Goal: Task Accomplishment & Management: Use online tool/utility

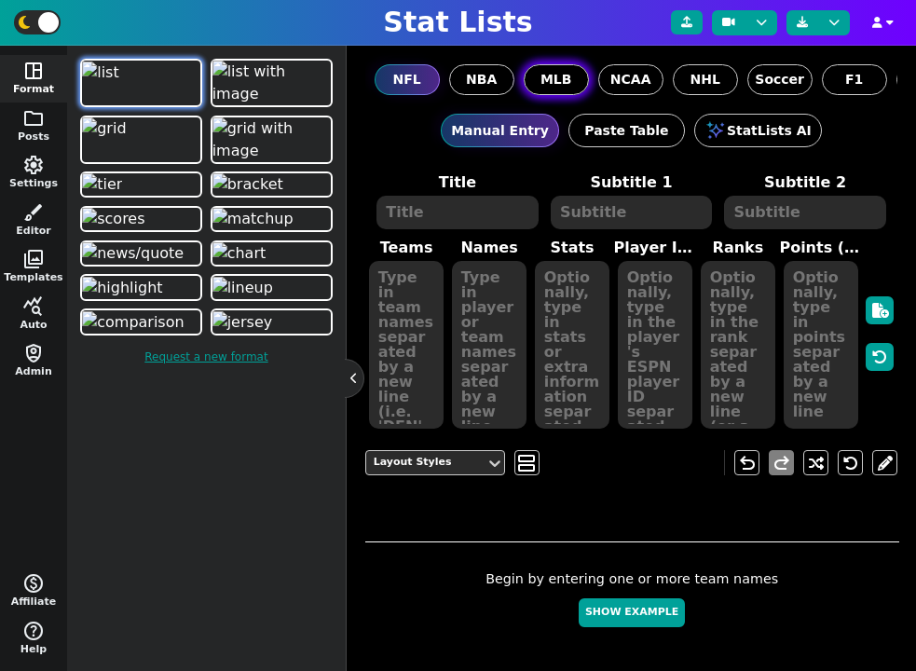
click at [556, 75] on span "MLB" at bounding box center [556, 80] width 32 height 20
click at [0, 0] on input "MLB" at bounding box center [0, 0] width 0 height 0
click at [33, 325] on button "query_stats Auto" at bounding box center [33, 315] width 67 height 48
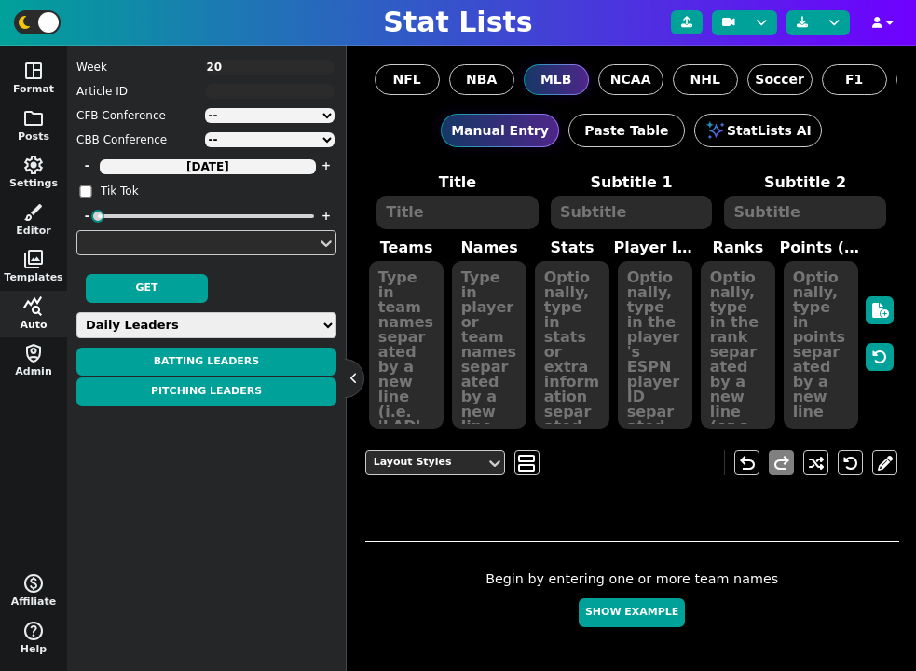
click at [190, 313] on select "Daily Leaders Batting Stats Pitching Stats Reliever Stats Team Stats Power Rank…" at bounding box center [206, 325] width 260 height 26
select select "other"
click at [76, 312] on select "Daily Leaders Batting Stats Pitching Stats Reliever Stats Team Stats Power Rank…" at bounding box center [206, 325] width 260 height 26
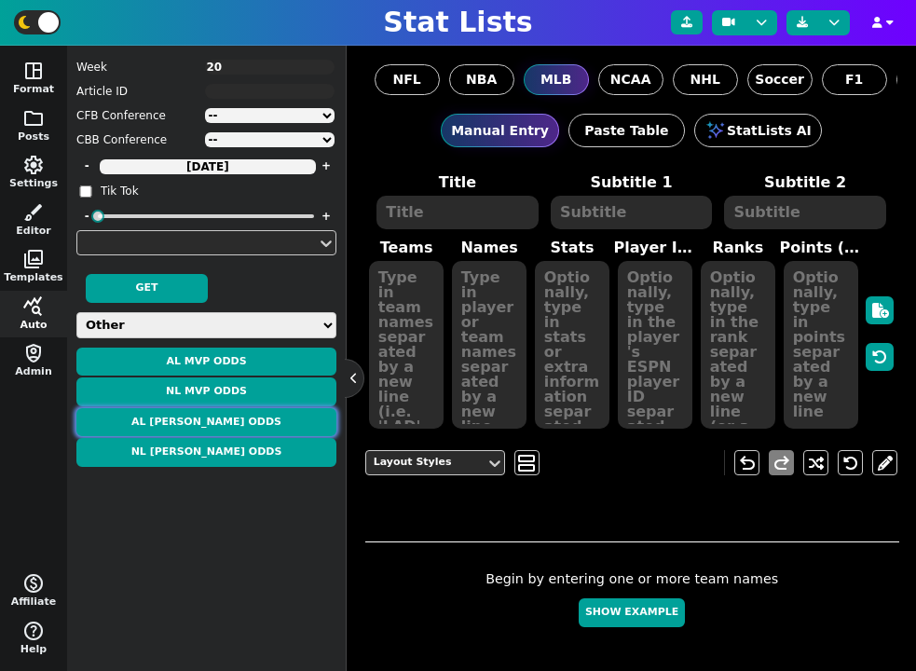
click at [222, 419] on button "AL Cy Young Odds" at bounding box center [206, 422] width 260 height 29
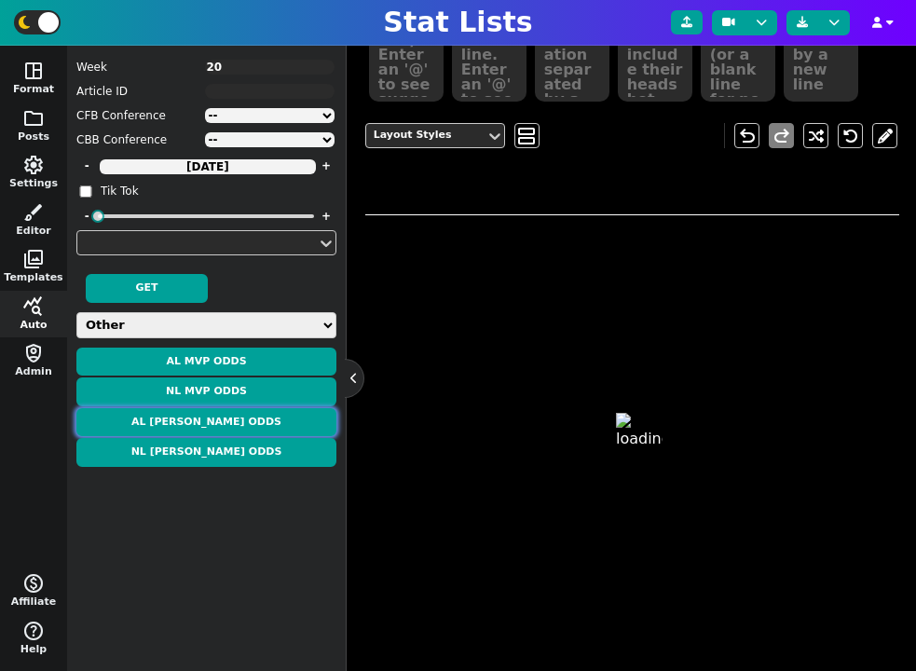
scroll to position [385, 0]
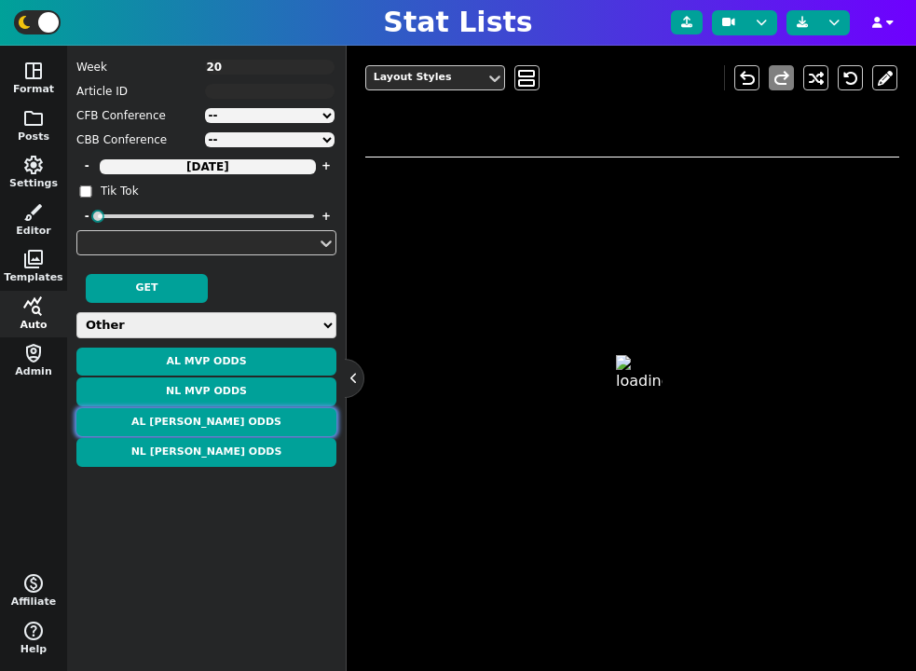
type textarea "AL CY YOUNG ODDS"
type textarea "According to DraftKings"
type textarea "DET BOS TEX MIN TEX"
type textarea "TARIK##SKUBAL GARRETT##CROCHET NATHAN##EOVALDI JOE##RYAN JACOB##DEGROM"
type textarea "2.35 ERA, 0.86 WHIP, 145.1 IP, 187 K, 11 W, 5.5 WAR 2.48 ERA, 1.10 WHIP, 152.1 …"
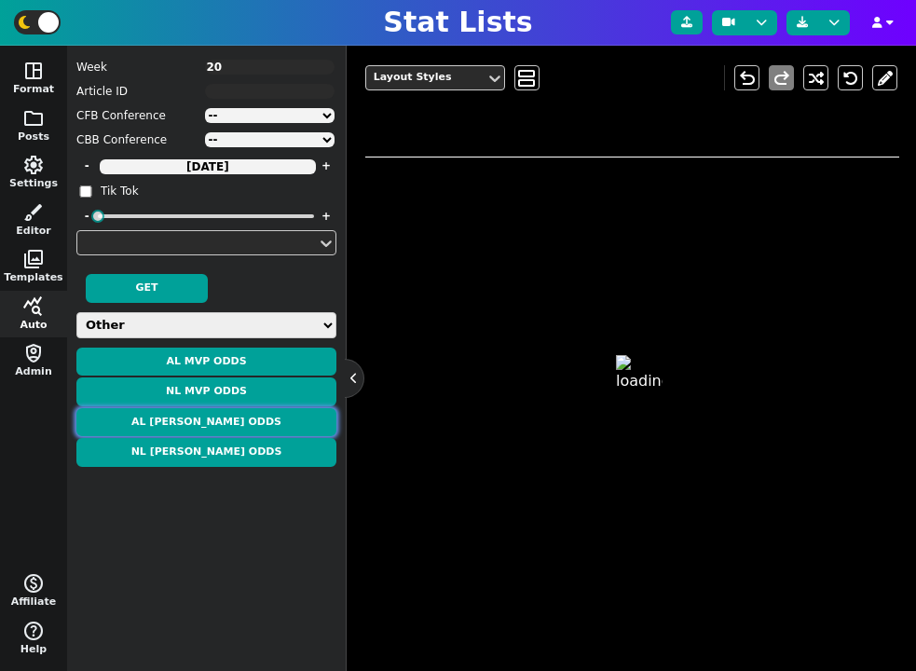
type textarea "42409 4297835 31174 42450 32796"
type textarea "-450 +400 +2500 +6000 +7500"
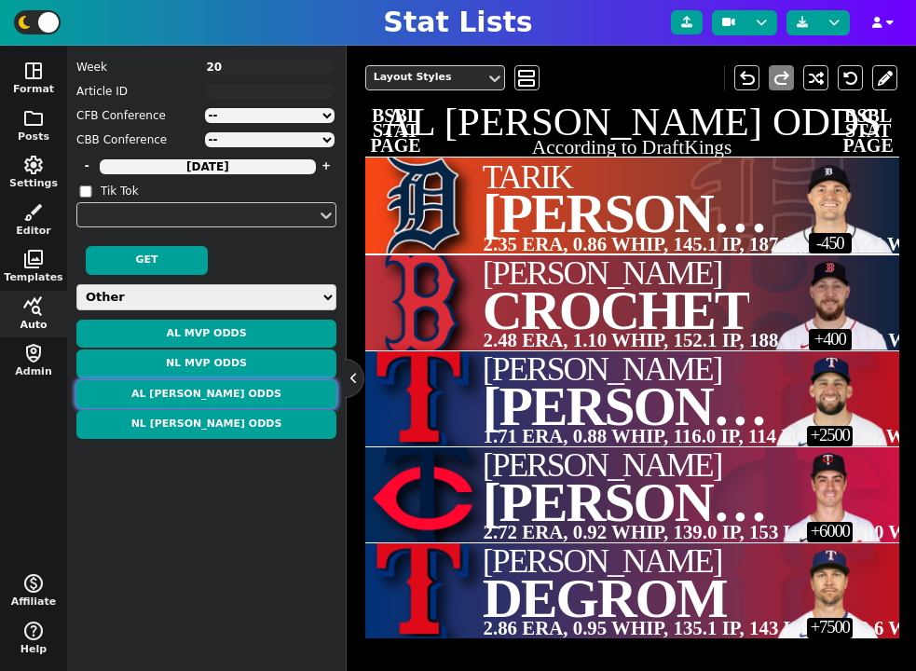
scroll to position [0, 0]
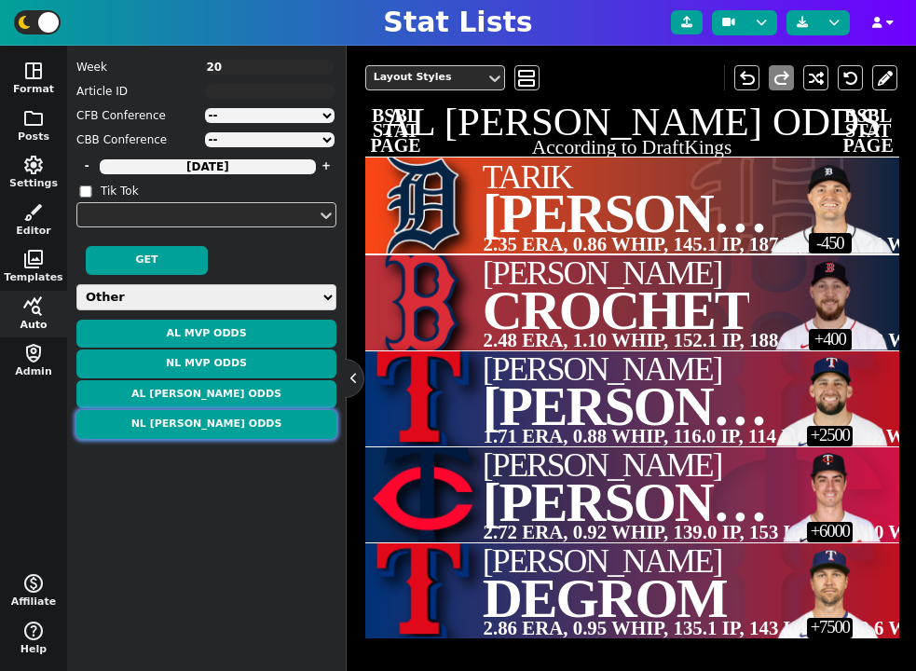
click at [243, 421] on button "NL Cy Young Odds" at bounding box center [206, 424] width 260 height 29
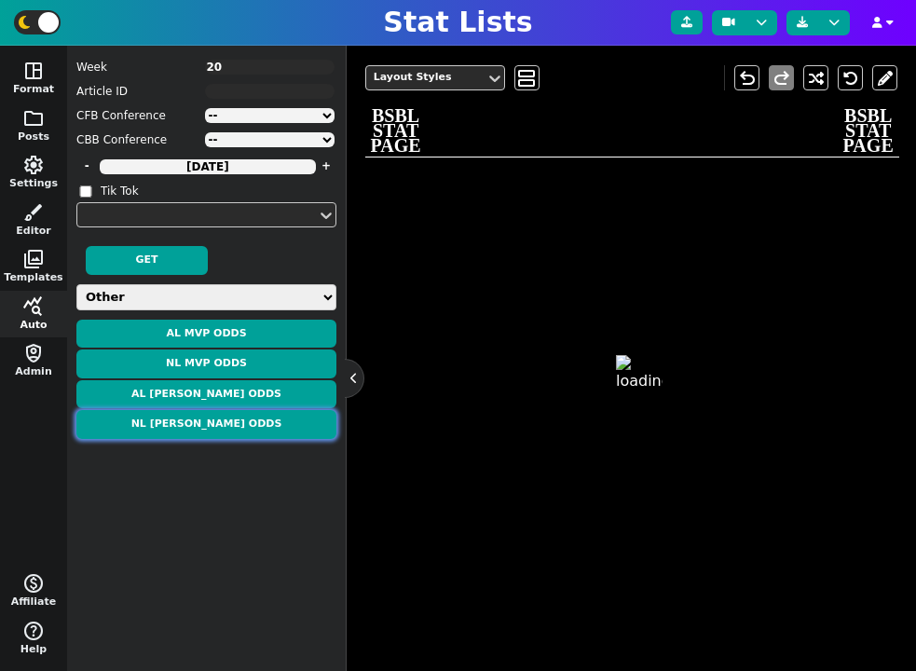
type textarea "NL CY YOUNG ODDS"
type textarea "According to ESPN BET"
type textarea "PIT PHI PHI CHC CIN"
type textarea "PAUL##SKENES ZACK##WHEELER CRISTOPHER##SANCHEZ MATTHEW##BOYD ANDREW##ABBOTT"
type textarea "2.13 ERA, 0.96 WHIP, 148.0 IP, 166 K, 7 W, 5.7 WAR 2.68 ERA, 0.93 WHIP, 144.2 I…"
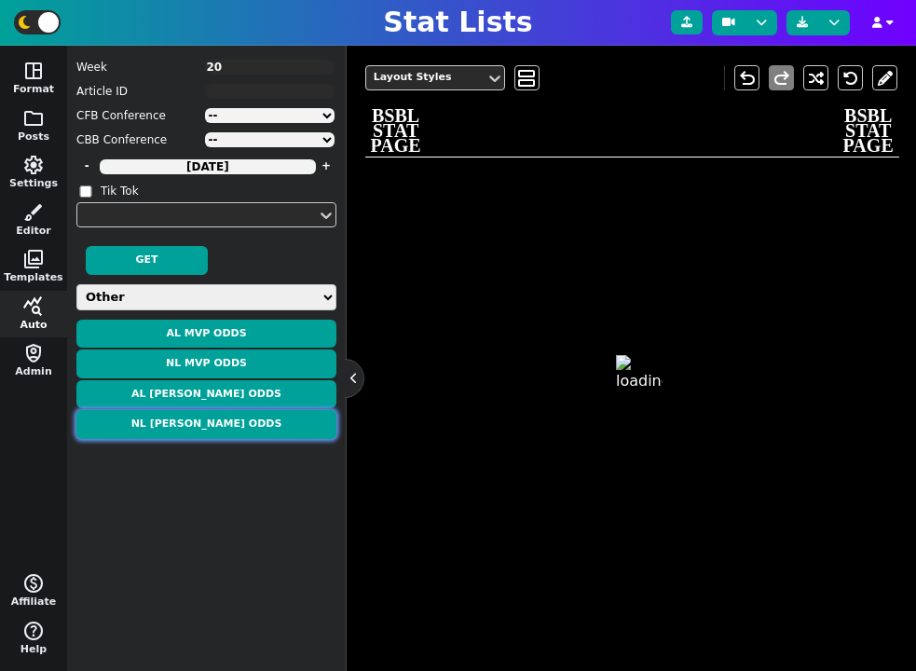
type textarea "4719507 31267 42359 34401 4414528"
type textarea "-220 +375 +400 +5000 +6000"
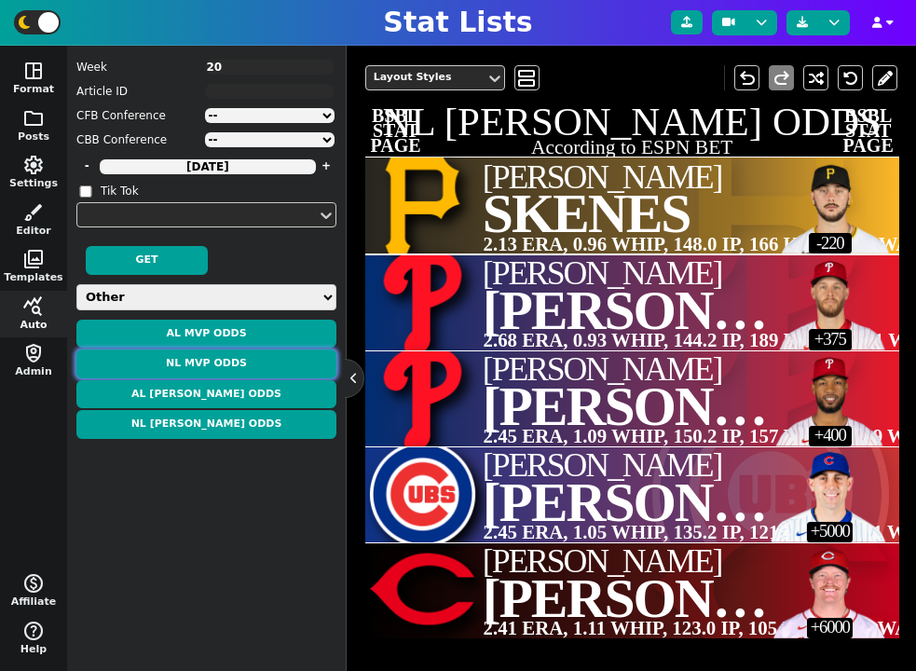
click at [224, 360] on button "NL MVP Odds" at bounding box center [206, 363] width 260 height 29
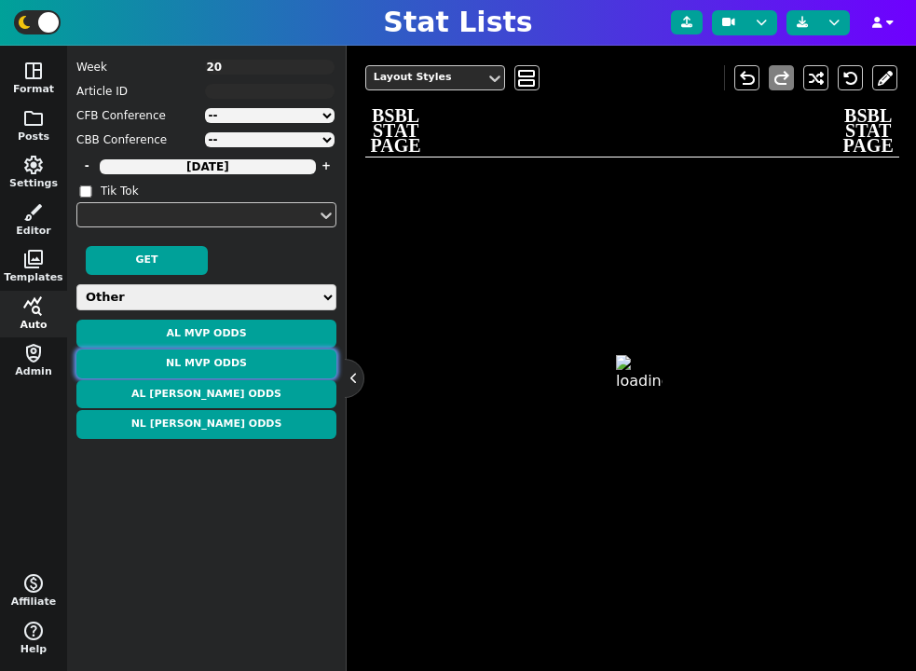
type textarea "NL MVP ODDS"
type textarea "According to ESPN BET"
type textarea "LAD PHI CHC SD NYM"
type textarea "SHOHEI##OHTANI KYLE##SCHWARBER PETE##CROW-ARMSTRONG MANNY##MACHADO JUAN##SOTO"
type textarea ".284 AVG, 43 HR, 79 RBI, 80 BB, 17 SB .249 AVG, 42 HR, 97 RBI, 78 BB, 10 SB .25…"
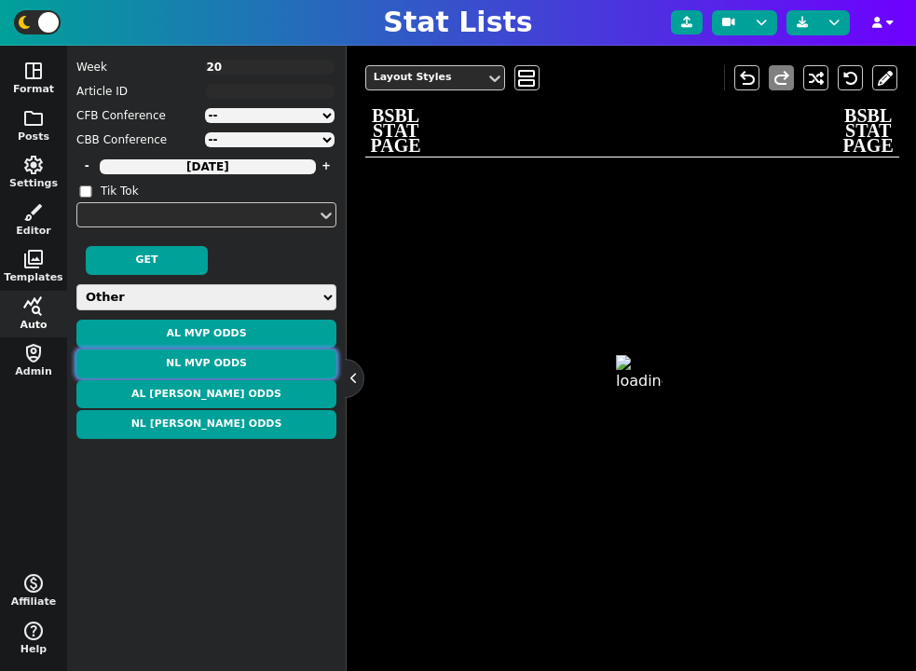
type textarea "39832 33712 4717833 31097 36969"
type textarea "-15000 +1800 +7500 +10000 +10000"
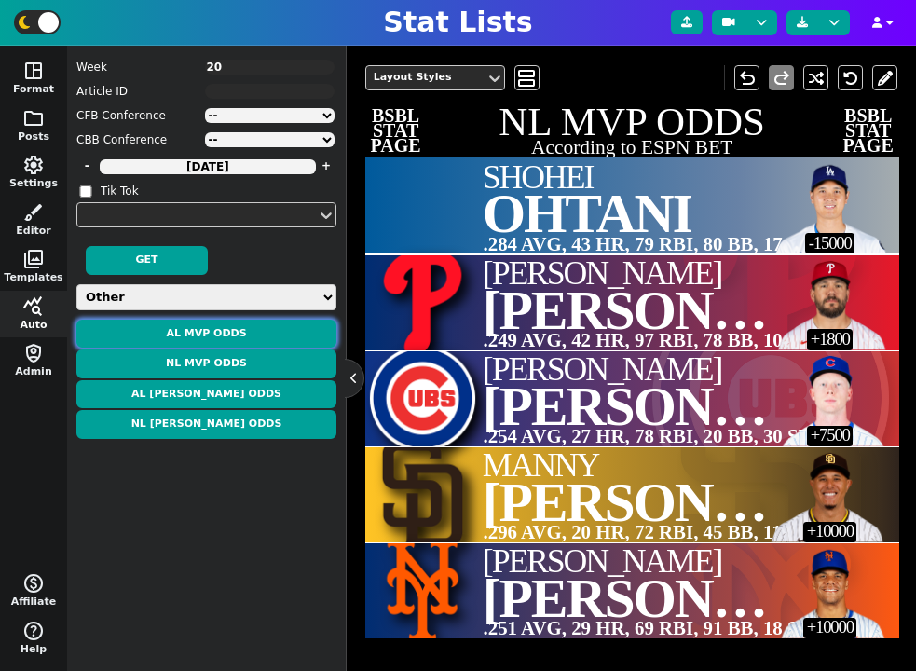
click at [236, 335] on button "AL MVP Odds" at bounding box center [206, 334] width 260 height 29
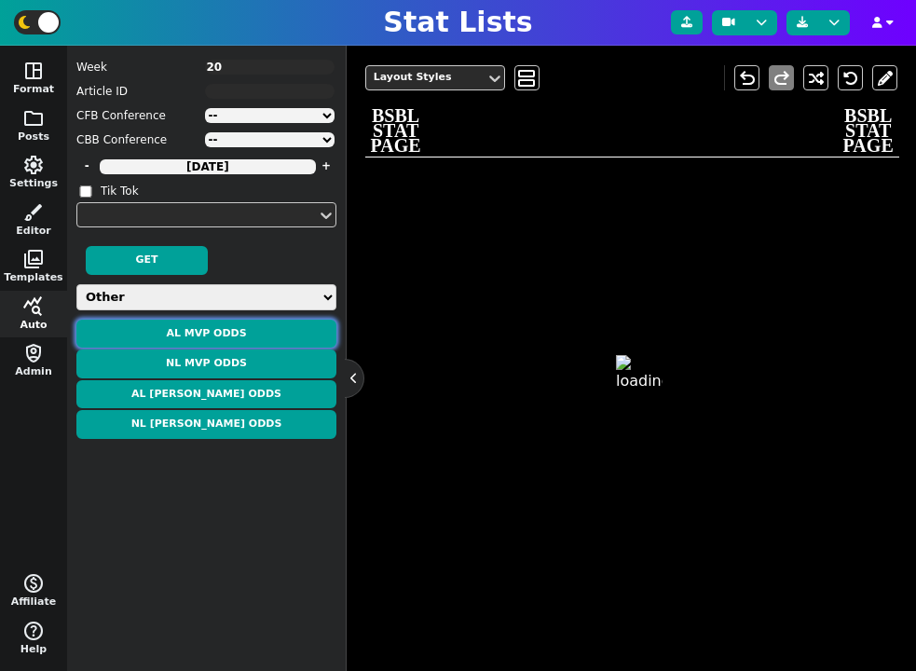
type textarea "AL MVP ODDS"
type textarea "According to ESPN BET"
type textarea "NYY SEA CLE DET TOR"
type textarea "AARON##JUDGE CAL##RALEIGH JOSE##RAMIREZ TARIK##SKUBAL BO##BICHETTE"
type textarea ".333 AVG, 38 HR, 88 RBI, 80 BB, 7 SB .243 AVG, 45 HR, 98 RBI, 69 BB, 13 SB .294…"
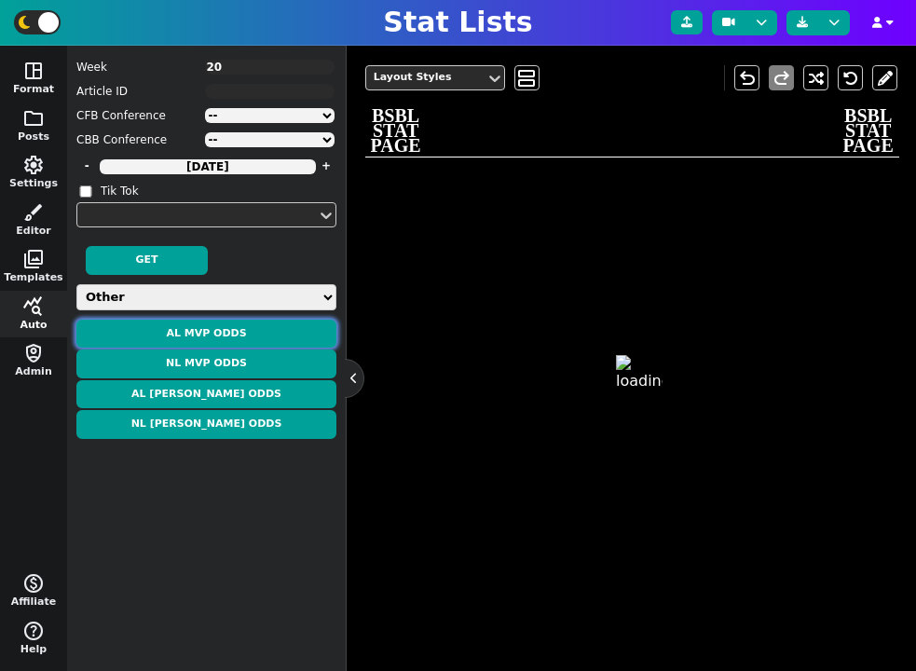
type textarea "33192 41292 32801 42409 38904"
type textarea "-185 +135 +7500 +7500 +10000"
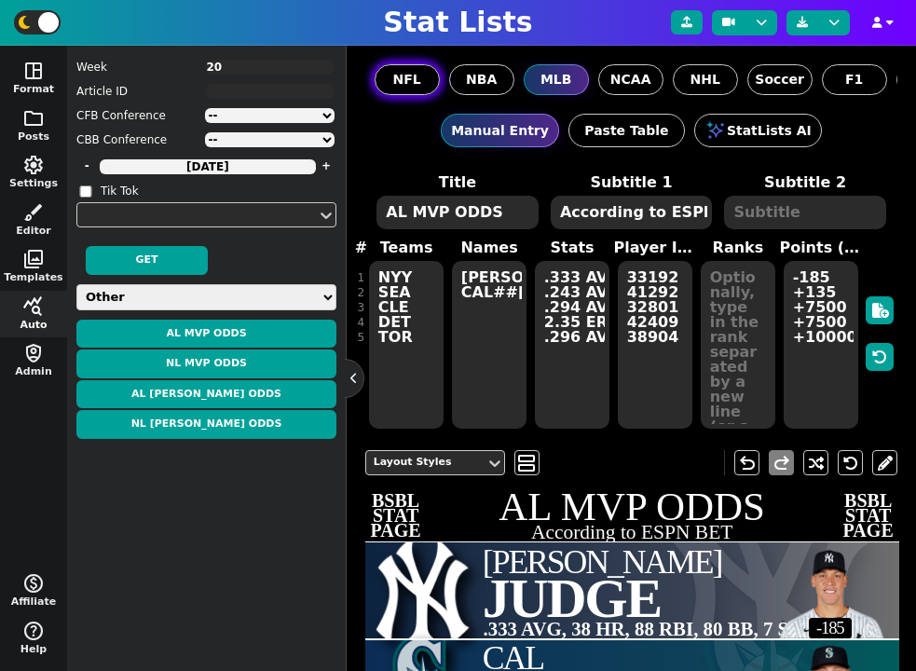
click at [425, 81] on label "NFL" at bounding box center [407, 79] width 65 height 31
click at [0, 0] on input "NFL" at bounding box center [0, 0] width 0 height 0
type textarea "1"
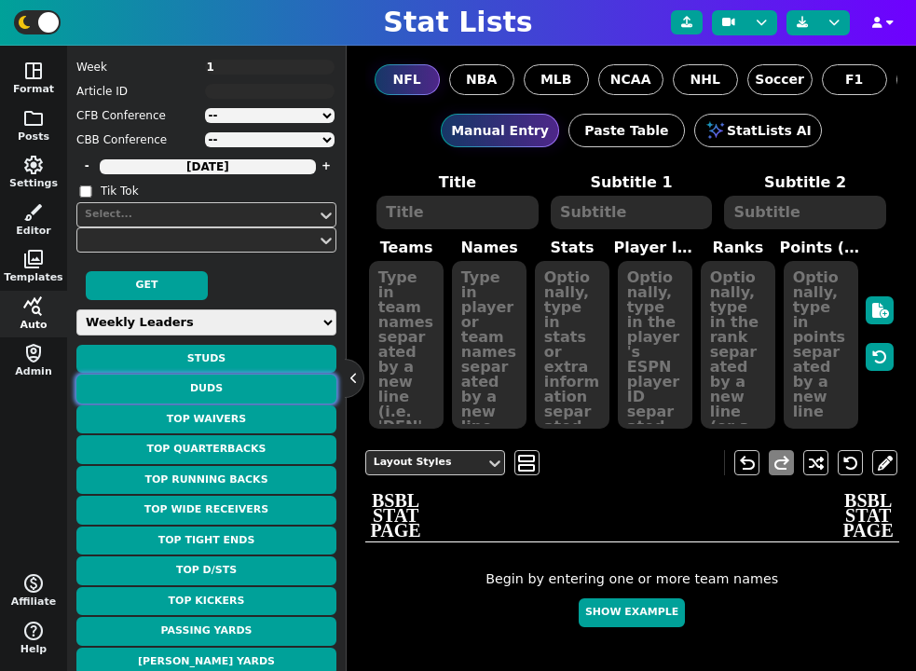
scroll to position [67, 0]
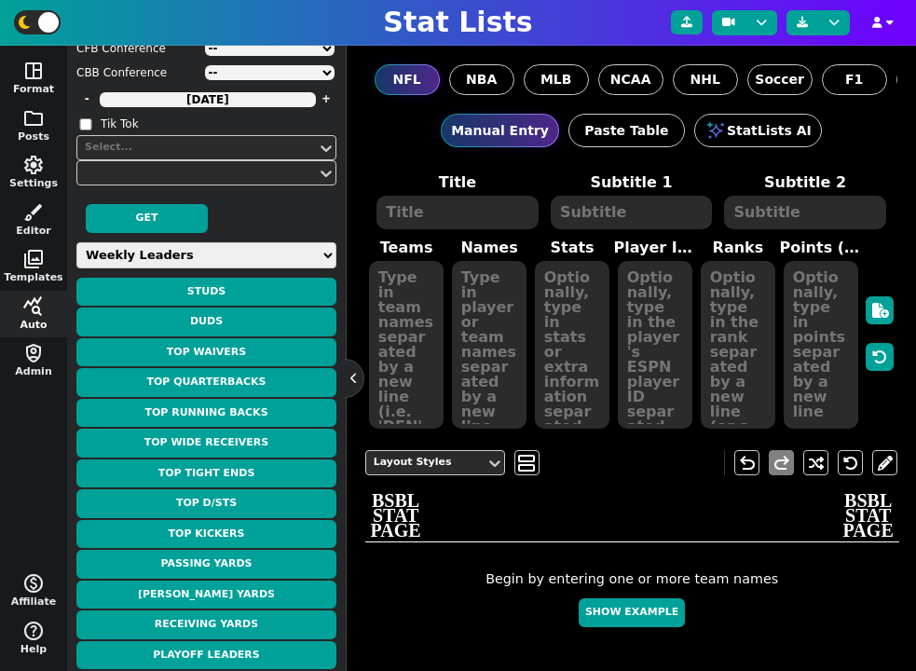
click at [194, 257] on select "Weekly Leaders Slate Leaders QB Stats RB Stats REC Stats IDP Stats Other Stats …" at bounding box center [206, 255] width 260 height 26
click at [196, 266] on select "Weekly Leaders Slate Leaders QB Stats RB Stats REC Stats IDP Stats Other Stats …" at bounding box center [206, 255] width 260 height 26
select select "gridstats"
click at [76, 242] on select "Weekly Leaders Slate Leaders QB Stats RB Stats REC Stats IDP Stats Other Stats …" at bounding box center [206, 255] width 260 height 26
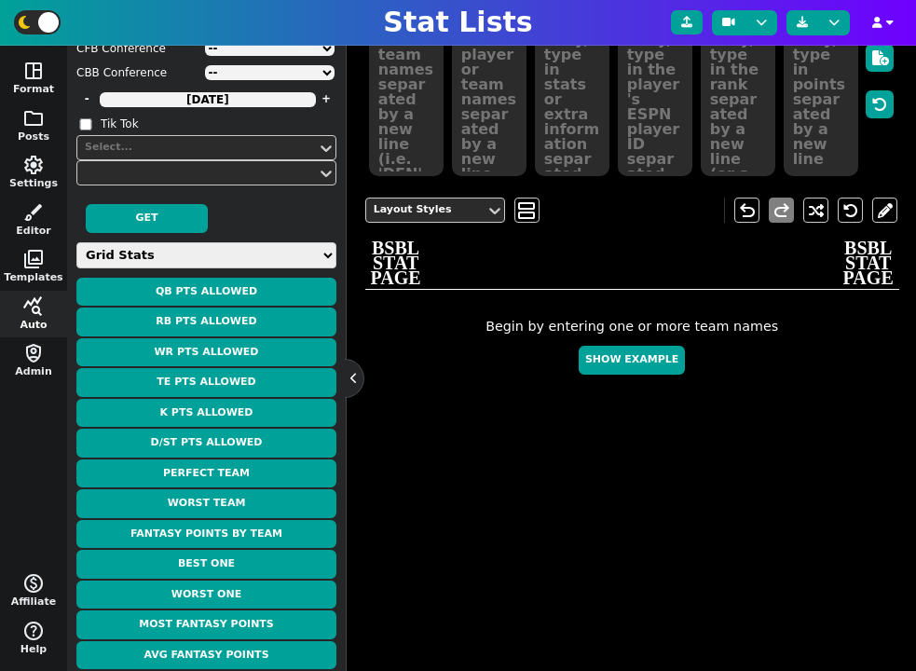
scroll to position [280, 0]
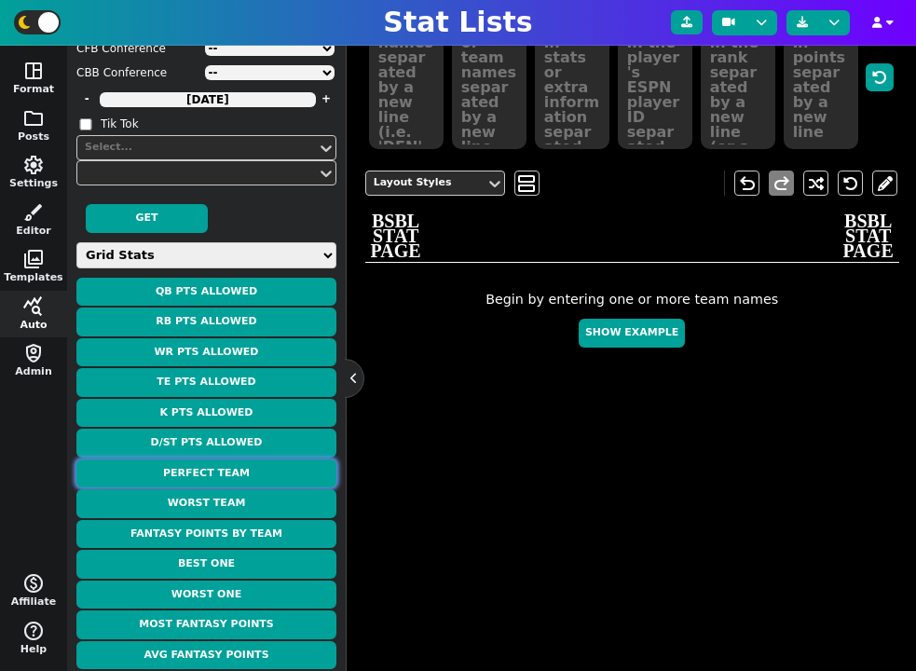
click at [250, 468] on button "Perfect Team" at bounding box center [206, 473] width 260 height 29
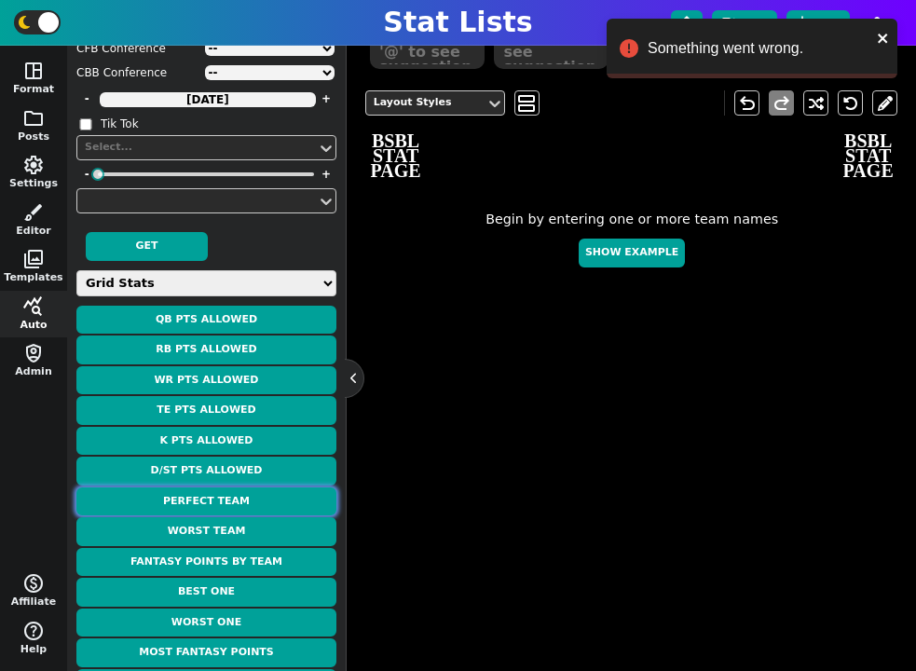
scroll to position [0, 0]
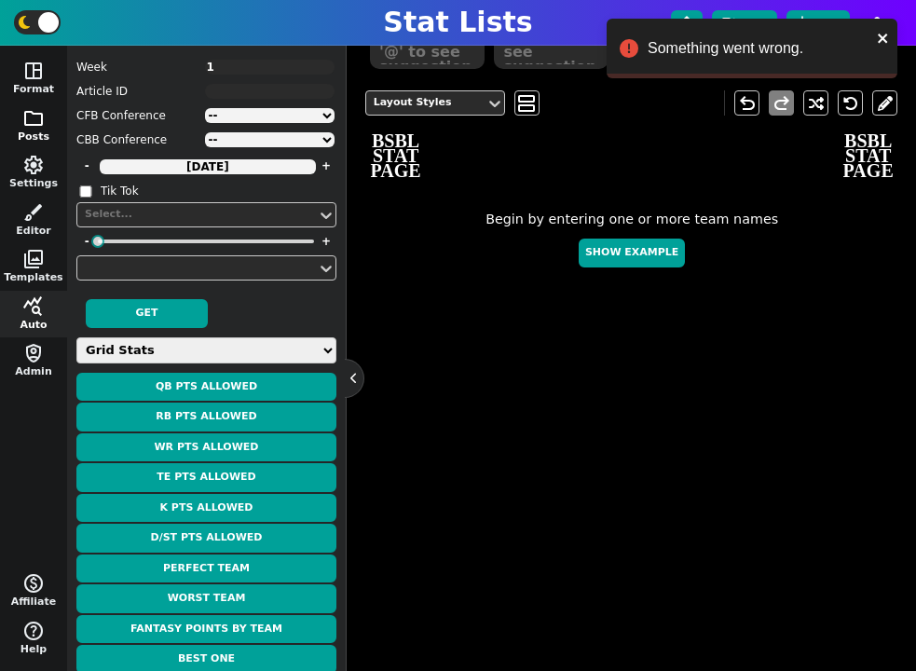
click at [35, 129] on button "folder Posts" at bounding box center [33, 126] width 67 height 48
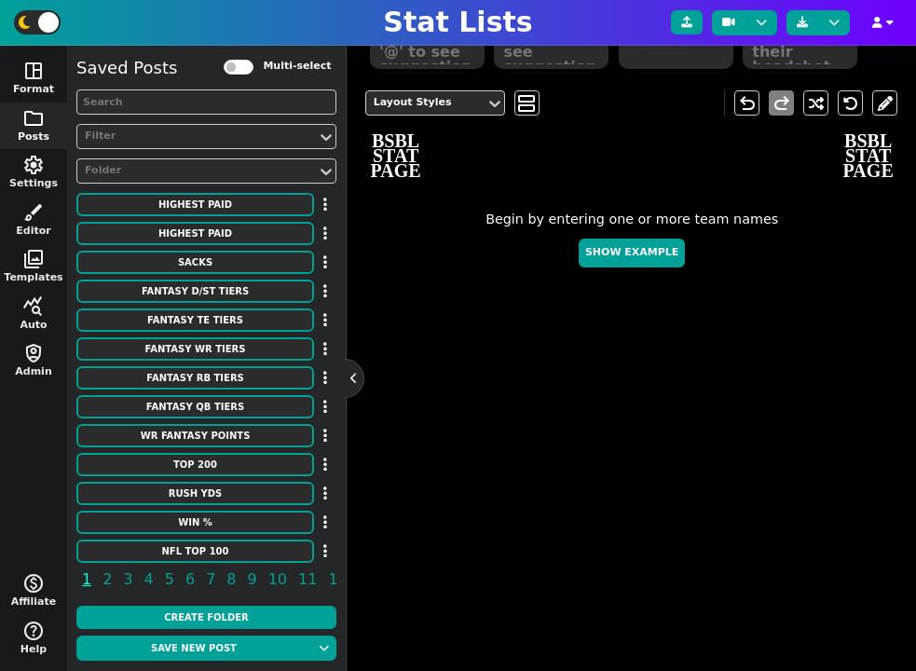
click at [157, 106] on input "text" at bounding box center [206, 101] width 260 height 25
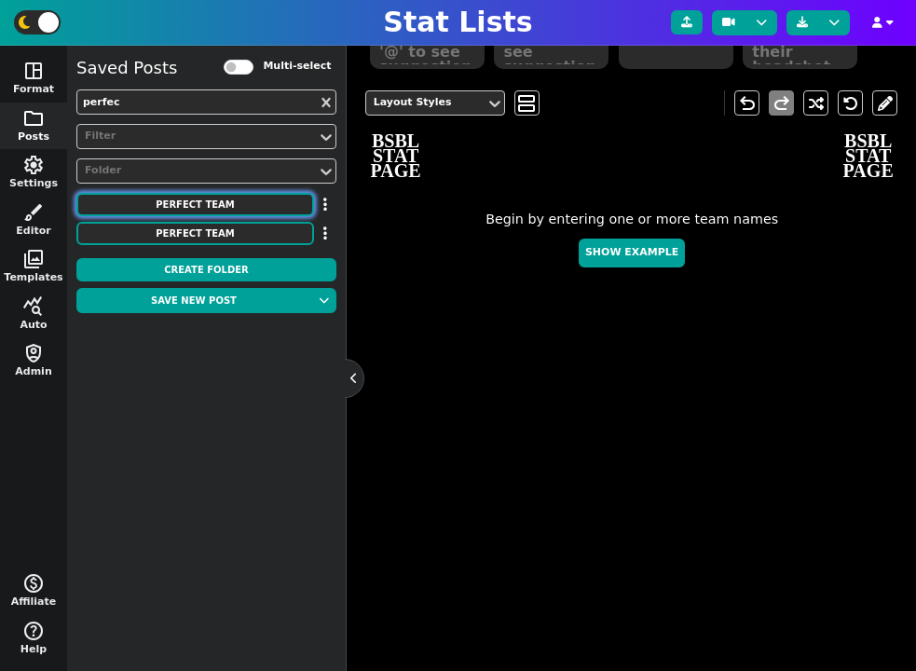
type input "perfec"
click at [202, 198] on button "PERFECT TEAM" at bounding box center [195, 204] width 238 height 23
type textarea "PERFECT TEAM"
type textarea "2024 - 168.4 PTS PER GAME"
type textarea "BAL PHI det cin min sf atl den pit"
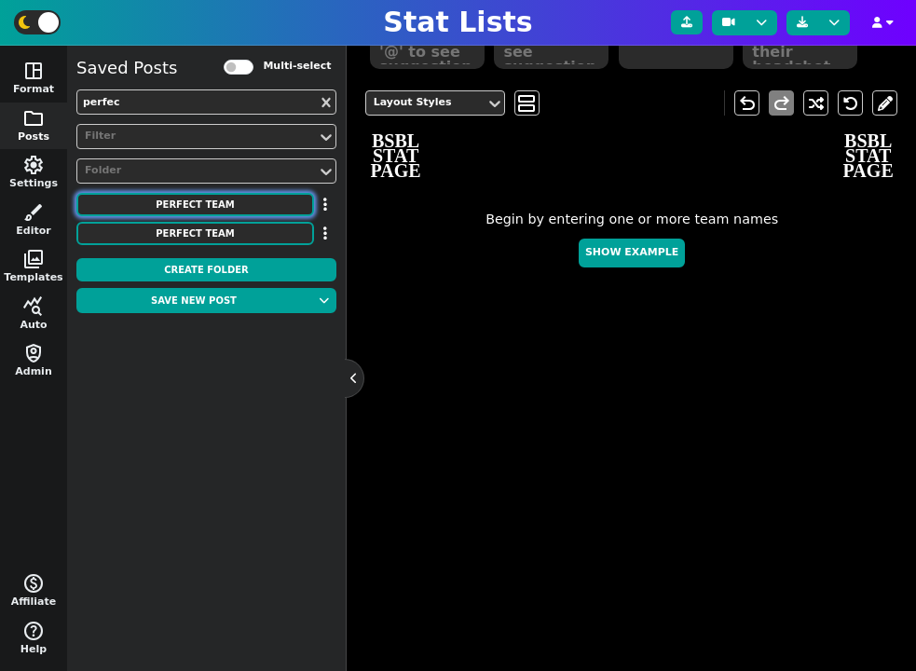
type textarea "Lamar Jackson 25.3 PPG Saquon Barkley 22.2 PPG Jahmyr Gibbs 21.3 PPG Ja'Marr Ch…"
type textarea "8 26 26 1 18 85 7 0 9"
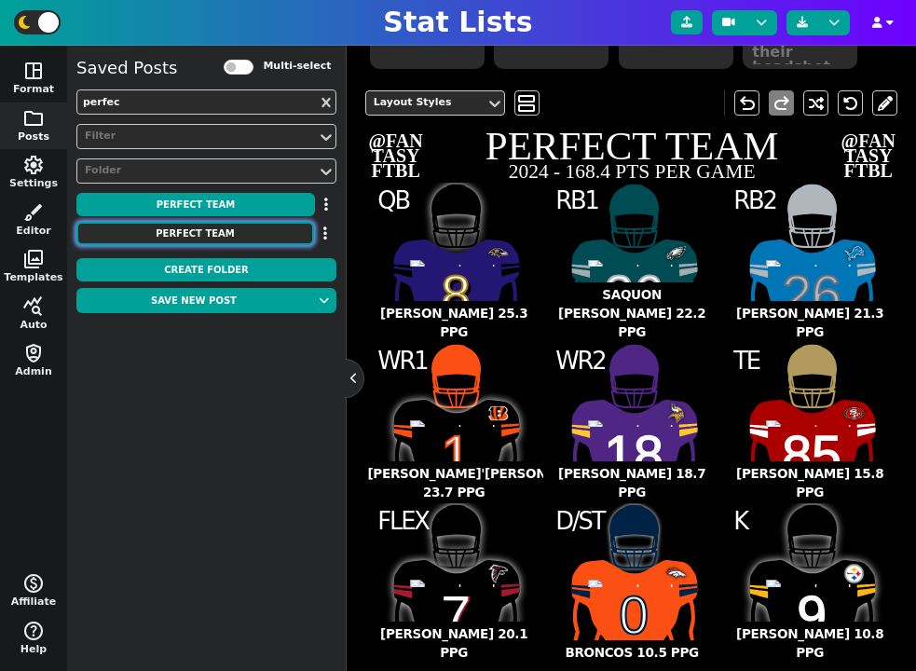
click at [220, 239] on button "PERFECT TEAM" at bounding box center [195, 233] width 238 height 23
type textarea "WEEK 1 - 256.3 PTS"
type textarea "MIA2 GB2 LAC MIA2 SF2 NE LV2 DAL2 TEN2"
type textarea "T. Tagovailoa 27.1 pts Aaron Jones 26.7 pts A. Ekeler 26.4 pts Tyreek Hill 44.5…"
type textarea "1 33 30 10 11 85 16 0 6"
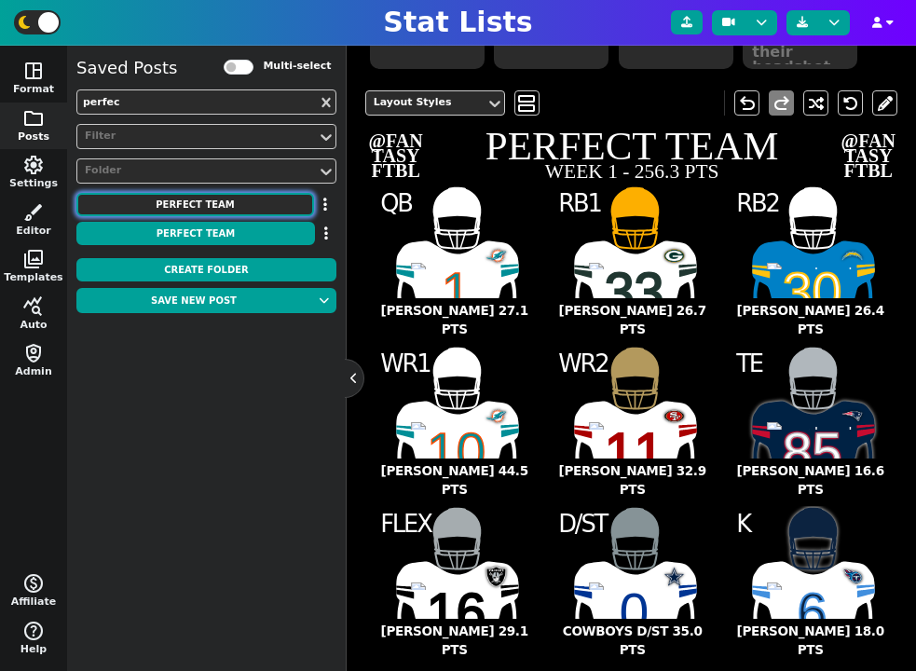
click at [216, 214] on button "PERFECT TEAM" at bounding box center [195, 204] width 238 height 23
type textarea "2024 - 168.4 PTS PER GAME"
type textarea "BAL PHI det cin min sf atl den pit"
type textarea "Lamar Jackson 25.3 PPG Saquon Barkley 22.2 PPG Jahmyr Gibbs 21.3 PPG Ja'Marr Ch…"
type textarea "8 26 26 1 18 85 7 0 9"
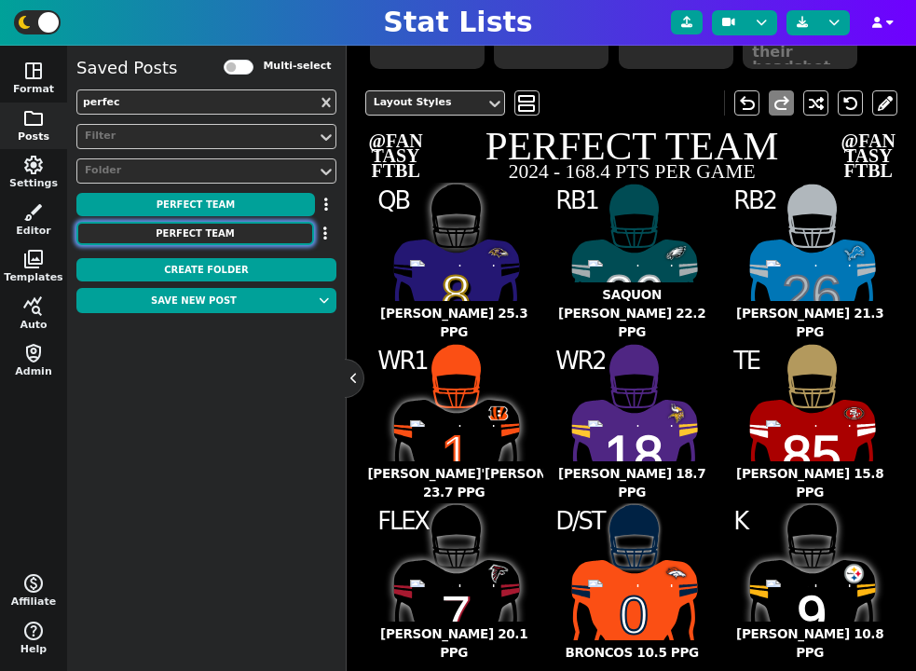
click at [251, 233] on button "PERFECT TEAM" at bounding box center [195, 233] width 238 height 23
type textarea "WEEK 1 - 256.3 PTS"
type textarea "MIA2 GB2 LAC MIA2 SF2 NE LV2 DAL2 TEN2"
type textarea "T. Tagovailoa 27.1 pts Aaron Jones 26.7 pts A. Ekeler 26.4 pts Tyreek Hill 44.5…"
type textarea "1 33 30 10 11 85 16 0 6"
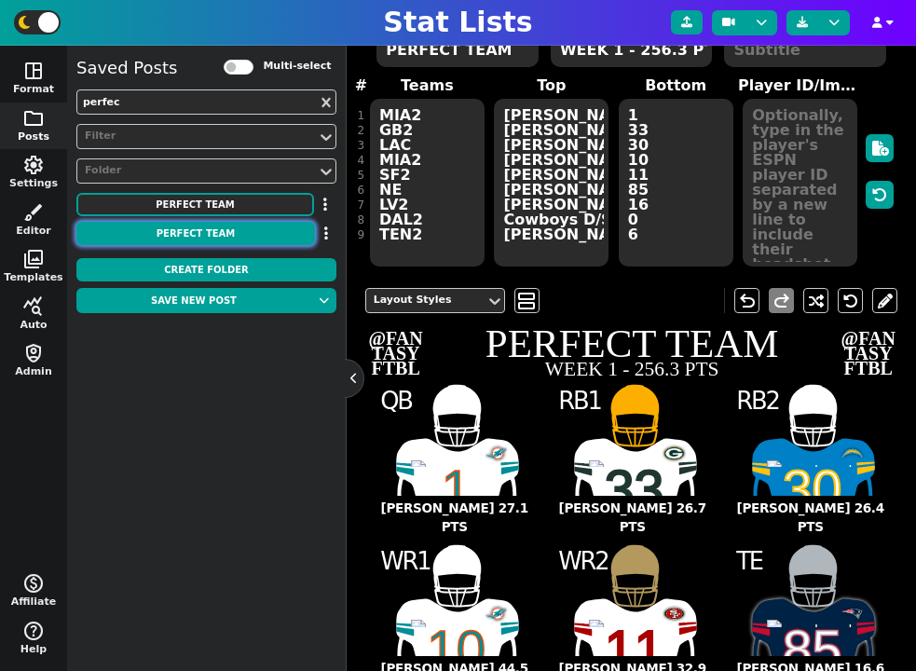
scroll to position [110, 0]
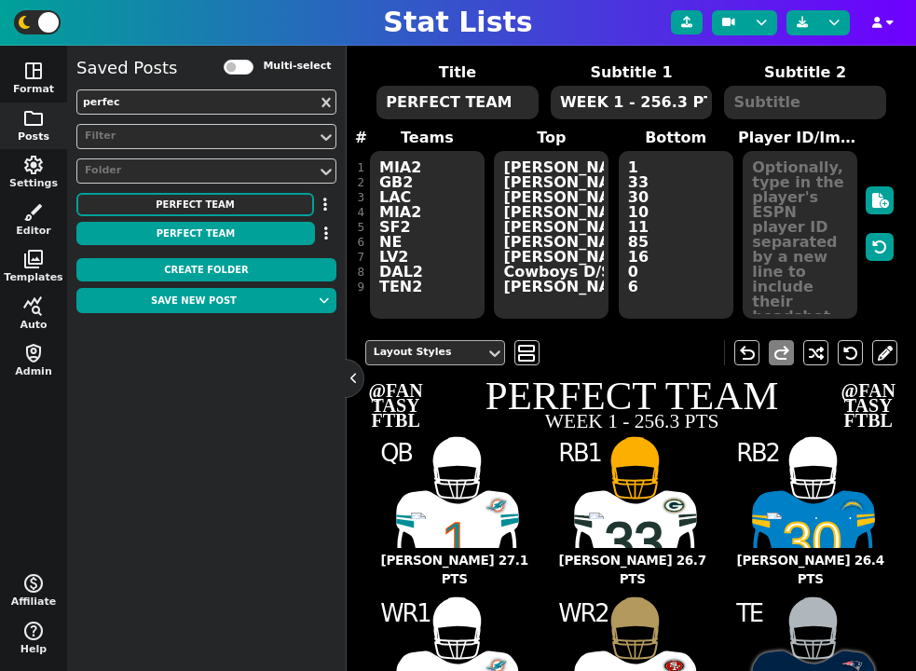
click at [466, 344] on div "Layout Styles" at bounding box center [425, 352] width 119 height 25
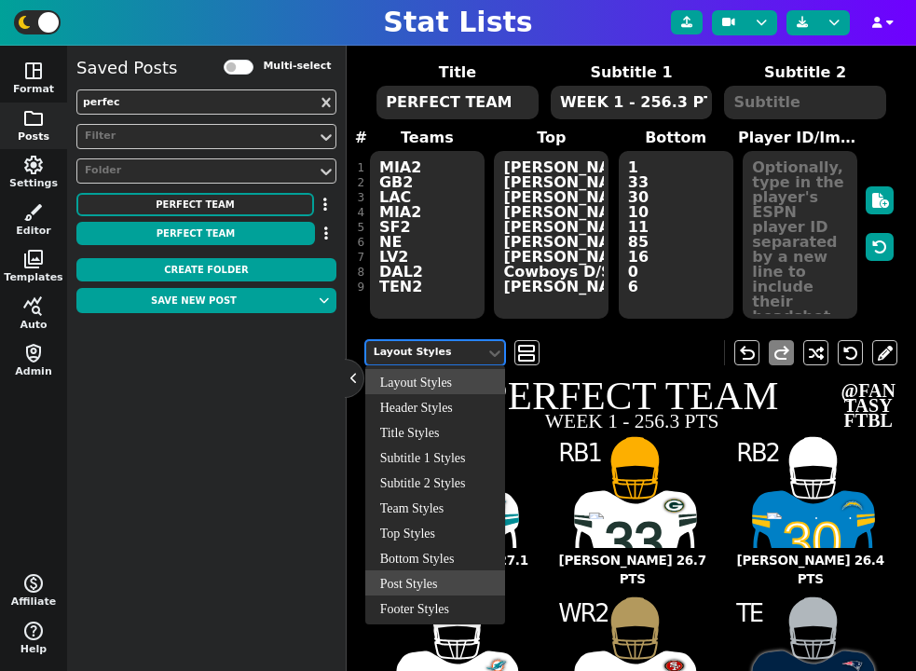
click at [433, 574] on div "Post Styles" at bounding box center [435, 582] width 140 height 25
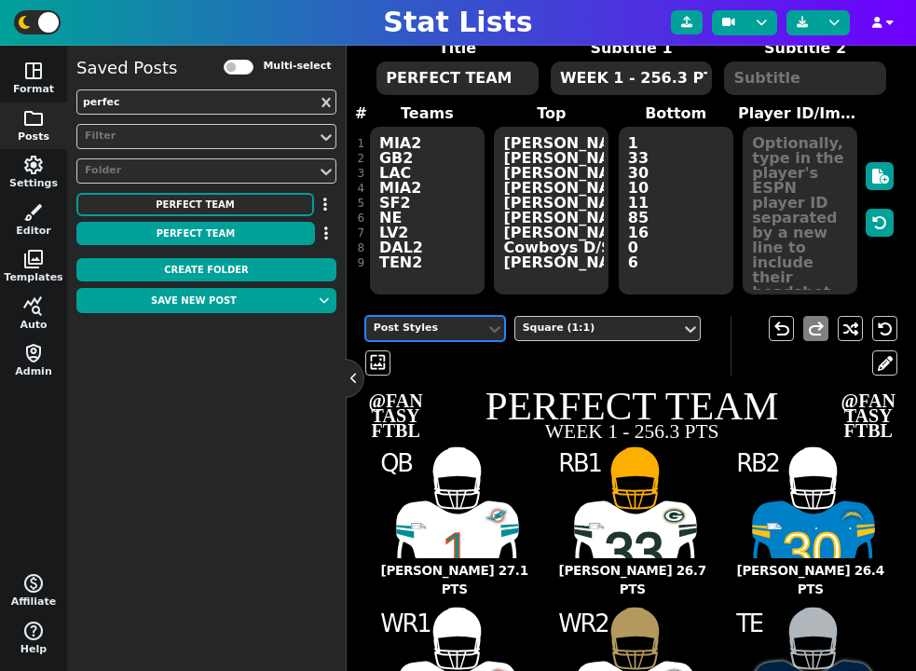
scroll to position [176, 0]
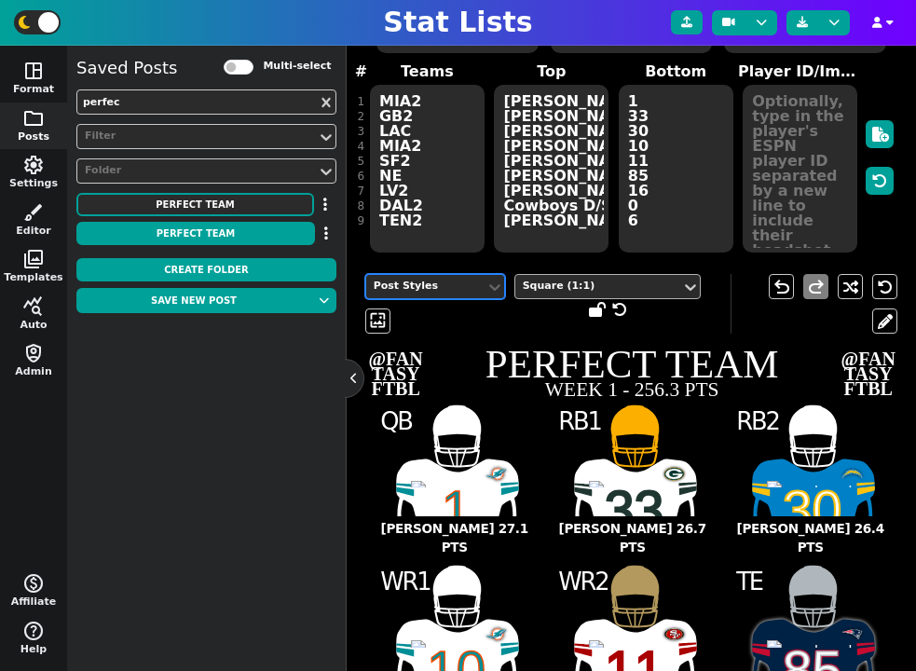
click at [604, 289] on div "Square (1:1)" at bounding box center [598, 287] width 151 height 16
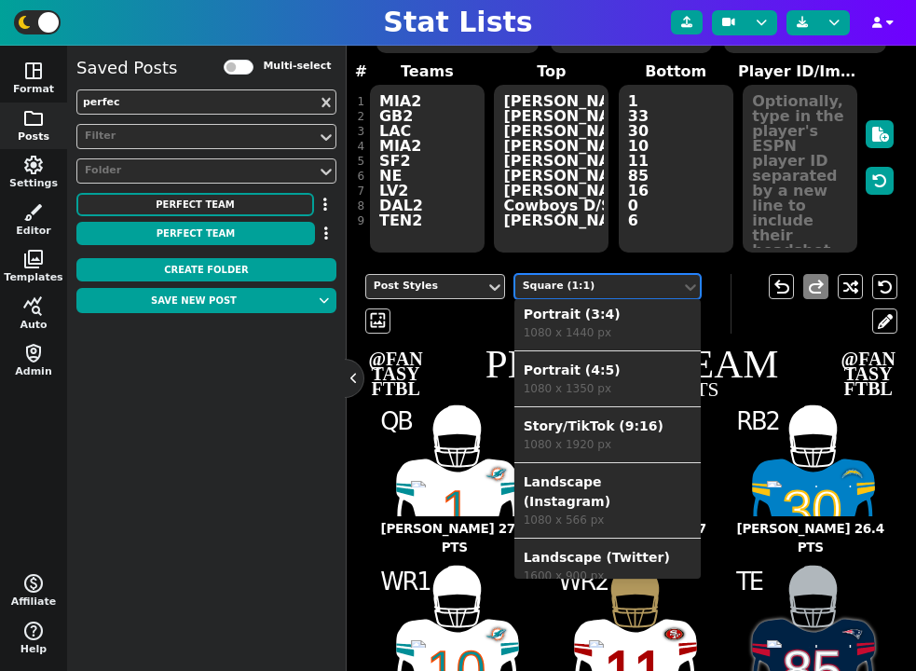
scroll to position [0, 0]
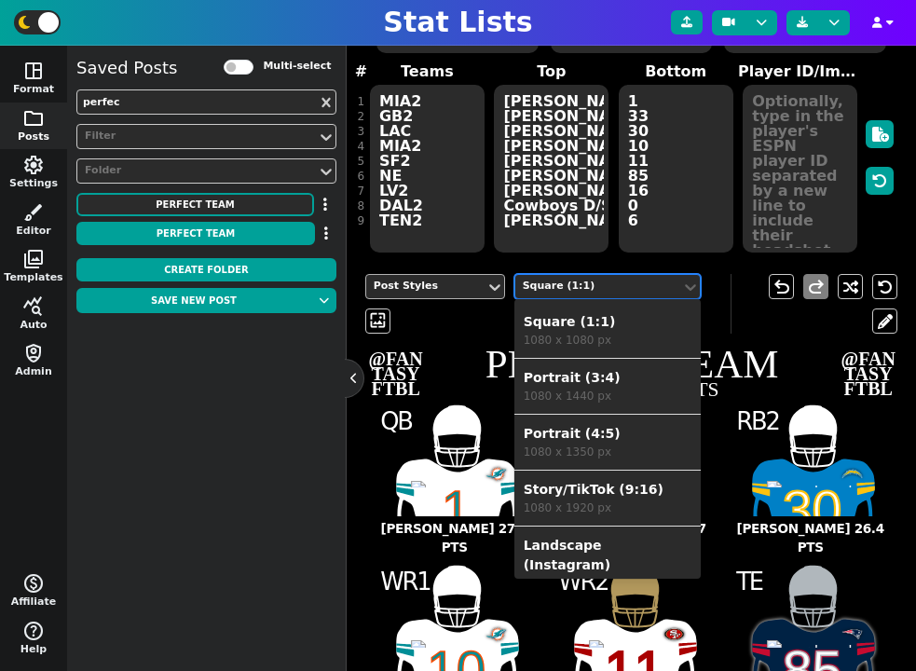
click at [452, 292] on div "Post Styles" at bounding box center [426, 287] width 104 height 16
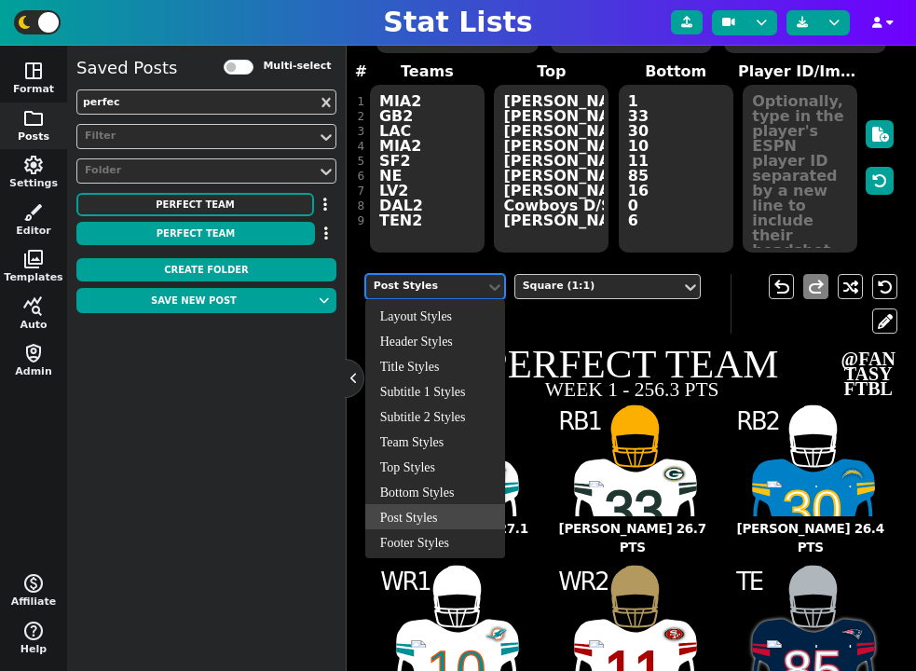
click at [452, 292] on div "Post Styles" at bounding box center [426, 287] width 104 height 16
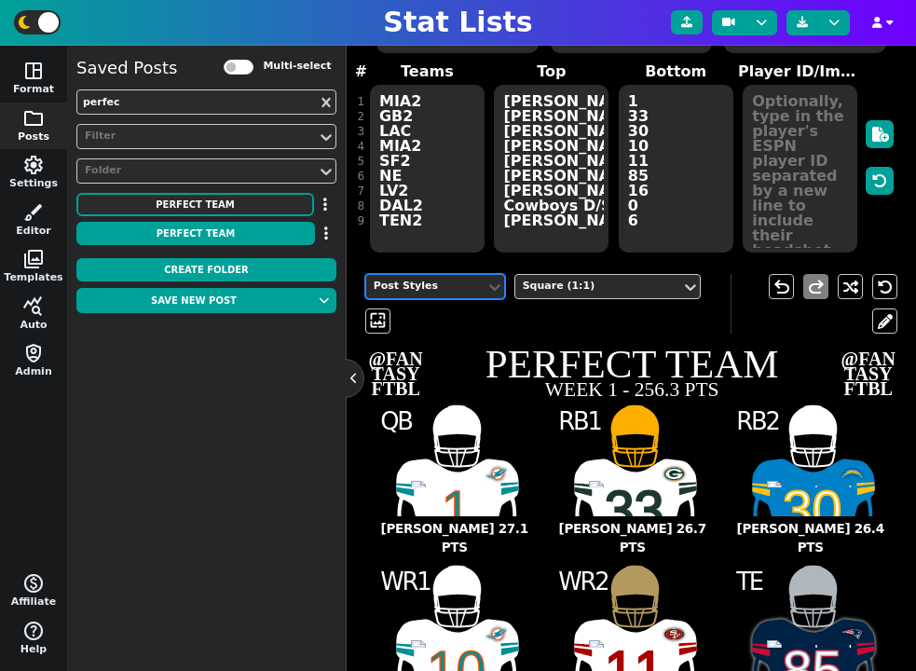
click at [452, 292] on div "Post Styles" at bounding box center [426, 287] width 104 height 16
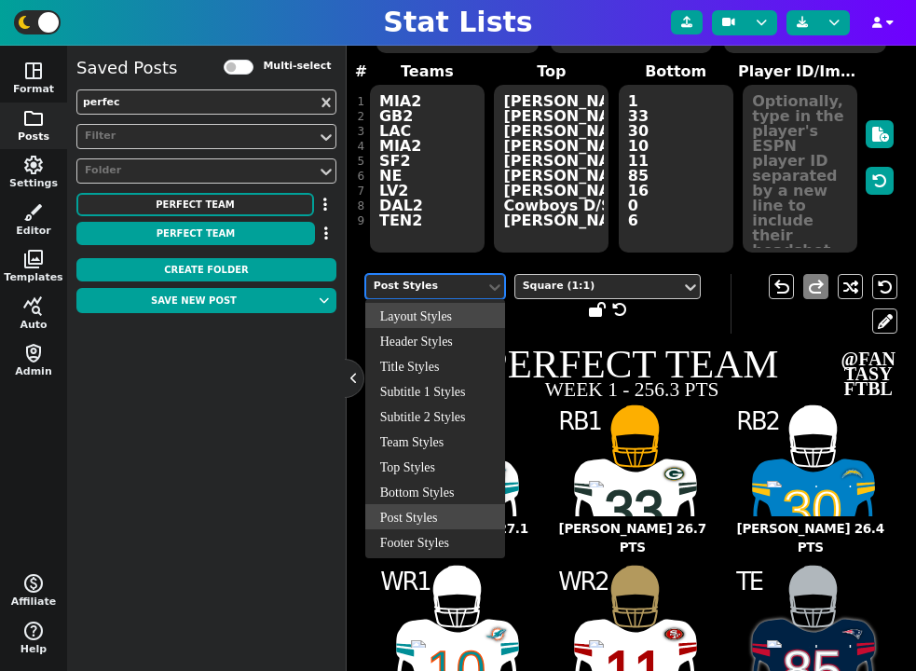
click at [537, 310] on span at bounding box center [607, 309] width 186 height 20
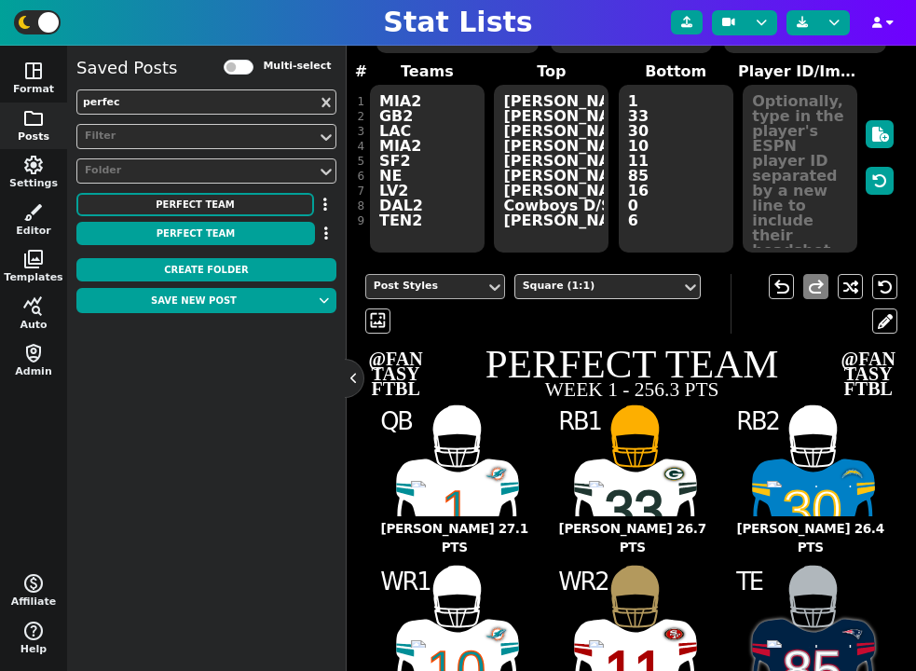
click at [458, 294] on div "Post Styles" at bounding box center [425, 286] width 119 height 25
click at [544, 322] on div "Post Styles Square (1:1) wallpaper" at bounding box center [547, 304] width 365 height 60
click at [385, 324] on span "wallpaper" at bounding box center [378, 321] width 20 height 20
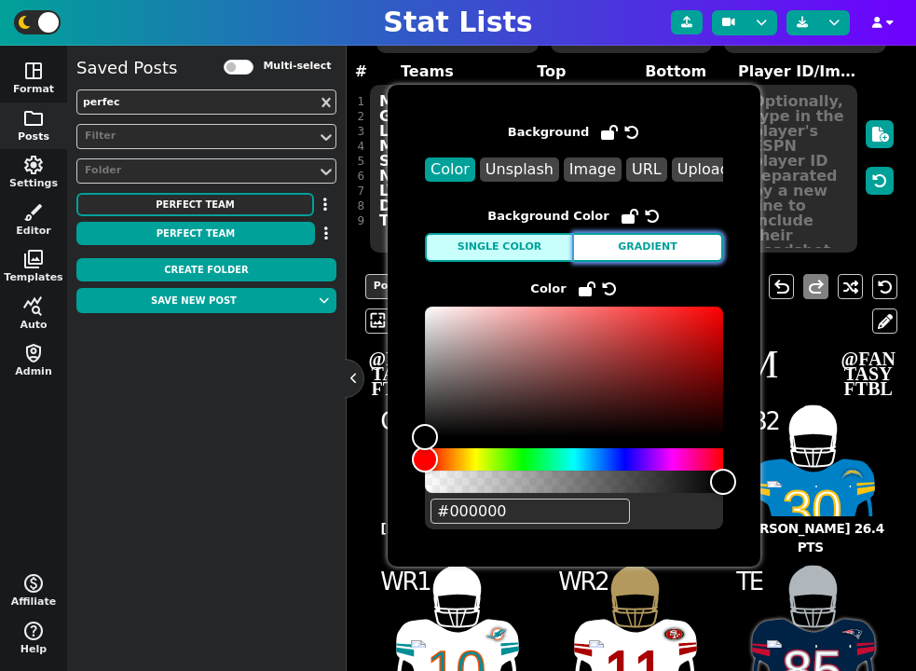
click at [651, 238] on button "Gradient" at bounding box center [648, 247] width 149 height 29
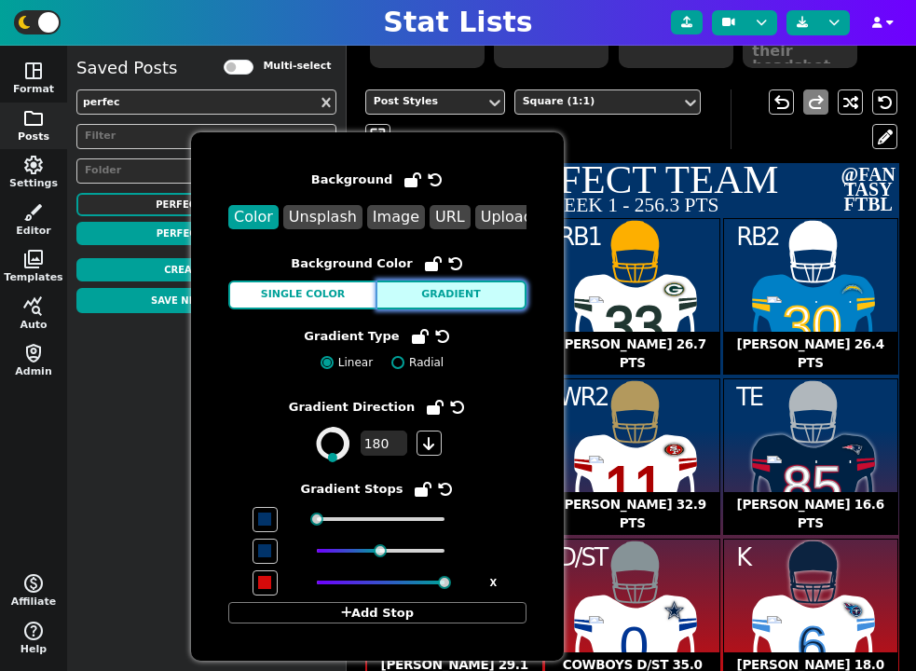
scroll to position [388, 0]
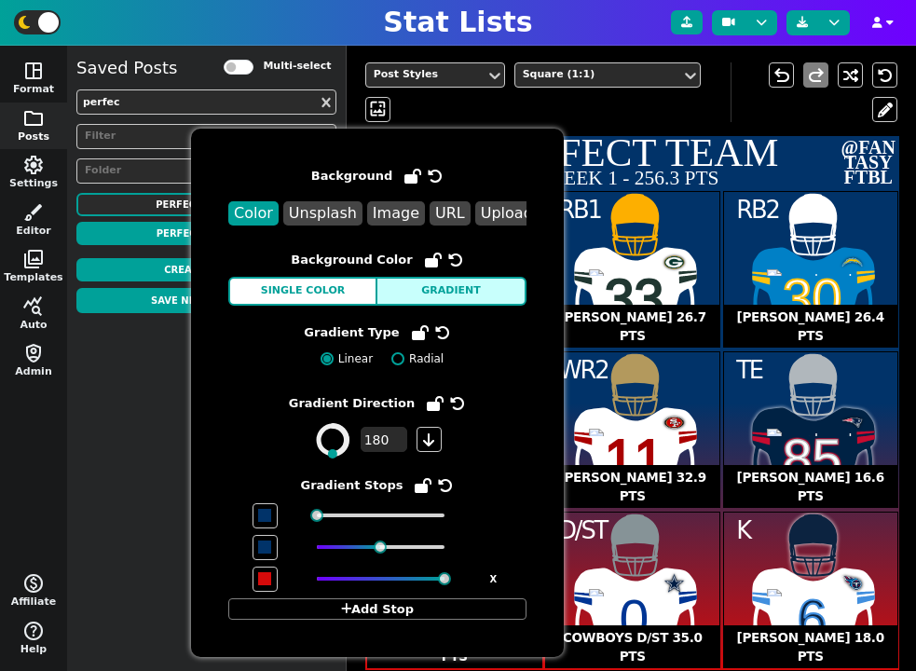
click at [649, 297] on p "33" at bounding box center [635, 298] width 60 height 53
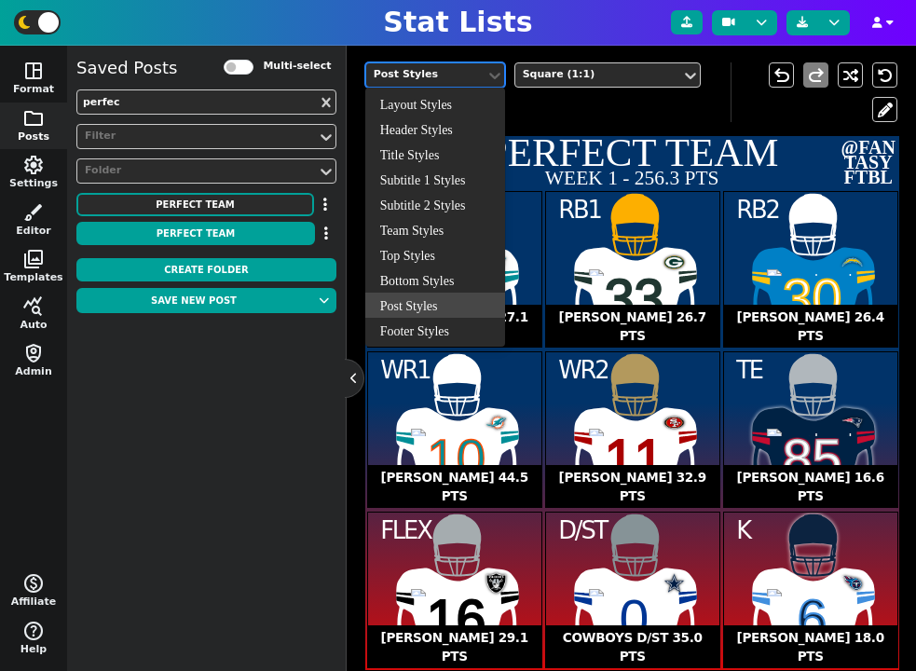
click at [464, 79] on div "Post Styles" at bounding box center [426, 75] width 104 height 16
click at [456, 106] on div "Layout Styles" at bounding box center [435, 103] width 140 height 25
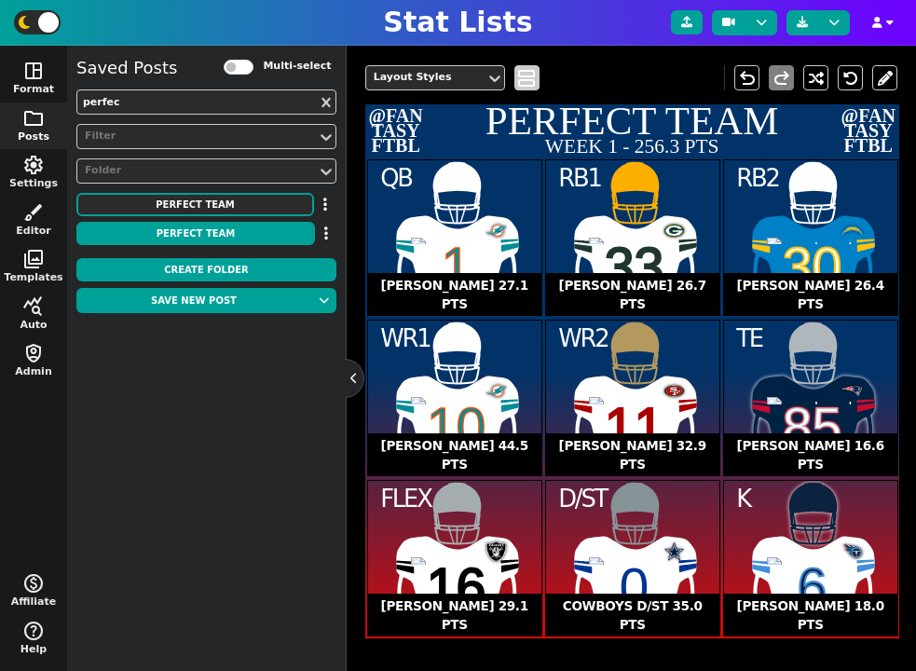
click at [534, 79] on span "view_agenda" at bounding box center [526, 78] width 19 height 22
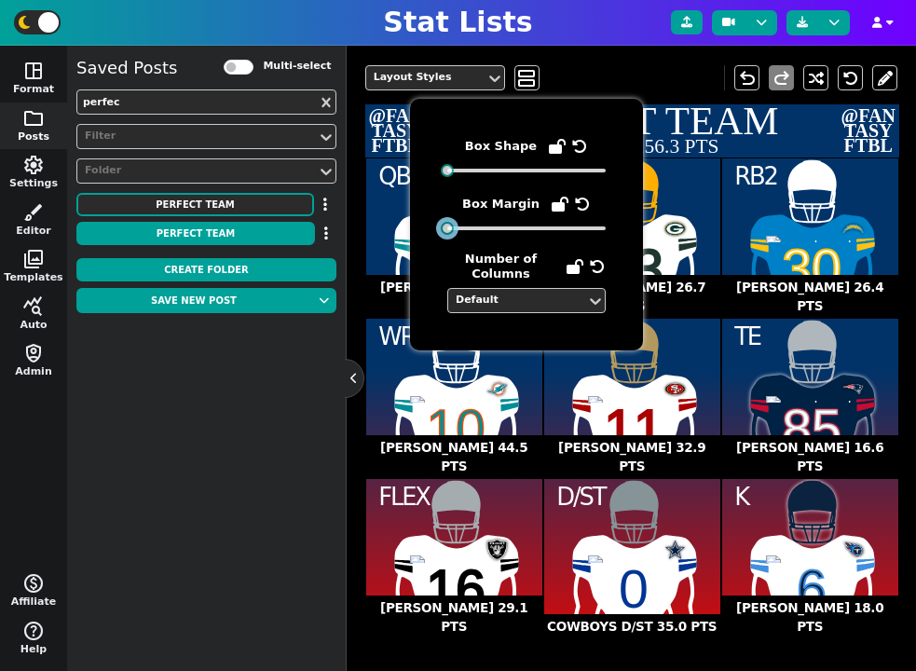
drag, startPoint x: 457, startPoint y: 230, endPoint x: 355, endPoint y: 274, distance: 110.6
click at [355, 274] on body "Stat Lists space_dashboard Format folder Posts settings Settings brush Editor p…" at bounding box center [458, 335] width 916 height 671
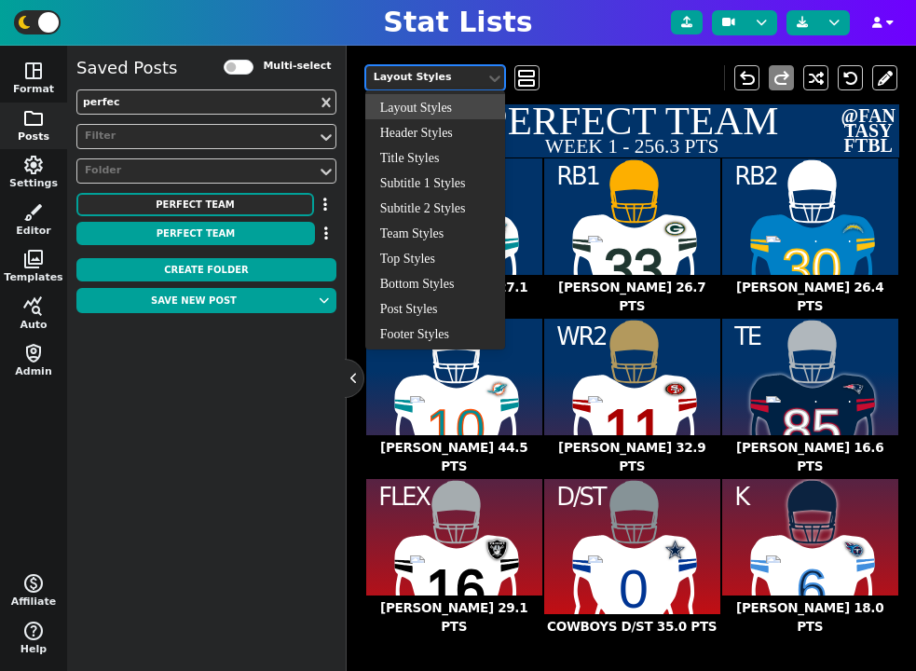
click at [452, 66] on div "Layout Styles" at bounding box center [425, 77] width 119 height 25
click at [441, 238] on div "Team Styles" at bounding box center [435, 232] width 140 height 25
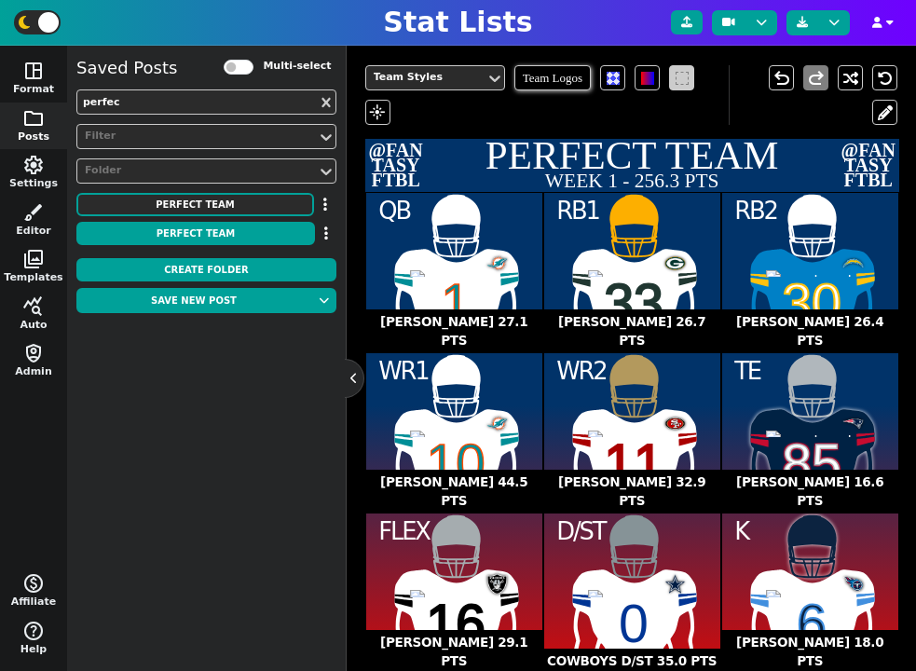
click at [681, 75] on span at bounding box center [682, 78] width 13 height 13
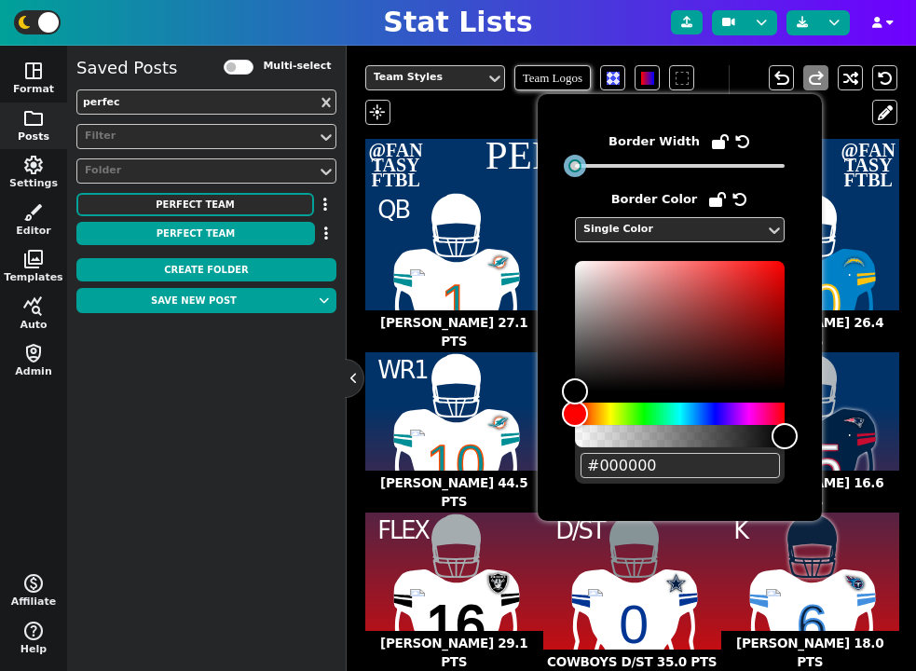
drag, startPoint x: 656, startPoint y: 168, endPoint x: 532, endPoint y: 168, distance: 123.9
click at [532, 168] on body "Stat Lists space_dashboard Format folder Posts settings Settings brush Editor p…" at bounding box center [458, 335] width 916 height 671
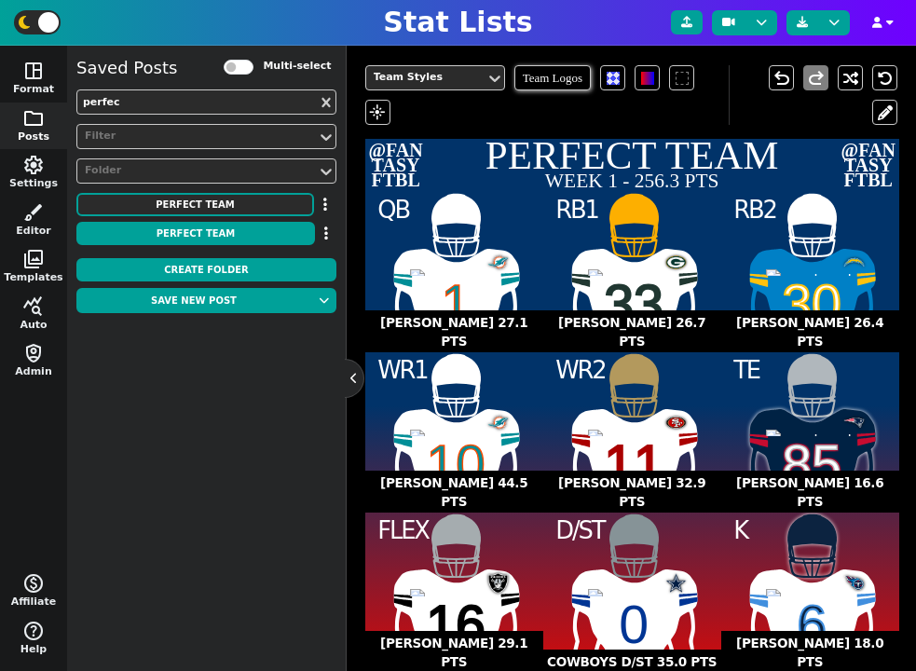
click at [468, 339] on p "T. Tagovailoa 27.1 pts" at bounding box center [454, 332] width 178 height 44
click at [470, 343] on p "T. Tagovailoa 27.1 pts" at bounding box center [454, 332] width 178 height 44
click at [458, 76] on div "Team Styles" at bounding box center [426, 78] width 104 height 16
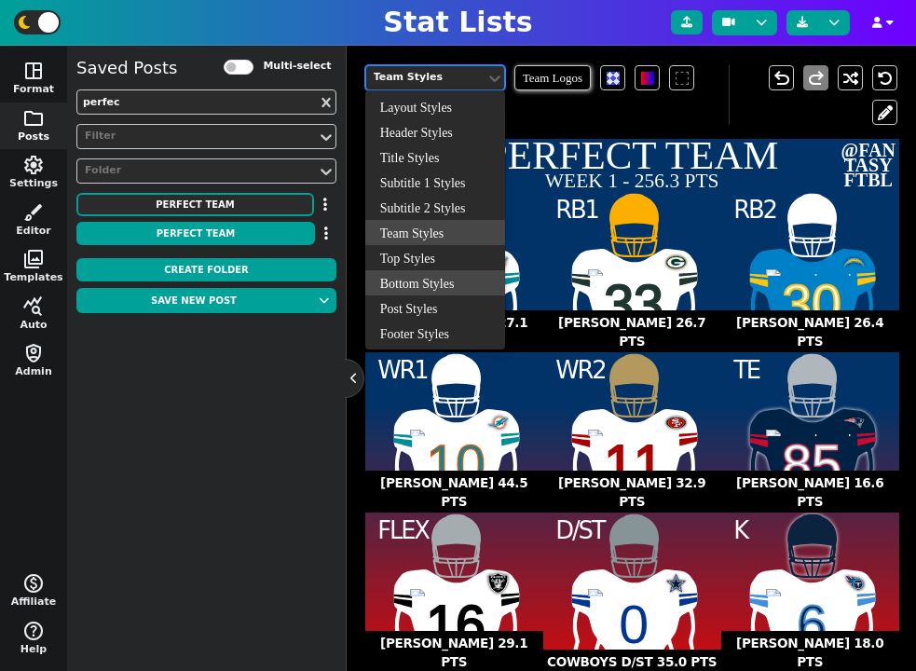
click at [450, 282] on div "Bottom Styles" at bounding box center [435, 282] width 140 height 25
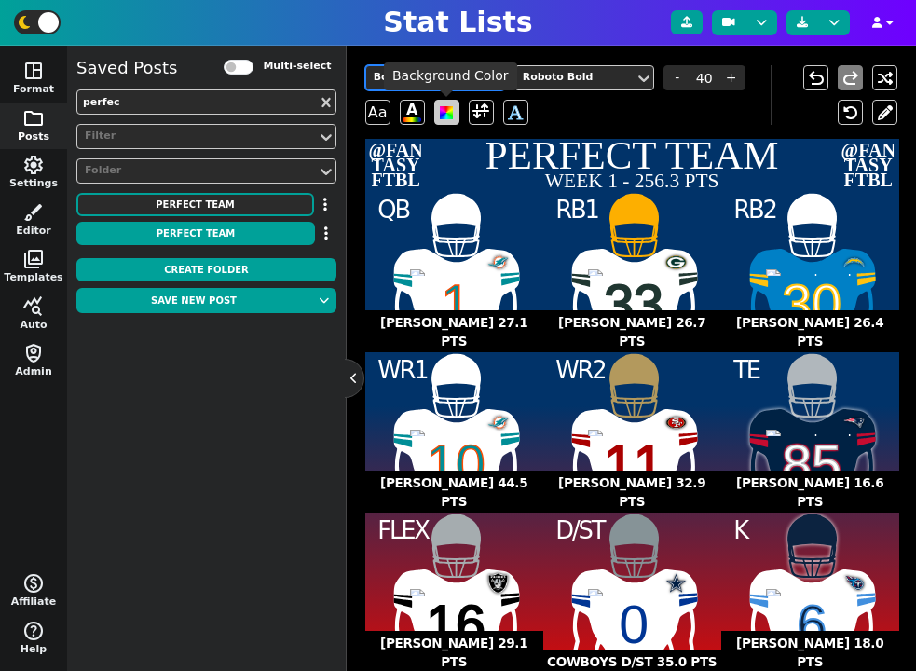
click at [445, 118] on span at bounding box center [446, 112] width 13 height 13
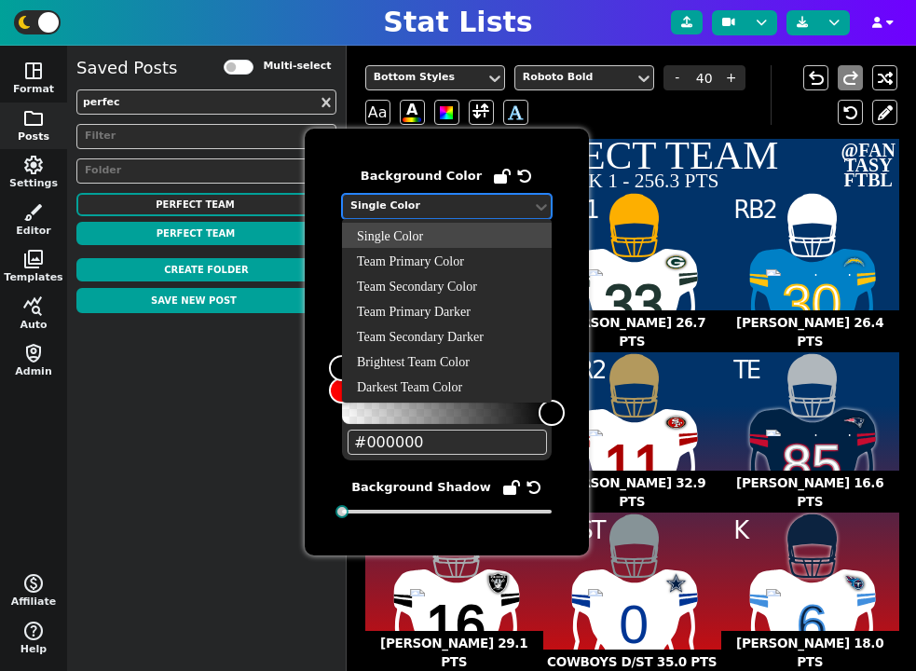
click at [437, 211] on div "Single Color" at bounding box center [437, 206] width 174 height 16
click at [436, 204] on div "Single Color" at bounding box center [437, 206] width 174 height 16
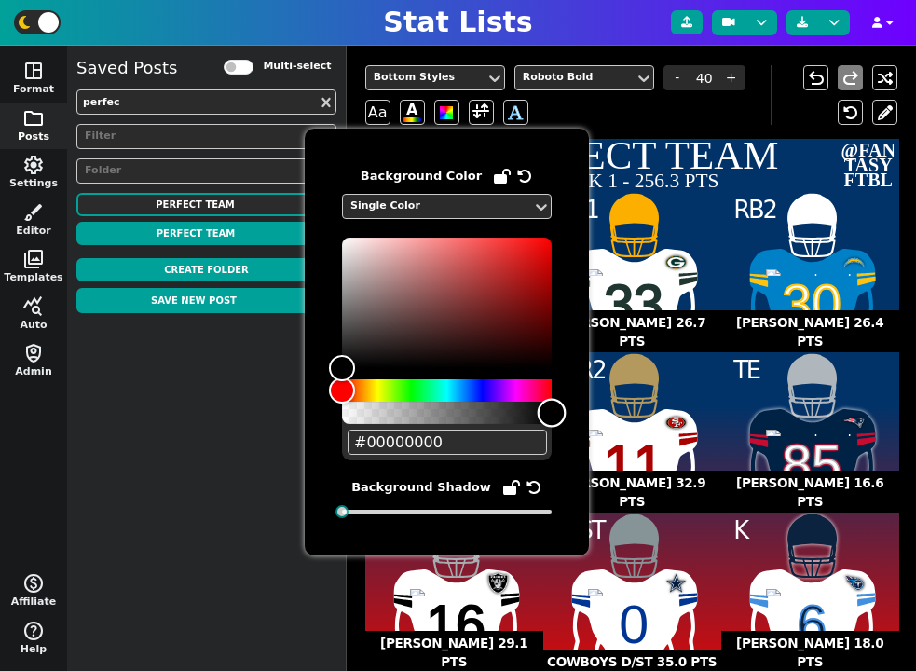
type input "#000000"
drag, startPoint x: 552, startPoint y: 412, endPoint x: 580, endPoint y: 417, distance: 28.5
click at [580, 417] on div "Background Color Single Color #000000 Background Shadow" at bounding box center [447, 342] width 284 height 427
click at [673, 123] on div "Bottom Styles Roboto Bold - 40 + Aa A A" at bounding box center [567, 95] width 405 height 60
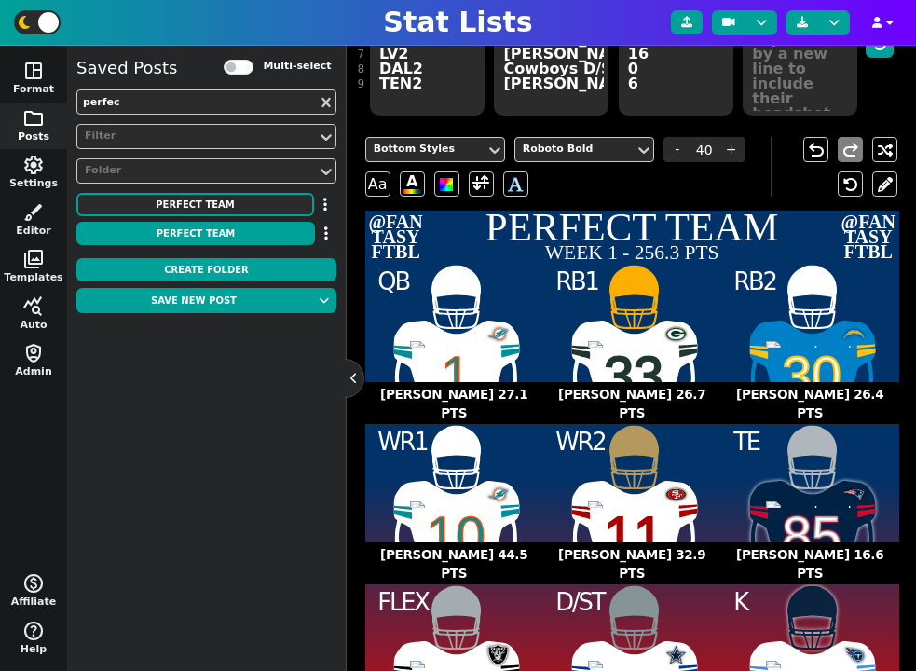
scroll to position [301, 0]
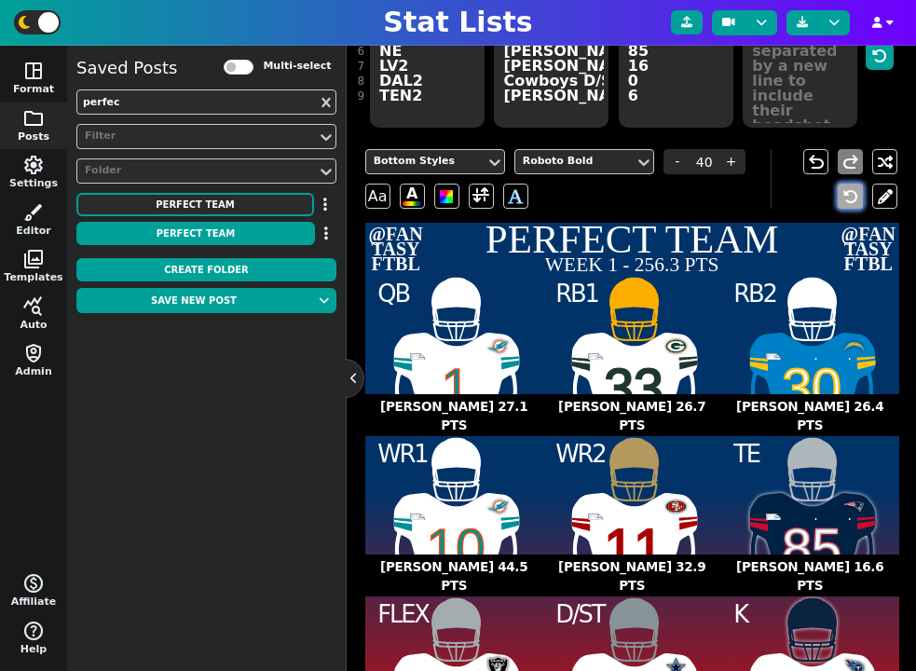
click at [846, 196] on icon at bounding box center [850, 196] width 15 height 15
type input "23"
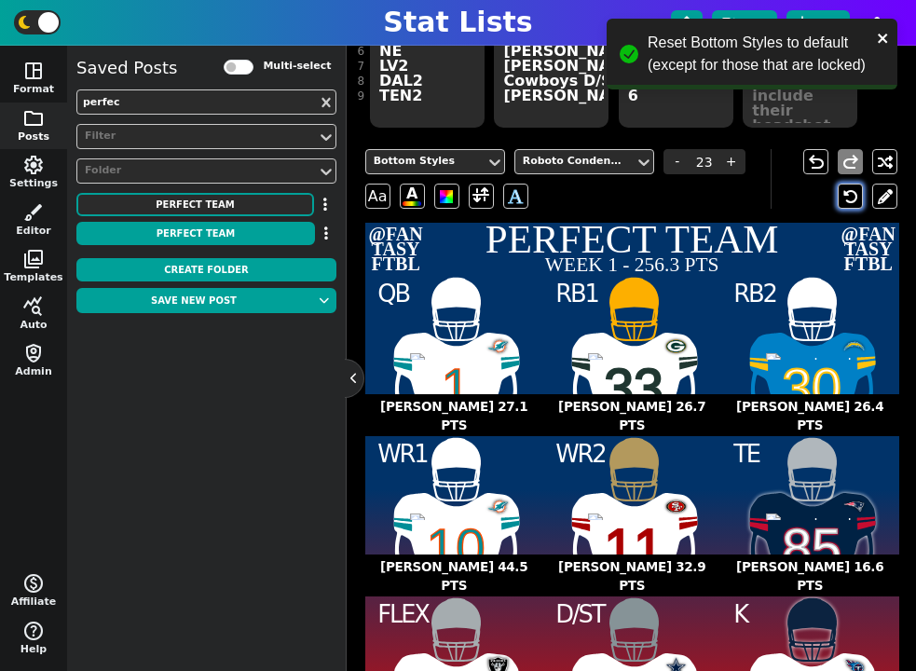
scroll to position [240, 0]
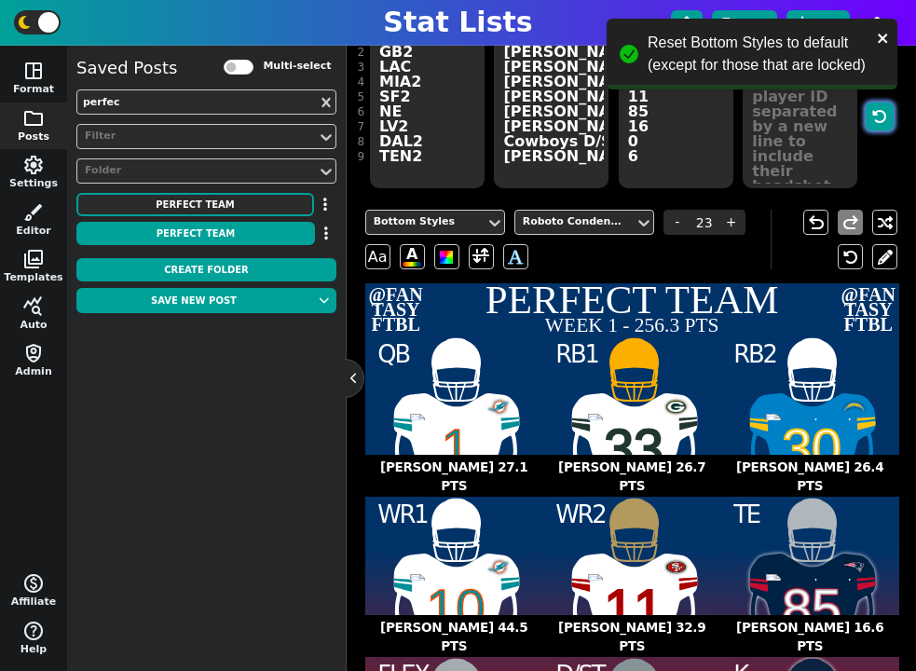
click at [880, 121] on icon "button" at bounding box center [879, 116] width 15 height 15
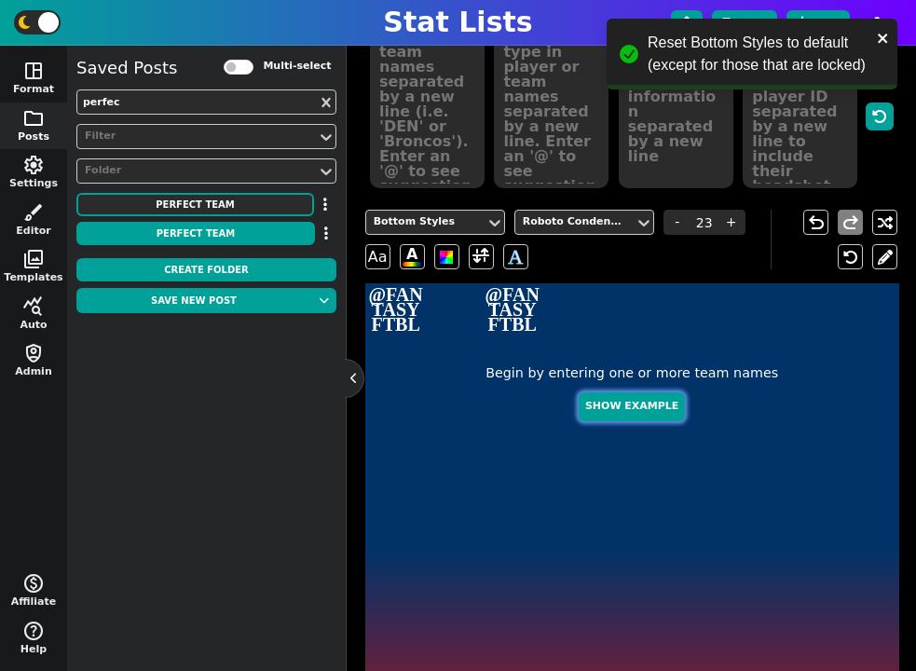
click at [641, 401] on button "Show Example" at bounding box center [632, 406] width 106 height 29
type textarea "Example Post"
type textarea "Random"
type textarea "HOU DAL KC BUF TB DET GB JAX MIA SF"
type textarea "C.J. Stroud Dak Prescott Patrick Mahomes Josh Allen Baker Mayfield Jared Goff J…"
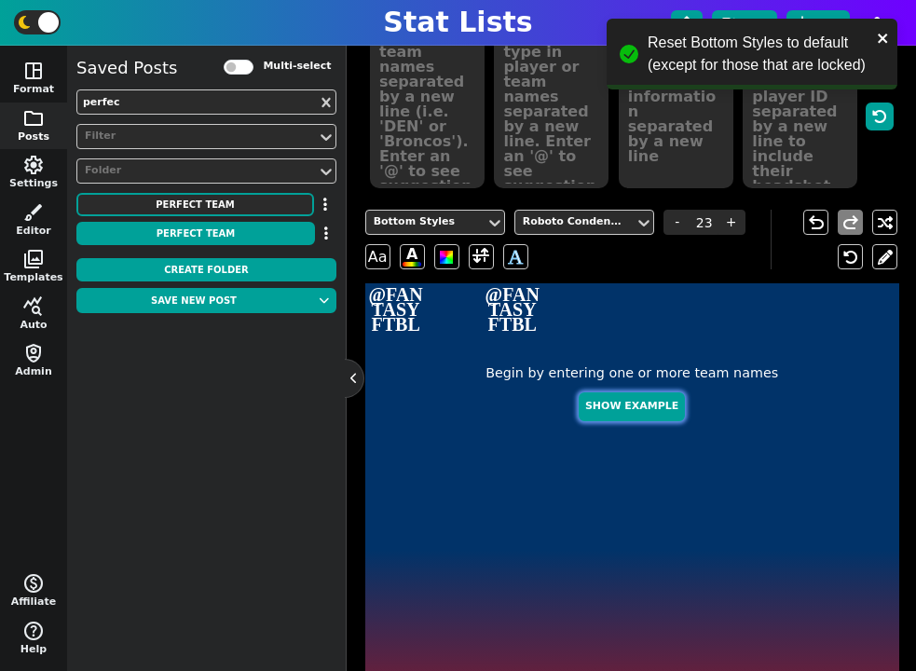
type textarea "628 605 565 489 480 392 357 306 172 145"
type textarea "4432577 2577417 3139477 3918298 3052587 3046779 4036378 4360310 4241479 4361741"
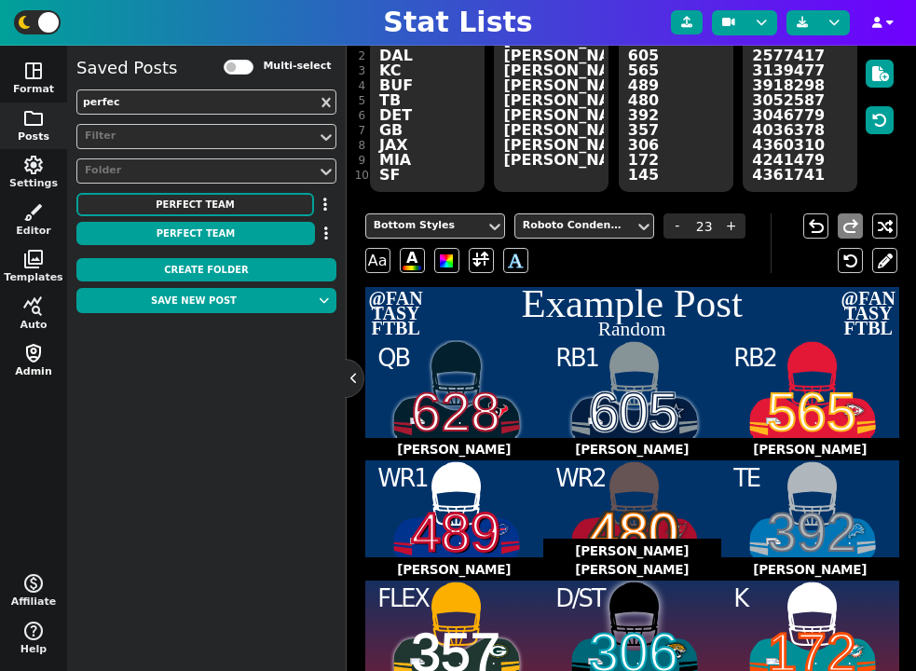
scroll to position [214, 0]
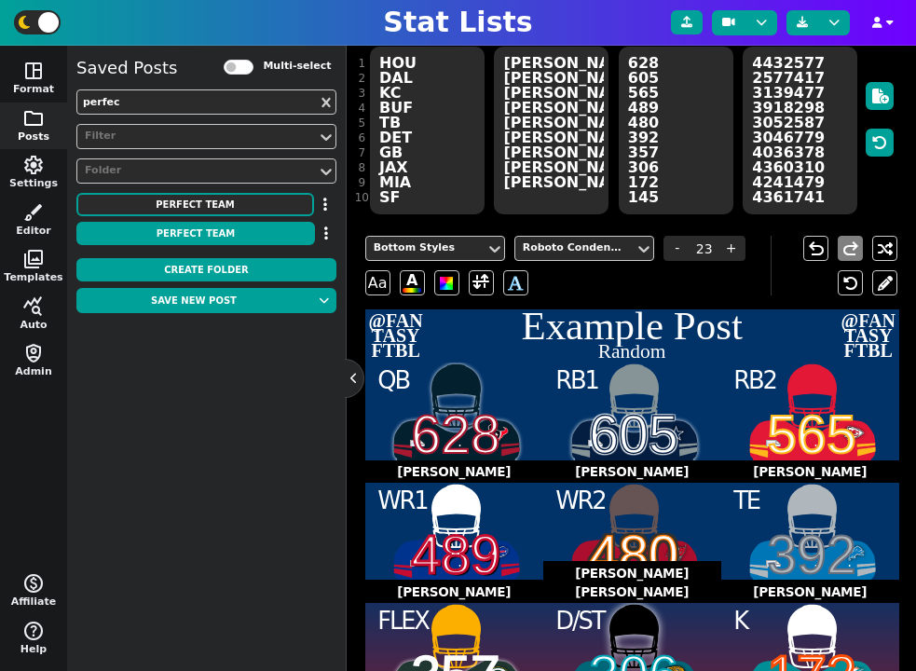
click at [37, 121] on span "folder" at bounding box center [33, 118] width 22 height 22
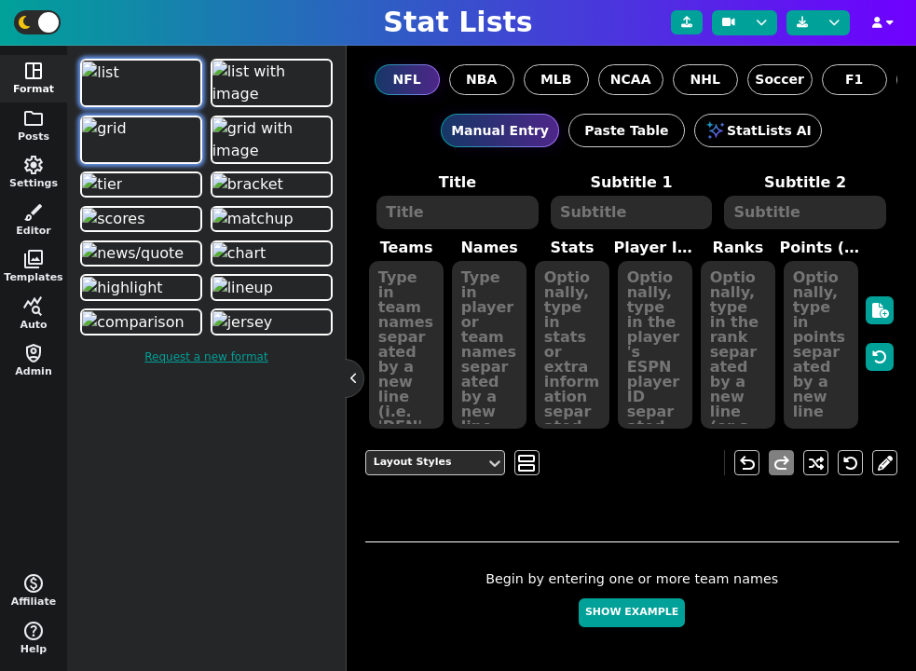
click at [126, 140] on img at bounding box center [104, 128] width 44 height 22
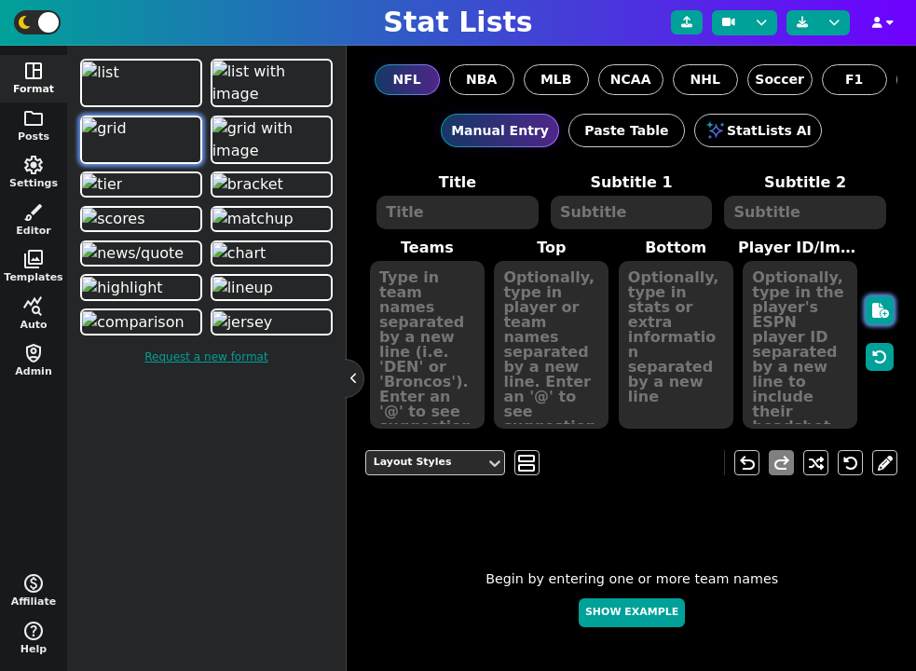
click at [867, 320] on button "button" at bounding box center [880, 310] width 28 height 28
type textarea "Example Post"
type textarea "Random"
type textarea "HOU KC DET JAX GB TB MIA BUF DAL SF"
type textarea "C.J. Stroud Patrick Mahomes Jared Goff Trevor Lawrence Jordan Love Baker Mayfie…"
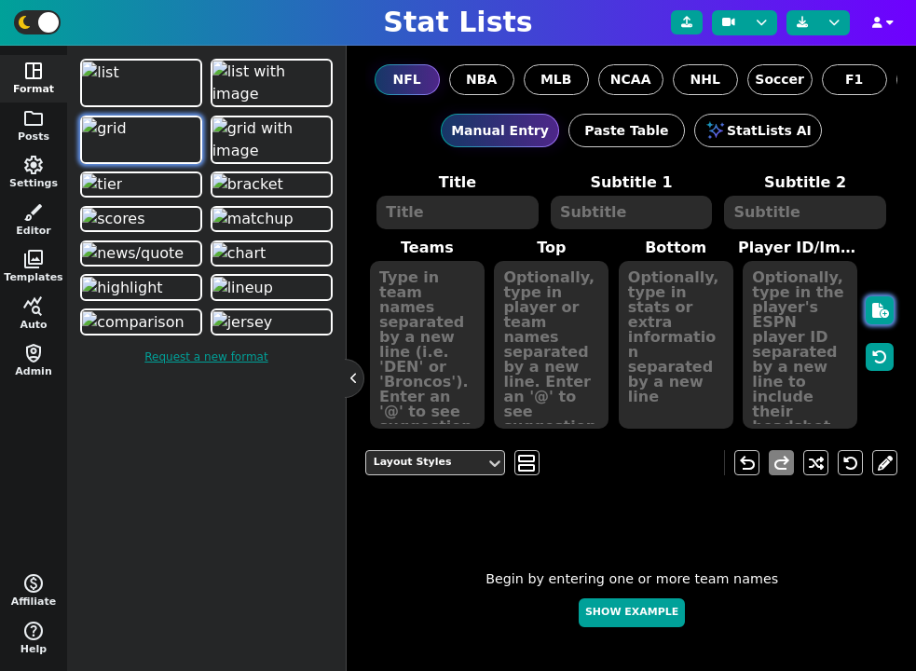
type textarea "675 614 614 588 532 526 433 380 371 140"
type textarea "4432577 3139477 3046779 4360310 4036378 3052587 4241479 3918298 2577417 4361741"
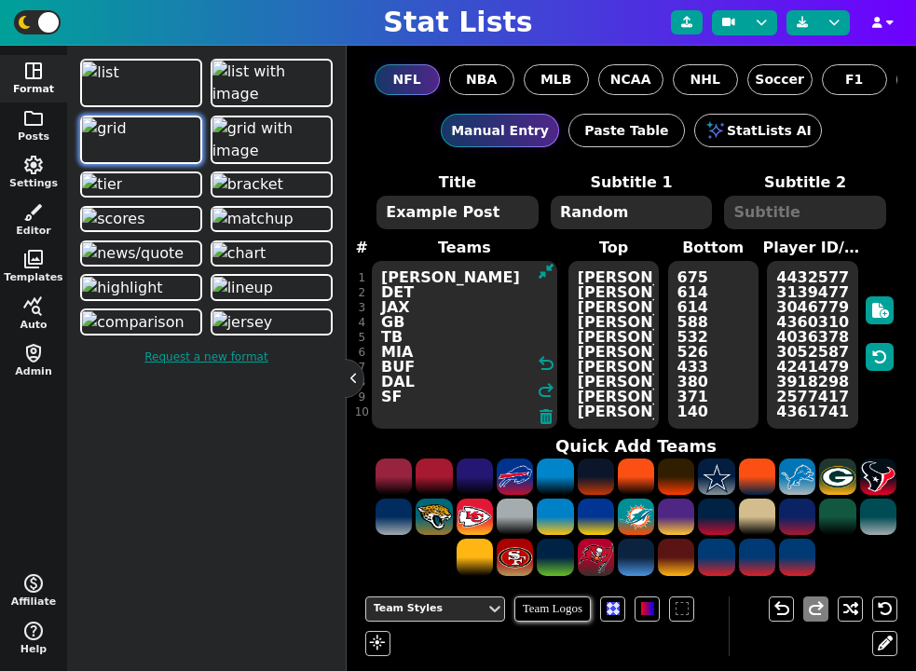
drag, startPoint x: 417, startPoint y: 415, endPoint x: 417, endPoint y: 401, distance: 14.0
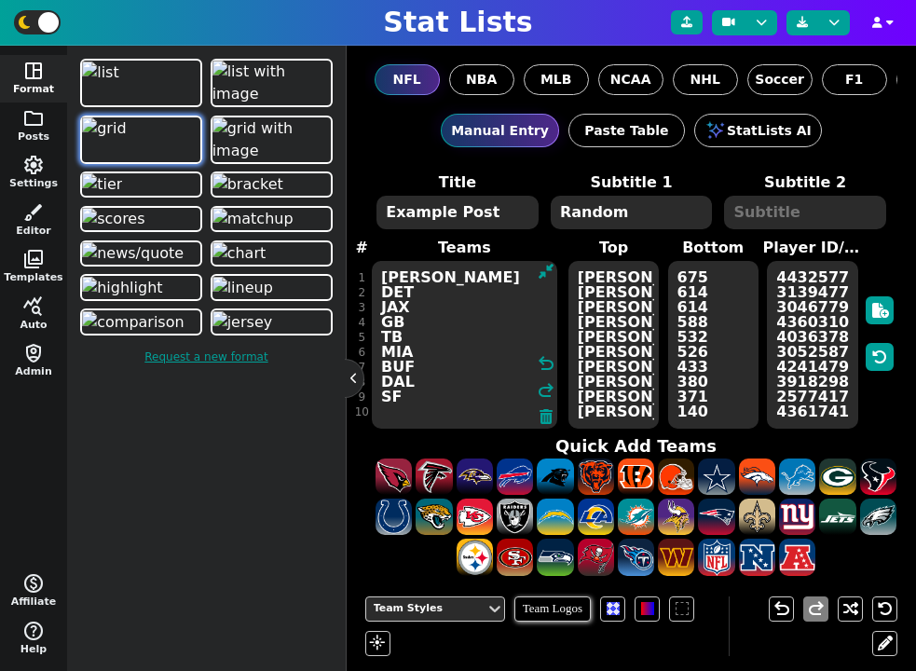
click at [417, 401] on textarea "HOU KC DET JAX GB TB MIA BUF DAL SF" at bounding box center [464, 345] width 185 height 168
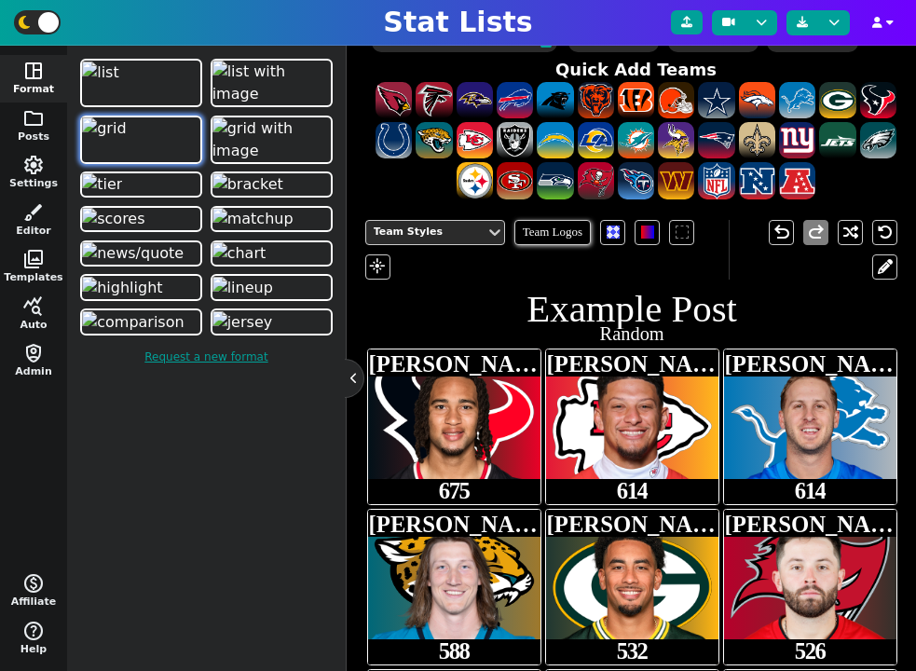
scroll to position [363, 0]
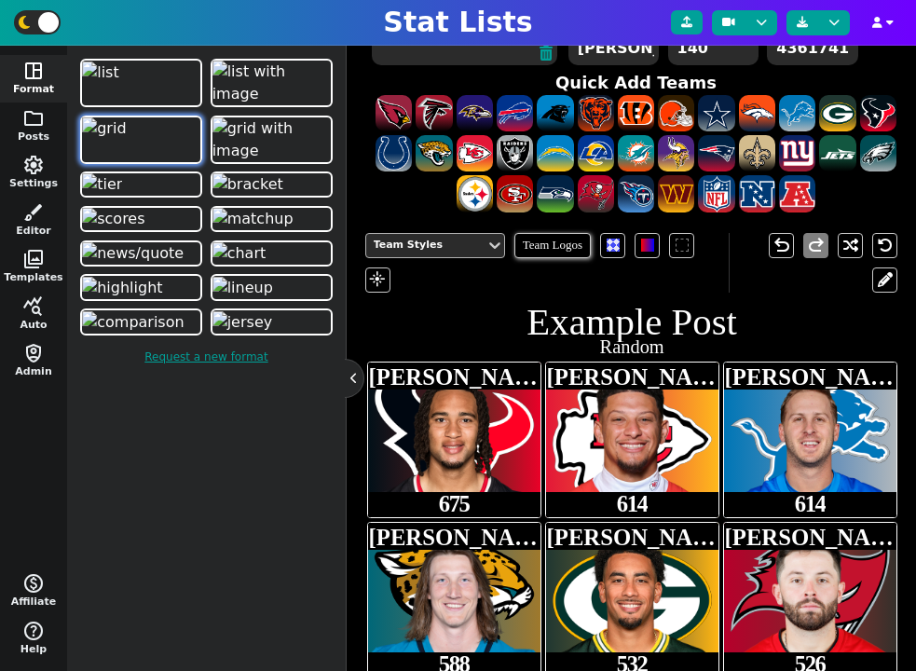
type textarea "HOU KC DET JAX GB TB MIA BUF DAL"
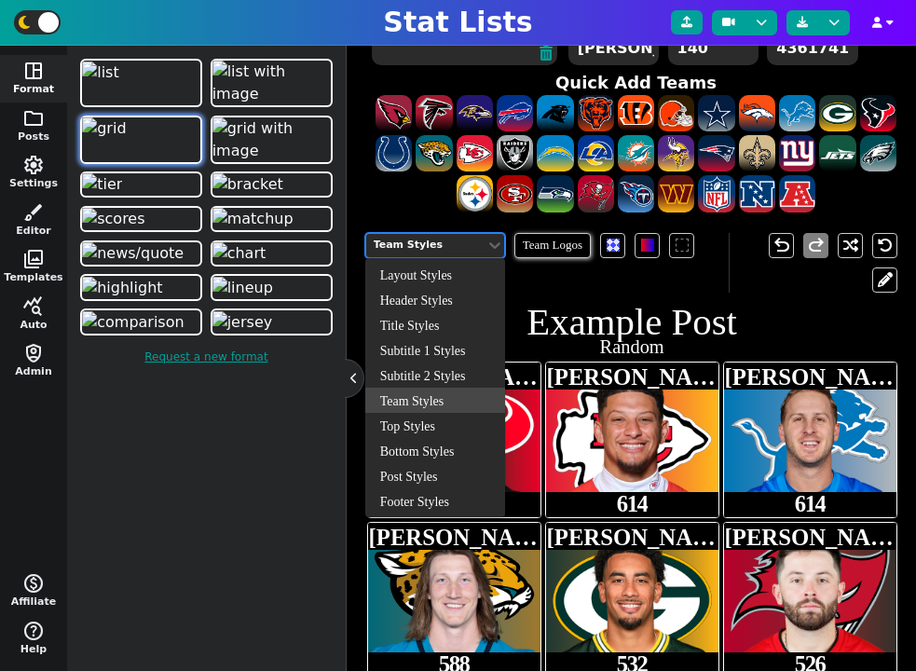
click at [454, 241] on div "Team Styles" at bounding box center [426, 246] width 104 height 16
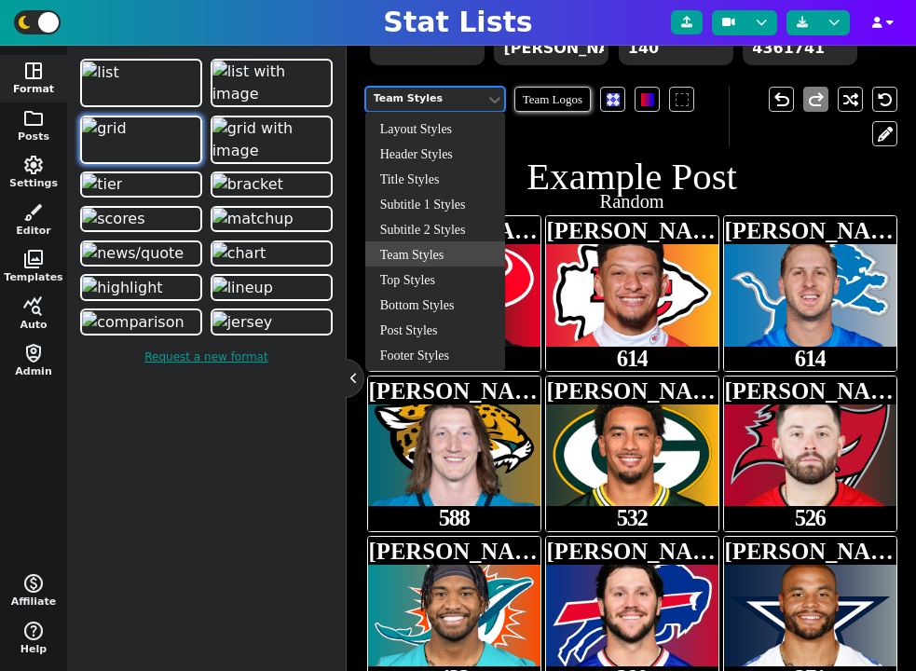
click at [669, 162] on h1 "Example Post" at bounding box center [632, 177] width 534 height 38
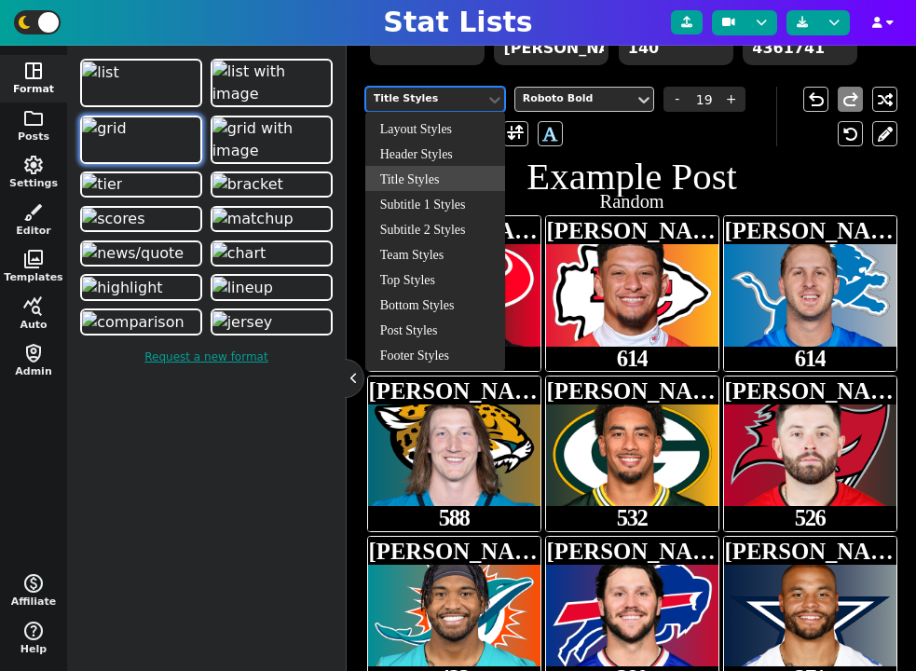
click at [448, 91] on div "Title Styles" at bounding box center [426, 99] width 104 height 16
click at [425, 331] on div "Post Styles" at bounding box center [435, 329] width 140 height 25
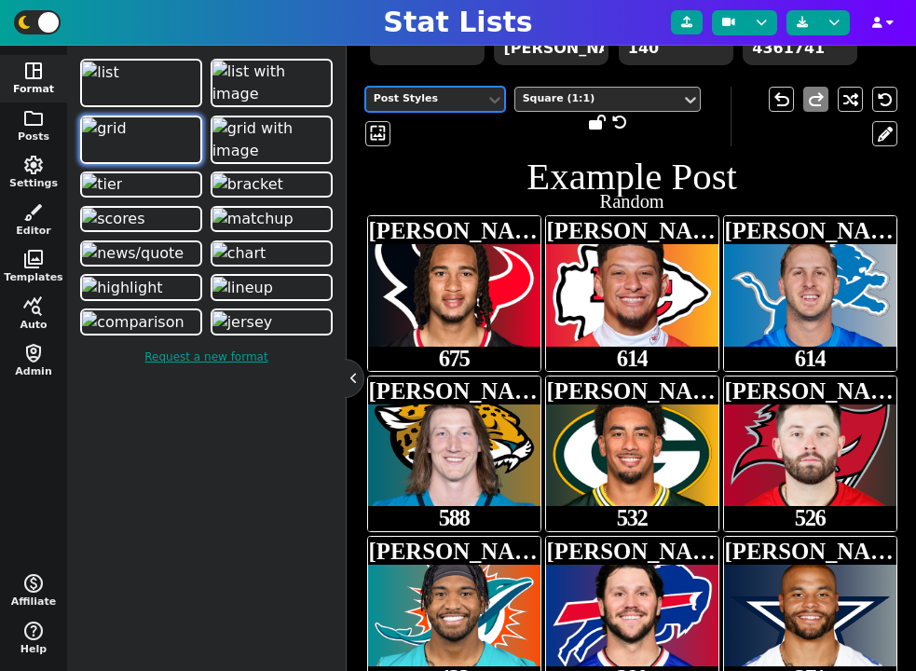
click at [564, 106] on div "Square (1:1)" at bounding box center [598, 99] width 166 height 25
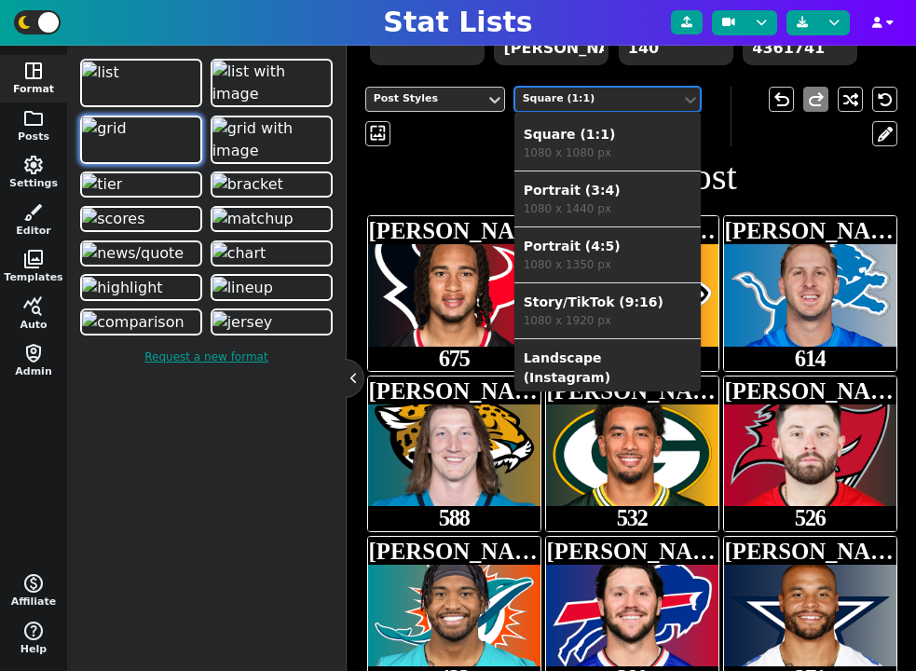
click at [569, 198] on div "Portrait (3:4)" at bounding box center [608, 191] width 168 height 20
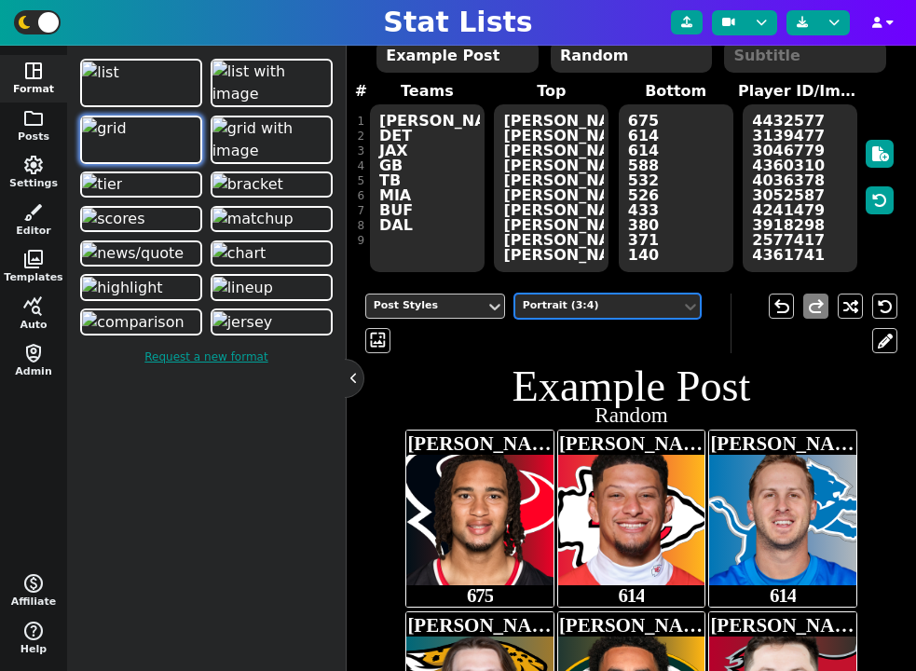
scroll to position [126, 0]
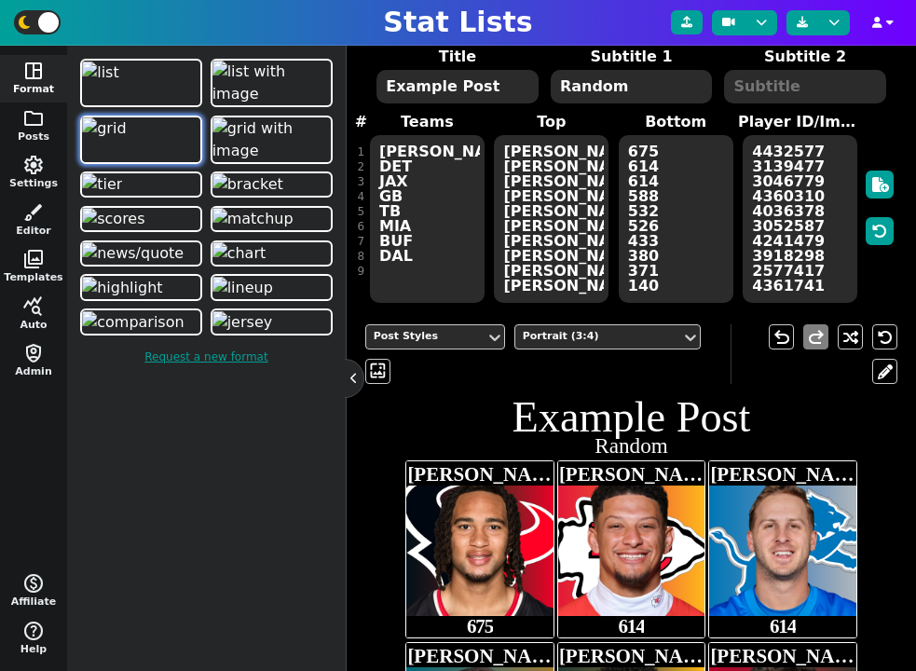
click at [608, 408] on h1 "Example Post" at bounding box center [631, 417] width 455 height 43
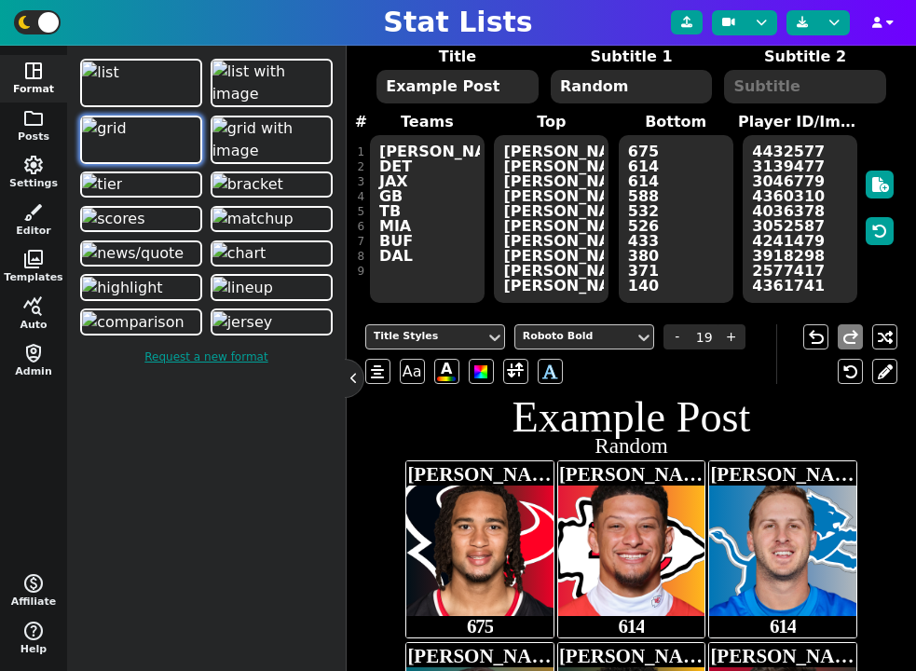
click at [472, 93] on textarea "Example Post" at bounding box center [456, 87] width 161 height 34
type textarea "Best Team"
click at [604, 93] on textarea "Random" at bounding box center [631, 87] width 161 height 34
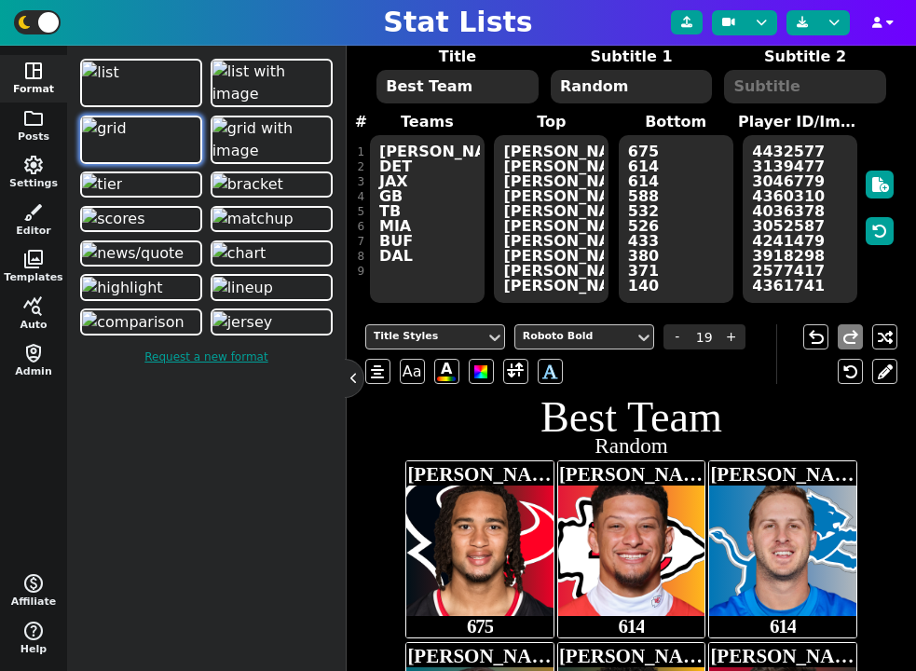
type input "9.5"
click at [604, 93] on textarea "Random" at bounding box center [631, 87] width 161 height 34
type textarea "Week 1"
click at [453, 345] on div "Subtitle 1 Styles" at bounding box center [425, 336] width 119 height 25
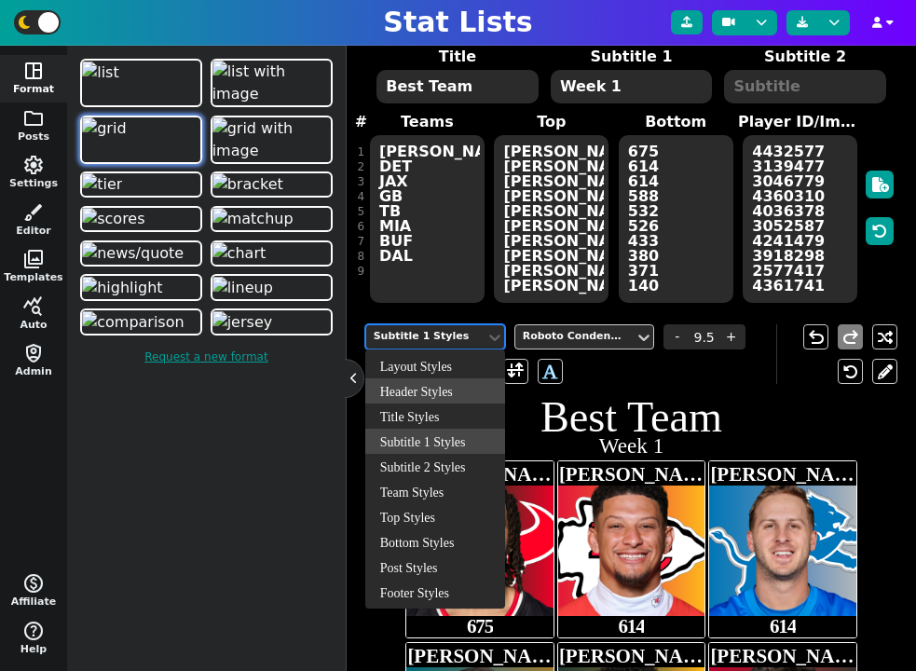
click at [446, 393] on div "Header Styles" at bounding box center [435, 390] width 140 height 25
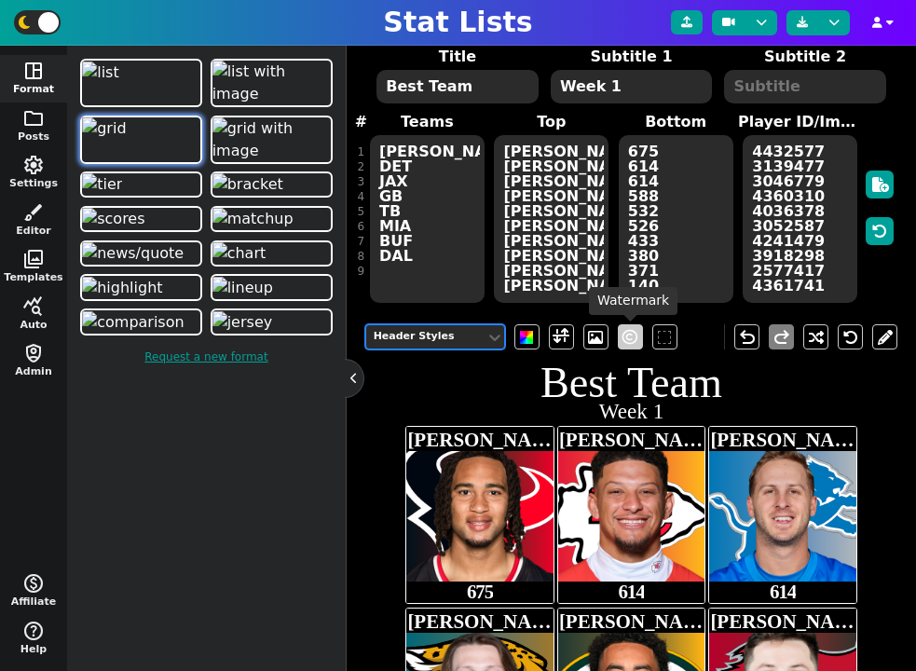
click at [628, 336] on span at bounding box center [629, 337] width 15 height 22
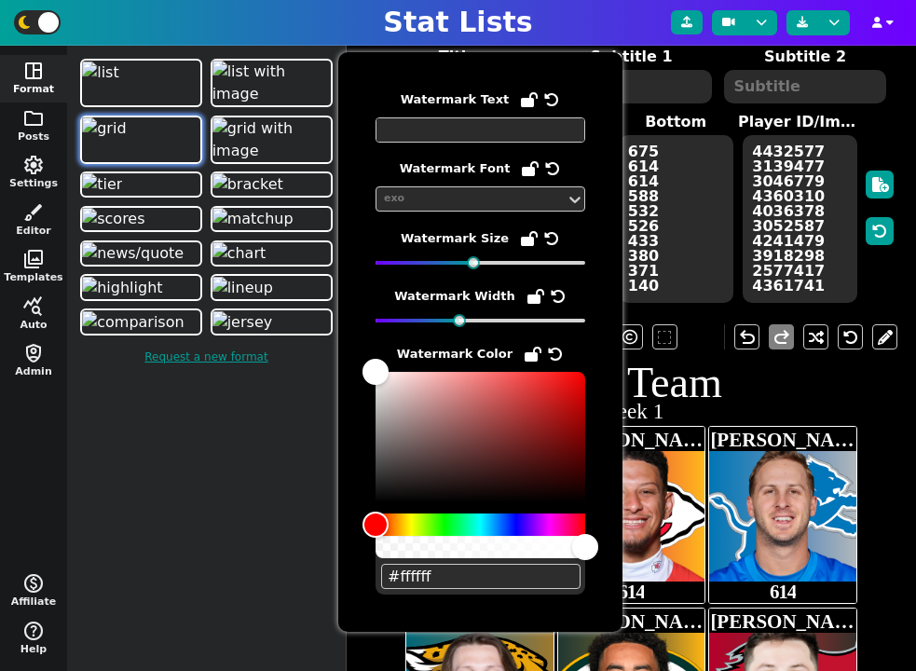
click at [489, 133] on textarea at bounding box center [481, 129] width 210 height 25
click at [384, 131] on textarea "SUR VIVE BALL" at bounding box center [481, 129] width 210 height 25
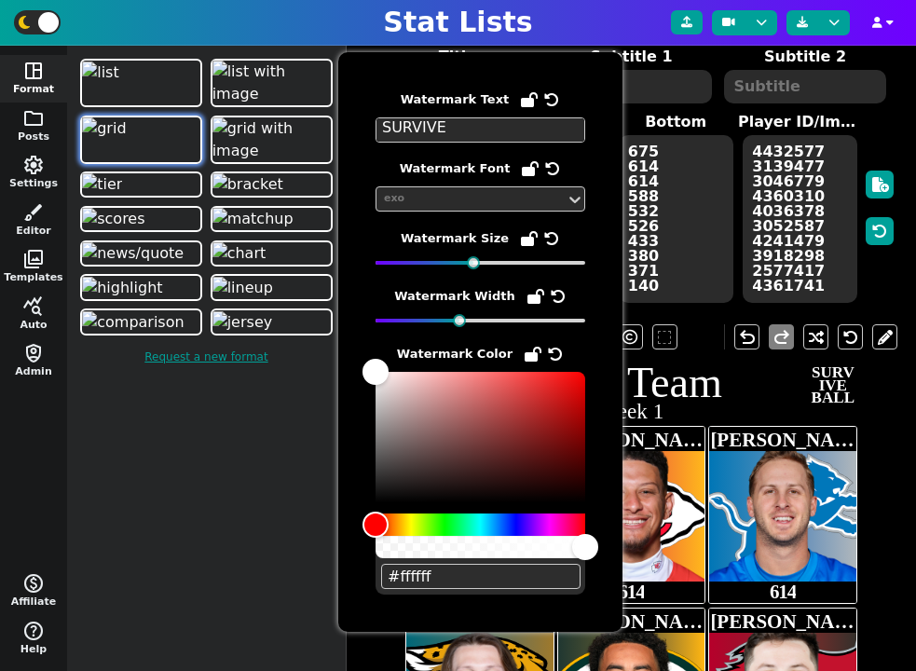
type textarea "SURVIVE BALL"
drag, startPoint x: 459, startPoint y: 320, endPoint x: 498, endPoint y: 320, distance: 39.1
click at [498, 320] on div at bounding box center [498, 320] width 13 height 13
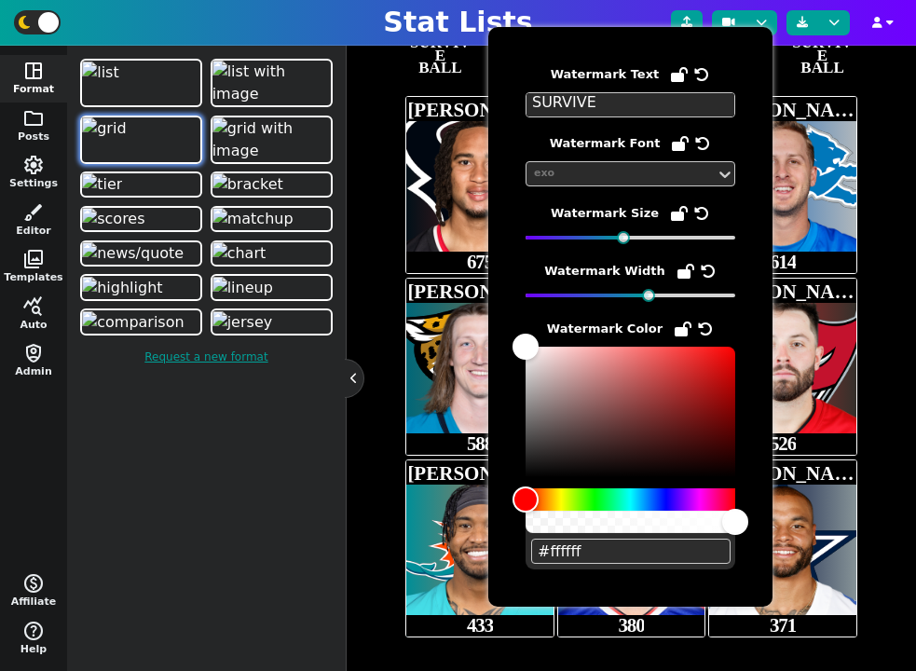
scroll to position [457, 0]
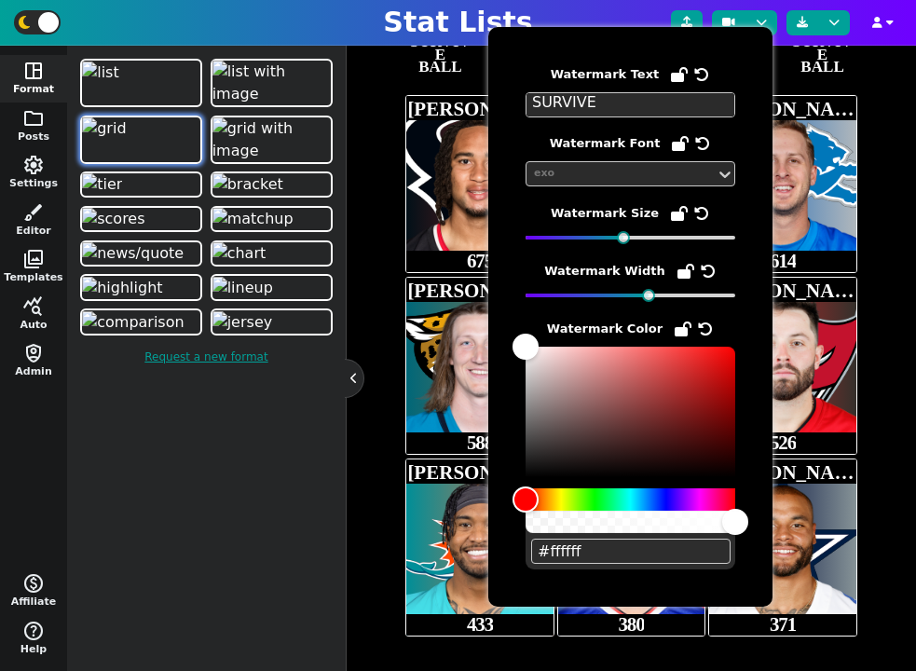
click at [825, 228] on img at bounding box center [782, 184] width 243 height 177
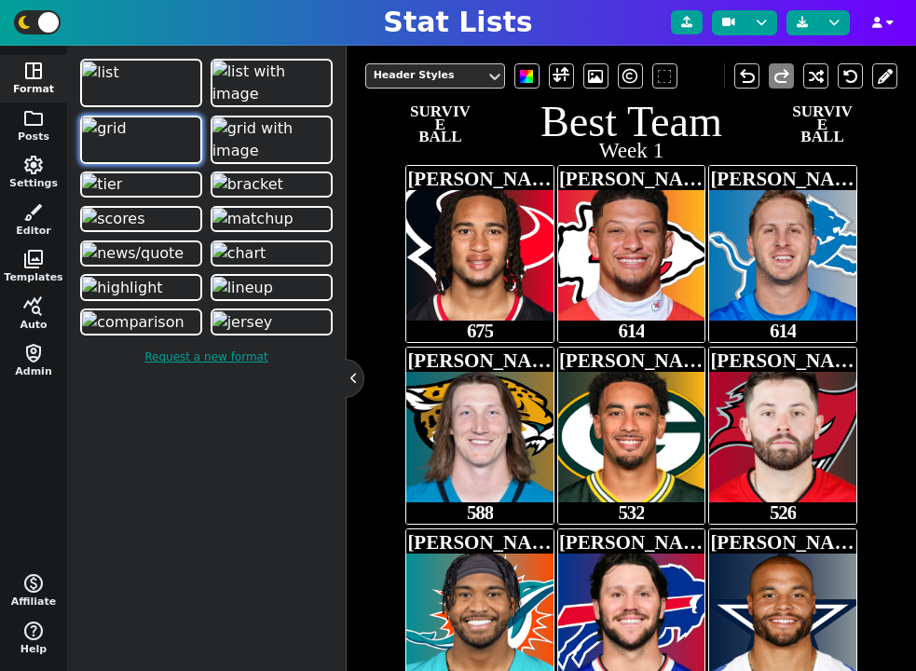
scroll to position [360, 0]
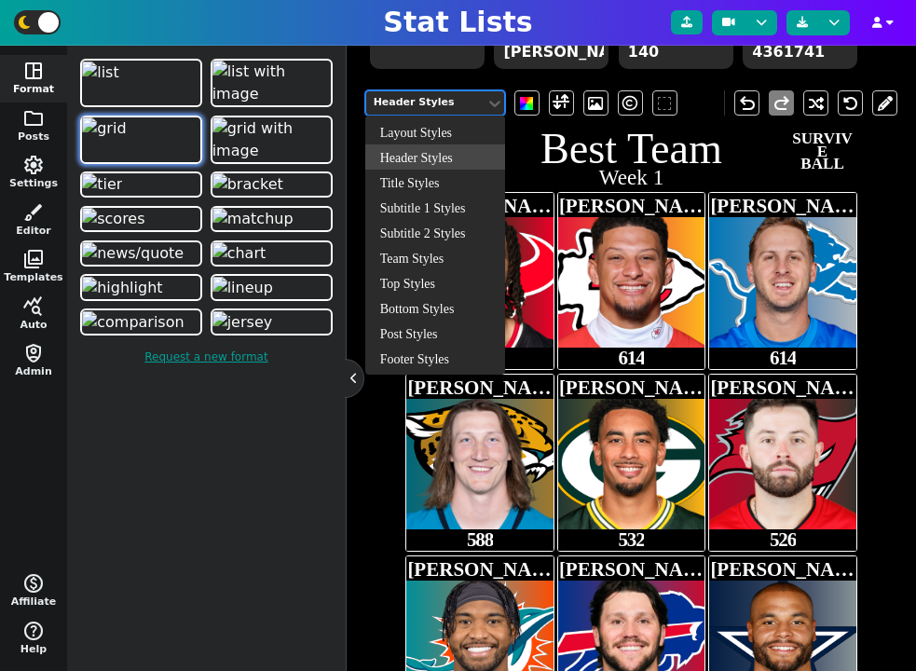
click at [463, 108] on div "Header Styles" at bounding box center [426, 103] width 104 height 16
click at [437, 135] on div "Layout Styles" at bounding box center [435, 131] width 140 height 25
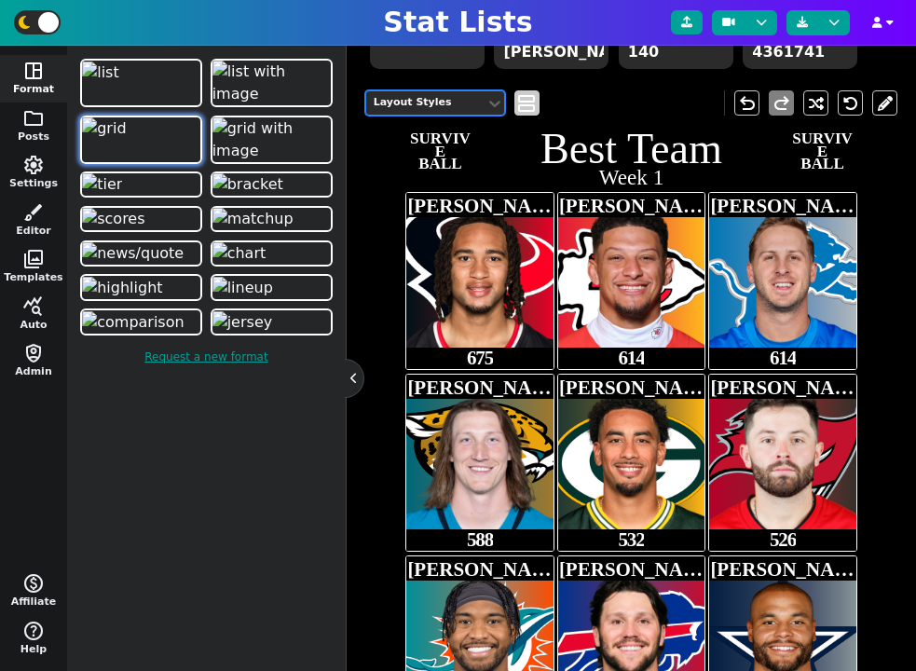
click at [525, 109] on span "view_agenda" at bounding box center [526, 103] width 19 height 22
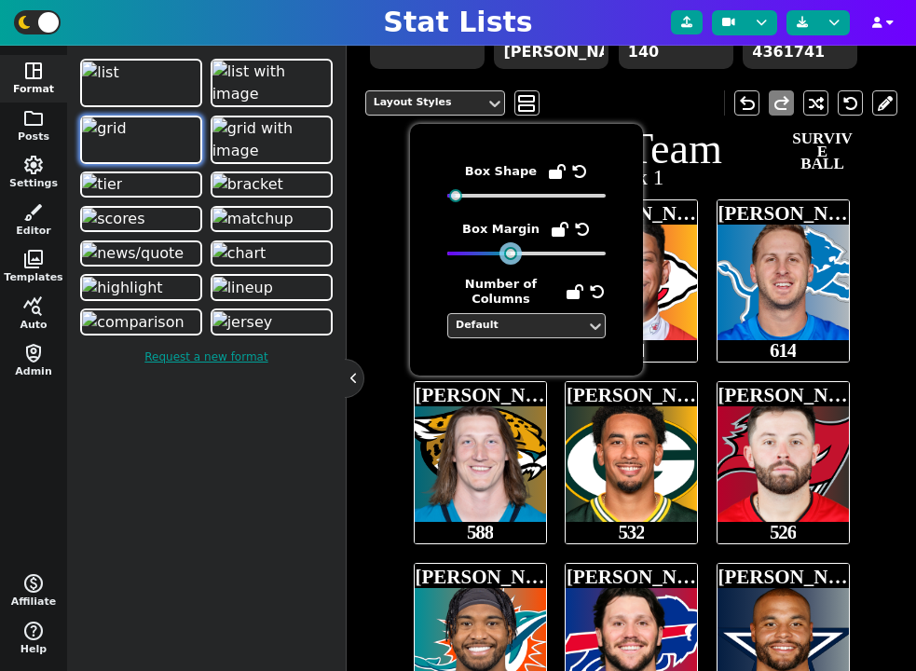
drag, startPoint x: 460, startPoint y: 252, endPoint x: 510, endPoint y: 254, distance: 49.5
click at [510, 254] on div at bounding box center [510, 253] width 13 height 13
click at [430, 98] on div "Layout Styles" at bounding box center [426, 103] width 104 height 16
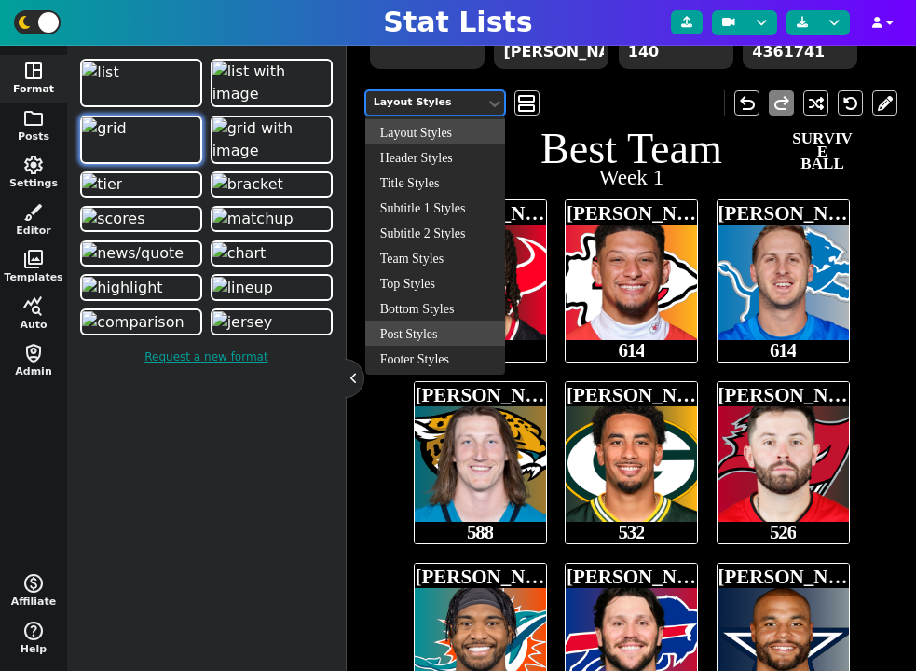
click at [438, 325] on div "Post Styles" at bounding box center [435, 333] width 140 height 25
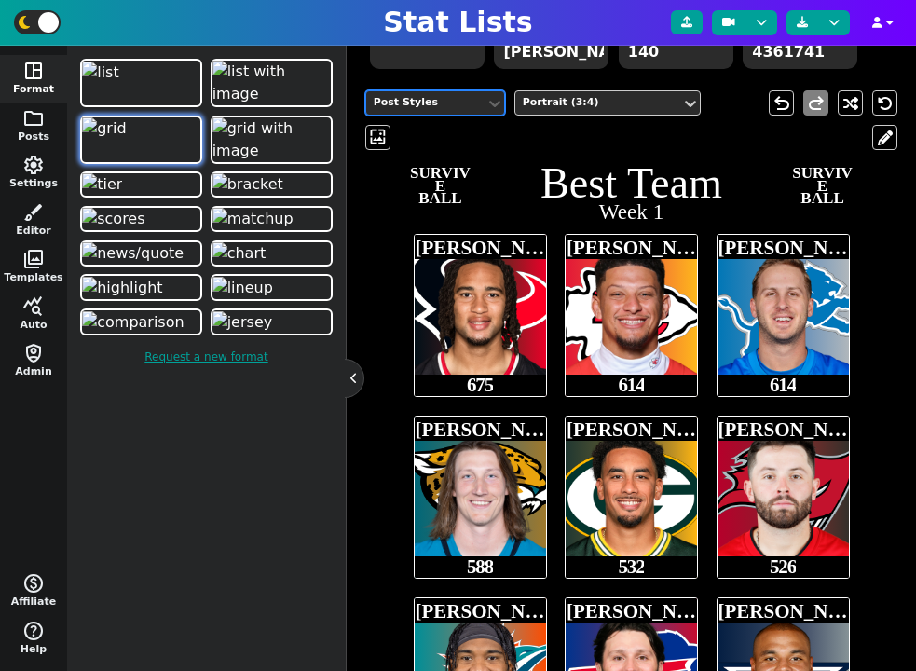
click at [455, 109] on div "Post Styles" at bounding box center [426, 103] width 104 height 16
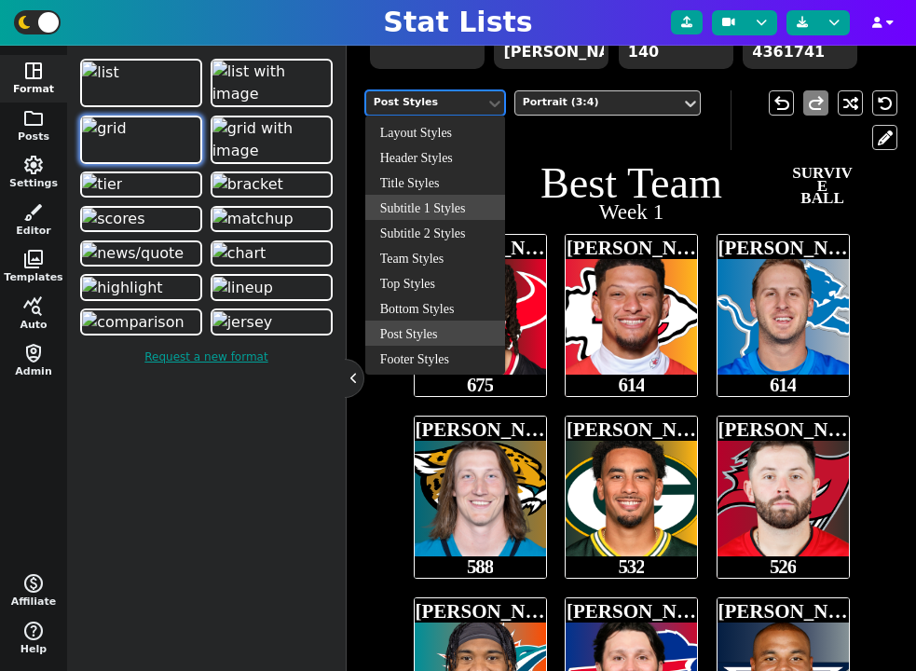
click at [542, 132] on div "Subtitle 1 Styles, 4 of 10. 10 results available. Use Up and Down to choose opt…" at bounding box center [547, 120] width 365 height 60
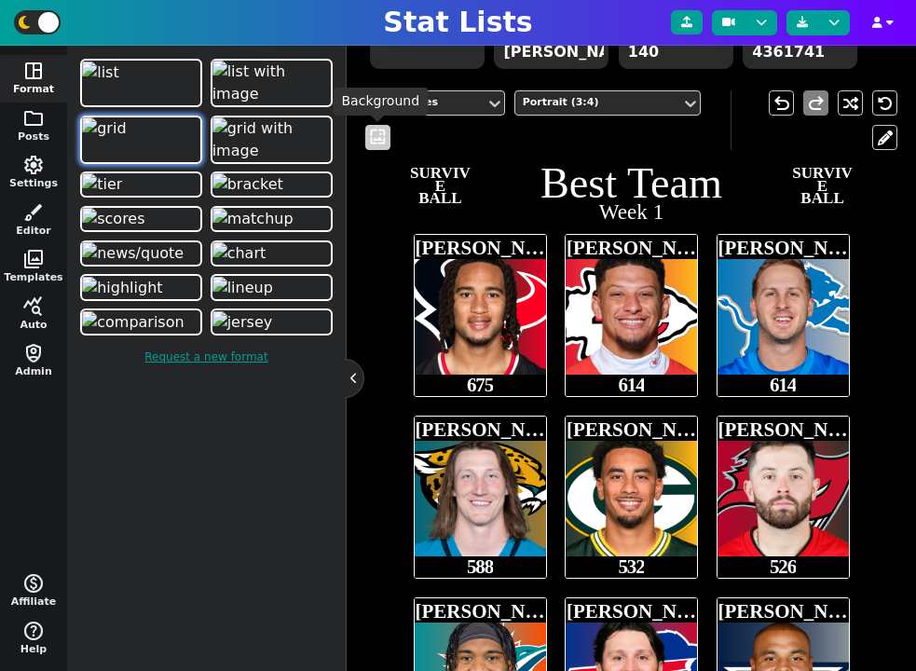
click at [378, 140] on span "wallpaper" at bounding box center [378, 138] width 20 height 20
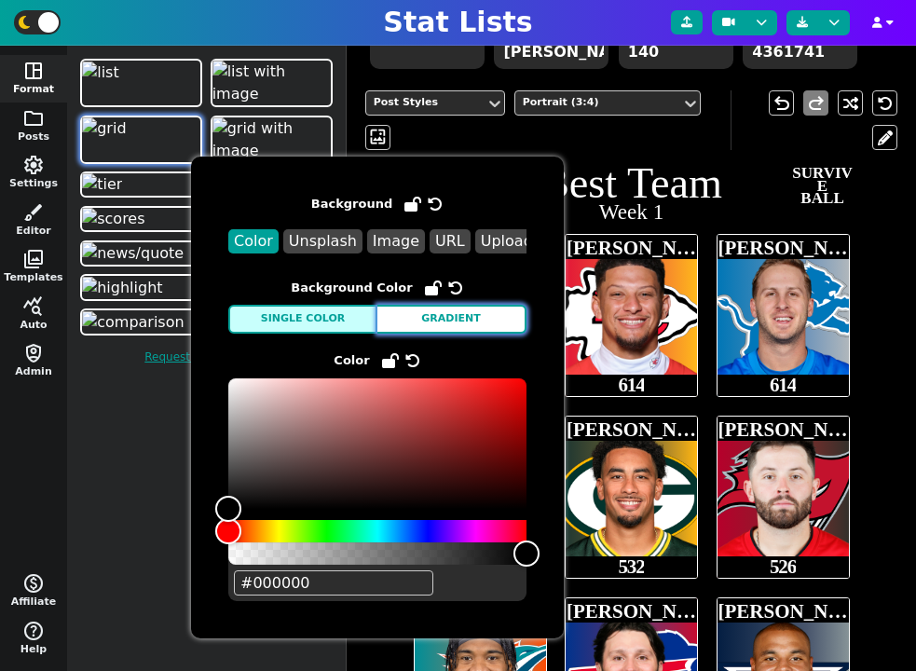
click at [466, 321] on button "Gradient" at bounding box center [451, 319] width 149 height 29
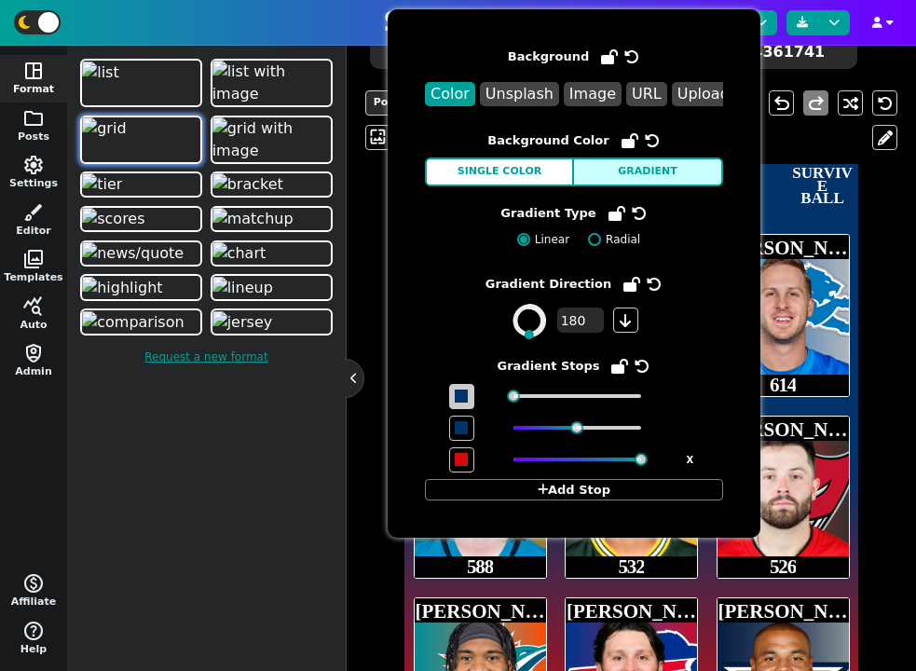
click at [463, 398] on span at bounding box center [461, 395] width 13 height 13
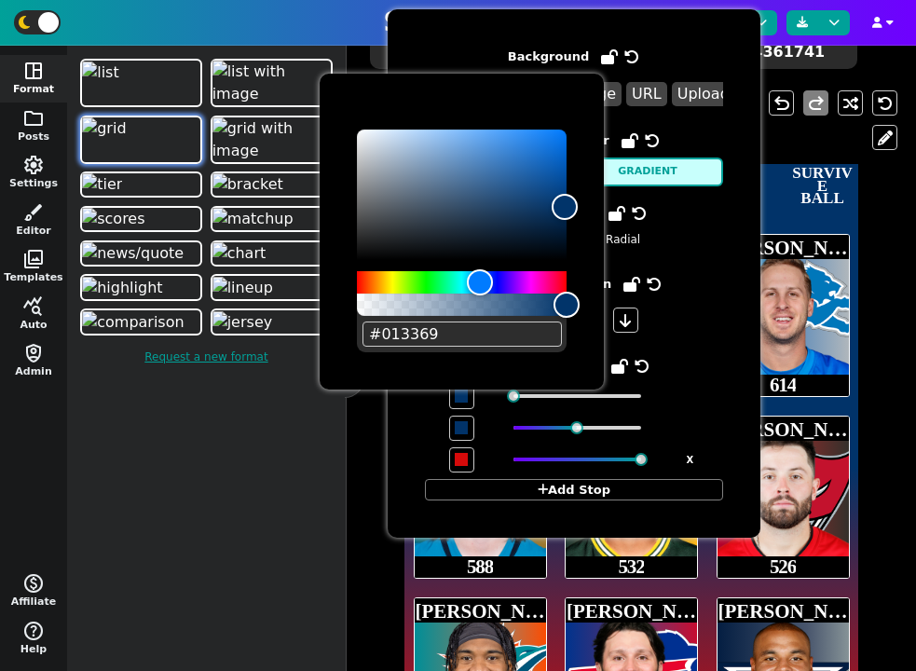
click at [465, 335] on input "#013369" at bounding box center [461, 333] width 199 height 25
paste input "6f00ff"
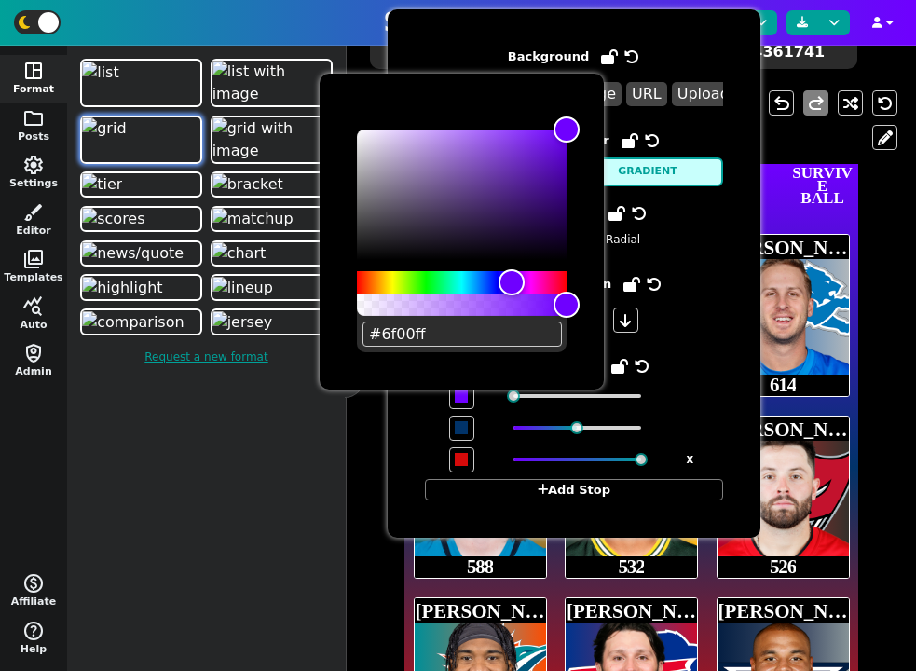
type input "#6f00ff"
click at [698, 388] on span at bounding box center [573, 396] width 285 height 25
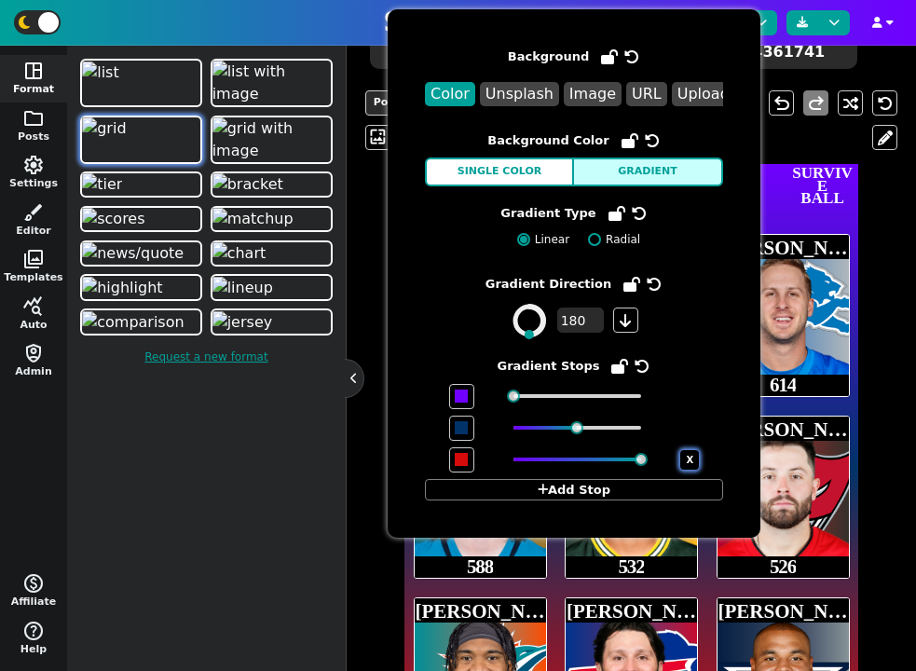
click at [686, 457] on button "X" at bounding box center [689, 460] width 19 height 20
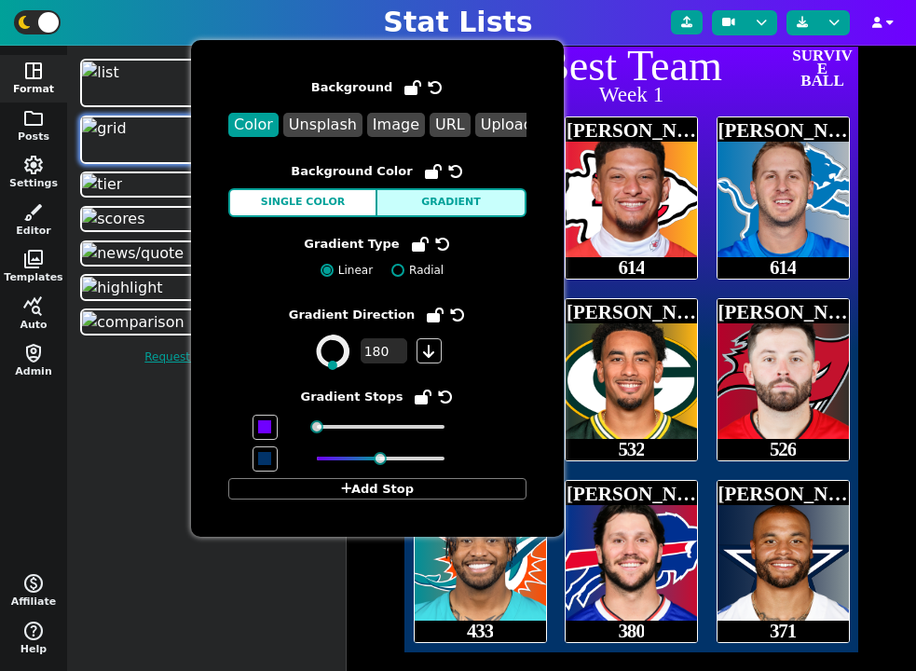
scroll to position [480, 0]
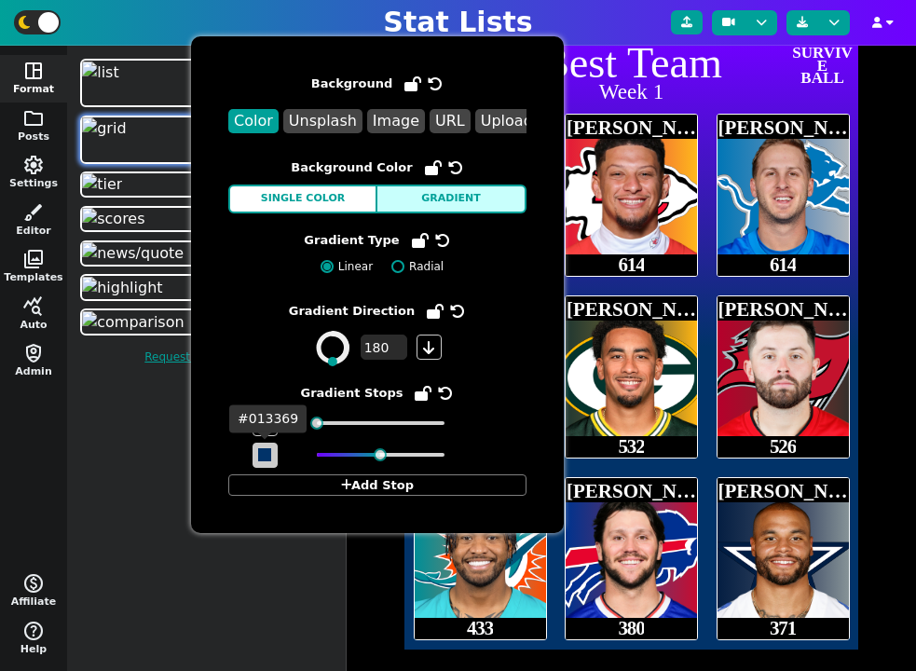
click at [258, 454] on span at bounding box center [264, 454] width 13 height 13
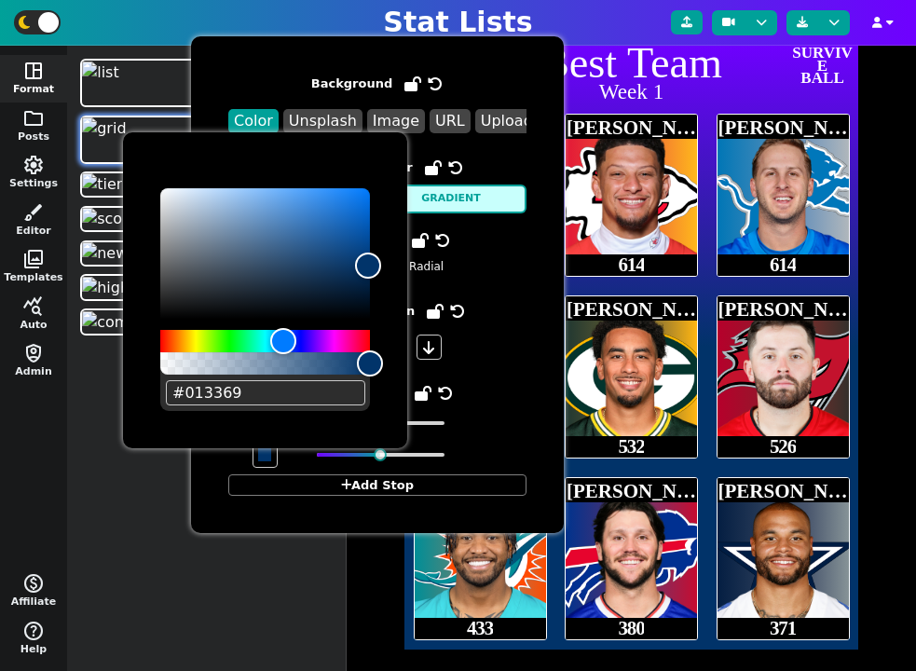
click at [241, 386] on input "#013369" at bounding box center [265, 392] width 199 height 25
paste input "066ff"
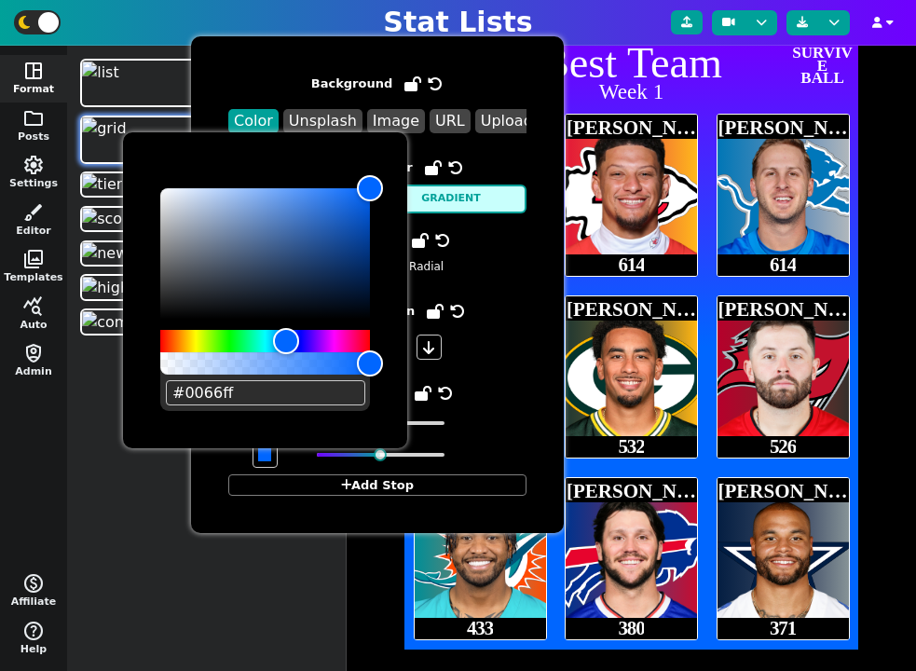
type input "#0066ff"
click at [516, 417] on span at bounding box center [377, 423] width 285 height 25
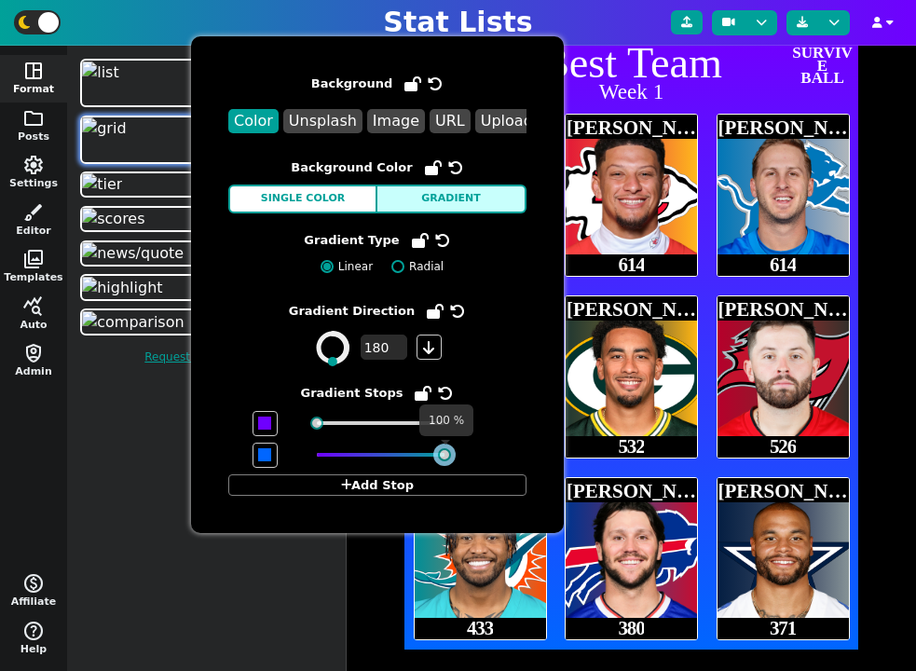
drag, startPoint x: 380, startPoint y: 454, endPoint x: 491, endPoint y: 462, distance: 111.2
click at [491, 462] on span at bounding box center [377, 455] width 285 height 25
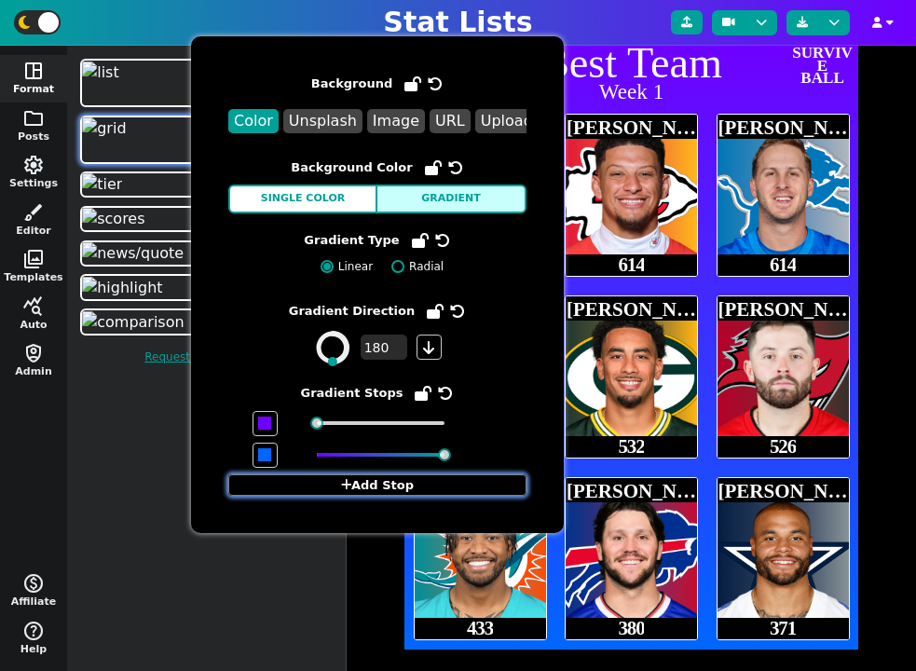
click at [362, 488] on button "Add Stop" at bounding box center [377, 485] width 298 height 22
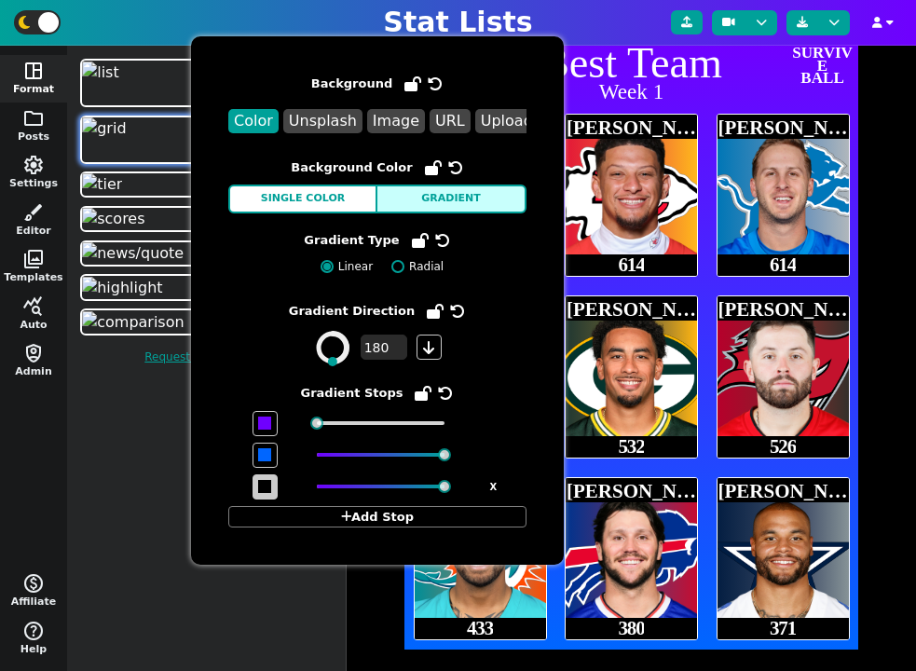
click at [268, 487] on span at bounding box center [264, 486] width 13 height 13
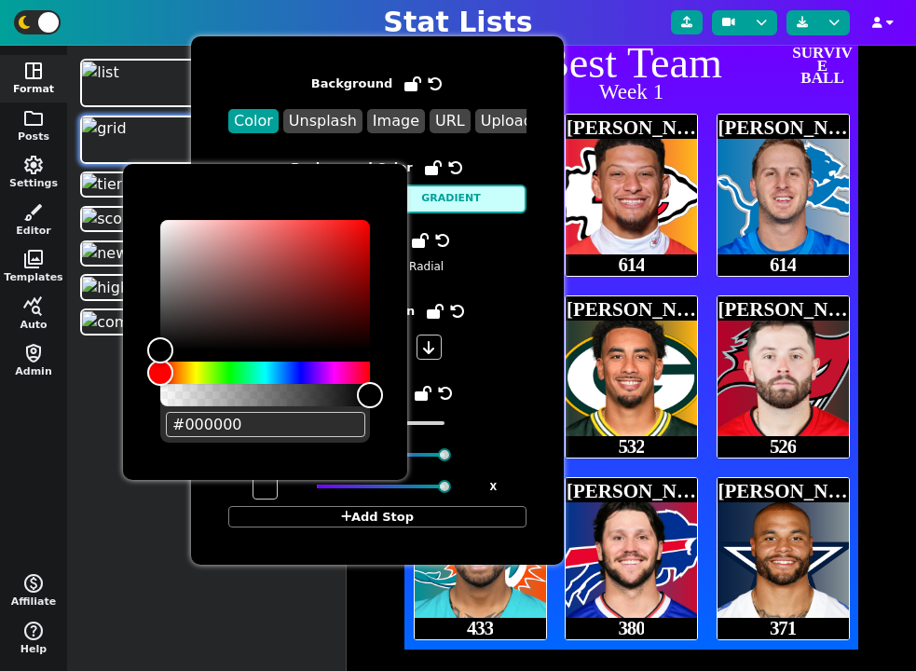
click at [512, 443] on span at bounding box center [377, 455] width 285 height 25
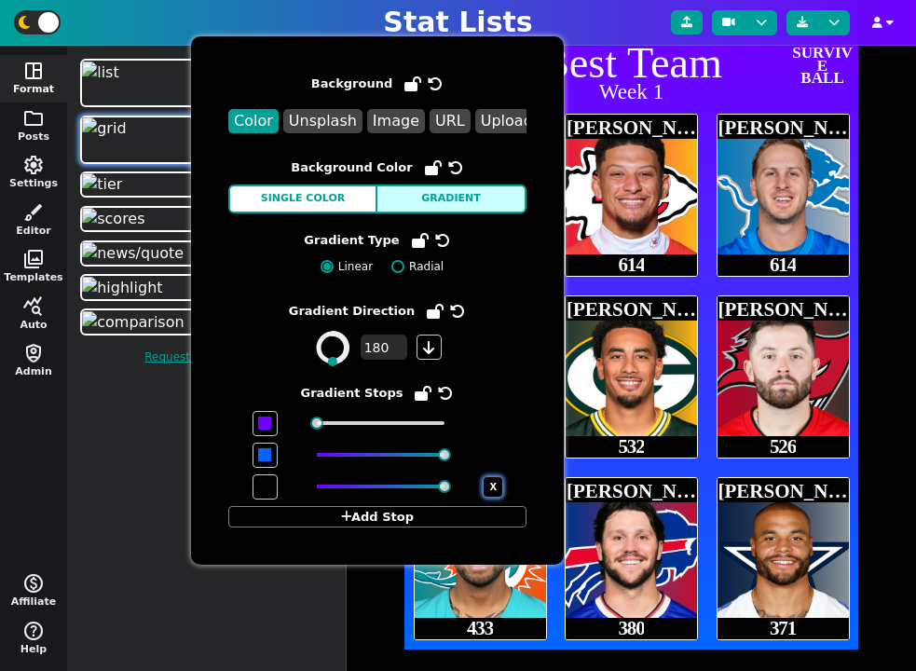
click at [495, 490] on button "X" at bounding box center [493, 487] width 19 height 20
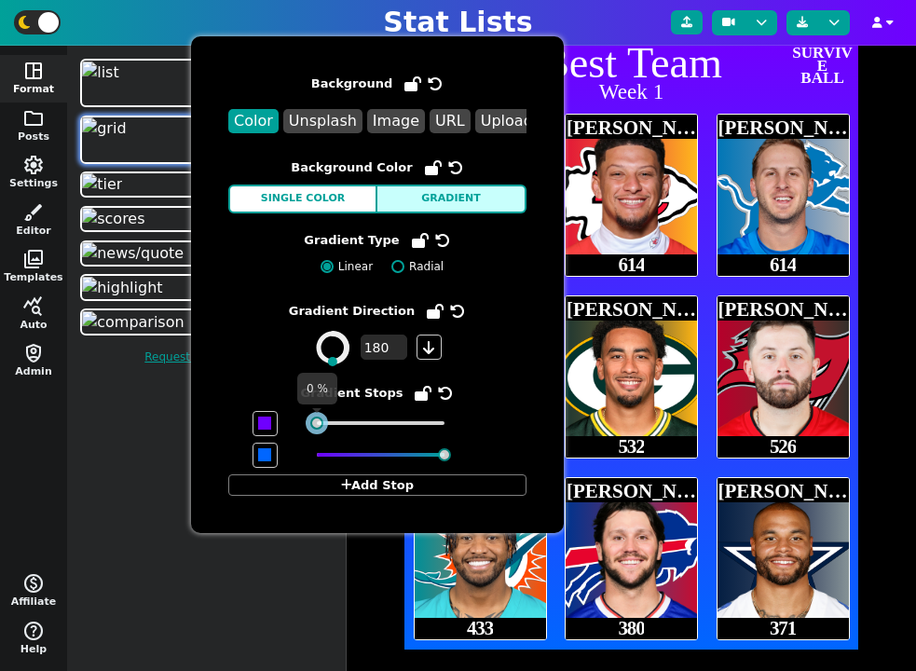
drag, startPoint x: 317, startPoint y: 423, endPoint x: 258, endPoint y: 437, distance: 60.3
click at [258, 437] on span "Gradient Stops Add Stop" at bounding box center [377, 440] width 298 height 114
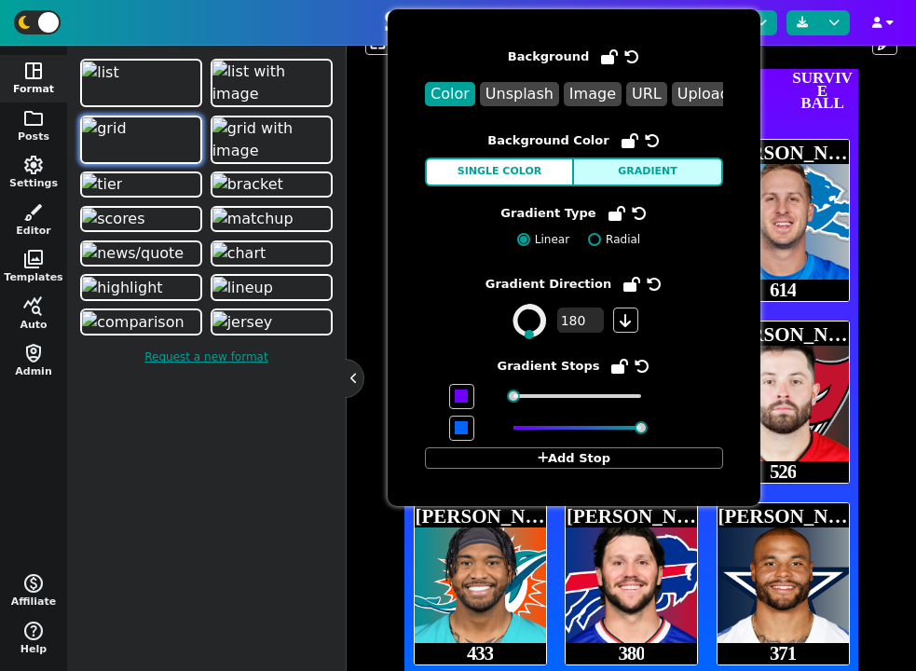
scroll to position [0, 0]
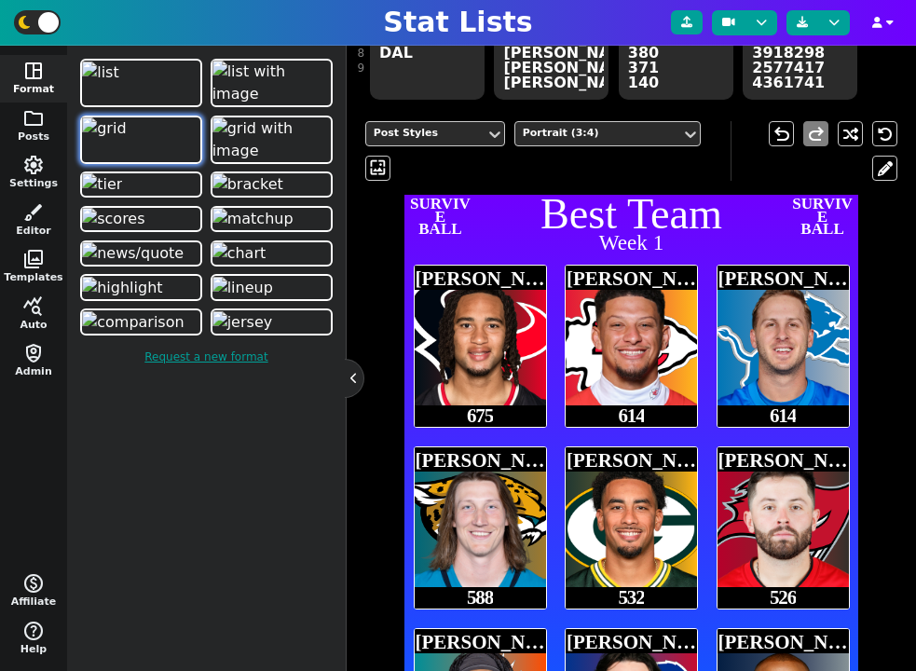
scroll to position [287, 0]
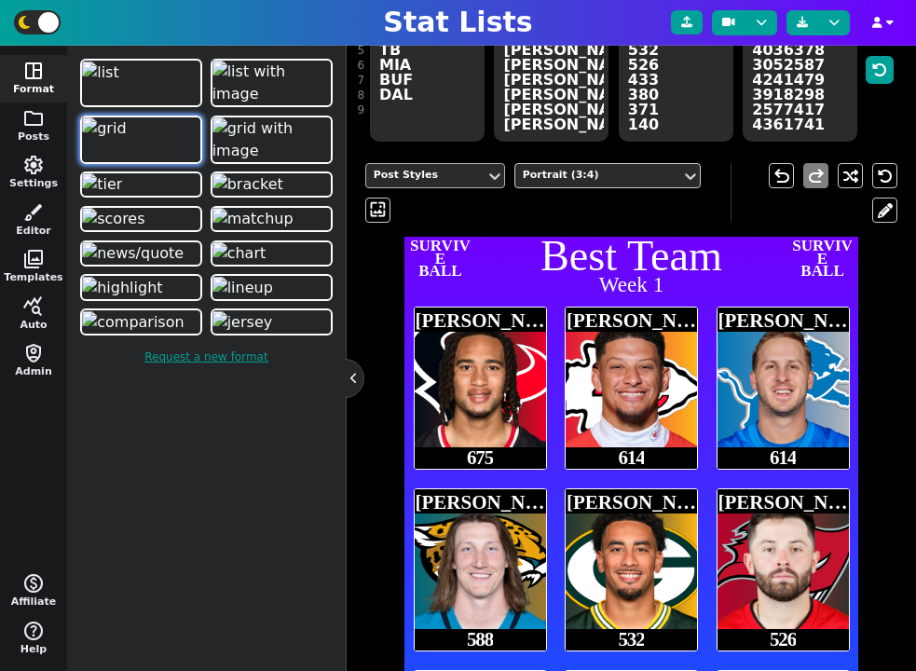
click at [457, 174] on div "Post Styles" at bounding box center [426, 176] width 104 height 16
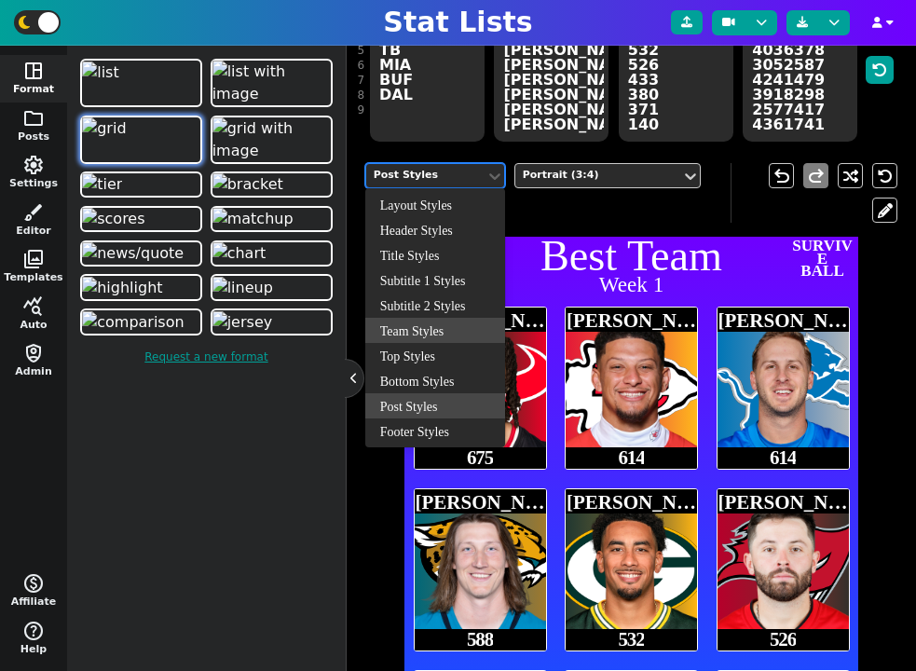
click at [430, 332] on div "Team Styles" at bounding box center [435, 330] width 140 height 25
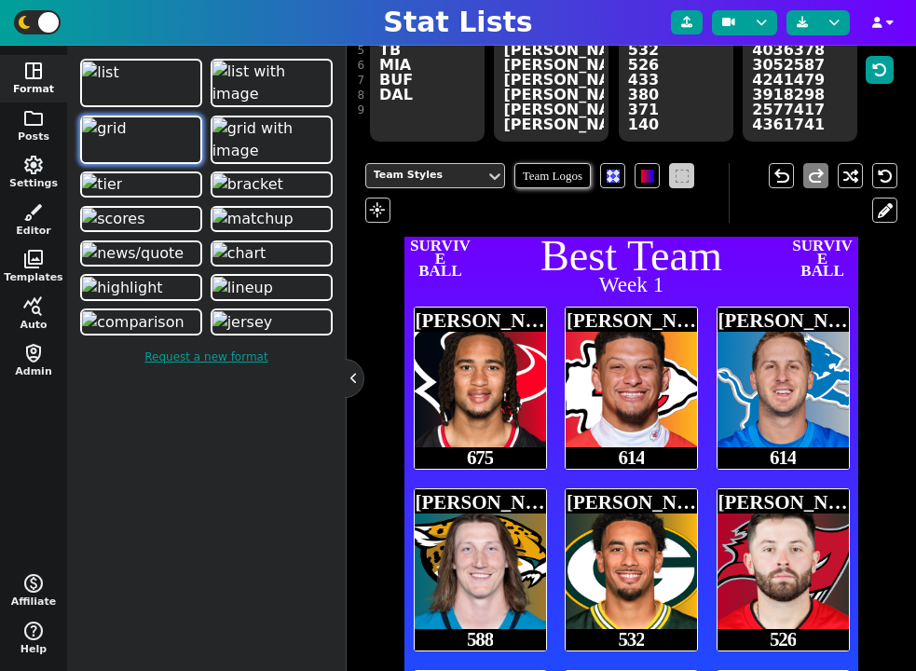
click at [677, 183] on span at bounding box center [682, 176] width 13 height 13
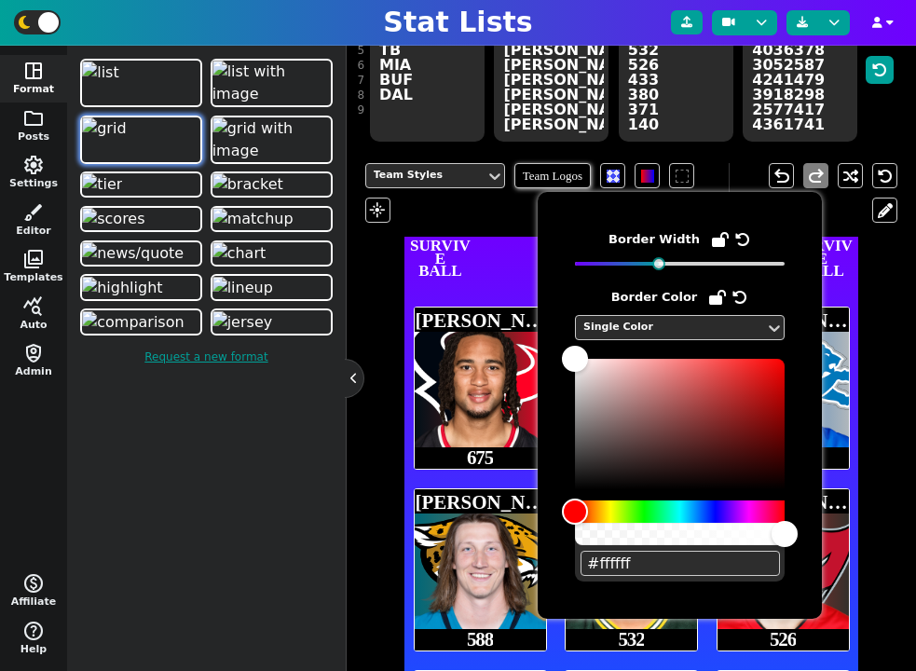
click at [479, 219] on div "Team Styles Team Logos flare" at bounding box center [546, 193] width 363 height 60
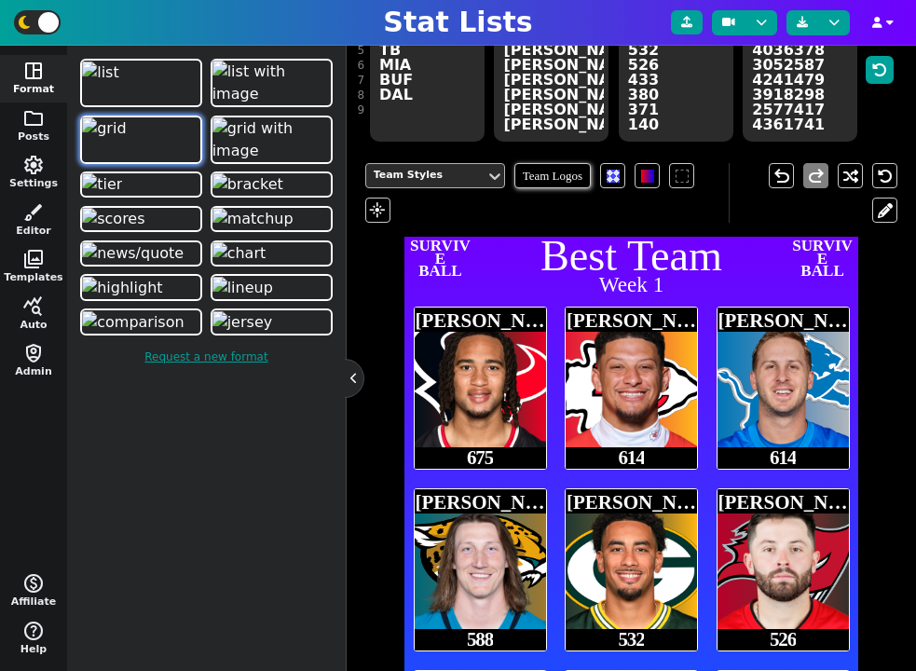
click at [456, 184] on div "Team Styles" at bounding box center [425, 175] width 119 height 25
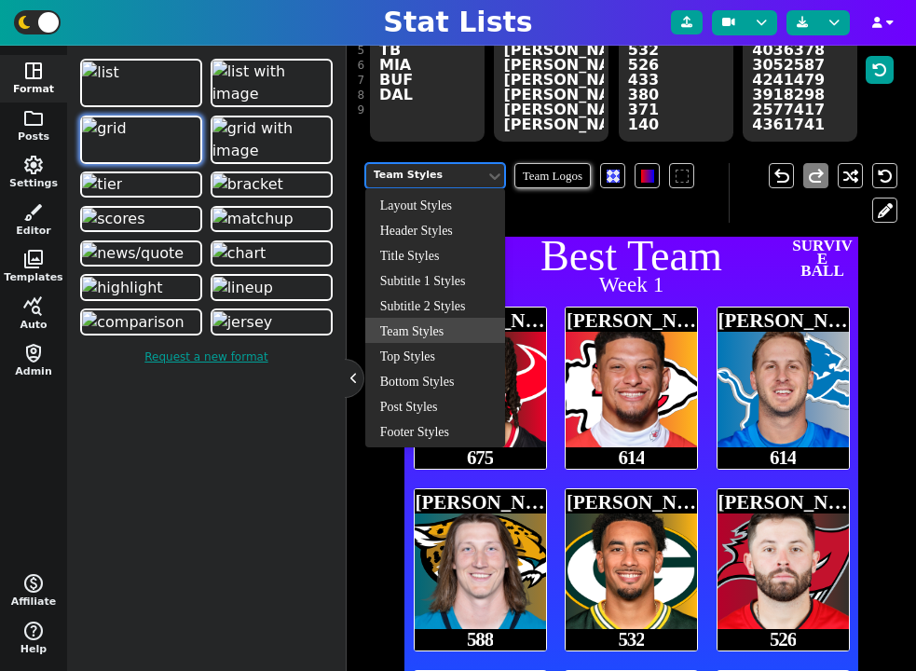
click at [449, 204] on div "Layout Styles" at bounding box center [435, 204] width 140 height 25
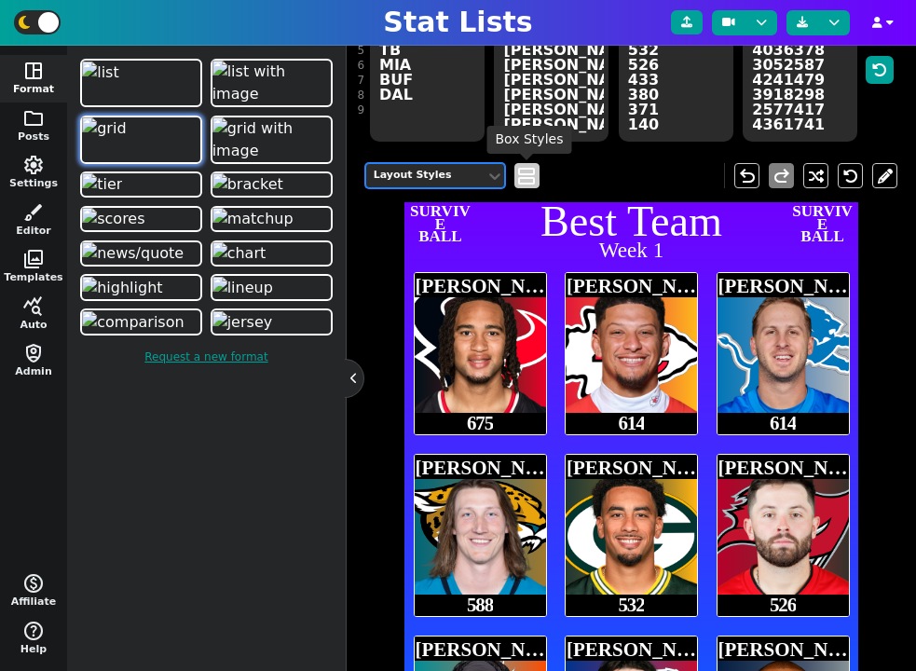
click at [532, 171] on span "view_agenda" at bounding box center [526, 176] width 19 height 22
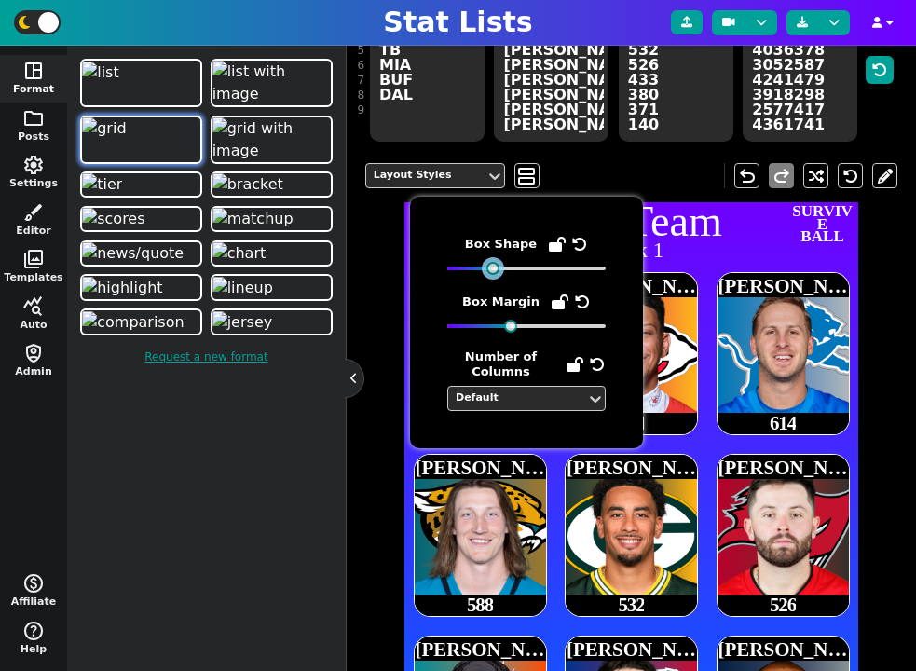
drag, startPoint x: 455, startPoint y: 269, endPoint x: 493, endPoint y: 269, distance: 38.2
click at [493, 270] on div at bounding box center [492, 268] width 13 height 13
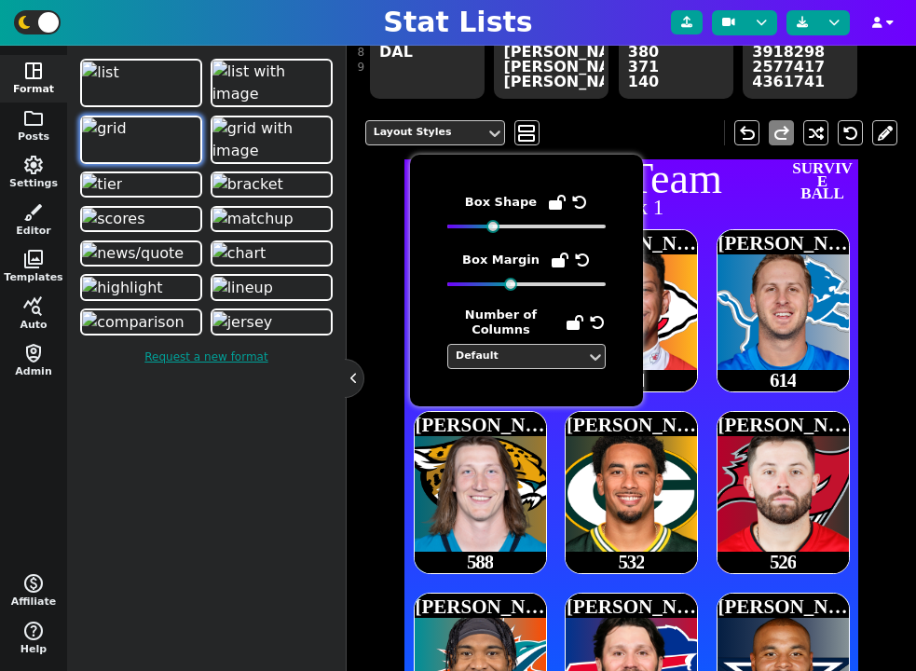
scroll to position [329, 0]
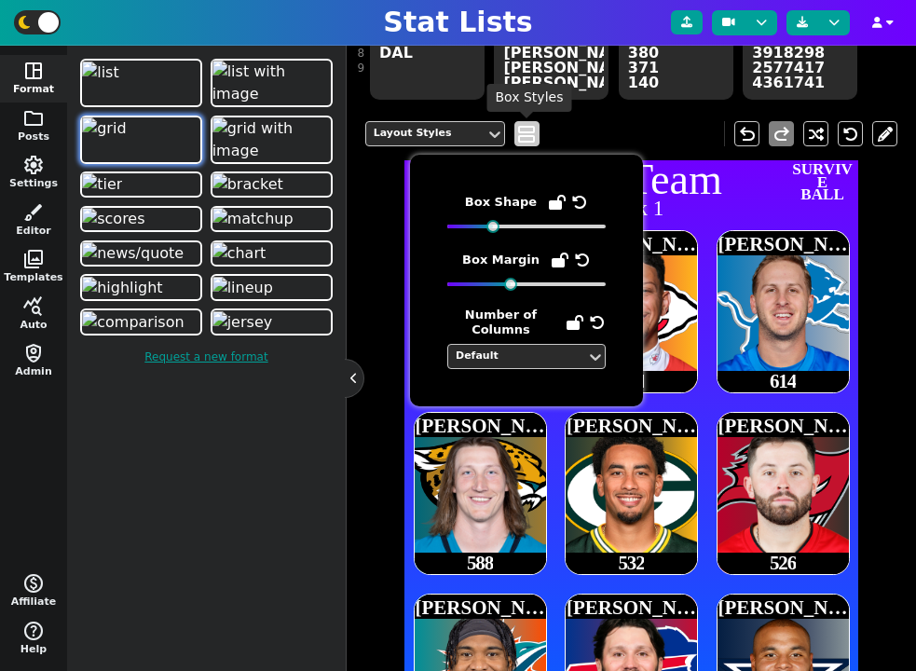
click at [525, 135] on span "view_agenda" at bounding box center [526, 134] width 19 height 22
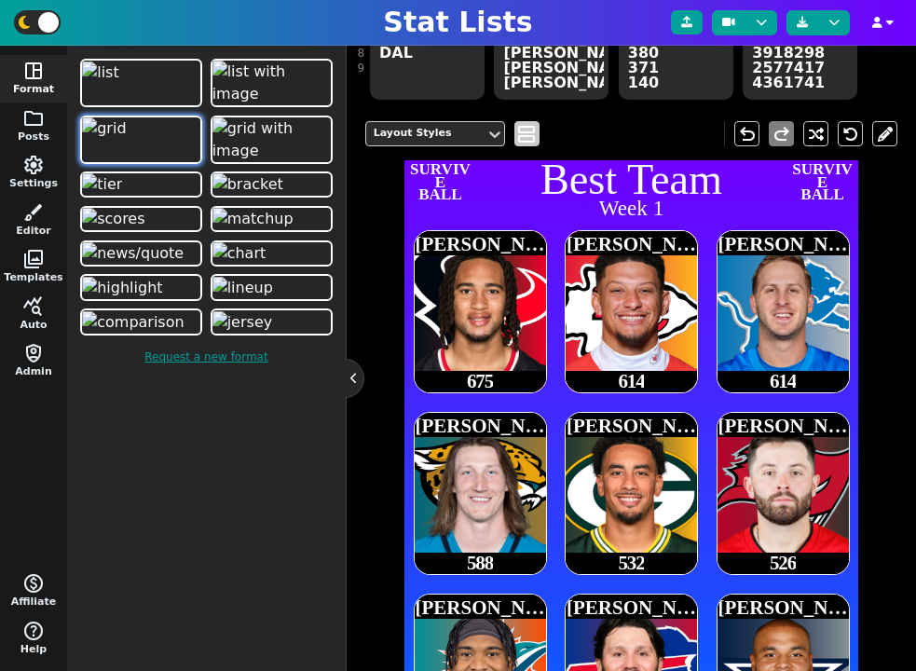
click at [525, 132] on span "view_agenda" at bounding box center [526, 134] width 19 height 22
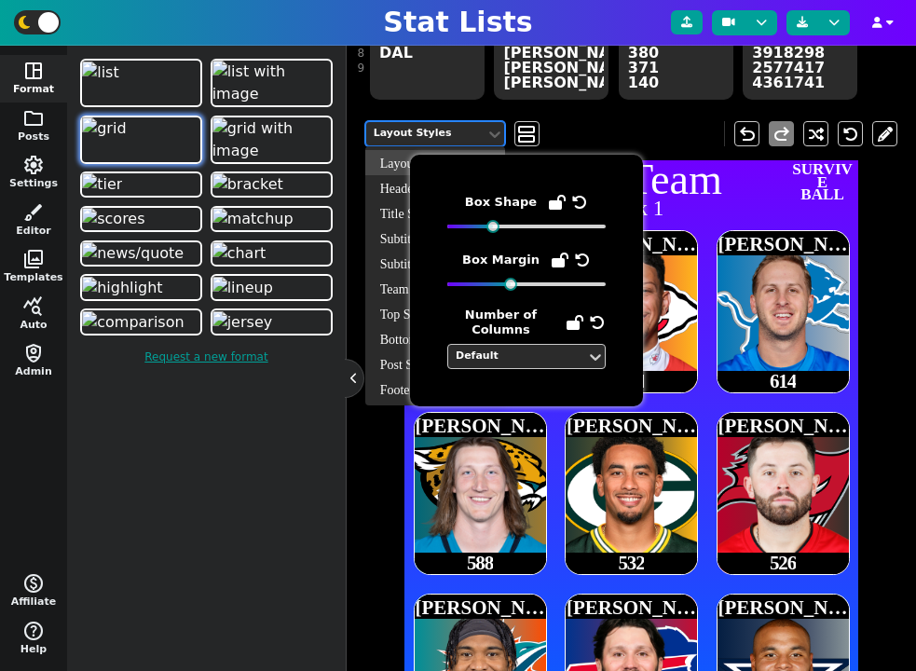
click at [458, 132] on div "Layout Styles" at bounding box center [426, 134] width 104 height 16
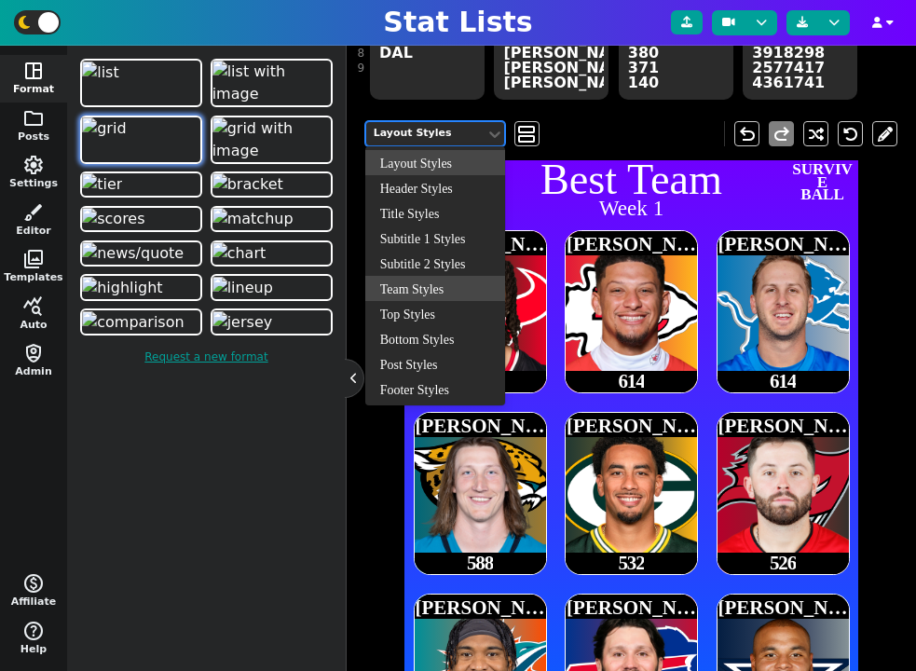
click at [427, 289] on div "Team Styles" at bounding box center [435, 288] width 140 height 25
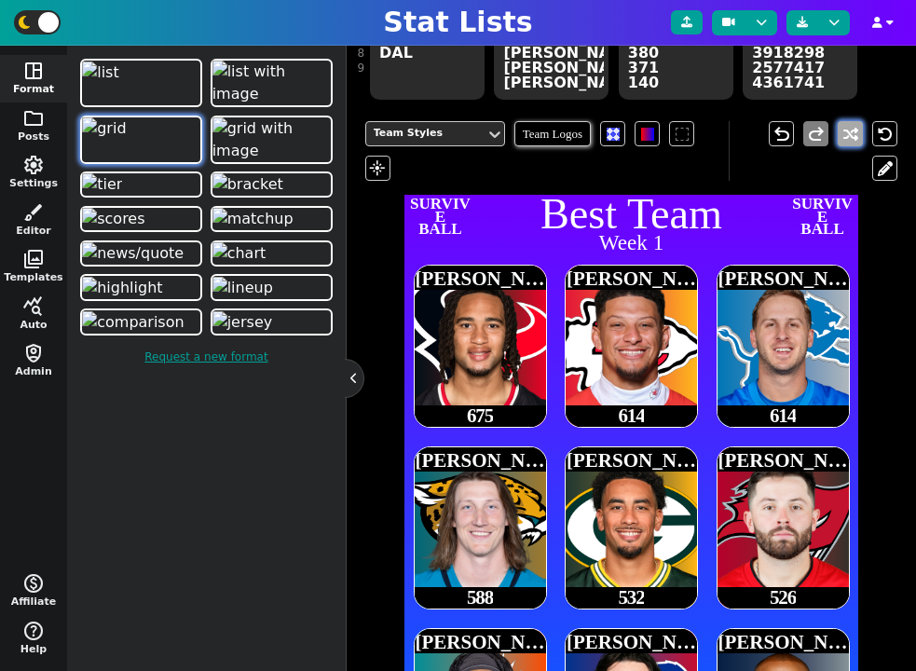
click at [851, 137] on button at bounding box center [850, 133] width 25 height 25
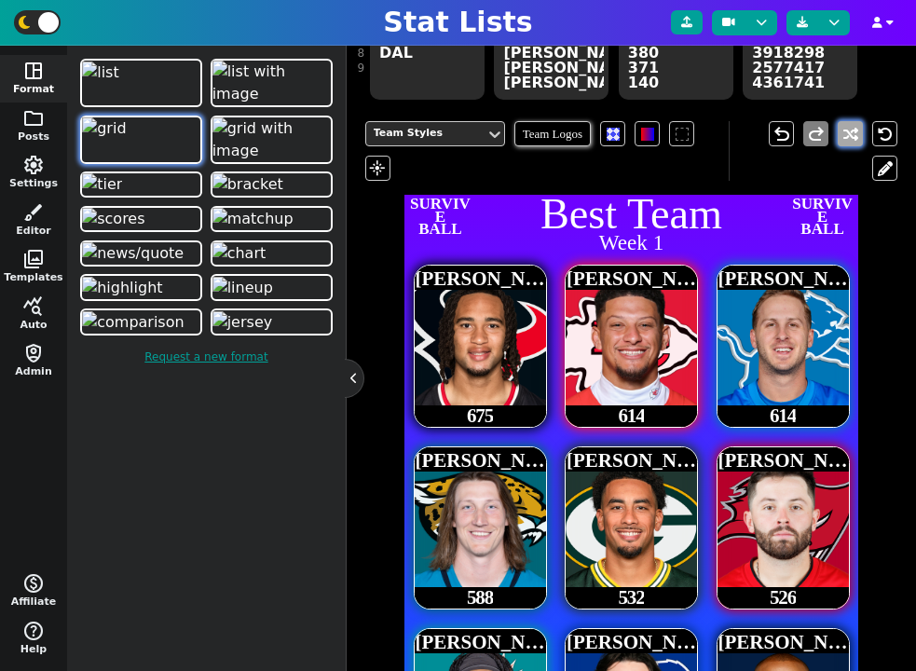
click at [851, 135] on button at bounding box center [850, 133] width 25 height 25
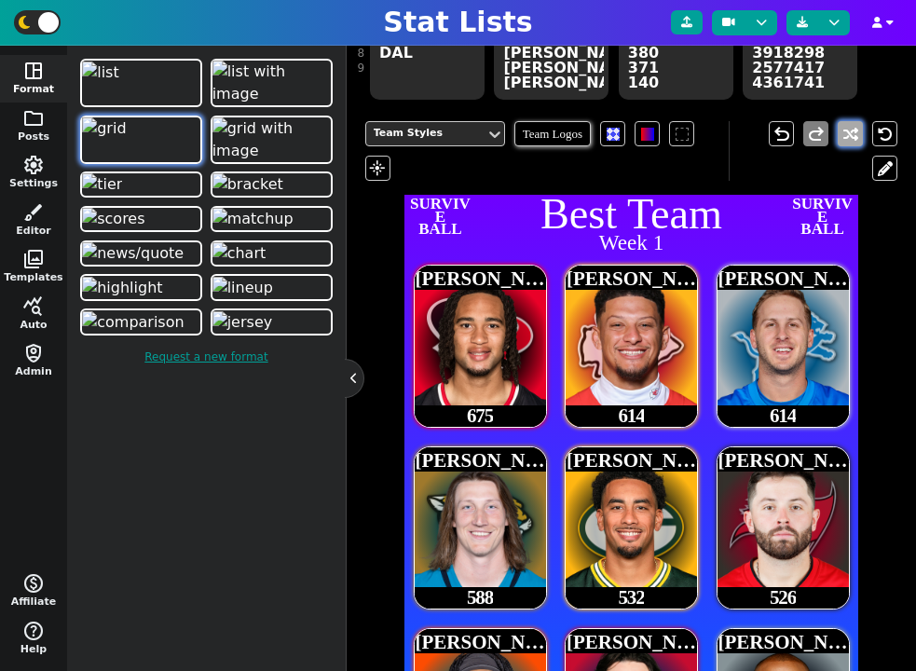
click at [851, 134] on button at bounding box center [850, 133] width 25 height 25
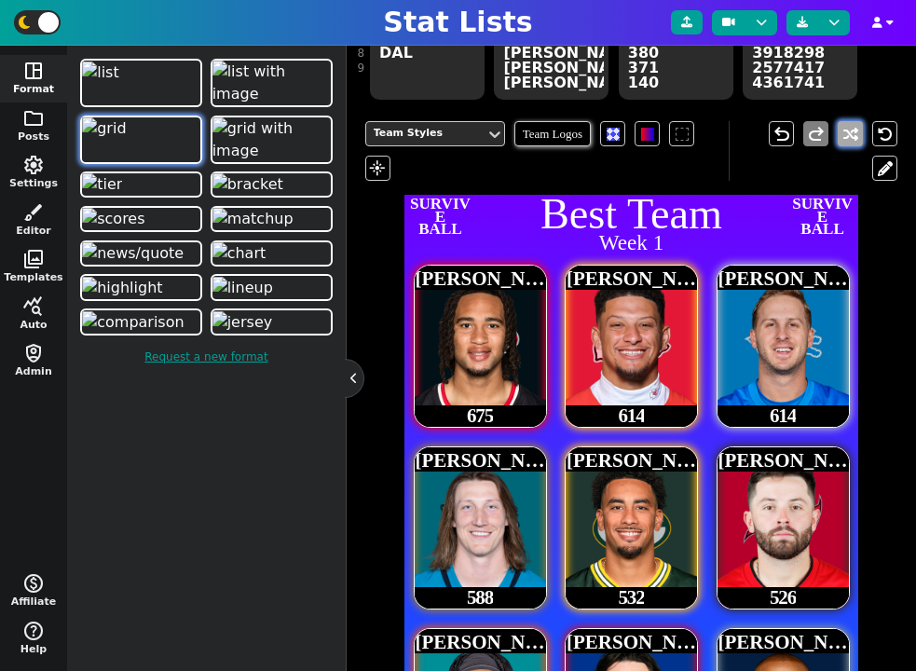
click at [851, 134] on button at bounding box center [850, 133] width 25 height 25
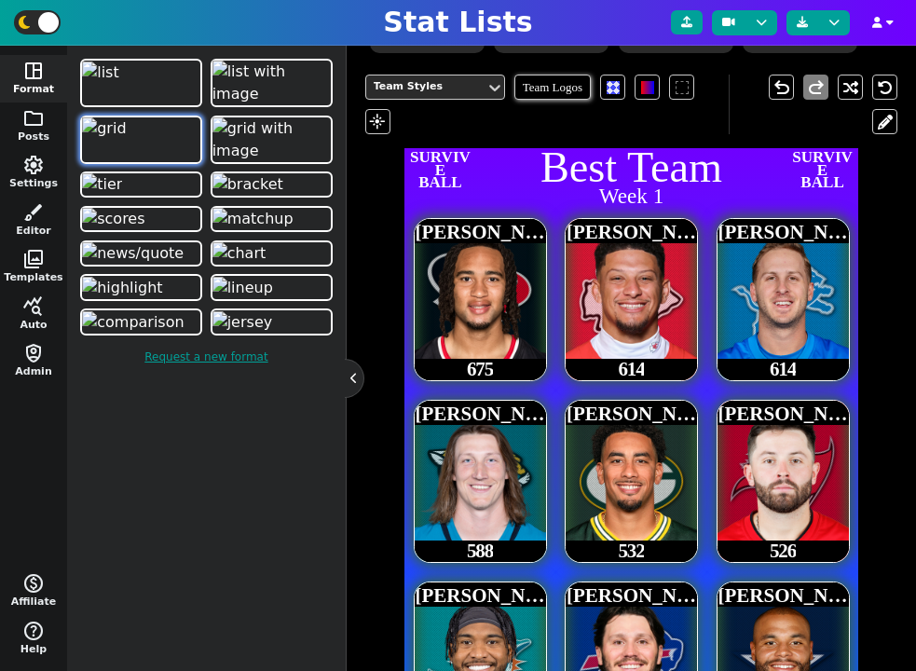
scroll to position [359, 0]
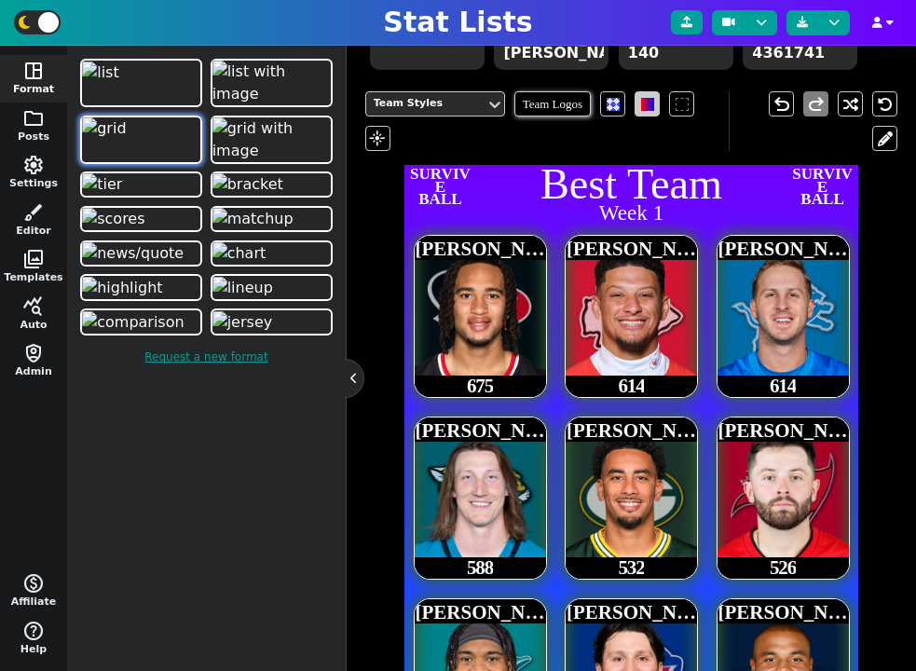
click at [646, 104] on span at bounding box center [647, 104] width 13 height 13
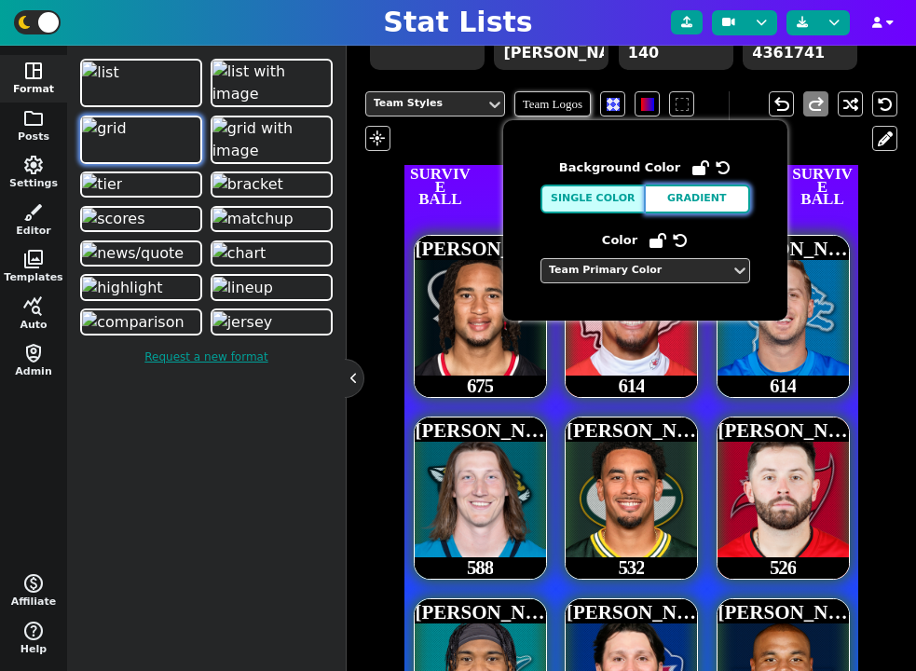
click at [684, 204] on button "Gradient" at bounding box center [698, 198] width 105 height 29
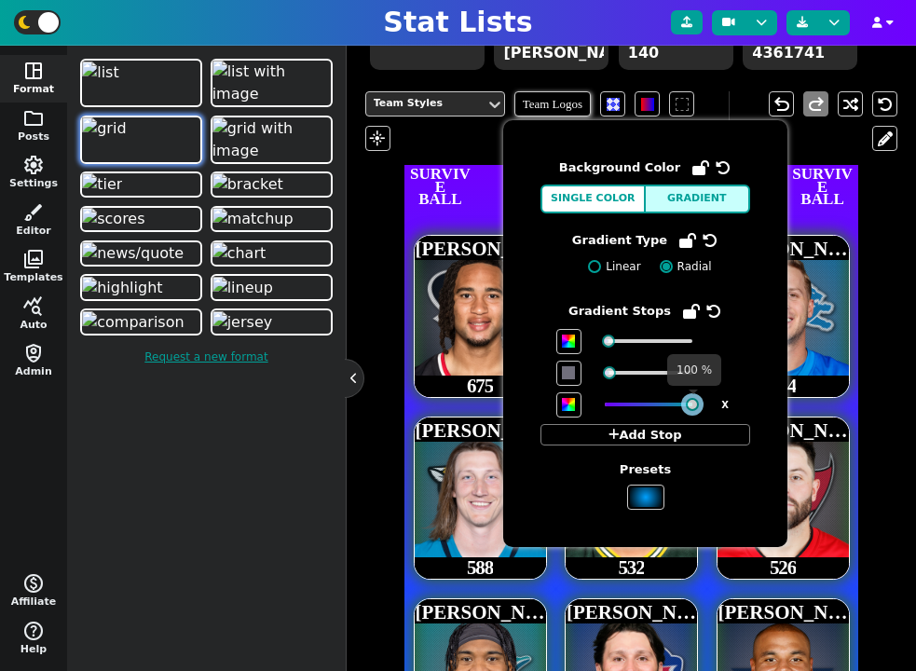
drag, startPoint x: 640, startPoint y: 404, endPoint x: 710, endPoint y: 406, distance: 69.9
click at [710, 406] on span "X" at bounding box center [645, 404] width 197 height 25
click at [618, 268] on label "Linear" at bounding box center [609, 266] width 61 height 17
click at [601, 268] on input "Linear" at bounding box center [594, 266] width 13 height 13
radio input "true"
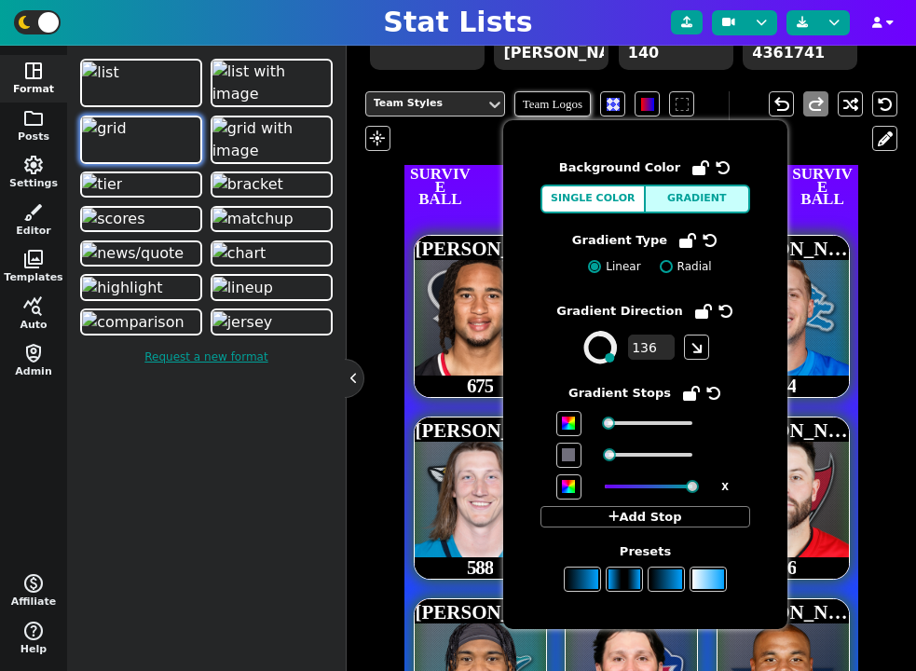
type input "135"
drag, startPoint x: 590, startPoint y: 354, endPoint x: 629, endPoint y: 376, distance: 45.1
click at [629, 376] on div "Gradient Type Linear Radial Gradient Direction 135 Gradient Stops X Add Stop Pr…" at bounding box center [645, 411] width 210 height 362
click at [730, 486] on button "X" at bounding box center [725, 487] width 19 height 20
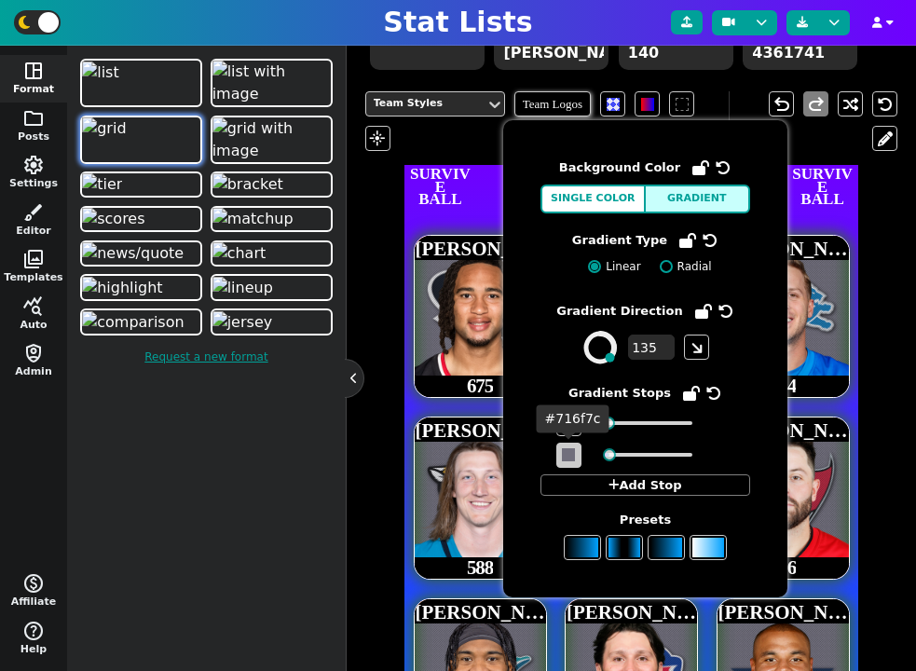
click at [569, 449] on span at bounding box center [568, 454] width 13 height 13
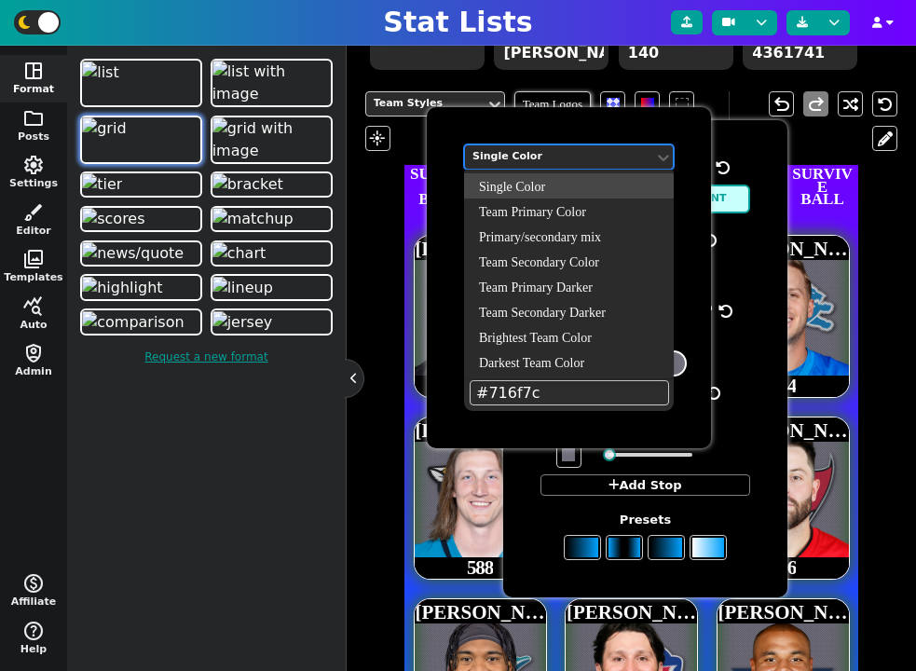
click at [563, 158] on div "Single Color" at bounding box center [559, 157] width 174 height 16
click at [567, 360] on div "Darkest Team Color" at bounding box center [569, 361] width 210 height 25
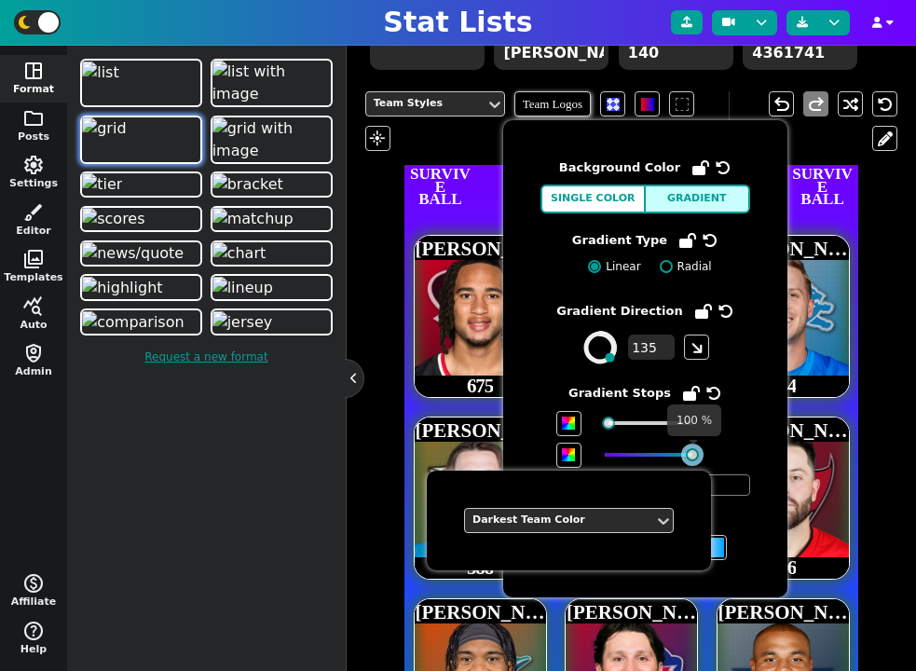
drag, startPoint x: 611, startPoint y: 455, endPoint x: 726, endPoint y: 458, distance: 114.7
click at [726, 458] on span at bounding box center [645, 455] width 197 height 25
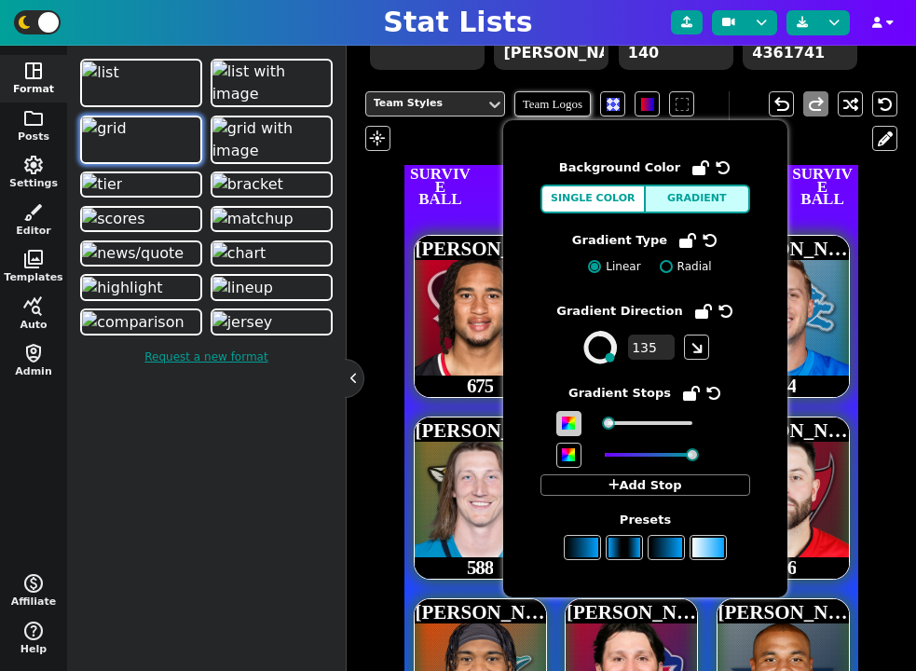
click at [572, 423] on span at bounding box center [568, 423] width 13 height 13
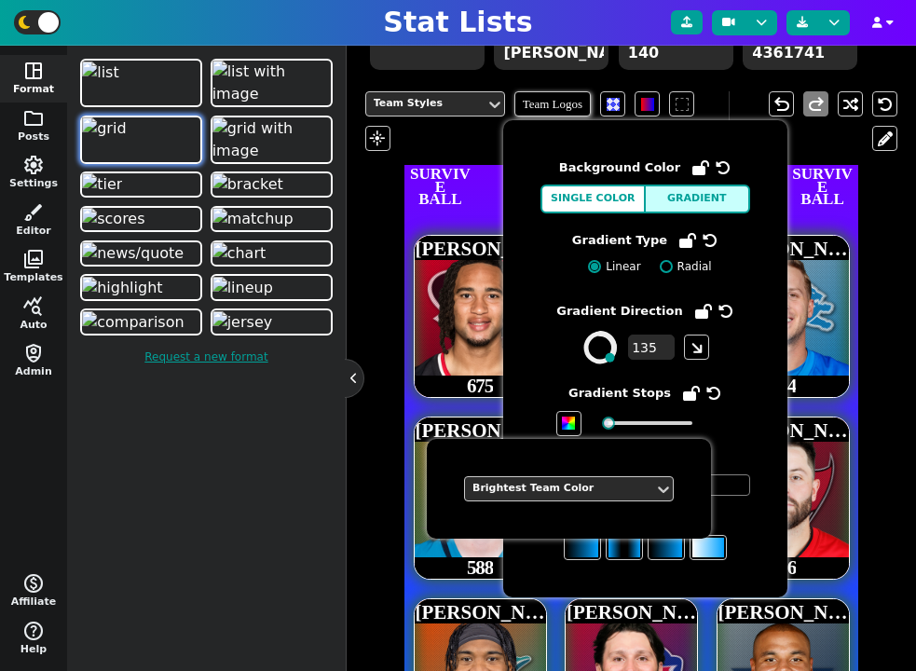
click at [731, 438] on span "Gradient Stops Add Stop" at bounding box center [645, 440] width 210 height 114
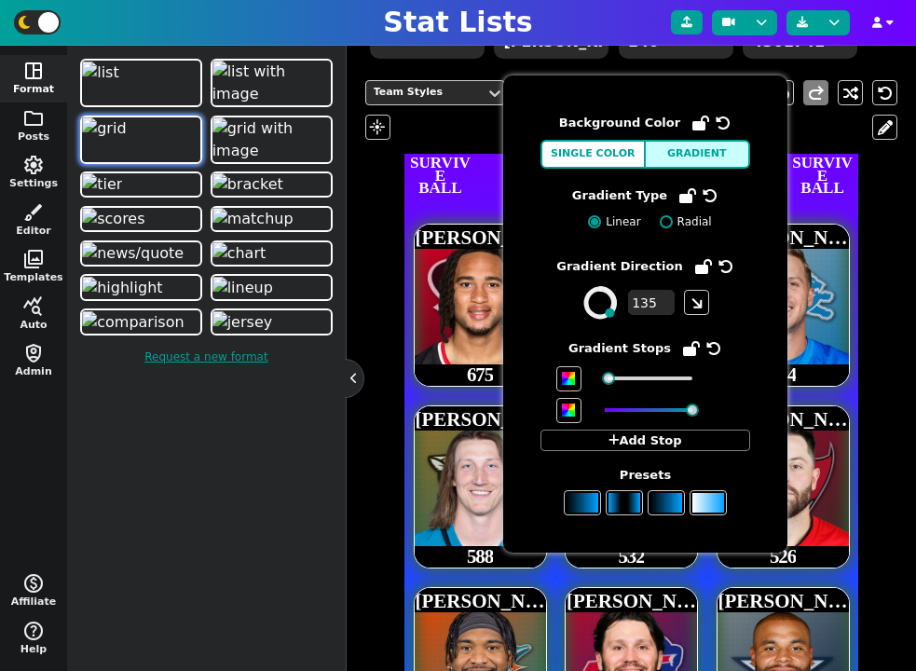
scroll to position [365, 0]
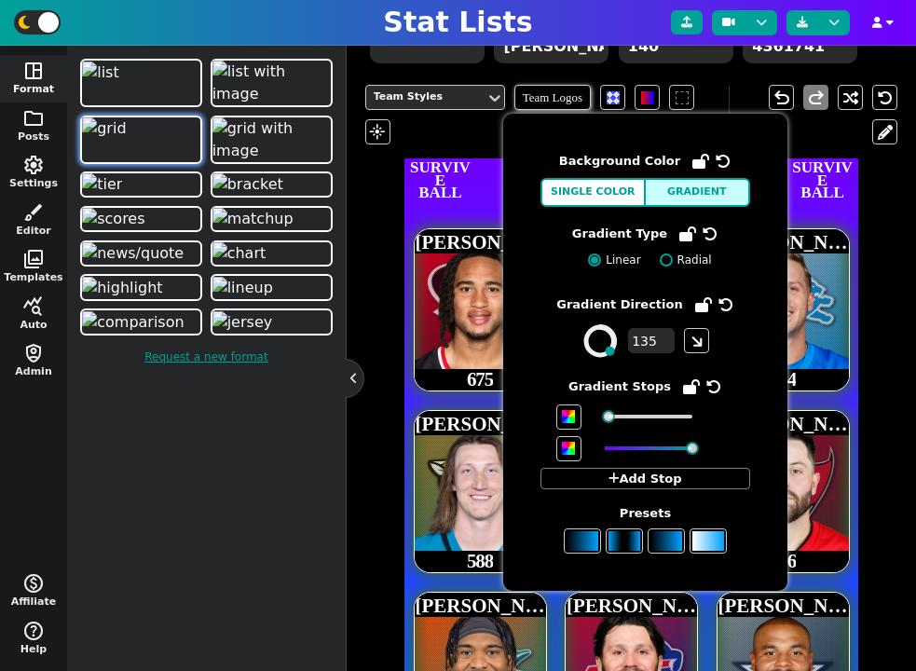
click at [689, 386] on icon at bounding box center [691, 386] width 17 height 15
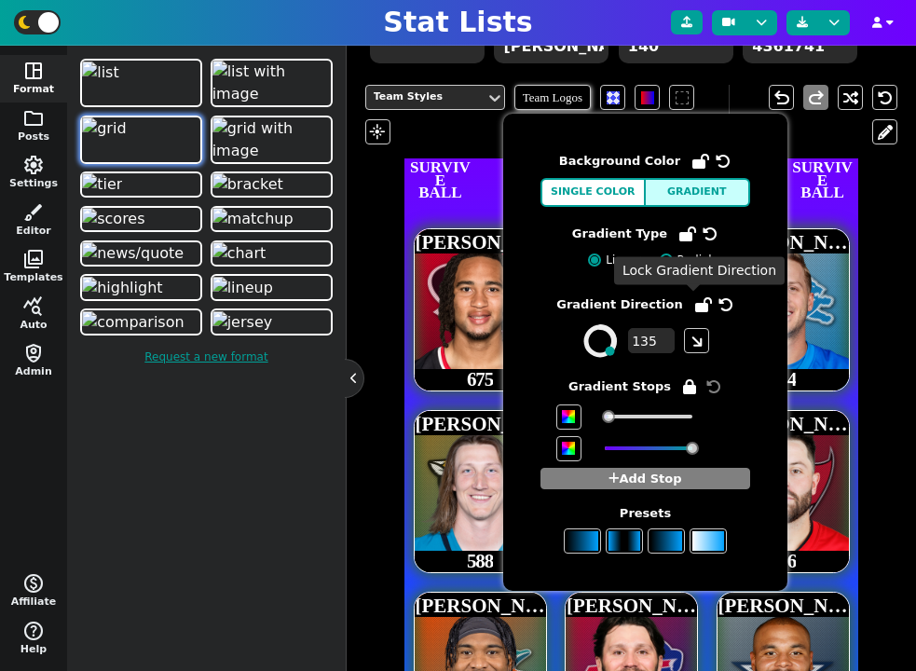
click at [695, 307] on icon at bounding box center [703, 304] width 17 height 15
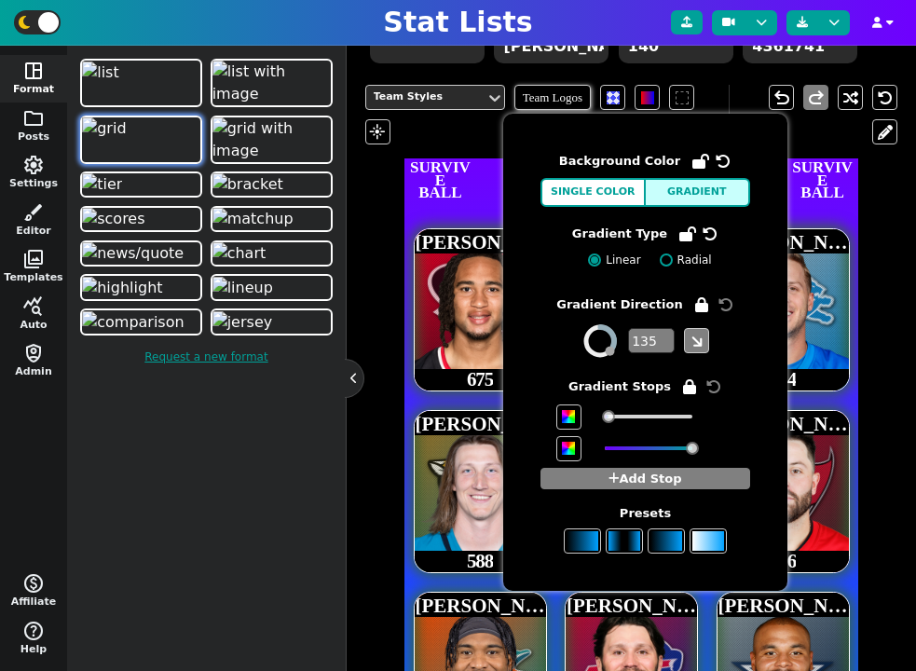
click at [682, 233] on icon at bounding box center [687, 233] width 17 height 15
click at [696, 160] on icon at bounding box center [700, 161] width 17 height 15
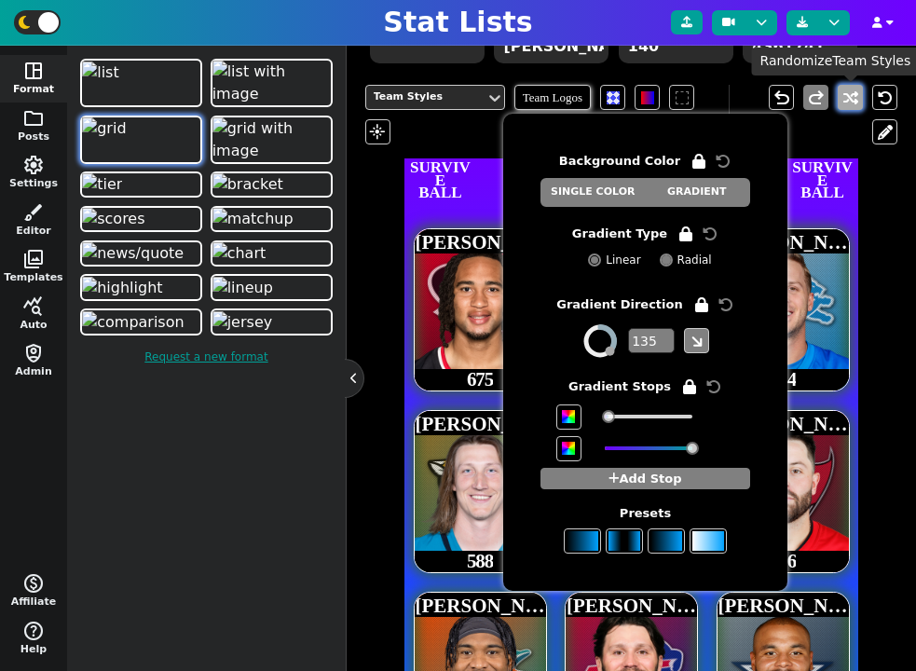
click at [845, 102] on button at bounding box center [850, 97] width 25 height 25
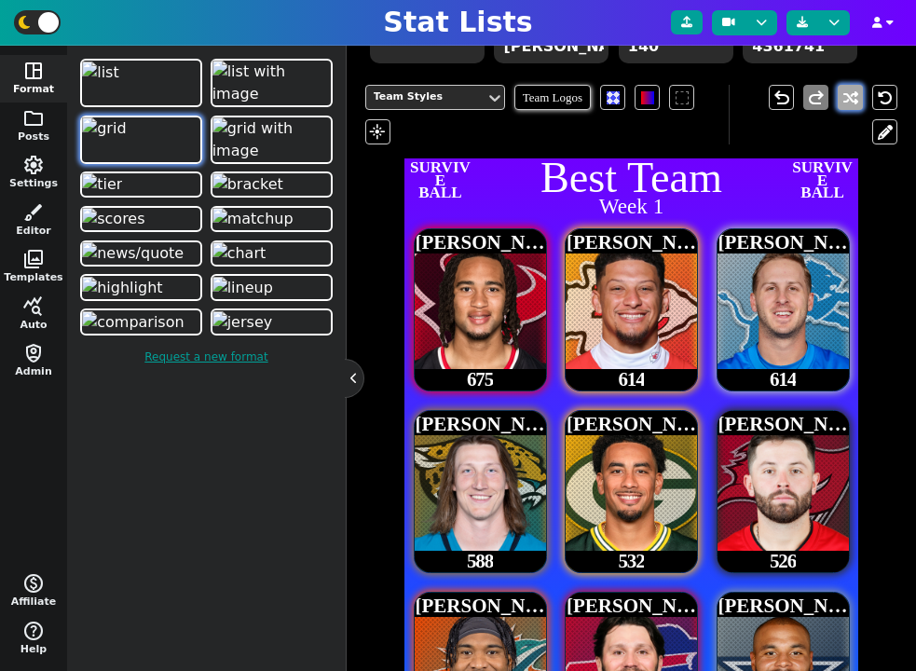
click at [845, 102] on button at bounding box center [850, 97] width 25 height 25
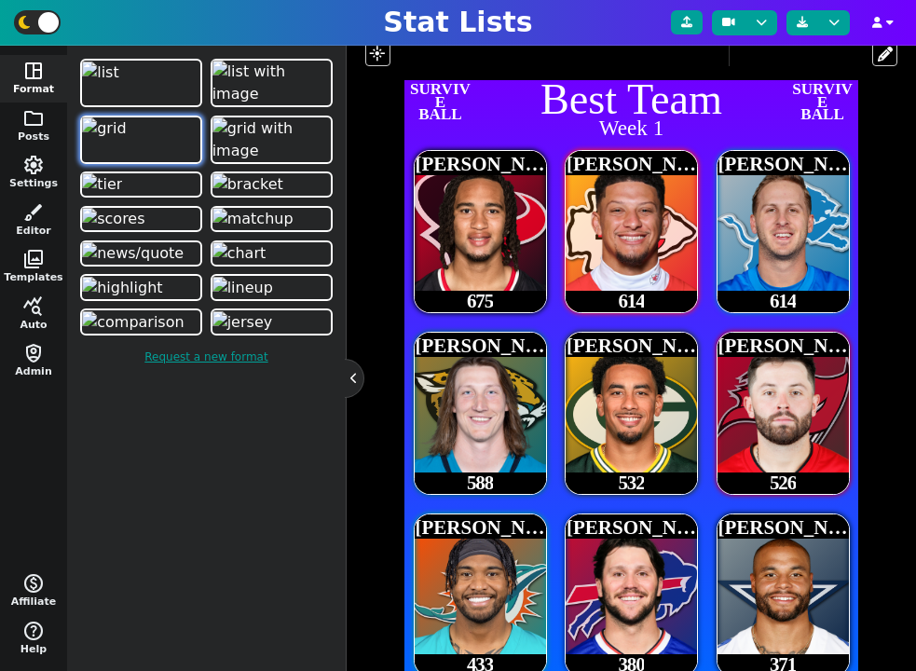
scroll to position [430, 0]
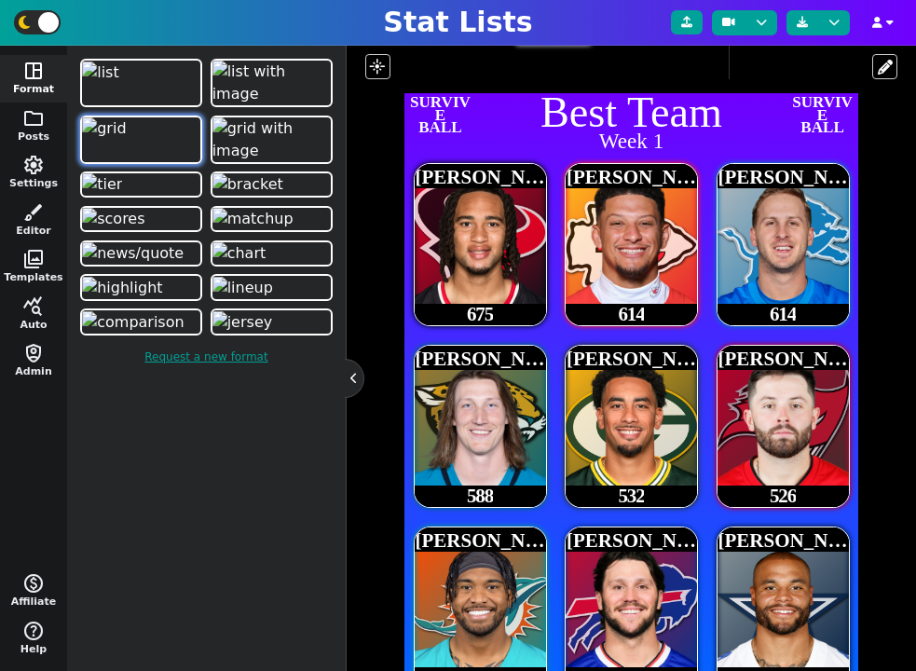
click at [641, 178] on span "Patrick Mahomes" at bounding box center [648, 177] width 162 height 22
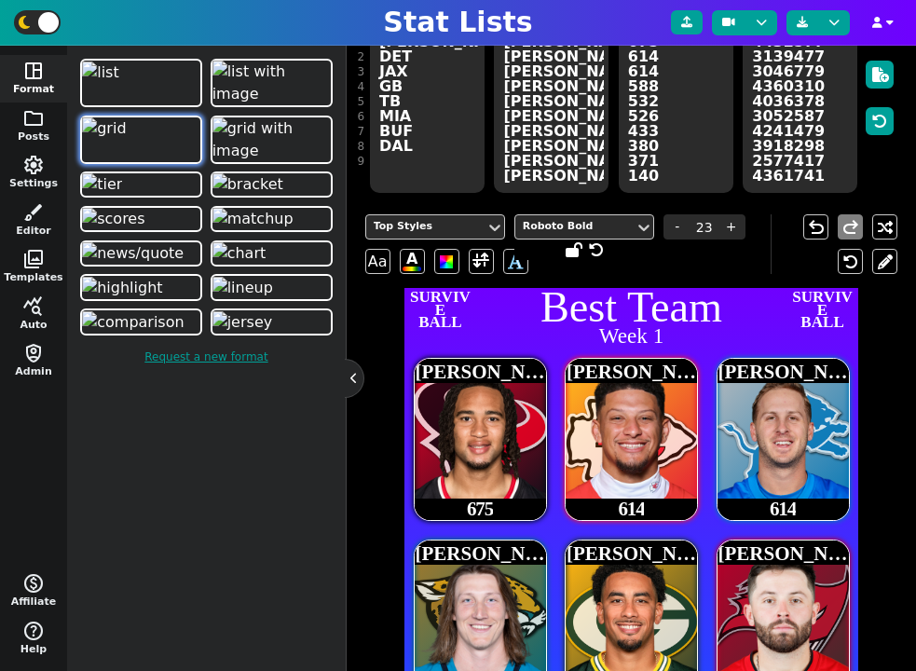
scroll to position [234, 0]
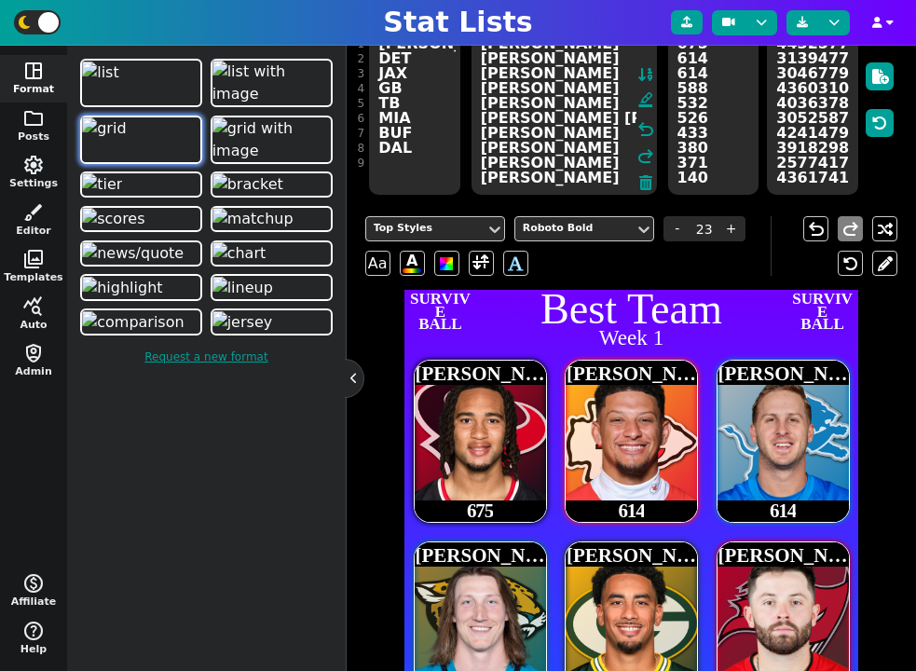
click at [559, 142] on textarea "C.J. Stroud Patrick Mahomes Jared Goff Trevor Lawrence Jordan Love Baker Mayfie…" at bounding box center [563, 111] width 185 height 168
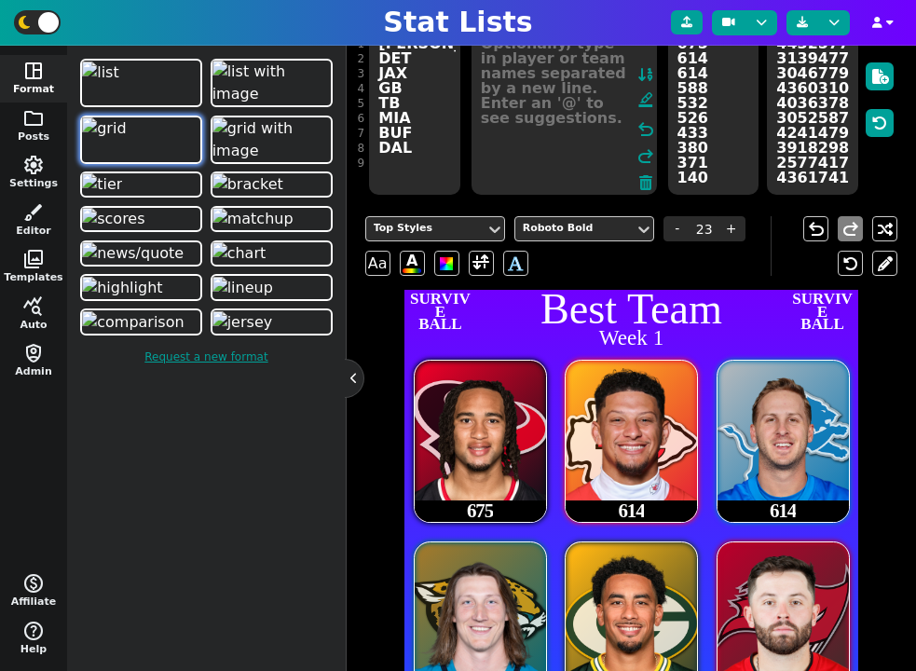
click at [696, 123] on textarea "675 614 614 588 532 526 433 380 371 140" at bounding box center [713, 111] width 90 height 168
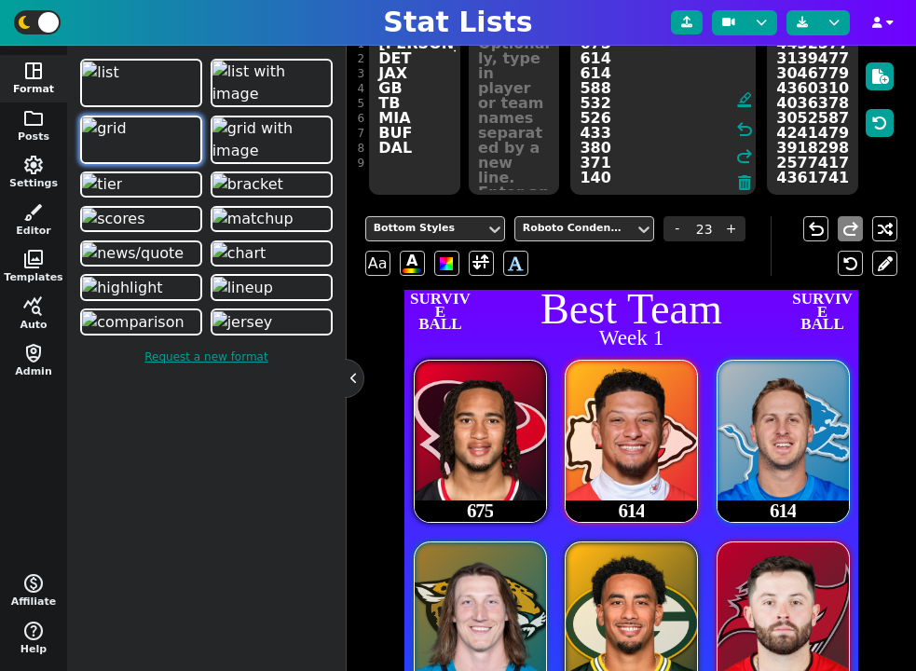
paste textarea "C.J. Stroud Patrick Mahomes Jared Goff Trevor Lawrence Jordan Love Baker Mayfie…"
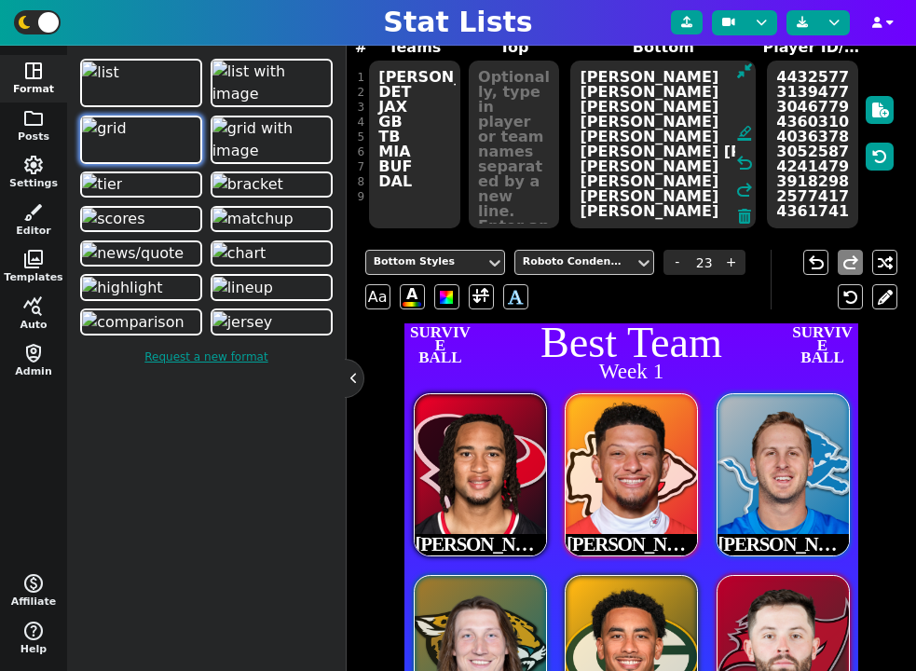
scroll to position [142, 0]
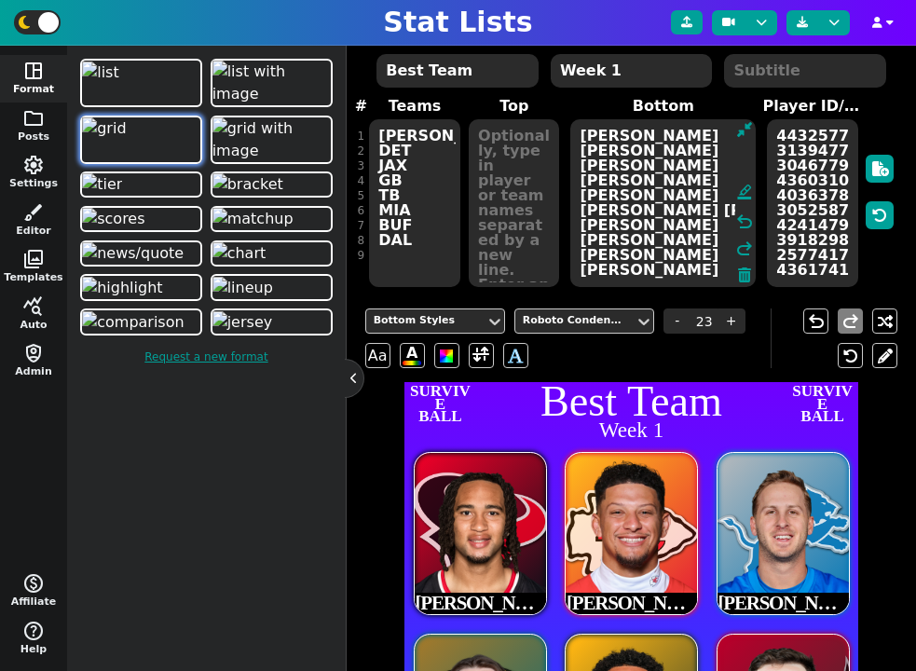
type textarea "C.J. Stroud Patrick Mahomes Jared Goff Trevor Lawrence Jordan Love Baker Mayfie…"
click at [510, 163] on textarea at bounding box center [514, 203] width 90 height 168
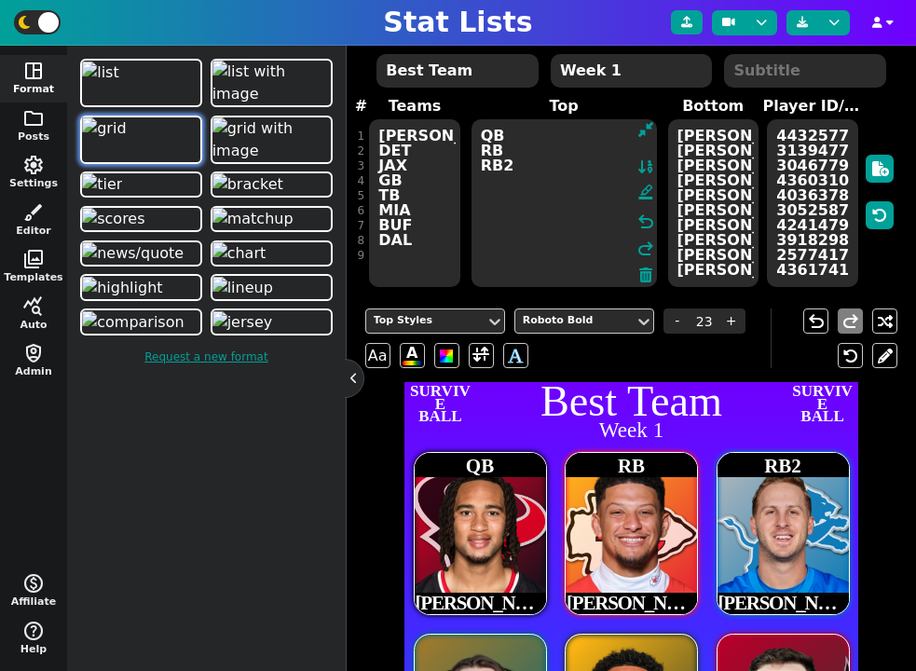
click at [506, 155] on textarea "QB RB RB2" at bounding box center [563, 203] width 185 height 168
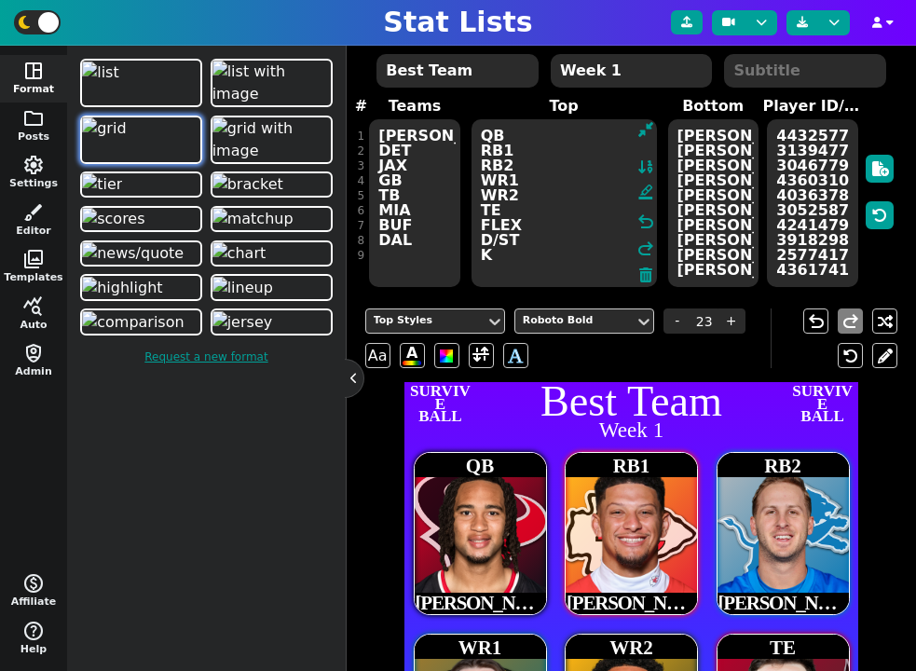
type textarea "QB RB1 RB2 WR1 WR2 TE FLEX D/ST K"
click at [713, 225] on textarea "C.J. Stroud Patrick Mahomes Jared Goff Trevor Lawrence Jordan Love Baker Mayfie…" at bounding box center [713, 203] width 90 height 168
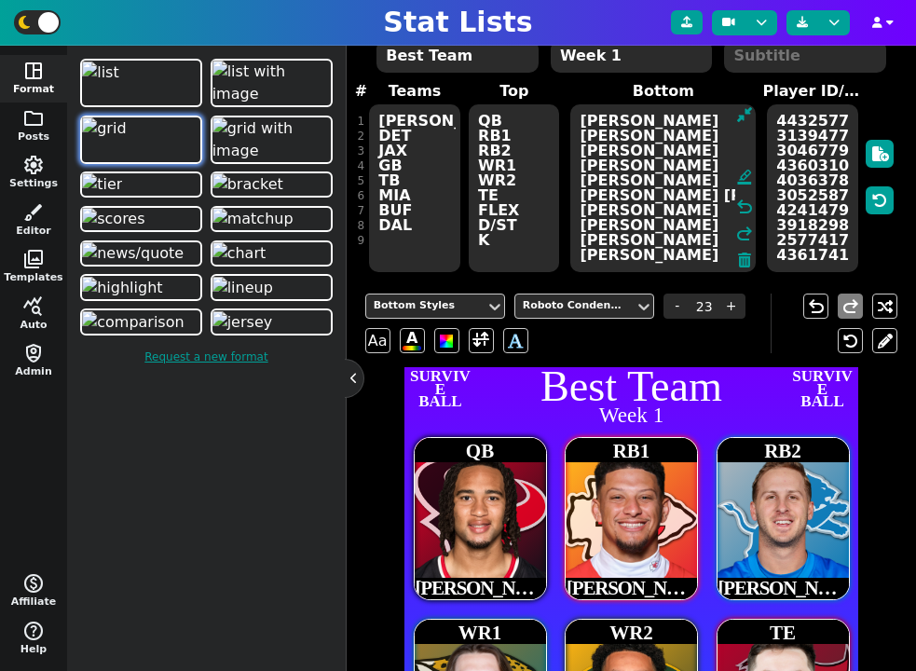
scroll to position [160, 0]
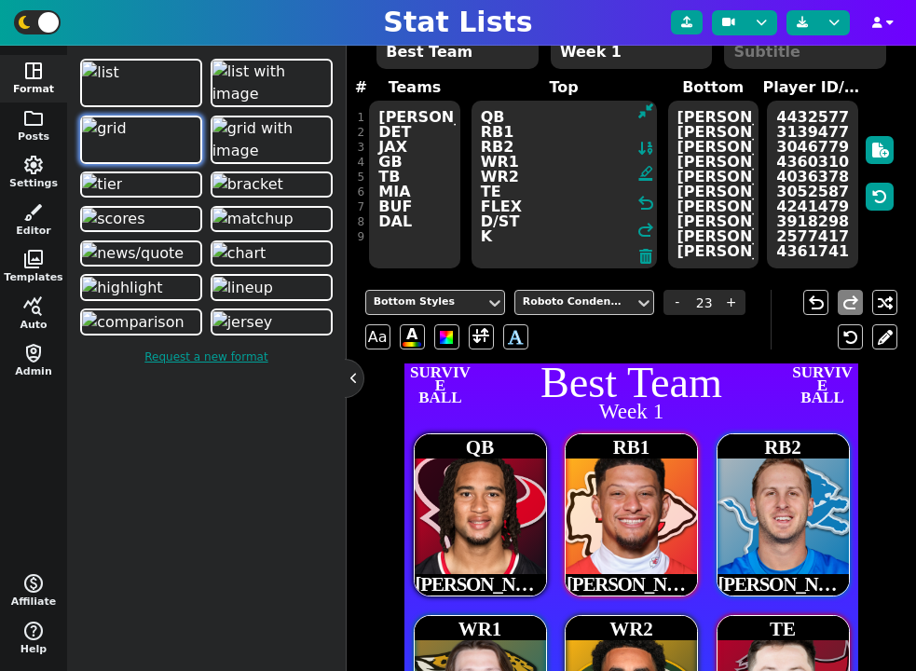
click at [527, 225] on textarea "QB RB1 RB2 WR1 WR2 TE FLEX D/ST K" at bounding box center [563, 185] width 185 height 168
click at [477, 336] on span at bounding box center [480, 336] width 17 height 23
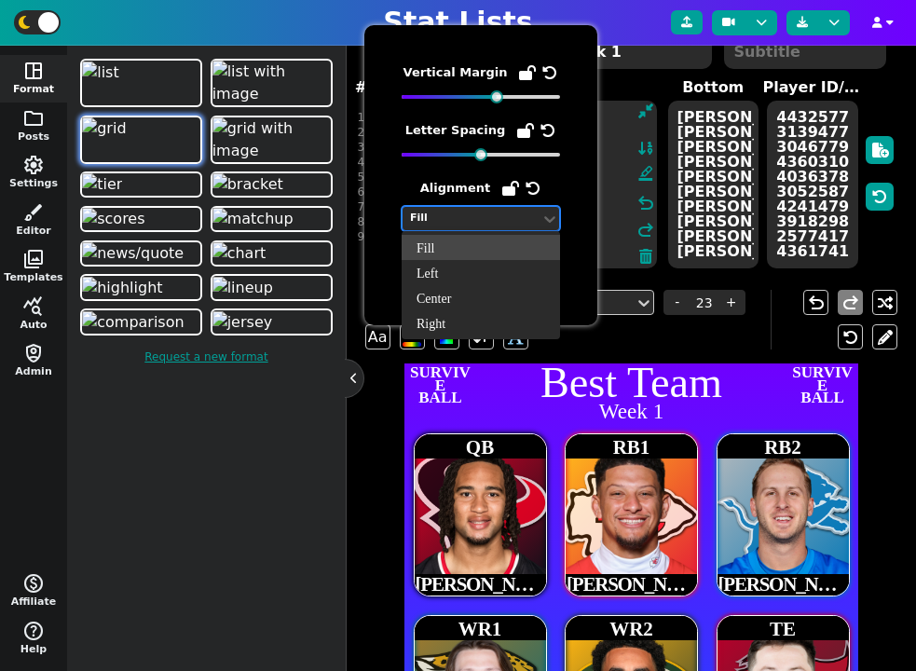
click at [483, 212] on div "Fill" at bounding box center [471, 219] width 123 height 16
click at [464, 269] on div "Left" at bounding box center [481, 272] width 158 height 25
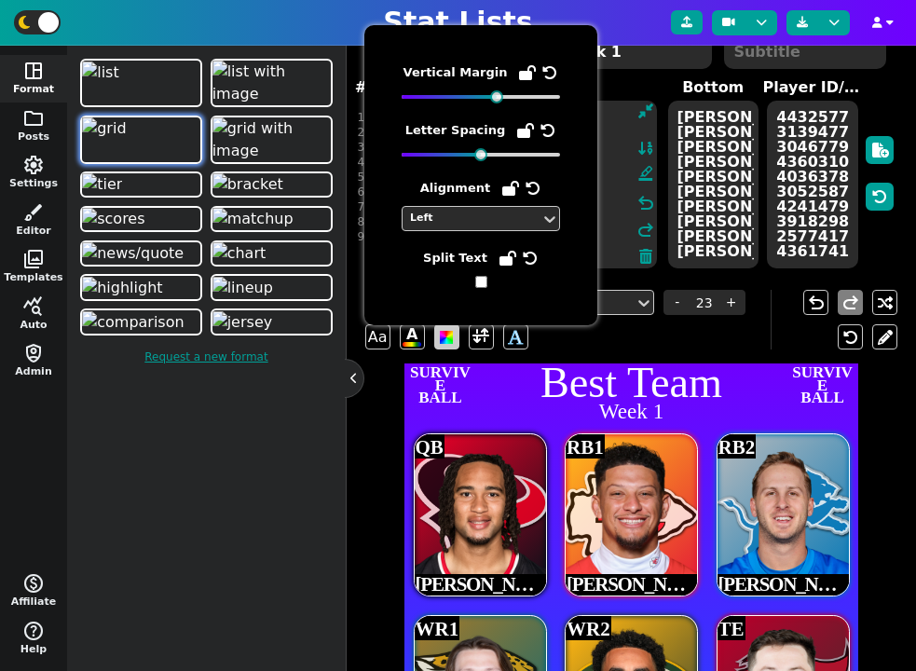
click at [449, 333] on span at bounding box center [446, 337] width 13 height 13
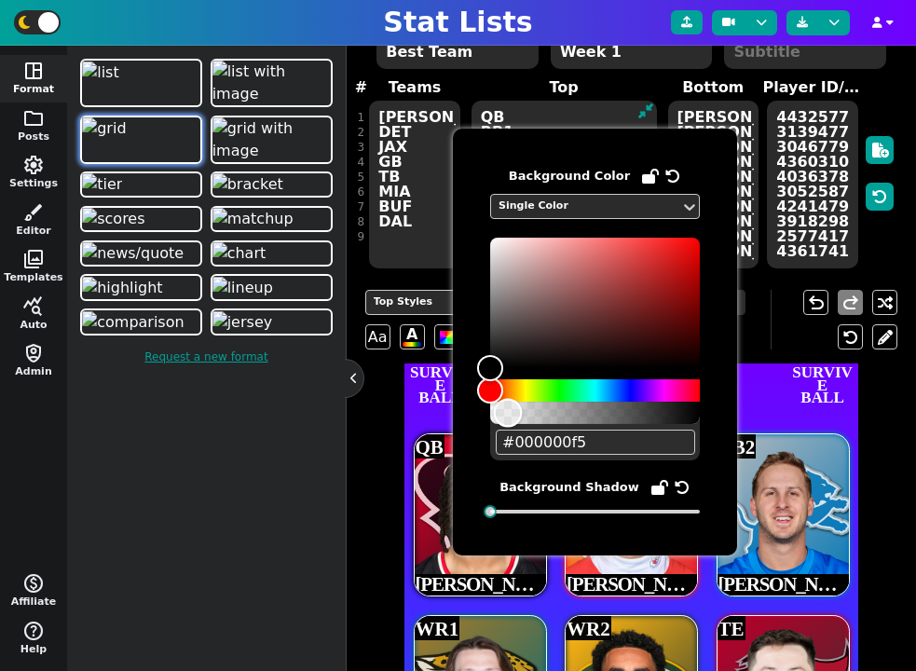
type input "#00000000"
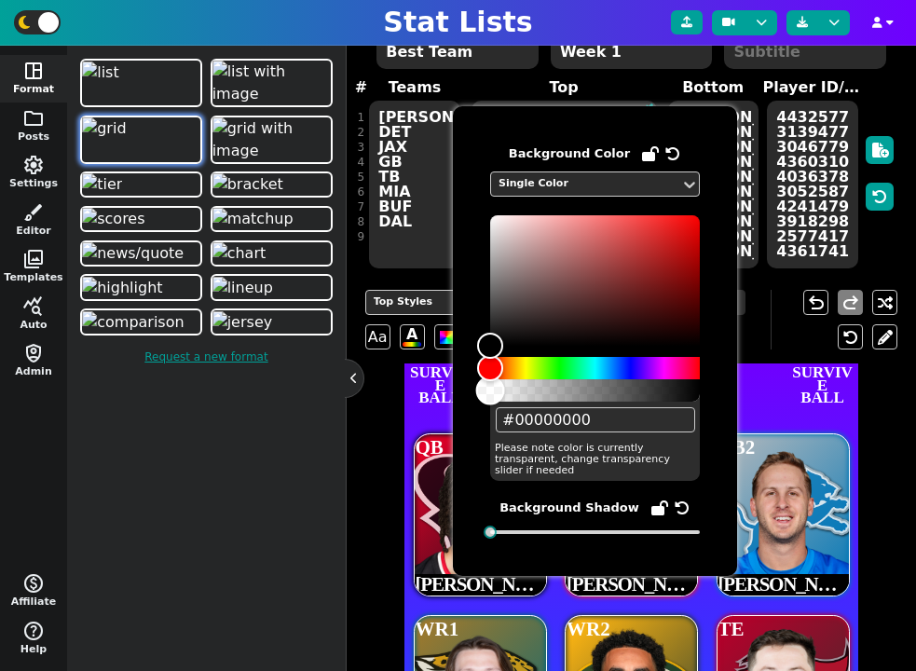
drag, startPoint x: 692, startPoint y: 419, endPoint x: 481, endPoint y: 424, distance: 211.6
click at [481, 424] on div "Background Color Single Color #00000000 Please note color is currently transpar…" at bounding box center [595, 341] width 284 height 470
click at [755, 351] on div "Top Styles Roboto Bold - 23 + Aa A A undo redo" at bounding box center [631, 320] width 533 height 88
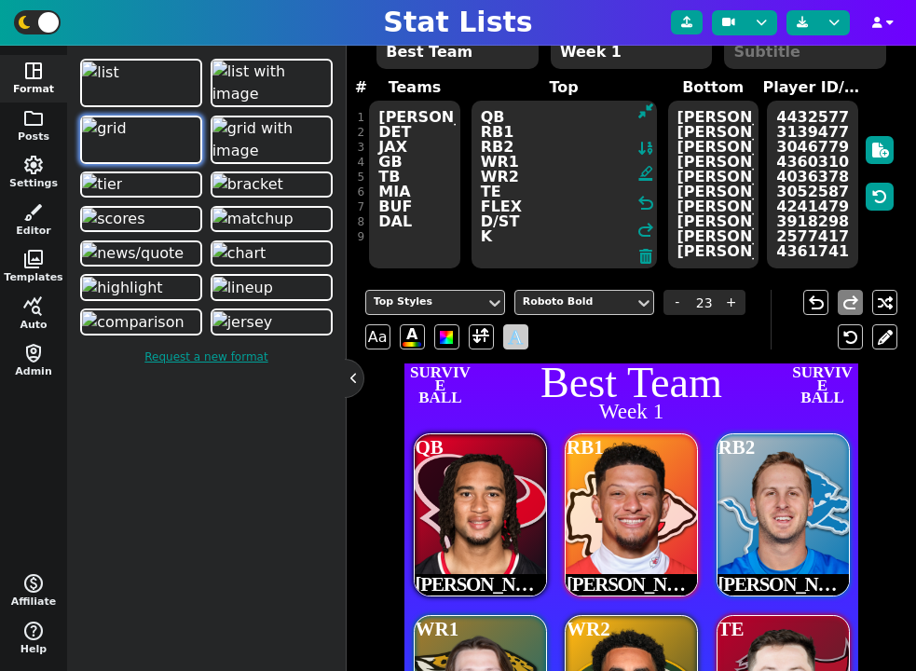
click at [513, 335] on span "A" at bounding box center [515, 336] width 15 height 31
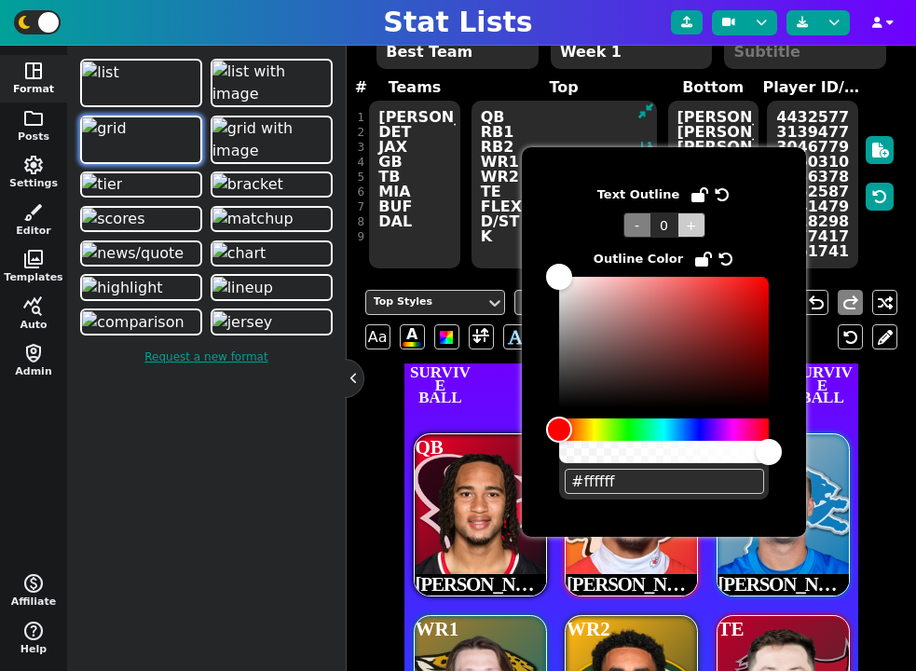
click at [696, 227] on span "+" at bounding box center [691, 224] width 28 height 25
type input "1"
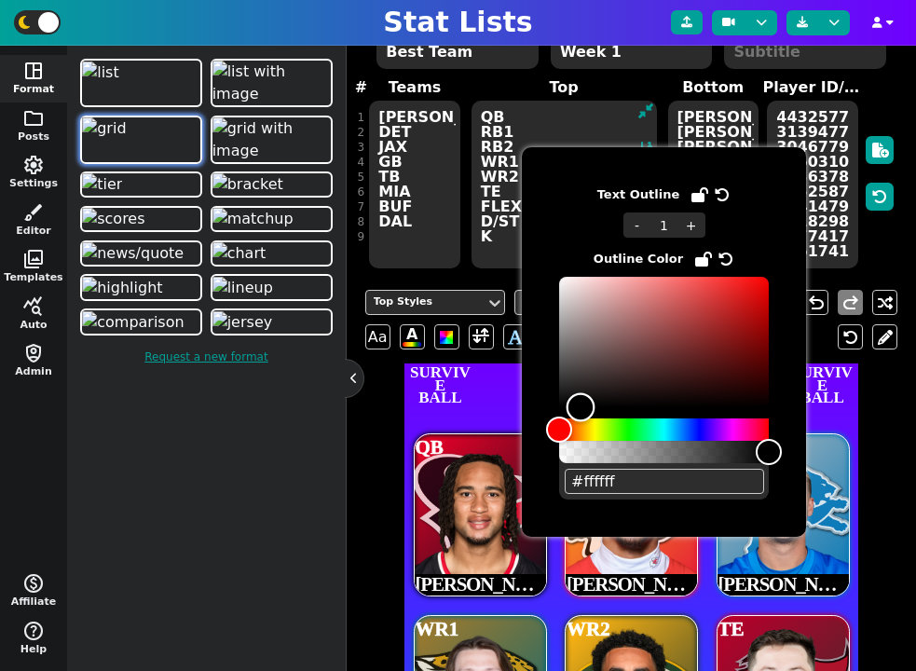
type input "#000000"
drag, startPoint x: 664, startPoint y: 296, endPoint x: 528, endPoint y: 423, distance: 185.9
click at [528, 423] on div "Text Outline - 1 + Outline Color #000000" at bounding box center [664, 341] width 284 height 389
click at [469, 373] on span "SURVIVE BALL" at bounding box center [440, 385] width 66 height 38
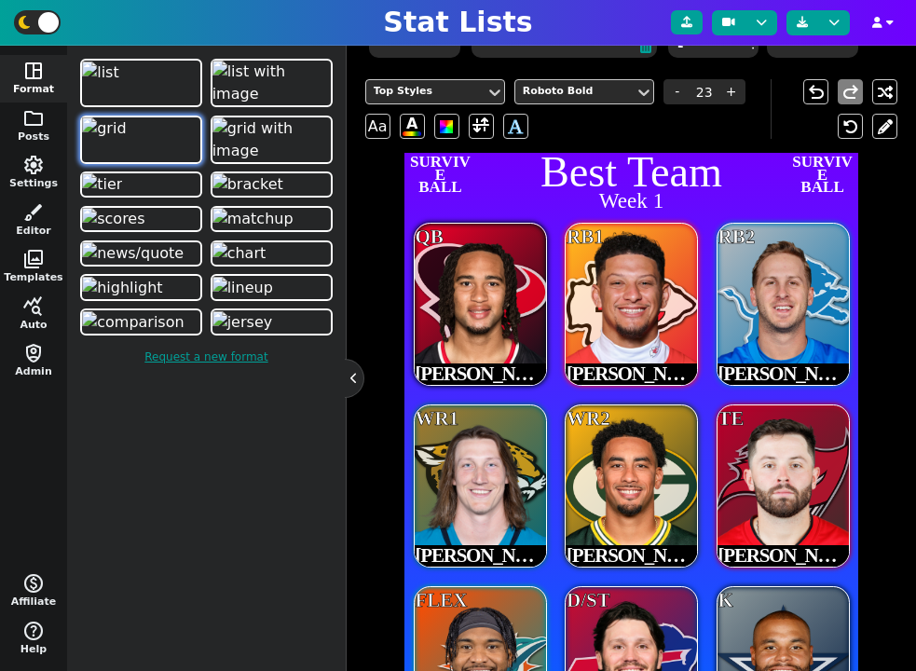
scroll to position [362, 0]
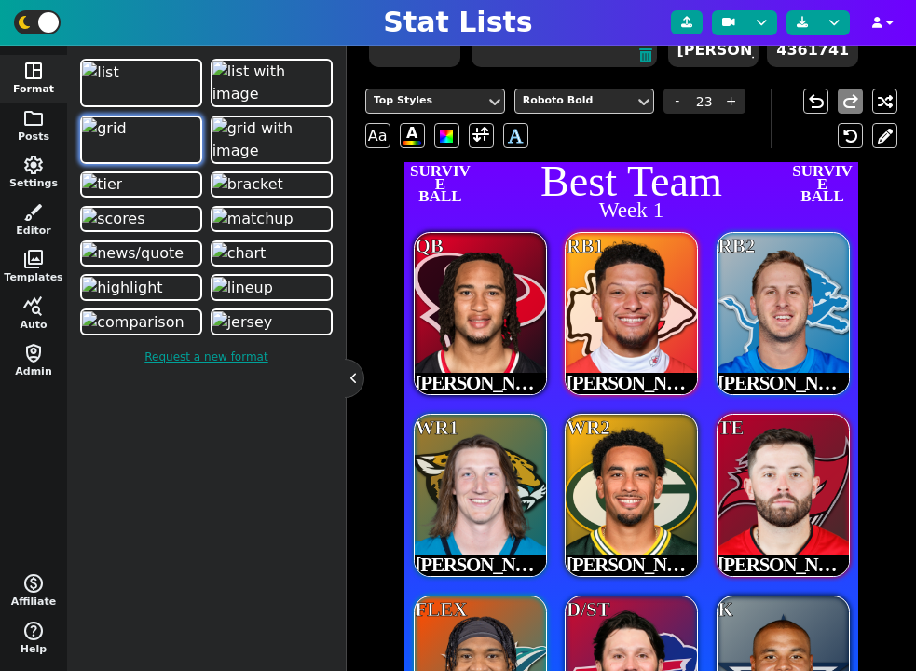
click at [579, 235] on span "RB1" at bounding box center [585, 246] width 37 height 22
click at [581, 253] on span "RB1" at bounding box center [585, 246] width 37 height 22
click at [482, 134] on span at bounding box center [480, 135] width 17 height 23
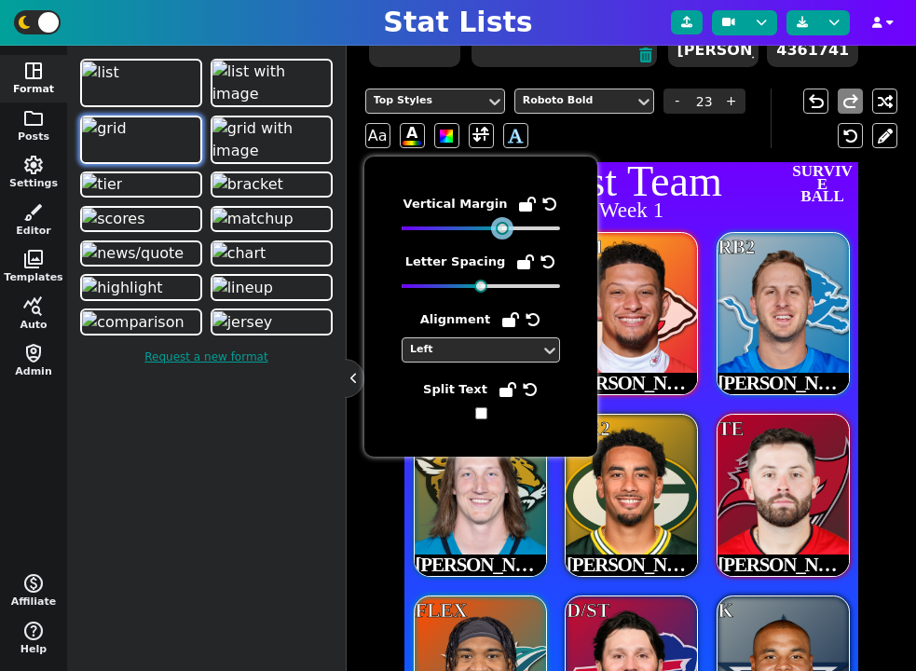
click at [503, 227] on div at bounding box center [502, 228] width 13 height 13
click at [689, 137] on div "Top Styles Roboto Bold - 23 + Aa A A" at bounding box center [567, 119] width 405 height 60
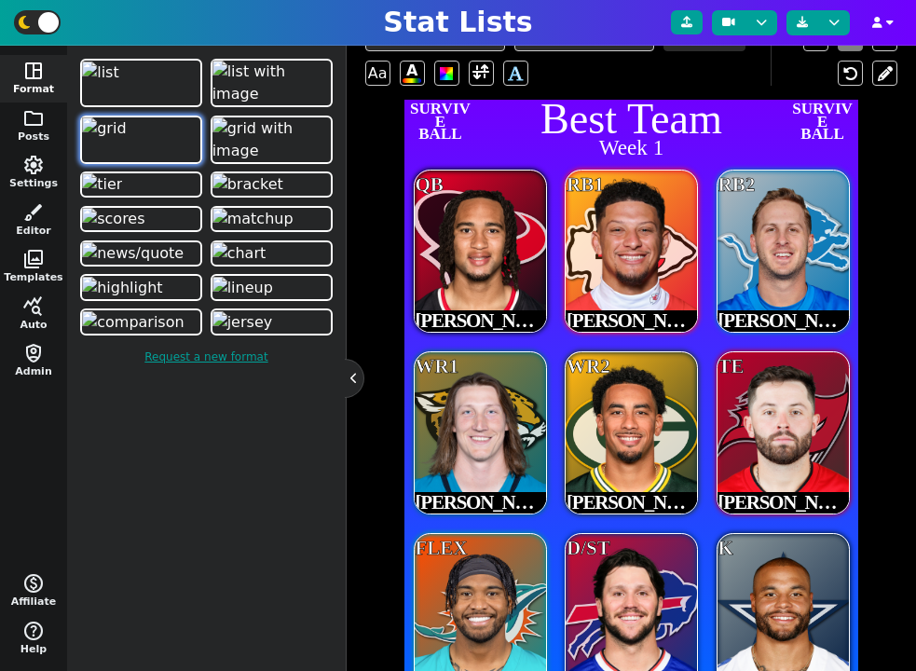
scroll to position [417, 0]
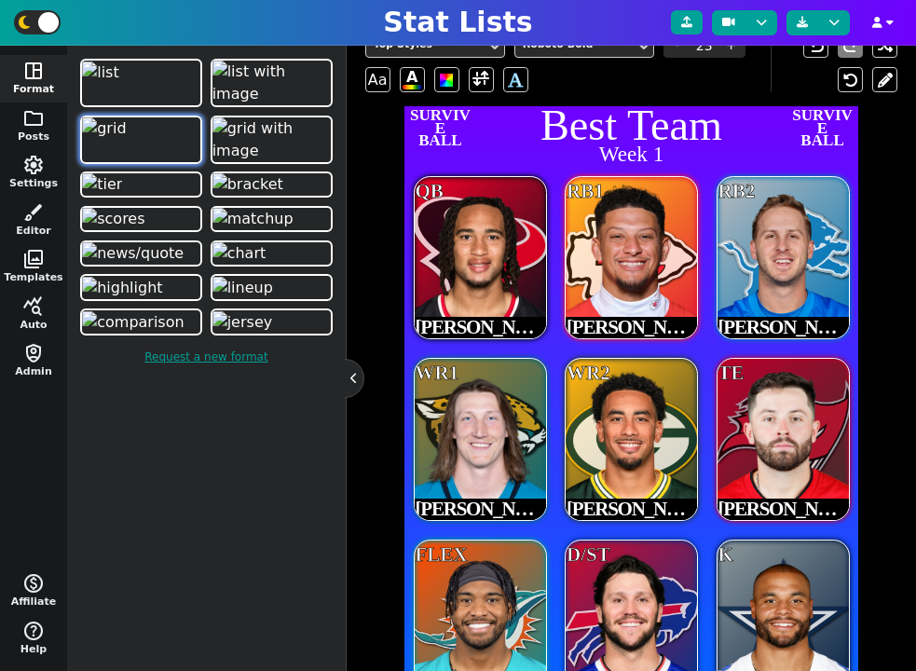
click at [652, 325] on span "Patrick Mahomes" at bounding box center [632, 328] width 130 height 20
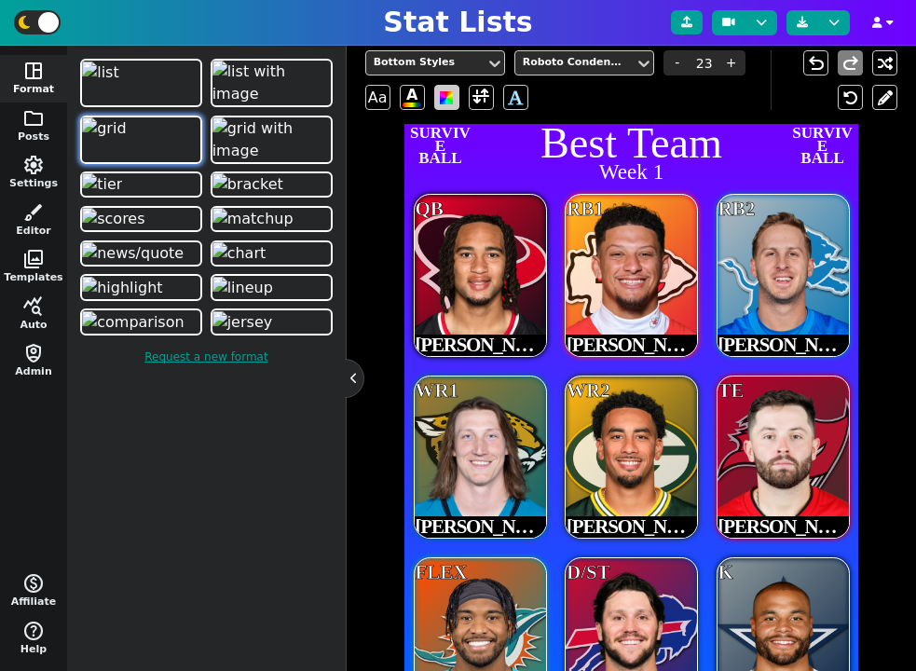
click at [451, 96] on span at bounding box center [446, 97] width 13 height 13
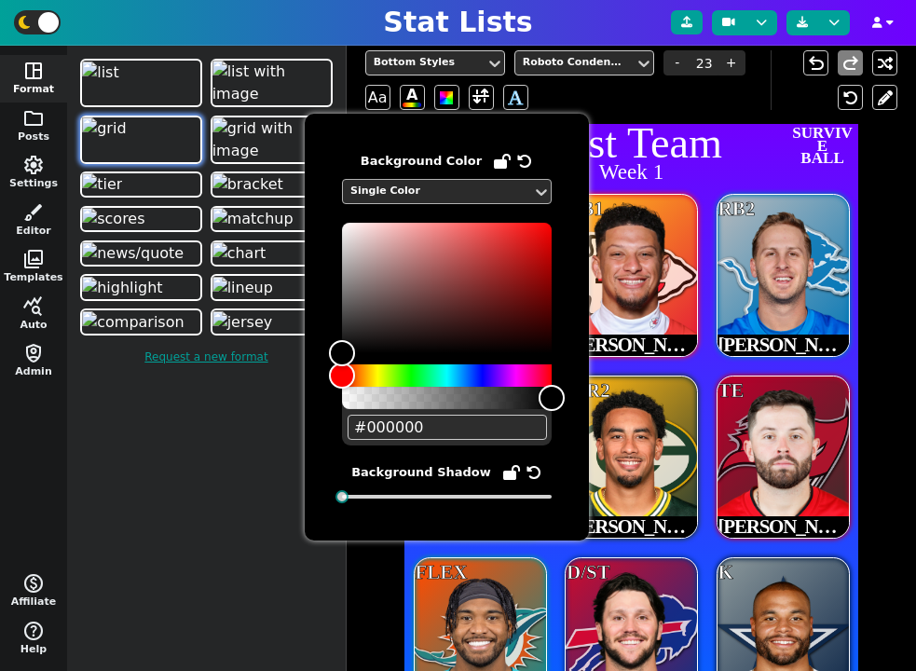
click at [430, 191] on div "Single Color" at bounding box center [437, 192] width 174 height 16
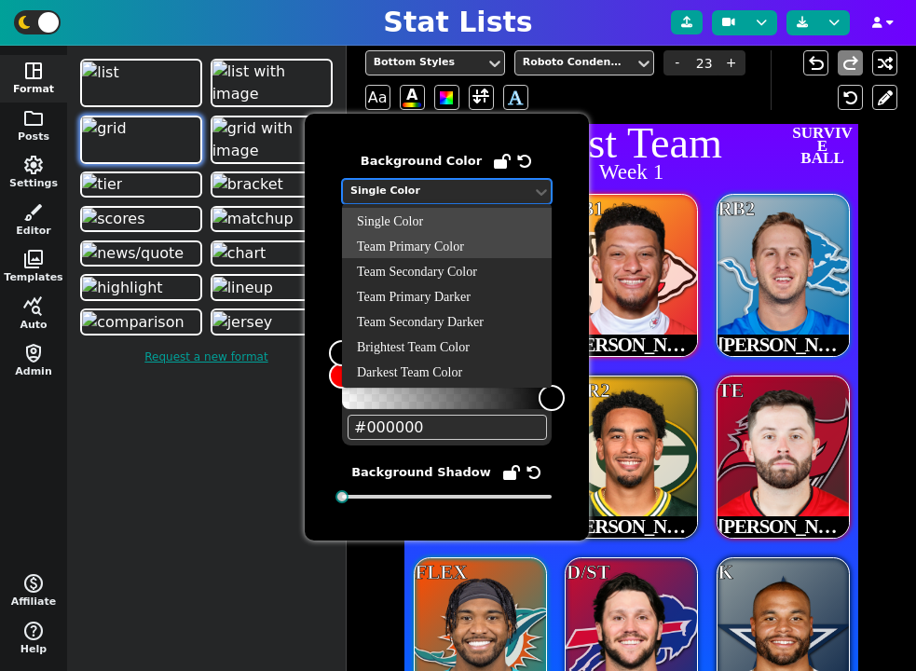
click at [430, 252] on div "Team Primary Color" at bounding box center [447, 245] width 210 height 25
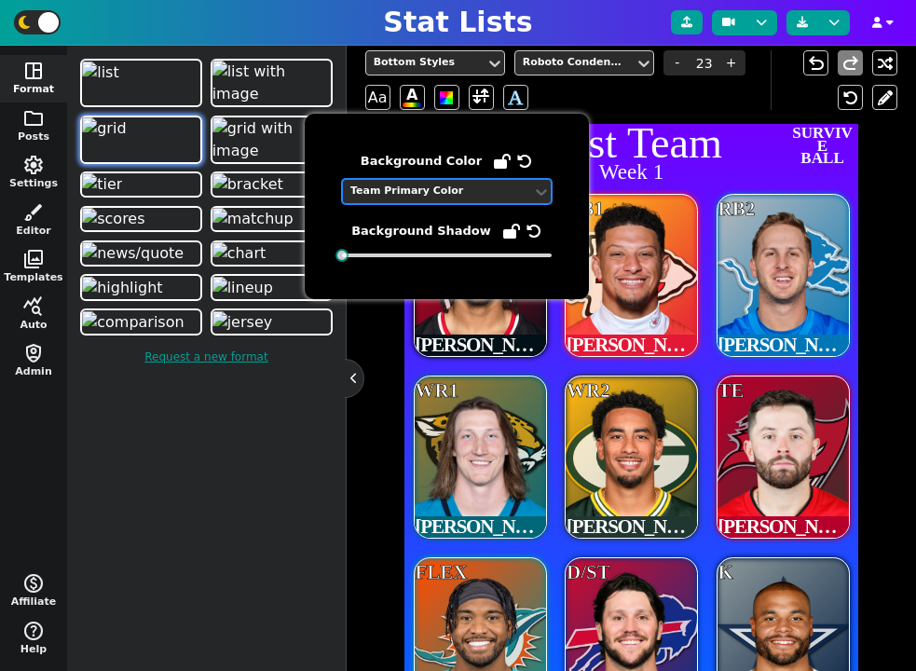
click at [485, 104] on div "Background Color option Team Primary Color, selected. Team Primary Color Backgr…" at bounding box center [447, 201] width 284 height 195
click at [478, 98] on span at bounding box center [480, 97] width 17 height 23
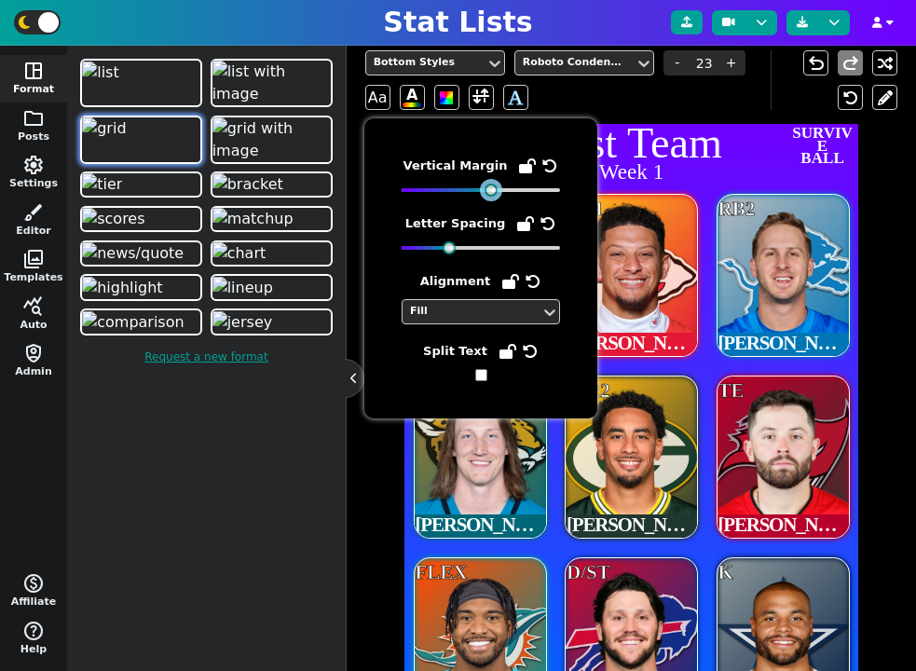
drag, startPoint x: 484, startPoint y: 191, endPoint x: 493, endPoint y: 193, distance: 9.5
click at [493, 193] on div at bounding box center [491, 190] width 13 height 13
click at [492, 194] on div at bounding box center [491, 190] width 13 height 13
click at [545, 168] on icon at bounding box center [549, 165] width 15 height 15
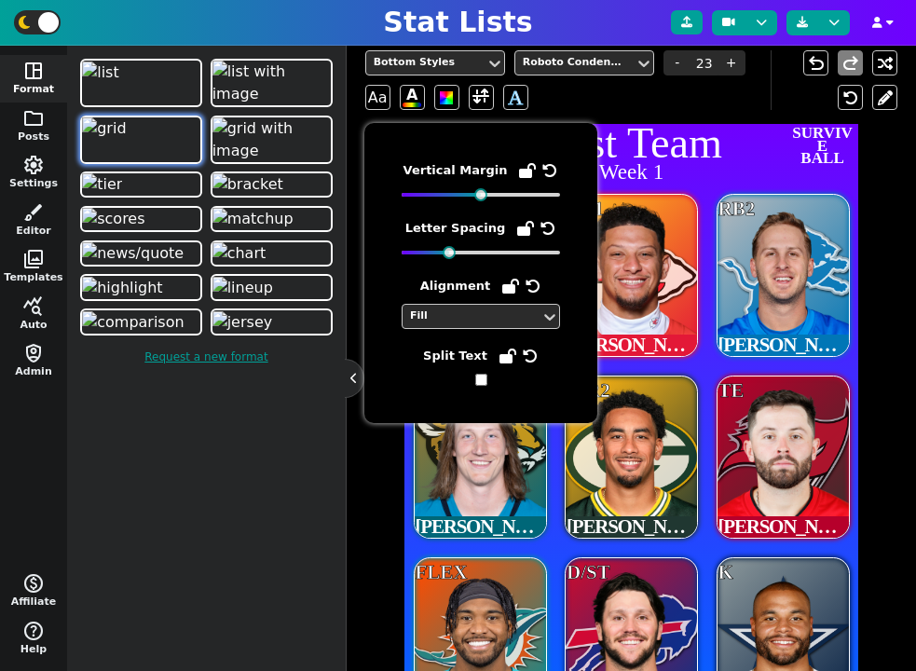
scroll to position [346, 0]
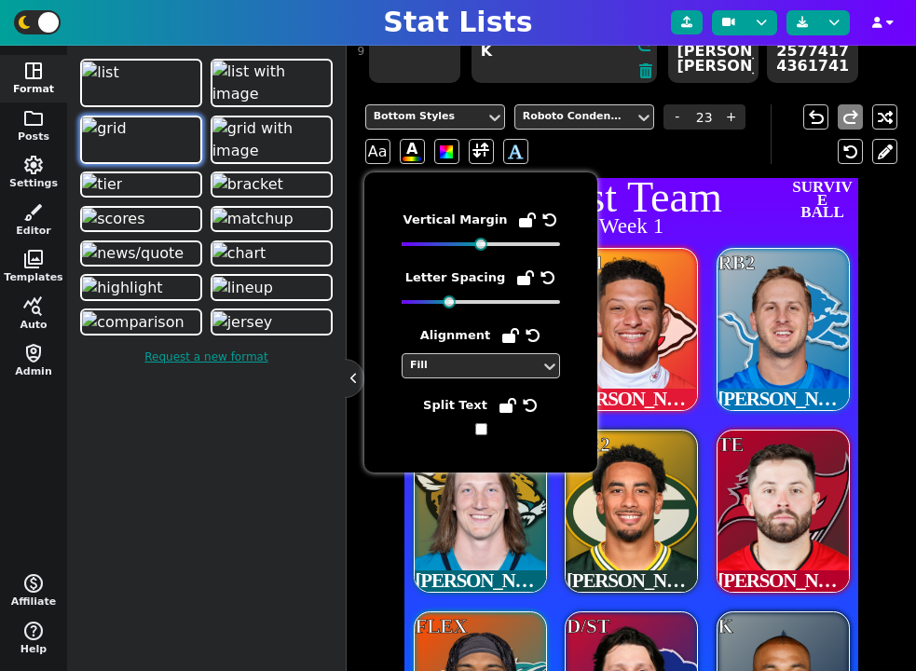
click at [721, 252] on span "RB2" at bounding box center [736, 263] width 37 height 22
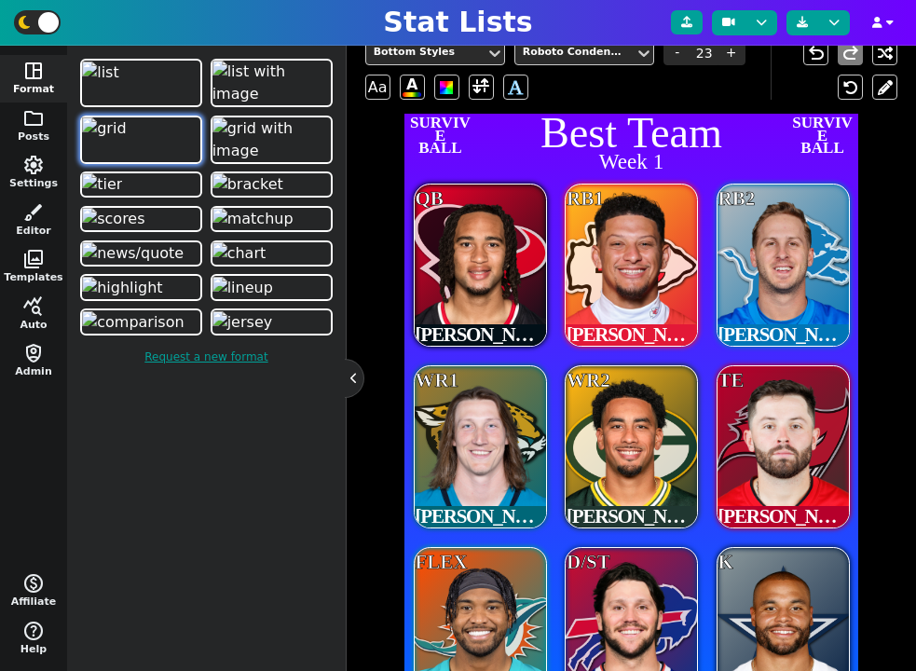
scroll to position [392, 0]
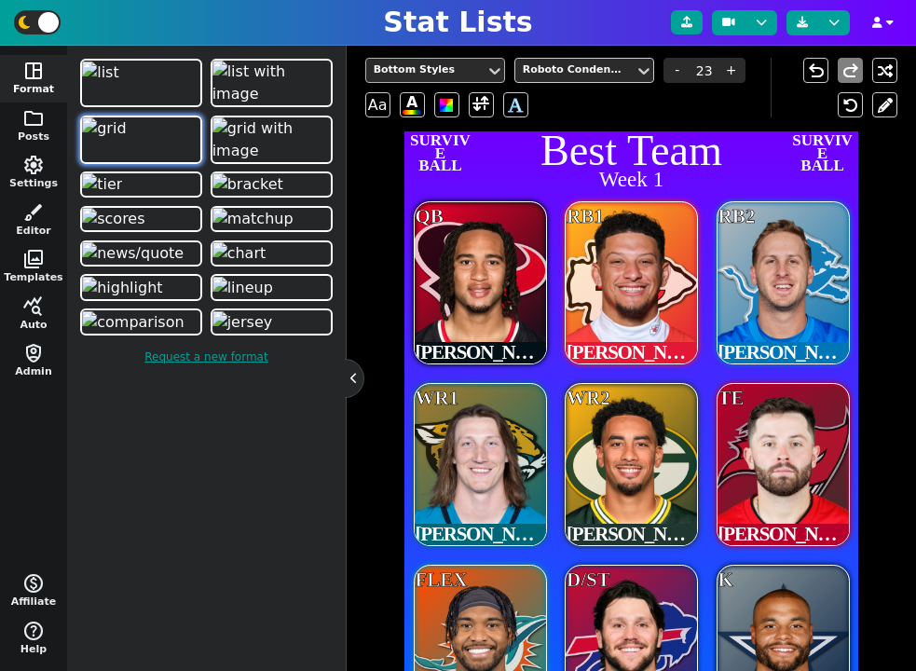
click at [476, 65] on div "Bottom Styles" at bounding box center [426, 70] width 104 height 16
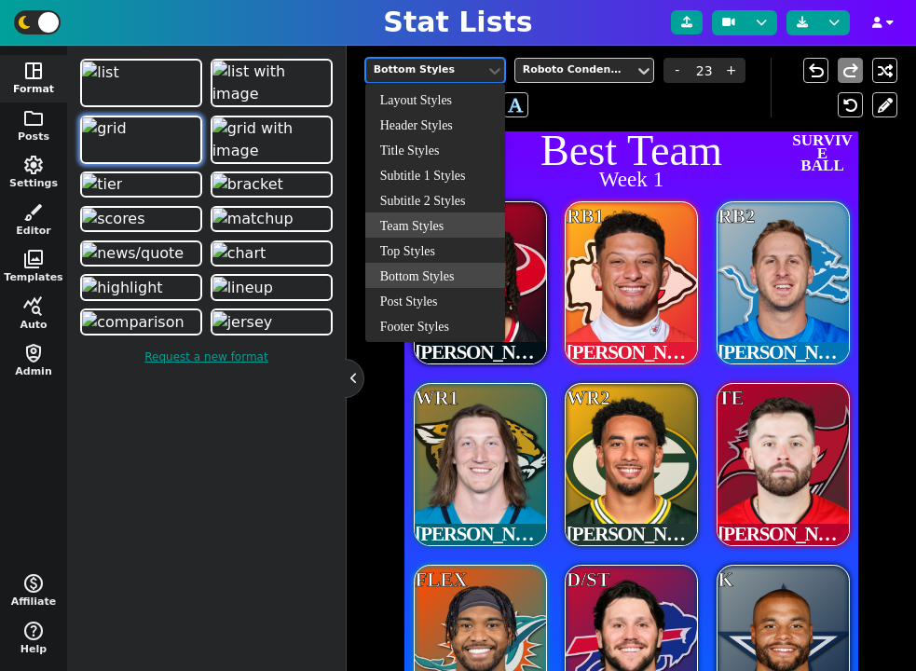
click at [439, 225] on div "Team Styles" at bounding box center [435, 224] width 140 height 25
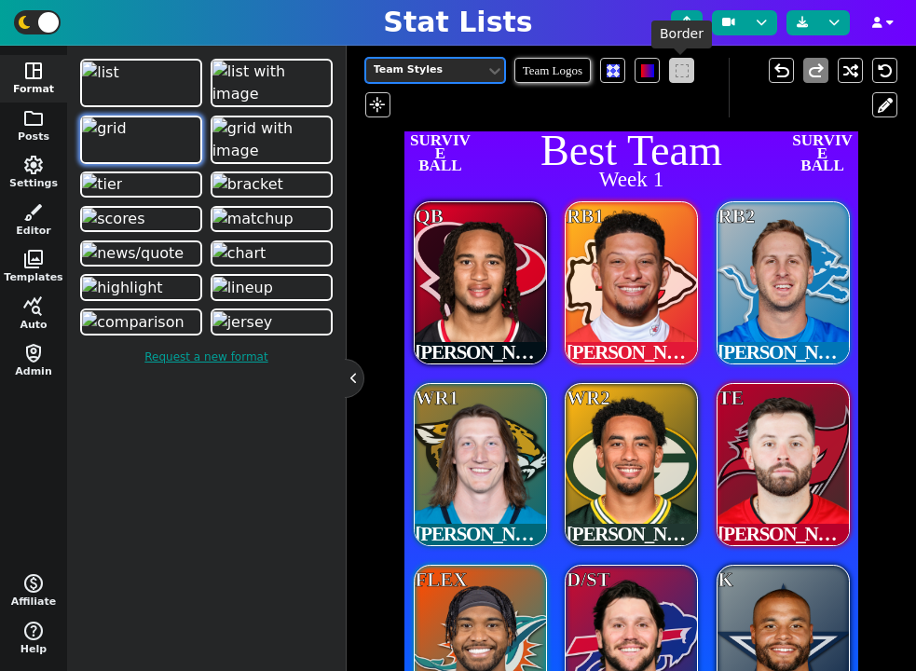
click at [677, 75] on span at bounding box center [682, 70] width 13 height 13
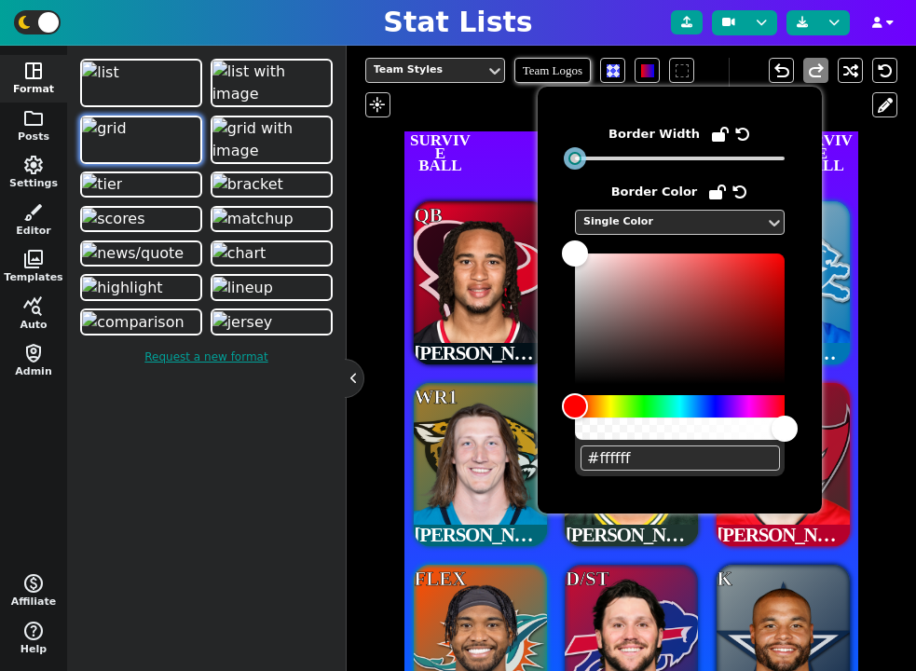
drag, startPoint x: 615, startPoint y: 162, endPoint x: 579, endPoint y: 161, distance: 36.4
click at [579, 161] on div at bounding box center [574, 158] width 13 height 13
click at [473, 112] on div "Team Styles Team Logos flare" at bounding box center [546, 88] width 363 height 60
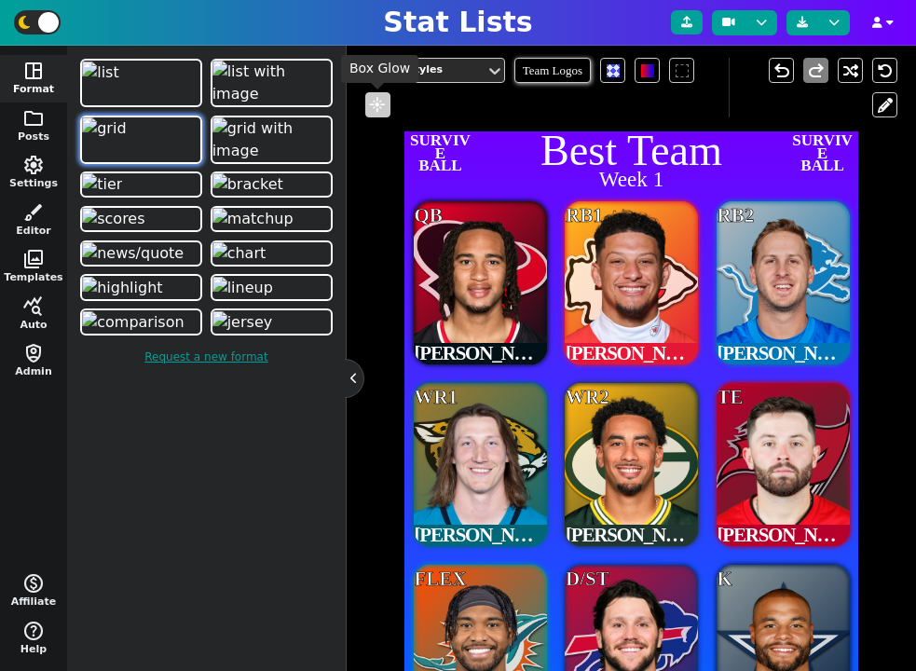
click at [383, 110] on span "flare" at bounding box center [377, 105] width 19 height 17
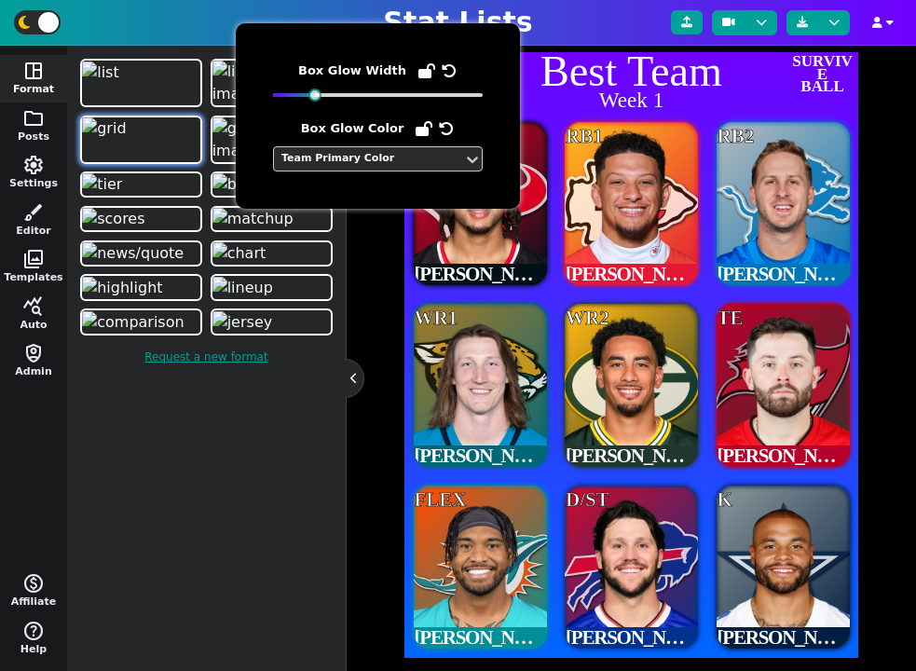
scroll to position [491, 0]
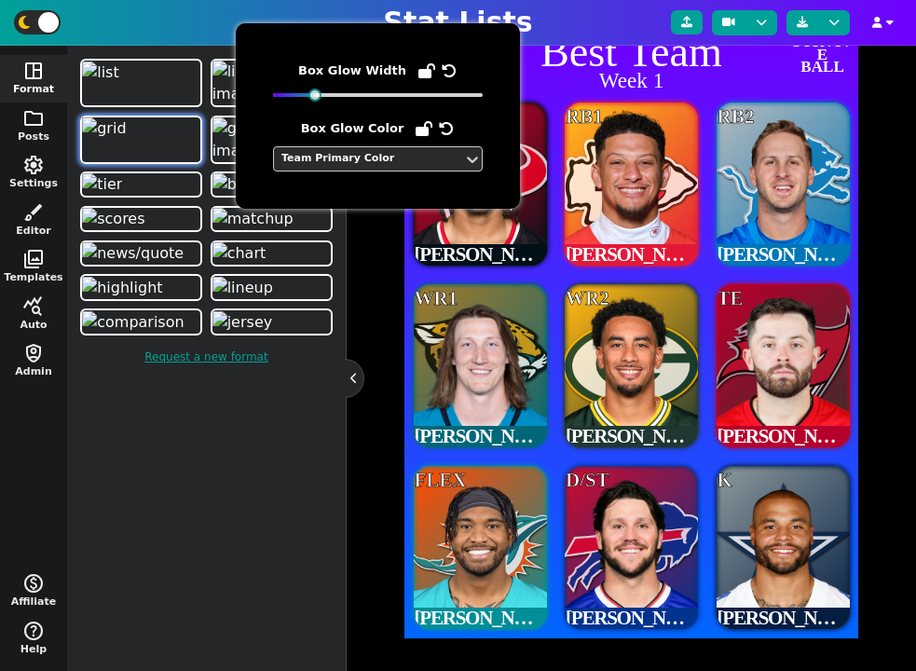
click at [679, 266] on span "RB1 Patrick Mahomes" at bounding box center [631, 184] width 152 height 182
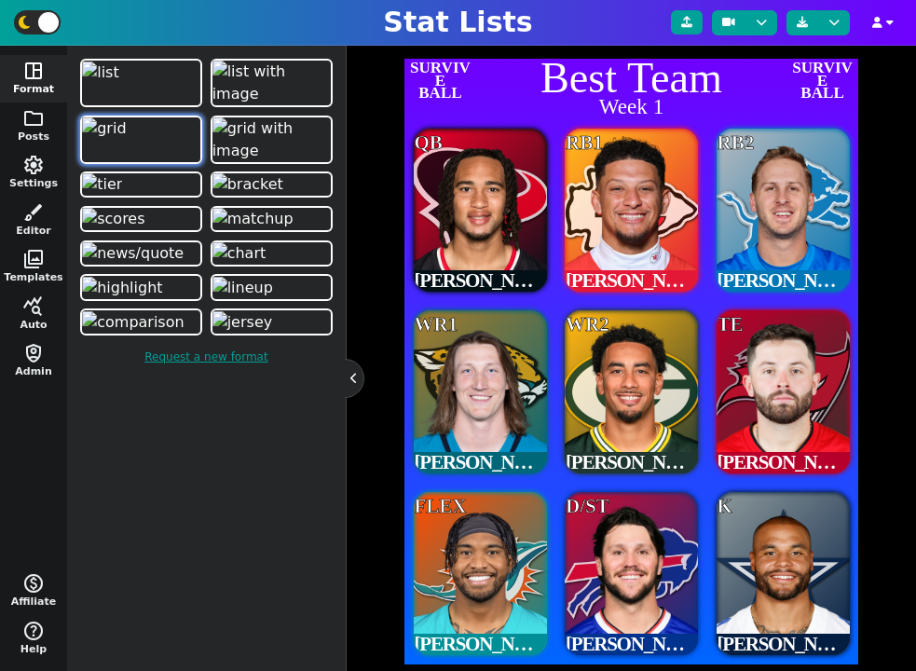
scroll to position [442, 0]
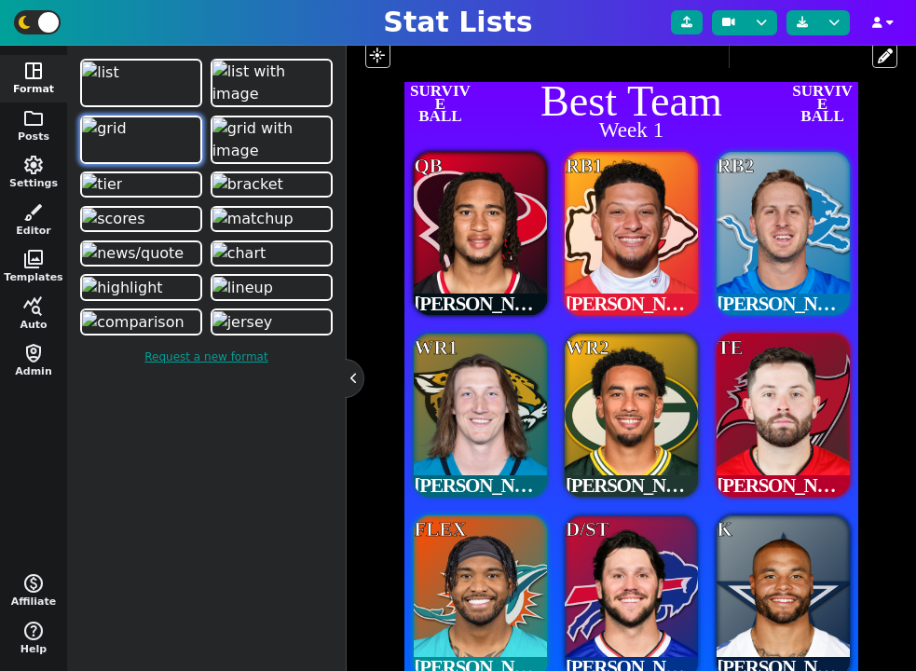
click at [586, 163] on span "RB1" at bounding box center [584, 166] width 37 height 22
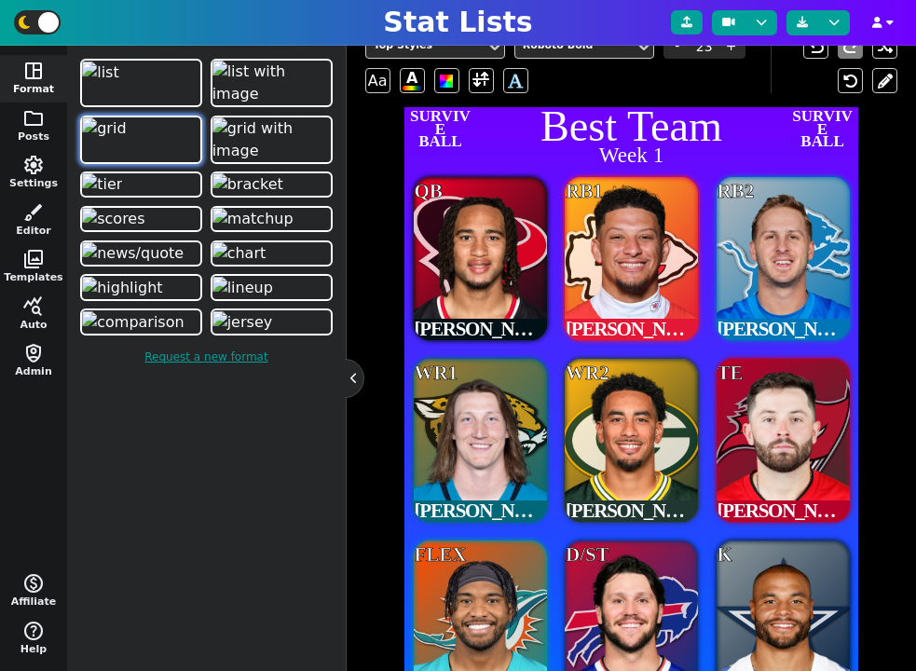
scroll to position [394, 0]
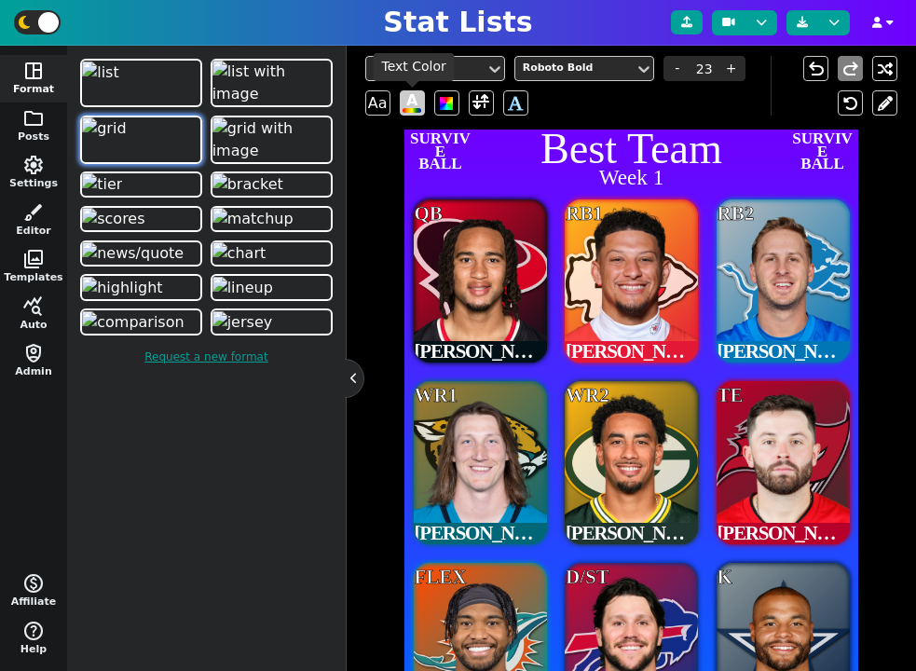
click at [408, 95] on span "A" at bounding box center [412, 103] width 19 height 20
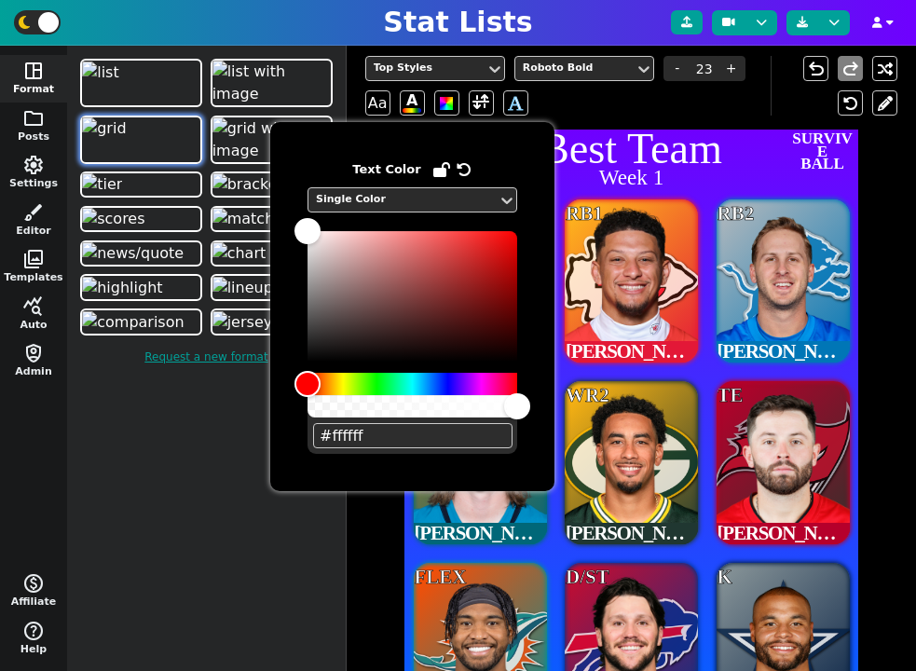
click at [397, 451] on div "#ffffff" at bounding box center [412, 342] width 210 height 223
click at [397, 439] on input "#ffffff" at bounding box center [412, 435] width 199 height 25
paste input "6f00"
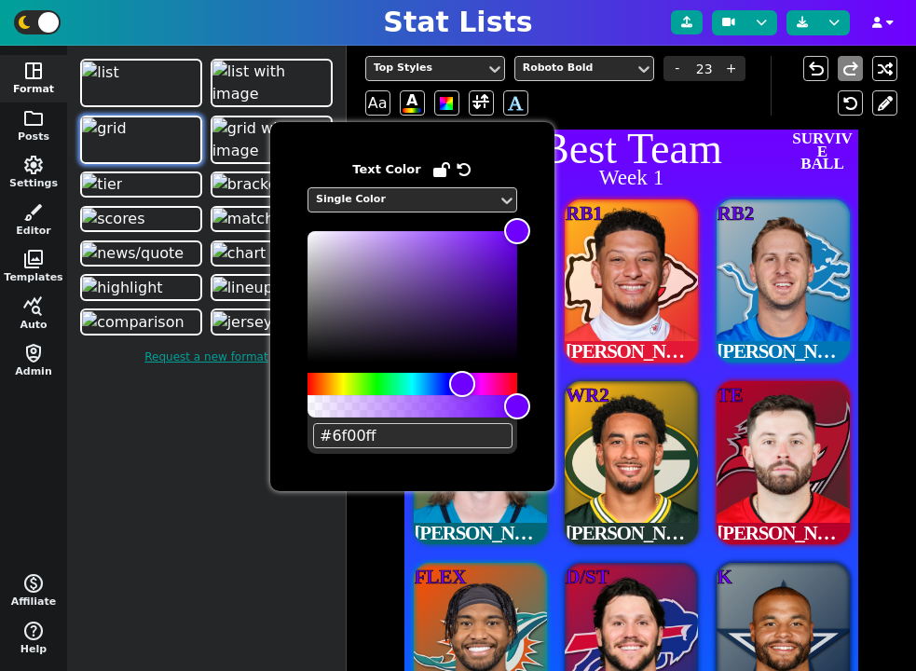
type input "#6f00ff"
click at [573, 98] on div "Top Styles Roboto Bold - 23 + Aa A A" at bounding box center [567, 86] width 405 height 60
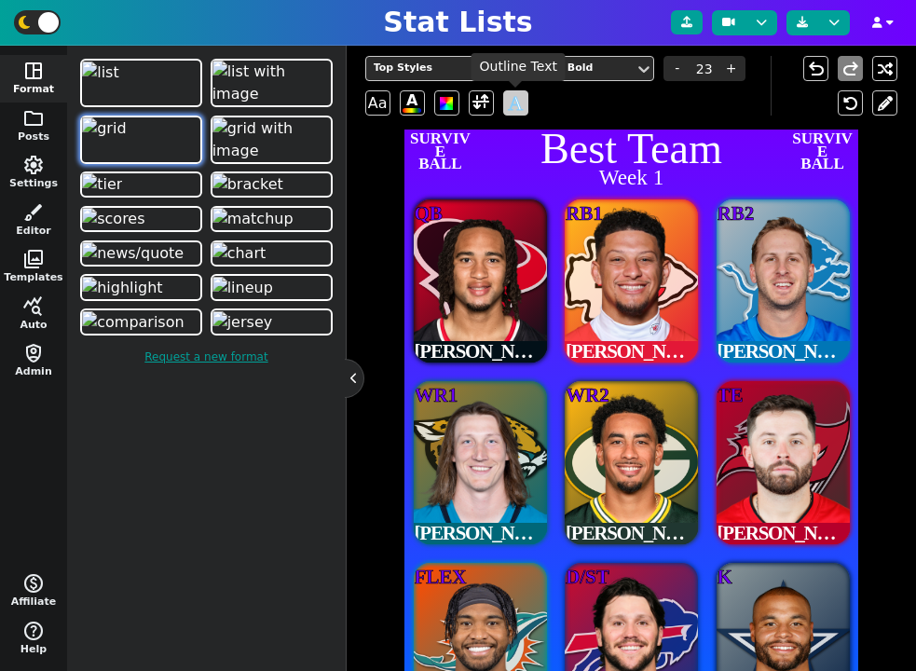
click at [512, 101] on span "A" at bounding box center [515, 103] width 15 height 31
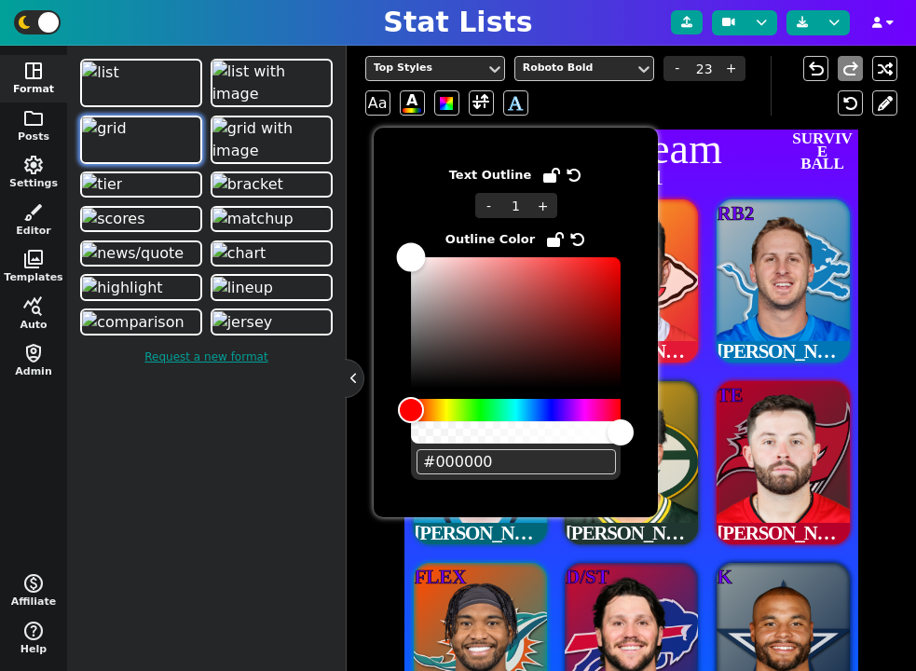
type input "#ffffff"
drag, startPoint x: 459, startPoint y: 282, endPoint x: 374, endPoint y: 210, distance: 112.4
click at [374, 210] on div "Text Outline - 1 + Outline Color #ffffff" at bounding box center [516, 322] width 284 height 389
click at [483, 211] on span "-" at bounding box center [489, 205] width 28 height 25
type input "0"
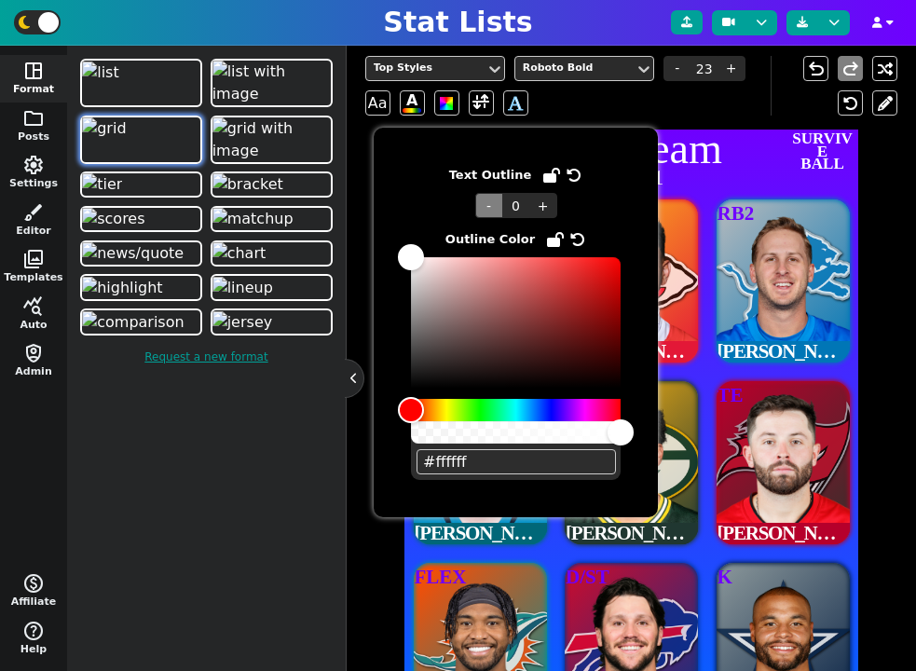
click at [653, 105] on div "Top Styles Roboto Bold - 23 + Aa A A" at bounding box center [567, 86] width 405 height 60
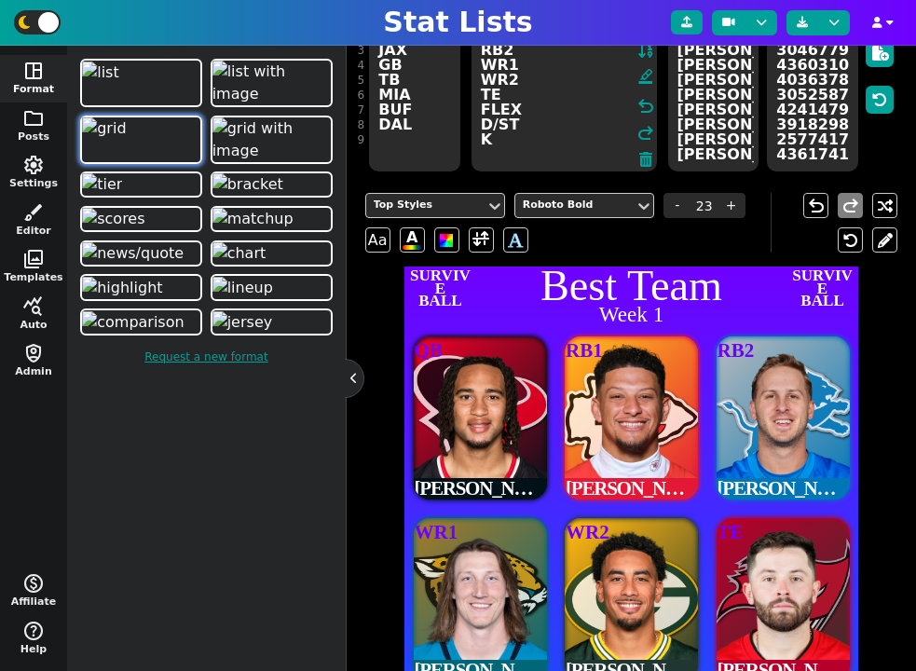
scroll to position [151, 0]
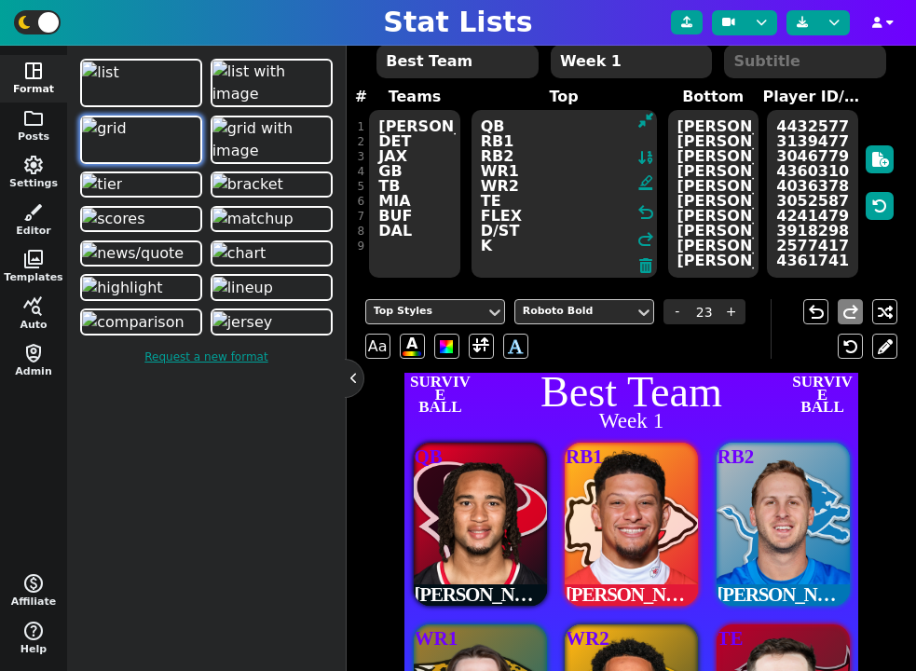
click at [406, 129] on textarea "HOU KC DET JAX GB TB MIA BUF DAL" at bounding box center [414, 194] width 90 height 168
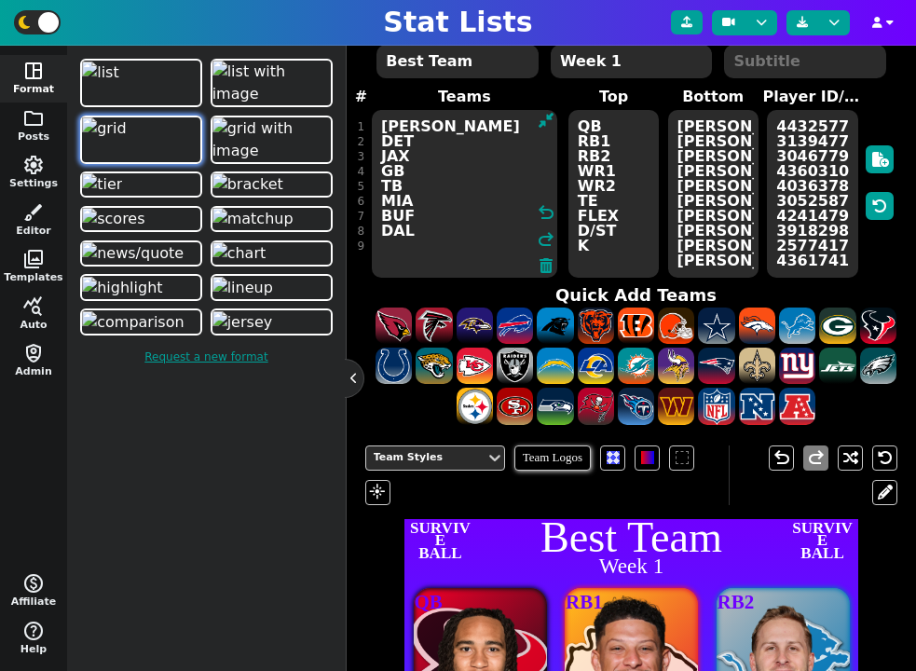
click at [406, 129] on textarea "HOU KC DET JAX GB TB MIA BUF DAL" at bounding box center [464, 194] width 185 height 168
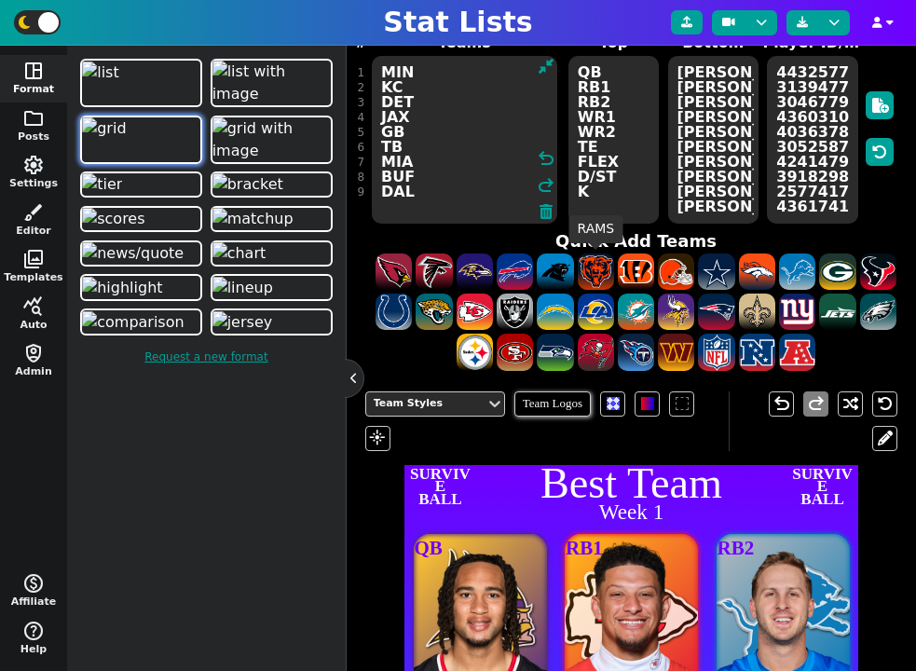
scroll to position [191, 0]
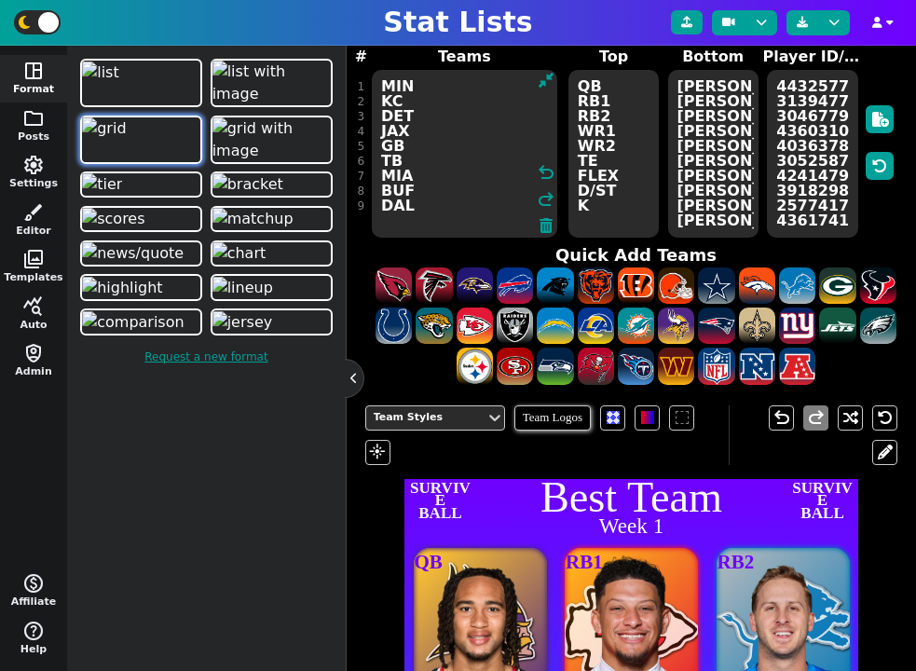
click at [387, 101] on textarea "MIN KC DET JAX GB TB MIA BUF DAL" at bounding box center [464, 154] width 185 height 168
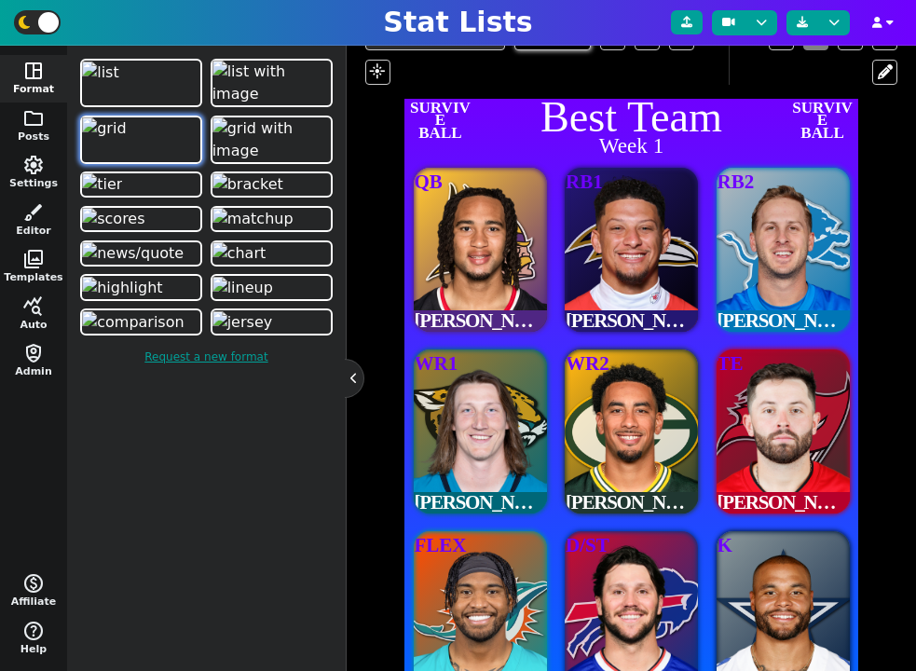
scroll to position [555, 0]
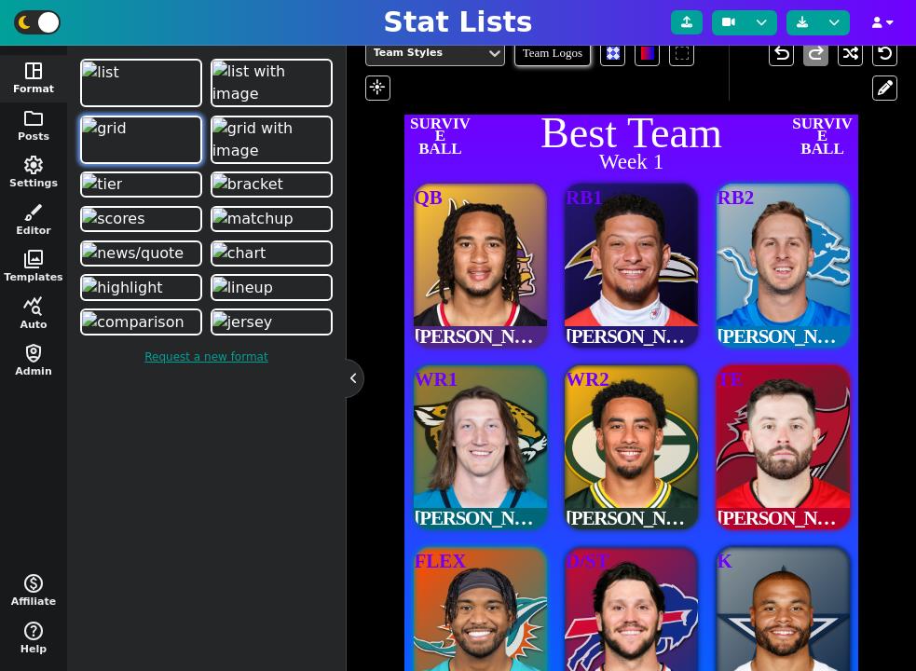
type textarea "MIN BAL DET JAX GB TB MIA BUF DAL"
click at [455, 51] on div "Team Styles" at bounding box center [426, 54] width 104 height 16
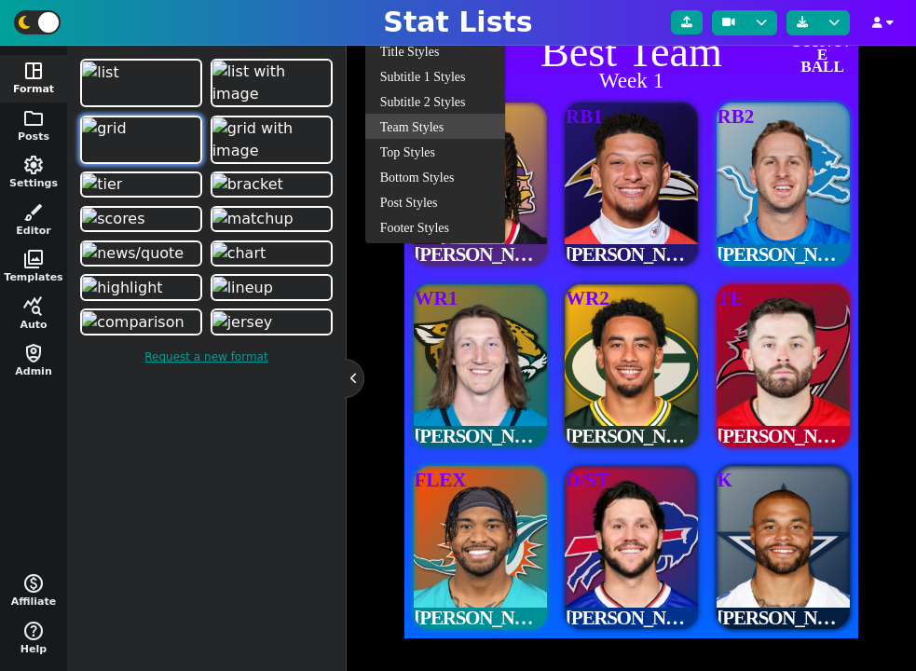
scroll to position [410, 0]
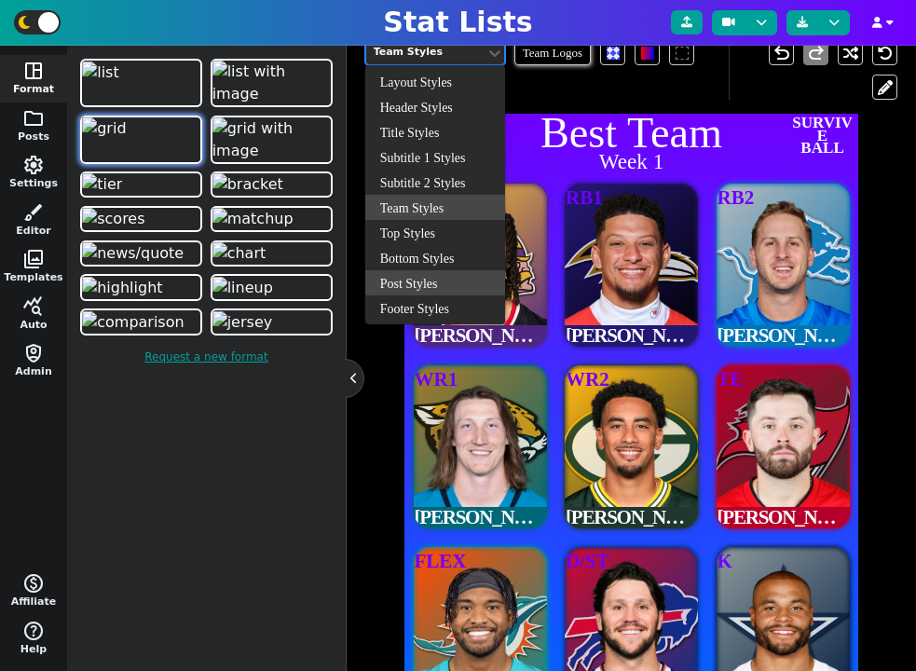
click at [416, 285] on div "Post Styles" at bounding box center [435, 282] width 140 height 25
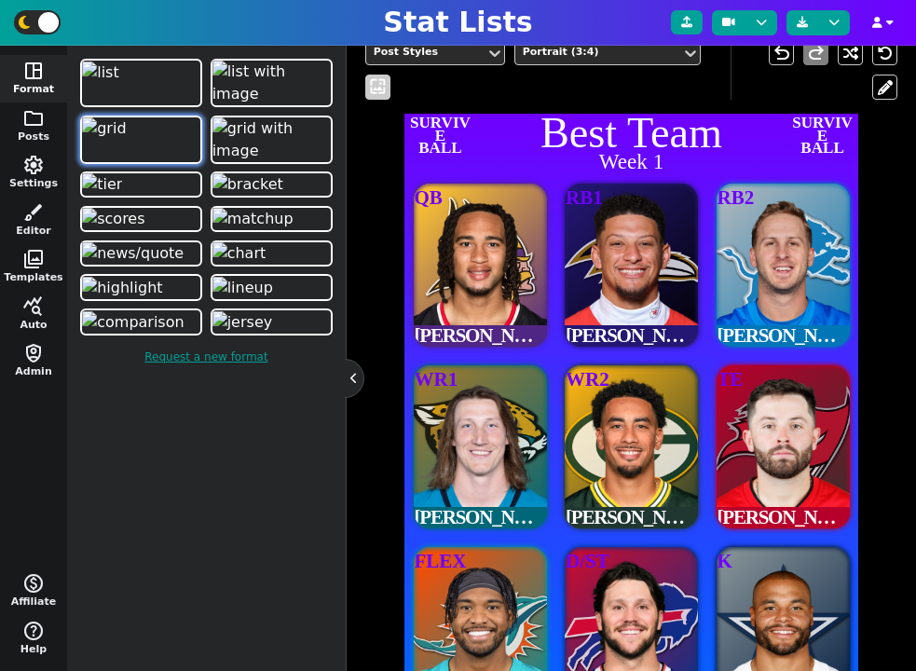
click at [377, 84] on span "wallpaper" at bounding box center [378, 87] width 20 height 20
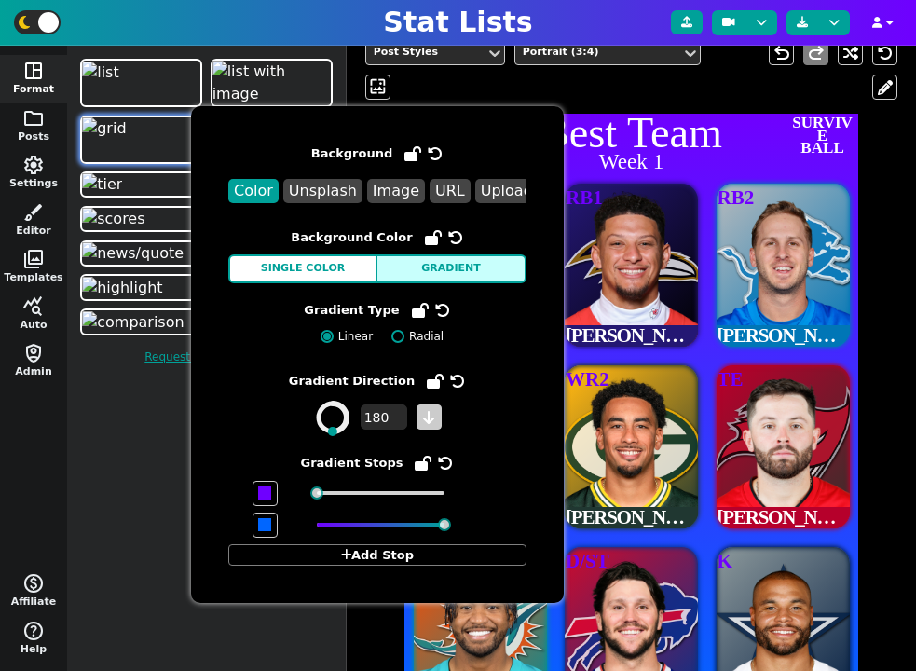
click at [424, 411] on icon at bounding box center [428, 417] width 11 height 15
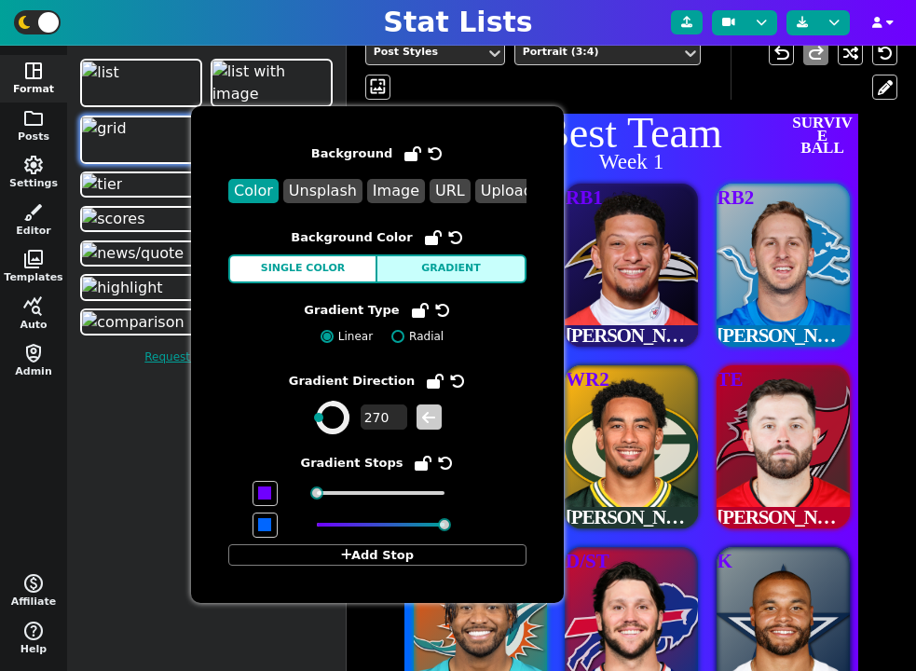
click at [424, 412] on icon at bounding box center [428, 417] width 15 height 11
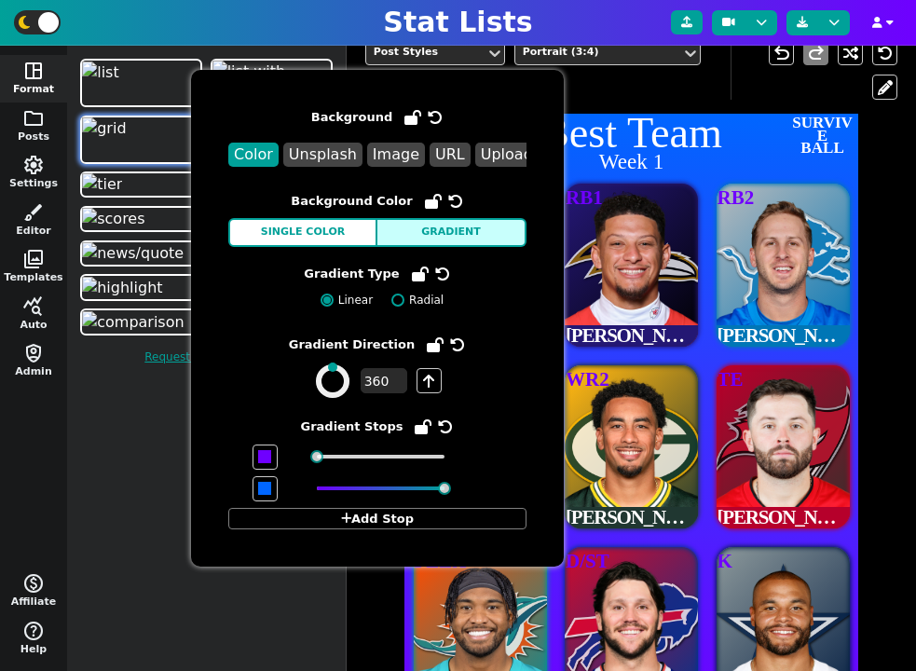
scroll to position [491, 0]
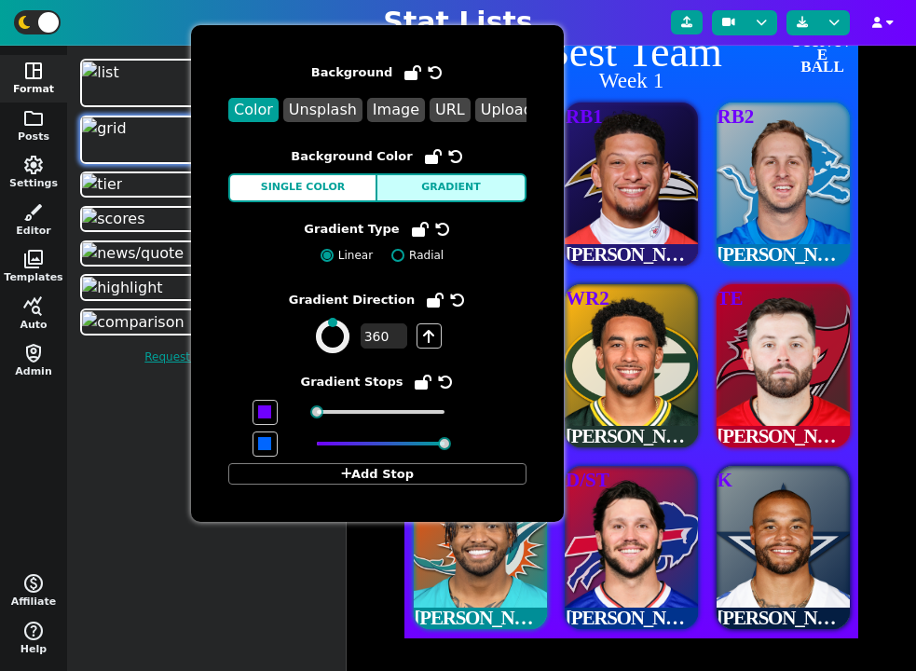
drag, startPoint x: 447, startPoint y: 449, endPoint x: 376, endPoint y: 434, distance: 72.4
click at [376, 434] on span at bounding box center [377, 443] width 285 height 25
drag, startPoint x: 444, startPoint y: 444, endPoint x: 542, endPoint y: 444, distance: 98.8
click at [543, 444] on div "Background Color Unsplash Image URL Upload Background Color Single Color Gradie…" at bounding box center [377, 273] width 373 height 497
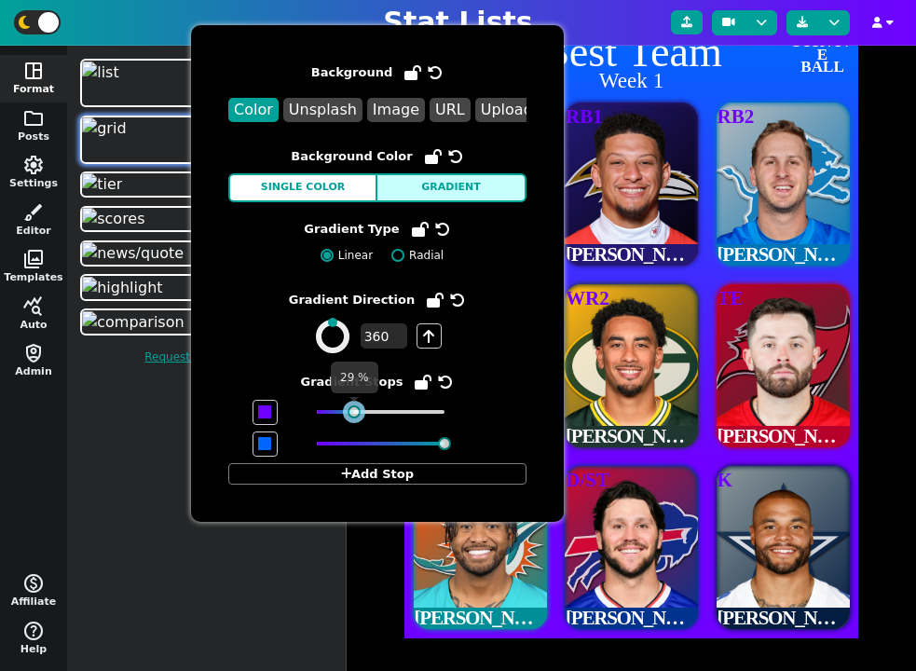
drag, startPoint x: 316, startPoint y: 411, endPoint x: 353, endPoint y: 413, distance: 37.3
click at [353, 413] on div at bounding box center [354, 411] width 13 height 13
click at [422, 336] on span at bounding box center [429, 335] width 25 height 25
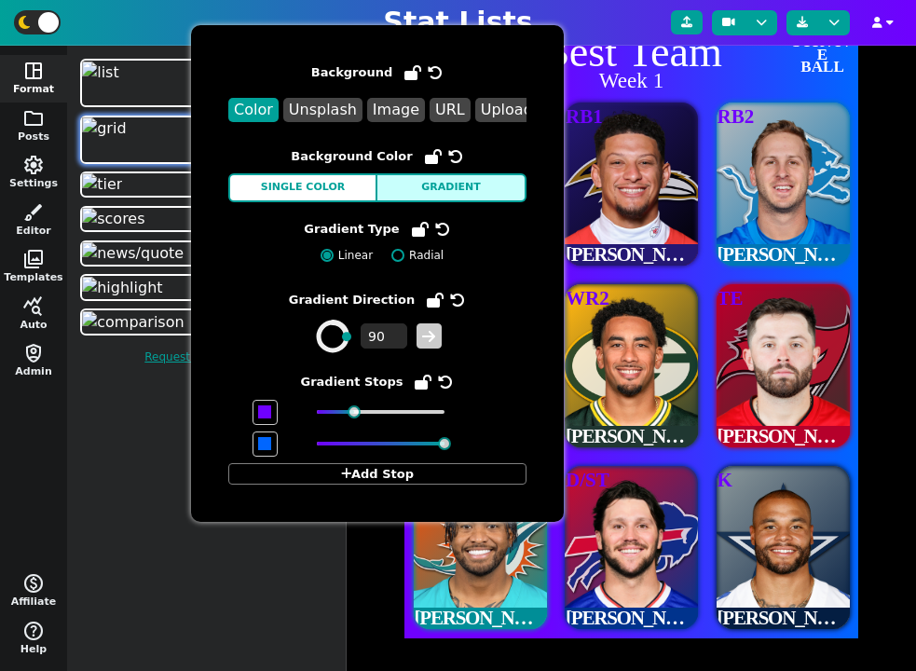
click at [422, 336] on icon at bounding box center [428, 336] width 15 height 11
type input "180"
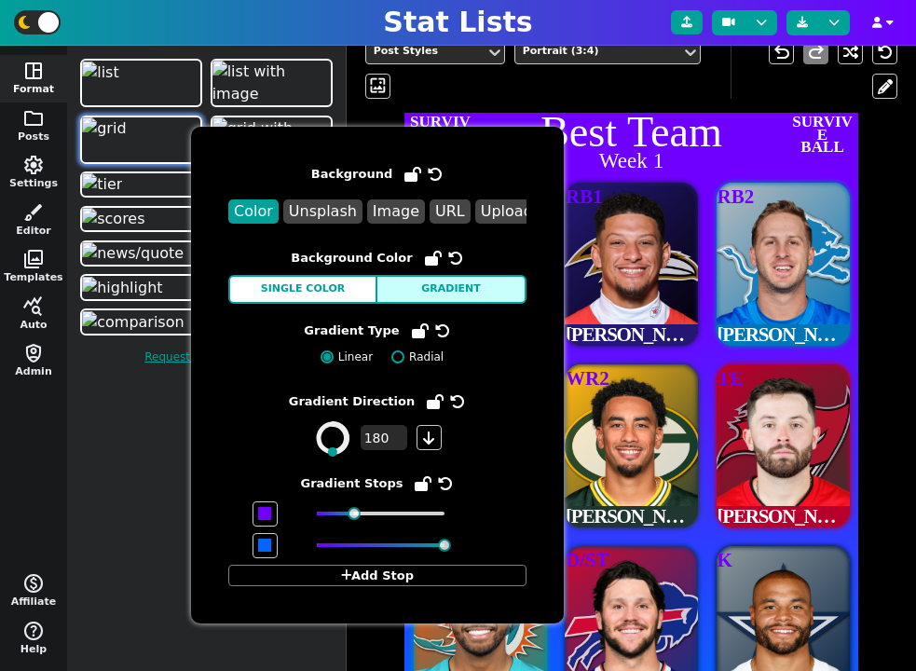
scroll to position [389, 0]
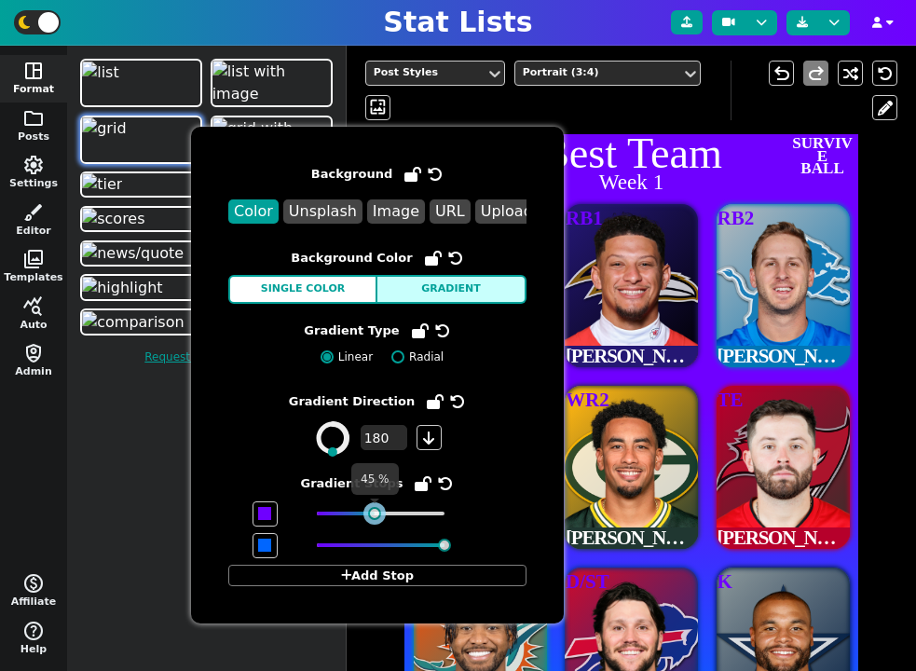
drag, startPoint x: 353, startPoint y: 515, endPoint x: 374, endPoint y: 517, distance: 20.6
click at [374, 517] on div at bounding box center [374, 513] width 13 height 13
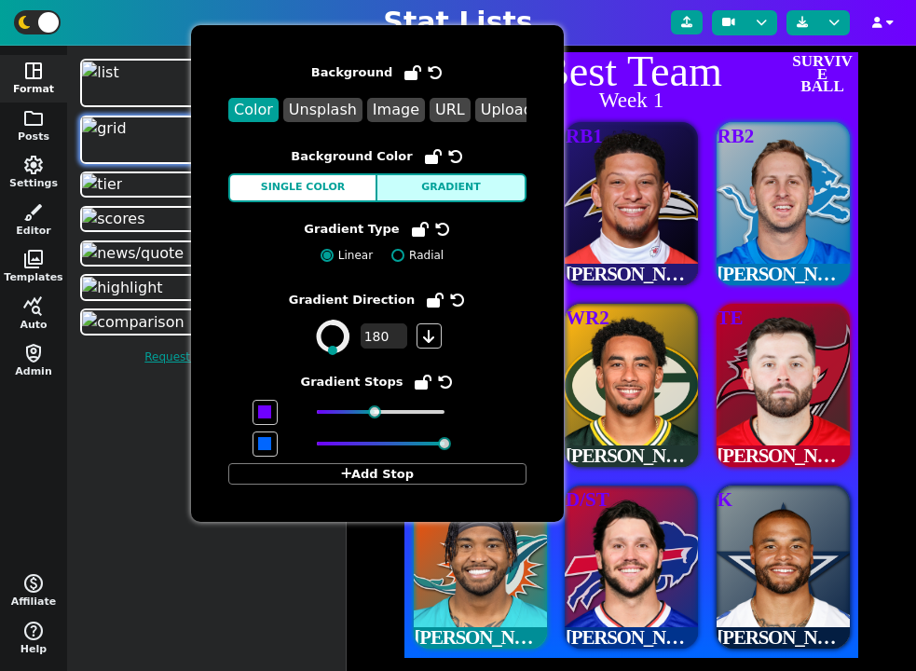
scroll to position [491, 0]
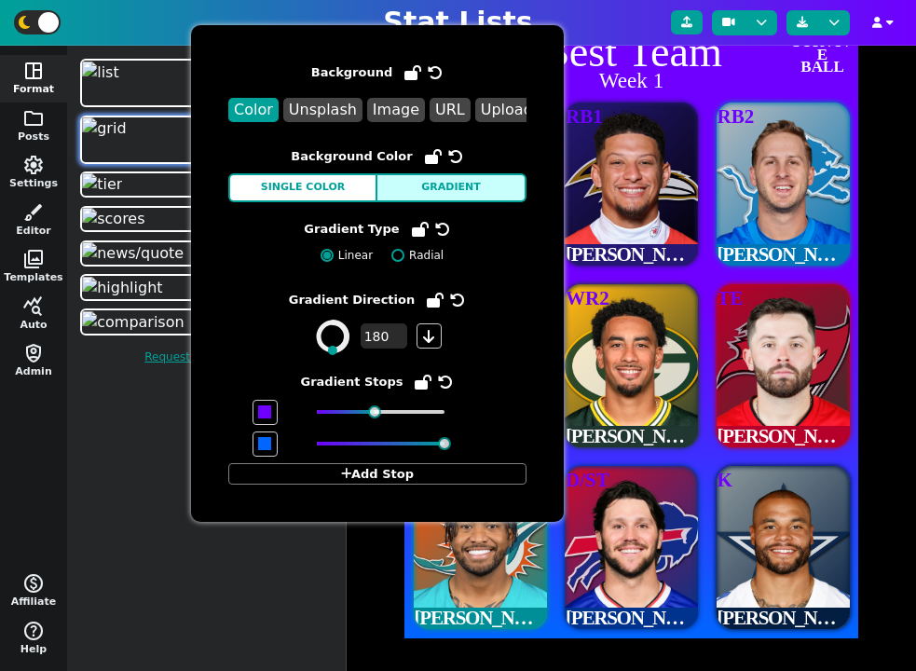
click at [703, 376] on span "WR2 Jordan Love" at bounding box center [631, 366] width 152 height 182
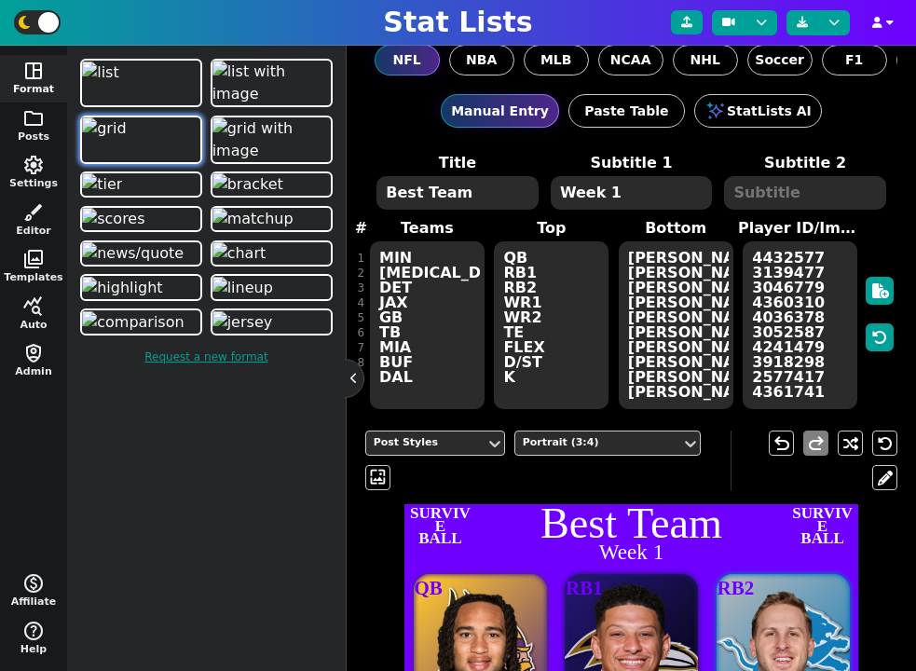
scroll to position [3, 0]
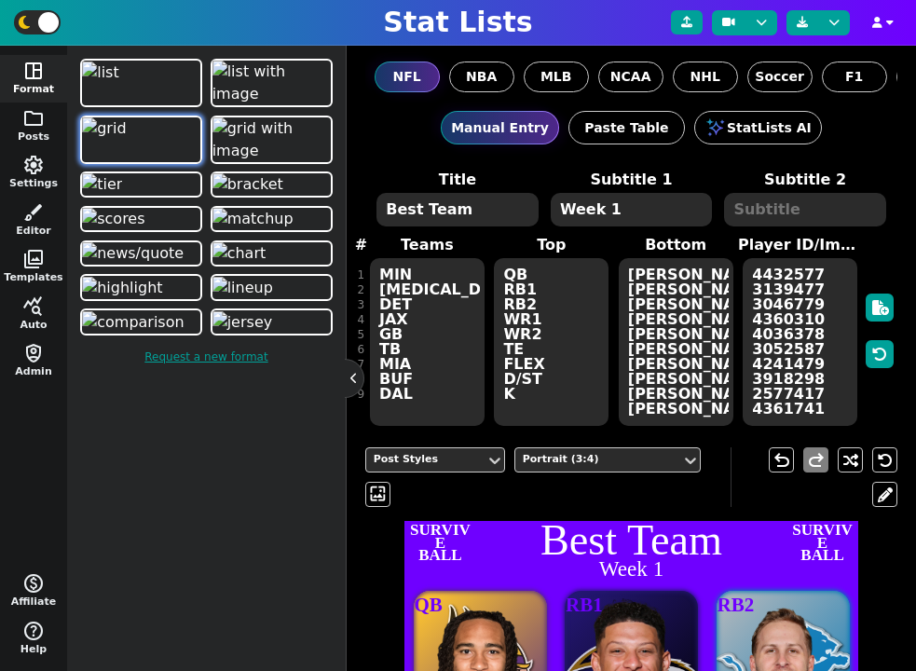
click at [649, 206] on textarea "Week 1" at bounding box center [631, 210] width 161 height 34
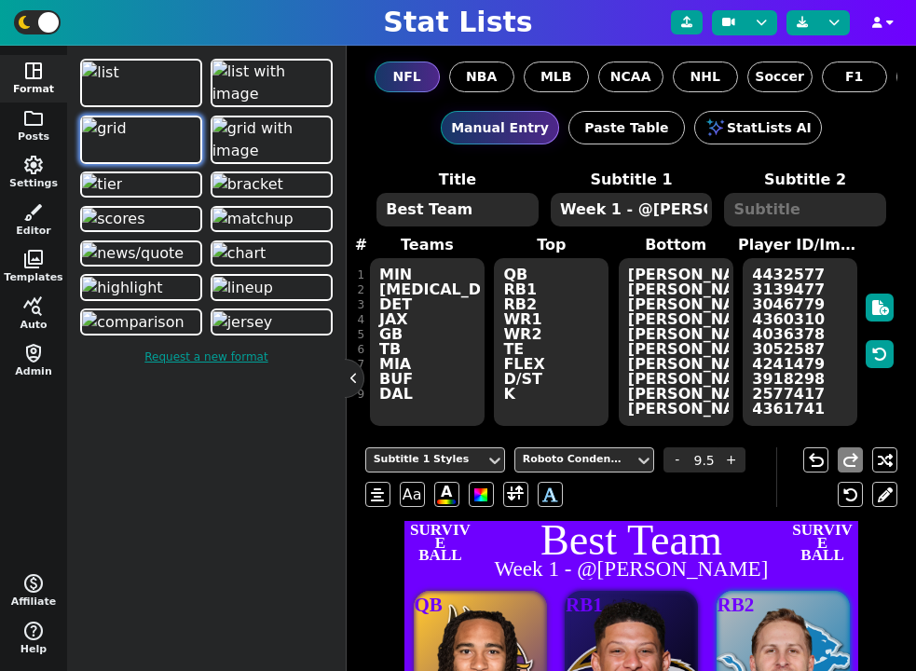
click at [641, 207] on textarea "Week 1 - @GREG" at bounding box center [631, 210] width 161 height 34
click at [647, 210] on textarea "Week 1 - BY GREG" at bounding box center [631, 210] width 161 height 34
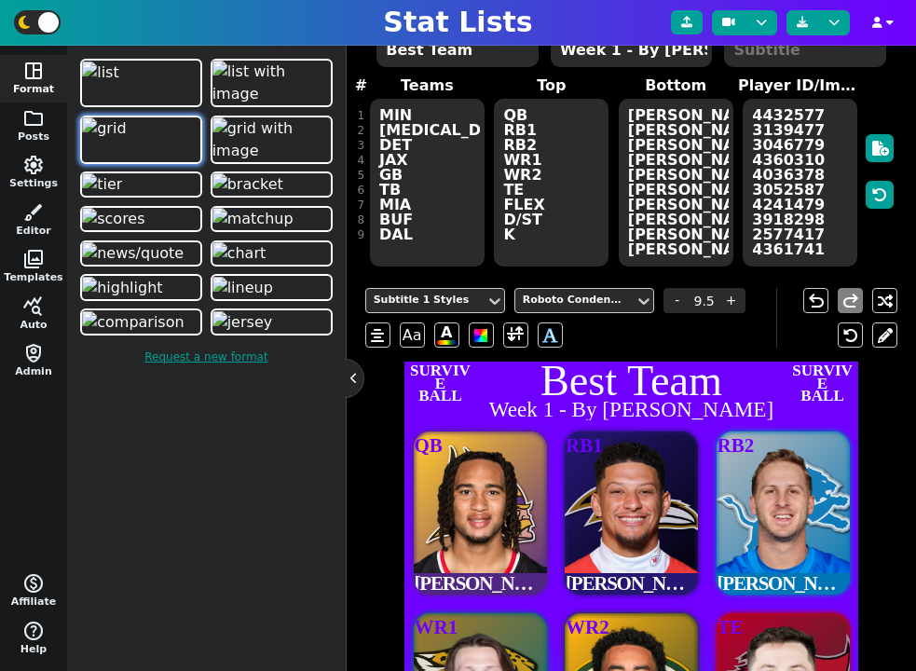
scroll to position [130, 0]
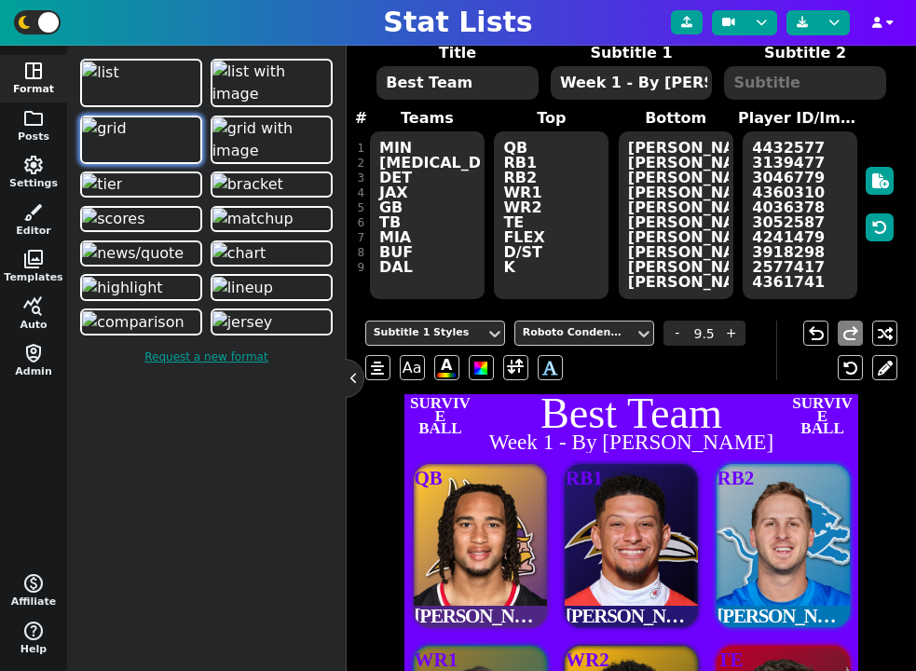
click at [675, 87] on textarea "Week 1 - By GREG" at bounding box center [631, 83] width 161 height 34
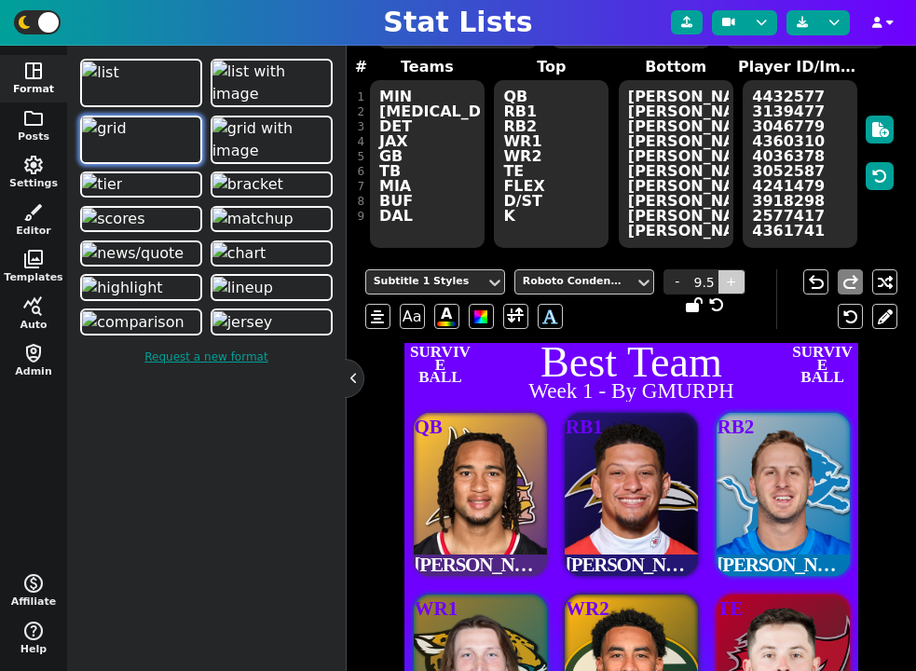
scroll to position [173, 0]
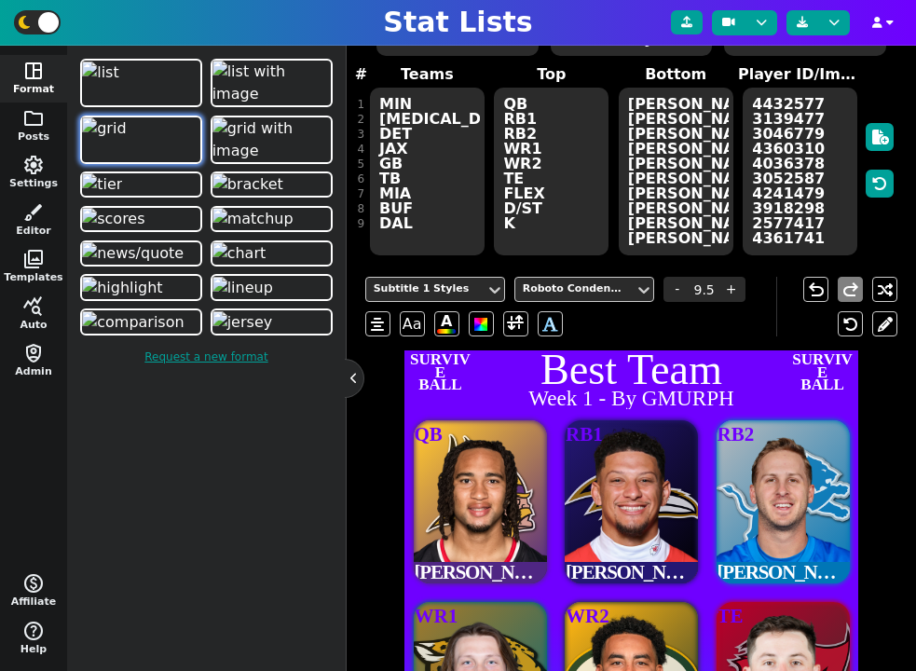
type textarea "Week 1 - By GMURPH"
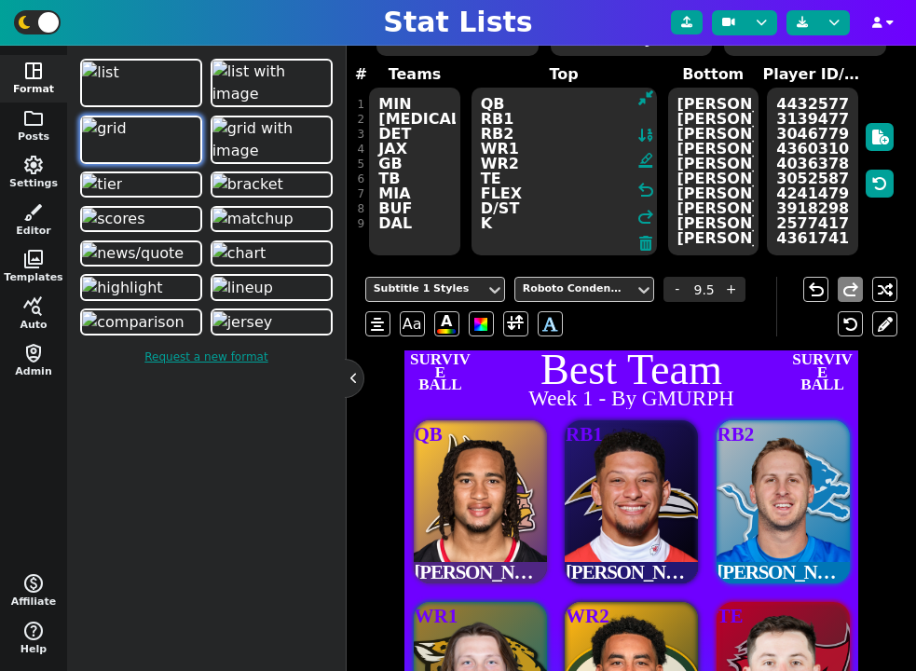
click at [550, 103] on textarea "QB RB1 RB2 WR1 WR2 TE FLEX D/ST K" at bounding box center [563, 172] width 185 height 168
type input "23"
click at [39, 130] on button "folder Posts" at bounding box center [33, 126] width 67 height 48
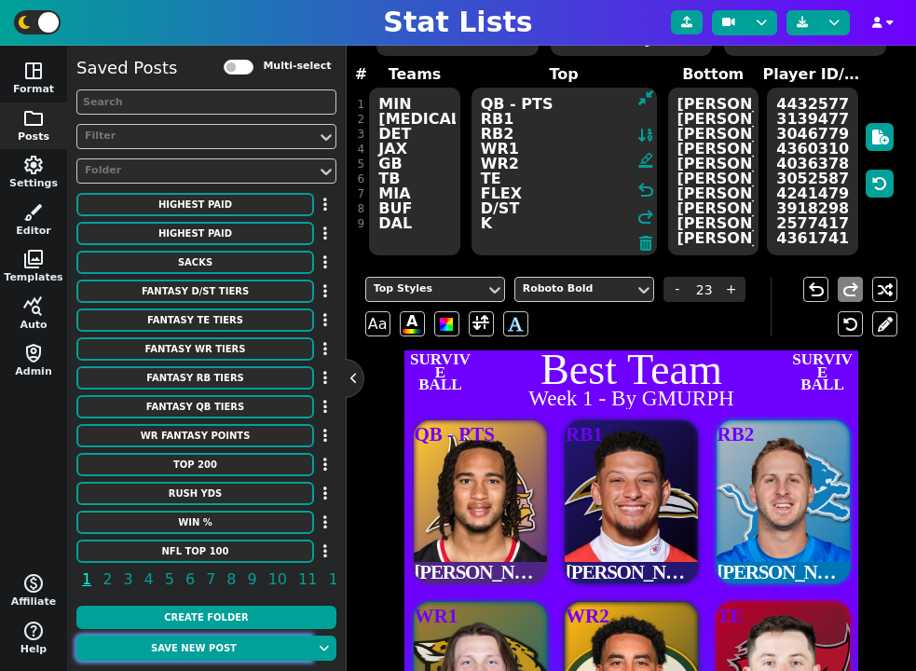
click at [220, 644] on button "Save new post" at bounding box center [193, 647] width 235 height 25
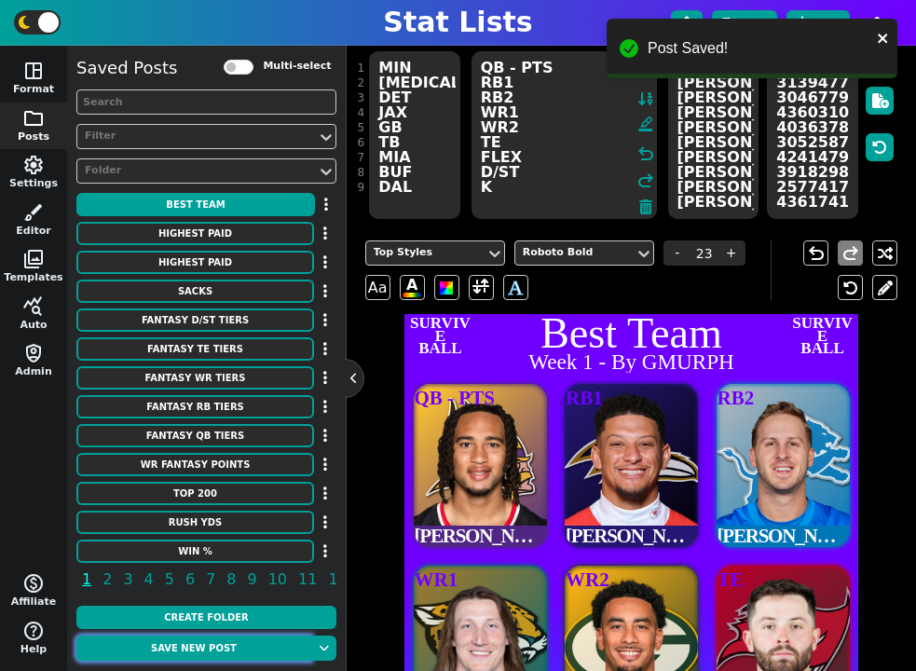
scroll to position [195, 0]
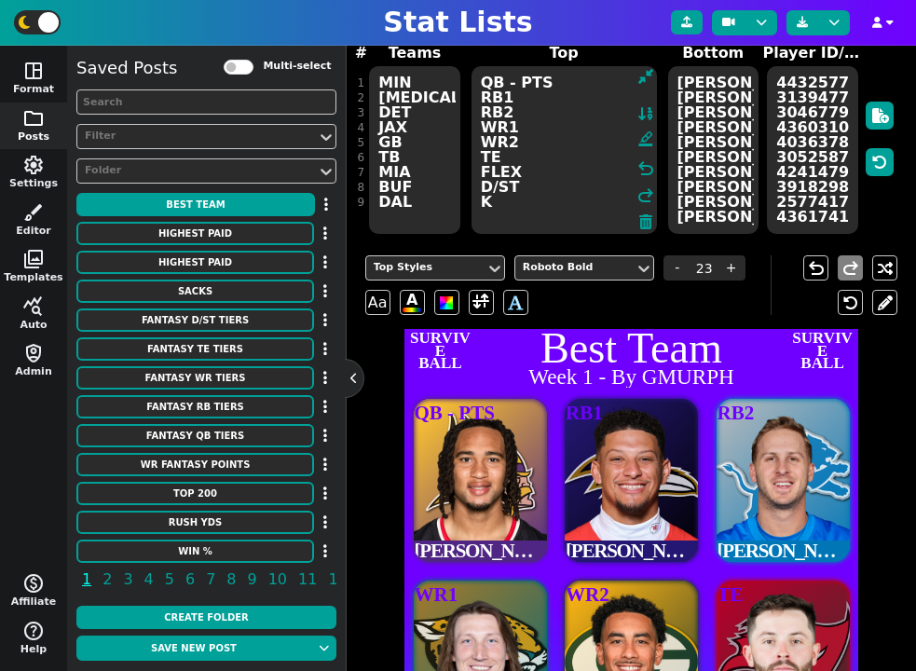
click at [509, 92] on textarea "QB - PTS RB1 RB2 WR1 WR2 TE FLEX D/ST K" at bounding box center [563, 150] width 185 height 168
click at [509, 90] on textarea "QB - PTS RB1 RB2 WR1 WR2 TE FLEX D/ST K" at bounding box center [563, 150] width 185 height 168
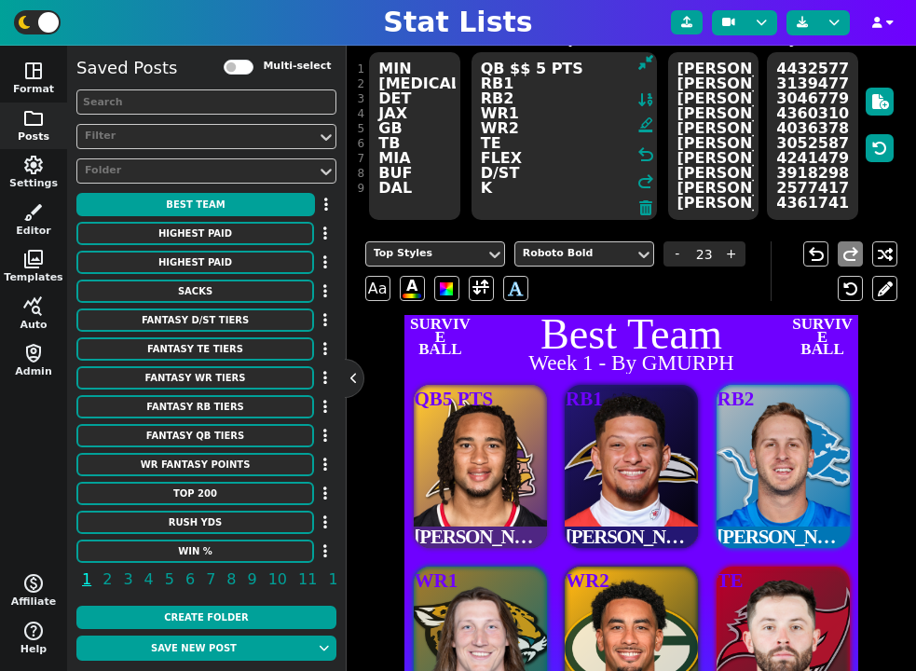
scroll to position [197, 0]
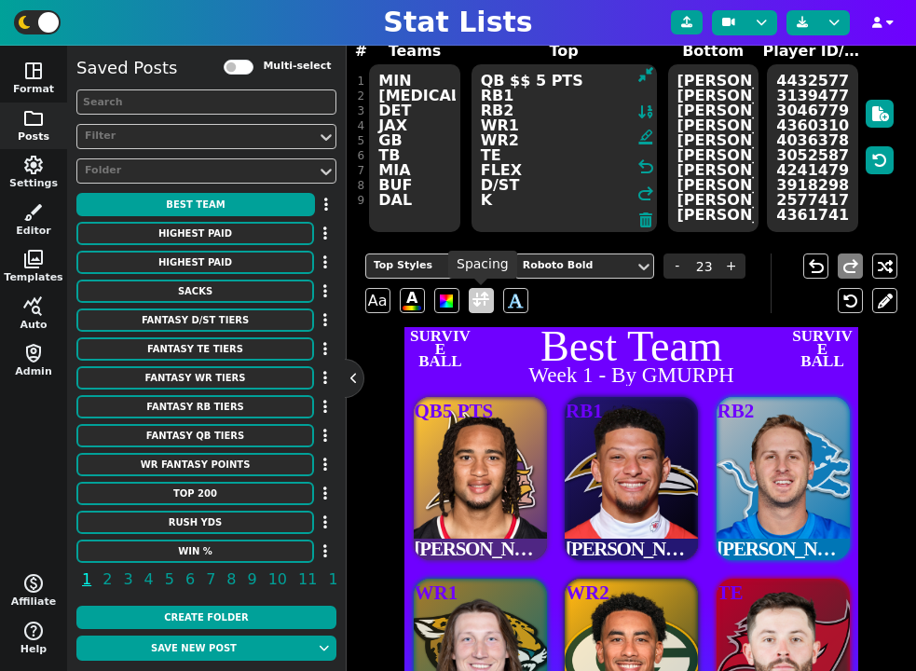
click at [479, 294] on span at bounding box center [480, 300] width 17 height 23
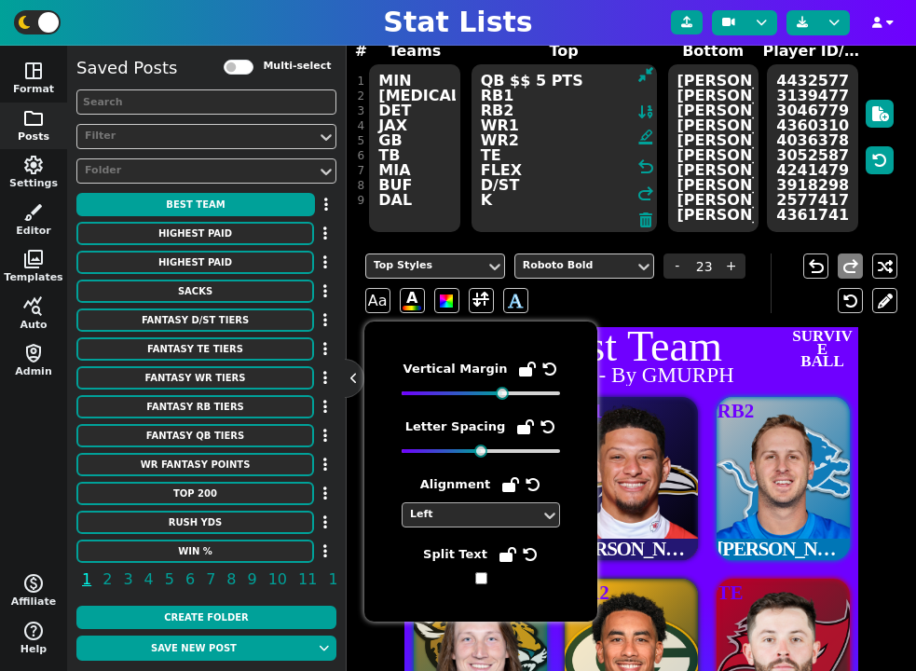
click at [478, 519] on div "Left" at bounding box center [471, 515] width 123 height 16
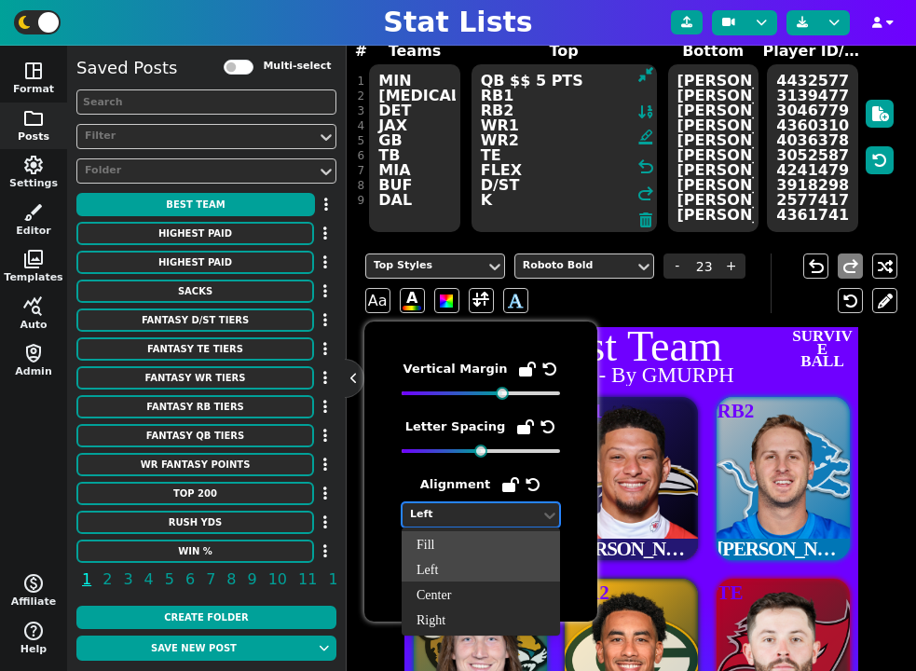
click at [464, 541] on div "Fill" at bounding box center [481, 543] width 158 height 25
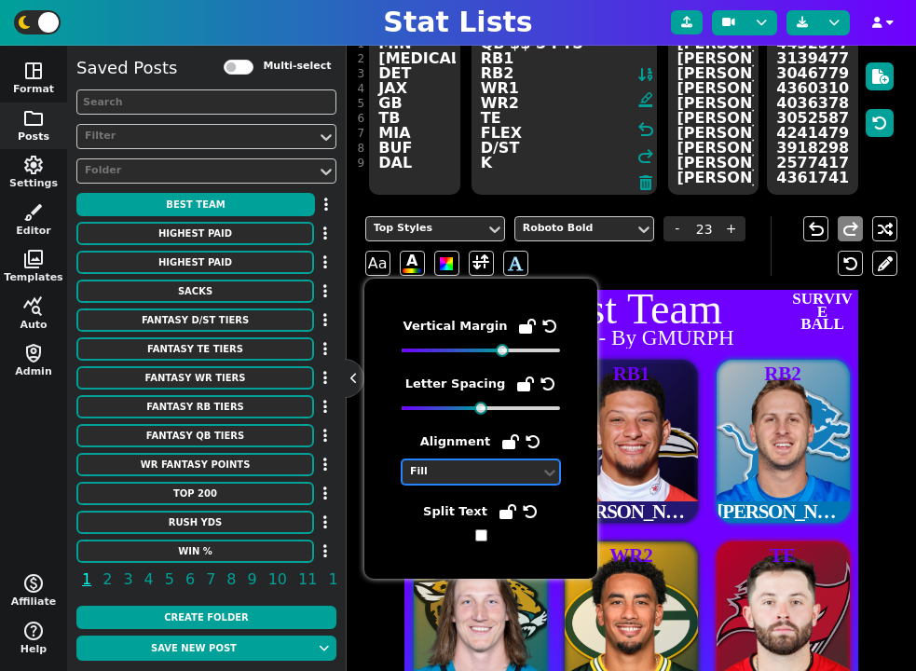
scroll to position [253, 0]
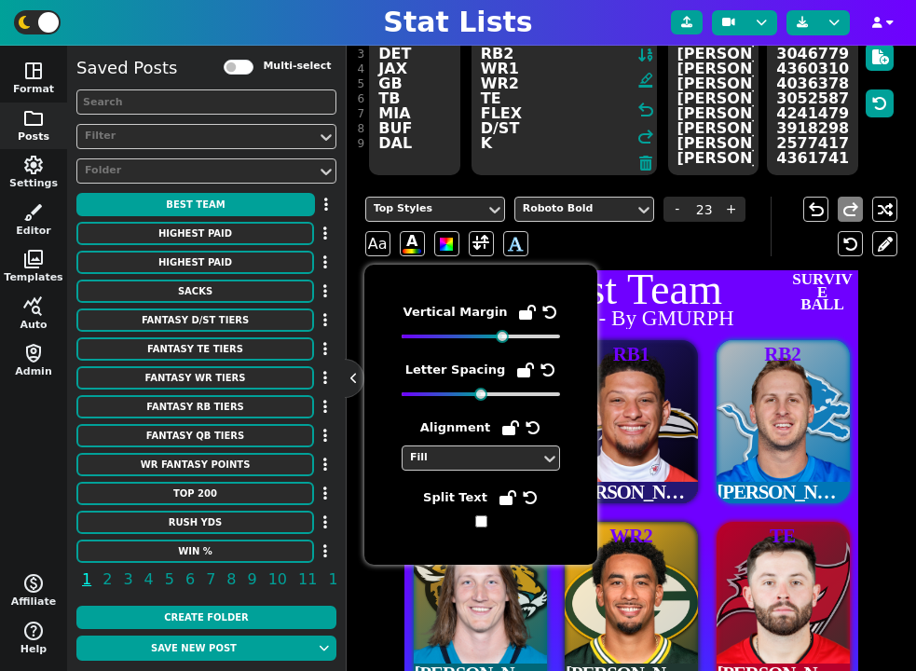
click at [680, 415] on img at bounding box center [631, 422] width 225 height 164
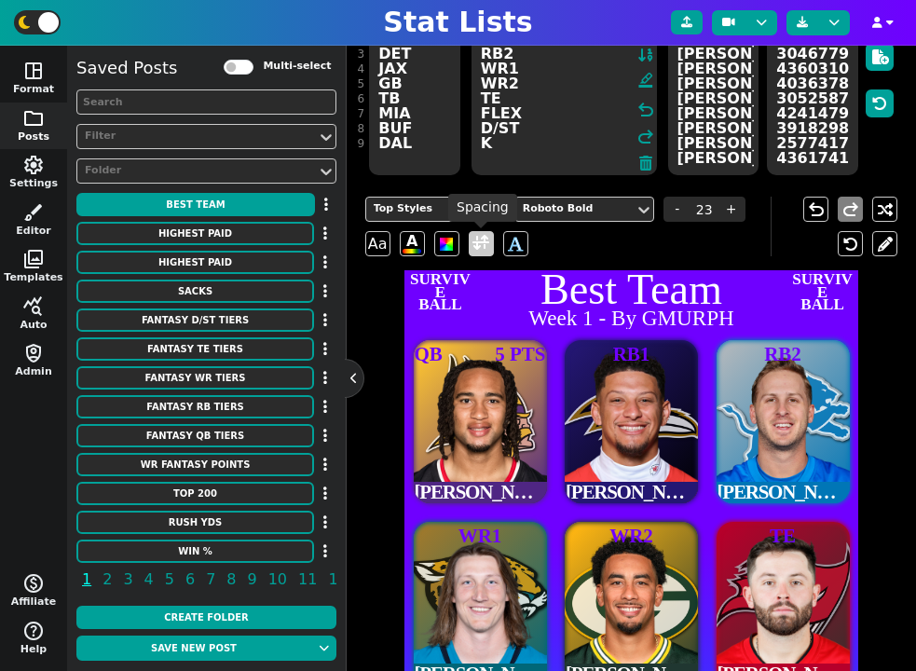
click at [477, 245] on span at bounding box center [480, 243] width 17 height 23
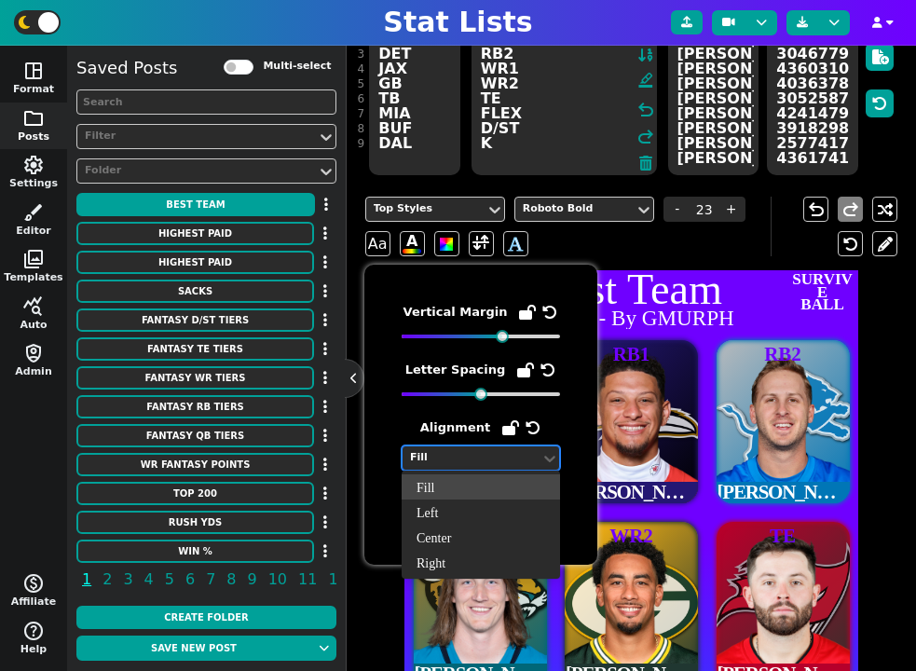
click at [472, 470] on div "Fill" at bounding box center [472, 457] width 138 height 25
click at [476, 499] on div "Left" at bounding box center [481, 511] width 158 height 25
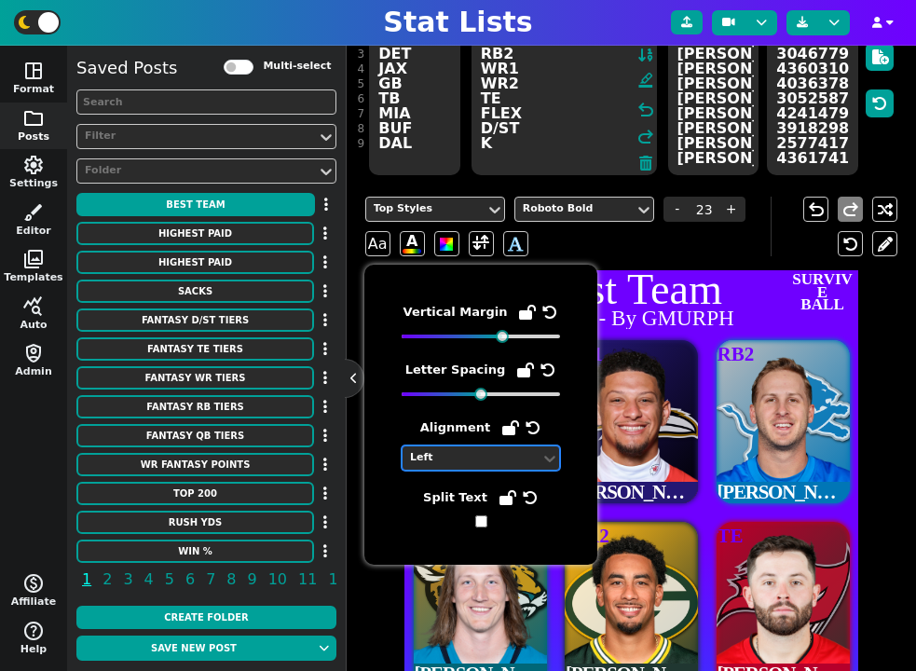
click at [641, 386] on img at bounding box center [631, 422] width 225 height 164
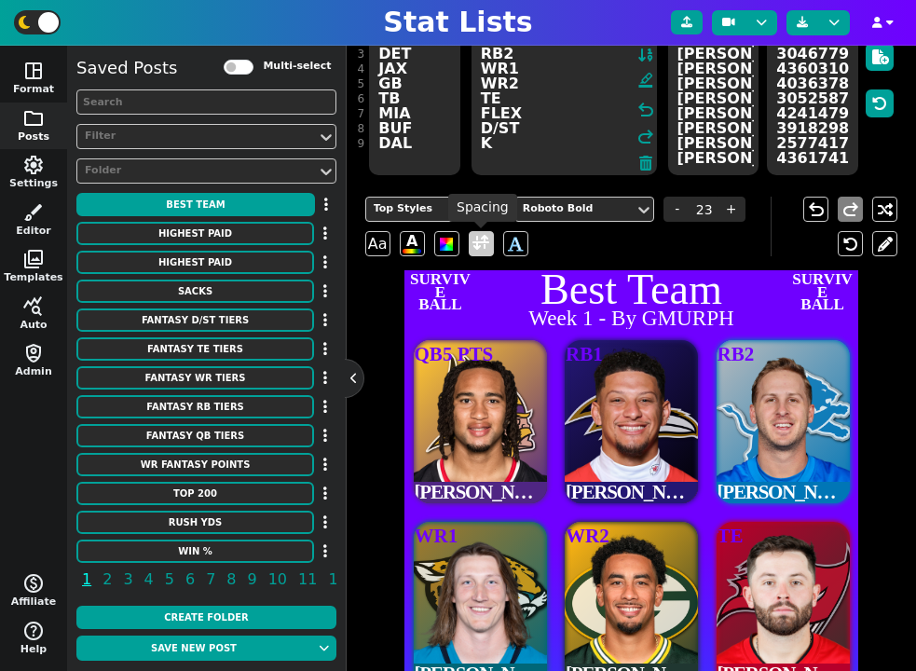
click at [477, 250] on span at bounding box center [480, 243] width 17 height 23
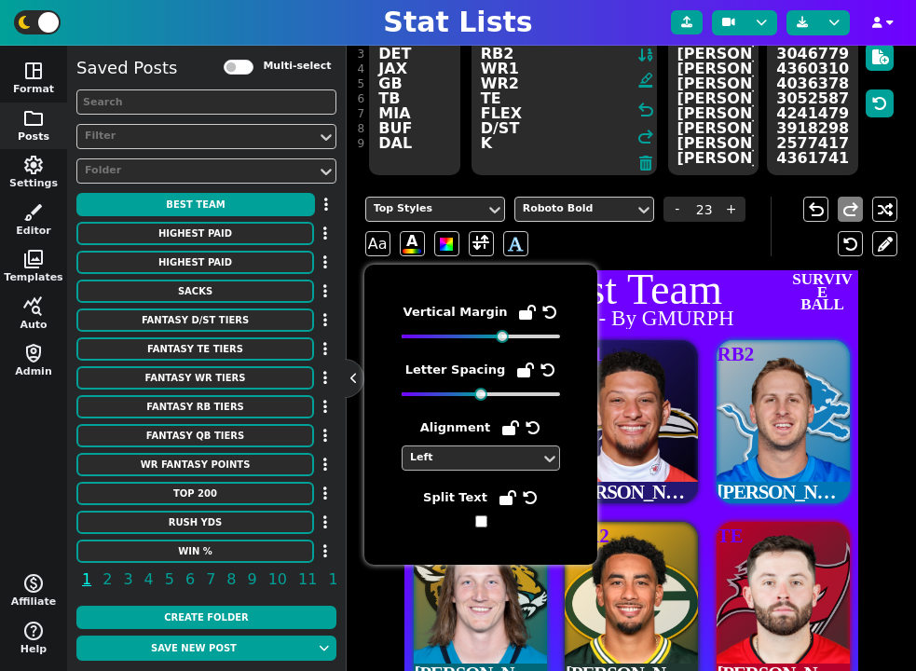
click at [471, 453] on div "Left" at bounding box center [471, 458] width 123 height 16
click at [529, 425] on icon at bounding box center [533, 427] width 15 height 15
click at [670, 266] on div "Top Styles Roboto Bold - 23 + Aa A A undo redo" at bounding box center [631, 227] width 533 height 88
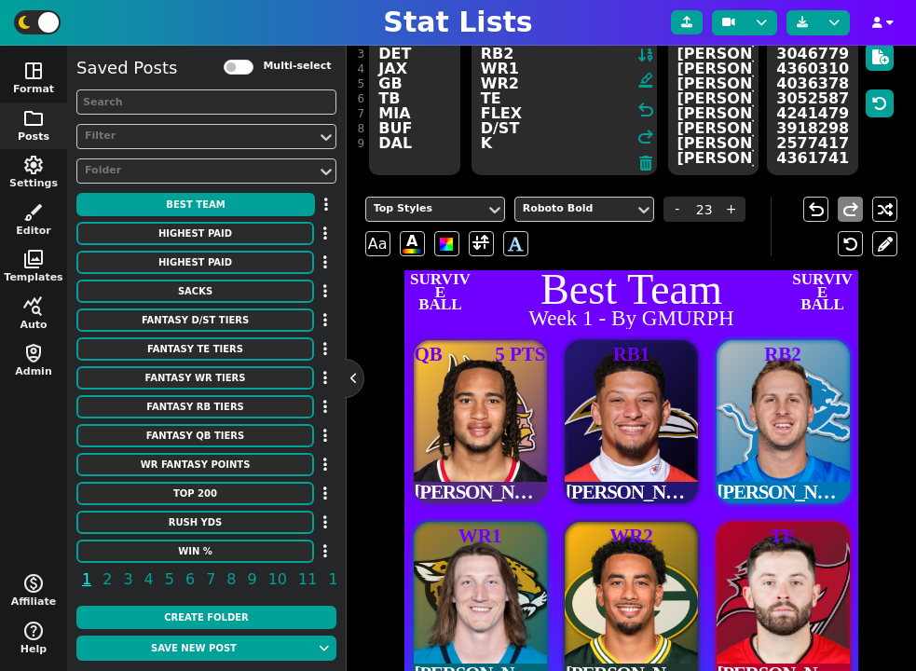
click at [662, 253] on div "Top Styles Roboto Bold - 23 + Aa A A" at bounding box center [567, 227] width 405 height 60
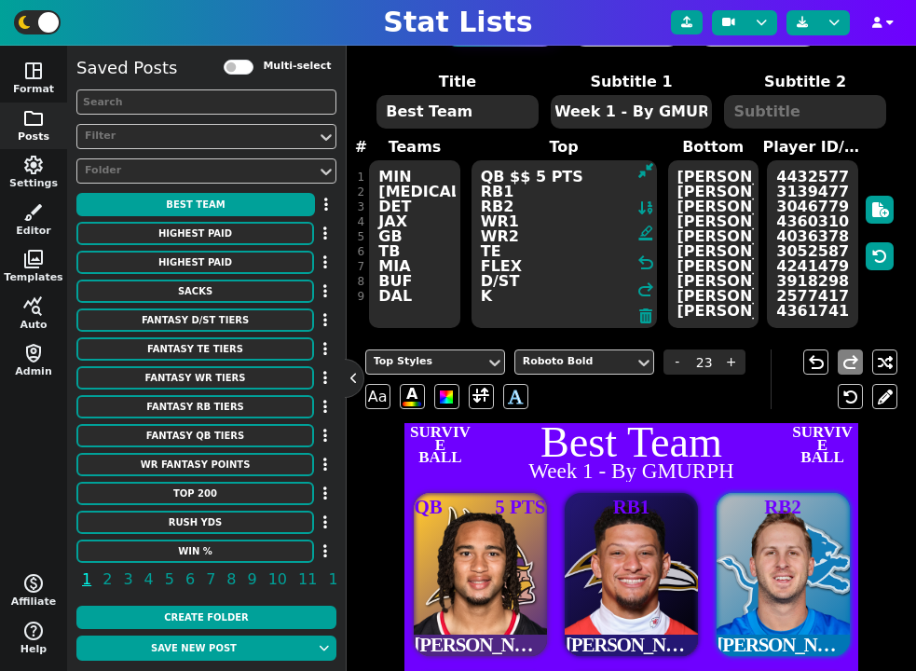
scroll to position [87, 0]
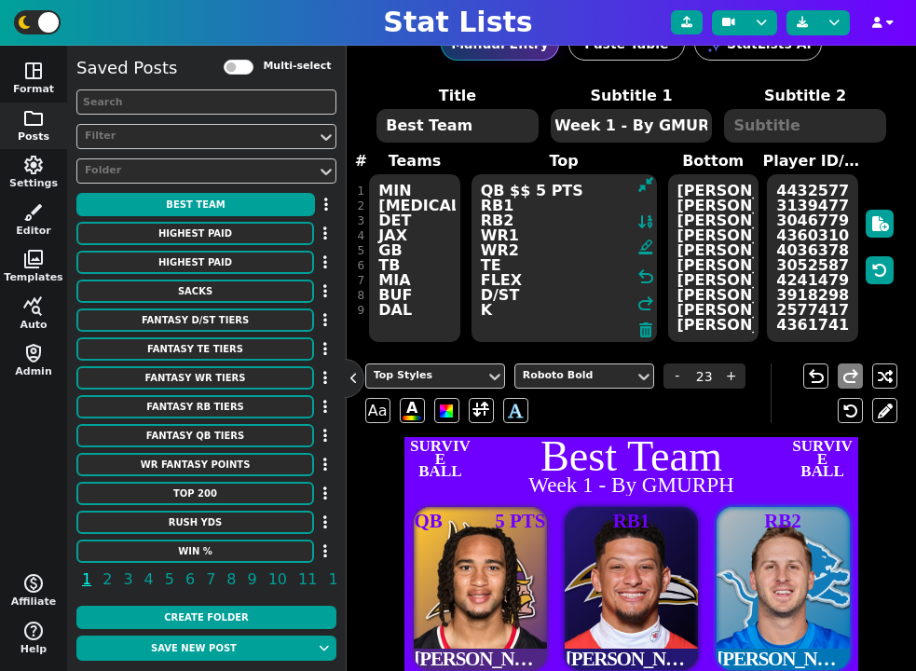
click at [534, 189] on textarea "QB $$ 5 PTS RB1 RB2 WR1 WR2 TE FLEX D/ST K" at bounding box center [563, 258] width 185 height 168
click at [473, 407] on span at bounding box center [480, 410] width 17 height 23
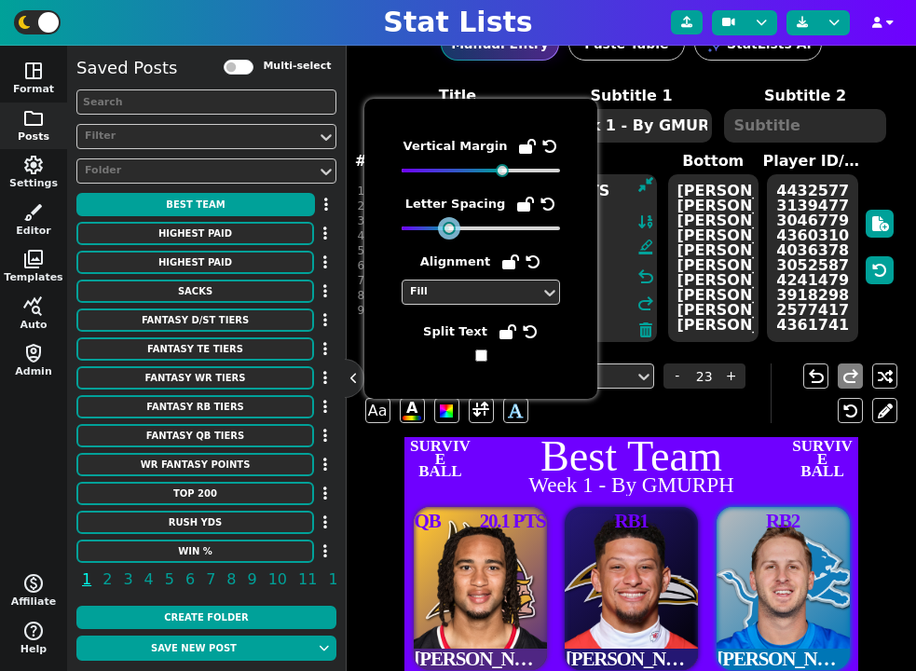
drag, startPoint x: 480, startPoint y: 229, endPoint x: 444, endPoint y: 231, distance: 36.4
click at [444, 231] on div at bounding box center [449, 228] width 13 height 13
click at [705, 423] on div "Top Styles Roboto Bold - 23 + Aa A A undo redo" at bounding box center [631, 393] width 533 height 88
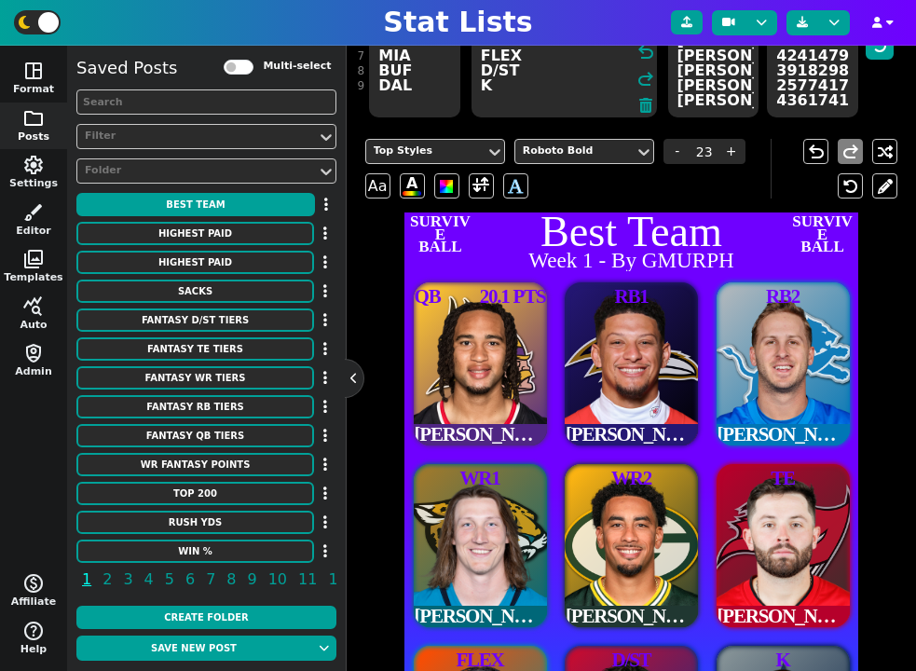
scroll to position [141, 0]
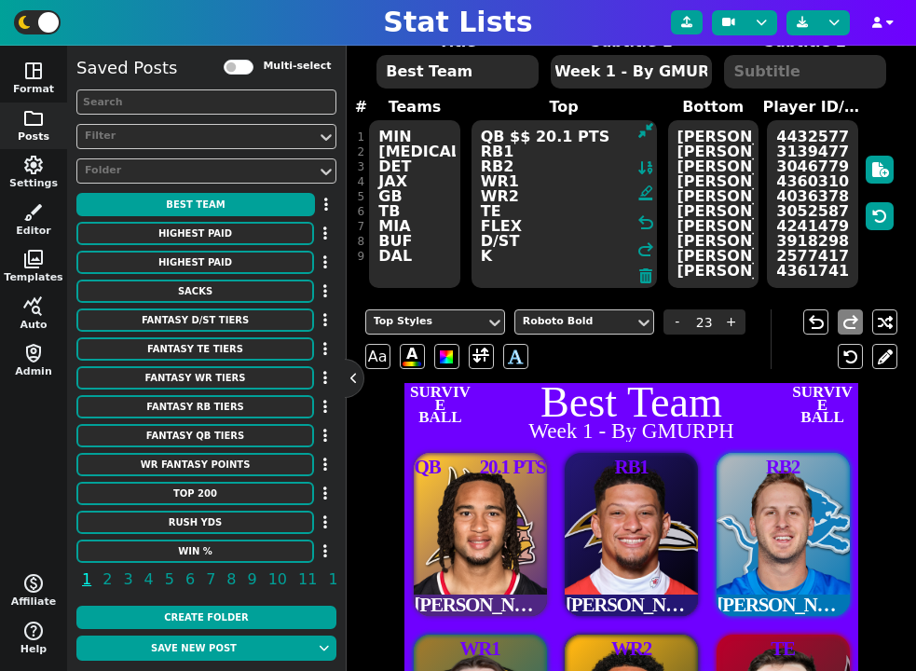
click at [601, 139] on textarea "QB $$ 20.1 PTS RB1 RB2 WR1 WR2 TE FLEX D/ST K" at bounding box center [563, 204] width 185 height 168
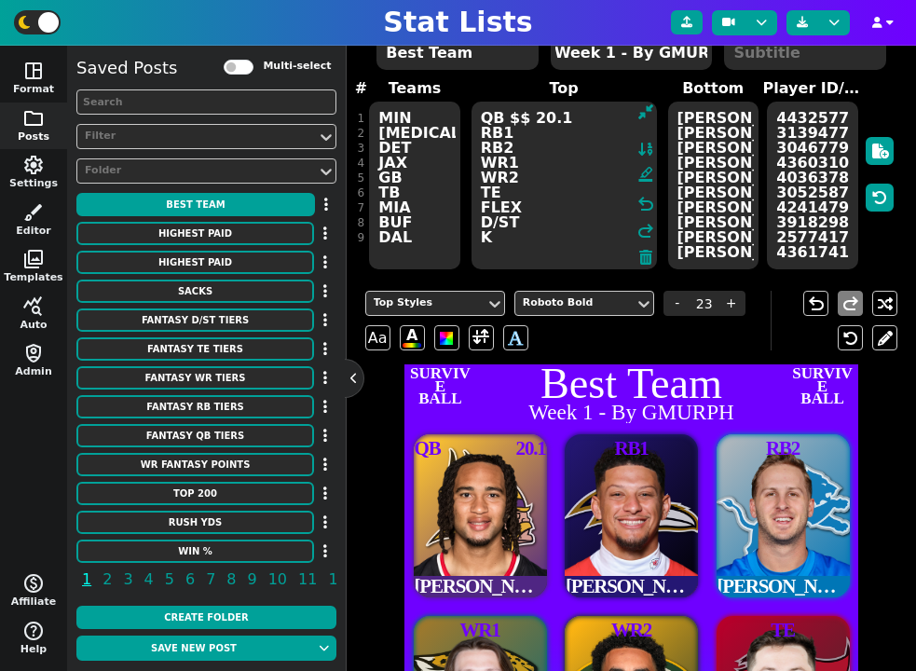
scroll to position [98, 0]
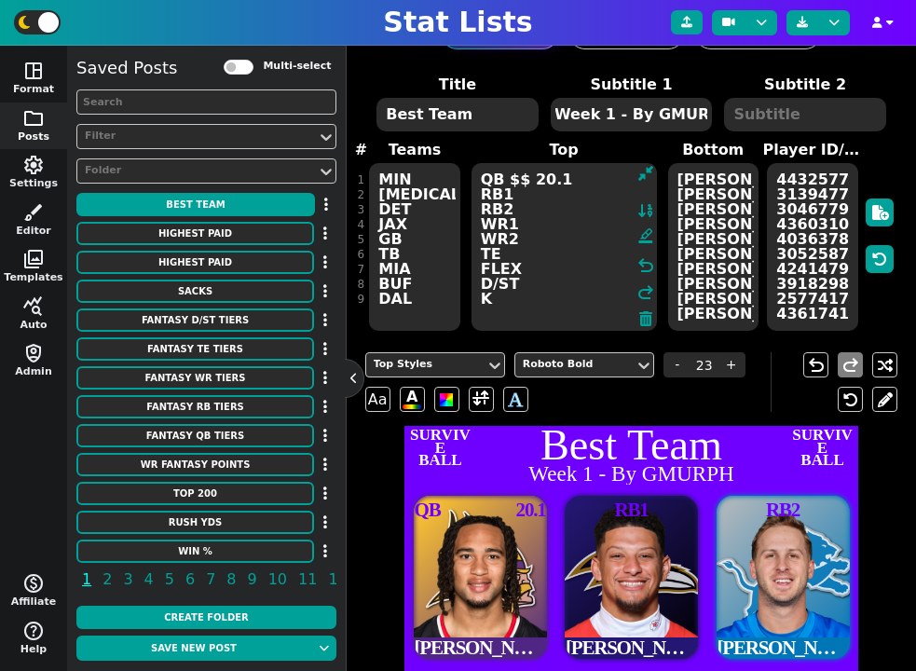
type textarea "QB $$ 20.1 RB1 RB2 WR1 WR2 TE FLEX D/ST K"
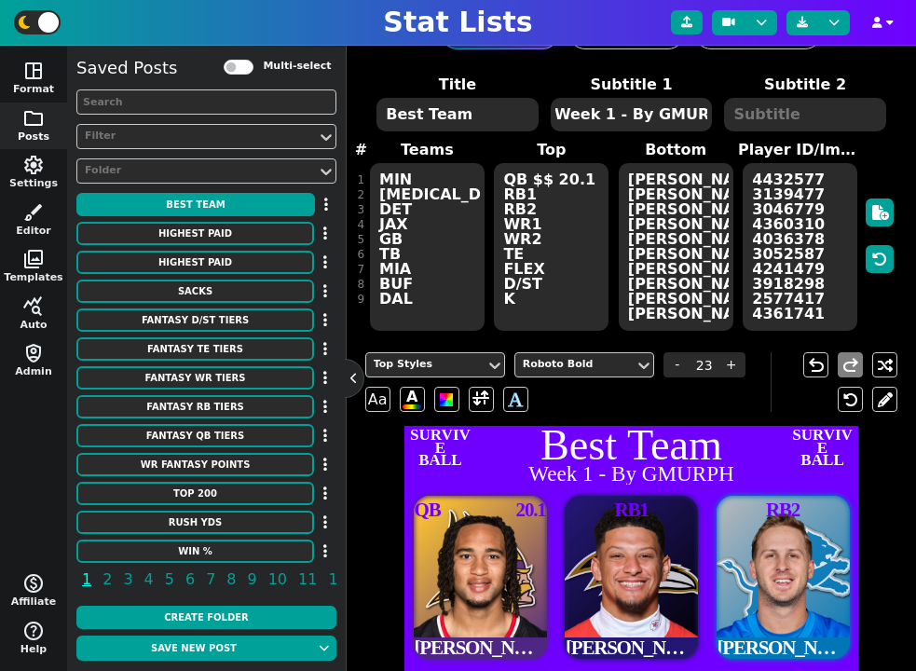
scroll to position [0, 7]
drag, startPoint x: 638, startPoint y: 112, endPoint x: 809, endPoint y: 107, distance: 170.6
click at [798, 111] on span "Title Best Team Subtitle 1 Week 1 - By GMURPH Subtitle 2" at bounding box center [632, 104] width 522 height 60
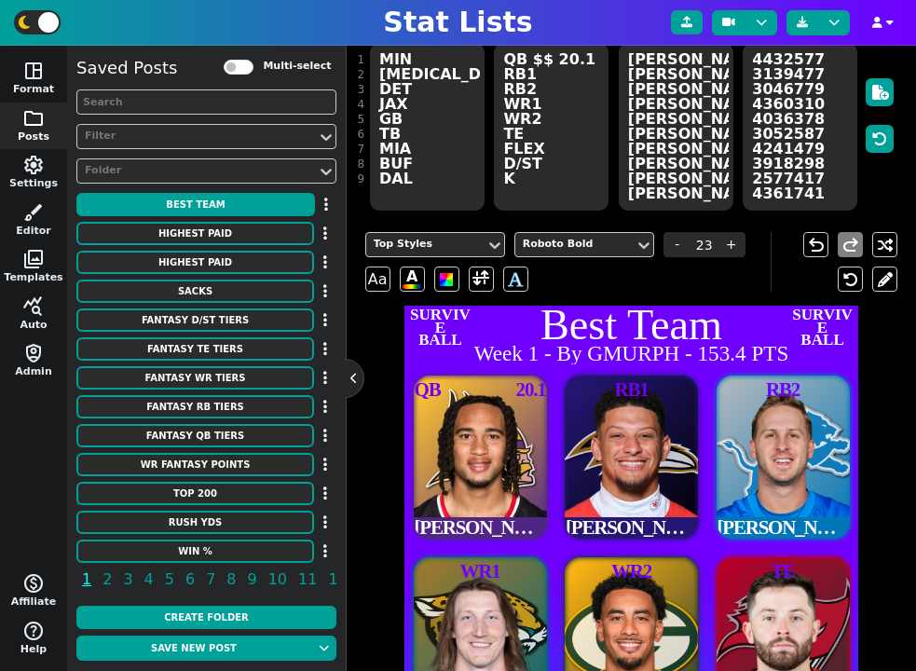
scroll to position [110, 0]
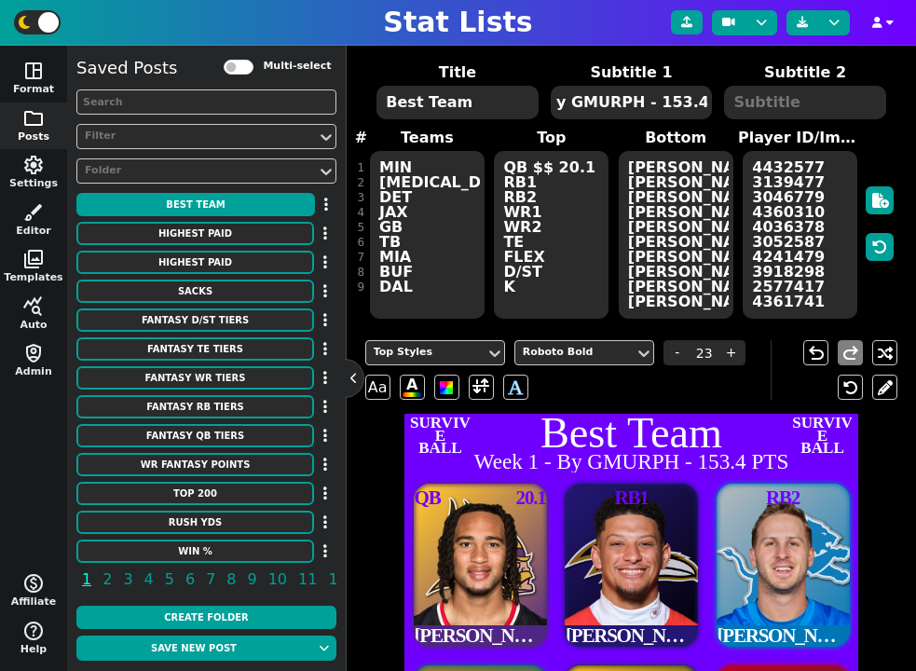
type textarea "Week 1 - By GMURPH - 153.4 PTS"
click at [567, 181] on textarea "QB $$ 20.1 RB1 RB2 WR1 WR2 TE FLEX D/ST K" at bounding box center [551, 235] width 115 height 168
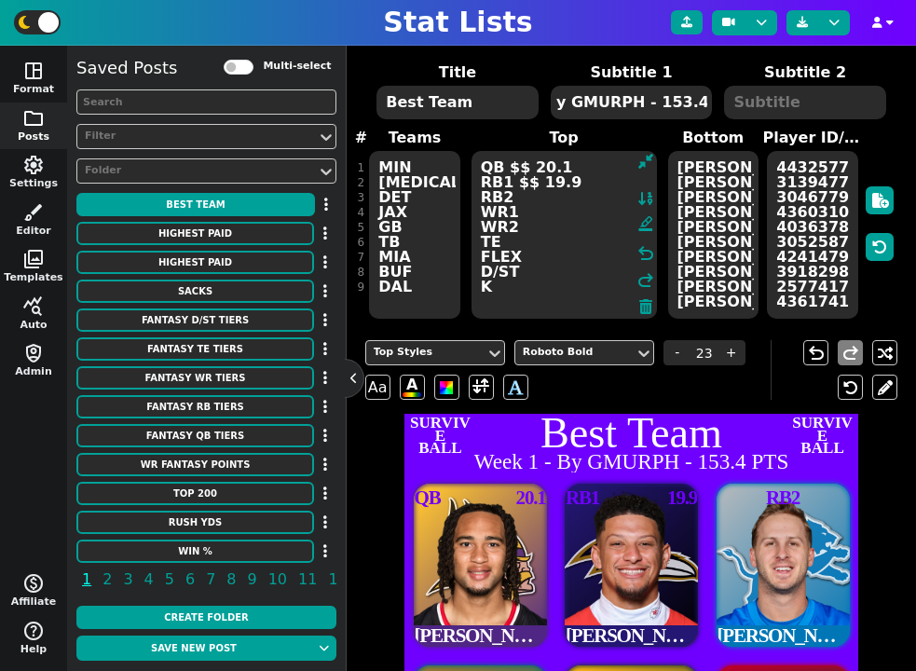
drag, startPoint x: 572, startPoint y: 184, endPoint x: 508, endPoint y: 183, distance: 64.3
click at [508, 183] on textarea "QB $$ 20.1 RB1 $$ 19.9 RB2 WR1 WR2 TE FLEX D/ST K" at bounding box center [563, 235] width 185 height 168
click at [521, 192] on textarea "QB $$ 20.1 RB1 $$ 19.9 RB2 WR1 WR2 TE FLEX D/ST K" at bounding box center [563, 235] width 185 height 168
paste textarea "$$ 19.9"
click at [527, 210] on textarea "QB $$ 20.1 RB1 $$ 19.9 RB2 $$ 19.9 WR1 WR2 TE FLEX D/ST K" at bounding box center [563, 235] width 185 height 168
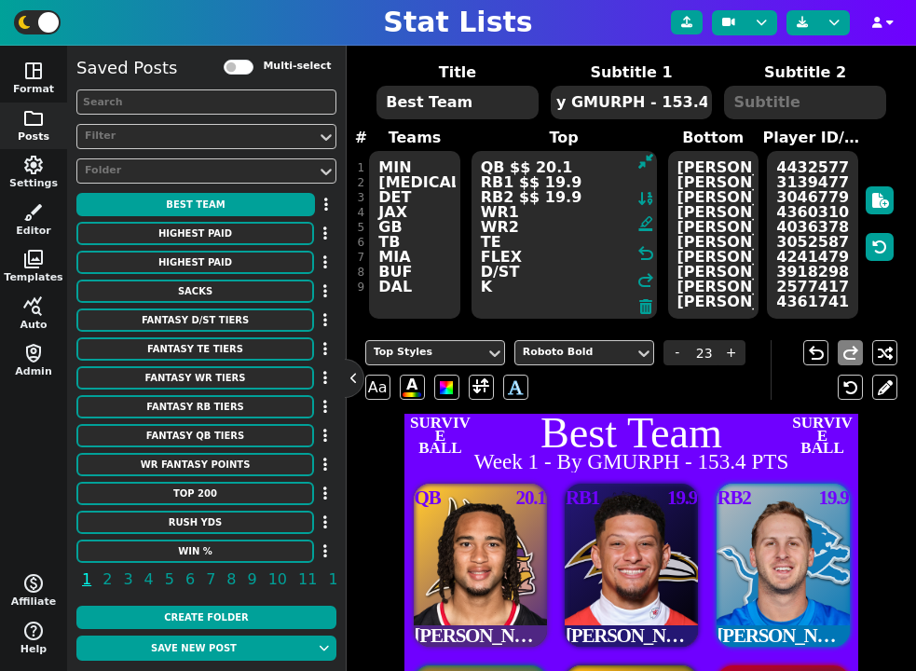
paste textarea "$$ 19.9"
click at [527, 228] on textarea "QB $$ 20.1 RB1 $$ 19.9 RB2 $$ 19.9 WR1 $$ 19.9 WR2 TE FLEX D/ST K" at bounding box center [563, 235] width 185 height 168
paste textarea "$$ 19.9"
click at [521, 243] on textarea "QB $$ 20.1 RB1 $$ 19.9 RB2 $$ 19.9 WR1 $$ 19.9 WR2 $$ 19.9 TE FLEX D/ST K" at bounding box center [563, 235] width 185 height 168
paste textarea "$$ 19.9"
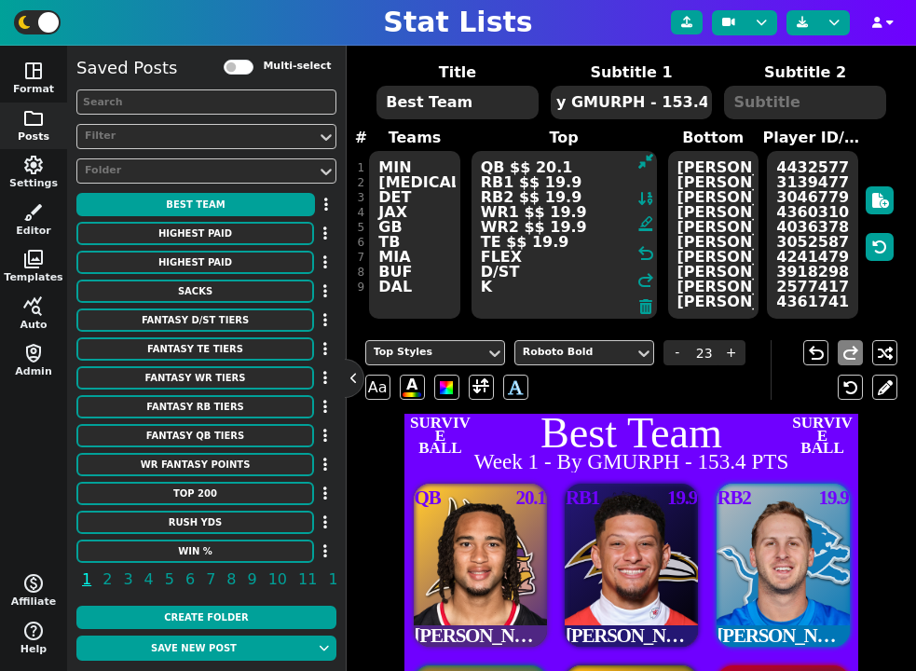
click at [530, 255] on textarea "QB $$ 20.1 RB1 $$ 19.9 RB2 $$ 19.9 WR1 $$ 19.9 WR2 $$ 19.9 TE $$ 19.9 FLEX D/ST…" at bounding box center [563, 235] width 185 height 168
paste textarea "$$ 19.9"
click at [530, 275] on textarea "QB $$ 20.1 RB1 $$ 19.9 RB2 $$ 19.9 WR1 $$ 19.9 WR2 $$ 19.9 TE $$ 19.9 FLEX $$ 1…" at bounding box center [563, 235] width 185 height 168
paste textarea "$$ 19.9"
click at [528, 288] on textarea "QB $$ 20.1 RB1 $$ 19.9 RB2 $$ 19.9 WR1 $$ 19.9 WR2 $$ 19.9 TE $$ 19.9 FLEX $$ 1…" at bounding box center [563, 235] width 185 height 168
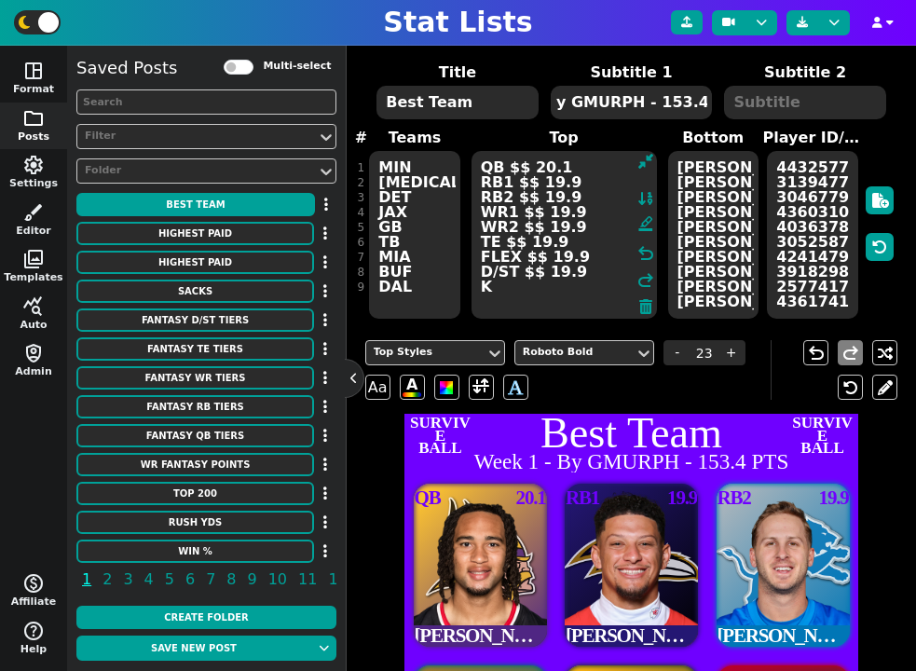
paste textarea "$$ 19.9"
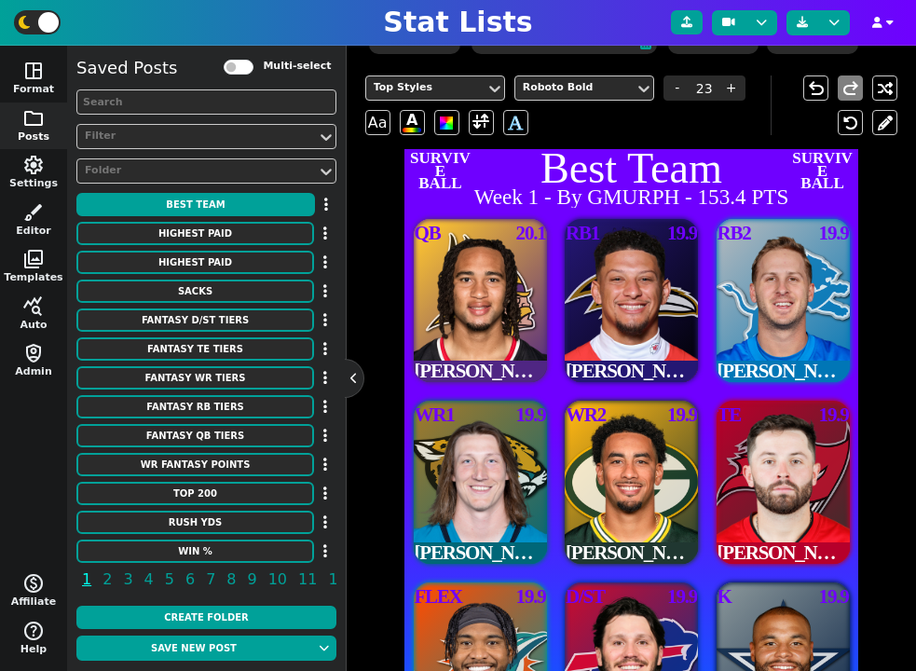
scroll to position [374, 0]
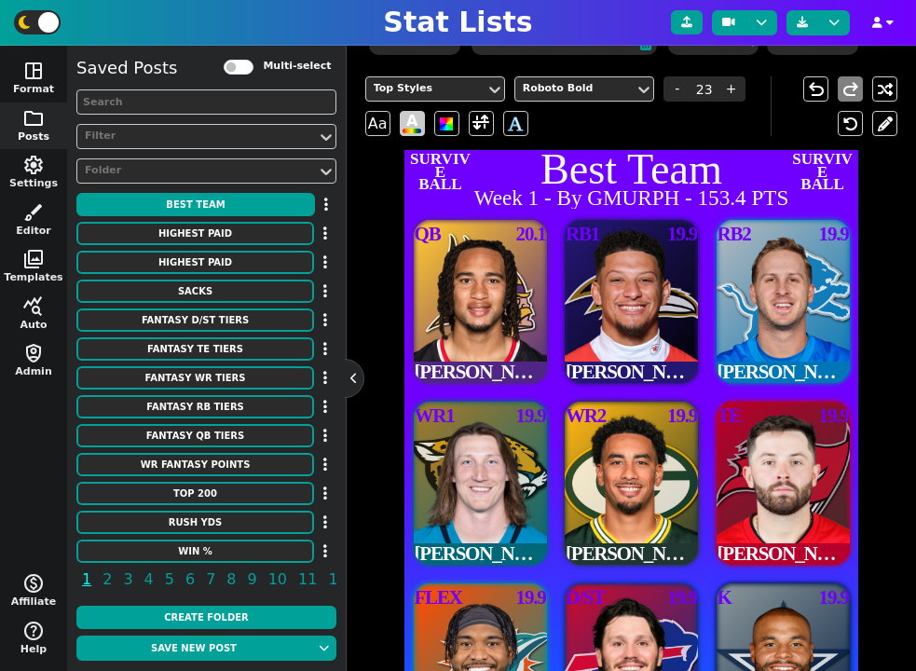
type textarea "QB $$ 20.1 RB1 $$ 19.9 RB2 $$ 19.9 WR1 $$ 19.9 WR2 $$ 19.9 TE $$ 19.9 FLEX $$ 1…"
click at [417, 118] on span "A" at bounding box center [412, 124] width 19 height 20
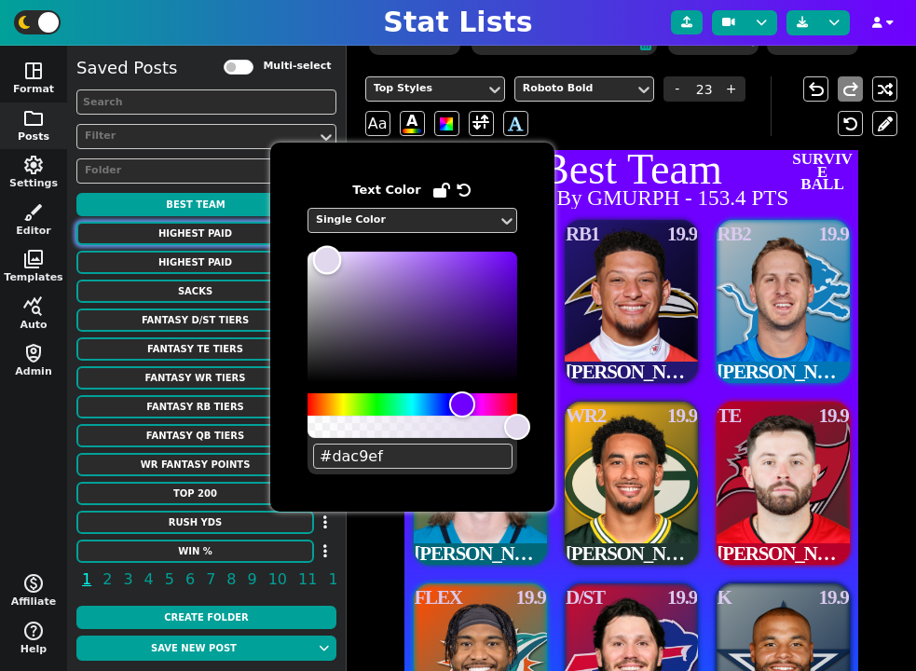
type input "#ffffff"
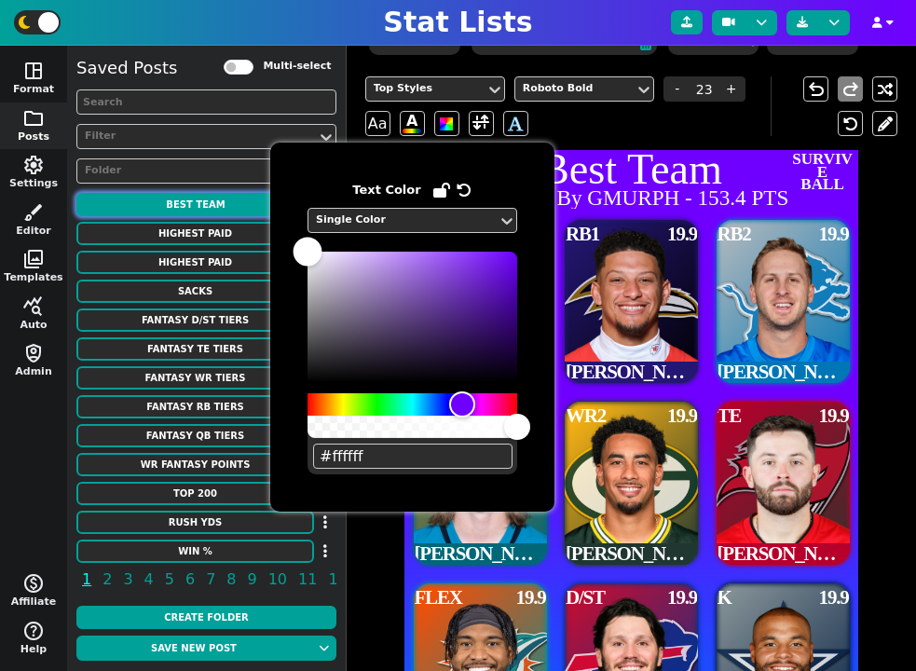
drag, startPoint x: 340, startPoint y: 260, endPoint x: 261, endPoint y: 215, distance: 91.0
click at [261, 215] on body "Stat Lists space_dashboard Format folder Posts settings Settings brush Editor p…" at bounding box center [458, 335] width 916 height 671
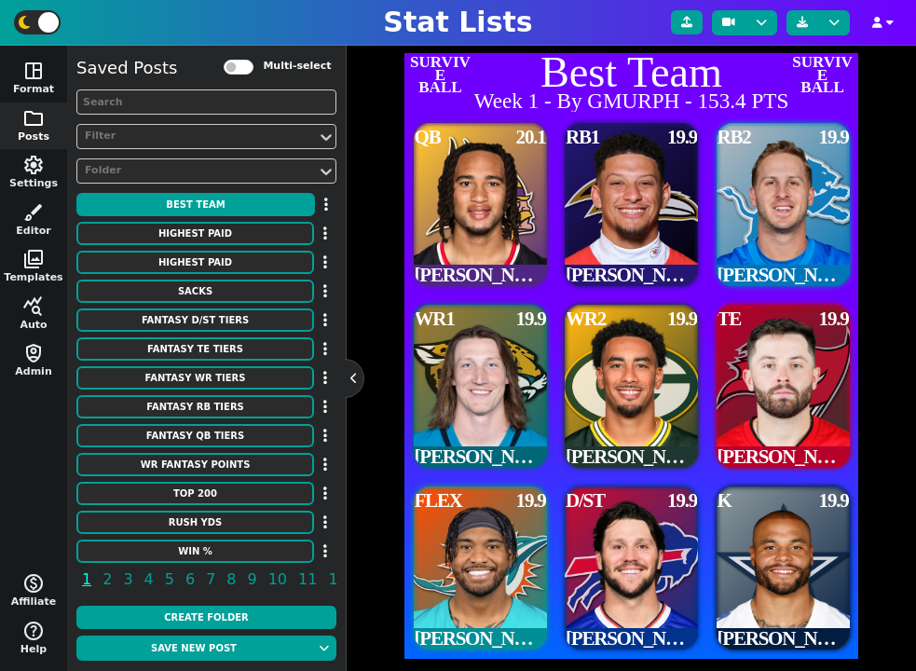
scroll to position [453, 0]
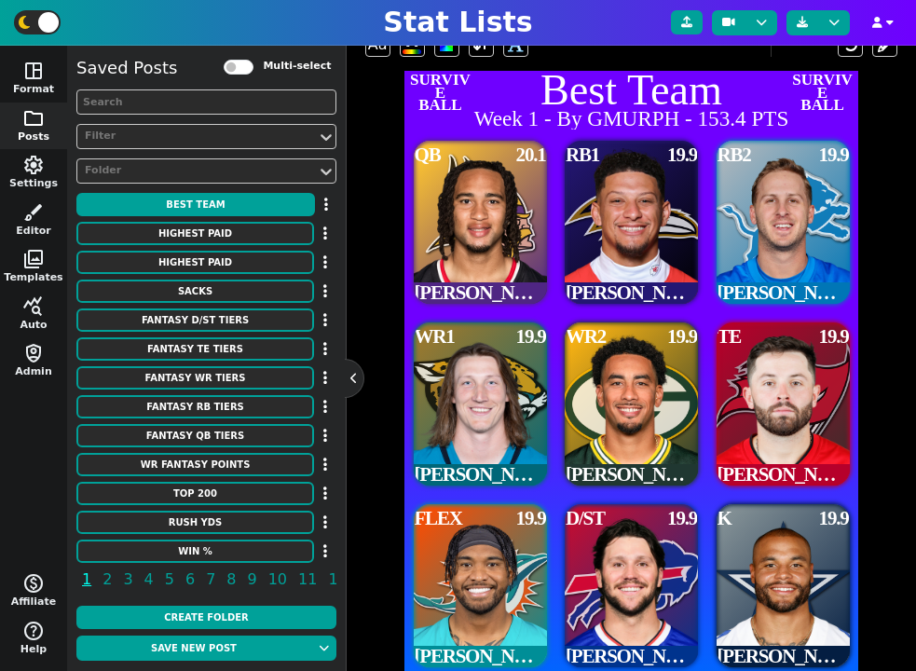
click at [632, 292] on span "Patrick Mahomes" at bounding box center [631, 293] width 131 height 20
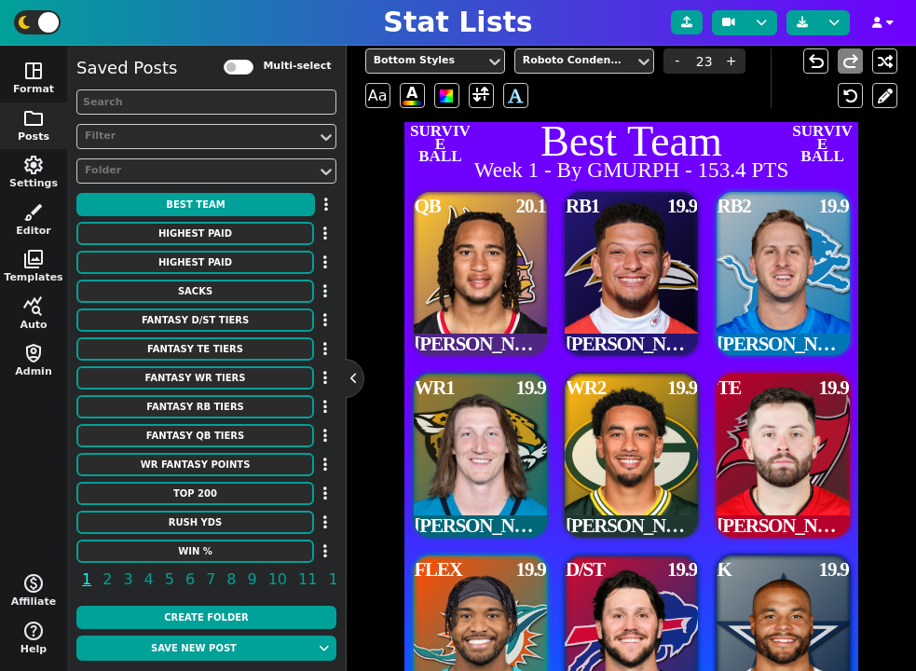
scroll to position [376, 0]
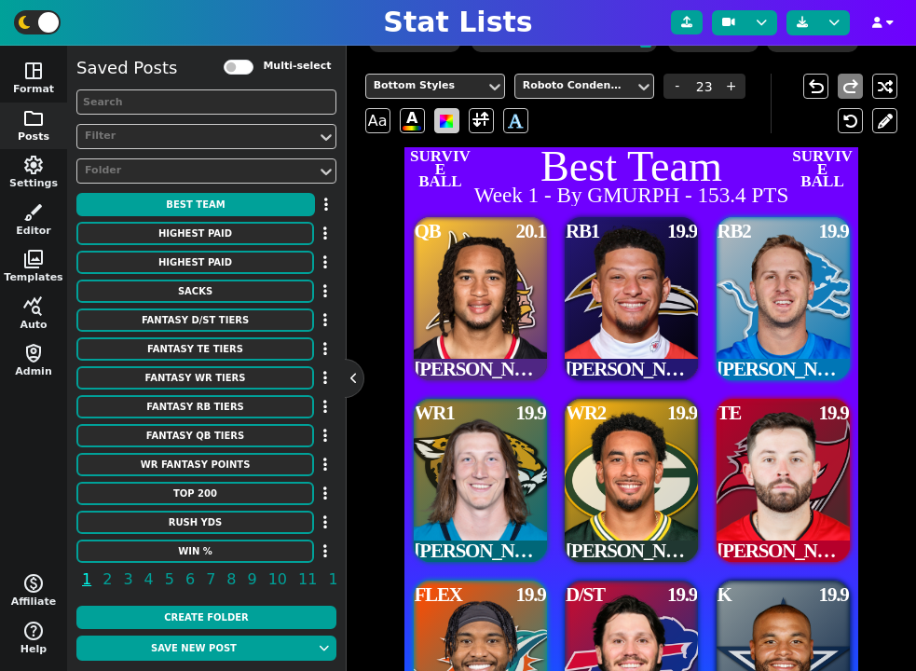
click at [447, 118] on span at bounding box center [446, 121] width 13 height 13
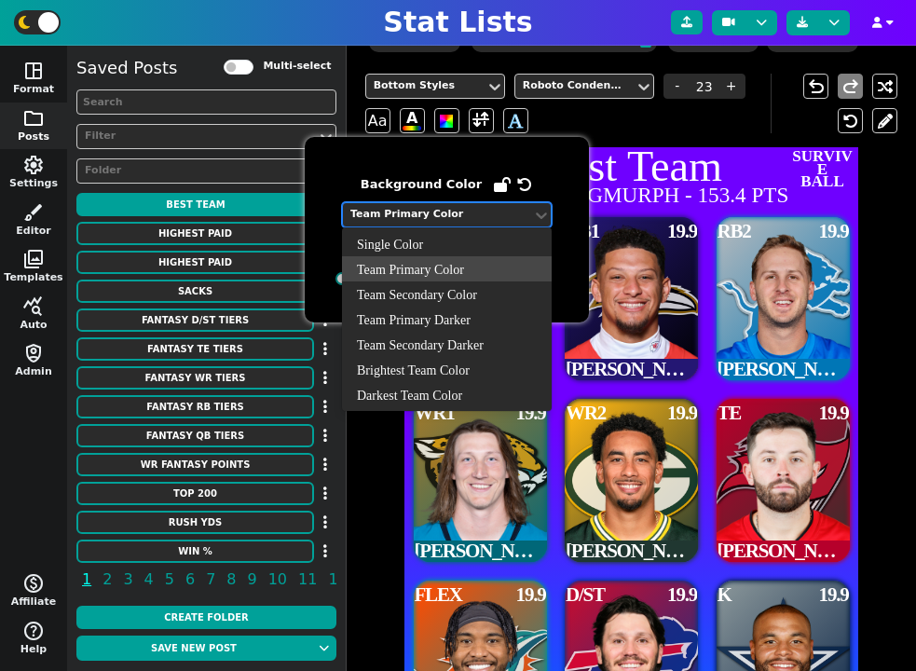
click at [450, 216] on div "Team Primary Color" at bounding box center [437, 215] width 174 height 16
click at [430, 245] on div "Single Color" at bounding box center [447, 243] width 210 height 25
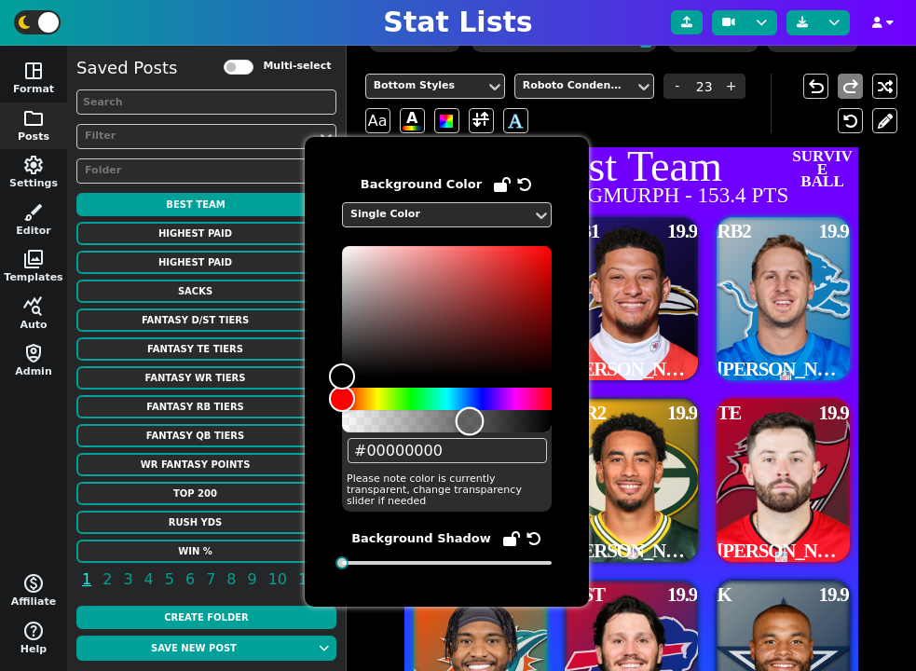
type input "#000000"
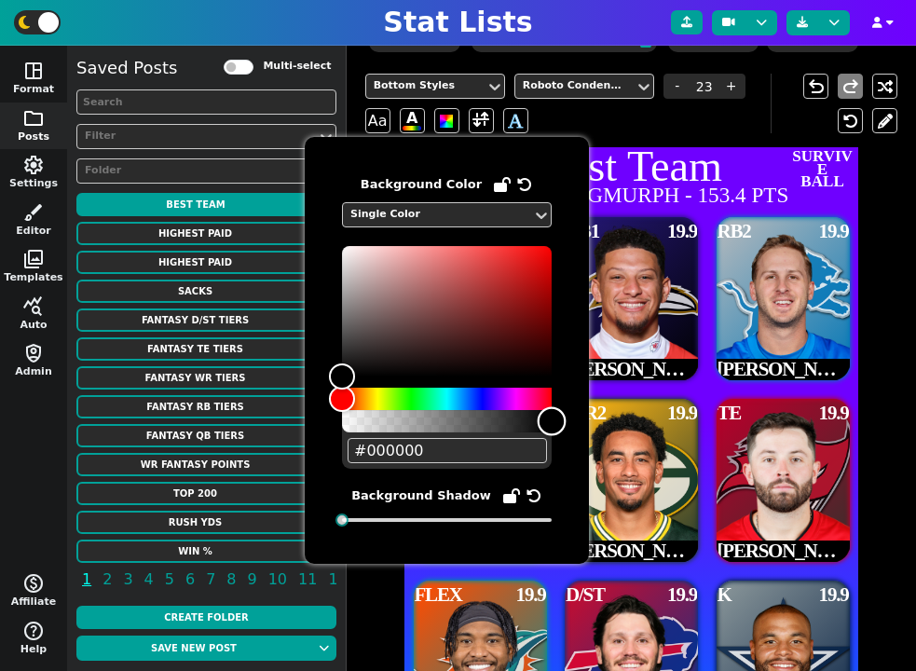
drag, startPoint x: 543, startPoint y: 421, endPoint x: 595, endPoint y: 441, distance: 55.7
click at [595, 441] on body "Stat Lists space_dashboard Format folder Posts settings Settings brush Editor p…" at bounding box center [458, 335] width 916 height 671
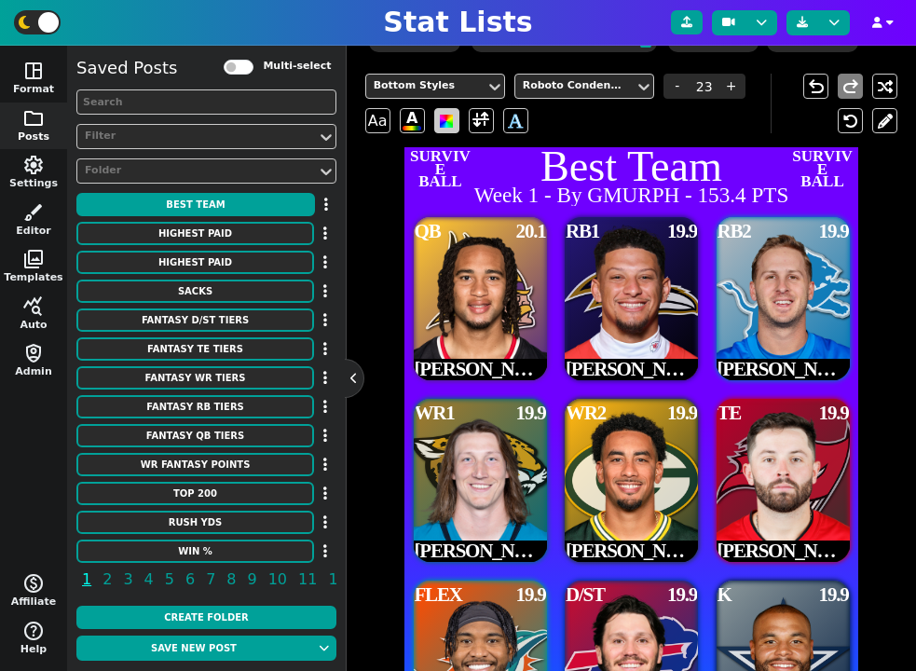
click at [441, 116] on span at bounding box center [446, 121] width 13 height 13
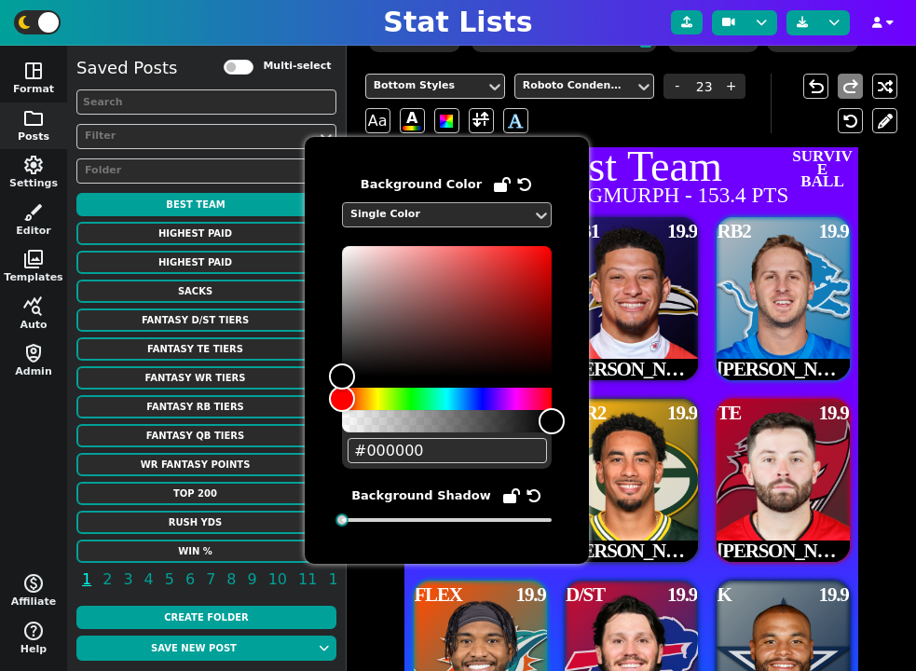
click at [416, 207] on div "Single Color" at bounding box center [437, 215] width 174 height 16
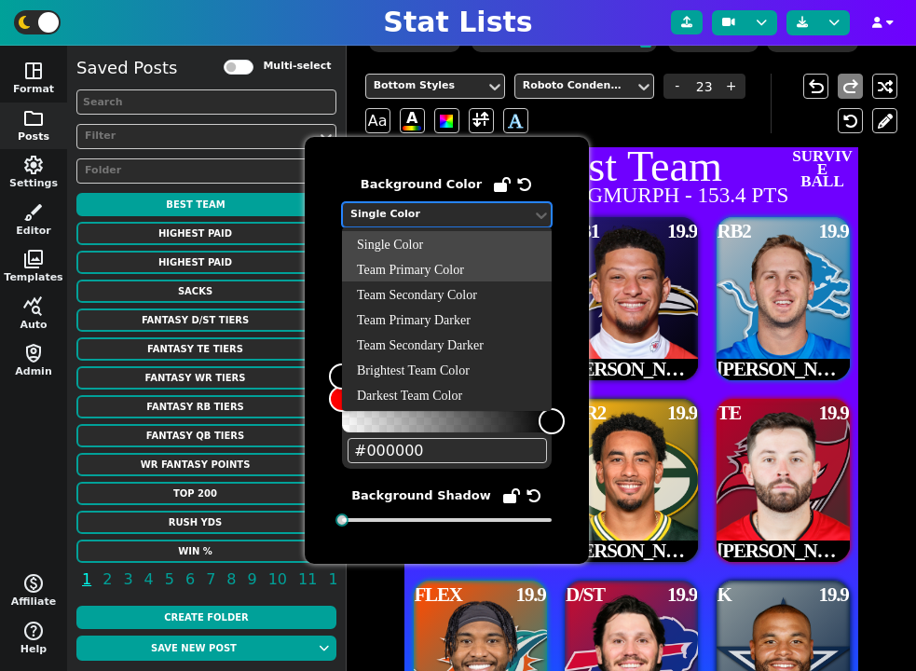
click at [416, 265] on div "Team Primary Color" at bounding box center [447, 268] width 210 height 25
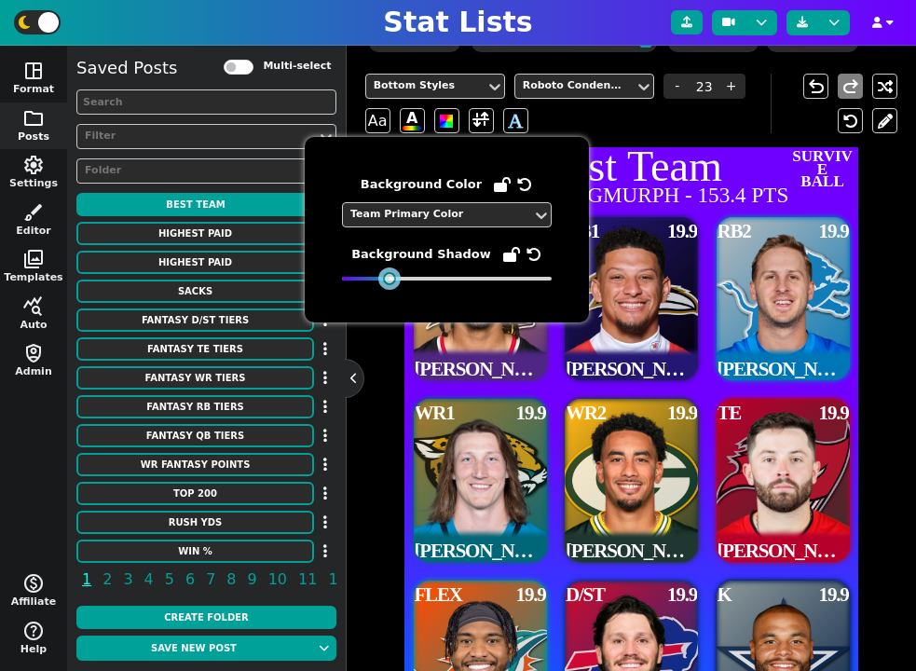
drag, startPoint x: 342, startPoint y: 276, endPoint x: 388, endPoint y: 275, distance: 45.7
click at [388, 275] on div at bounding box center [389, 278] width 13 height 13
click at [485, 113] on span at bounding box center [480, 120] width 17 height 23
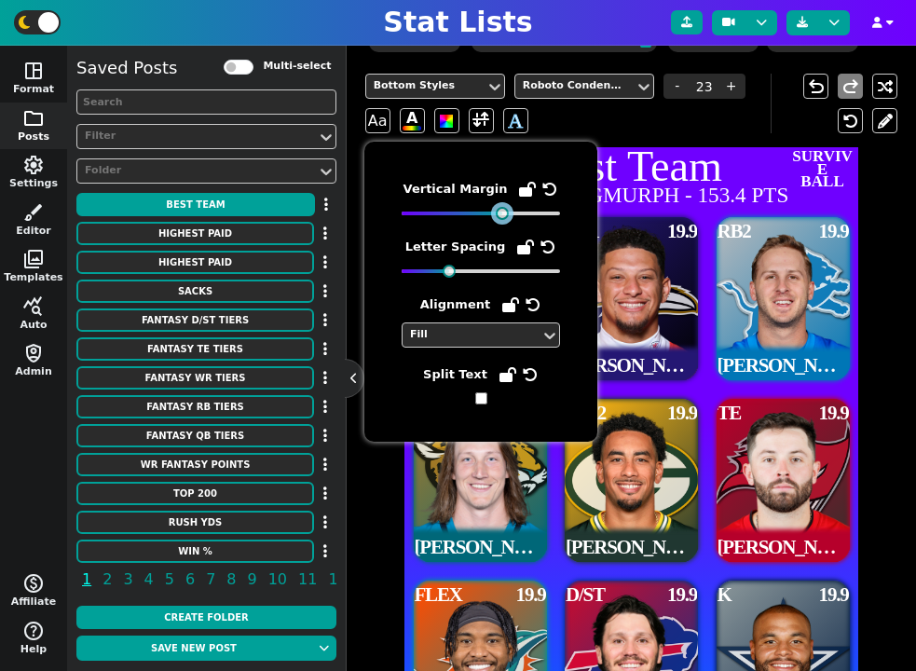
drag, startPoint x: 482, startPoint y: 212, endPoint x: 501, endPoint y: 212, distance: 19.6
click at [501, 212] on div at bounding box center [502, 213] width 13 height 13
click at [721, 323] on img at bounding box center [782, 299] width 225 height 164
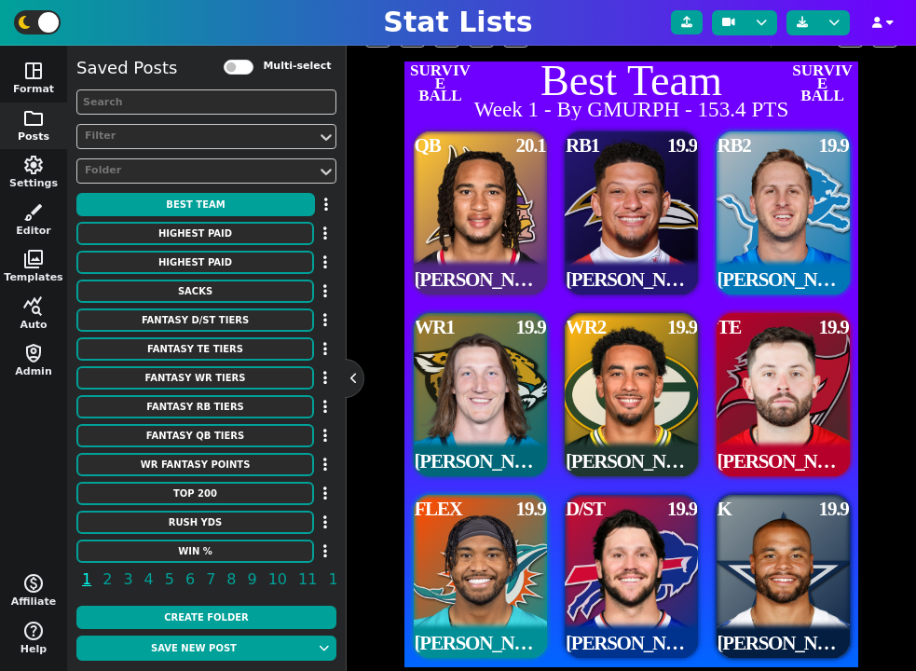
scroll to position [465, 0]
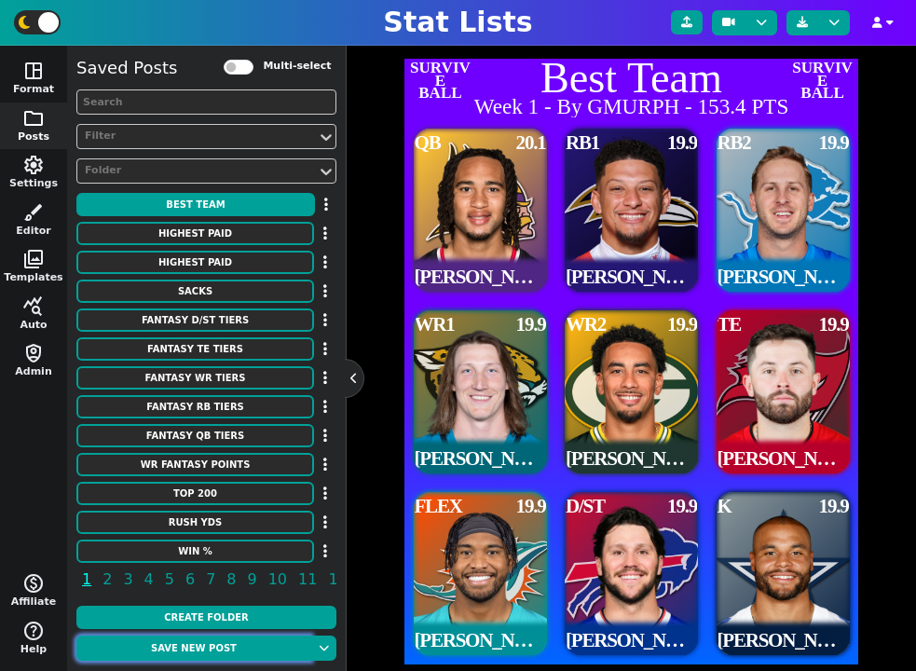
click at [203, 646] on button "Save new post" at bounding box center [193, 647] width 235 height 25
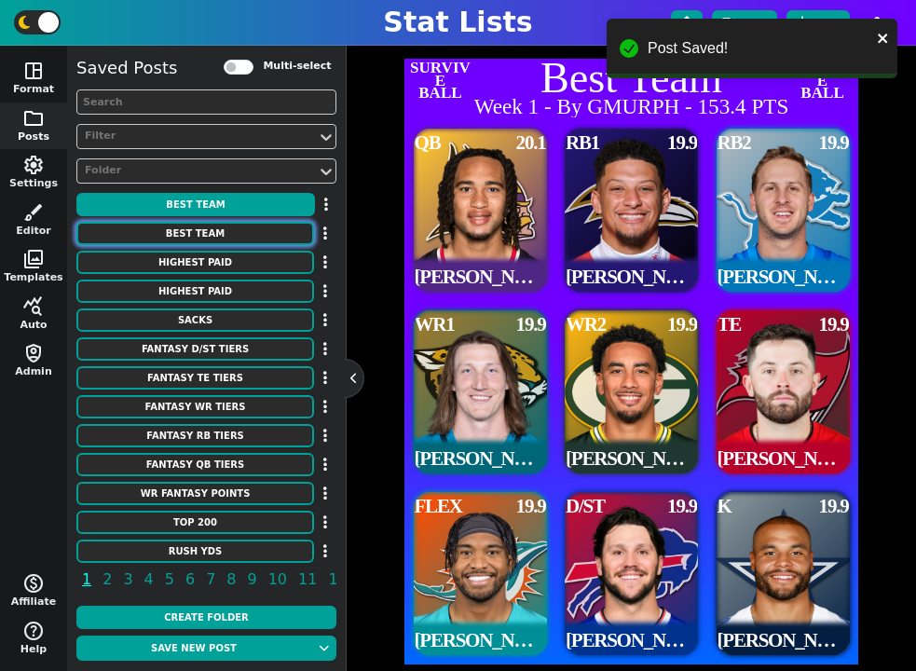
click at [223, 230] on button "Best Team" at bounding box center [195, 233] width 238 height 23
type textarea "Week 1 - By GMURPH"
type textarea "QB - PTS RB1 RB2 WR1 WR2 TE FLEX D/ST K"
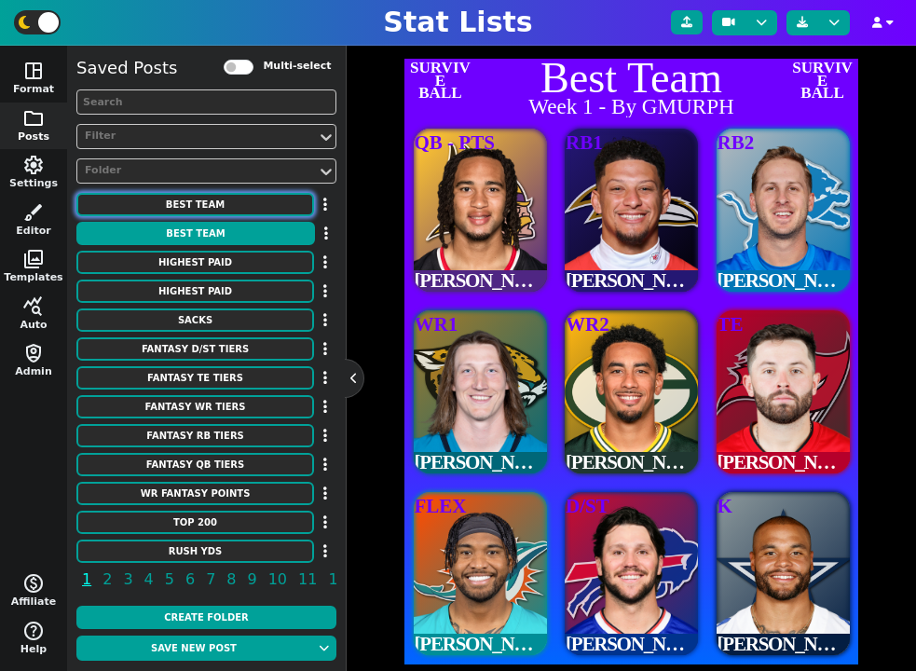
click at [225, 200] on button "Best Team" at bounding box center [195, 204] width 238 height 23
type textarea "Week 1 - By GMURPH - 153.4 PTS"
type textarea "QB $$ 20.1 RB1 $$ 19.9 RB2 $$ 19.9 WR1 $$ 19.9 WR2 $$ 19.9 TE $$ 19.9 FLEX $$ 1…"
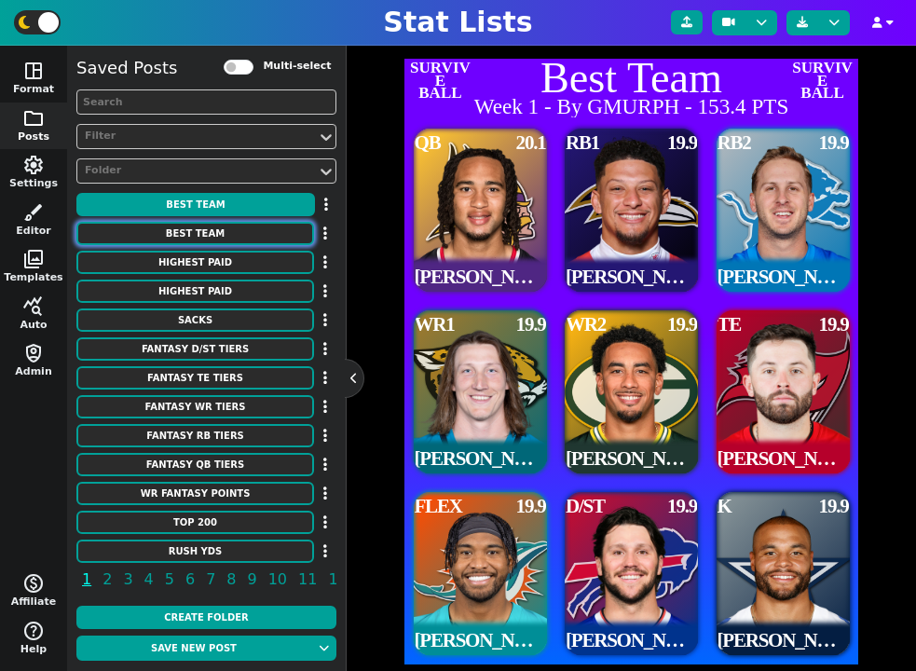
click at [224, 228] on button "Best Team" at bounding box center [195, 233] width 238 height 23
type textarea "Week 1 - By GMURPH"
type textarea "QB - PTS RB1 RB2 WR1 WR2 TE FLEX D/ST K"
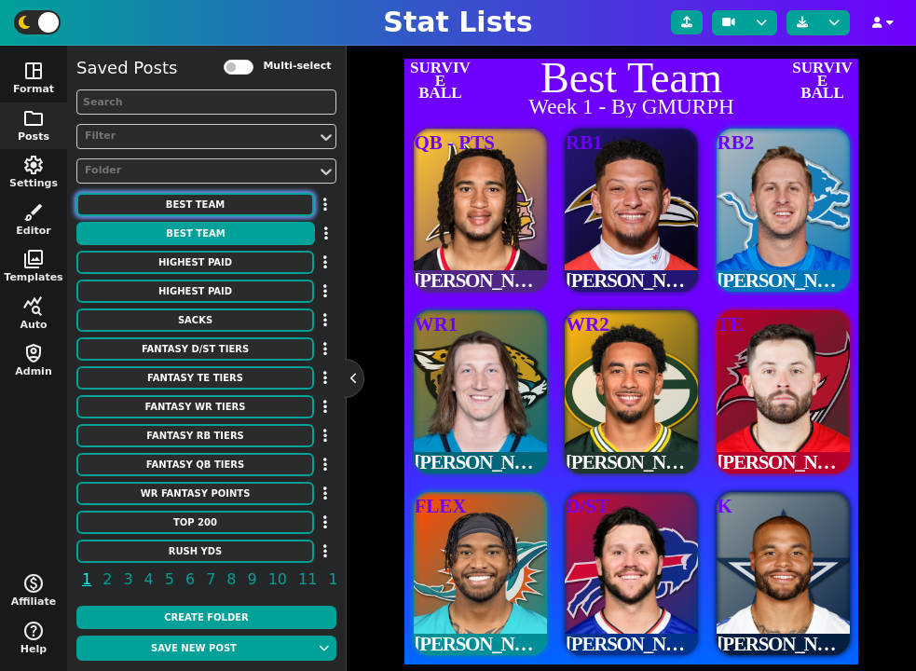
click at [225, 205] on button "Best Team" at bounding box center [195, 204] width 238 height 23
type textarea "Week 1 - By GMURPH - 153.4 PTS"
type textarea "QB $$ 20.1 RB1 $$ 19.9 RB2 $$ 19.9 WR1 $$ 19.9 WR2 $$ 19.9 TE $$ 19.9 FLEX $$ 1…"
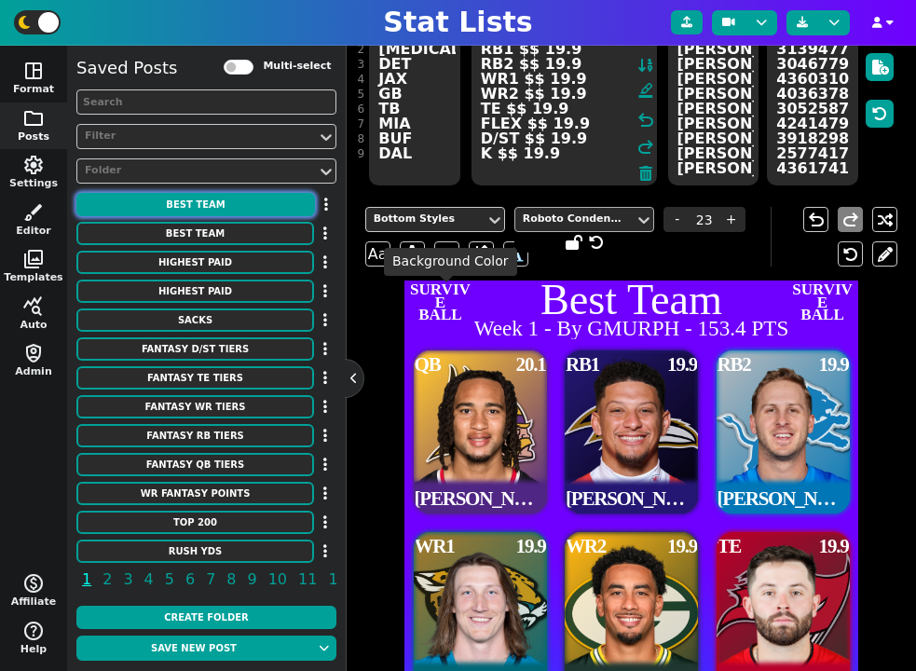
scroll to position [199, 0]
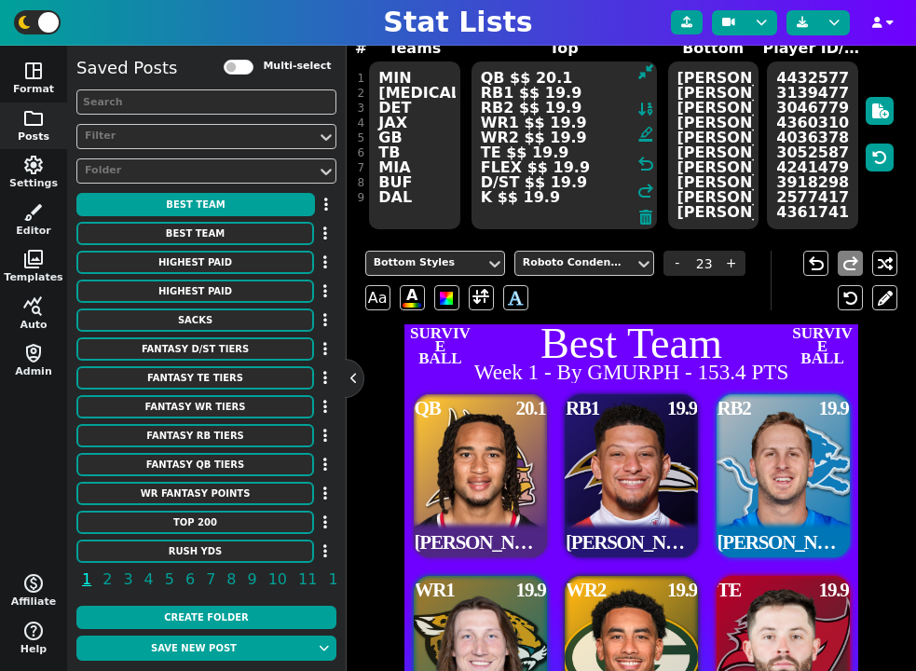
click at [403, 80] on textarea "MIN BAL DET JAX GB TB MIA BUF DAL" at bounding box center [414, 145] width 90 height 168
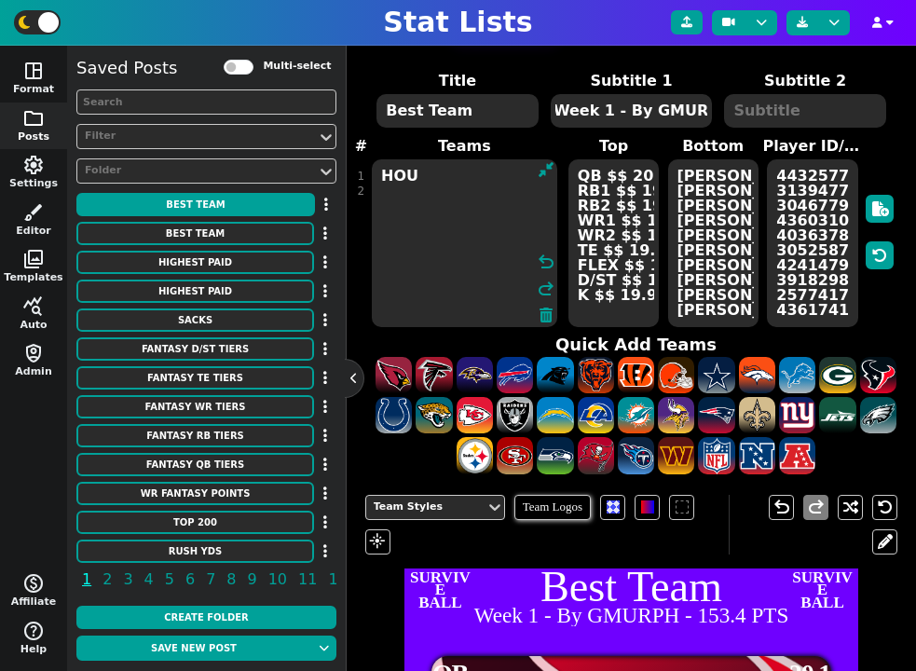
scroll to position [78, 0]
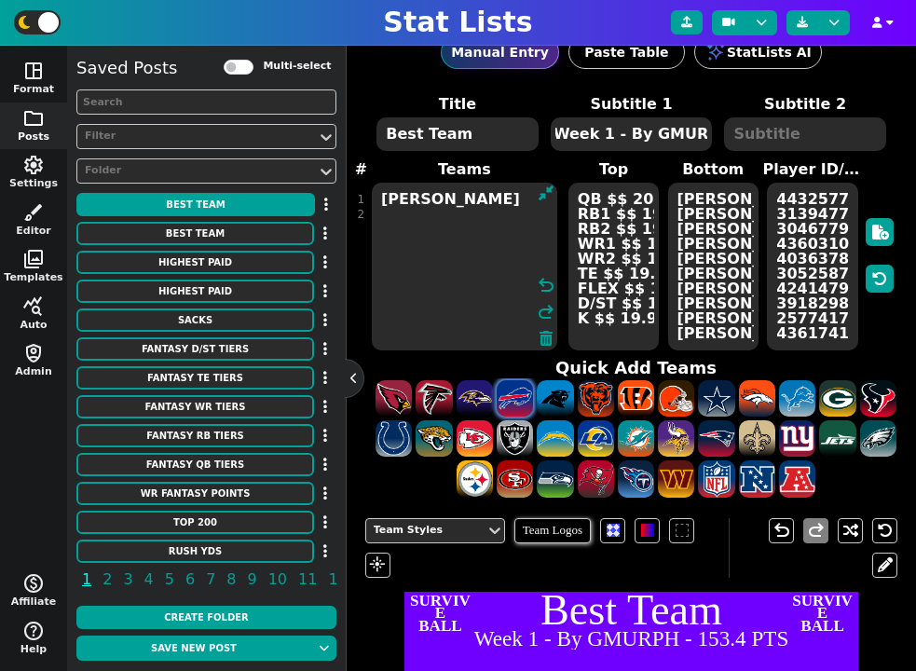
click at [520, 400] on span at bounding box center [515, 398] width 36 height 36
type textarea "HOU KC BUF"
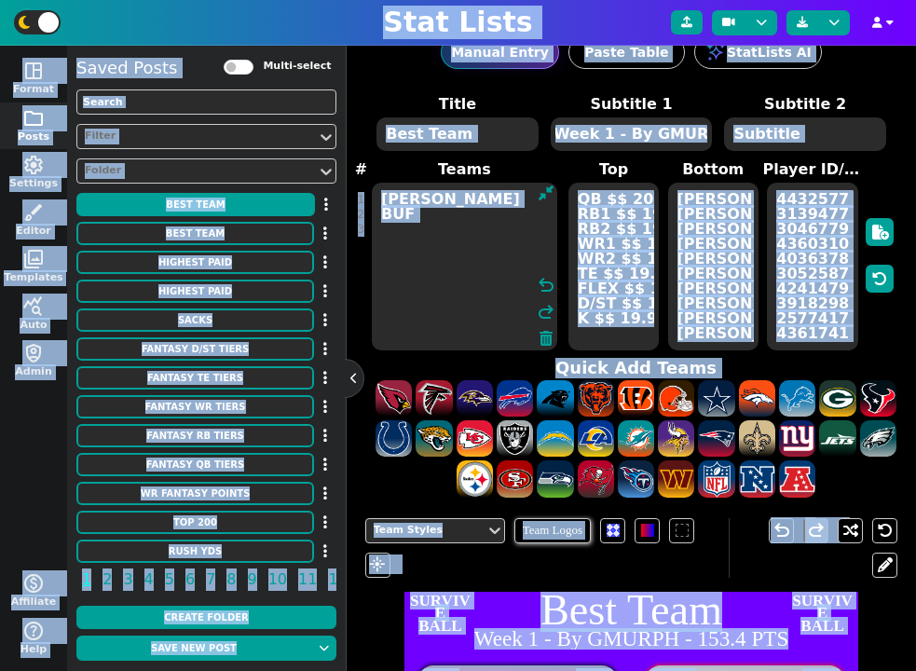
click at [440, 285] on textarea "HOU KC BUF" at bounding box center [464, 267] width 185 height 168
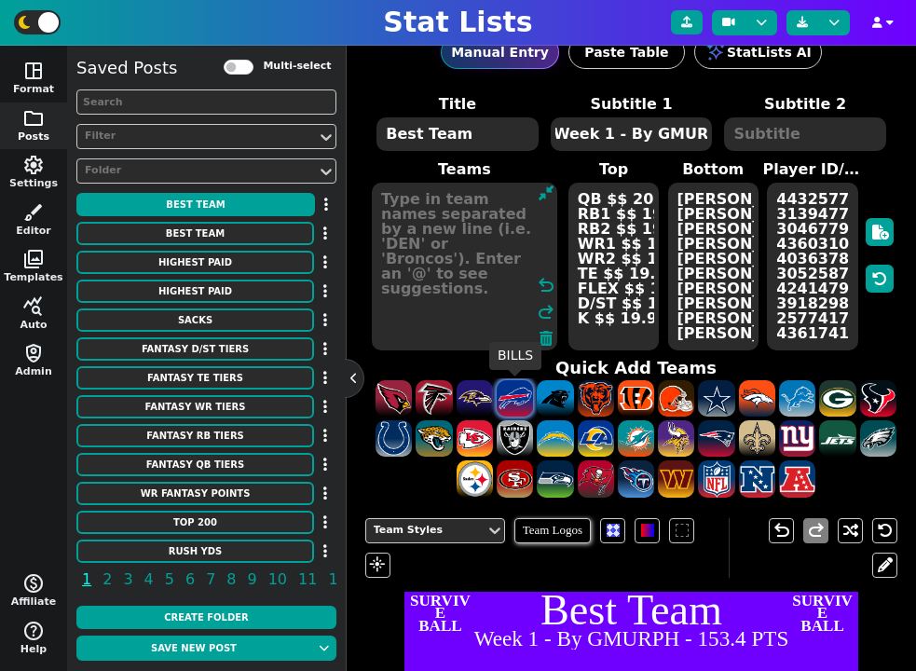
click at [526, 405] on span at bounding box center [515, 398] width 36 height 36
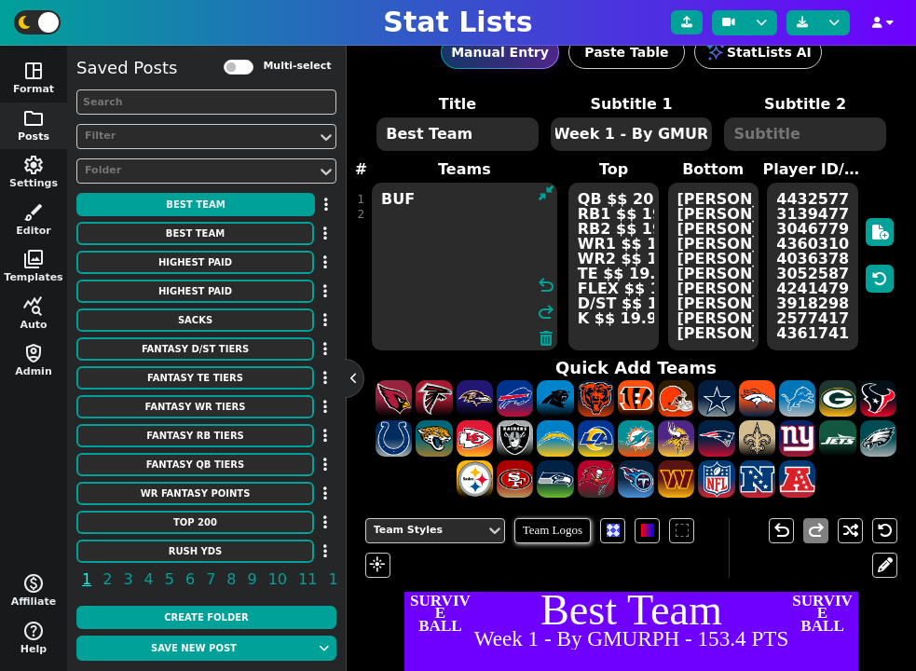
click at [377, 210] on textarea "BUF" at bounding box center [464, 267] width 185 height 168
click at [424, 192] on textarea "BUF" at bounding box center [464, 267] width 185 height 168
click at [481, 390] on span at bounding box center [475, 398] width 36 height 36
click at [455, 212] on textarea "BUF BAL" at bounding box center [464, 267] width 185 height 168
click at [424, 221] on textarea "BUF BAL" at bounding box center [464, 267] width 185 height 168
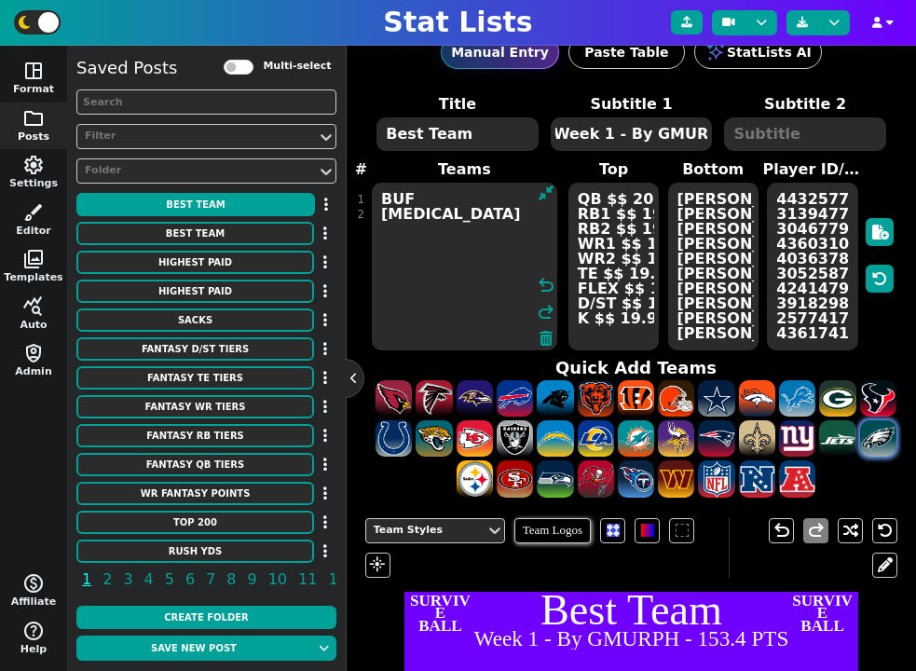
click at [867, 439] on span at bounding box center [878, 438] width 36 height 36
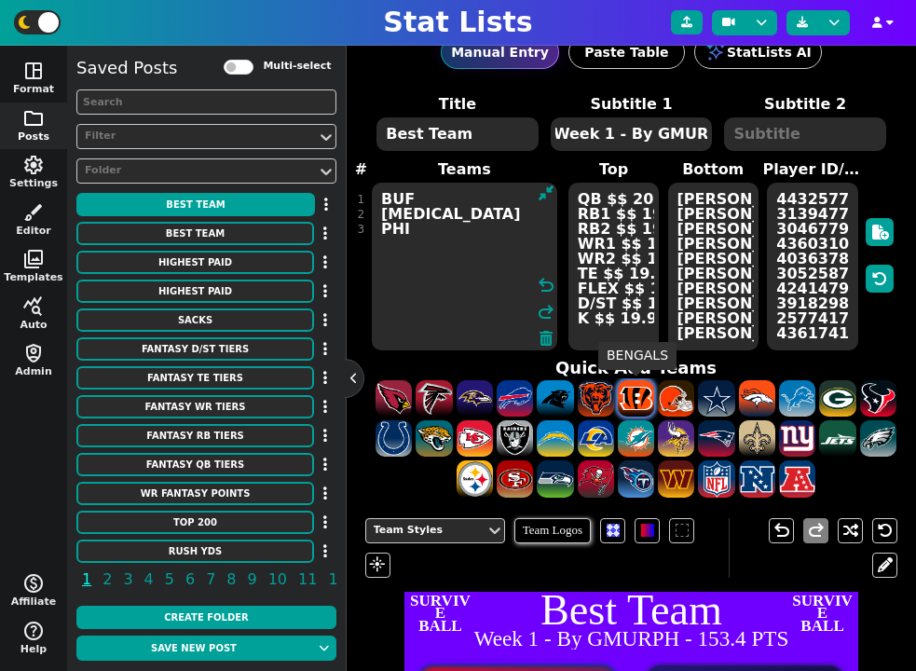
click at [630, 396] on span at bounding box center [636, 398] width 36 height 36
click at [674, 440] on span at bounding box center [676, 438] width 36 height 36
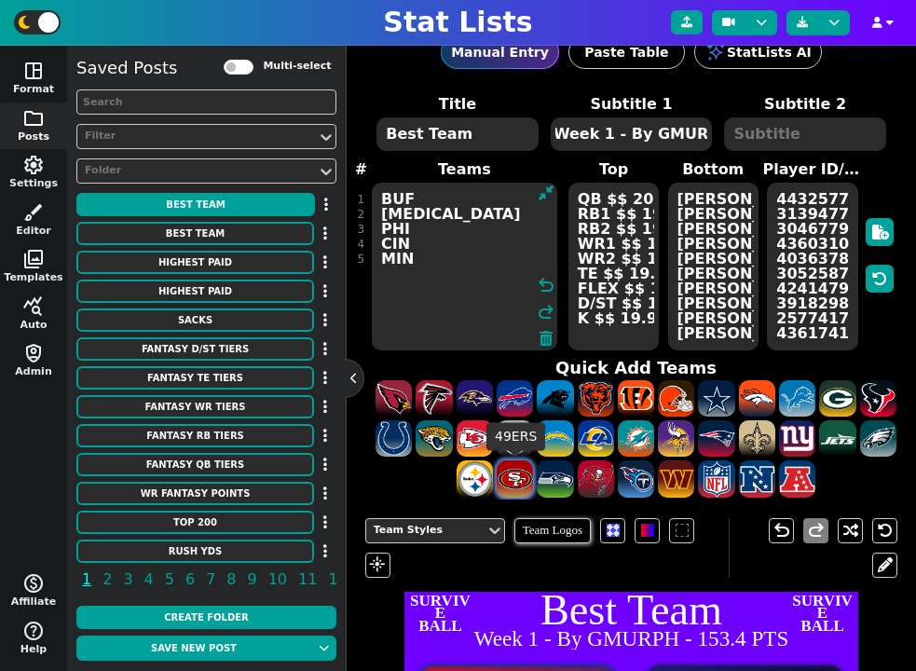
click at [522, 474] on span at bounding box center [515, 478] width 36 height 36
click at [749, 401] on span at bounding box center [757, 398] width 36 height 36
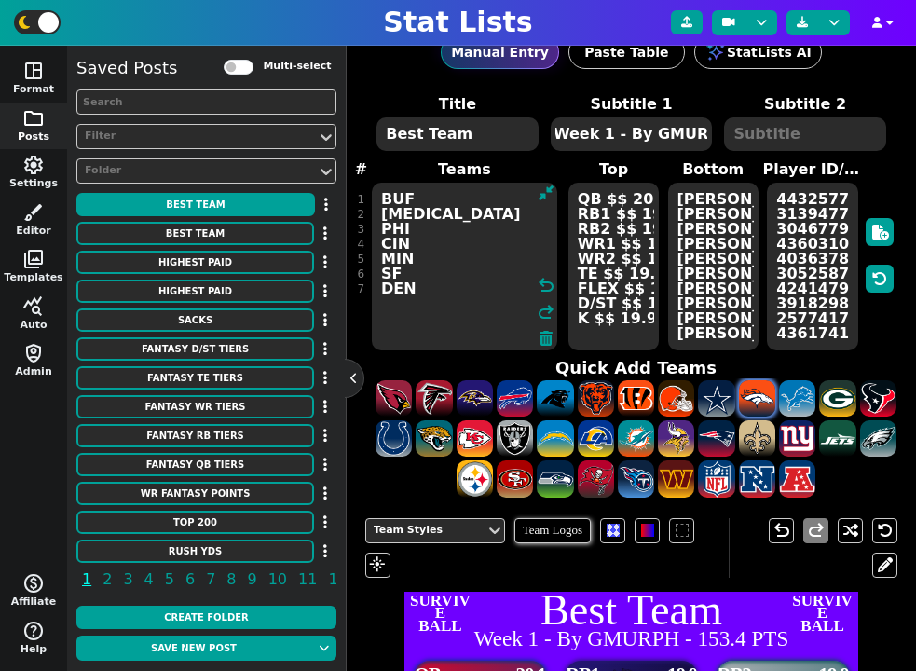
click at [749, 401] on span at bounding box center [757, 398] width 36 height 36
click at [471, 472] on span at bounding box center [475, 478] width 36 height 36
type textarea "BUF BAL PHI CIN MIN SF DEN DEN PIT"
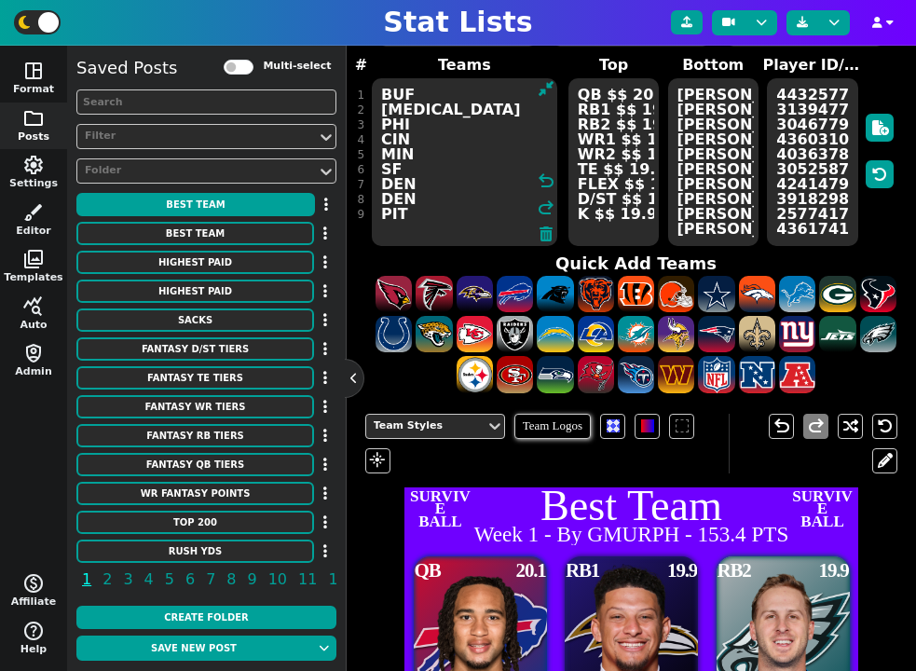
scroll to position [149, 0]
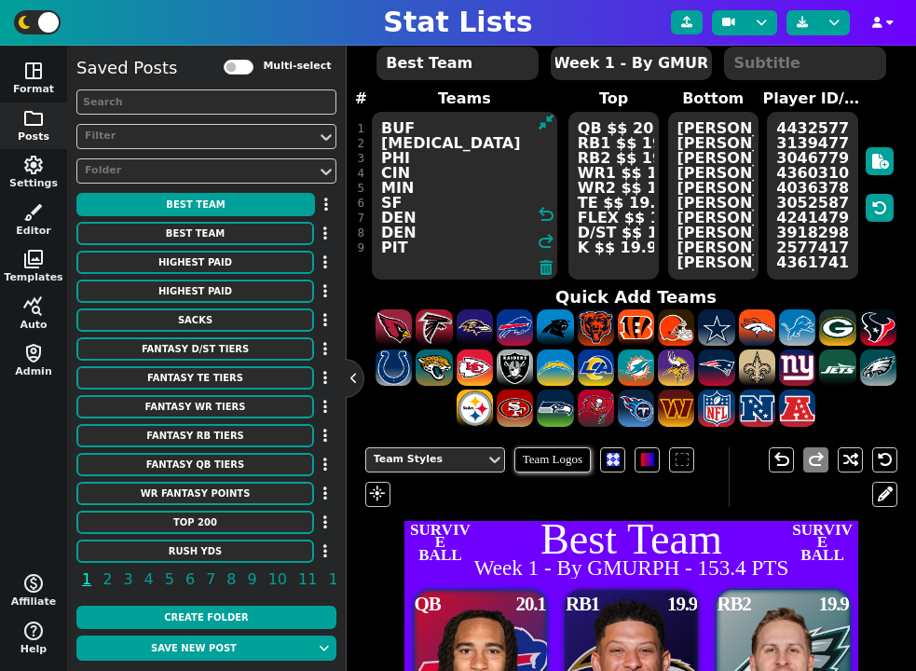
click at [699, 156] on textarea "C.J. Stroud Patrick Mahomes Jared Goff Trevor Lawrence Jordan Love Baker Mayfie…" at bounding box center [713, 196] width 90 height 168
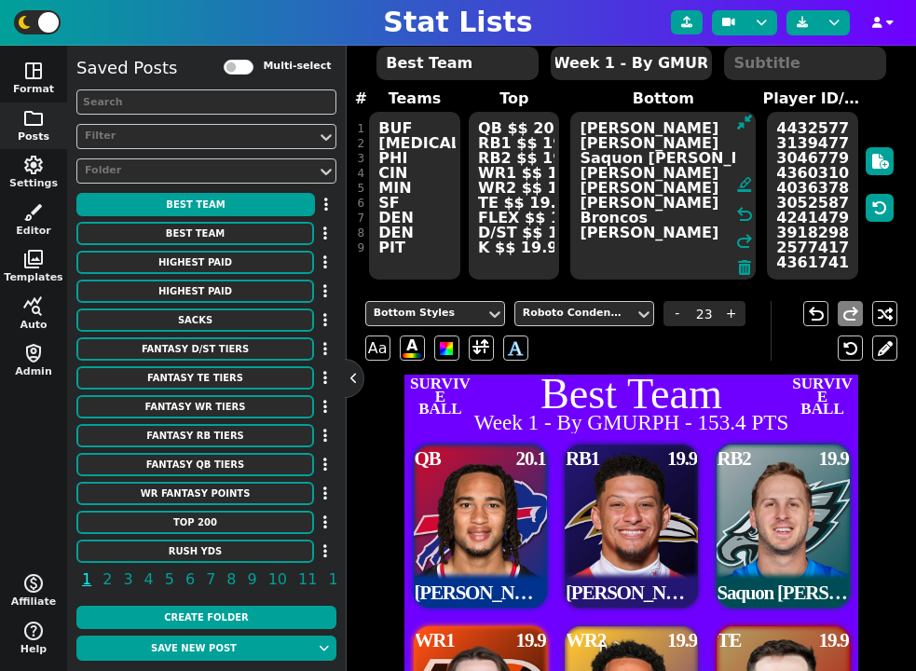
type textarea "Josh Allen Derrick Henry Saquon Barkley Ja'Marr Chase Justin Jefferson George K…"
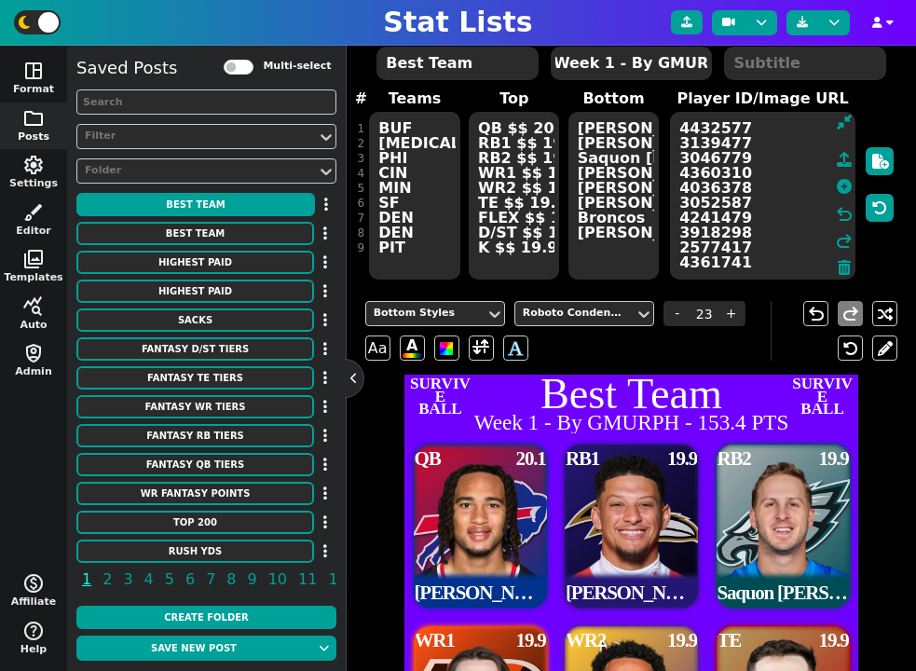
click at [803, 222] on textarea "4432577 3139477 3046779 4360310 4036378 3052587 4241479 3918298 2577417 4361741" at bounding box center [762, 196] width 185 height 168
click at [841, 179] on icon at bounding box center [844, 186] width 15 height 15
type textarea "4360499 2971573 14185 4361823 16927 4239950 2976249"
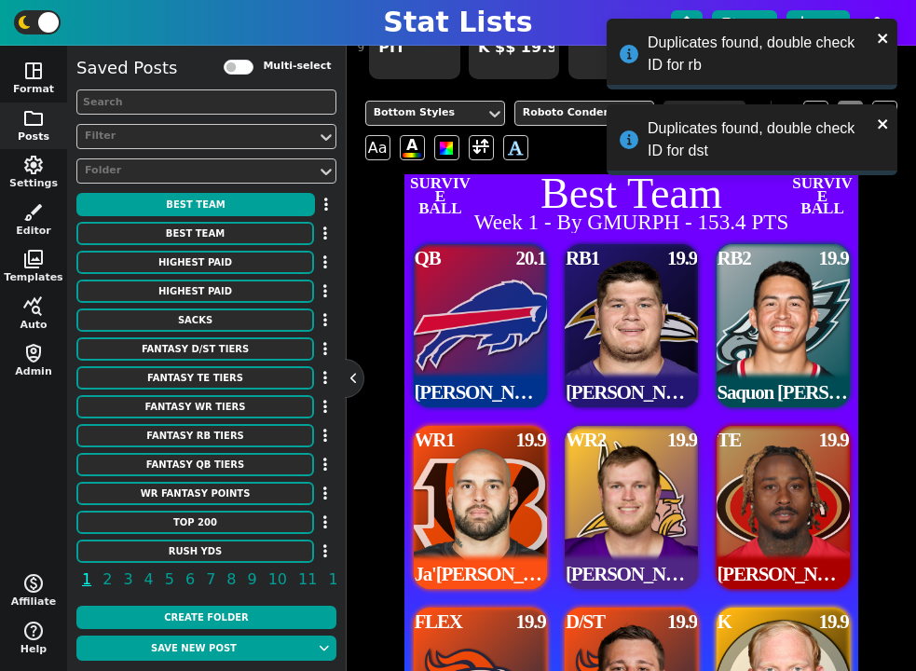
scroll to position [8, 0]
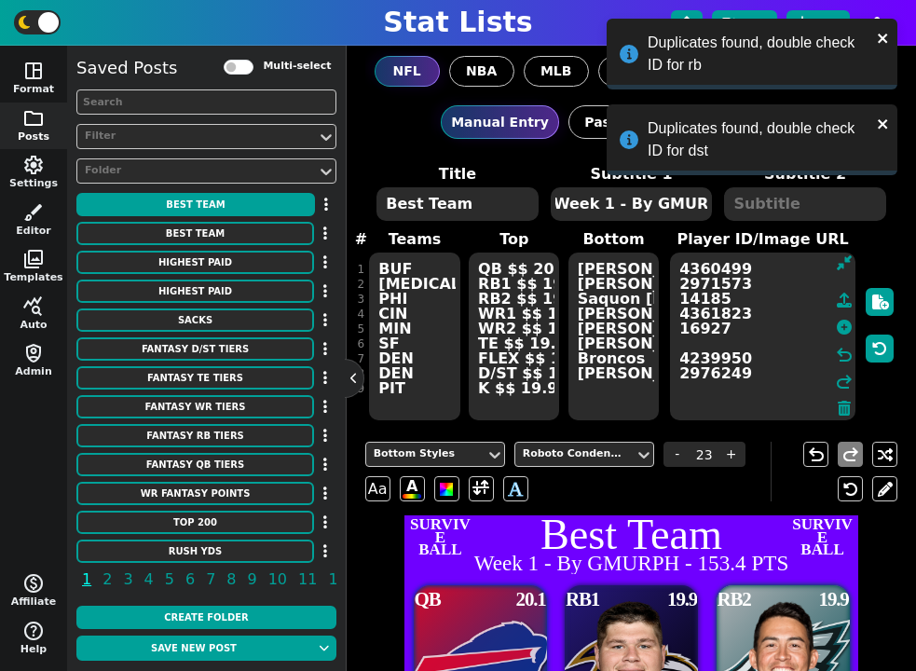
click at [500, 335] on textarea "QB $$ 20.1 RB1 $$ 19.9 RB2 $$ 19.9 WR1 $$ 19.9 WR2 $$ 19.9 TE $$ 19.9 FLEX $$ 1…" at bounding box center [514, 337] width 90 height 168
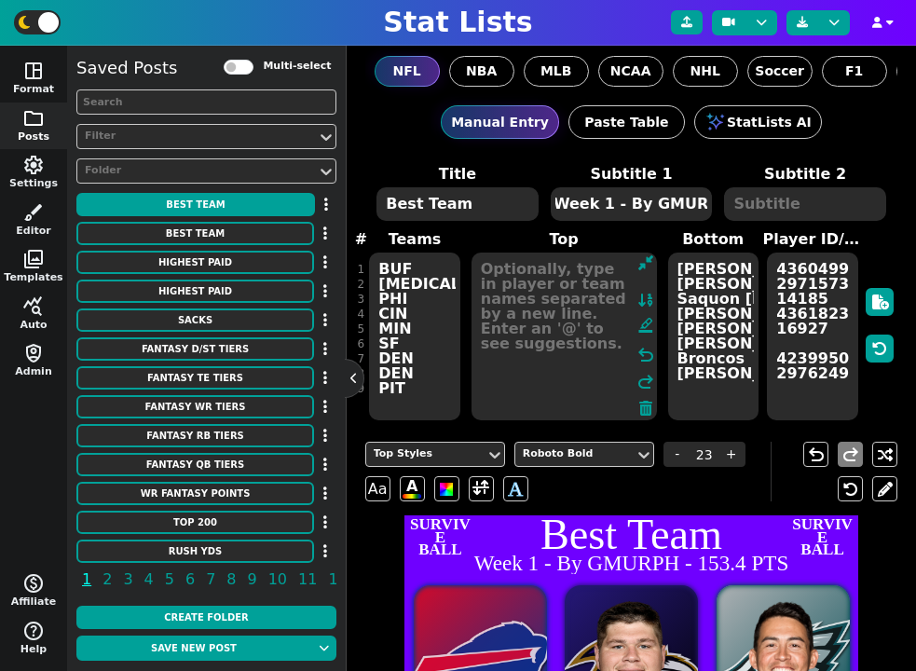
click at [825, 357] on textarea "4360499 2971573 14185 4361823 16927 4239950 2976249" at bounding box center [812, 337] width 90 height 168
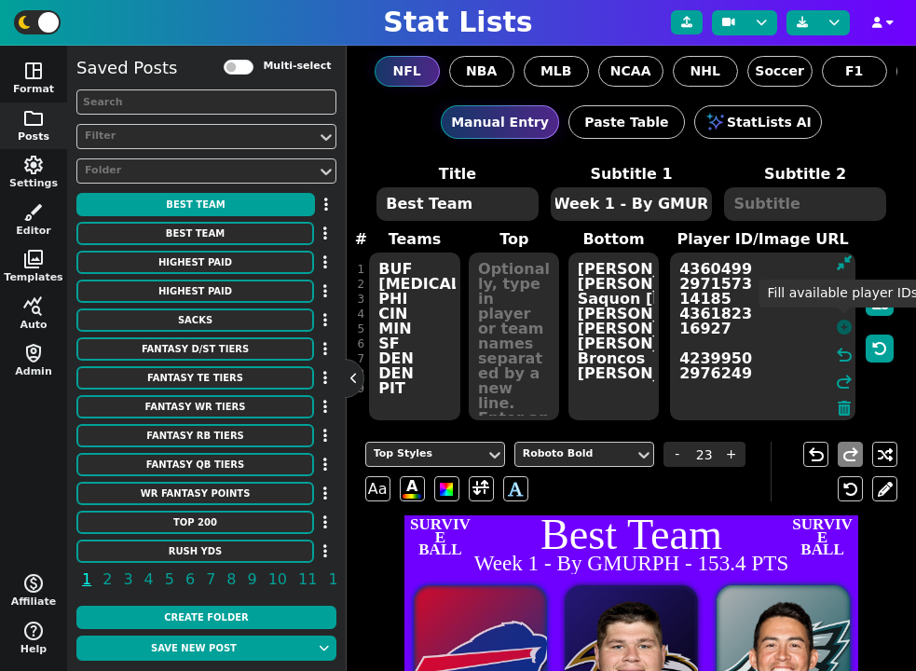
click at [844, 330] on icon at bounding box center [844, 327] width 15 height 15
type textarea "3918298 3043078 3929630 4362628 4262921 3040151 3128429 17372"
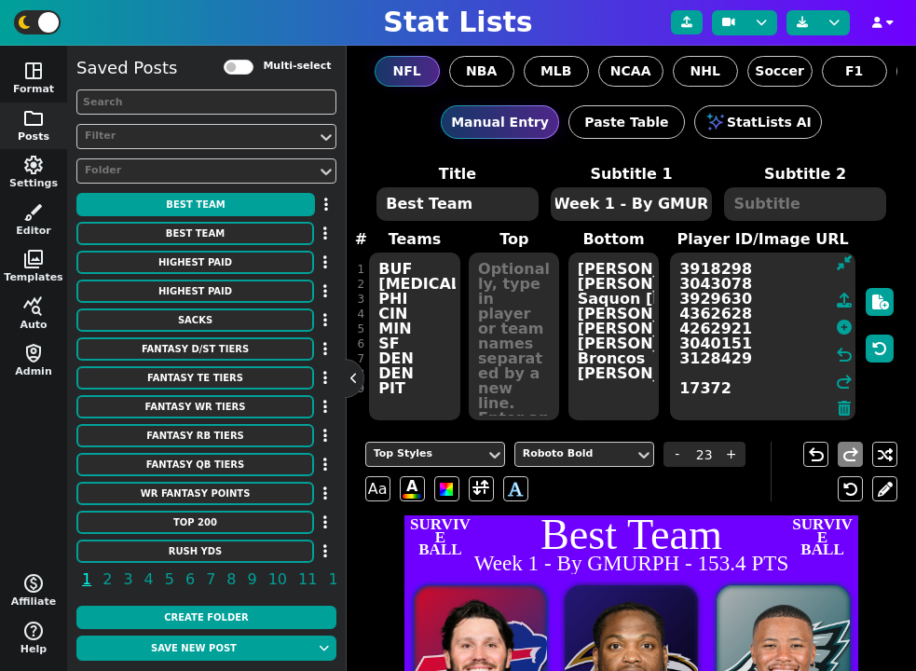
click at [526, 340] on textarea at bounding box center [514, 337] width 90 height 168
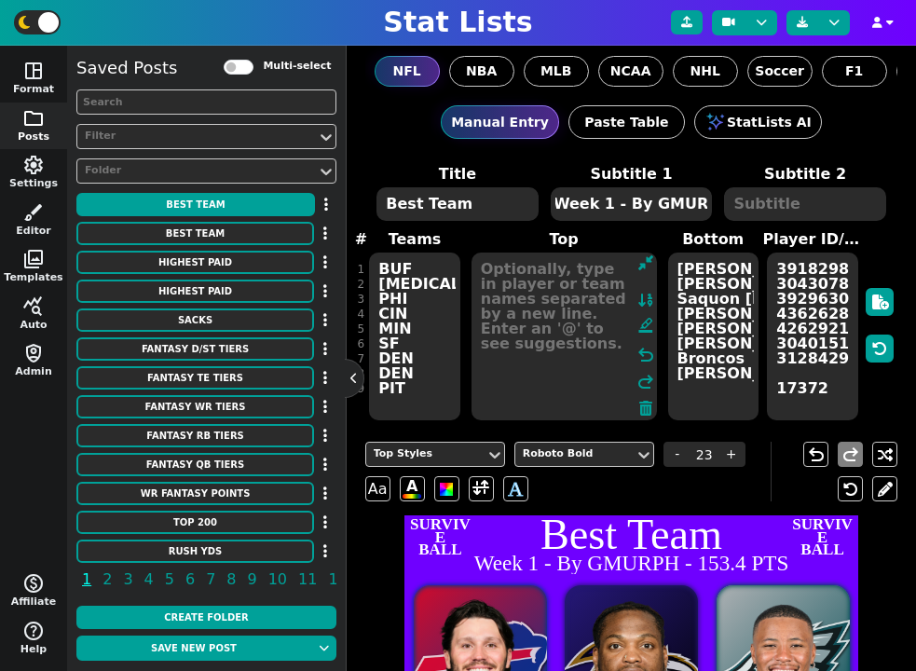
paste textarea "QB $$ 20.1 RB1 $$ 19.9 RB2 $$ 19.9 WR1 $$ 19.9 WR2 $$ 19.9 TE $$ 19.9 FLEX $$ 1…"
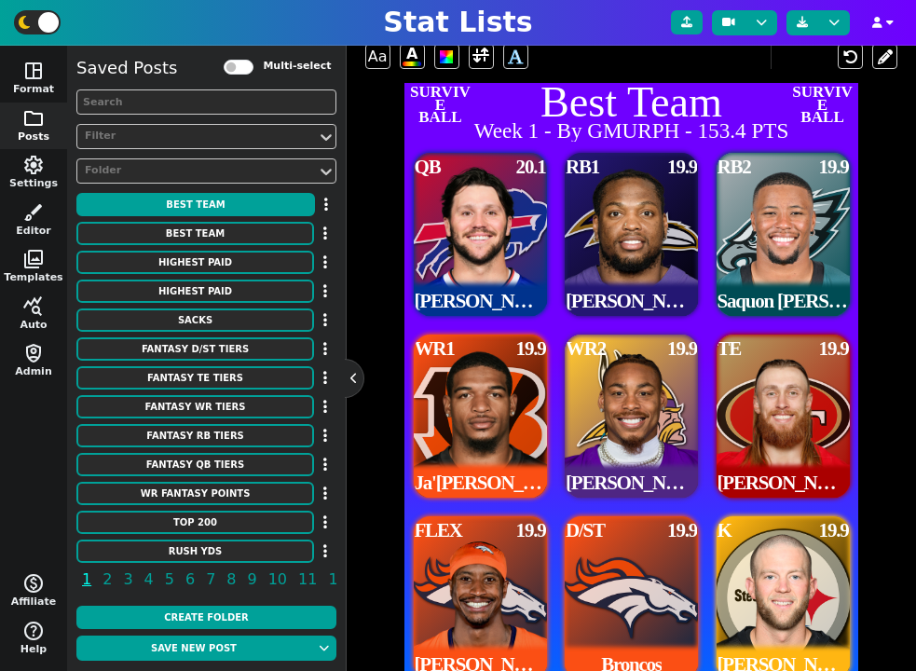
scroll to position [429, 0]
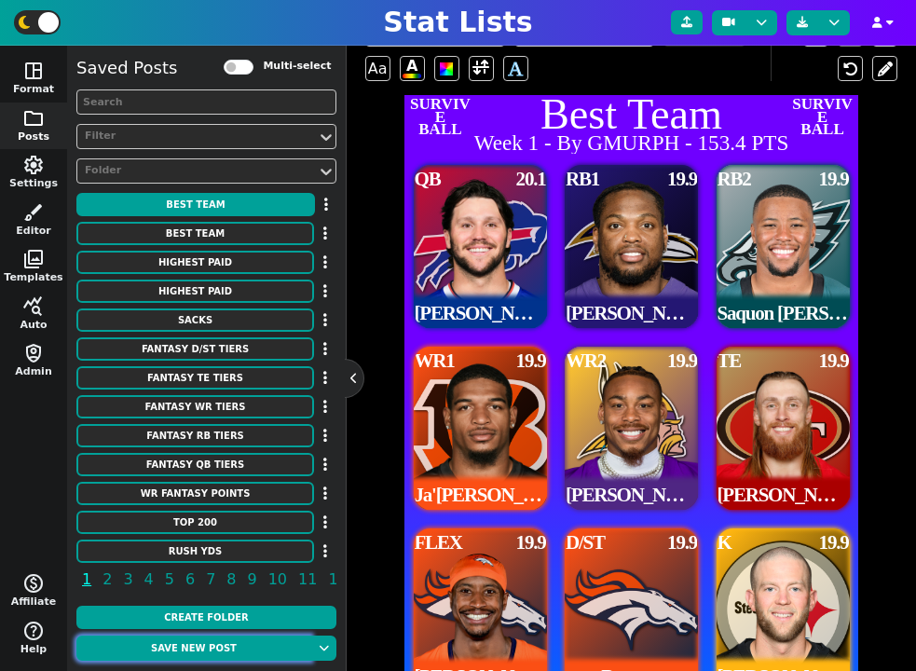
type textarea "QB $$ 20.1 RB1 $$ 19.9 RB2 $$ 19.9 WR1 $$ 19.9 WR2 $$ 19.9 TE $$ 19.9 FLEX $$ 1…"
click at [235, 647] on button "Save new post" at bounding box center [193, 647] width 235 height 25
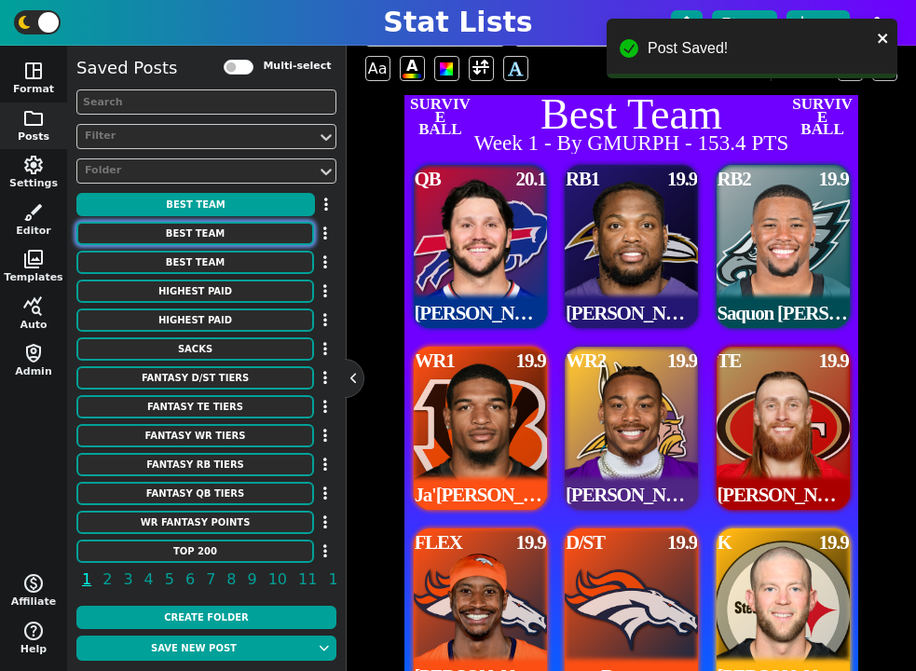
click at [256, 236] on button "Best Team" at bounding box center [195, 233] width 238 height 23
type textarea "MIN BAL DET JAX GB TB MIA BUF DAL"
type textarea "C.J. Stroud Patrick Mahomes Jared Goff Trevor Lawrence Jordan Love Baker Mayfie…"
type textarea "4432577 3139477 3046779 4360310 4036378 3052587 4241479 3918298 2577417 4361741"
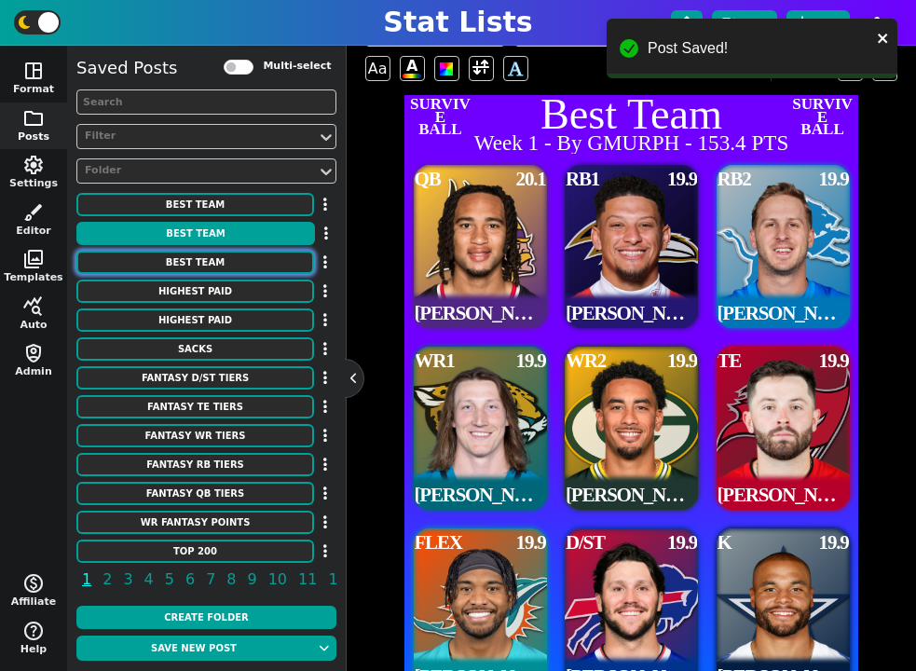
click at [241, 261] on button "Best Team" at bounding box center [195, 262] width 238 height 23
type textarea "Week 1 - By GMURPH"
type textarea "QB - PTS RB1 RB2 WR1 WR2 TE FLEX D/ST K"
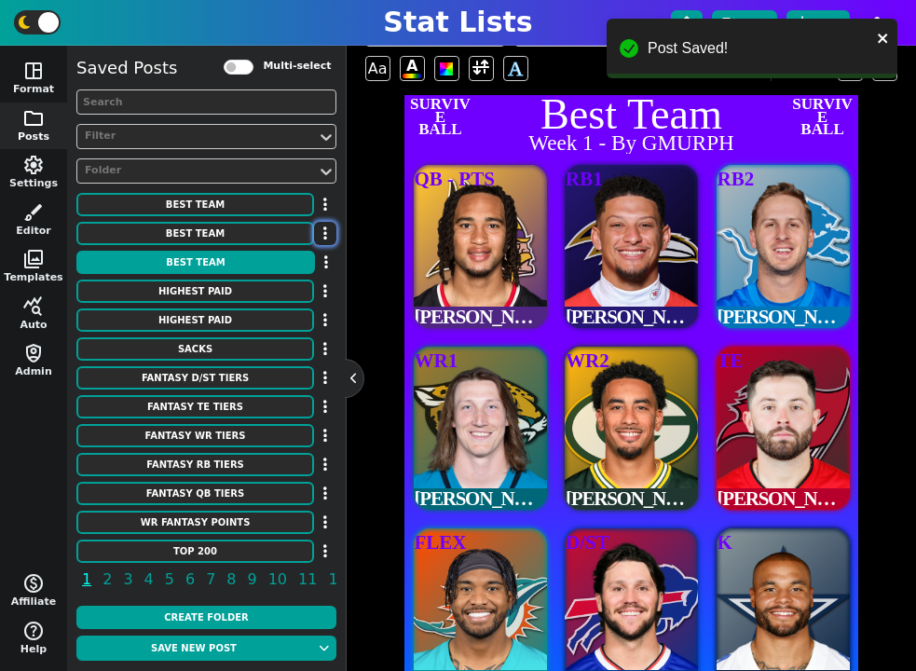
click at [323, 230] on icon "button" at bounding box center [325, 232] width 4 height 15
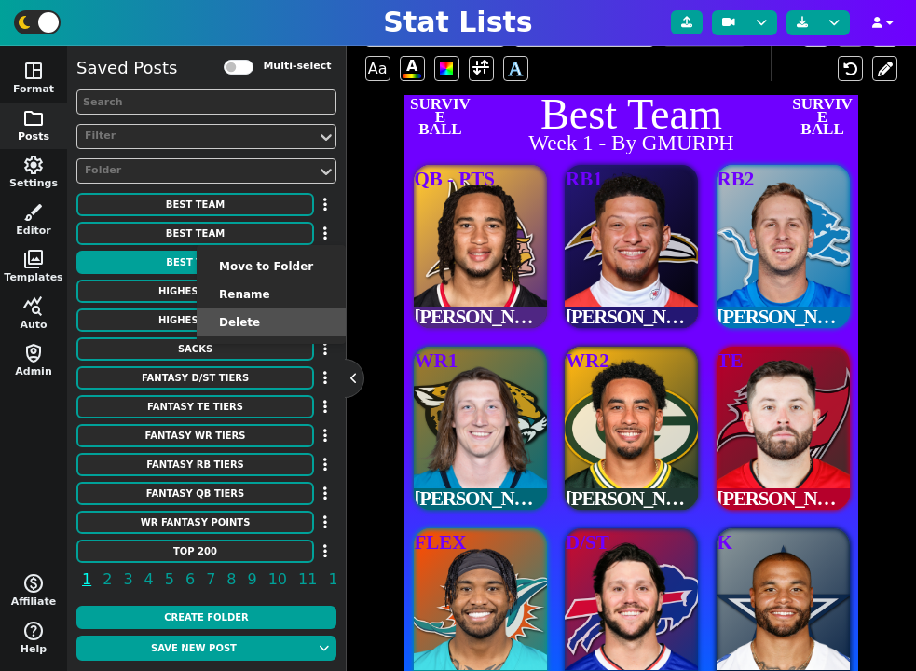
click at [292, 321] on li "Delete" at bounding box center [271, 322] width 149 height 28
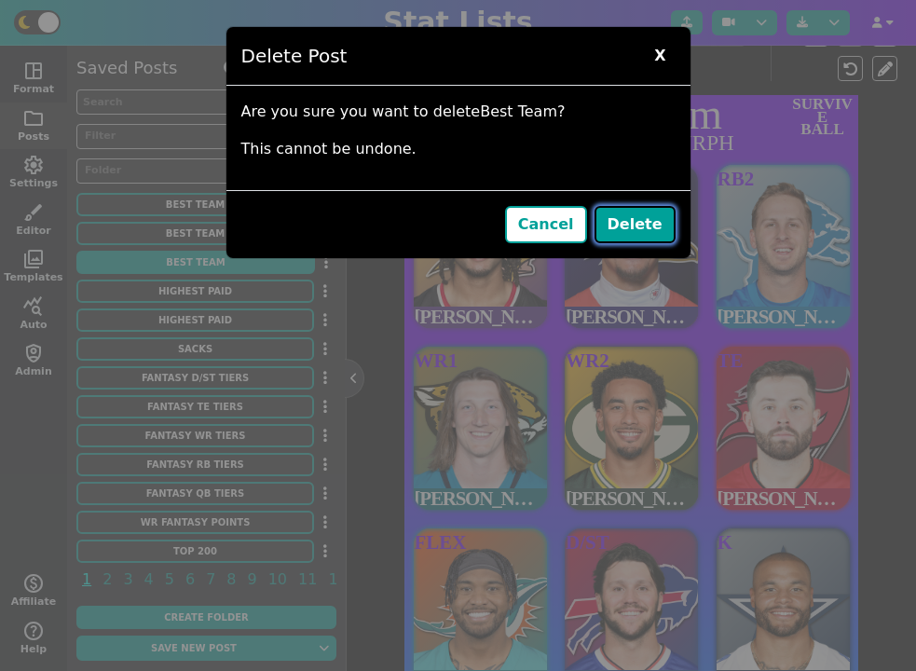
click at [613, 225] on button "Delete" at bounding box center [634, 224] width 81 height 37
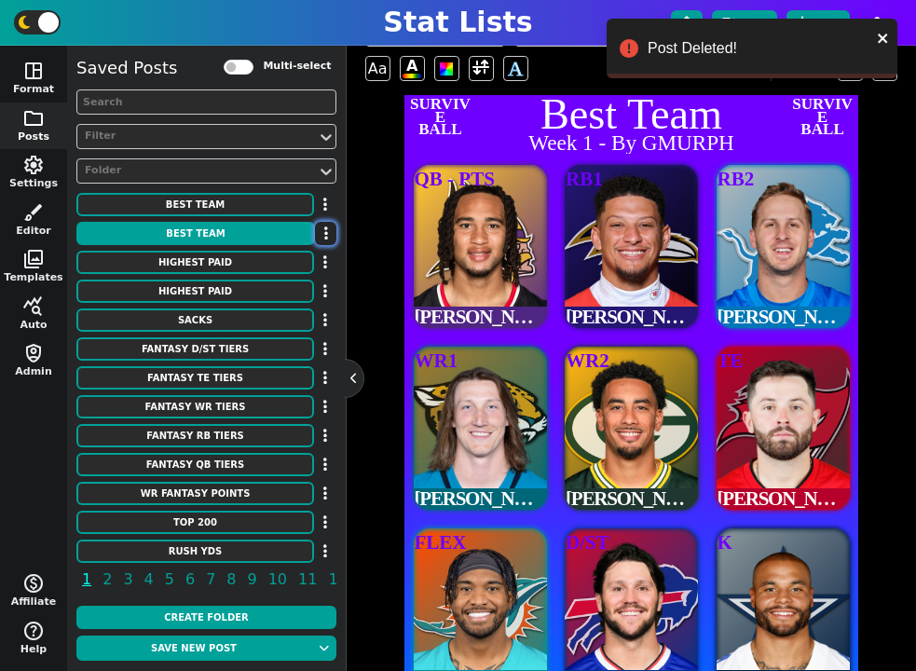
click at [333, 231] on button "button" at bounding box center [325, 233] width 21 height 23
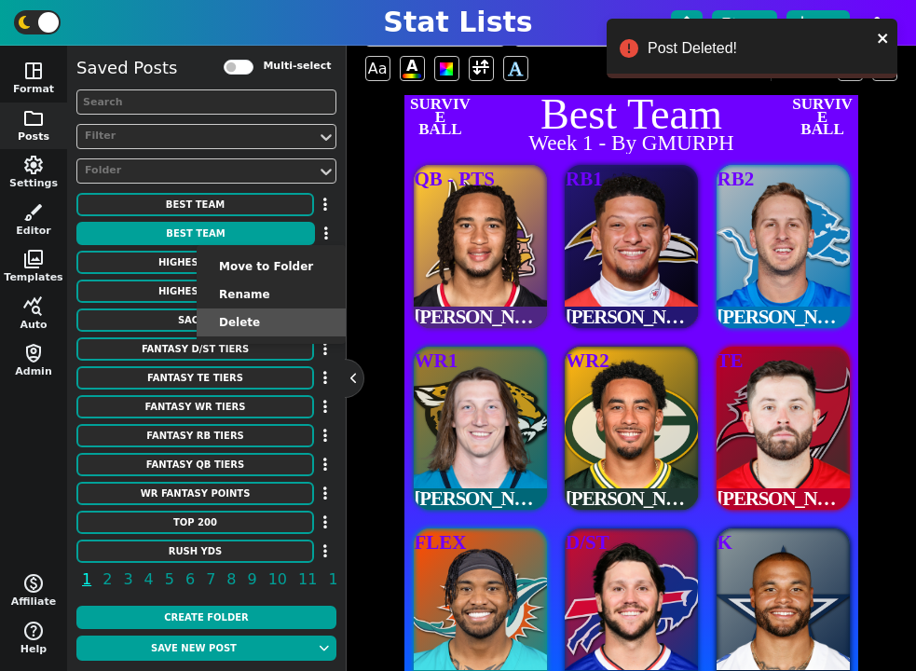
click at [314, 323] on li "Delete" at bounding box center [271, 322] width 149 height 28
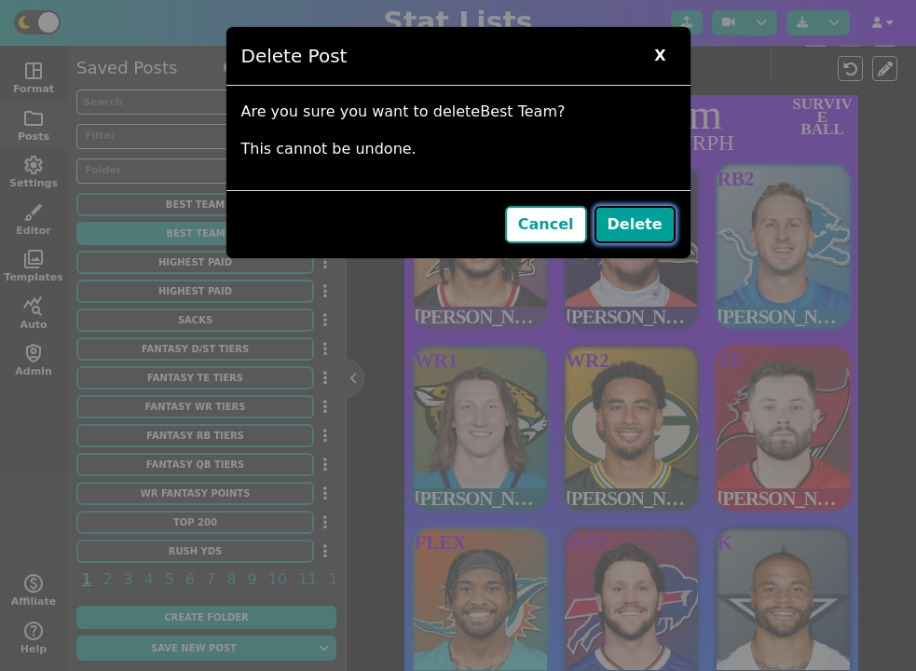
click at [653, 239] on button "Delete" at bounding box center [634, 224] width 81 height 37
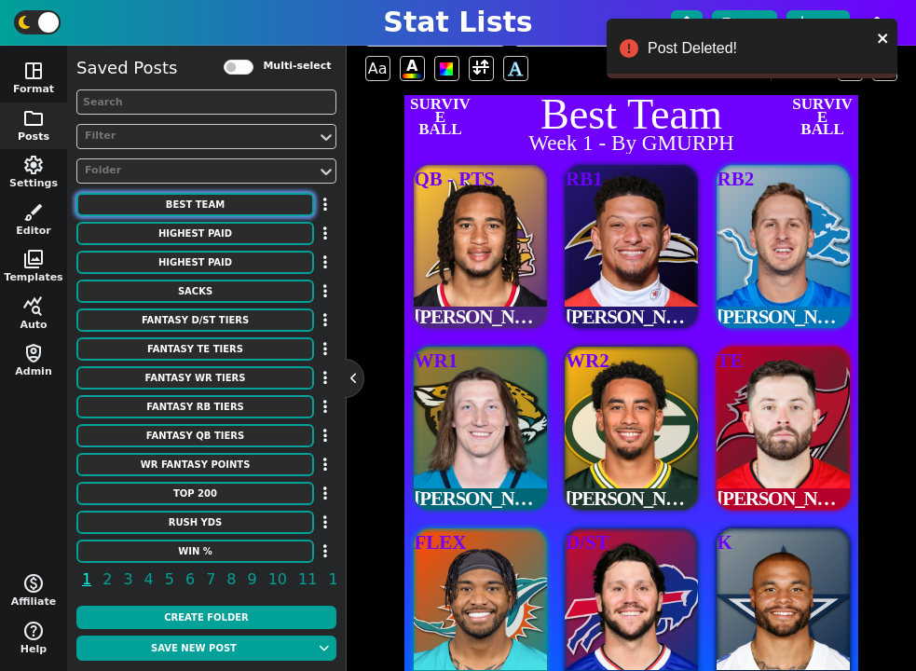
click at [187, 208] on button "Best Team" at bounding box center [195, 204] width 238 height 23
type textarea "Week 1 - By GMURPH - 153.4 PTS"
type textarea "BUF BAL PHI CIN MIN SF DEN DEN PIT"
type textarea "QB $$ 20.1 RB1 $$ 19.9 RB2 $$ 19.9 WR1 $$ 19.9 WR2 $$ 19.9 TE $$ 19.9 FLEX $$ 1…"
type textarea "Josh Allen Derrick Henry Saquon Barkley Ja'Marr Chase Justin Jefferson George K…"
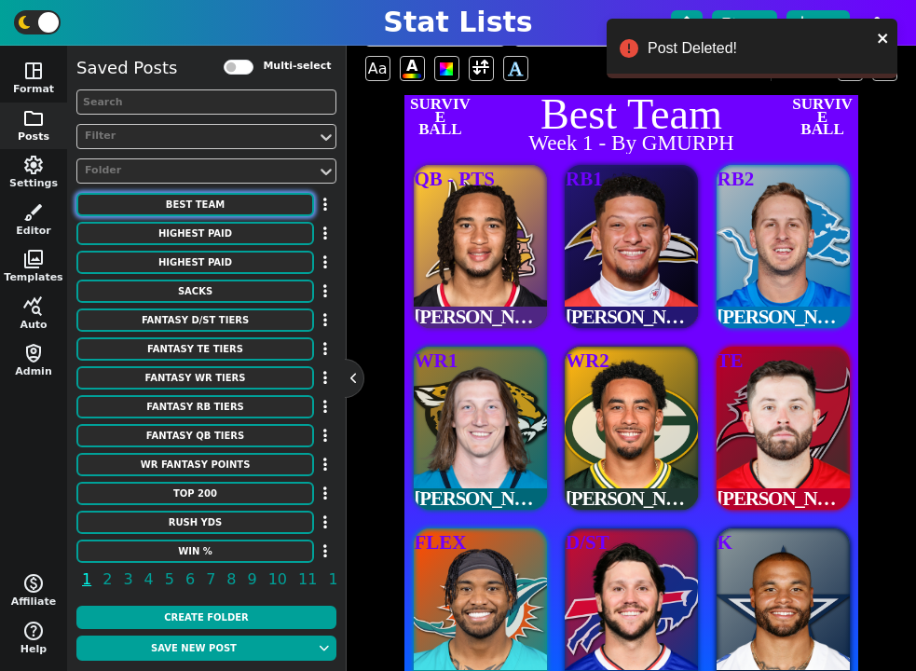
type textarea "3918298 3043078 3929630 4362628 4262921 3040151 3128429 17372"
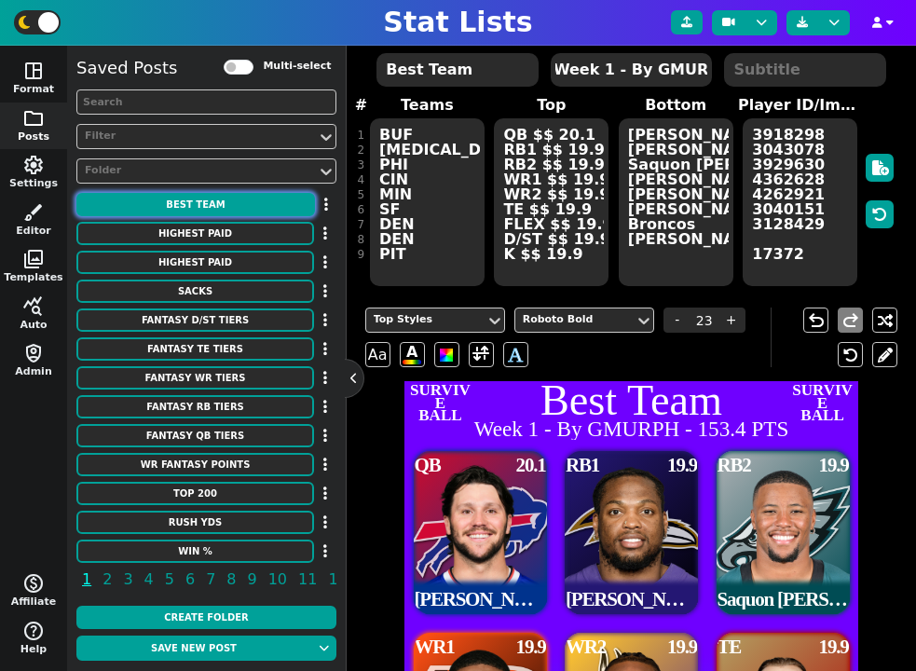
scroll to position [139, 0]
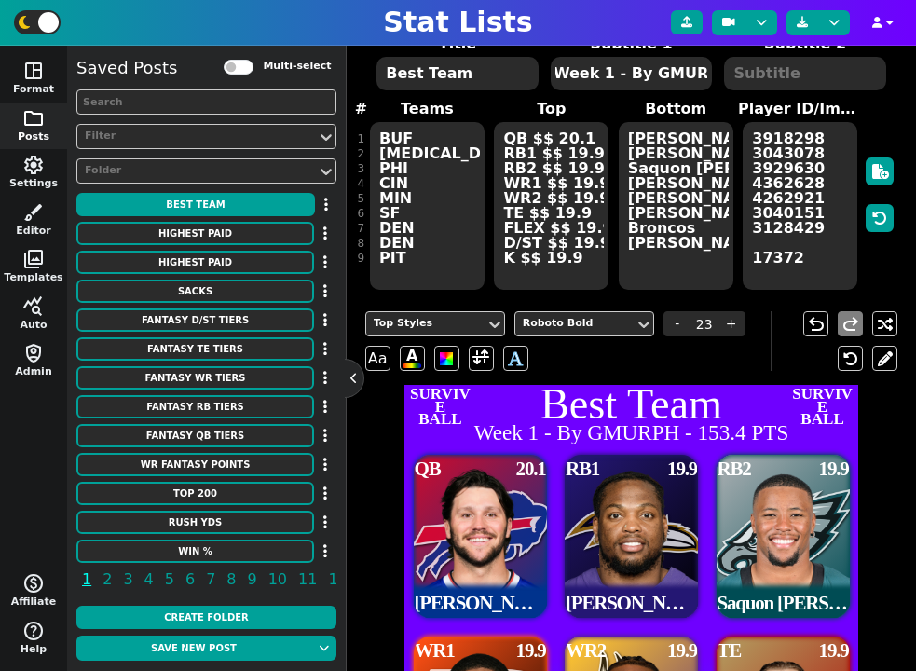
click at [702, 138] on textarea "Josh Allen Derrick Henry Saquon Barkley Ja'Marr Chase Justin Jefferson George K…" at bounding box center [676, 206] width 115 height 168
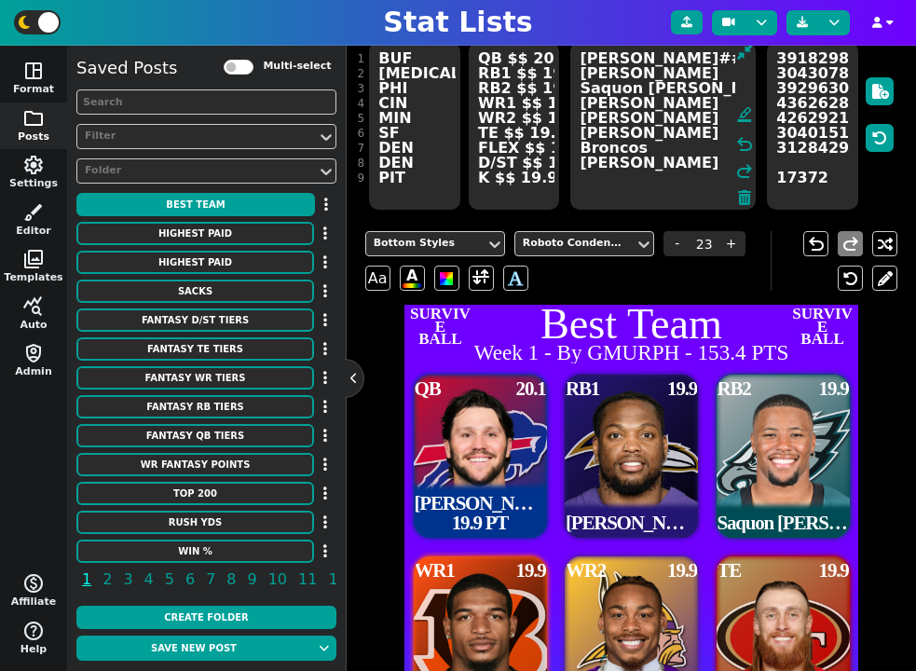
scroll to position [194, 0]
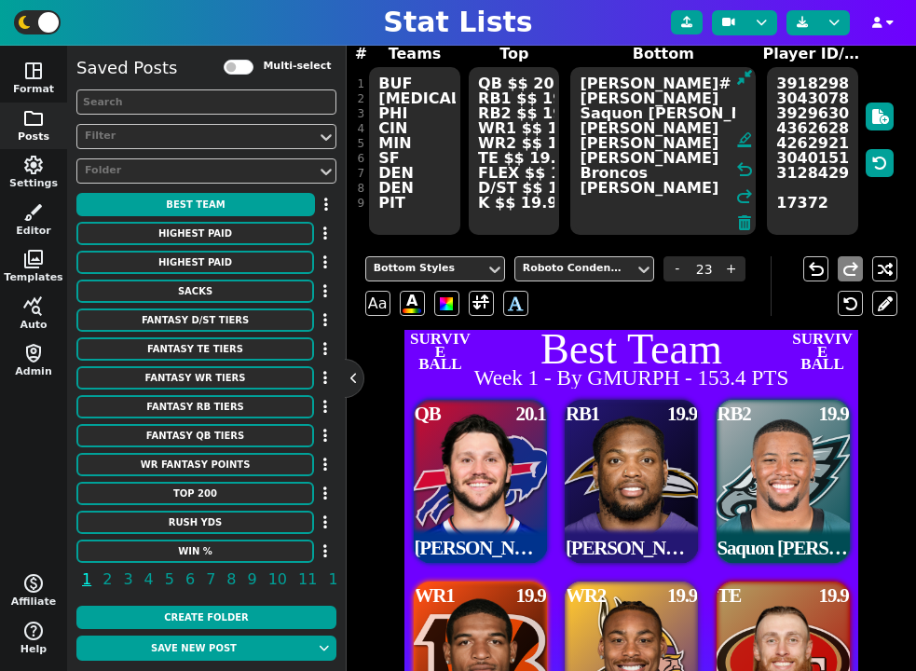
type textarea "Josh Allen Derrick Henry Saquon Barkley Ja'Marr Chase Justin Jefferson George K…"
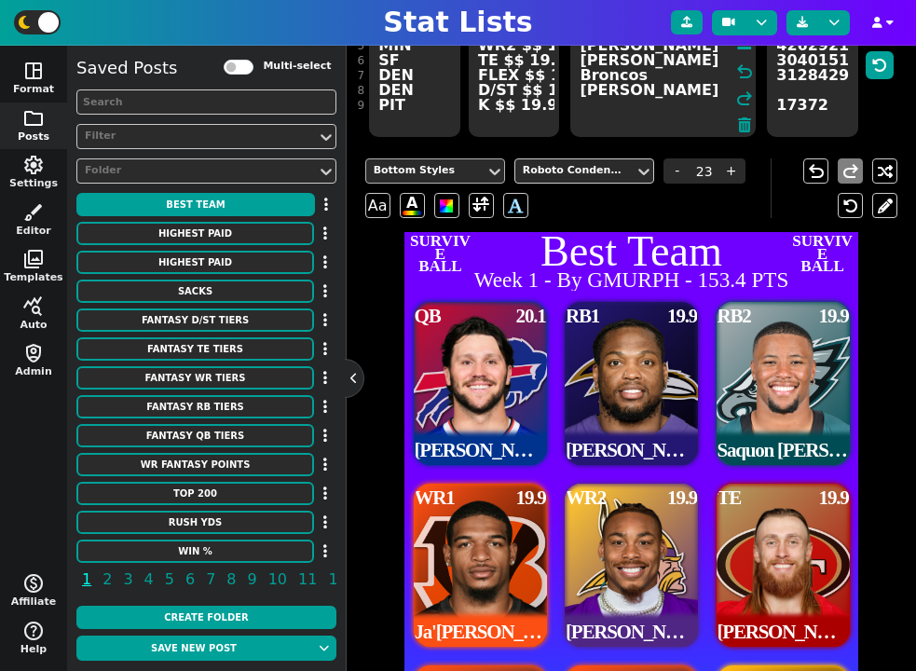
scroll to position [250, 0]
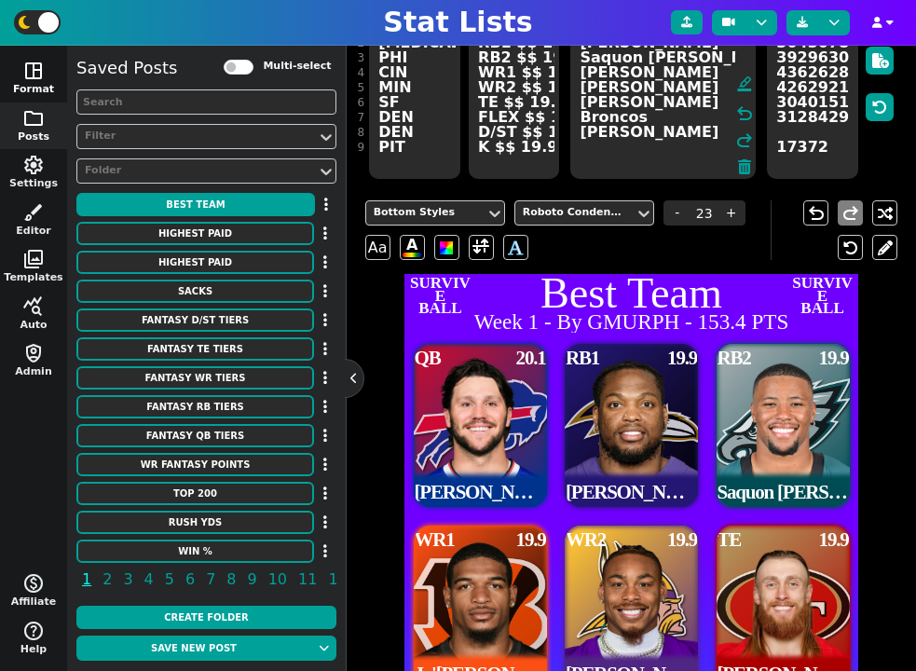
click at [44, 71] on span "space_dashboard" at bounding box center [33, 71] width 22 height 22
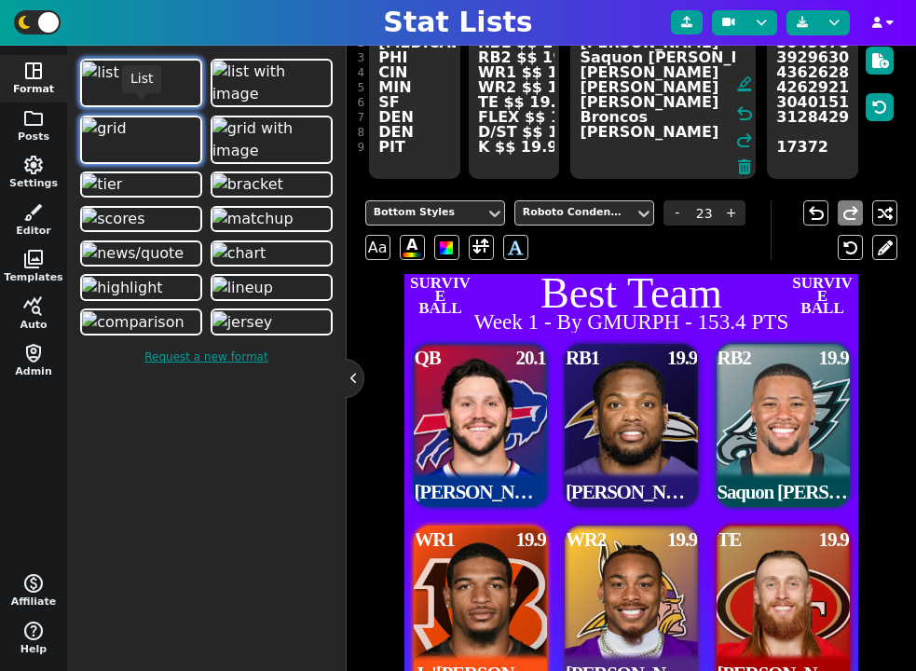
click at [119, 84] on img at bounding box center [100, 72] width 37 height 22
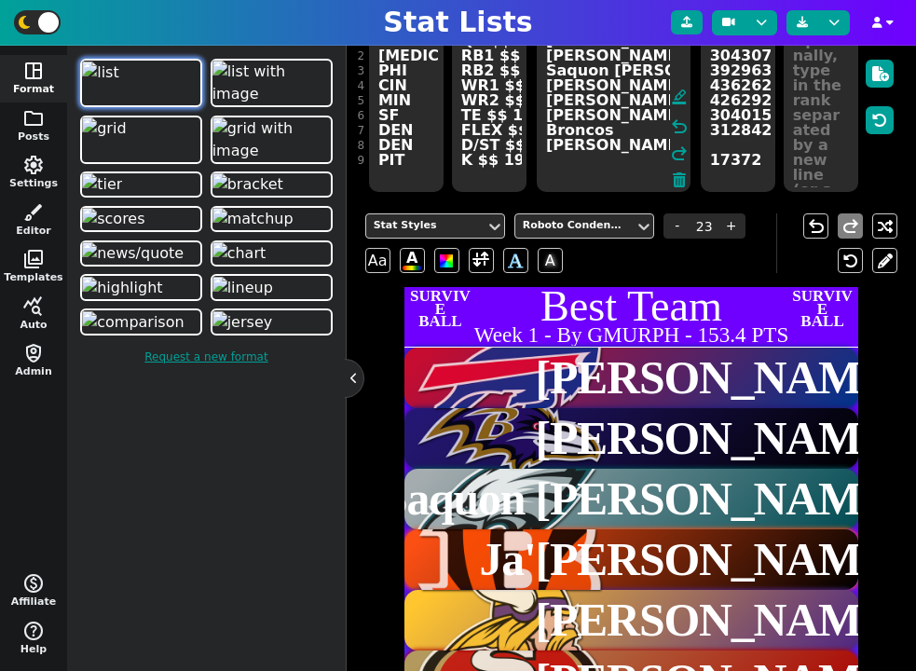
scroll to position [141, 0]
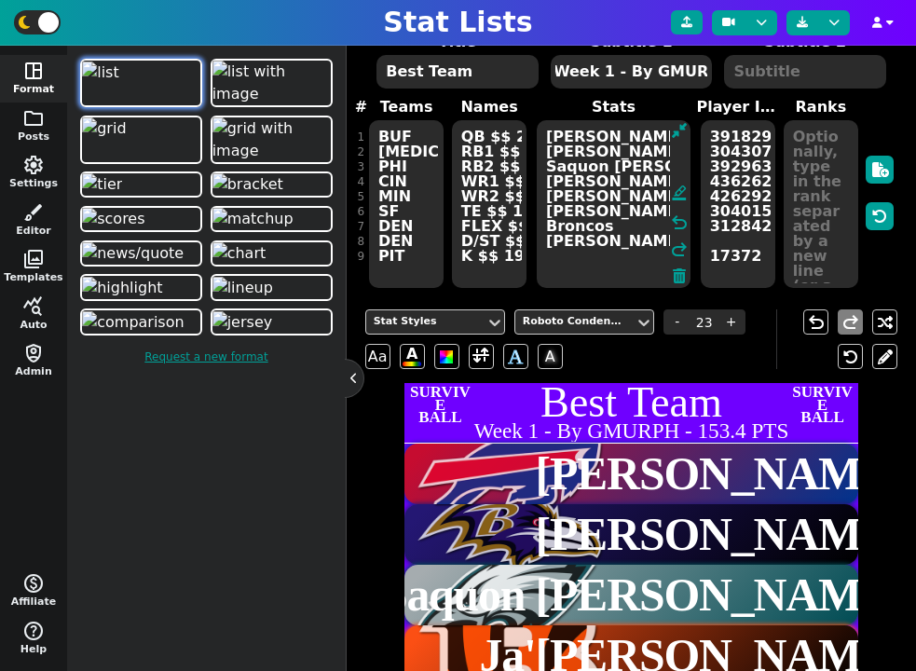
click at [496, 187] on textarea "QB $$ 20.1 RB1 $$ 19.9 RB2 $$ 19.9 WR1 $$ 19.9 WR2 $$ 19.9 TE $$ 19.9 FLEX $$ 1…" at bounding box center [489, 204] width 75 height 168
click at [636, 198] on textarea "Josh Allen Derrick Henry Saquon Barkley Ja'Marr Chase Justin Jefferson George K…" at bounding box center [614, 204] width 154 height 168
click at [681, 272] on icon at bounding box center [679, 275] width 13 height 15
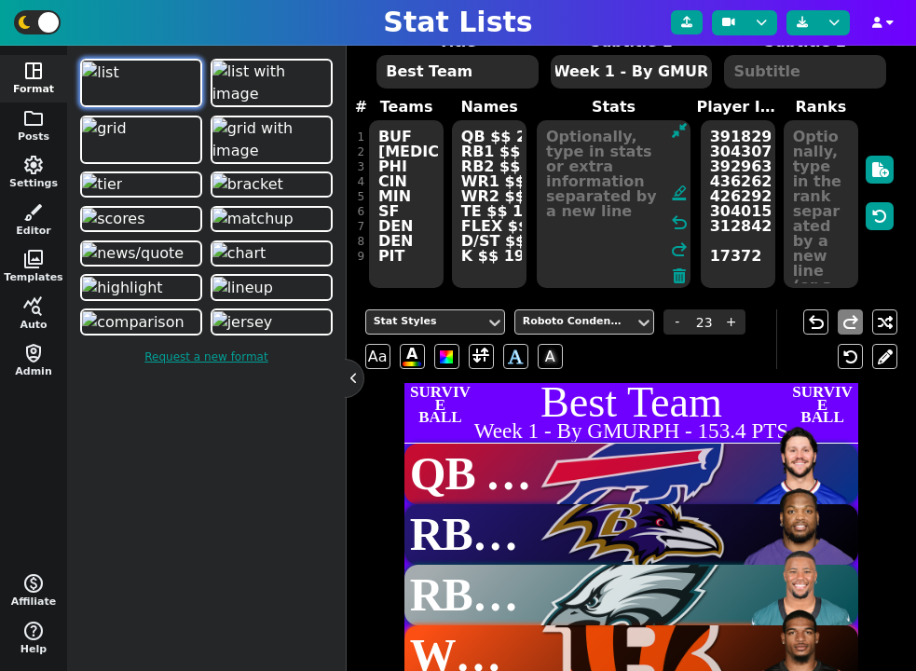
click at [747, 254] on textarea "3918298 3043078 3929630 4362628 4262921 3040151 3128429 17372" at bounding box center [738, 204] width 75 height 168
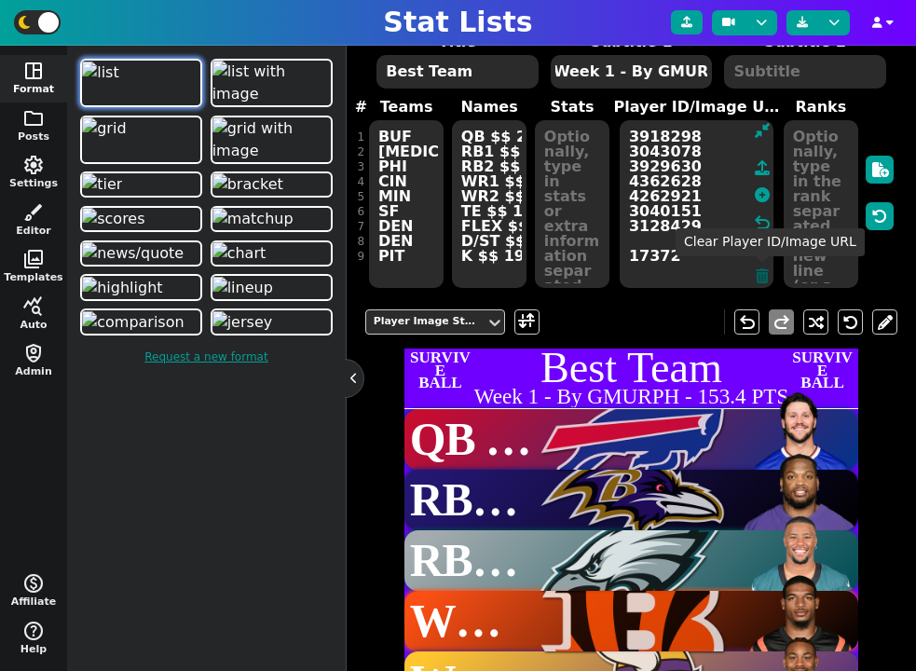
click at [761, 280] on icon at bounding box center [762, 275] width 13 height 15
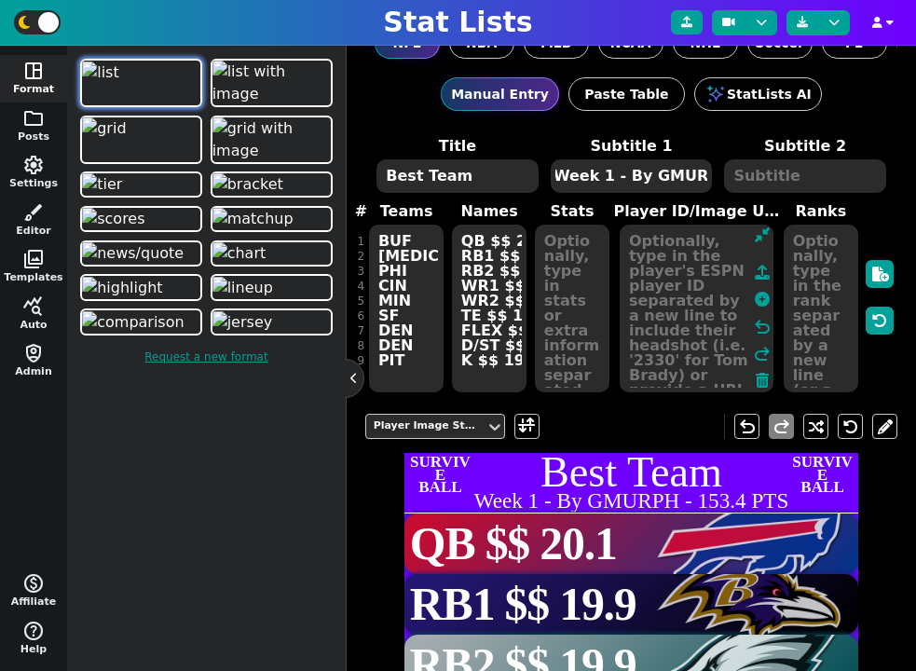
scroll to position [45, 0]
click at [478, 291] on textarea "QB $$ 20.1 RB1 $$ 19.9 RB2 $$ 19.9 WR1 $$ 19.9 WR2 $$ 19.9 TE $$ 19.9 FLEX $$ 1…" at bounding box center [489, 309] width 75 height 168
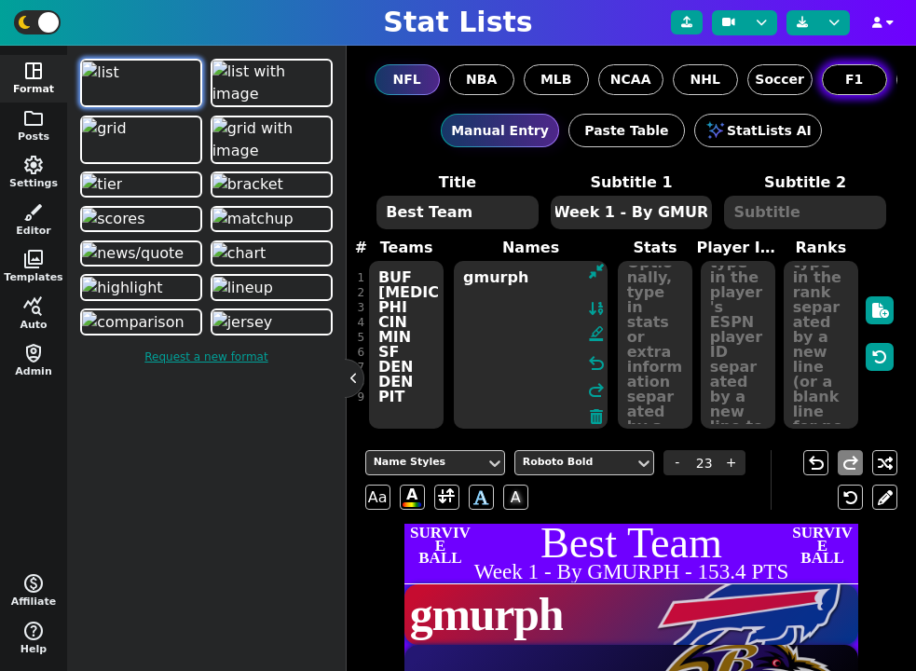
scroll to position [0, 222]
type textarea "gmurph"
click at [834, 80] on span "Custom" at bounding box center [855, 80] width 55 height 20
click at [0, 0] on input "Custom" at bounding box center [0, 0] width 0 height 0
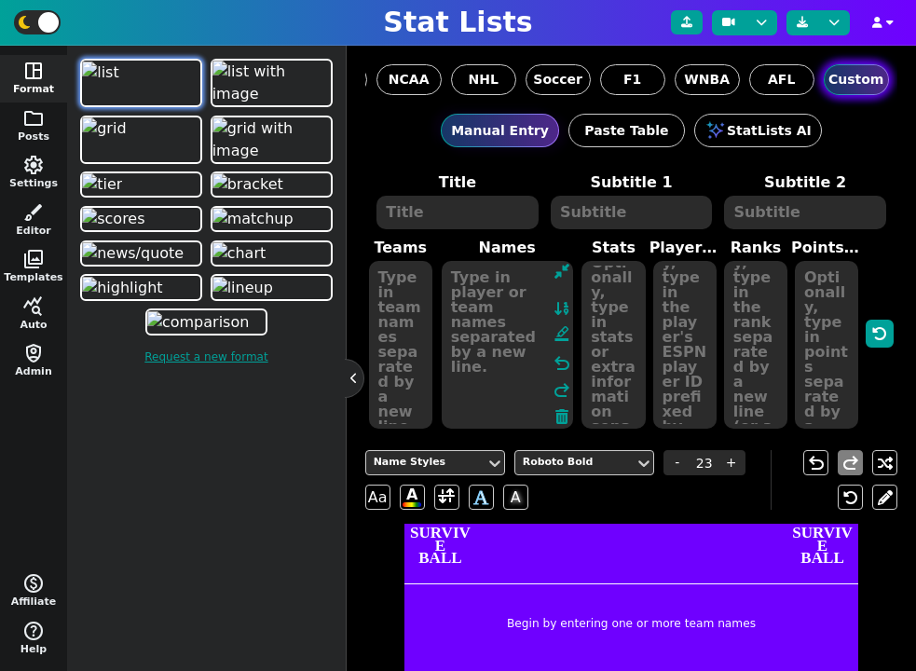
scroll to position [0, 0]
click at [404, 305] on textarea at bounding box center [400, 345] width 63 height 168
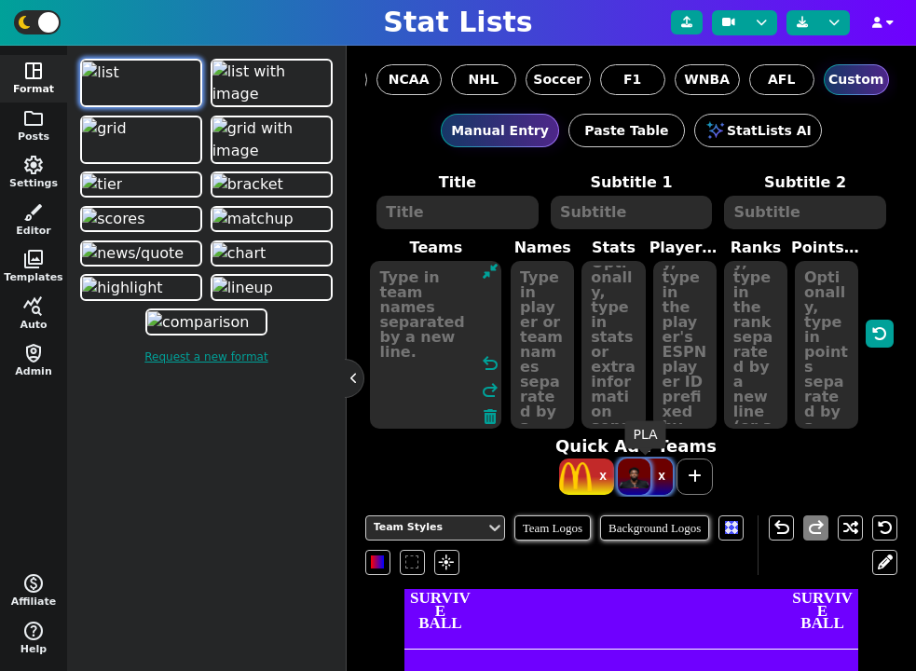
click at [635, 479] on span at bounding box center [634, 476] width 33 height 36
type textarea "PLA"
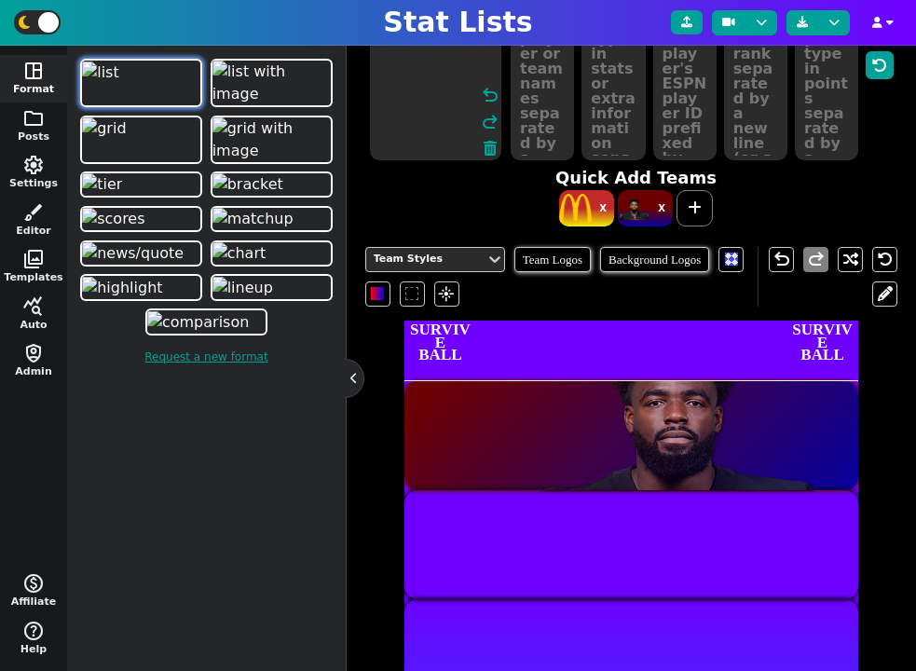
scroll to position [277, 0]
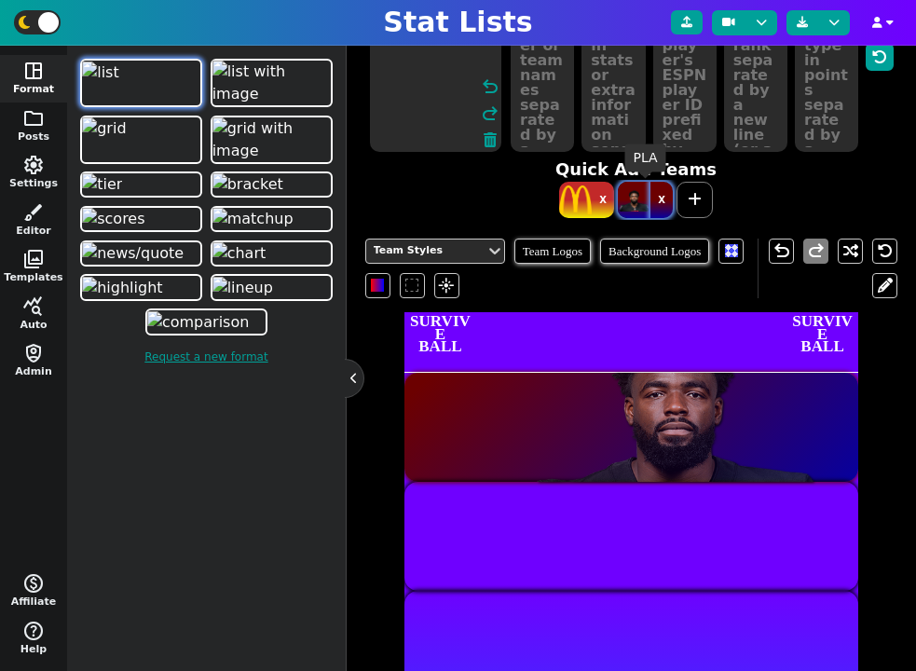
click at [662, 200] on button "X" at bounding box center [661, 200] width 22 height 36
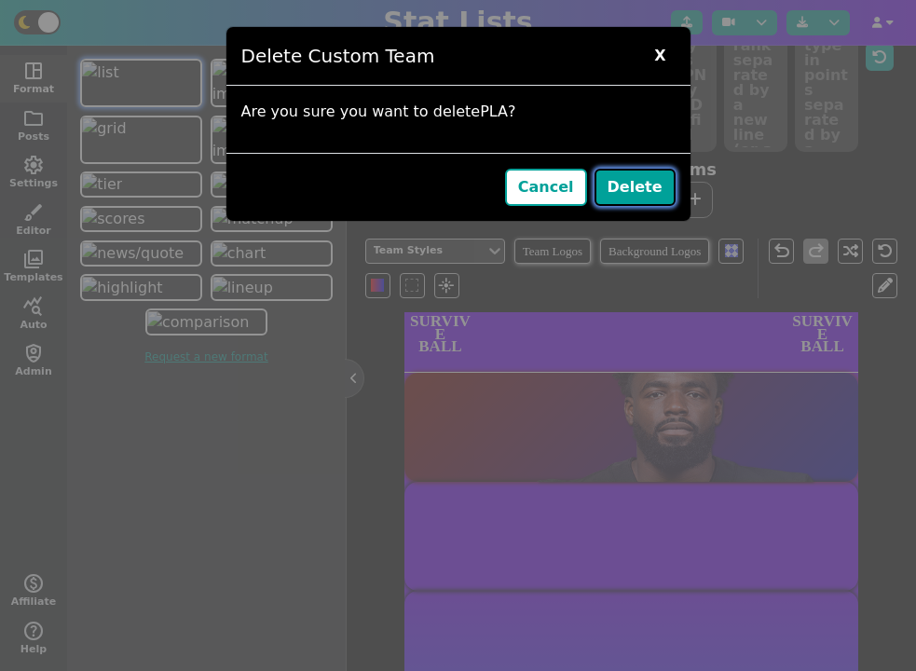
click at [643, 192] on button "Delete" at bounding box center [634, 187] width 81 height 37
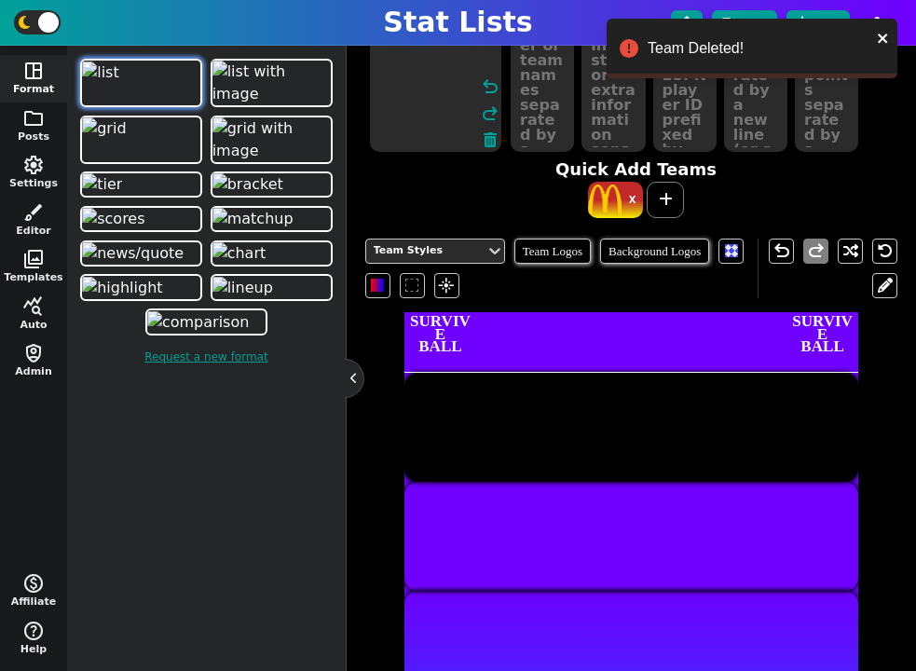
click at [411, 127] on textarea "PLA" at bounding box center [435, 68] width 131 height 168
click at [665, 204] on icon at bounding box center [666, 199] width 14 height 15
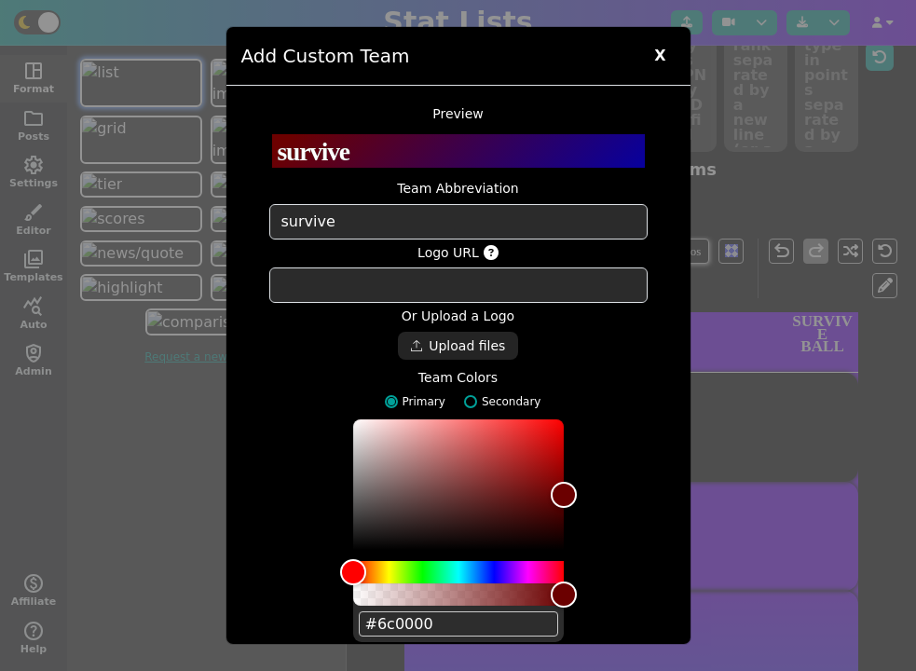
scroll to position [75, 0]
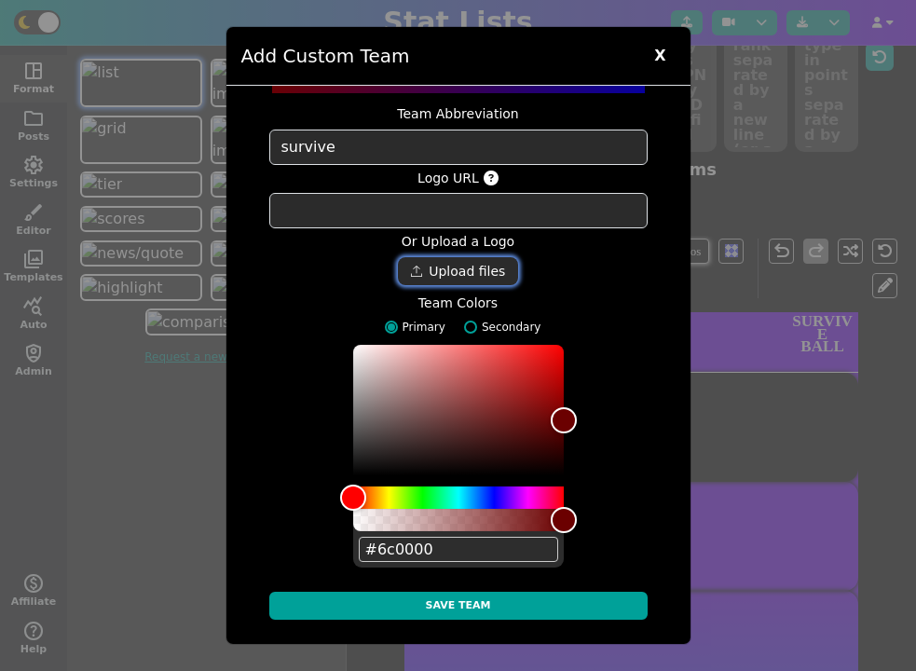
type textarea "survive"
click at [459, 271] on div "Drop files here" at bounding box center [458, 271] width 121 height 28
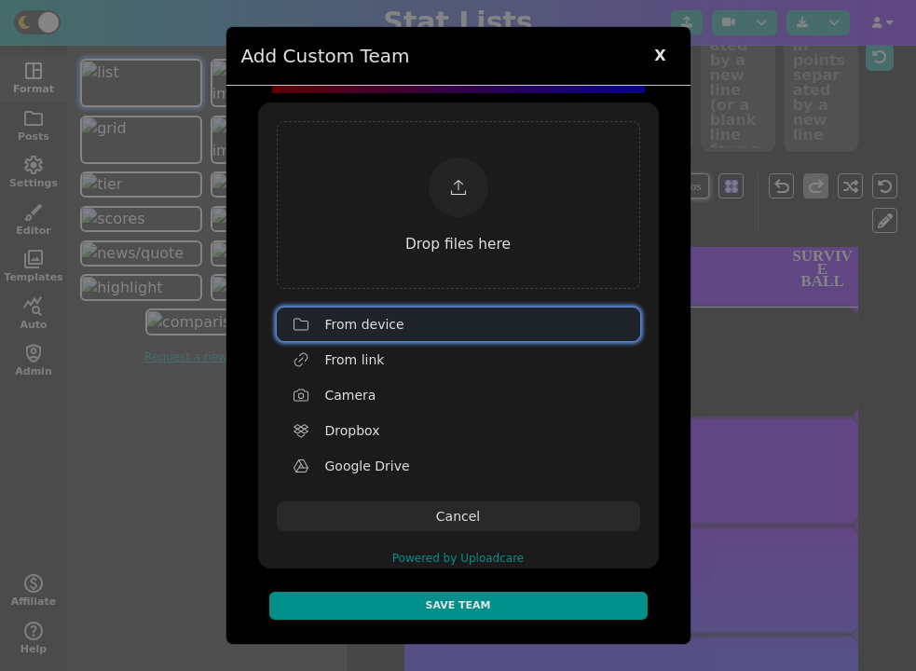
click at [409, 319] on div "From device" at bounding box center [478, 324] width 306 height 30
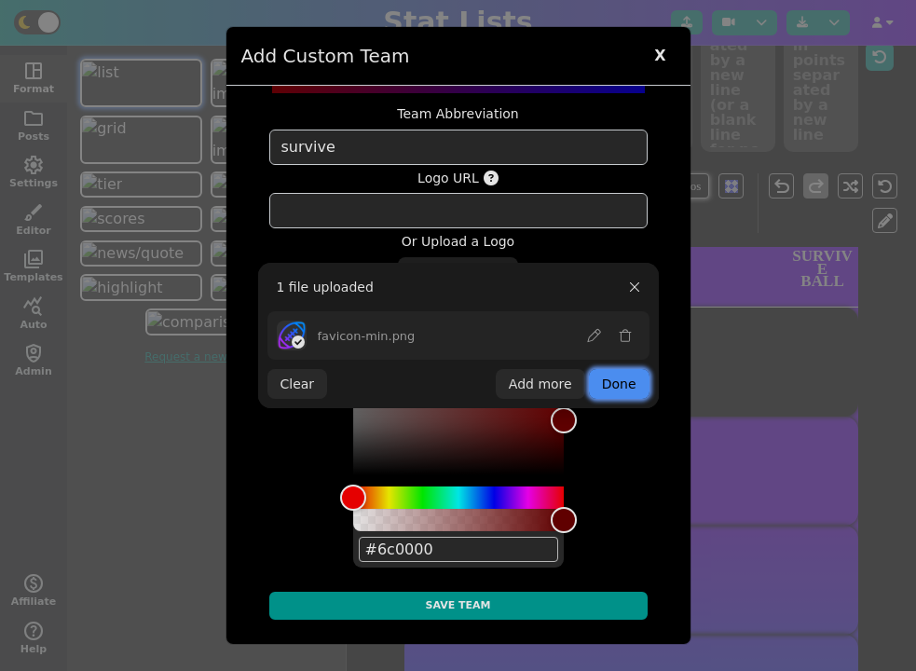
click at [621, 389] on button "Done" at bounding box center [619, 384] width 61 height 30
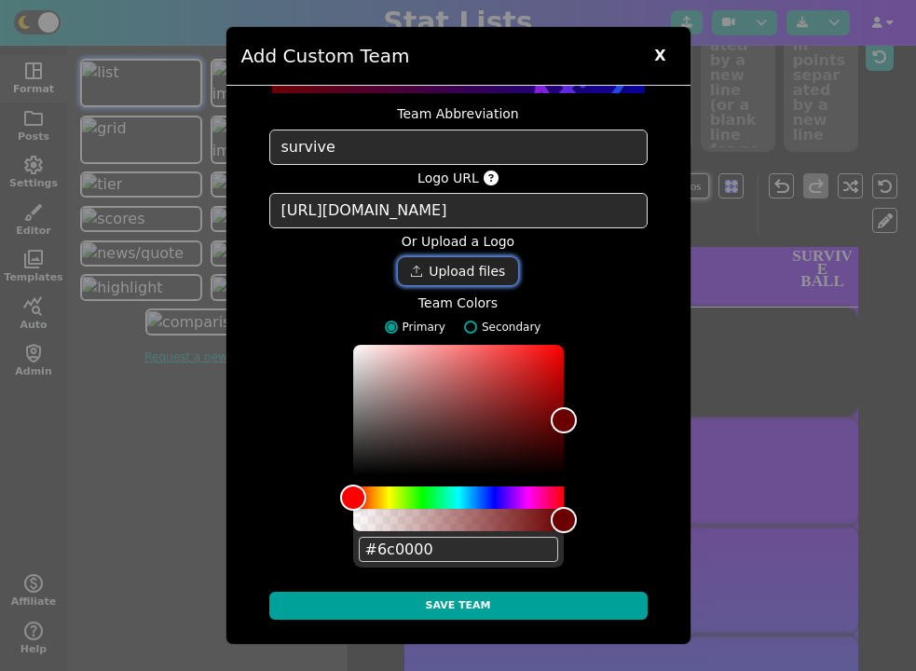
type textarea "https://ucarecdn.com/a8265aef-bb4f-4d21-aa52-c4fdf9255a1d/"
click at [415, 553] on input "#6c0000" at bounding box center [458, 549] width 199 height 25
paste input "f00ff"
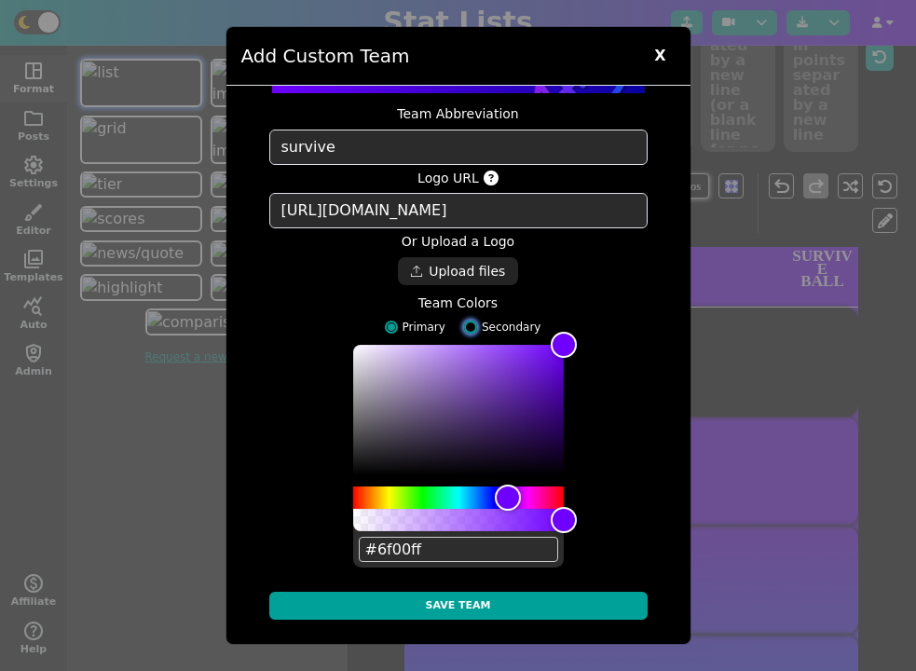
type input "#6f00ff"
click at [473, 327] on input "Secondary" at bounding box center [470, 327] width 13 height 13
radio input "true"
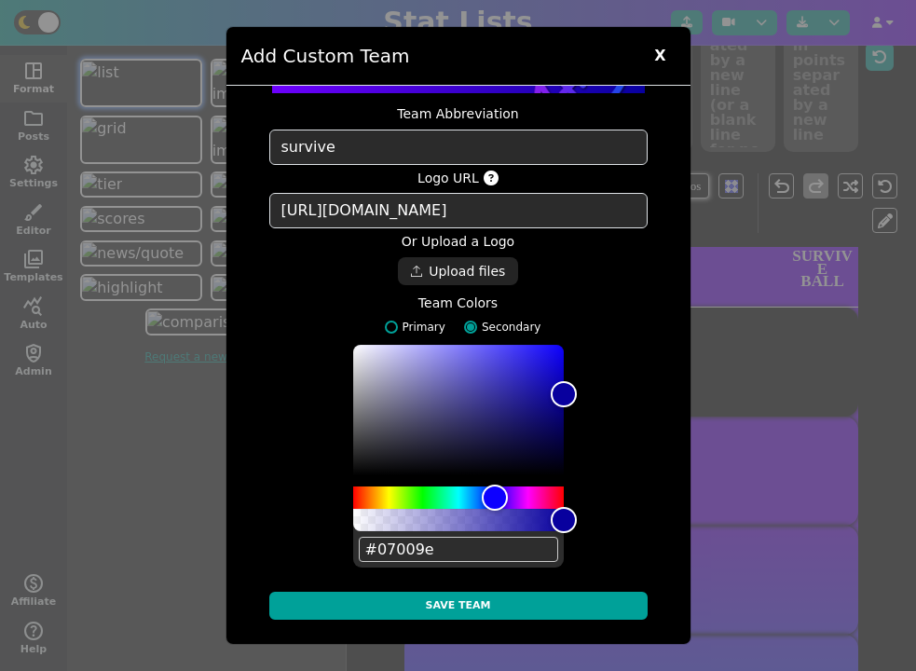
click at [415, 554] on input "#07009e" at bounding box center [458, 549] width 199 height 25
paste input "066ff"
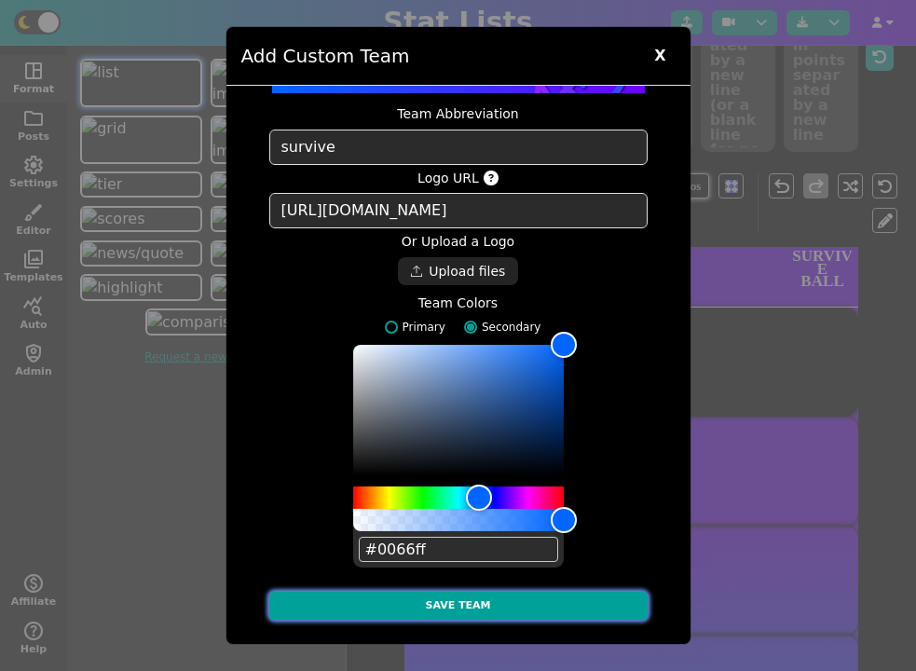
type input "#0066ff"
click at [502, 599] on button "Save Team" at bounding box center [458, 606] width 378 height 29
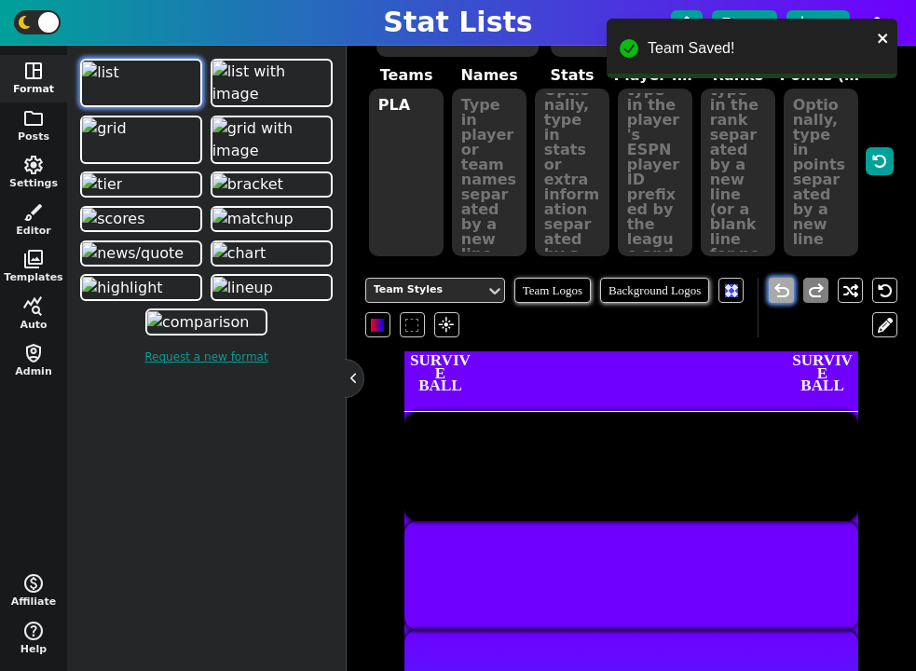
scroll to position [115, 0]
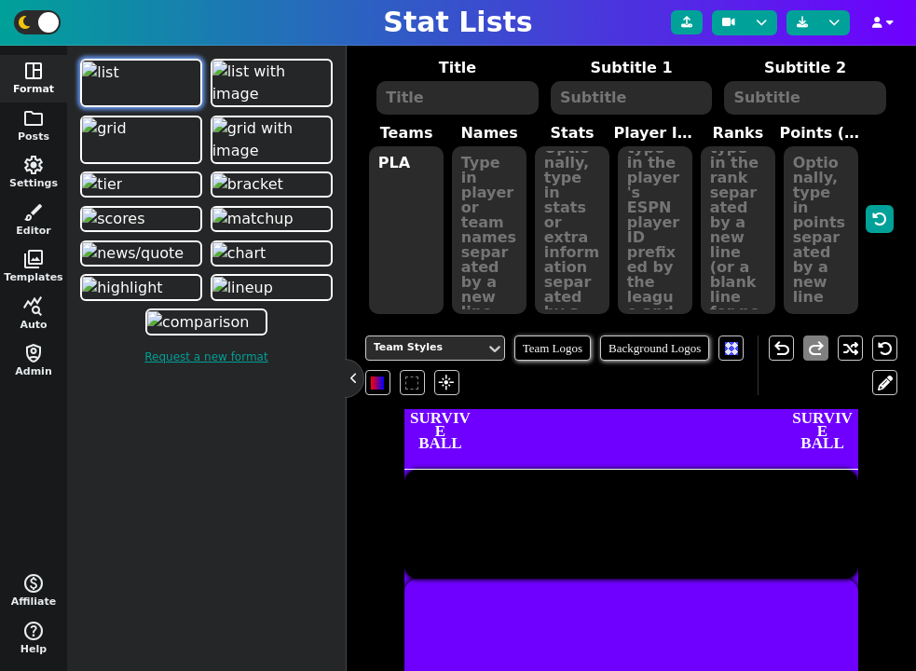
click at [413, 257] on textarea "PLA" at bounding box center [406, 230] width 75 height 168
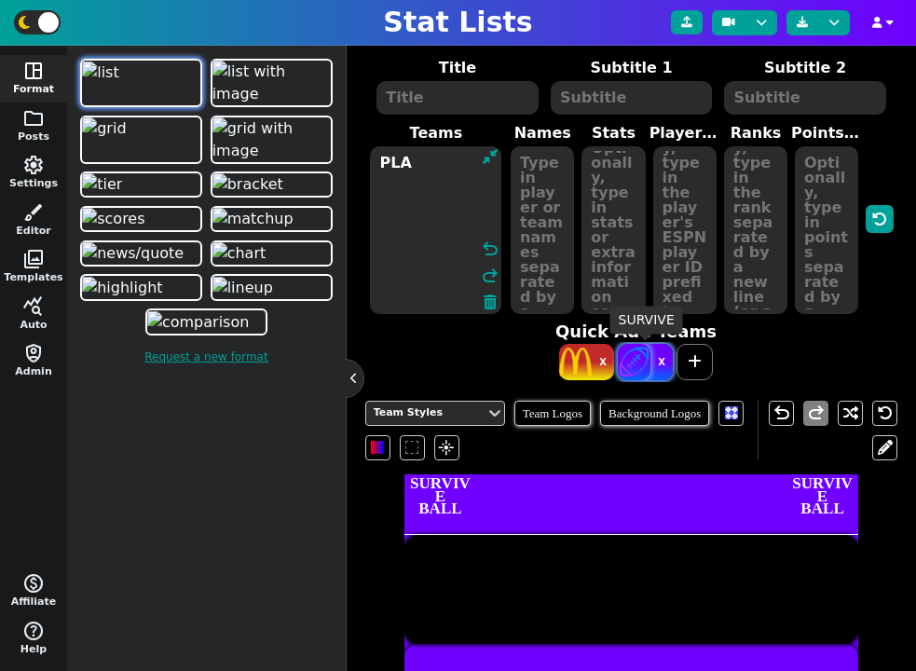
click at [640, 365] on span at bounding box center [634, 362] width 33 height 36
type textarea "PLA SURVIVE"
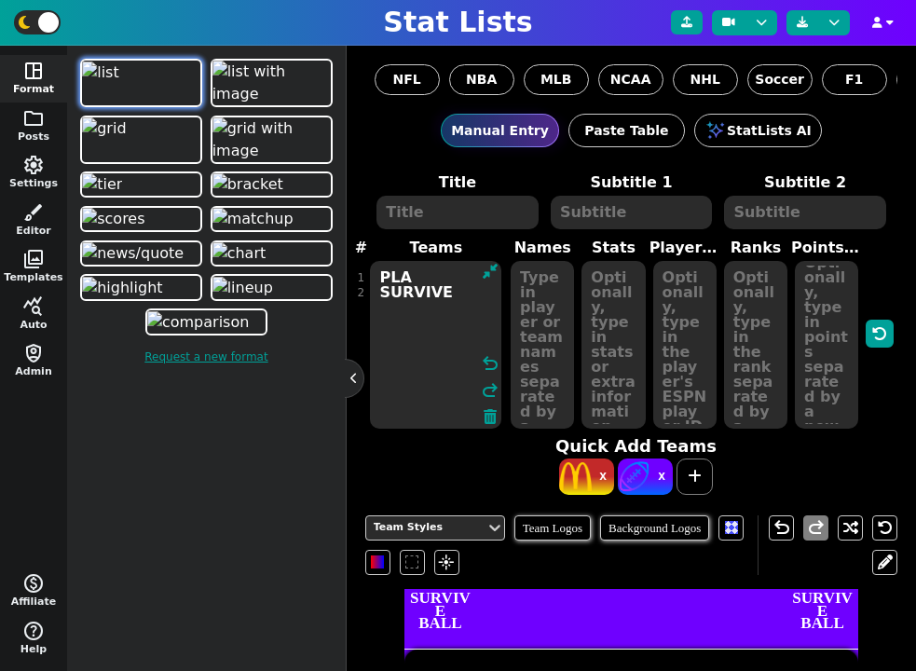
scroll to position [0, 0]
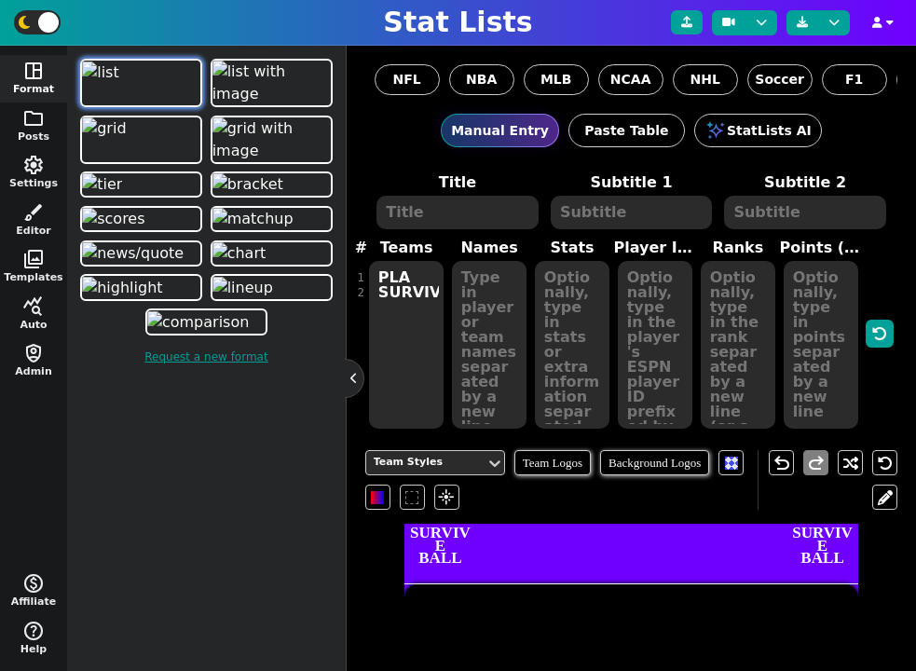
click at [470, 196] on textarea at bounding box center [456, 213] width 161 height 34
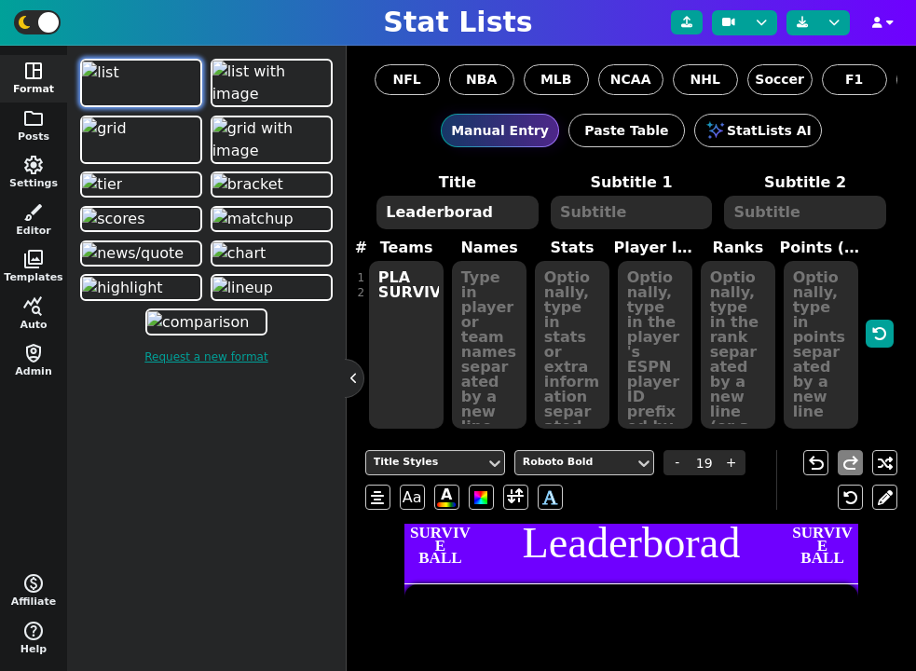
type textarea "Leaderborad"
click at [403, 287] on textarea "PLA SURVIVE" at bounding box center [406, 345] width 75 height 168
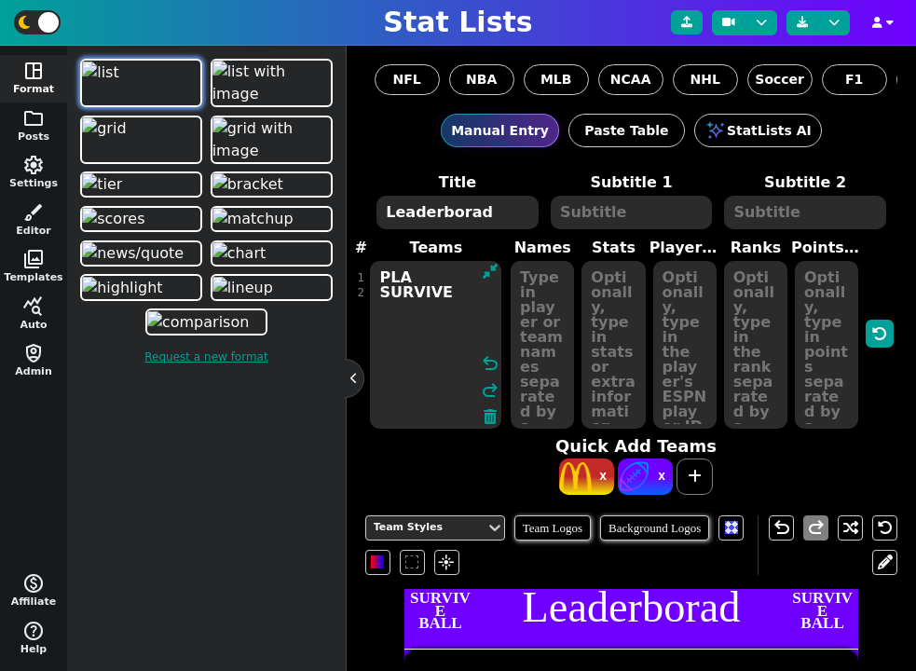
click at [403, 287] on textarea "PLA SURVIVE" at bounding box center [435, 345] width 131 height 168
click at [407, 278] on textarea "PLA" at bounding box center [435, 345] width 131 height 168
paste textarea "SURVIVE"
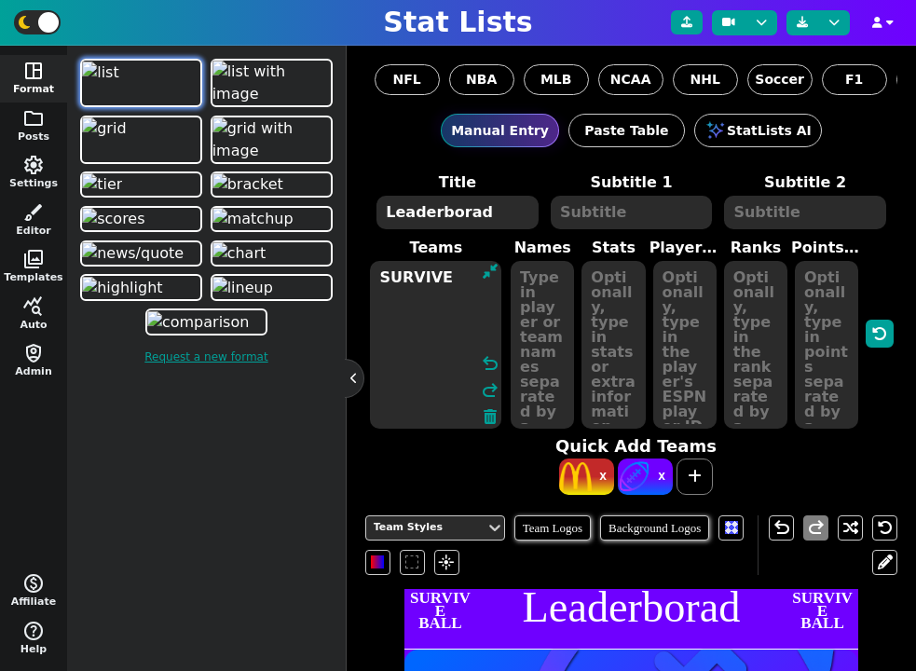
paste textarea "SURVIVE"
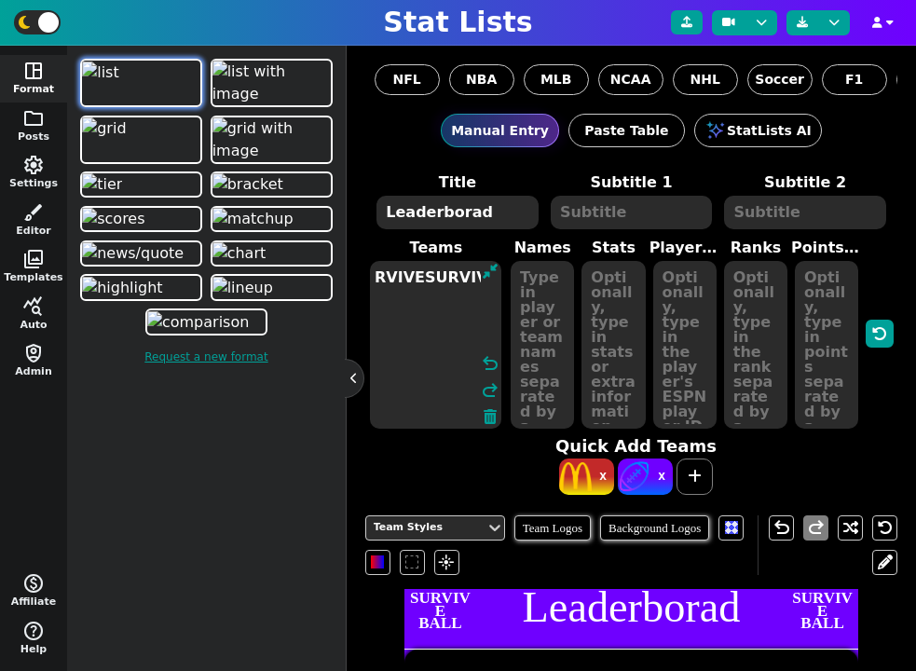
paste textarea "SURVIVE"
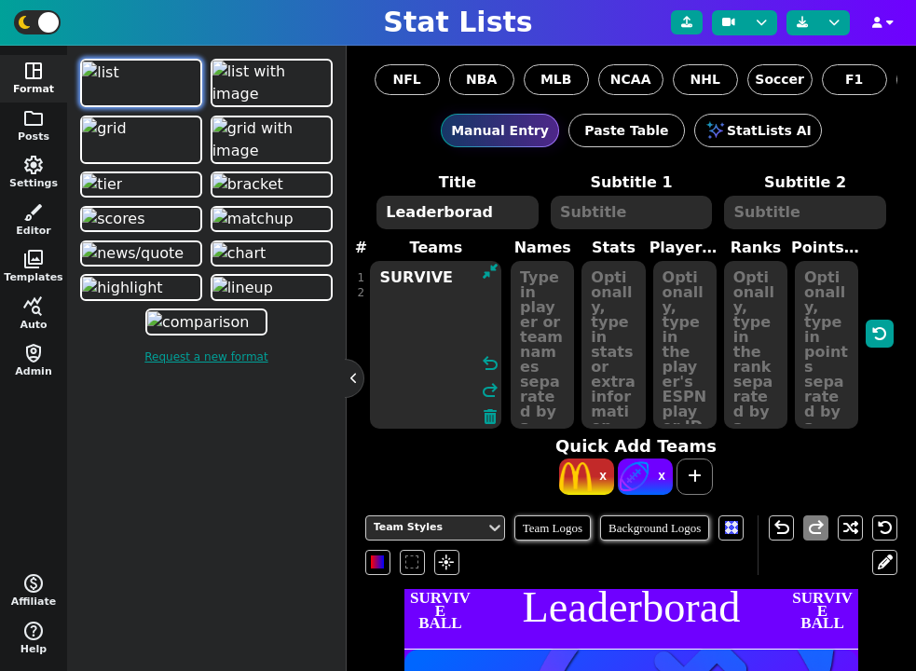
paste textarea "SURVIVE"
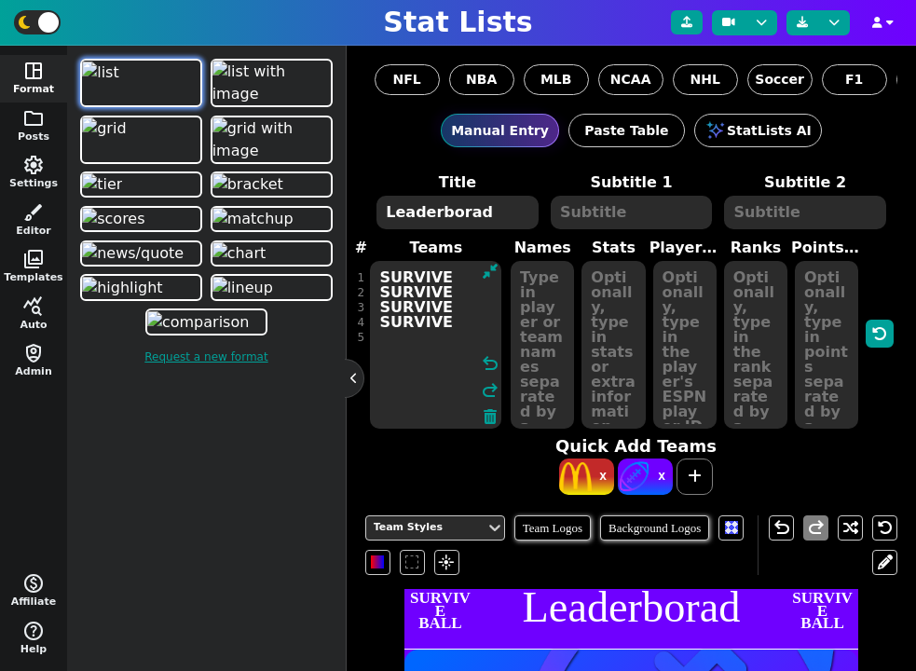
paste textarea "SURVIVE"
type textarea "SURVIVE SURVIVE SURVIVE SURVIVE SURVIVE"
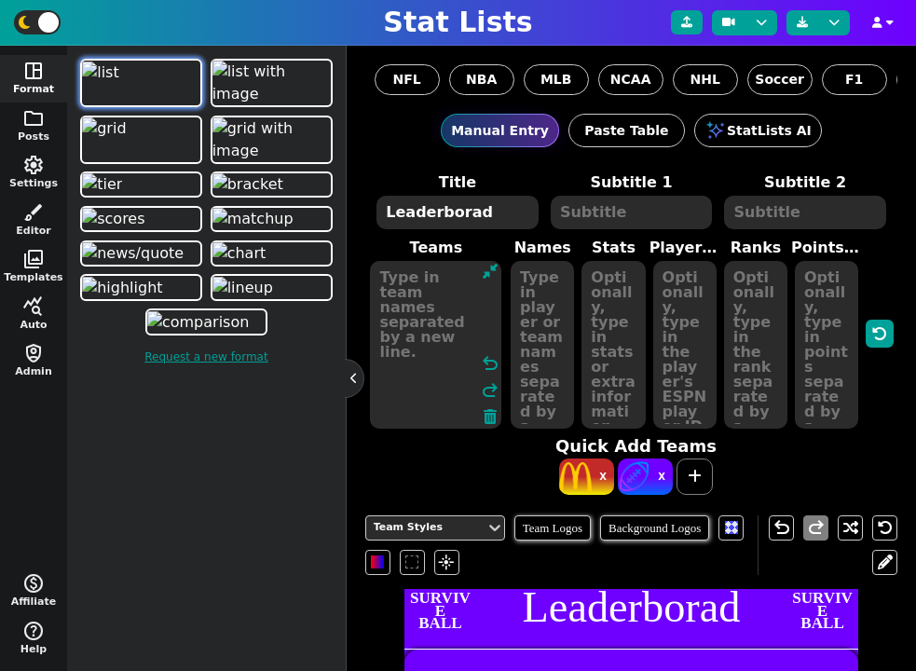
paste textarea "SURVIVE SURVIVE SURVIVE SURVIVE SURVIVE"
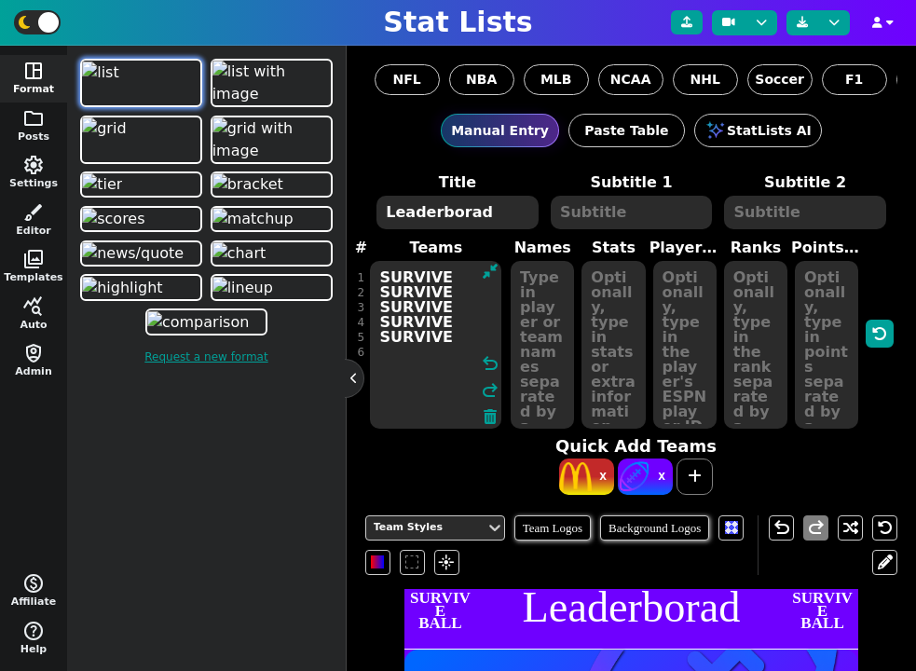
paste textarea "SURVIVE SURVIVE SURVIVE SURVIVE SURVIVE"
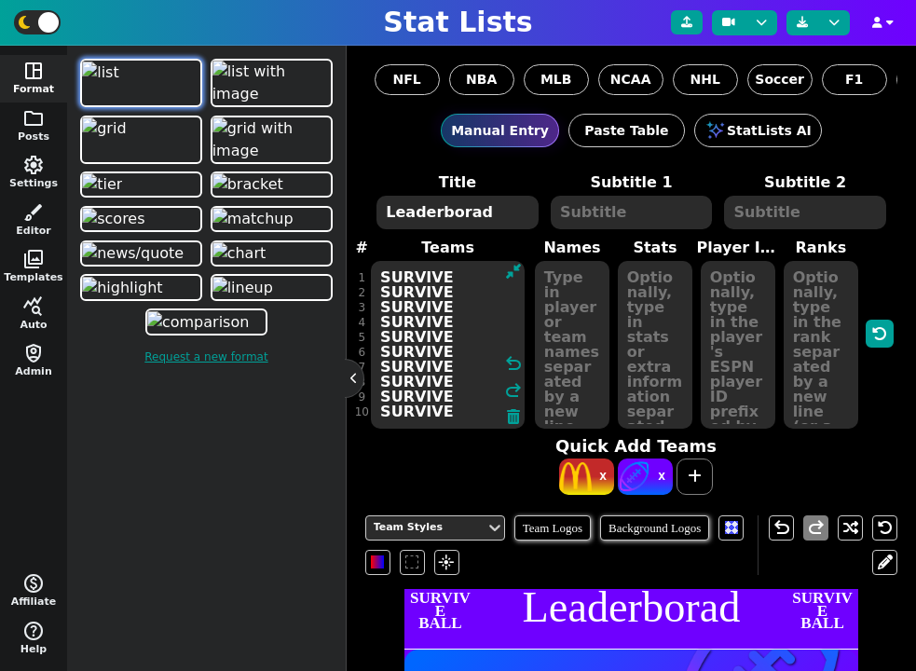
type textarea "SURVIVE SURVIVE SURVIVE SURVIVE SURVIVE SURVIVE SURVIVE SURVIVE SURVIVE SURVIVE"
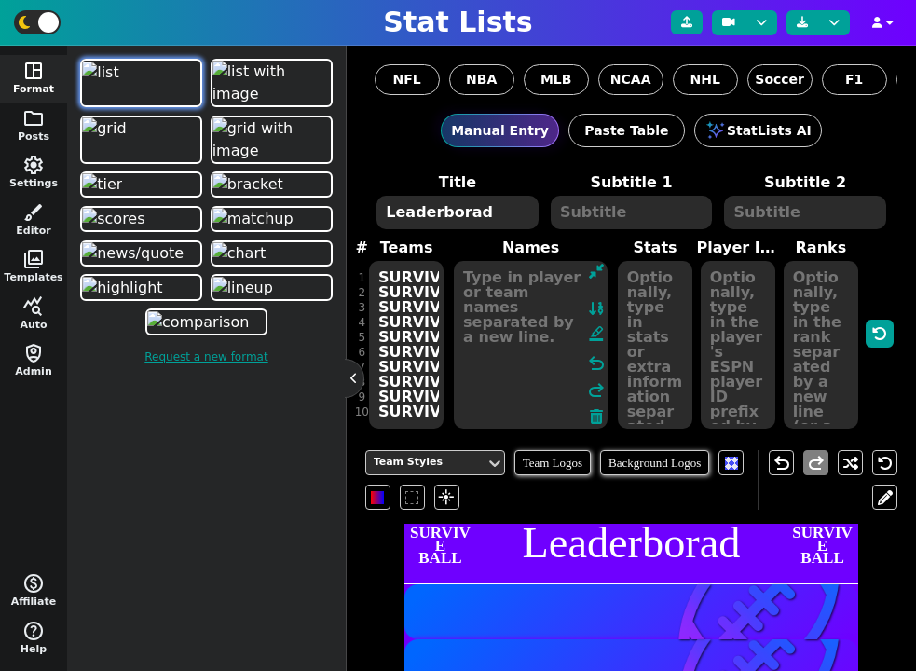
click at [569, 342] on textarea at bounding box center [531, 345] width 154 height 168
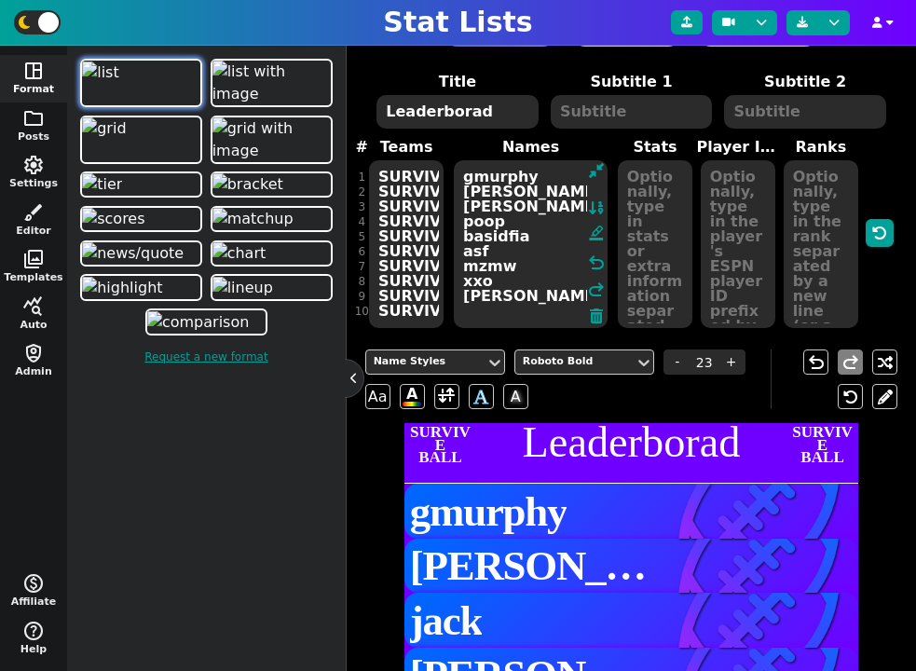
scroll to position [79, 0]
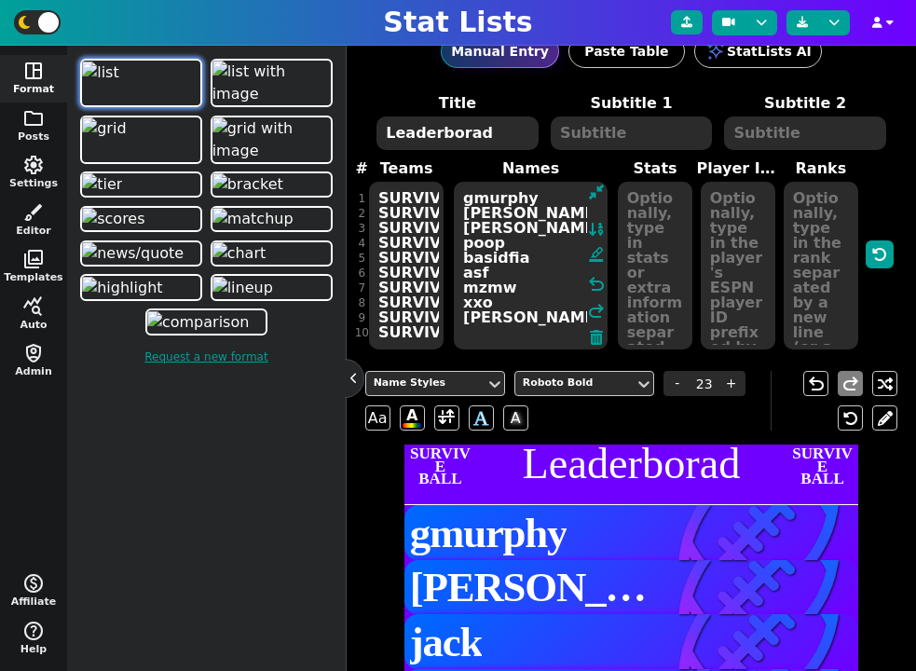
type textarea "gmurphy mike jack bob poop basidfia asf mzmw xxo peter"
click at [462, 133] on textarea "Leaderborad" at bounding box center [456, 133] width 161 height 34
type input "19"
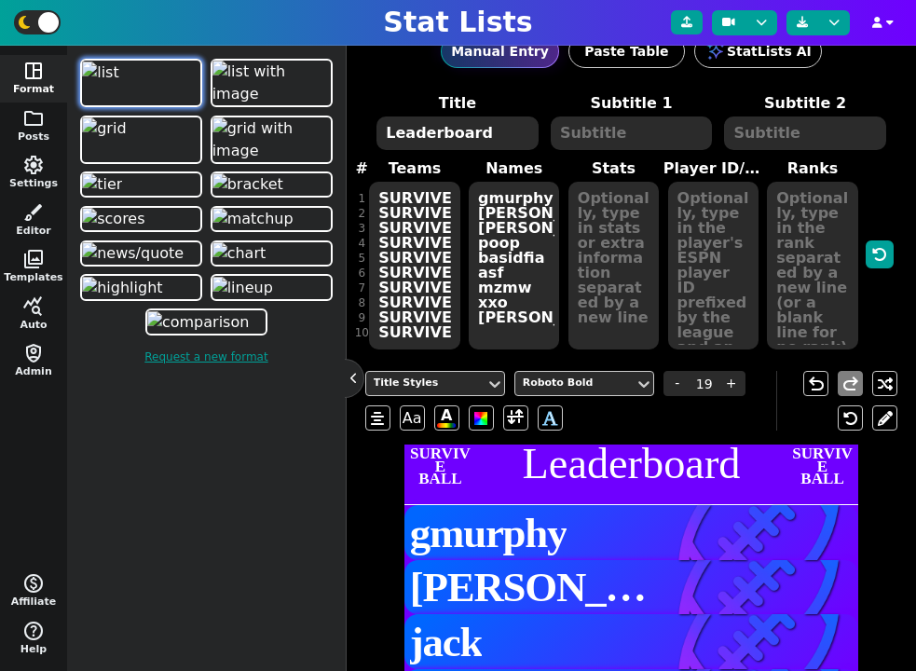
type textarea "Leaderboard"
click at [598, 142] on textarea at bounding box center [631, 133] width 161 height 34
type input "9.5"
type textarea "A"
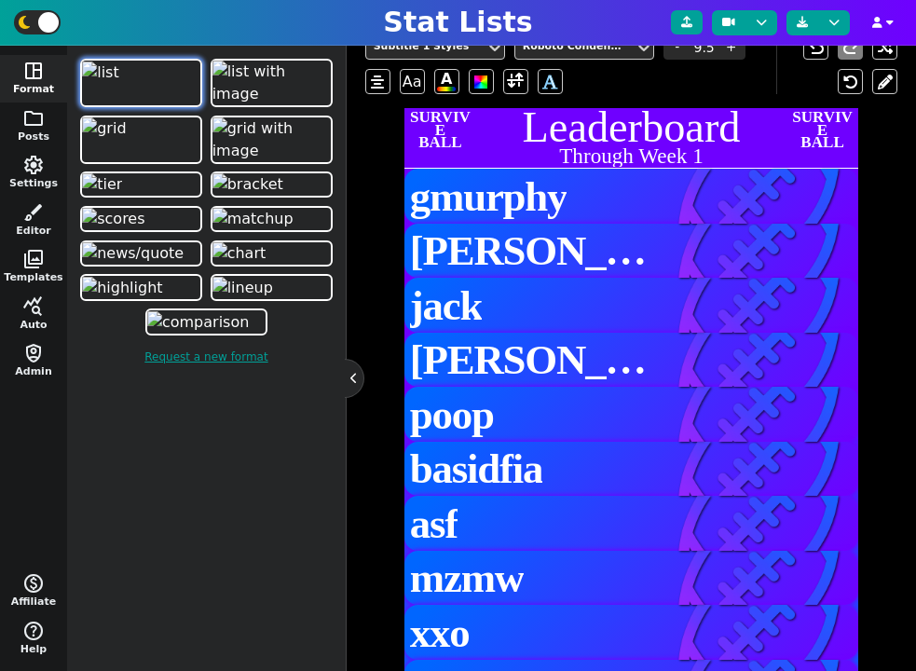
scroll to position [373, 0]
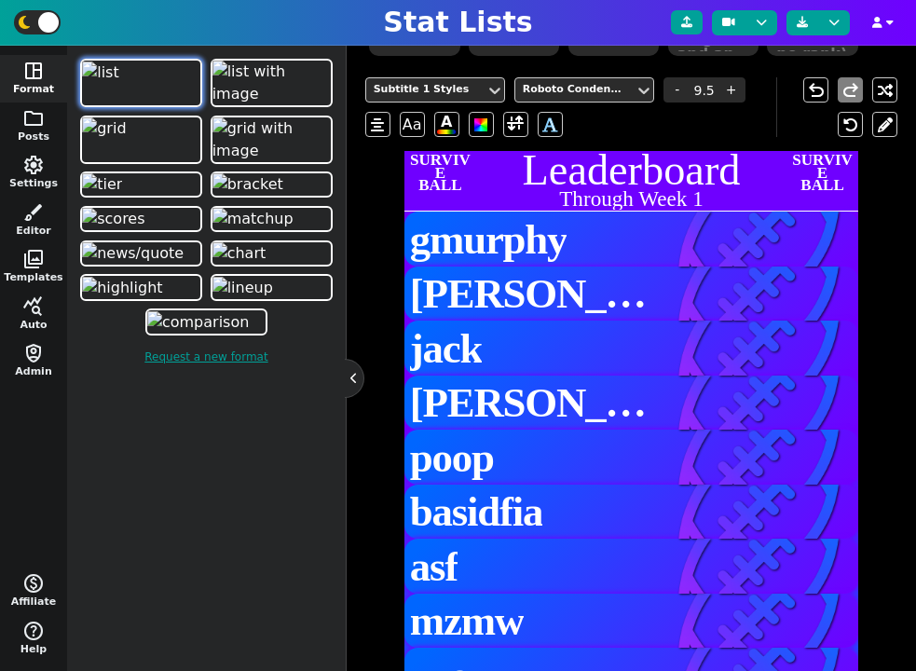
type textarea "Through Week 1"
click at [567, 242] on span "gmurphy" at bounding box center [488, 240] width 157 height 46
type input "23"
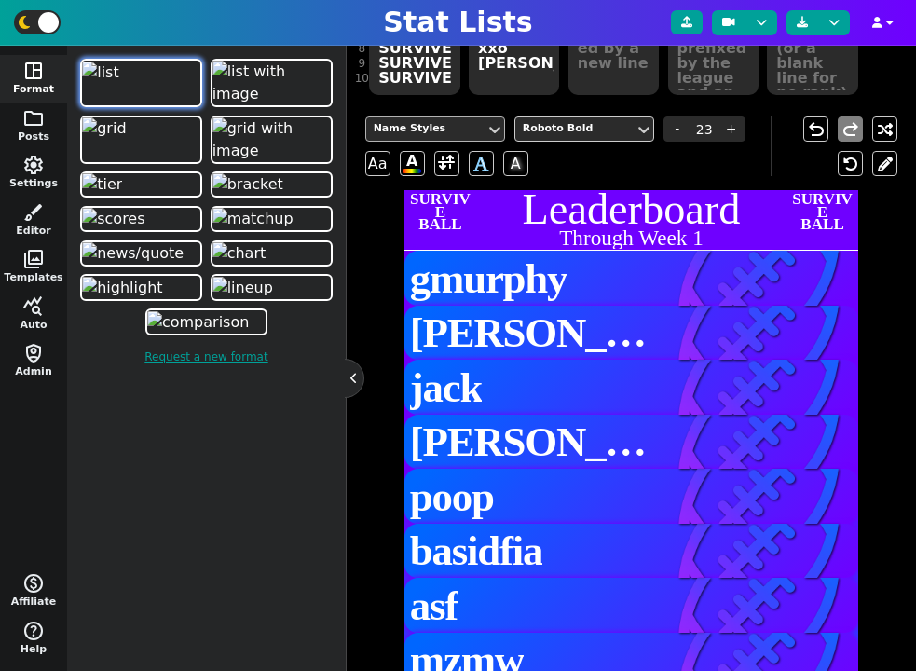
click at [429, 130] on div "Name Styles" at bounding box center [426, 129] width 104 height 16
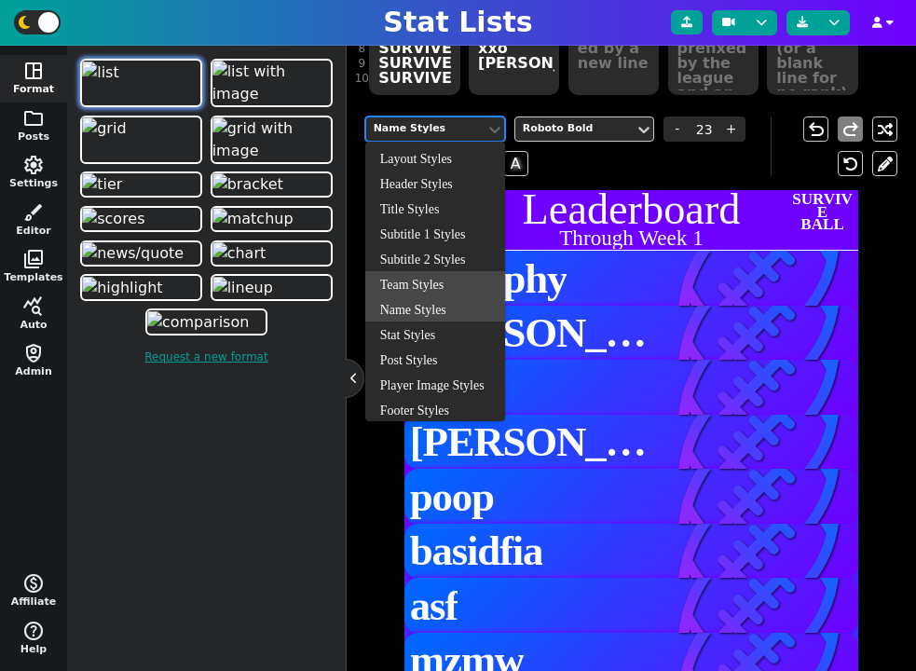
click at [433, 285] on div "Team Styles" at bounding box center [435, 283] width 140 height 25
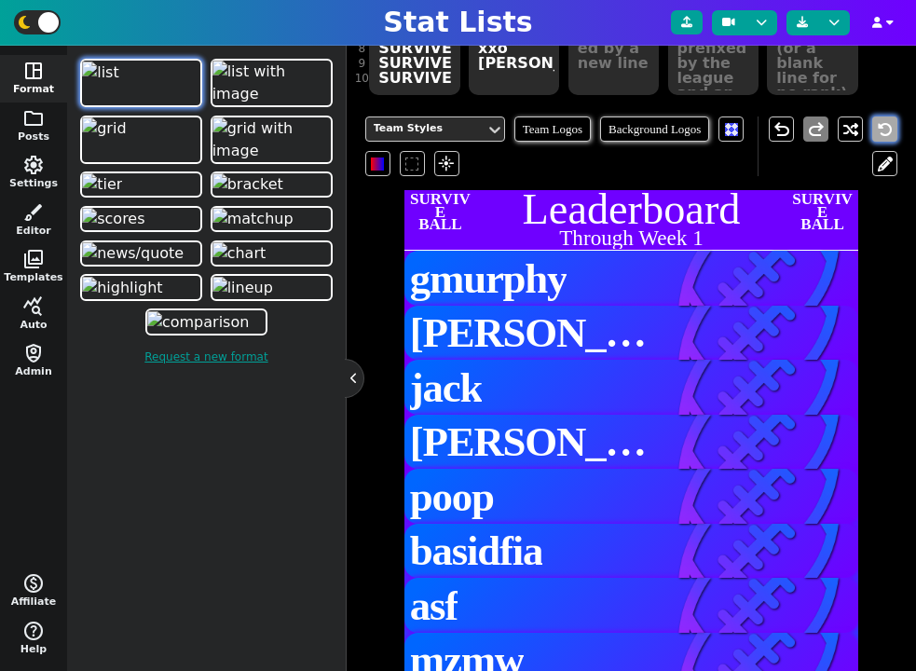
click at [887, 130] on icon at bounding box center [885, 129] width 15 height 15
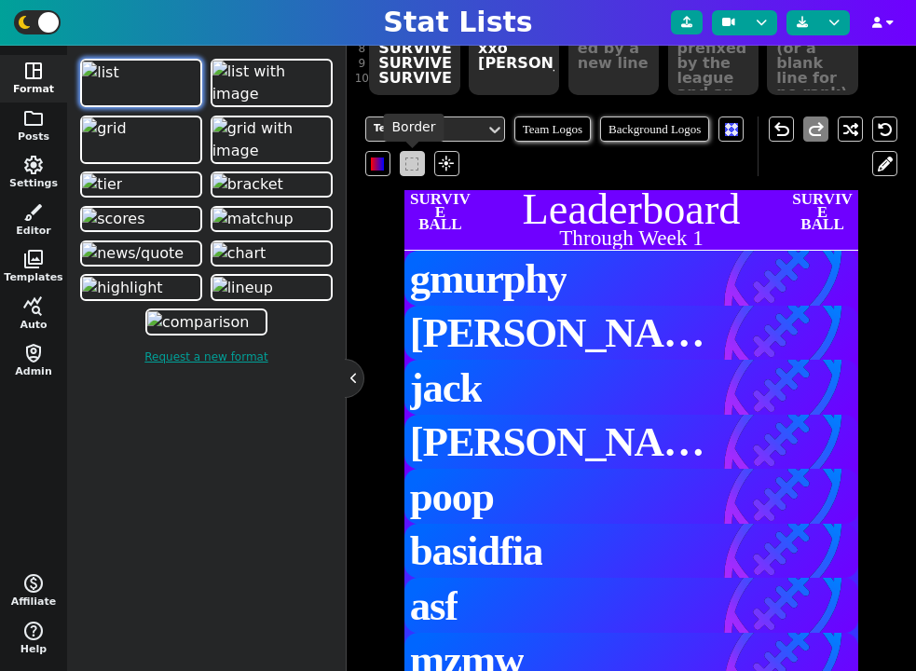
click at [413, 161] on span at bounding box center [411, 163] width 13 height 13
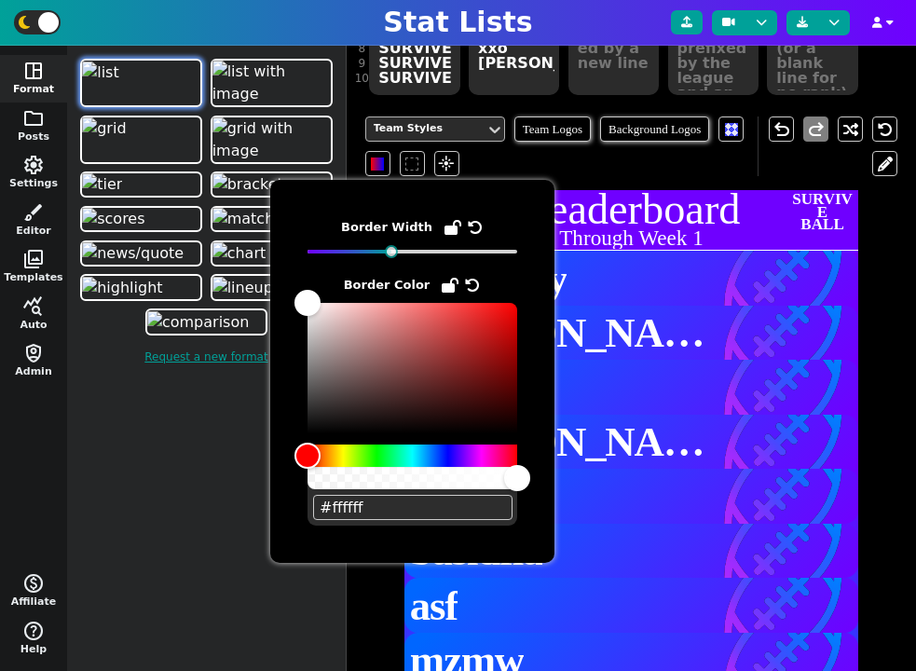
click at [414, 129] on div "Team Styles" at bounding box center [426, 129] width 104 height 16
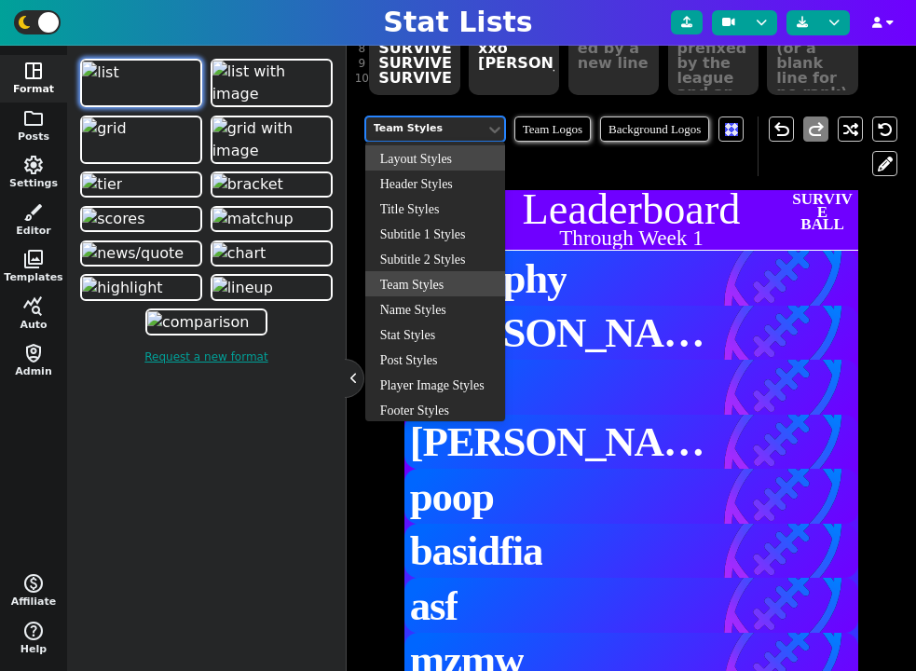
click at [412, 157] on div "Layout Styles" at bounding box center [435, 157] width 140 height 25
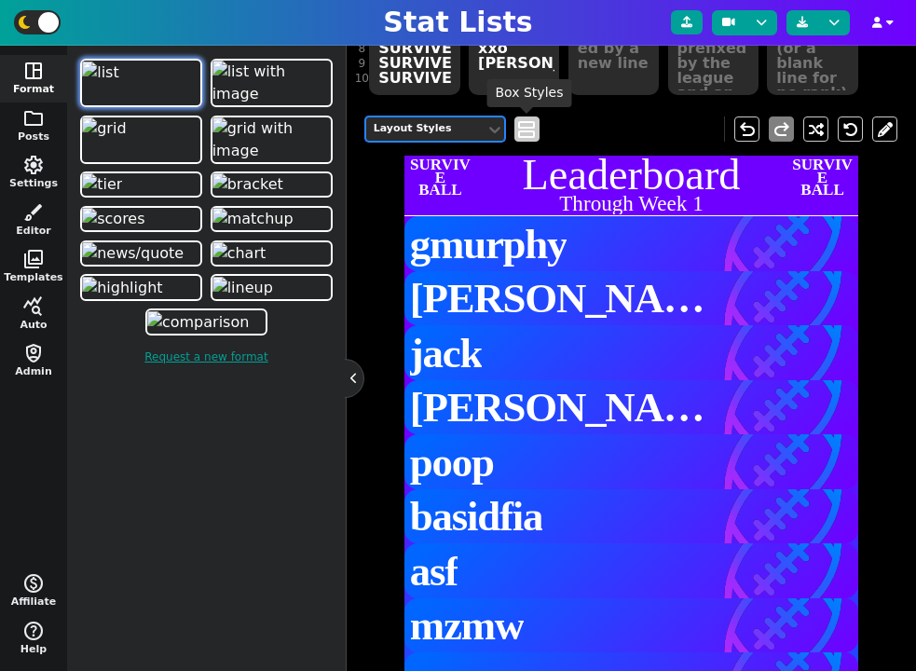
click at [519, 134] on span "view_agenda" at bounding box center [526, 129] width 19 height 22
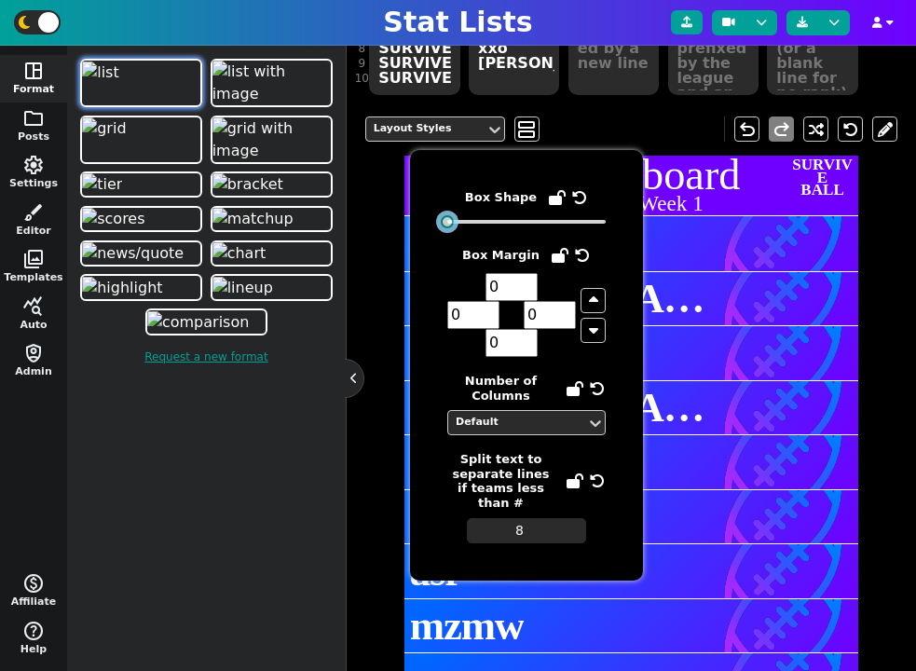
drag, startPoint x: 491, startPoint y: 225, endPoint x: 433, endPoint y: 230, distance: 58.0
click at [433, 230] on div "Box Shape Box Margin 0 0 0 0 Number of Columns Default Split text to separate l…" at bounding box center [526, 365] width 233 height 430
click at [702, 325] on div at bounding box center [631, 325] width 455 height 1
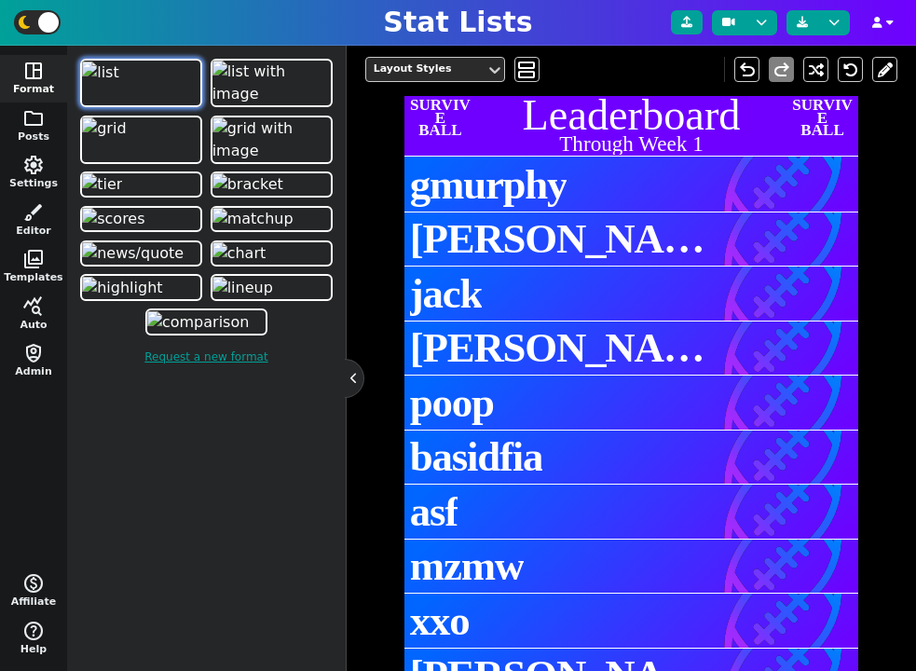
scroll to position [376, 0]
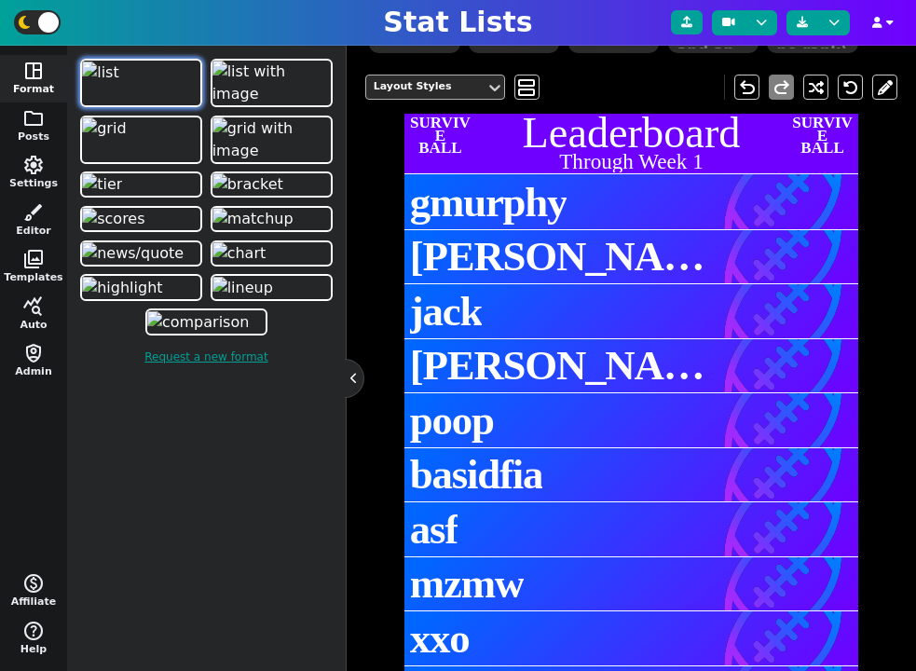
click at [472, 88] on div "Layout Styles" at bounding box center [426, 87] width 104 height 16
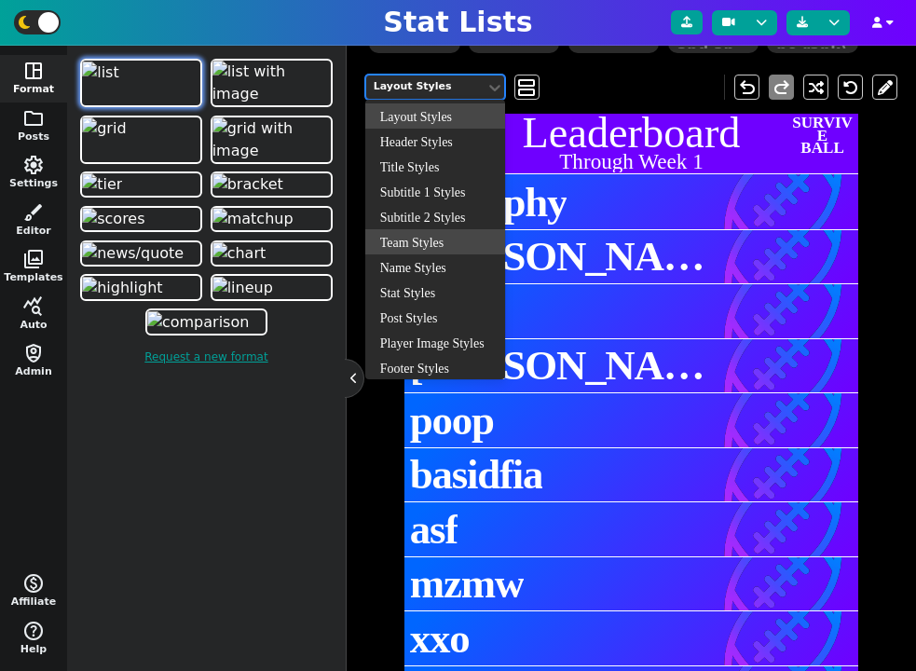
click at [434, 250] on div "Team Styles" at bounding box center [435, 241] width 140 height 25
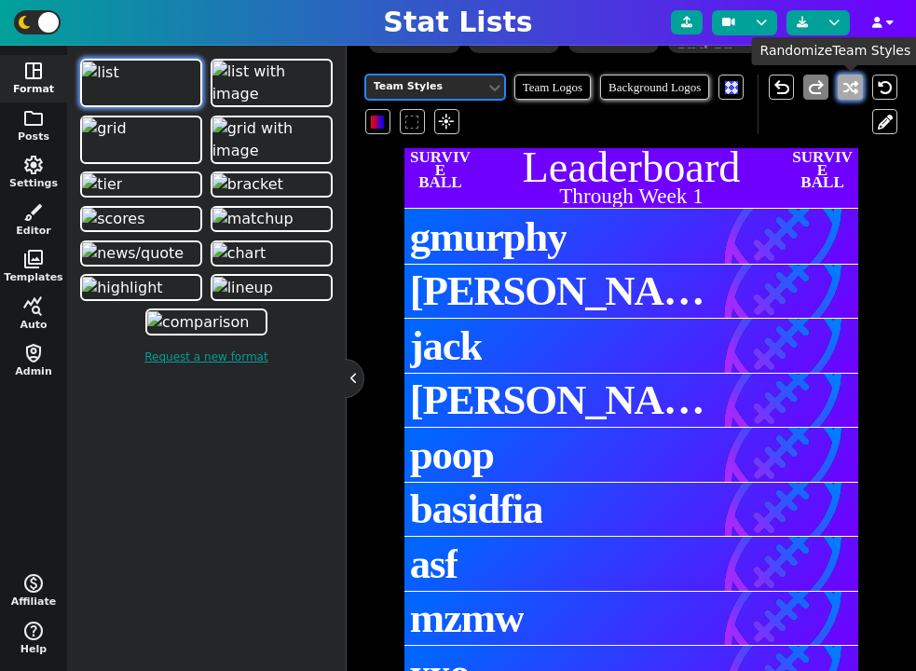
click at [843, 94] on button at bounding box center [850, 87] width 25 height 25
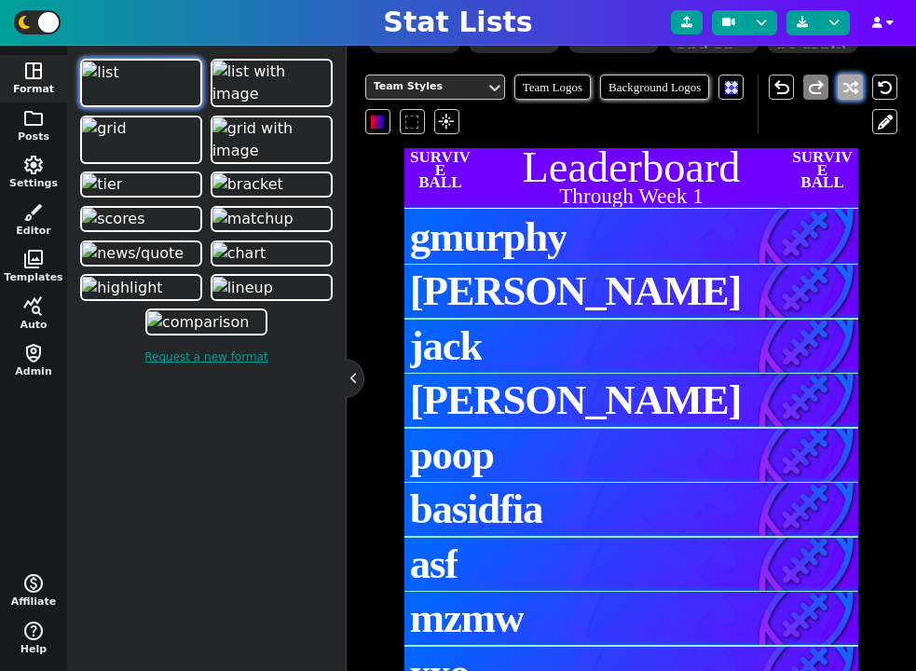
click at [843, 94] on button at bounding box center [850, 87] width 25 height 25
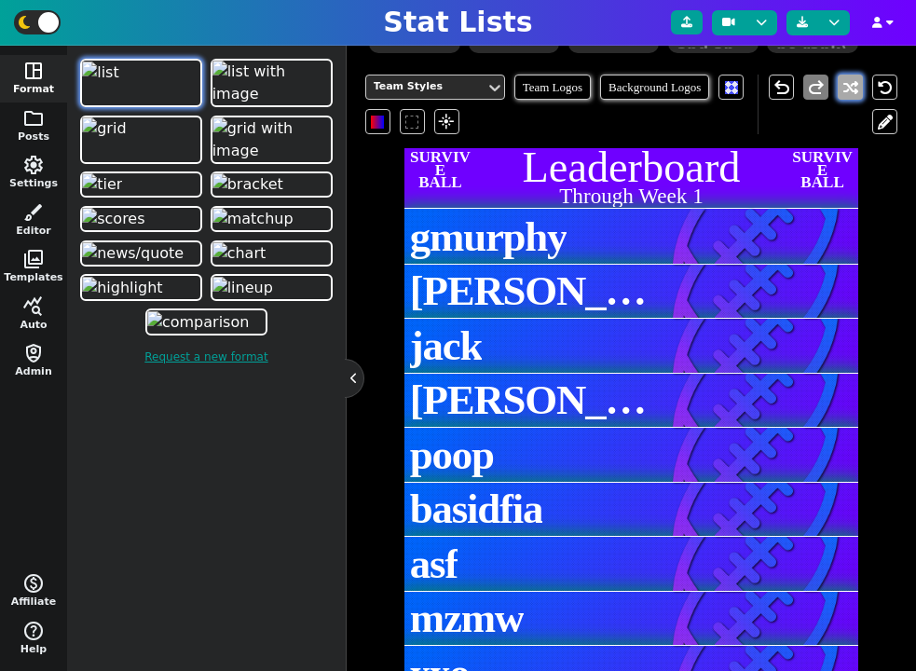
click at [843, 94] on button at bounding box center [850, 87] width 25 height 25
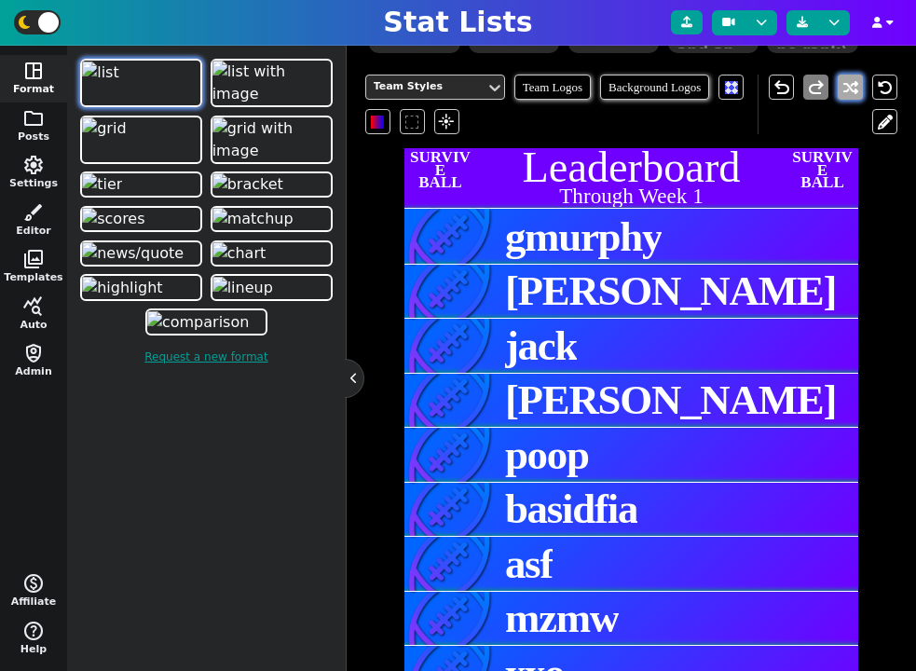
click at [843, 94] on button at bounding box center [850, 87] width 25 height 25
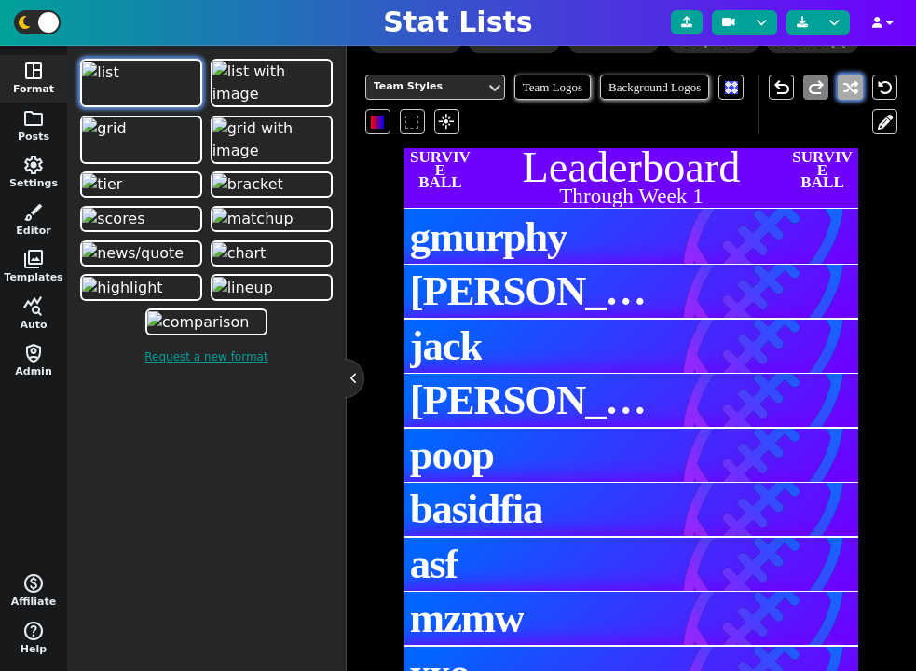
click at [843, 94] on button at bounding box center [850, 87] width 25 height 25
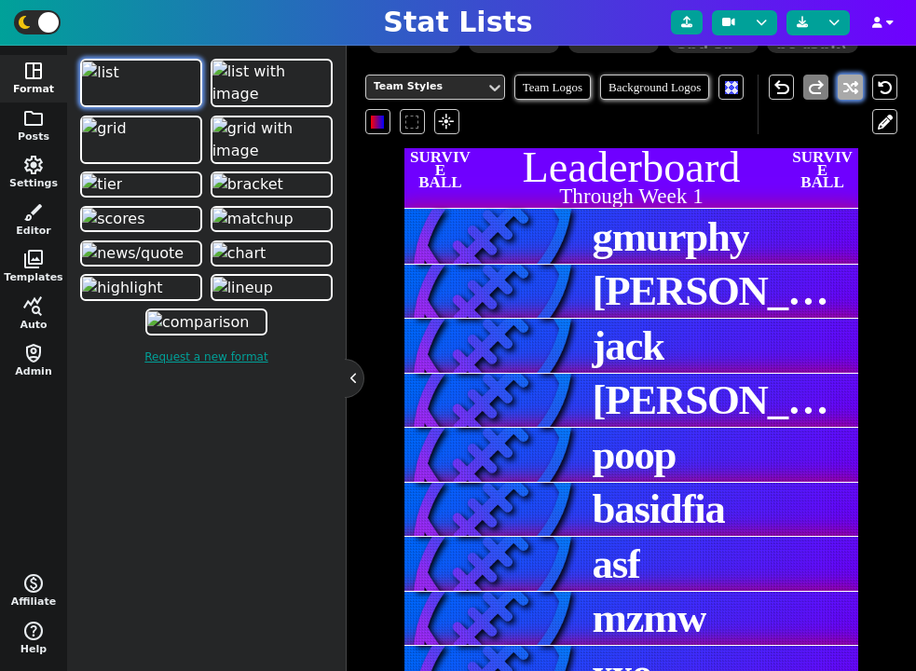
click at [843, 94] on button at bounding box center [850, 87] width 25 height 25
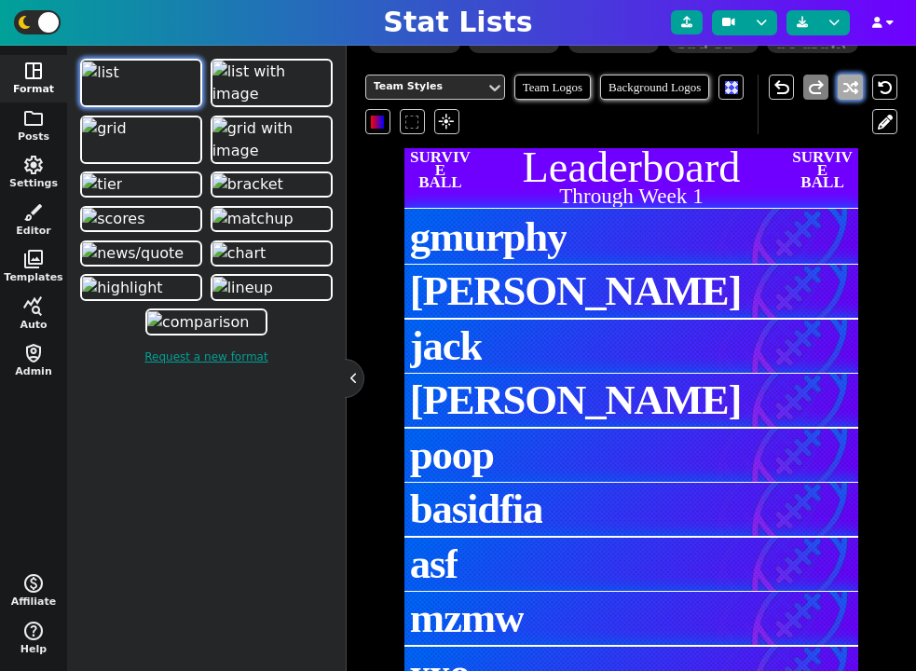
click at [843, 94] on button at bounding box center [850, 87] width 25 height 25
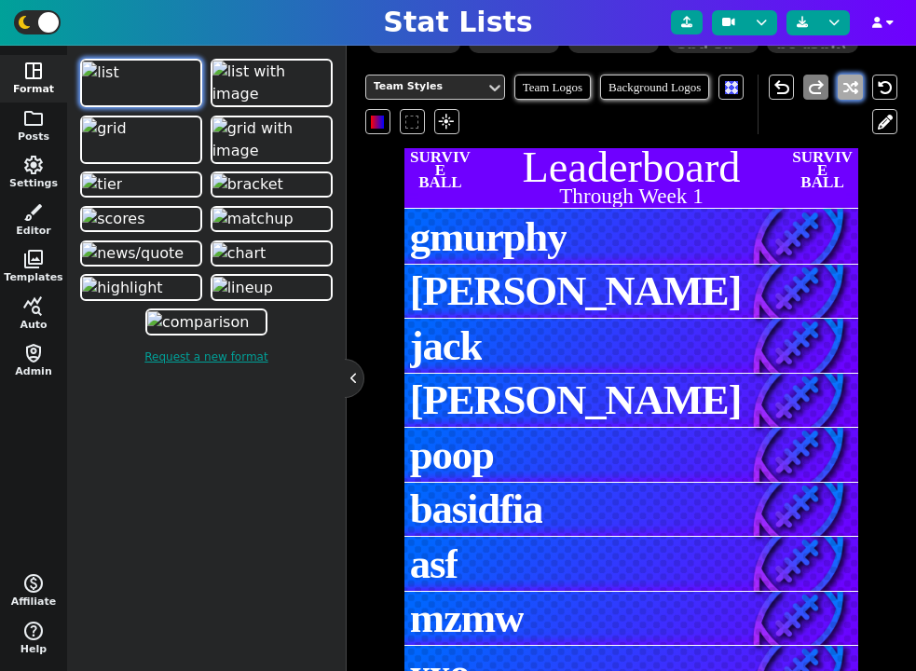
click at [843, 94] on button at bounding box center [850, 87] width 25 height 25
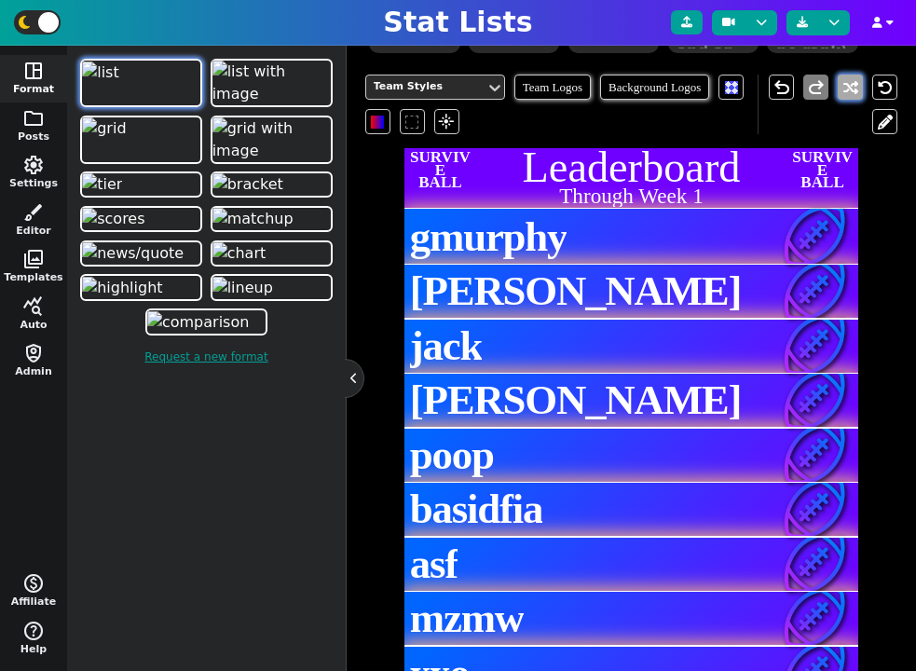
click at [843, 94] on button at bounding box center [850, 87] width 25 height 25
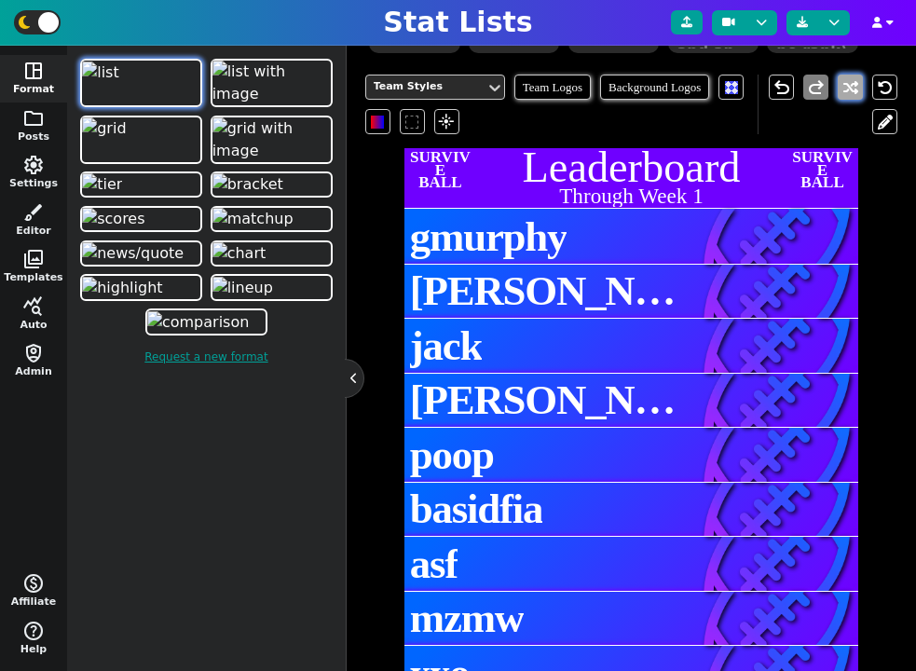
click at [843, 94] on button at bounding box center [850, 87] width 25 height 25
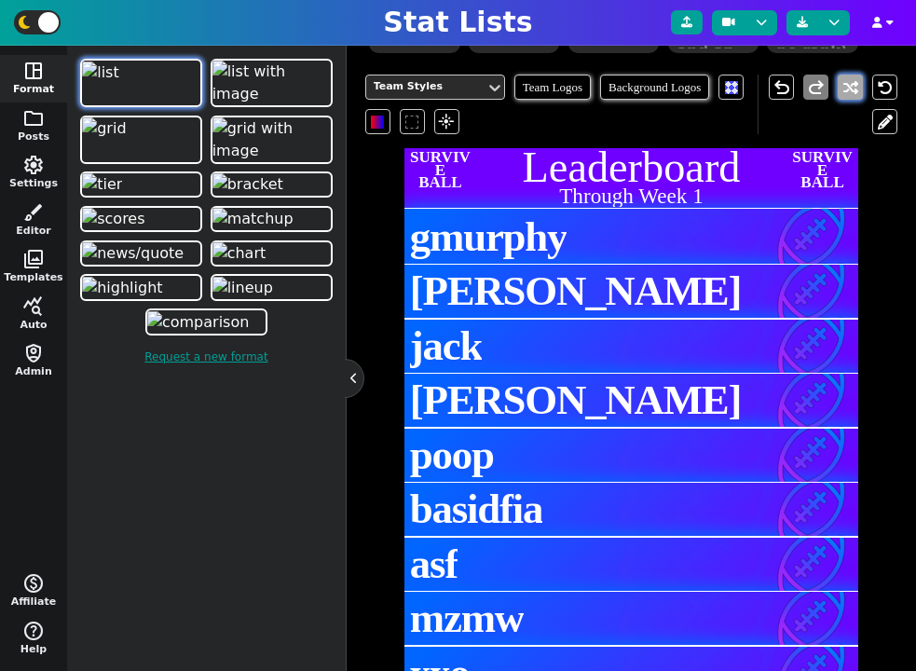
click at [843, 94] on button at bounding box center [850, 87] width 25 height 25
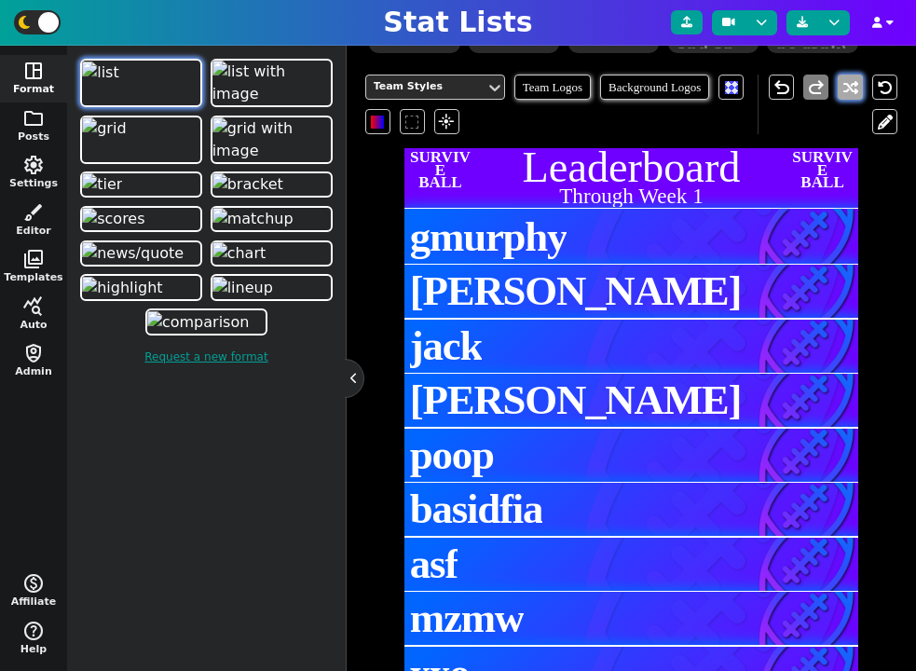
click at [843, 94] on button at bounding box center [850, 87] width 25 height 25
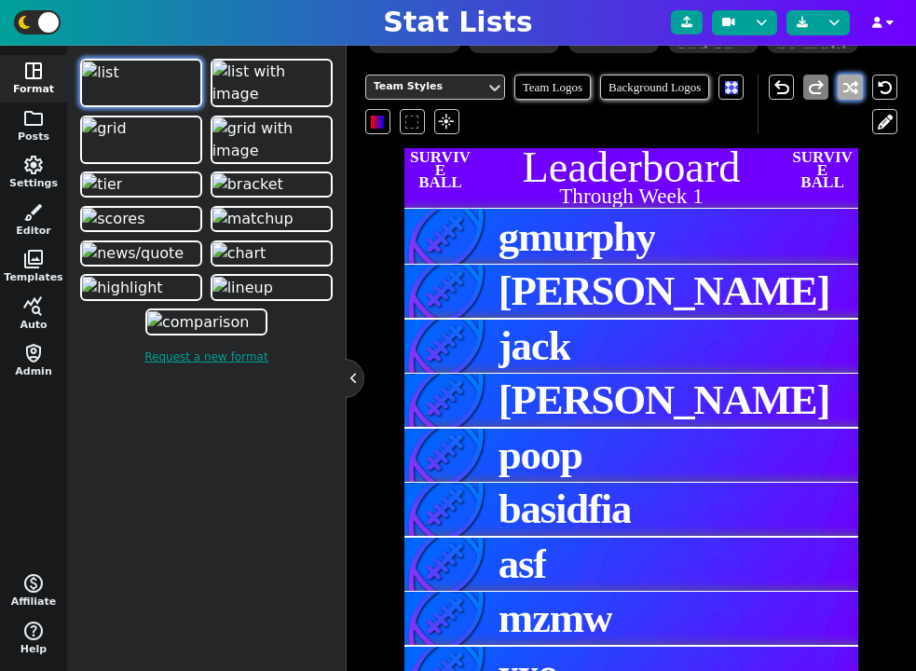
click at [843, 94] on button at bounding box center [850, 87] width 25 height 25
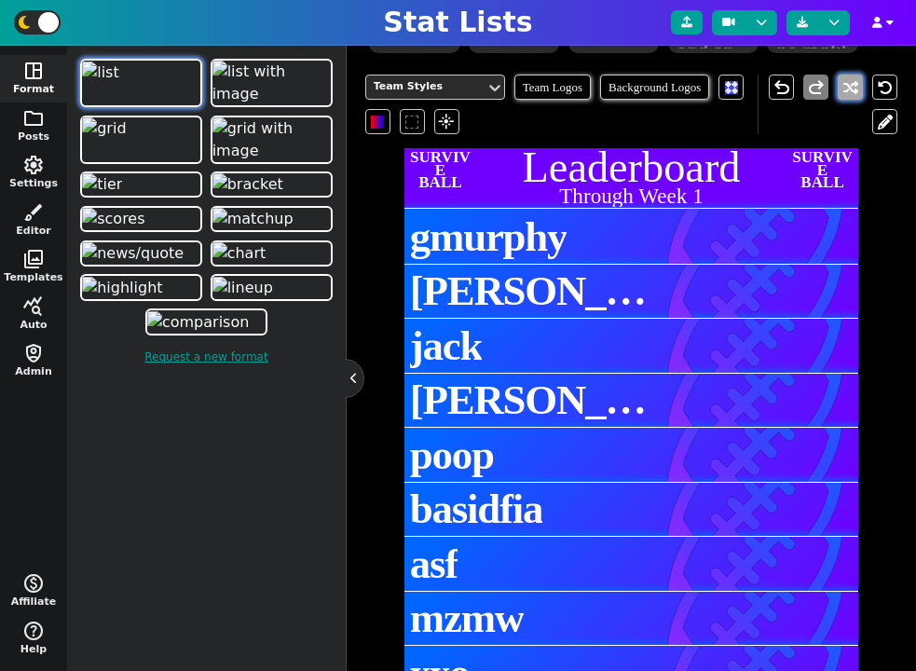
click at [843, 94] on button at bounding box center [850, 87] width 25 height 25
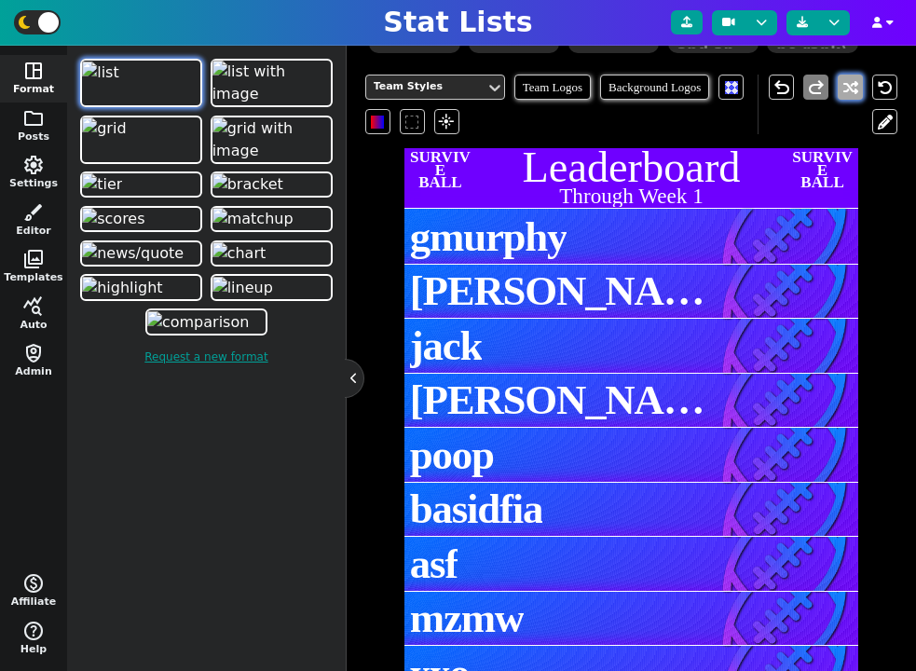
click at [843, 94] on button at bounding box center [850, 87] width 25 height 25
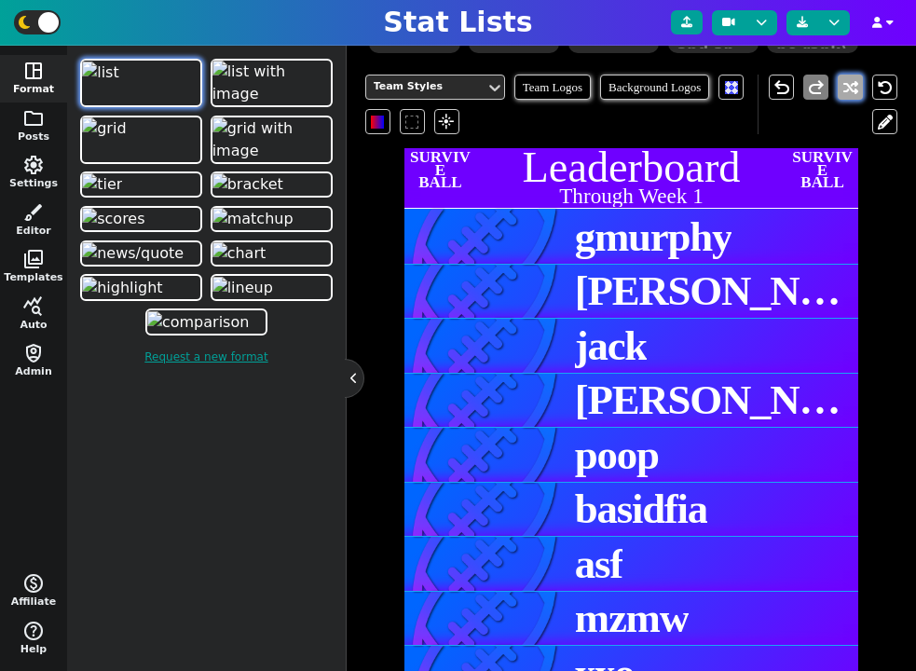
click at [843, 94] on button at bounding box center [850, 87] width 25 height 25
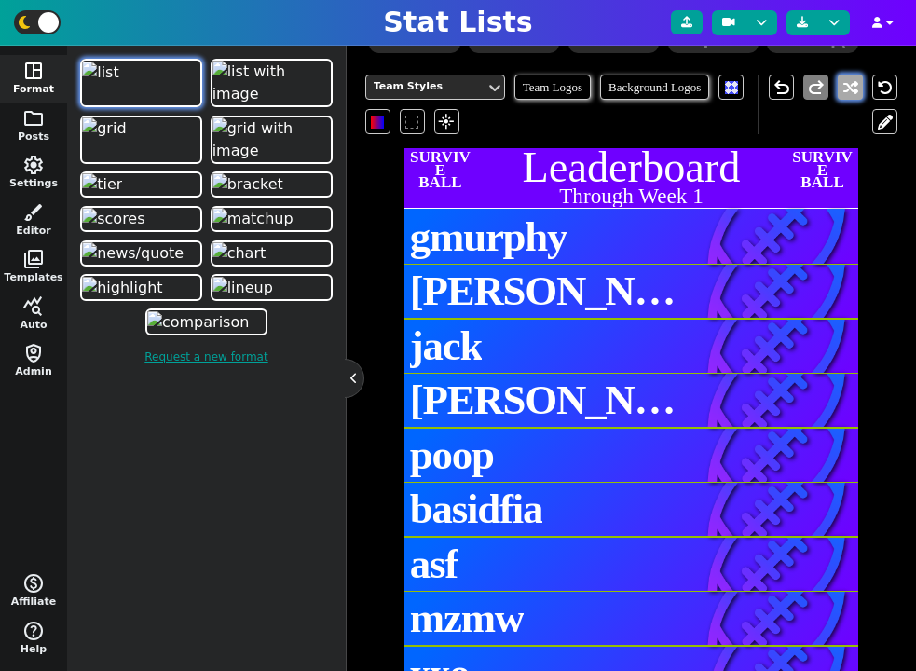
click at [843, 94] on button at bounding box center [850, 87] width 25 height 25
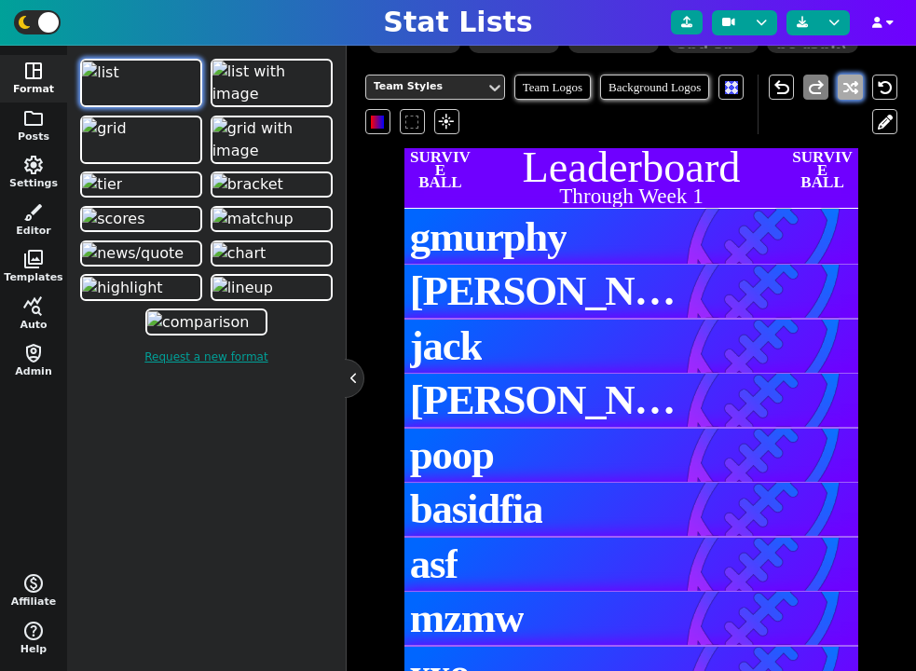
click at [843, 94] on button at bounding box center [850, 87] width 25 height 25
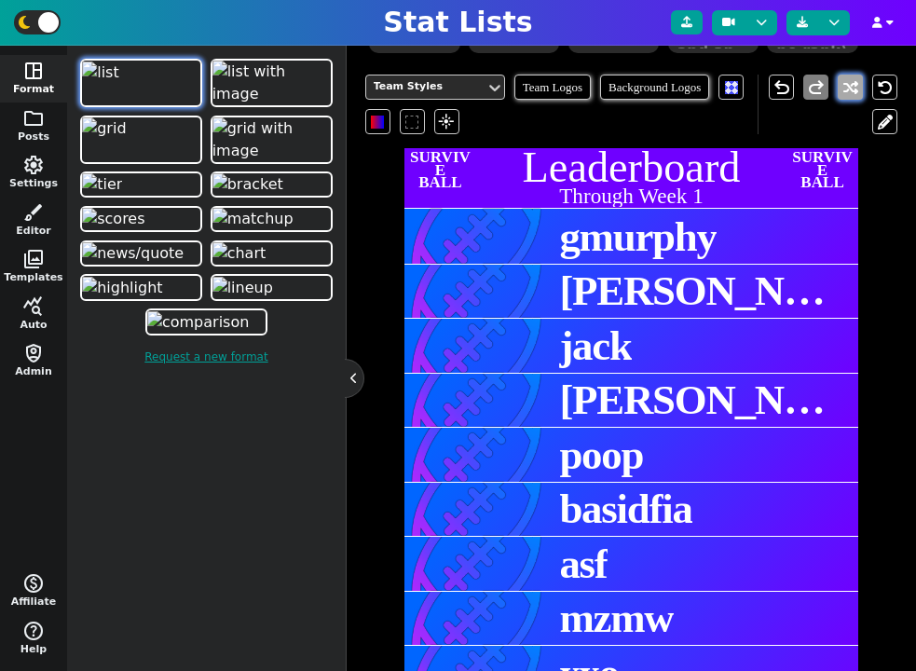
click at [843, 94] on button at bounding box center [850, 87] width 25 height 25
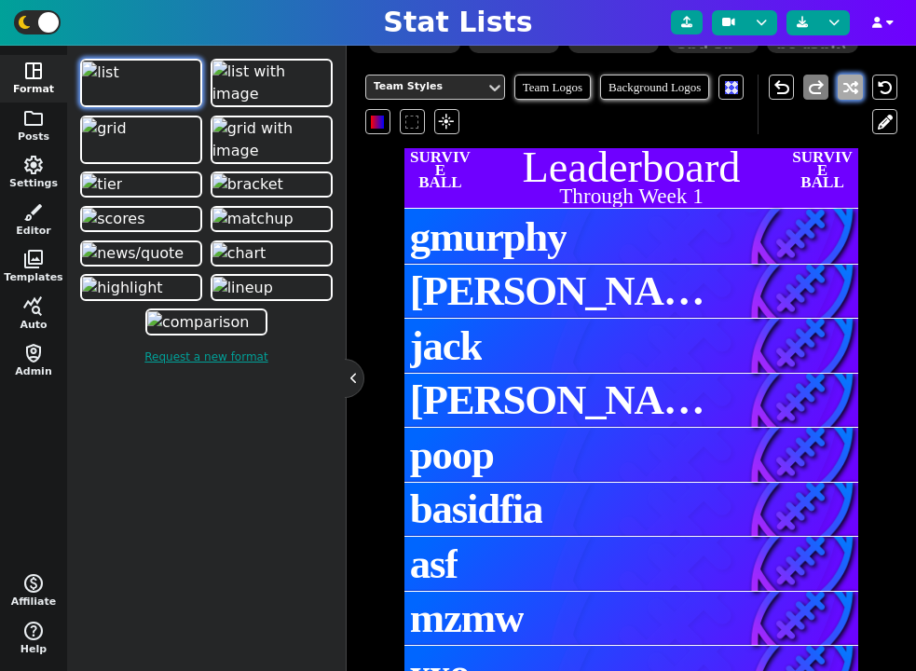
click at [843, 94] on button at bounding box center [850, 87] width 25 height 25
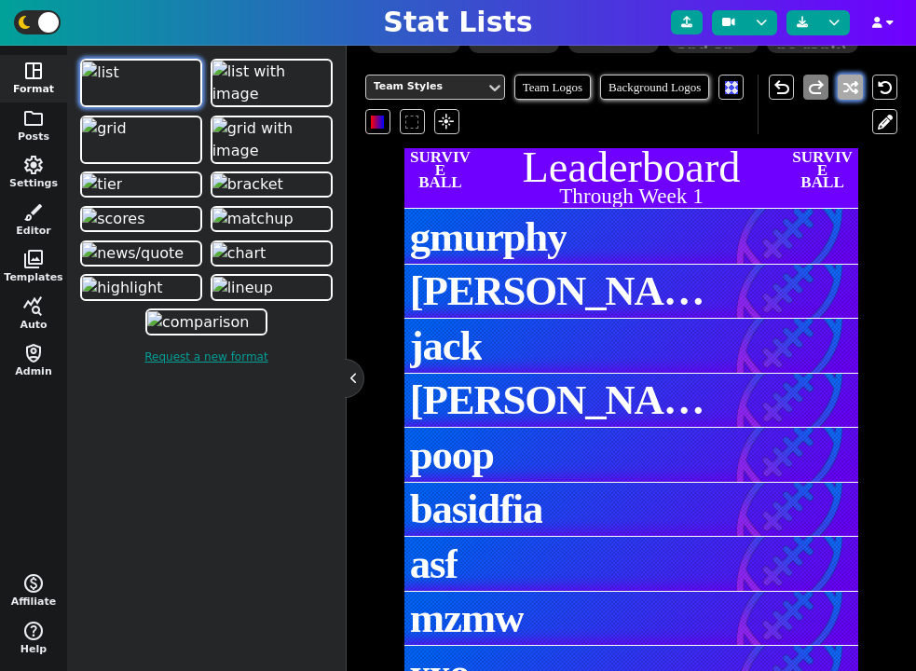
click at [844, 95] on button at bounding box center [850, 87] width 25 height 25
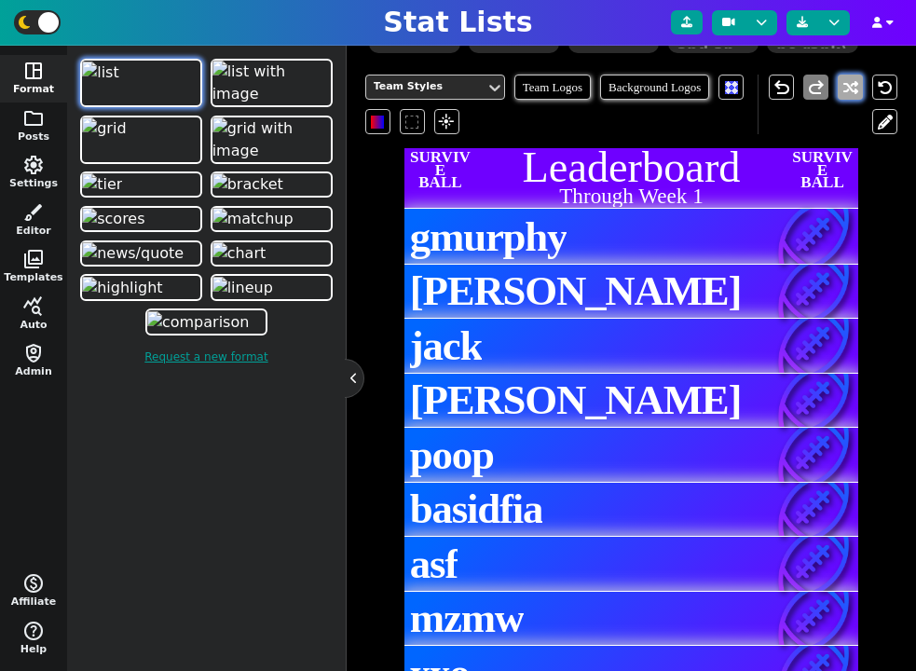
click at [844, 95] on button at bounding box center [850, 87] width 25 height 25
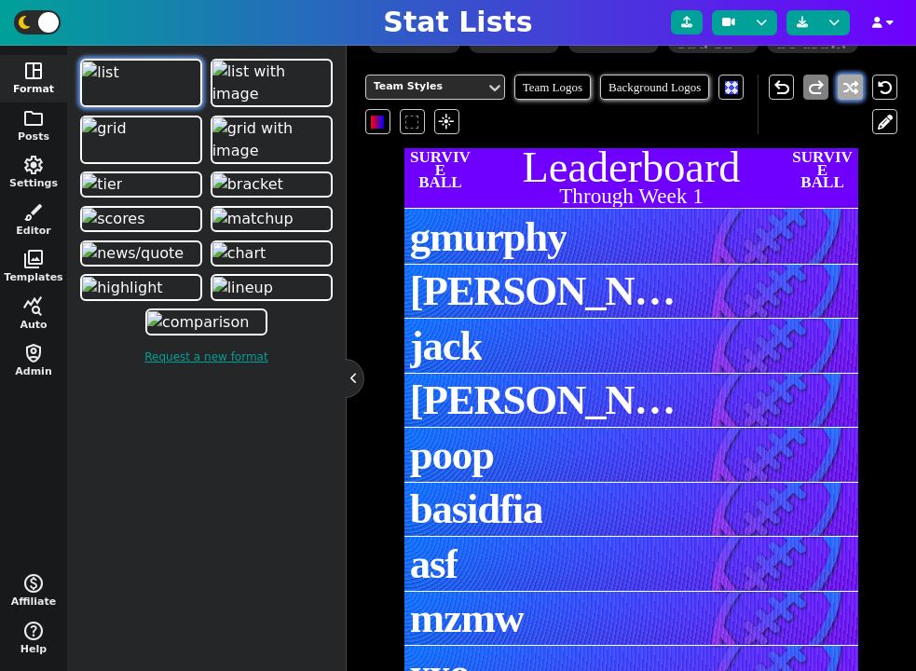
click at [844, 95] on button at bounding box center [850, 87] width 25 height 25
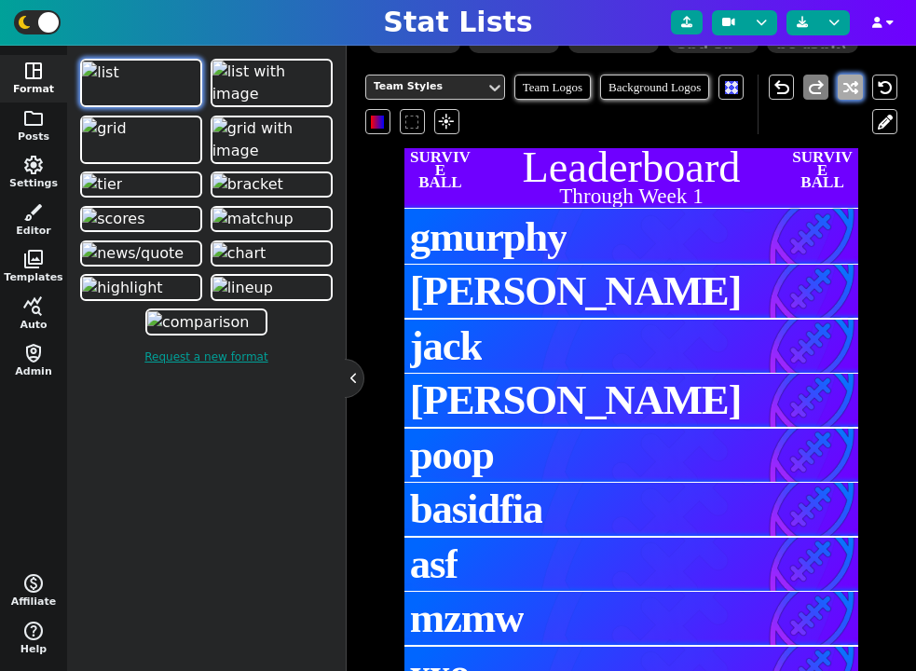
click at [844, 95] on button at bounding box center [850, 87] width 25 height 25
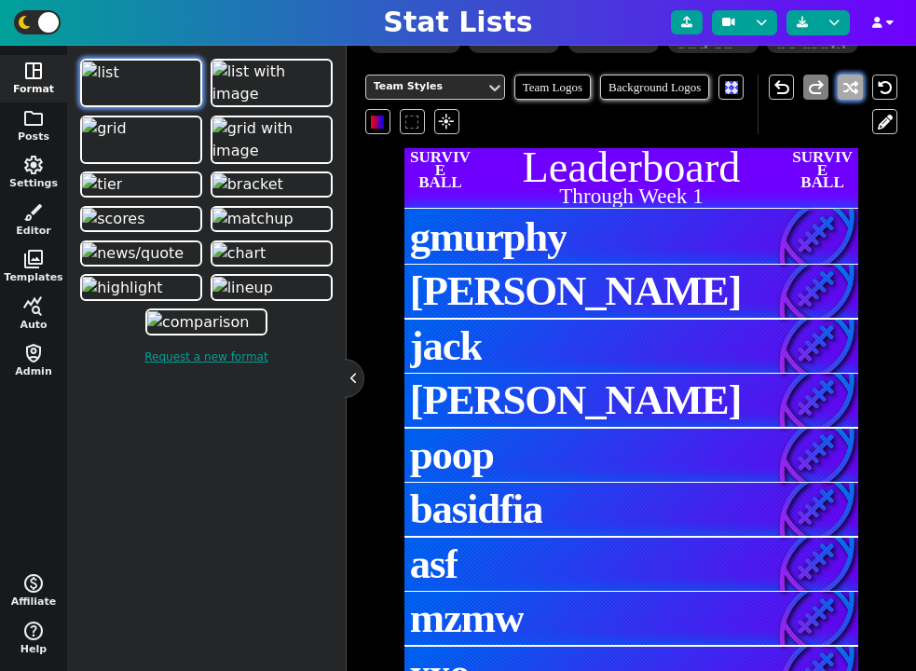
click at [845, 95] on button at bounding box center [850, 87] width 25 height 25
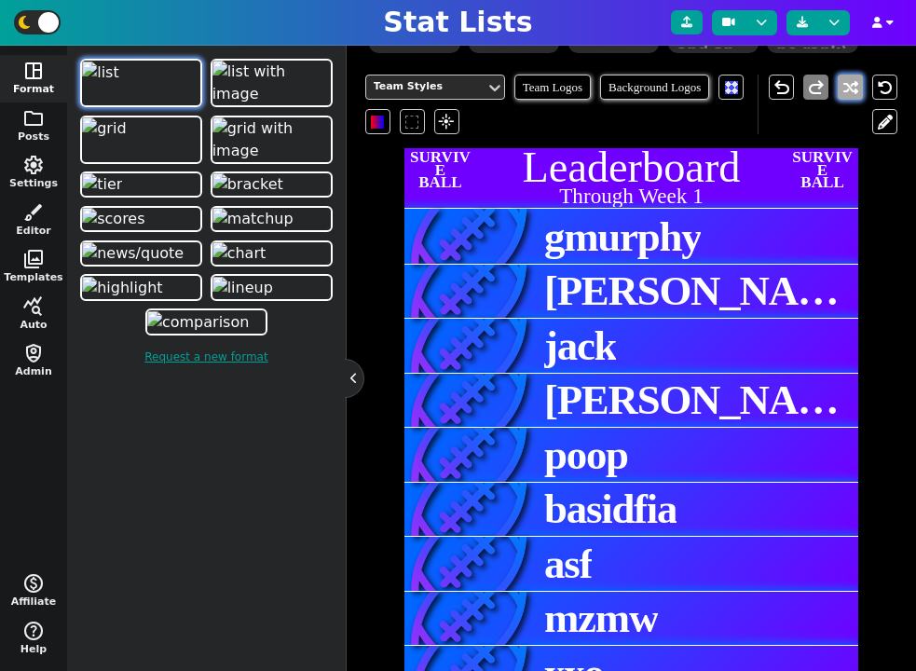
click at [845, 95] on button at bounding box center [850, 87] width 25 height 25
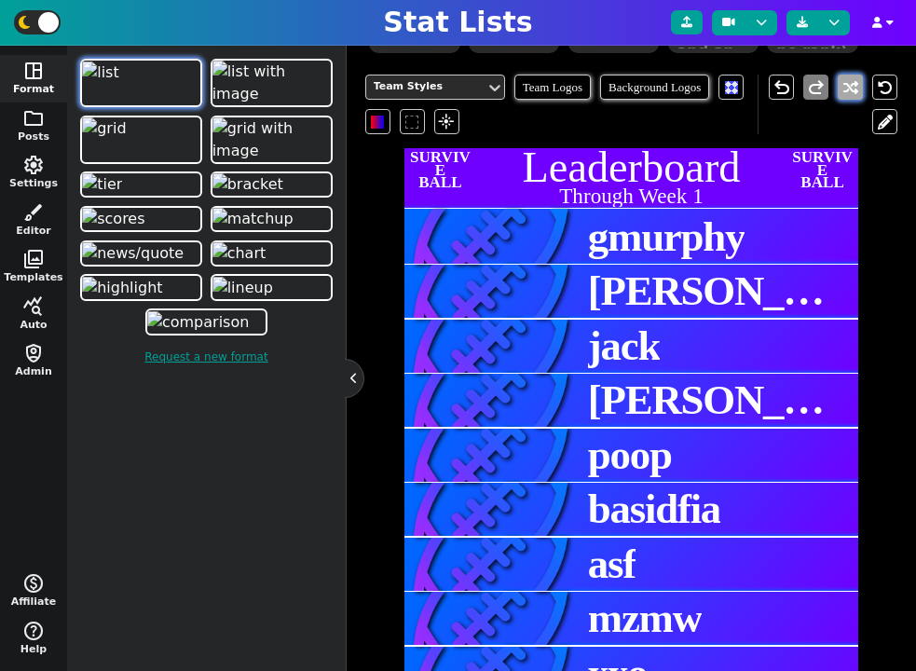
click at [845, 95] on button at bounding box center [850, 87] width 25 height 25
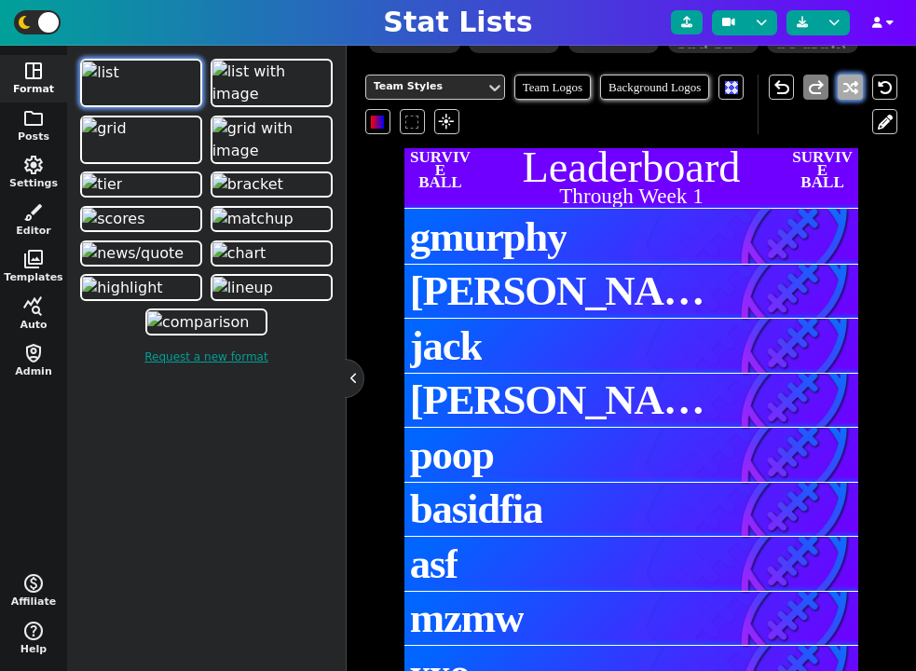
click at [845, 95] on button at bounding box center [850, 87] width 25 height 25
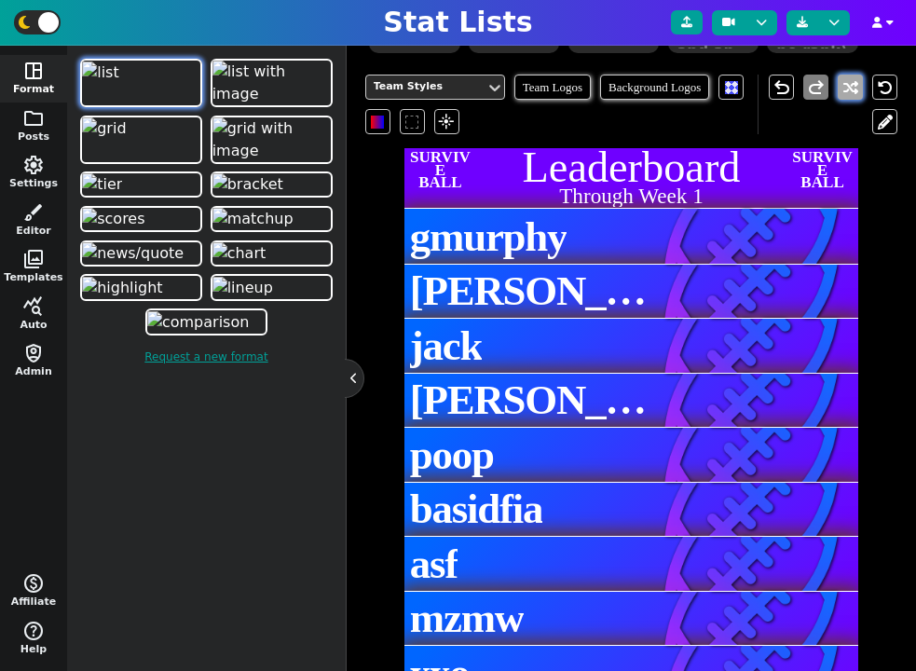
click at [845, 96] on button at bounding box center [850, 87] width 25 height 25
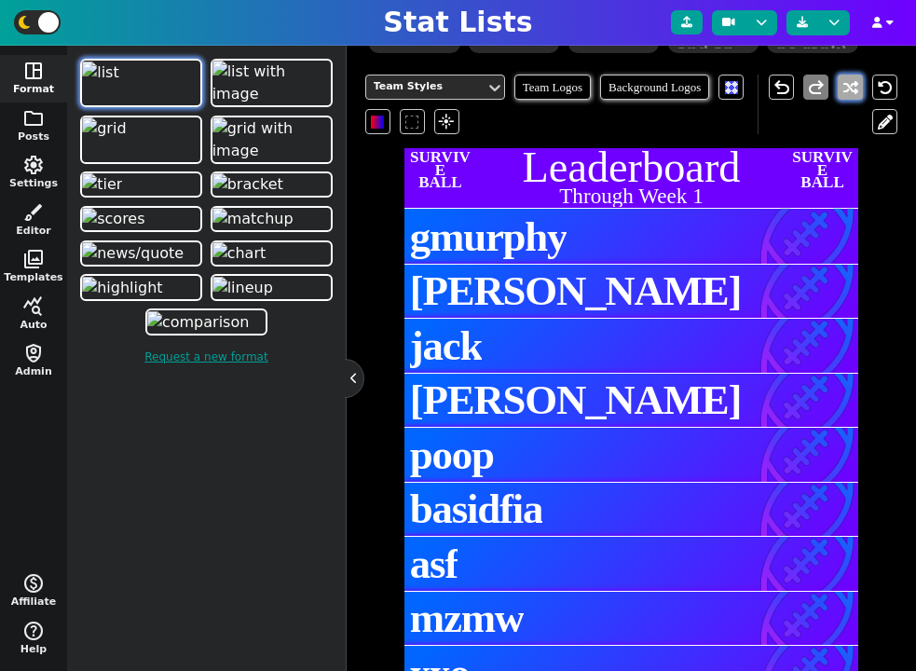
click at [845, 96] on button at bounding box center [850, 87] width 25 height 25
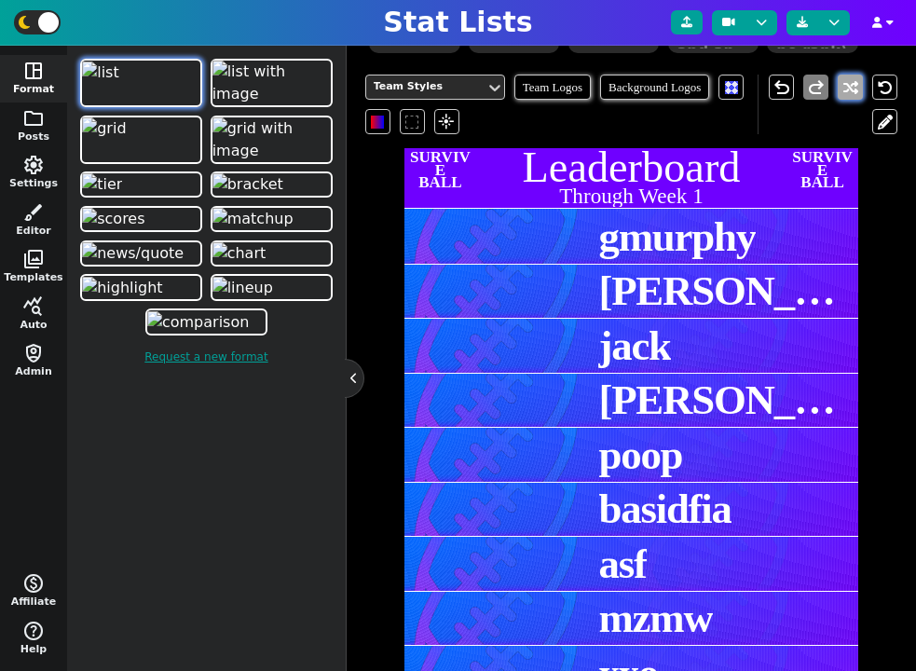
click at [845, 96] on button at bounding box center [850, 87] width 25 height 25
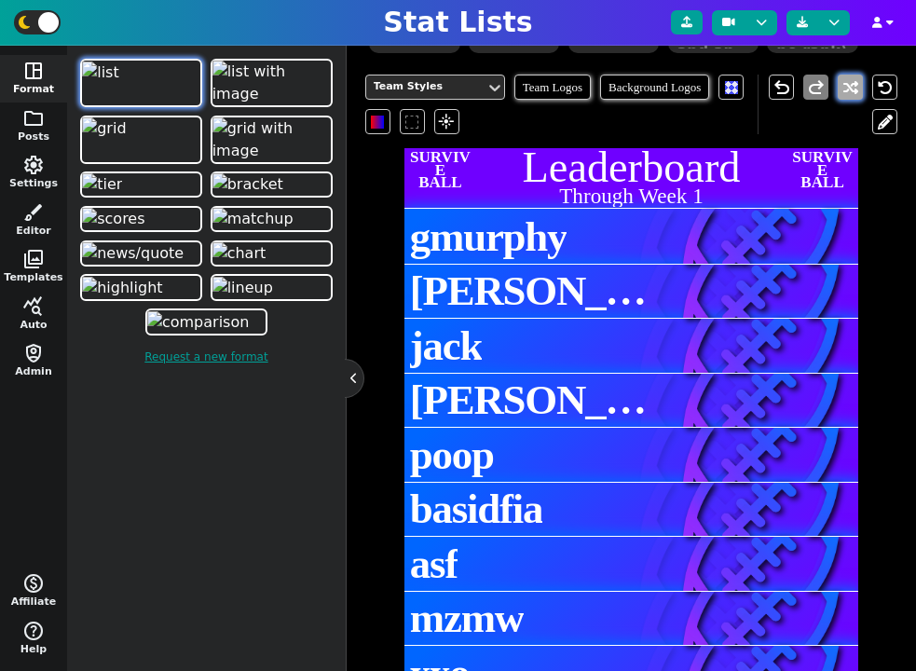
click at [845, 96] on button at bounding box center [850, 87] width 25 height 25
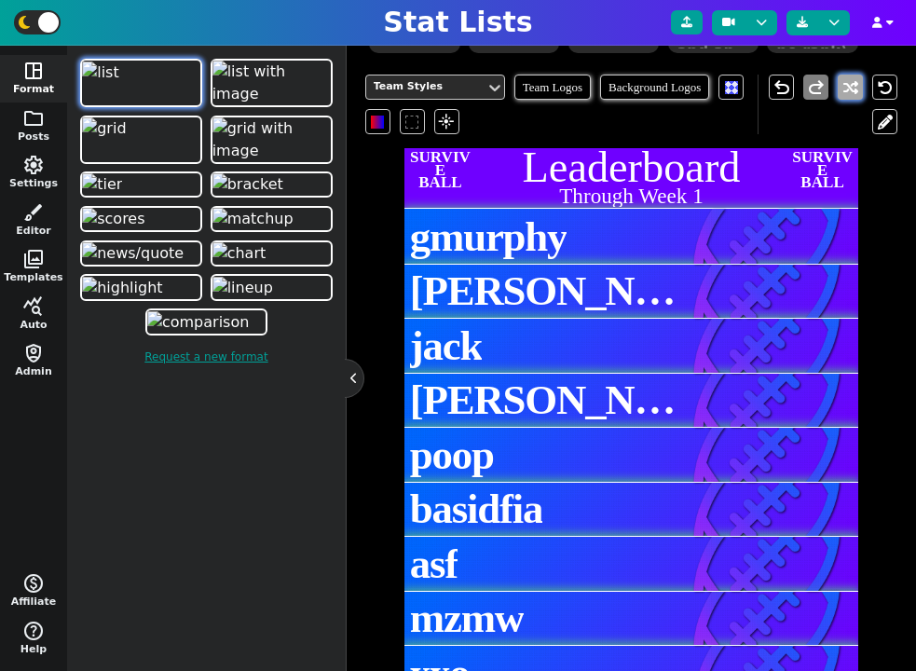
click at [845, 96] on button at bounding box center [850, 87] width 25 height 25
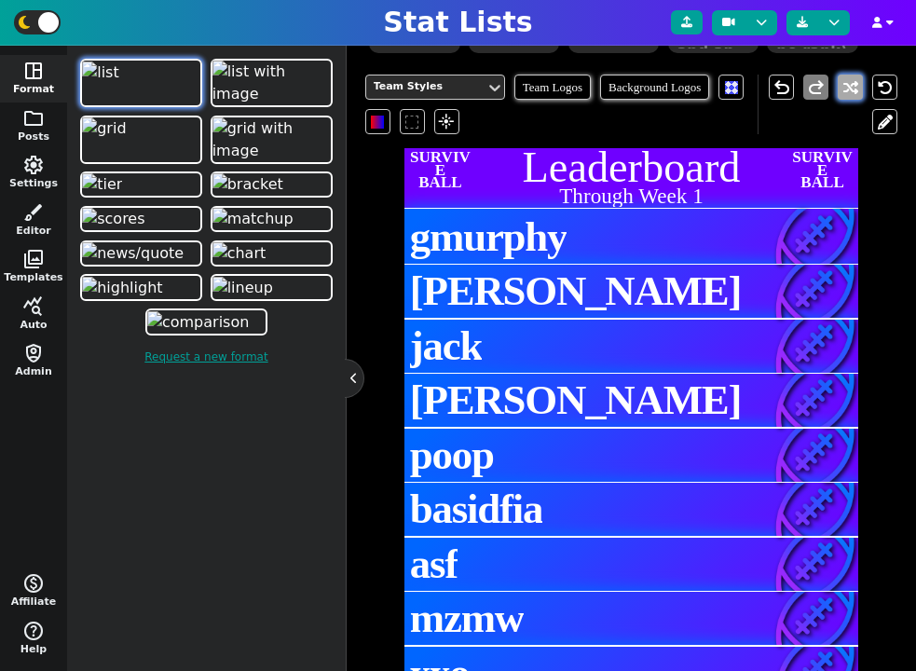
click at [845, 95] on button at bounding box center [850, 87] width 25 height 25
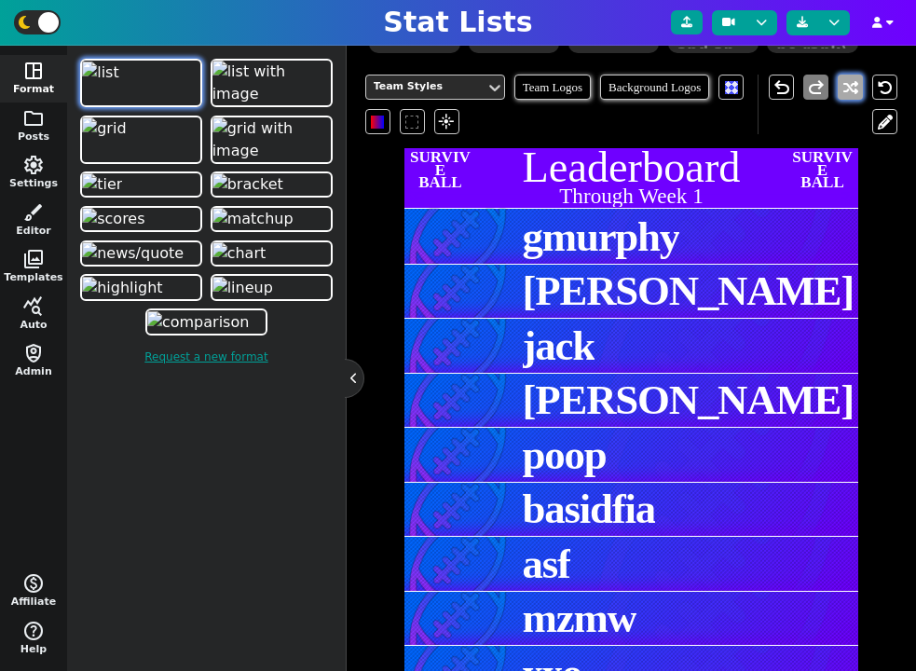
click at [845, 95] on button at bounding box center [850, 87] width 25 height 25
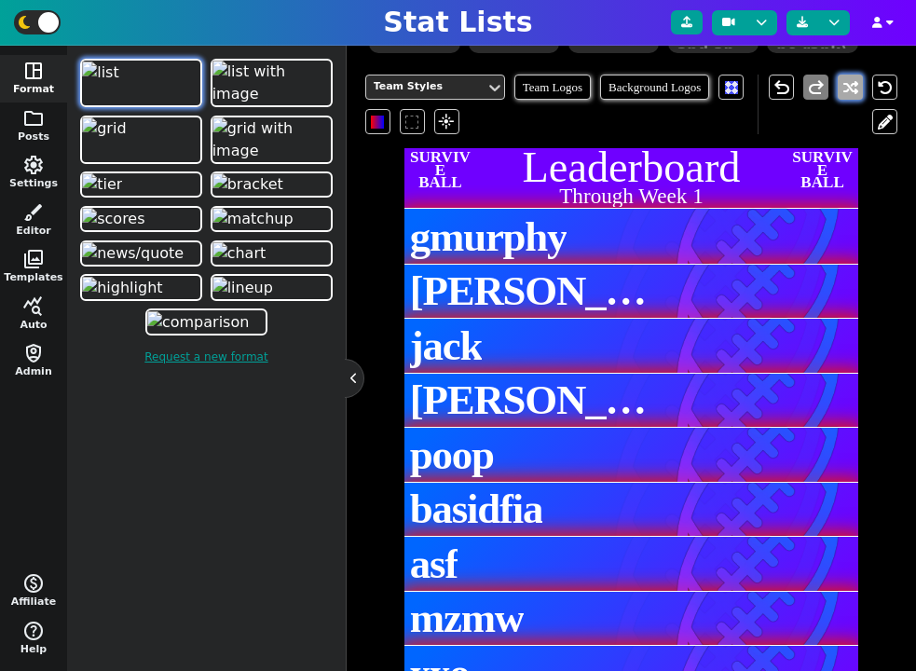
click at [845, 95] on button at bounding box center [850, 87] width 25 height 25
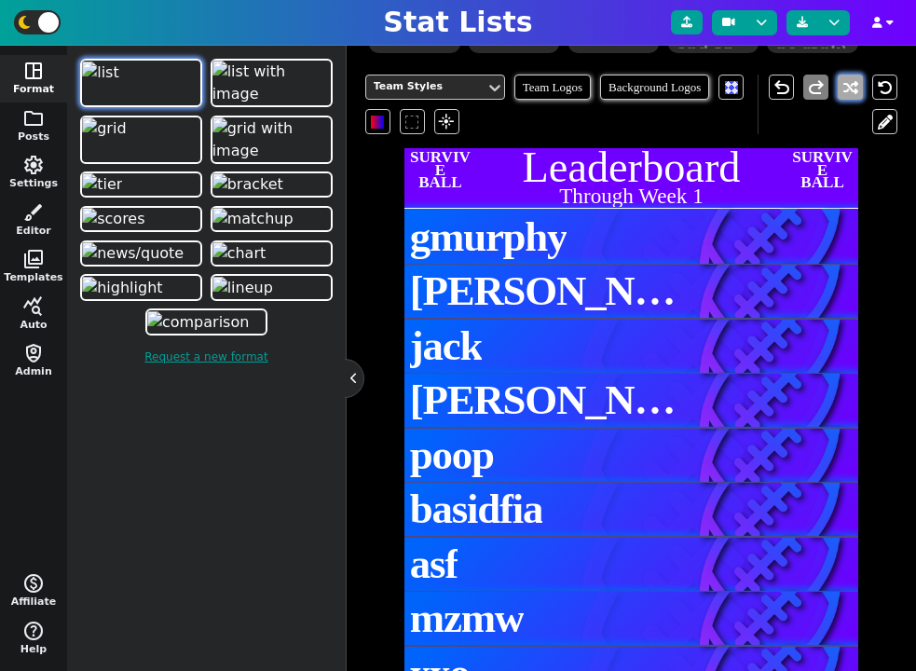
click at [845, 95] on button at bounding box center [850, 87] width 25 height 25
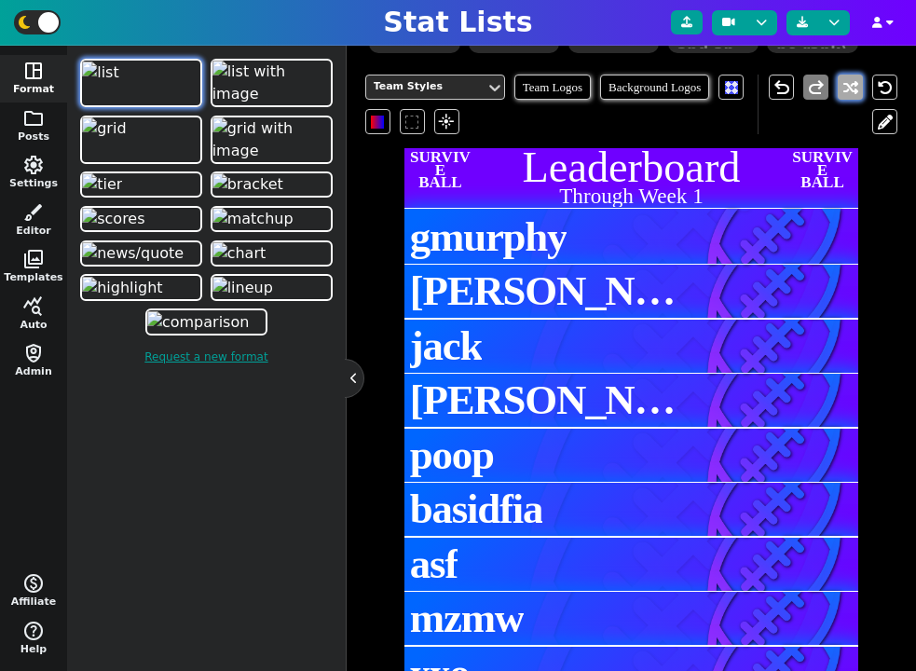
click at [845, 95] on button at bounding box center [850, 87] width 25 height 25
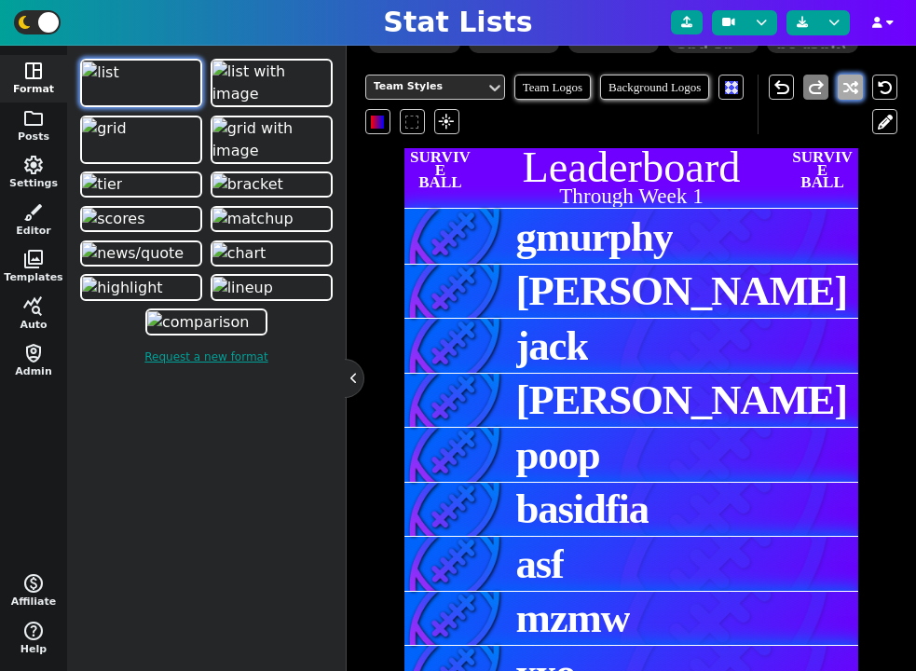
click at [845, 95] on button at bounding box center [850, 87] width 25 height 25
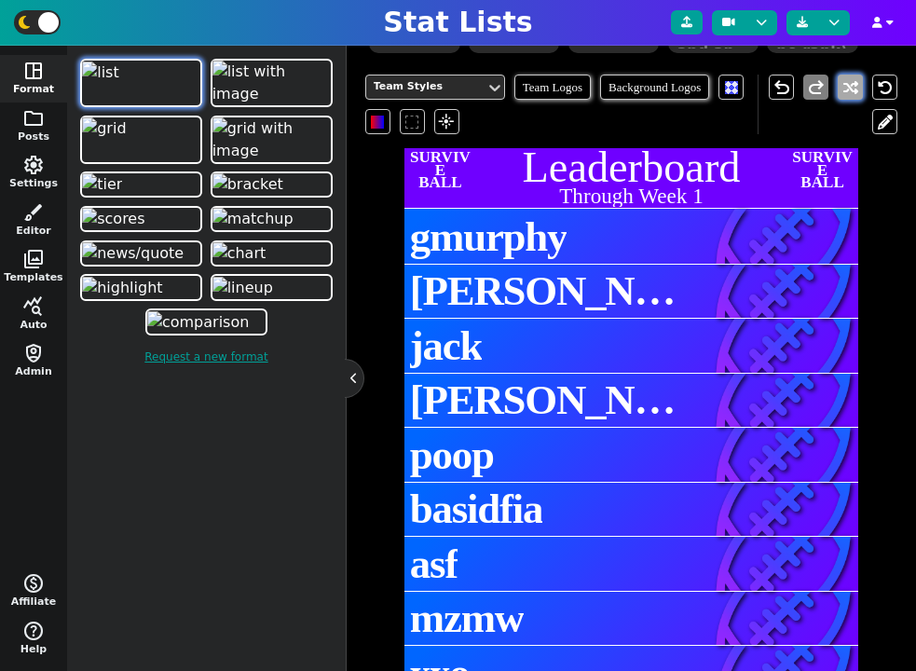
click at [845, 95] on button at bounding box center [850, 87] width 25 height 25
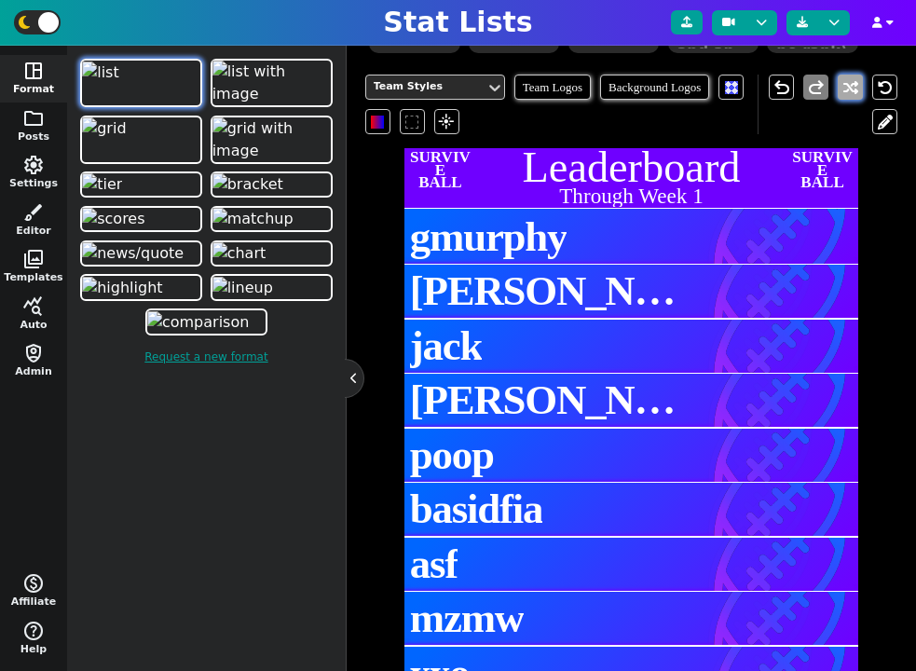
click at [845, 95] on button at bounding box center [850, 87] width 25 height 25
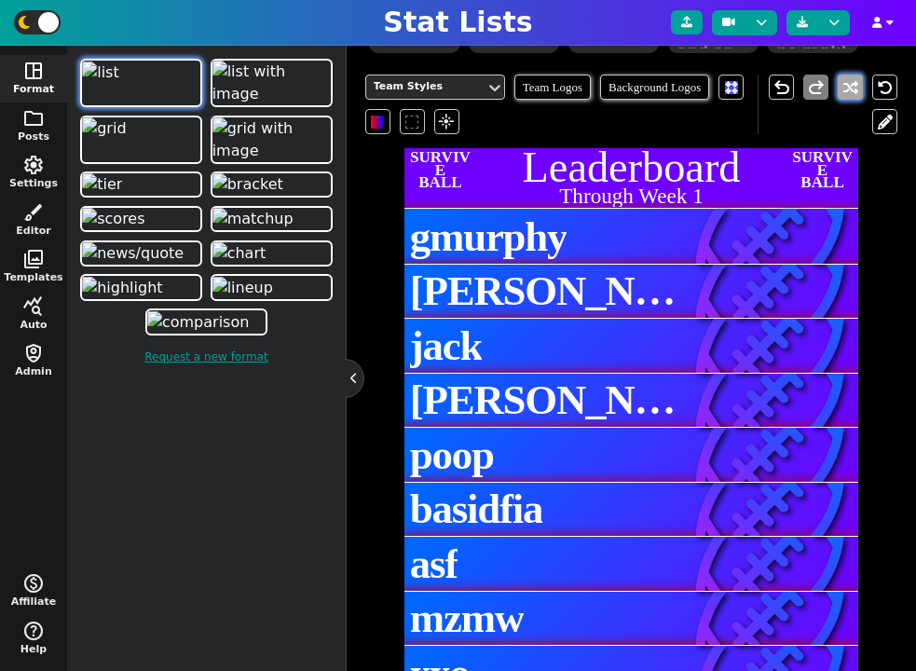
click at [845, 95] on button at bounding box center [850, 87] width 25 height 25
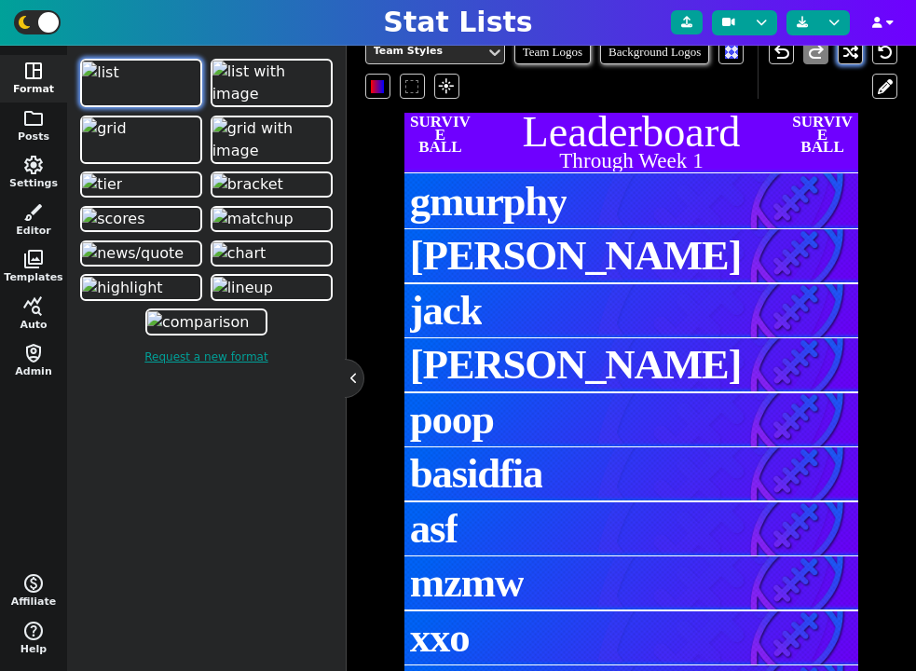
scroll to position [390, 0]
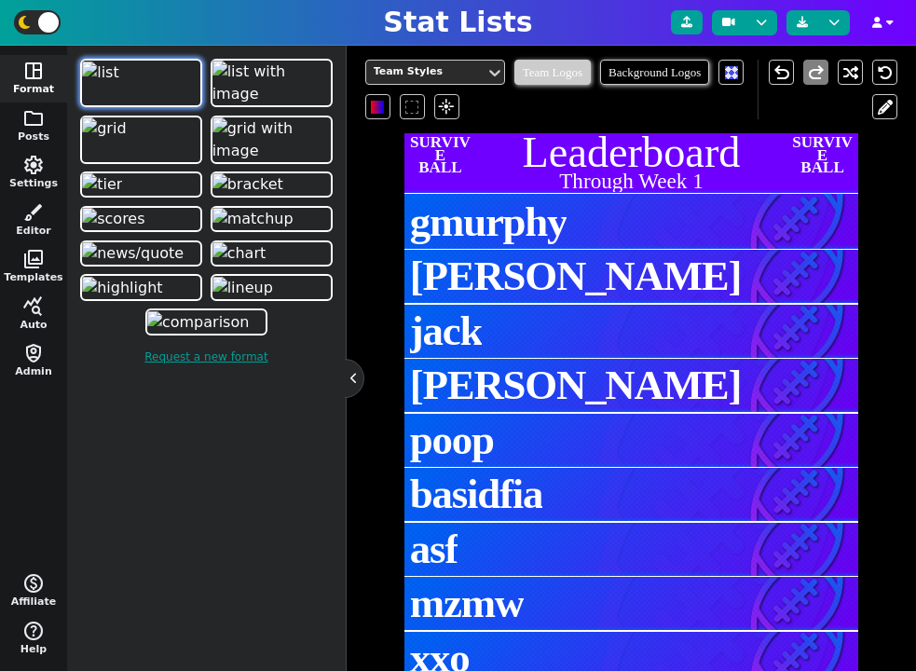
click at [561, 75] on span "Team Logos" at bounding box center [552, 72] width 76 height 25
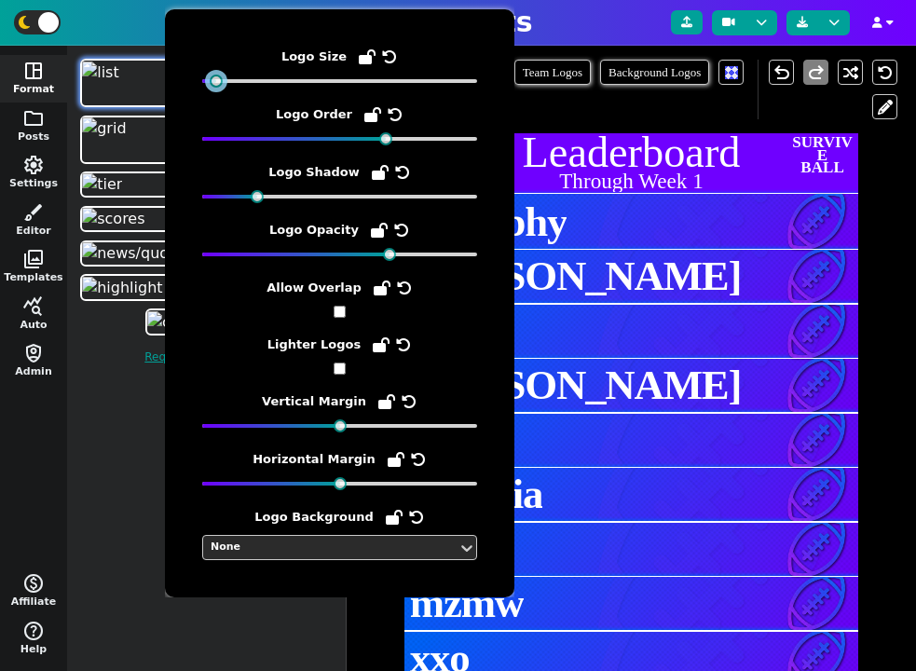
drag, startPoint x: 244, startPoint y: 80, endPoint x: 215, endPoint y: 107, distance: 39.6
click at [215, 107] on div "Logo Size Logo Order Logo Shadow Logo Opacity Allow Overlap Lighter Logos Verti…" at bounding box center [339, 303] width 275 height 513
drag, startPoint x: 382, startPoint y: 140, endPoint x: 265, endPoint y: 161, distance: 119.3
click at [265, 161] on div "Logo Size Logo Order Logo Shadow Logo Opacity Allow Overlap Lighter Logos Verti…" at bounding box center [339, 303] width 275 height 513
click at [250, 204] on div "Logo Size Logo Order Logo Shadow Logo Opacity Allow Overlap Lighter Logos Verti…" at bounding box center [339, 303] width 275 height 513
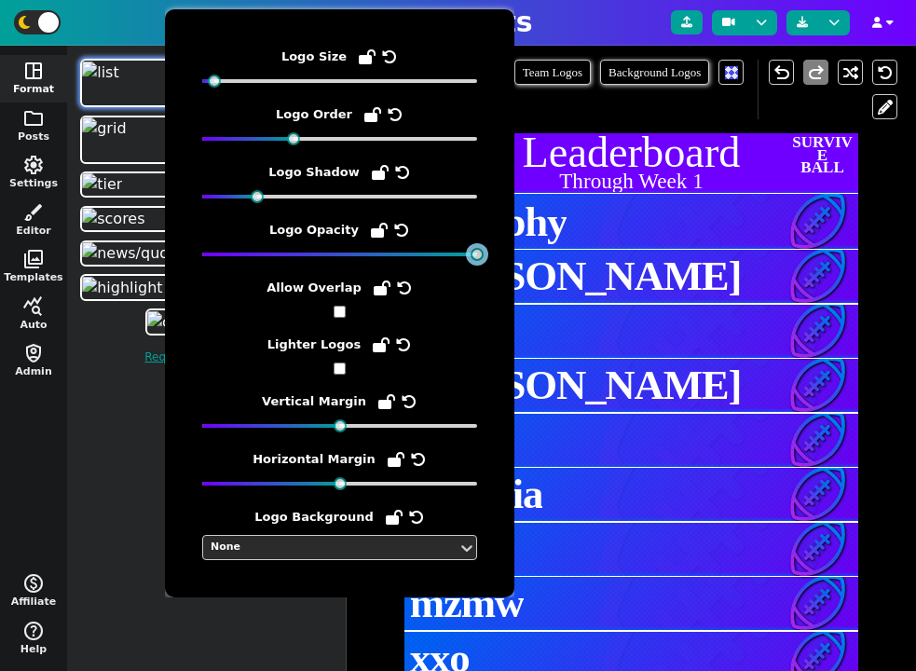
drag, startPoint x: 387, startPoint y: 255, endPoint x: 513, endPoint y: 257, distance: 126.7
click at [513, 257] on div "Logo Size Logo Order Logo Shadow Logo Opacity Allow Overlap Lighter Logos Verti…" at bounding box center [339, 303] width 349 height 588
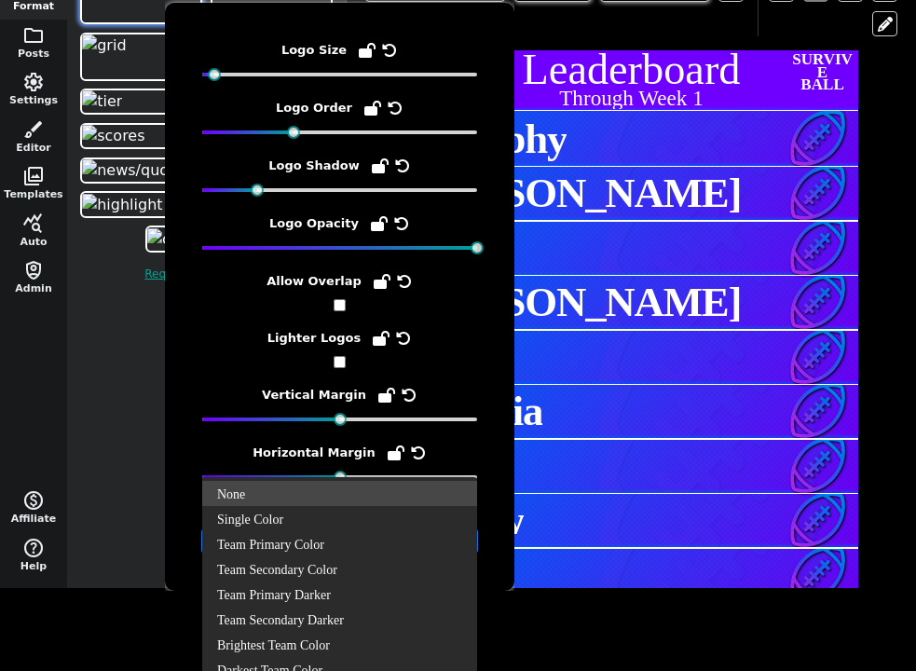
click at [349, 545] on body "Stat Lists space_dashboard Format folder Posts settings Settings brush Editor p…" at bounding box center [458, 252] width 916 height 671
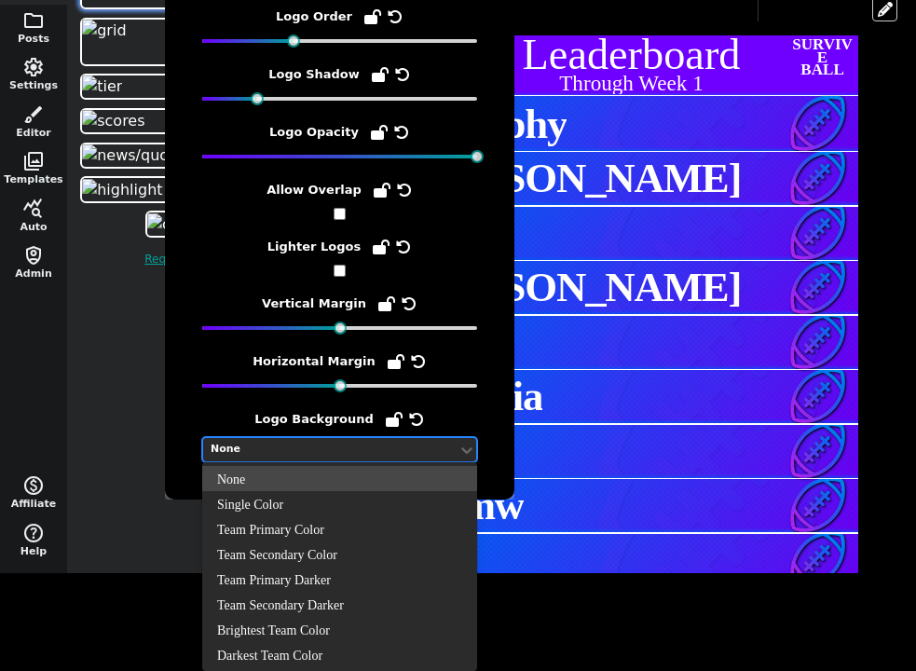
scroll to position [0, 0]
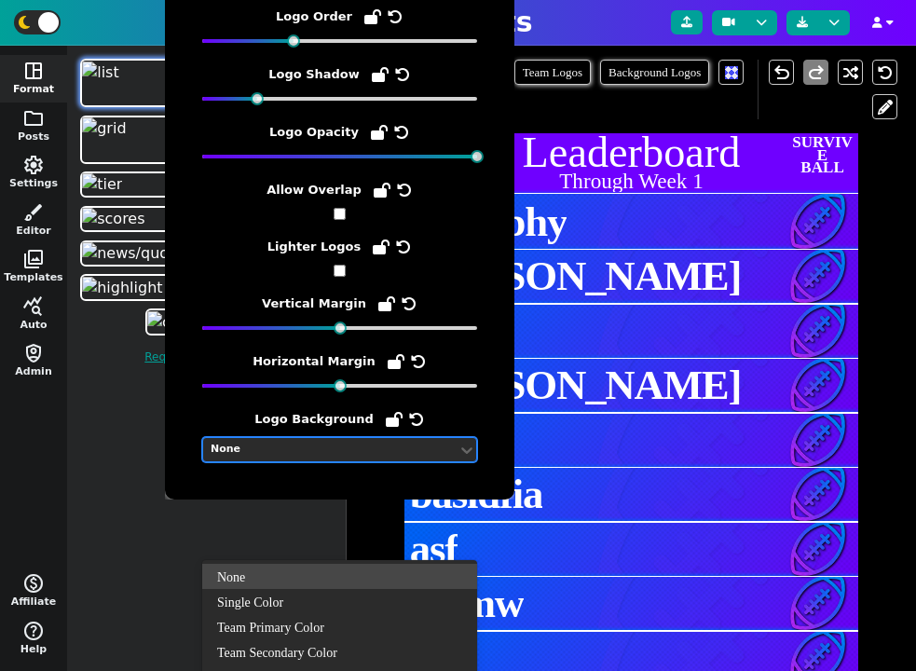
click at [404, 448] on div "Logo Size Logo Order Logo Shadow Logo Opacity Allow Overlap Lighter Logos Verti…" at bounding box center [339, 205] width 275 height 513
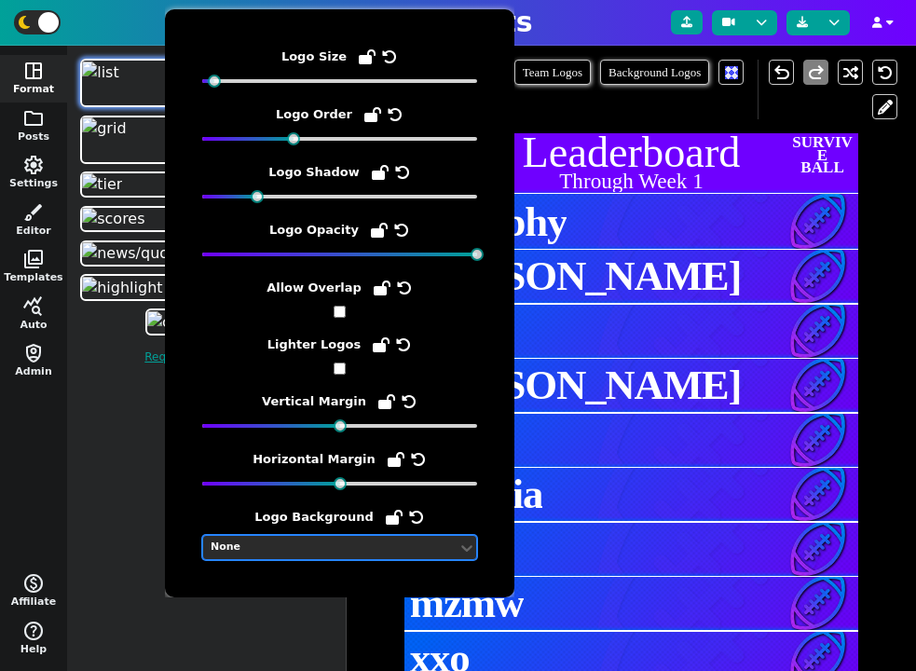
click at [550, 111] on div "Team Styles Team Logos Background Logos flare" at bounding box center [561, 90] width 393 height 60
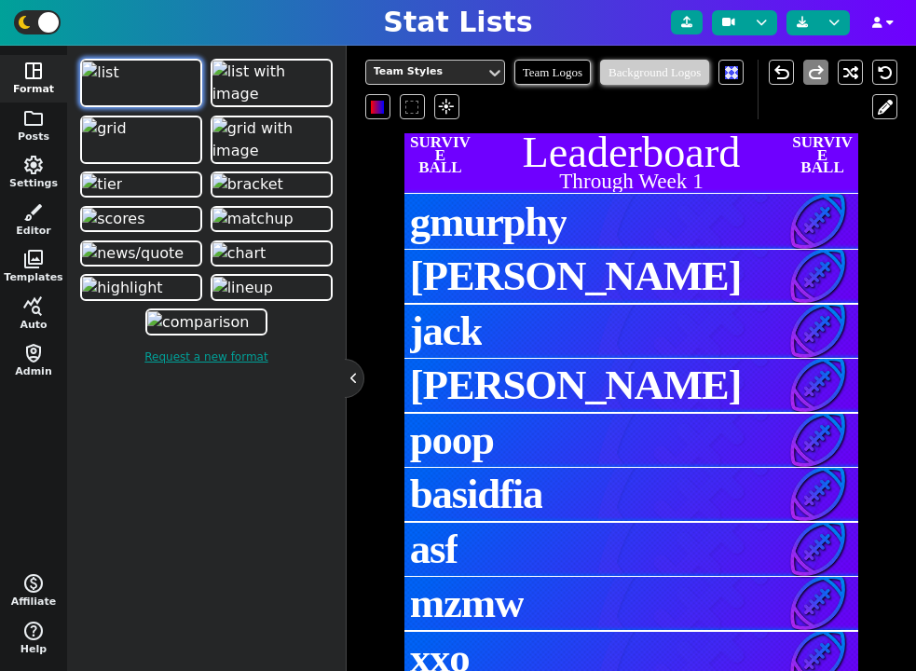
click at [629, 78] on span "Background Logos" at bounding box center [654, 72] width 109 height 25
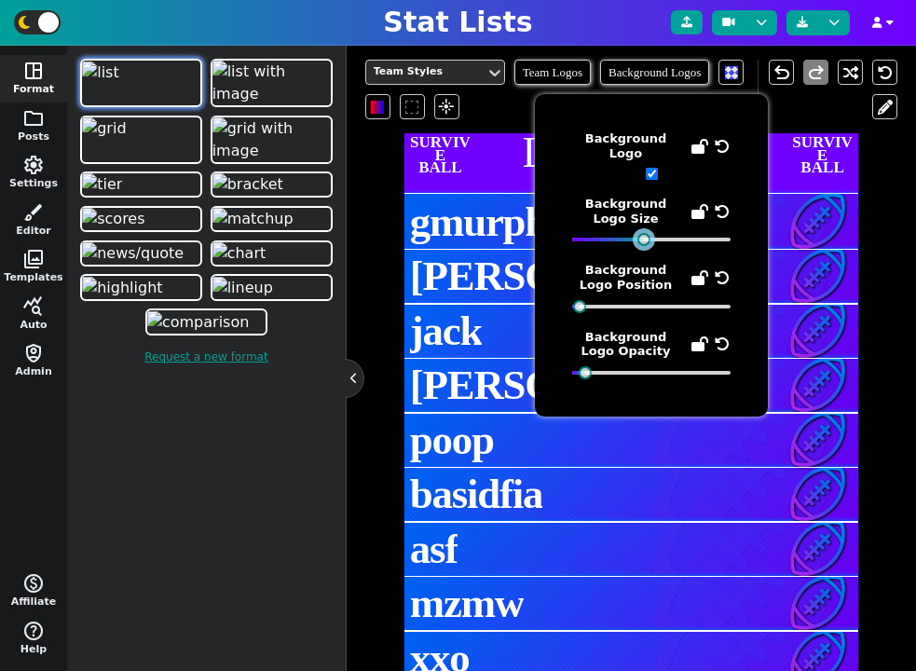
drag, startPoint x: 663, startPoint y: 230, endPoint x: 643, endPoint y: 256, distance: 33.2
click at [643, 256] on div "Background Logo Background Logo Size Background Logo Position Background Logo O…" at bounding box center [651, 255] width 158 height 248
drag, startPoint x: 585, startPoint y: 362, endPoint x: 599, endPoint y: 365, distance: 14.5
click at [599, 366] on div at bounding box center [599, 372] width 13 height 13
drag, startPoint x: 580, startPoint y: 296, endPoint x: 649, endPoint y: 298, distance: 69.0
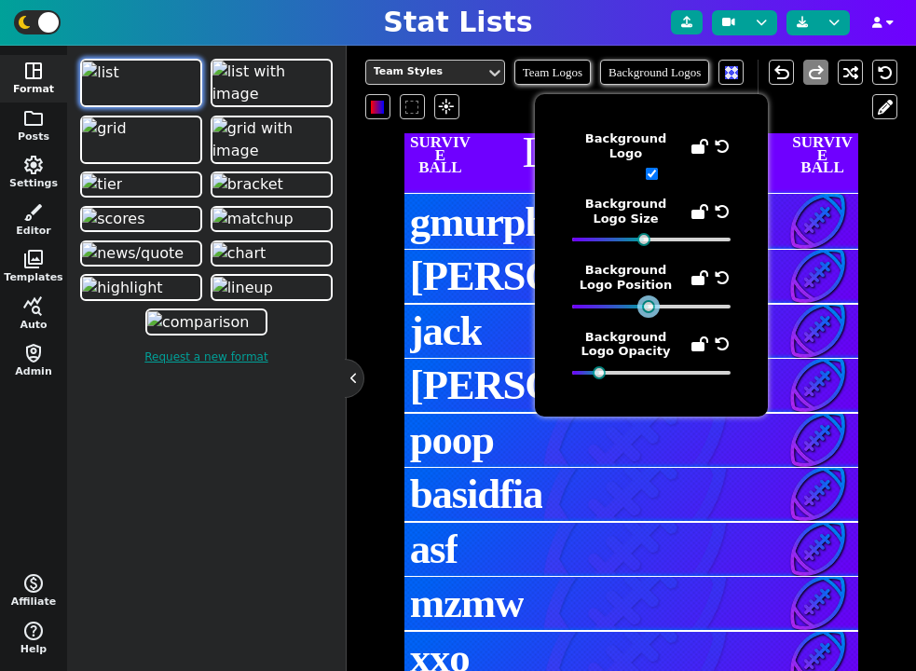
click at [649, 300] on div at bounding box center [648, 306] width 13 height 13
click at [595, 376] on div "Background Logo Background Logo Size Background Logo Position Background Logo O…" at bounding box center [651, 255] width 233 height 322
click at [598, 366] on div at bounding box center [596, 372] width 13 height 13
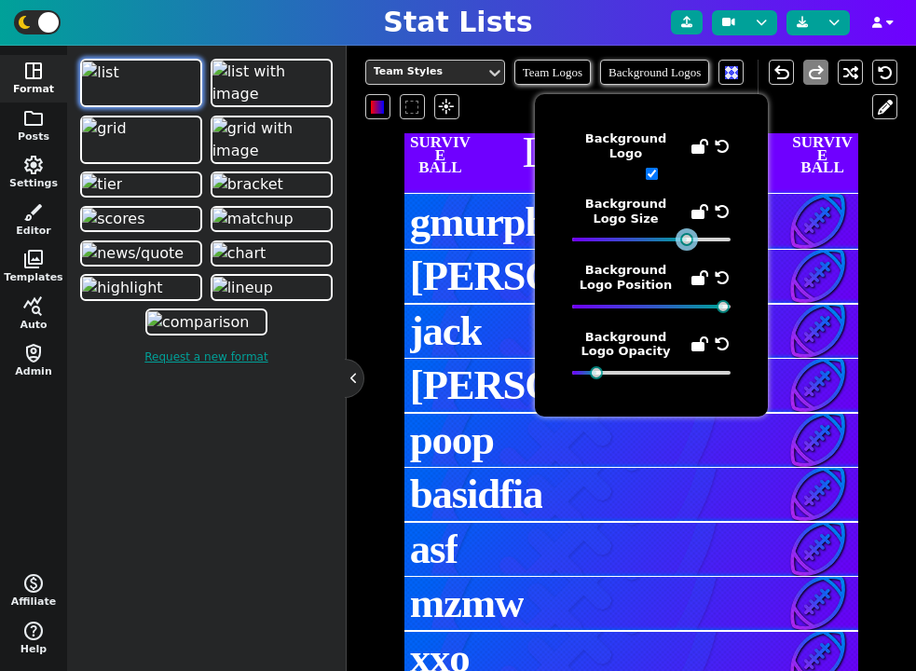
drag, startPoint x: 646, startPoint y: 233, endPoint x: 689, endPoint y: 239, distance: 43.4
click at [689, 239] on div "Background Logo Background Logo Size Background Logo Position Background Logo O…" at bounding box center [651, 255] width 158 height 248
drag, startPoint x: 722, startPoint y: 296, endPoint x: 739, endPoint y: 296, distance: 16.8
click at [739, 296] on div "Background Logo Background Logo Size Background Logo Position Background Logo O…" at bounding box center [651, 255] width 233 height 322
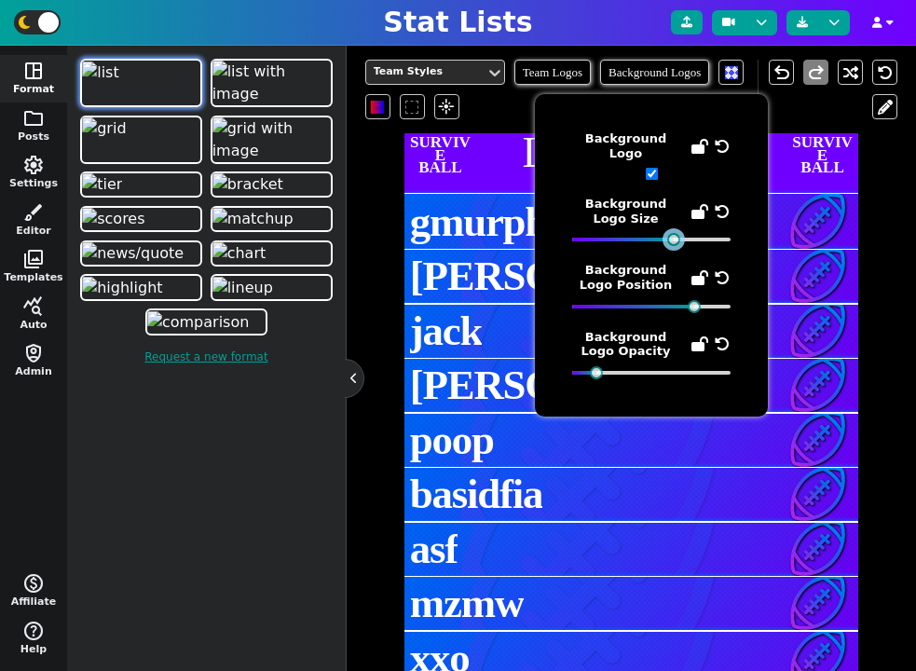
drag, startPoint x: 685, startPoint y: 233, endPoint x: 672, endPoint y: 244, distance: 17.2
click at [672, 244] on div "Background Logo Background Logo Size Background Logo Position Background Logo O…" at bounding box center [651, 255] width 158 height 248
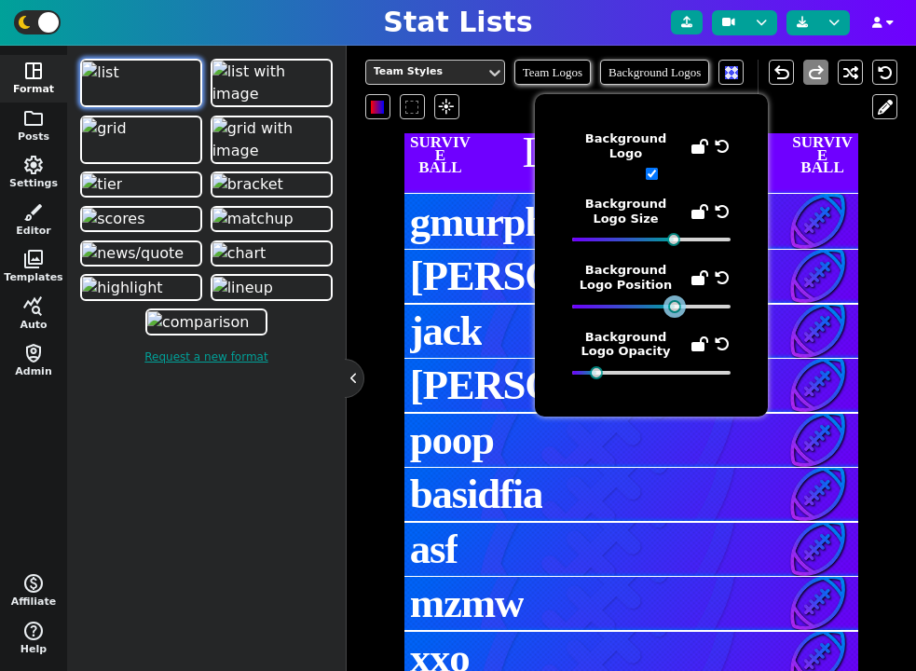
drag, startPoint x: 693, startPoint y: 297, endPoint x: 674, endPoint y: 308, distance: 22.5
click at [674, 308] on div "Background Logo Background Logo Size Background Logo Position Background Logo O…" at bounding box center [651, 255] width 158 height 248
click at [679, 79] on span "Background Logos" at bounding box center [654, 72] width 109 height 25
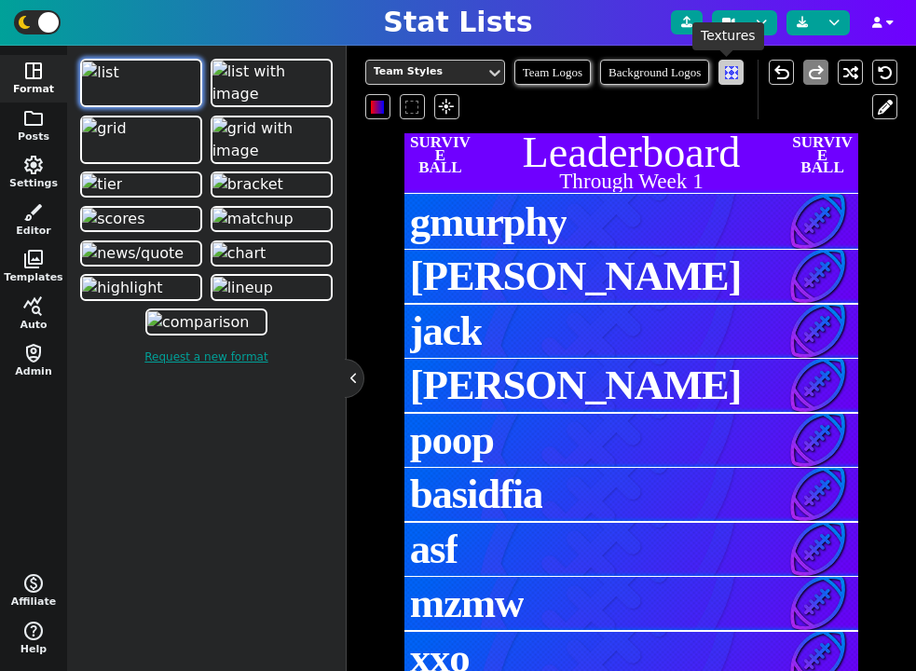
click at [725, 79] on span at bounding box center [731, 72] width 13 height 13
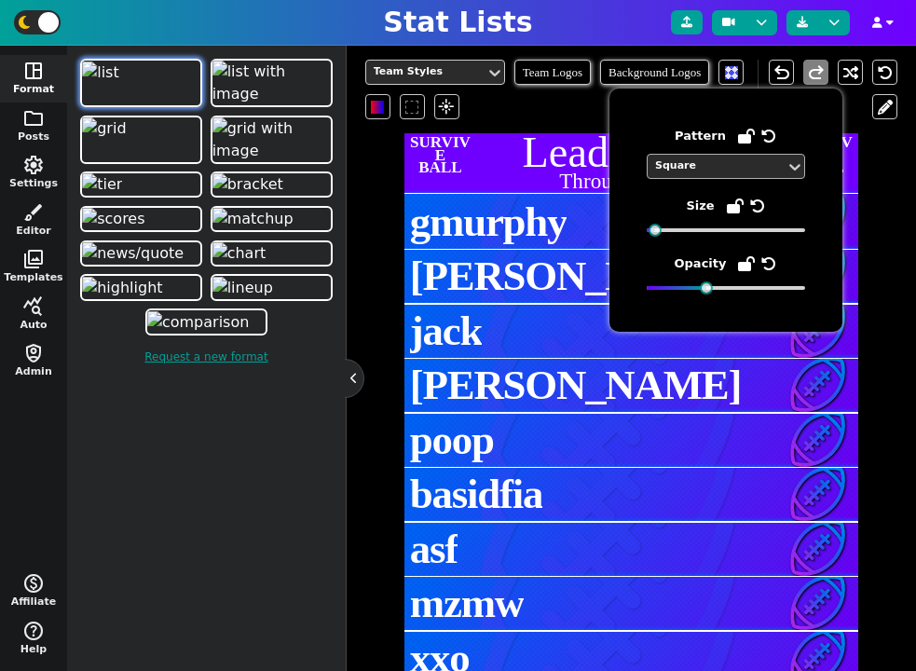
click at [689, 172] on div "Square" at bounding box center [716, 166] width 123 height 16
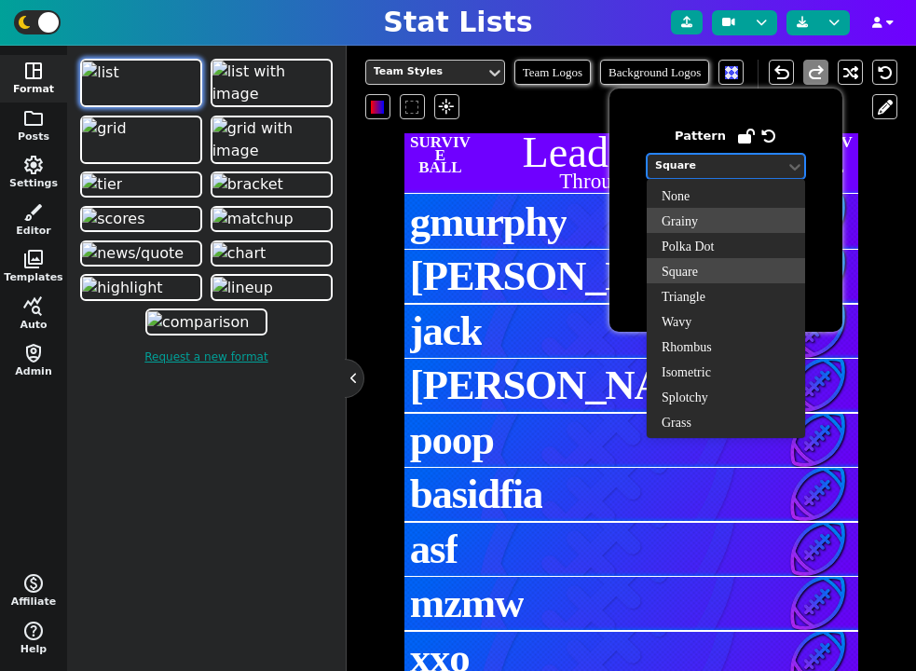
click at [689, 220] on div "Grainy" at bounding box center [726, 220] width 158 height 25
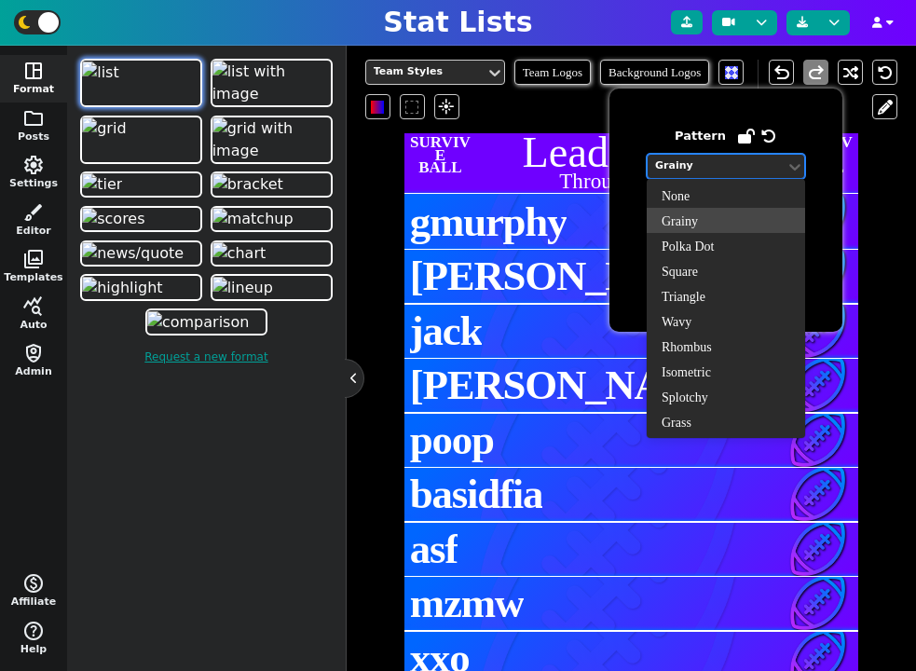
click at [732, 163] on div "Grainy" at bounding box center [716, 166] width 123 height 16
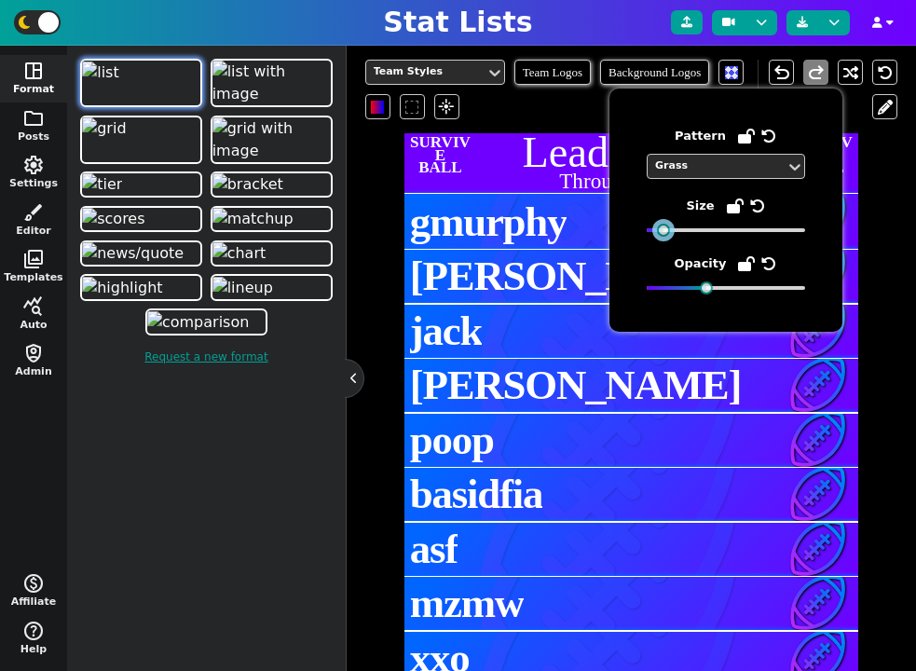
drag, startPoint x: 657, startPoint y: 229, endPoint x: 669, endPoint y: 229, distance: 12.1
click at [669, 229] on div at bounding box center [663, 230] width 13 height 13
drag, startPoint x: 705, startPoint y: 290, endPoint x: 755, endPoint y: 299, distance: 50.3
click at [755, 299] on div "Pattern Grass Size Opacity" at bounding box center [725, 210] width 233 height 243
click at [674, 236] on div at bounding box center [671, 230] width 13 height 13
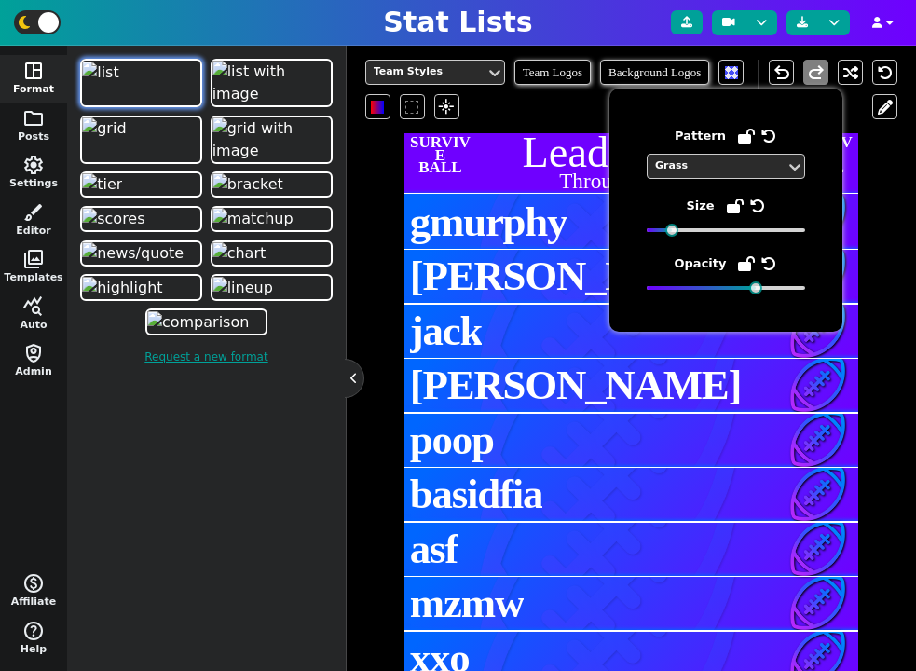
click at [726, 79] on div "Pattern Grass Size Opacity" at bounding box center [725, 205] width 233 height 253
click at [381, 111] on span at bounding box center [377, 107] width 13 height 13
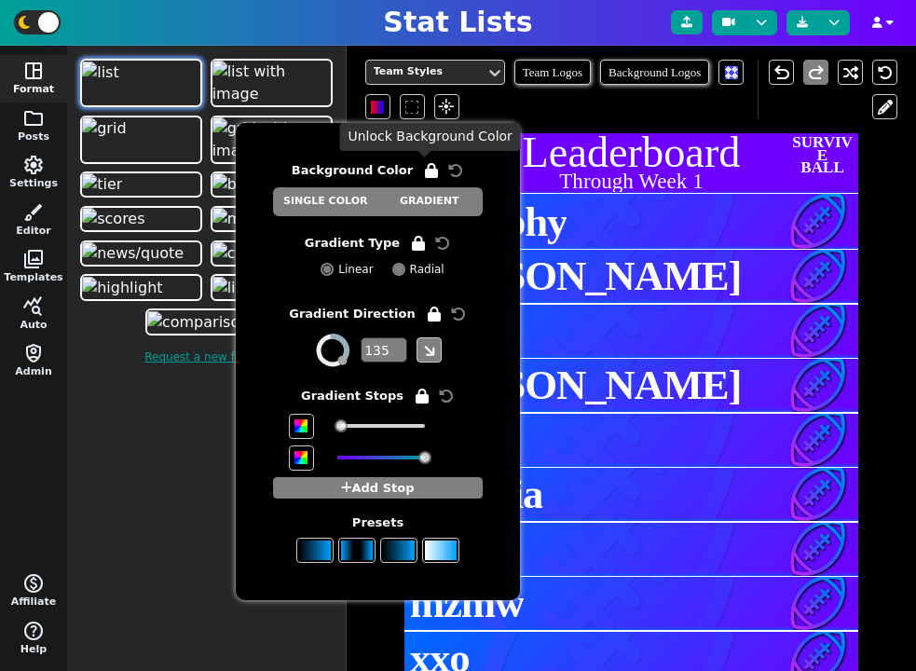
click at [422, 168] on span at bounding box center [431, 170] width 19 height 20
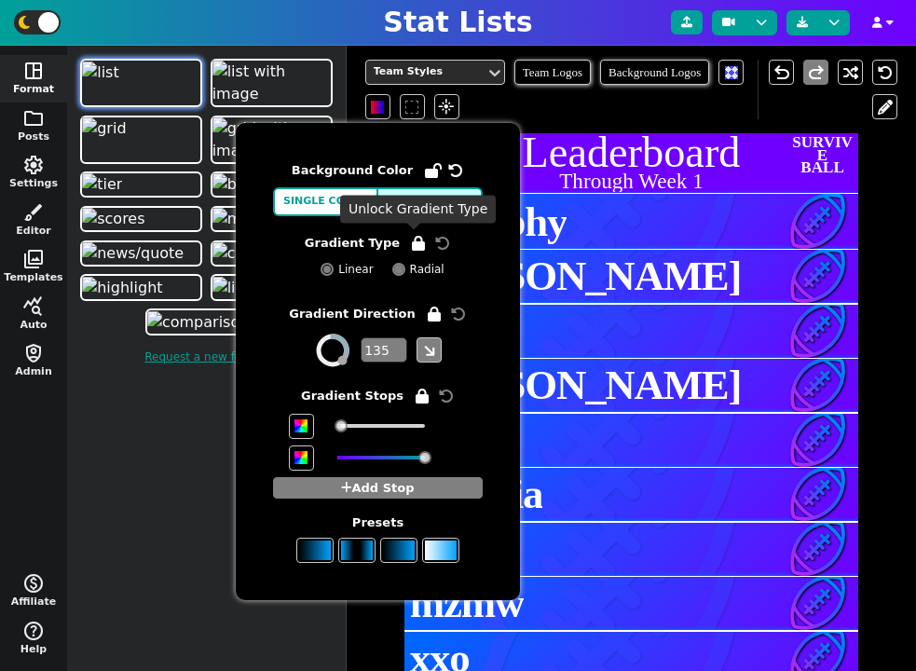
click at [409, 252] on span at bounding box center [418, 243] width 19 height 20
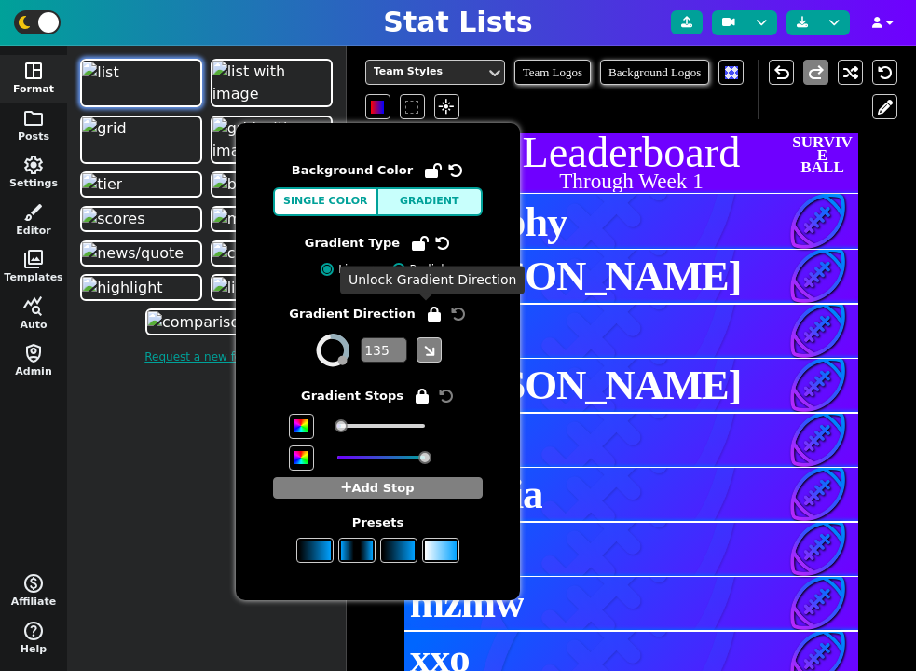
click at [428, 312] on icon at bounding box center [434, 314] width 13 height 15
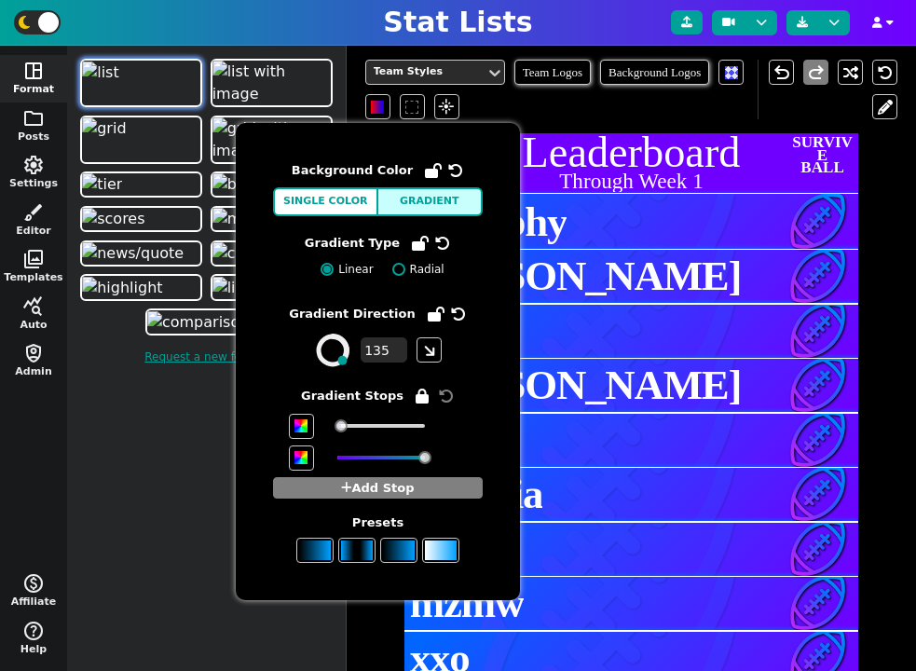
click at [416, 400] on icon at bounding box center [422, 396] width 13 height 15
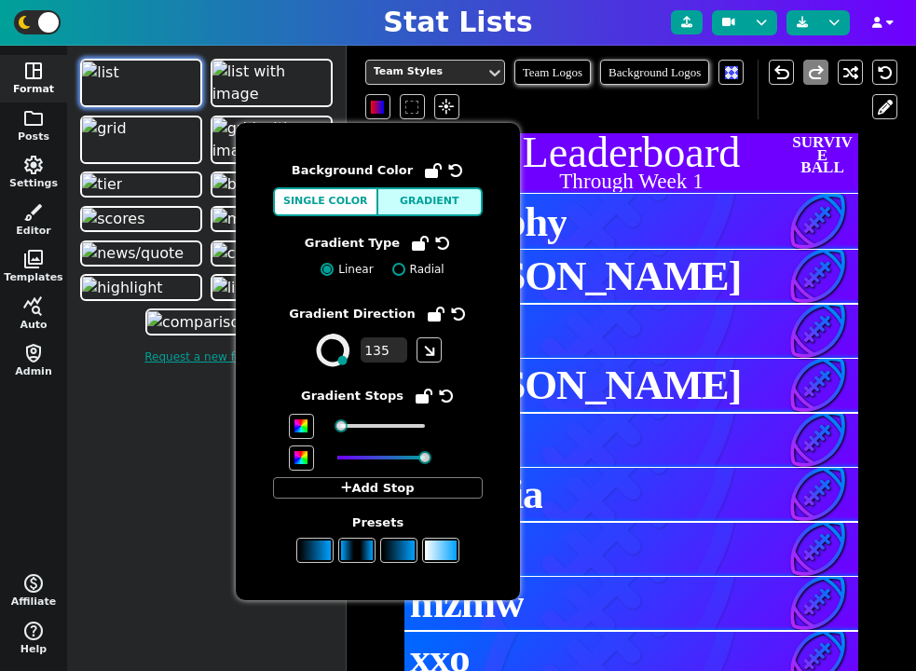
click at [450, 174] on icon at bounding box center [455, 170] width 15 height 15
click at [441, 239] on icon at bounding box center [442, 243] width 15 height 15
click at [451, 309] on icon at bounding box center [458, 314] width 15 height 15
type input "90"
click at [439, 395] on icon at bounding box center [446, 396] width 15 height 15
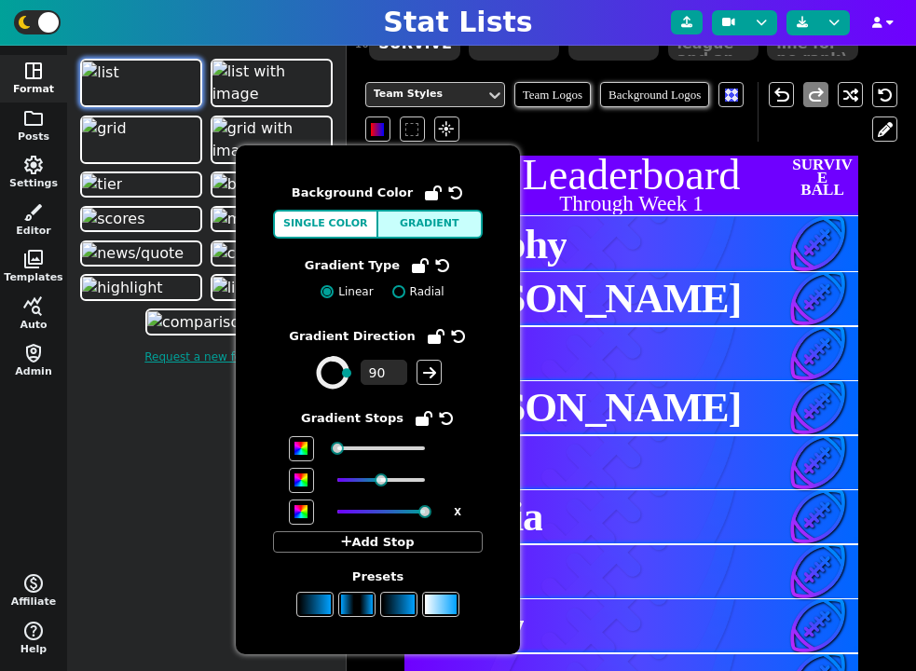
scroll to position [352, 0]
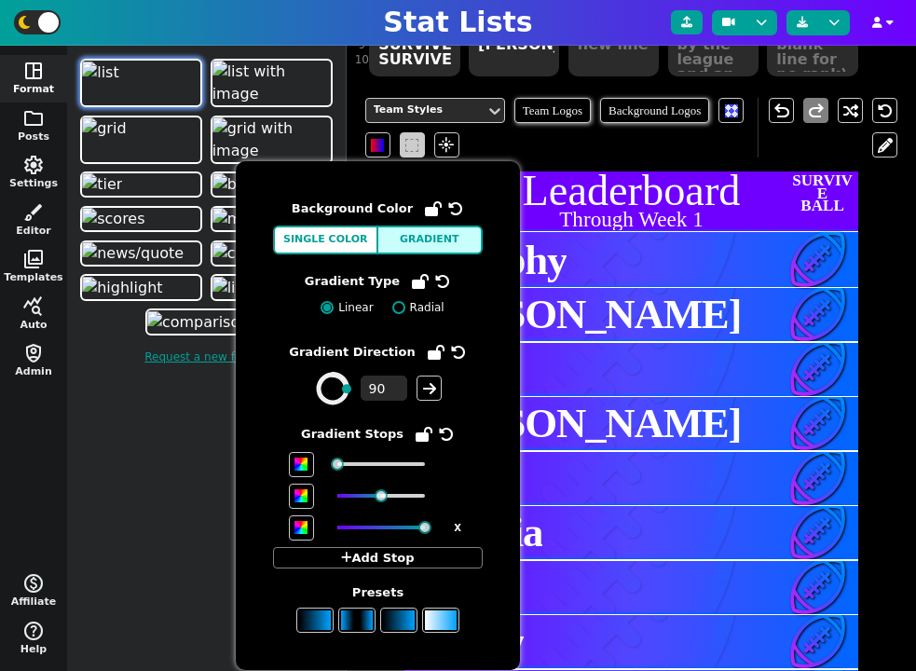
click at [413, 146] on span at bounding box center [411, 145] width 13 height 13
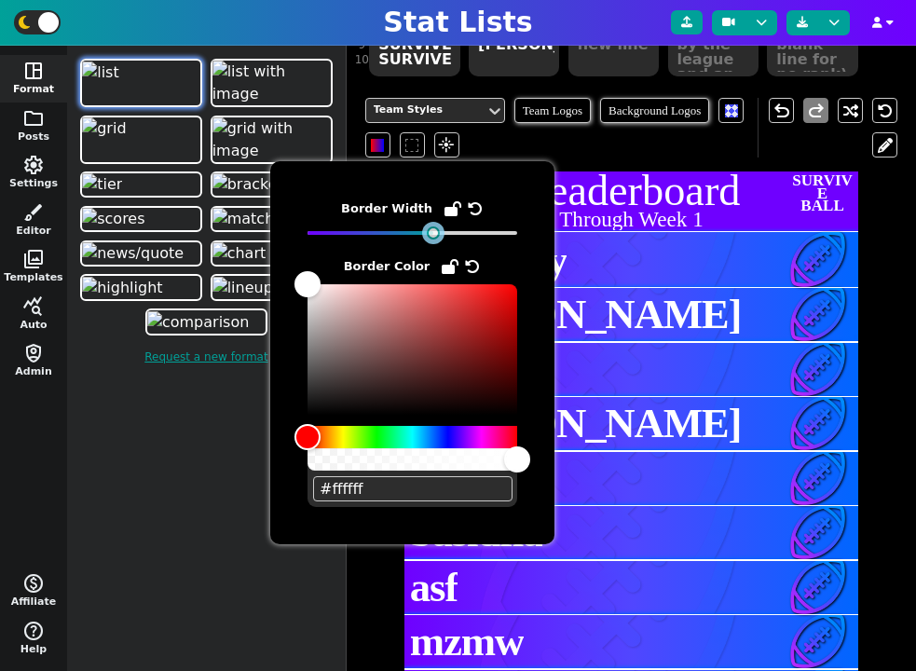
click at [425, 239] on div at bounding box center [412, 232] width 210 height 13
click at [453, 140] on span "flare" at bounding box center [446, 145] width 19 height 17
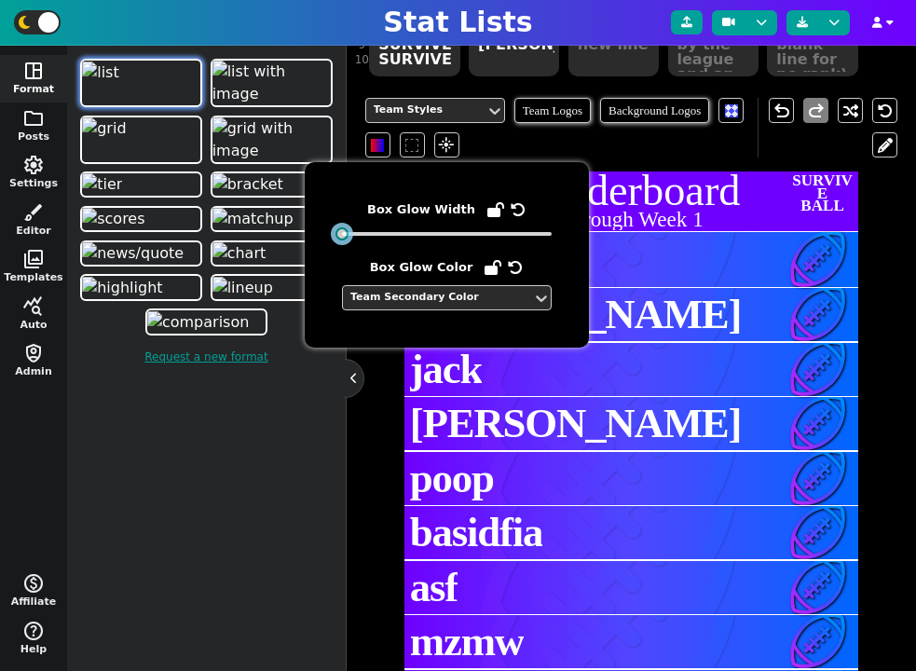
drag, startPoint x: 371, startPoint y: 237, endPoint x: 323, endPoint y: 239, distance: 47.6
click at [323, 239] on div "Box Glow Width Box Glow Color Team Secondary Color" at bounding box center [447, 254] width 284 height 185
click at [491, 136] on div "Team Styles Team Logos Background Logos flare" at bounding box center [561, 128] width 393 height 60
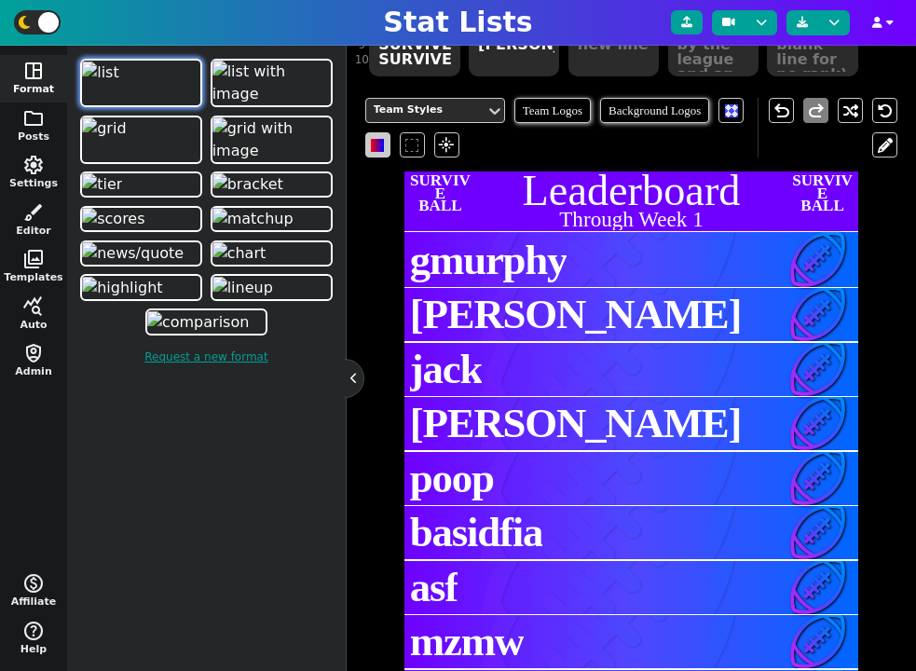
click at [373, 146] on span at bounding box center [377, 145] width 13 height 13
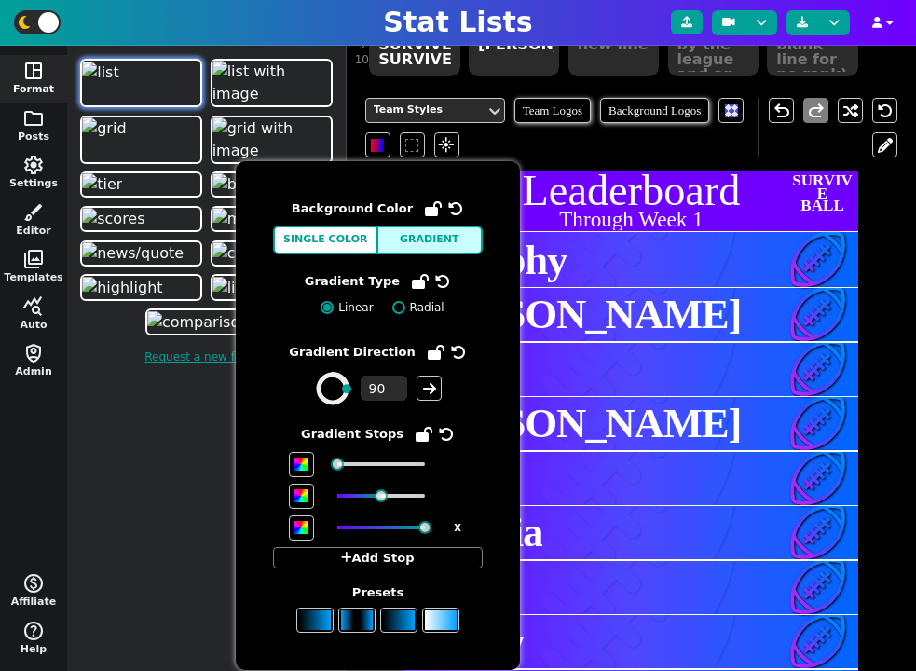
click at [510, 147] on div "Team Styles Team Logos Background Logos flare" at bounding box center [561, 128] width 393 height 60
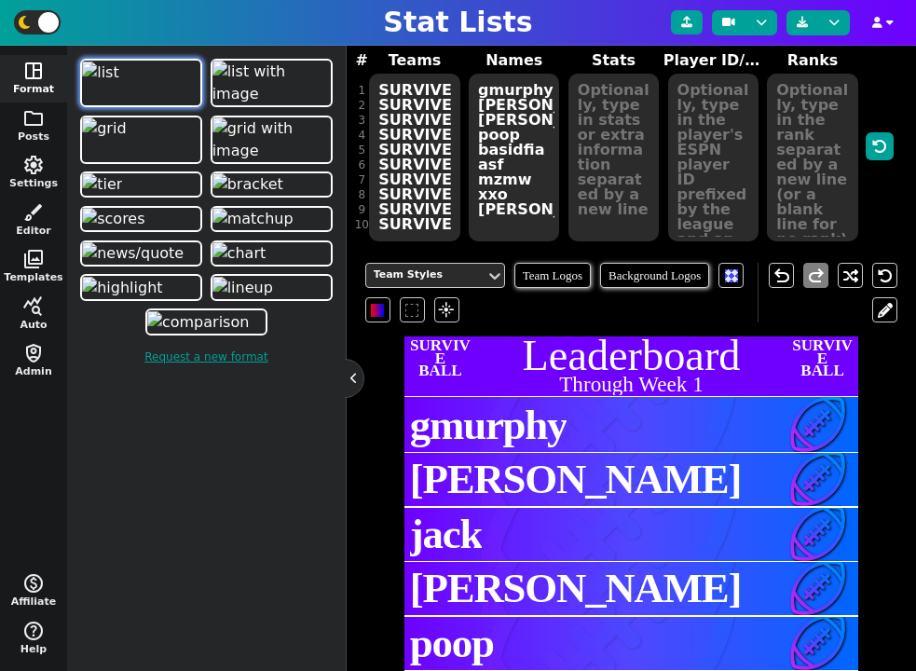
scroll to position [172, 0]
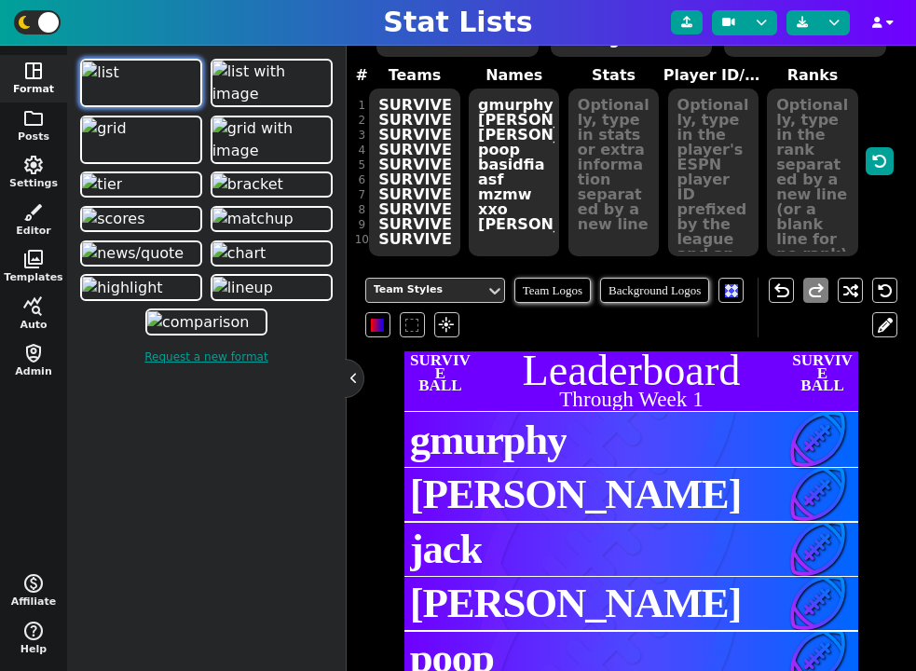
click at [625, 149] on textarea at bounding box center [613, 173] width 90 height 168
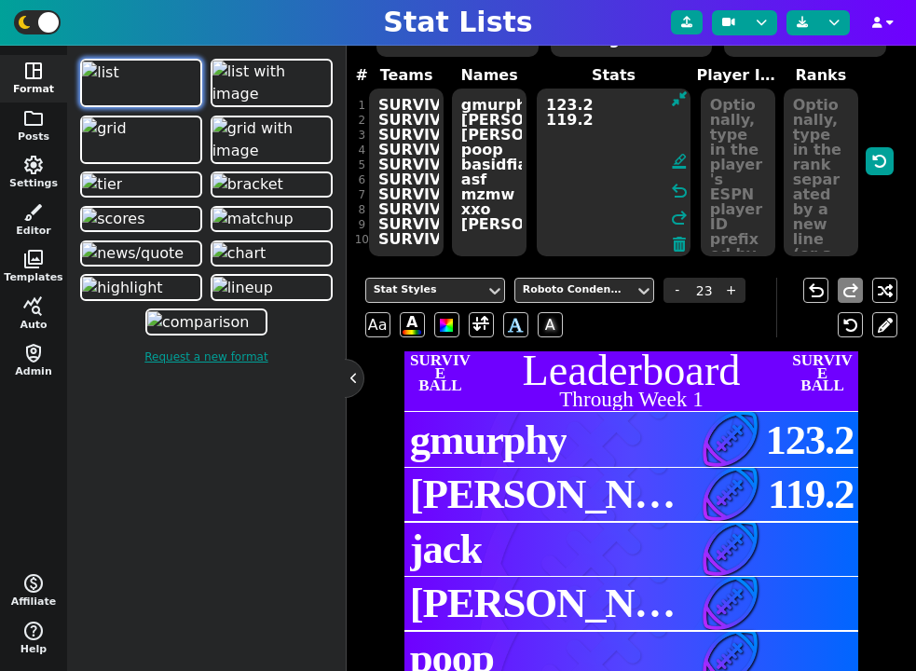
drag, startPoint x: 604, startPoint y: 127, endPoint x: 540, endPoint y: 124, distance: 63.4
click at [540, 124] on textarea "123.2 119.2" at bounding box center [614, 173] width 154 height 168
click at [561, 139] on textarea "123.2 119.2" at bounding box center [614, 173] width 154 height 168
paste textarea "119.2"
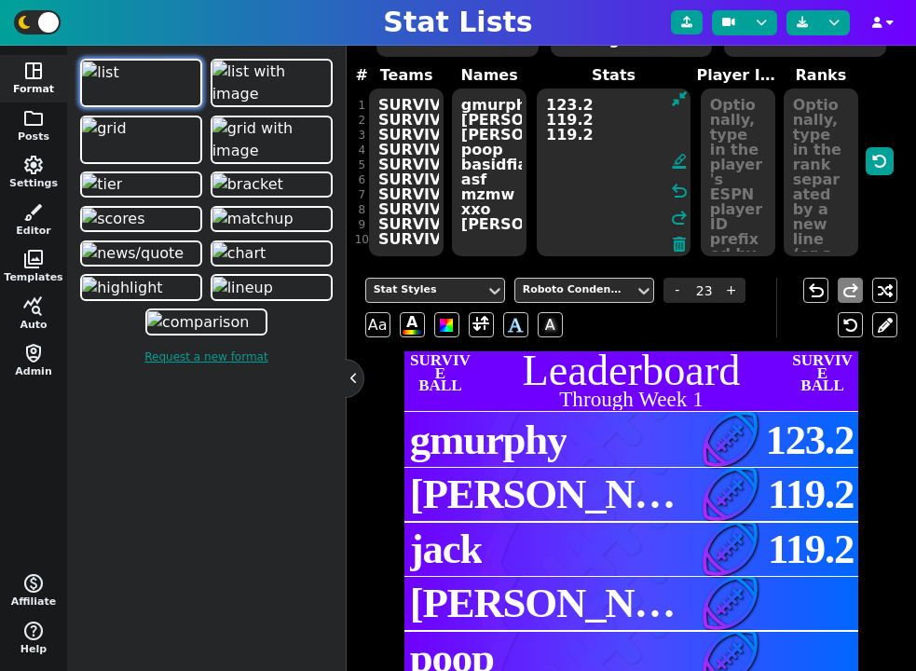
paste textarea "119.2"
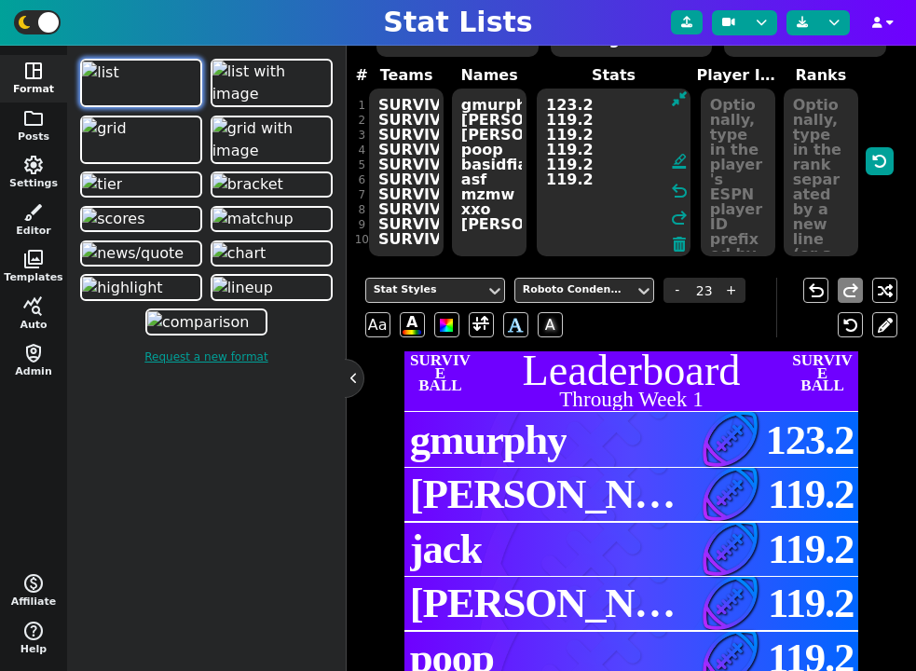
paste textarea "119.2"
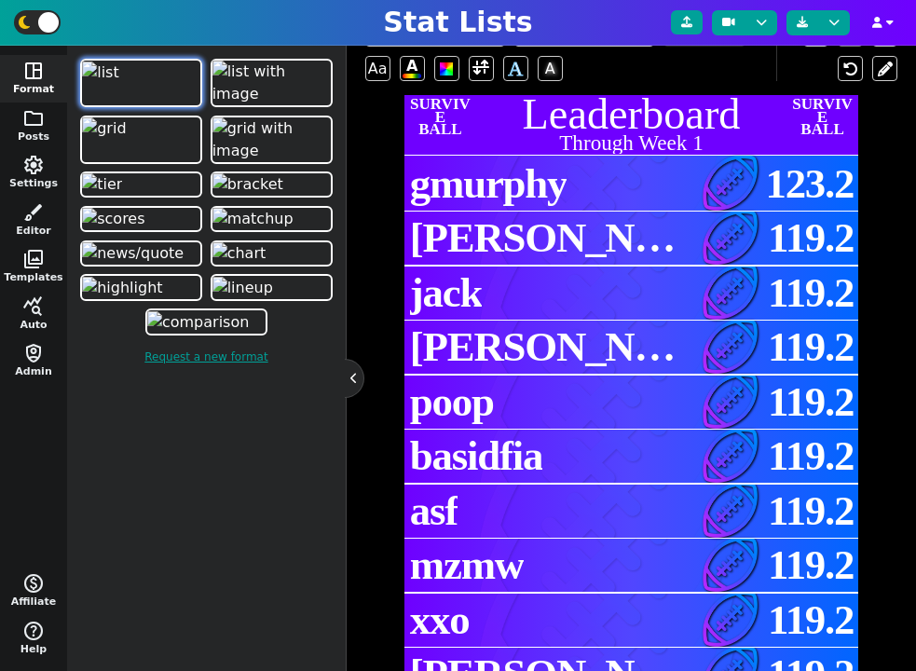
type textarea "123.2 119.2 119.2 119.2 119.2 119.2 119.2 119.2 119.2 119.2"
click at [497, 181] on span "gmurphy" at bounding box center [488, 184] width 157 height 46
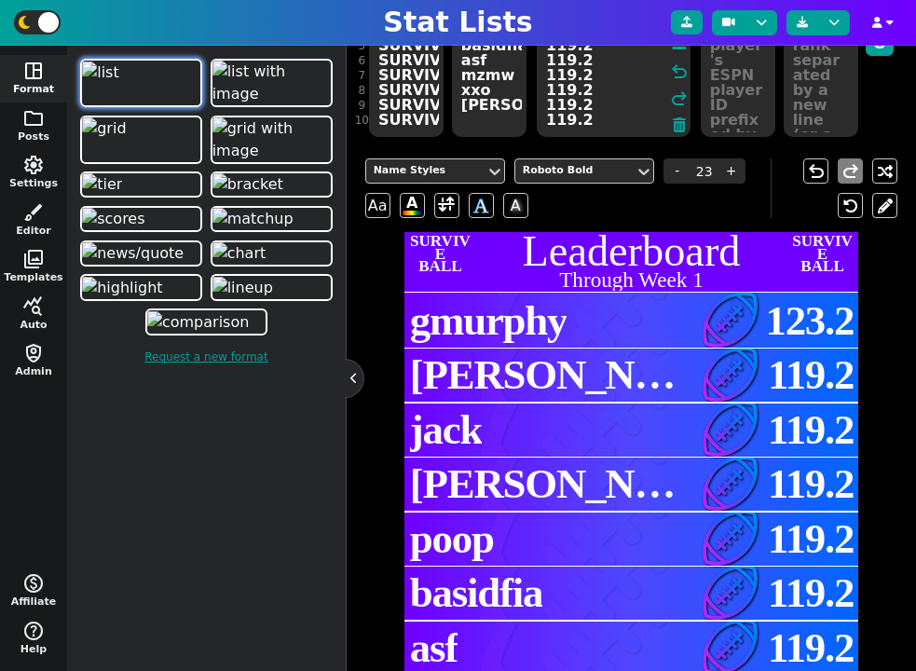
scroll to position [256, 0]
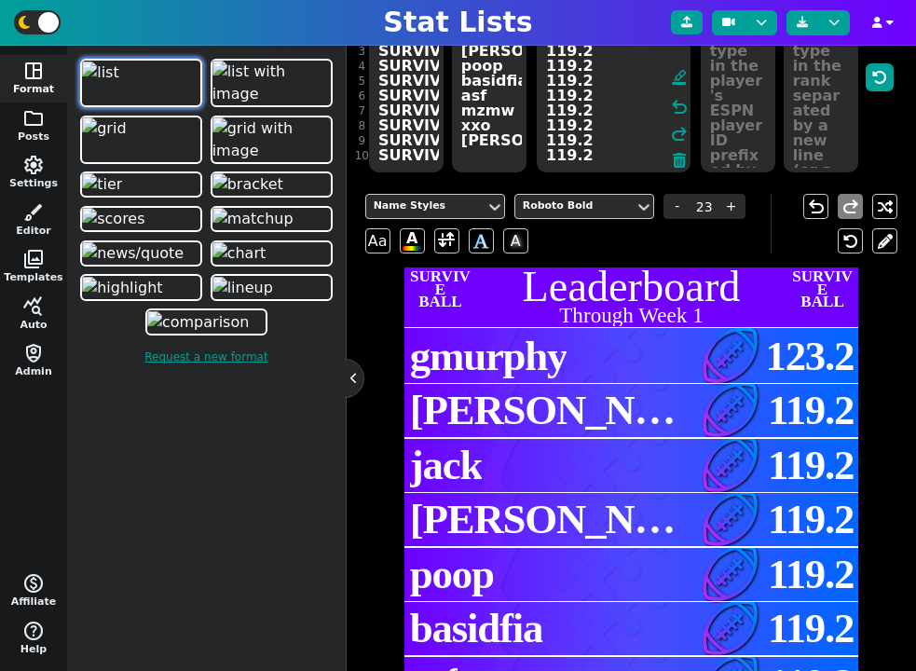
click at [787, 362] on span "123.2" at bounding box center [809, 356] width 89 height 62
click at [484, 360] on span "gmurphy" at bounding box center [488, 357] width 157 height 46
click at [825, 360] on span "123.2" at bounding box center [809, 356] width 89 height 62
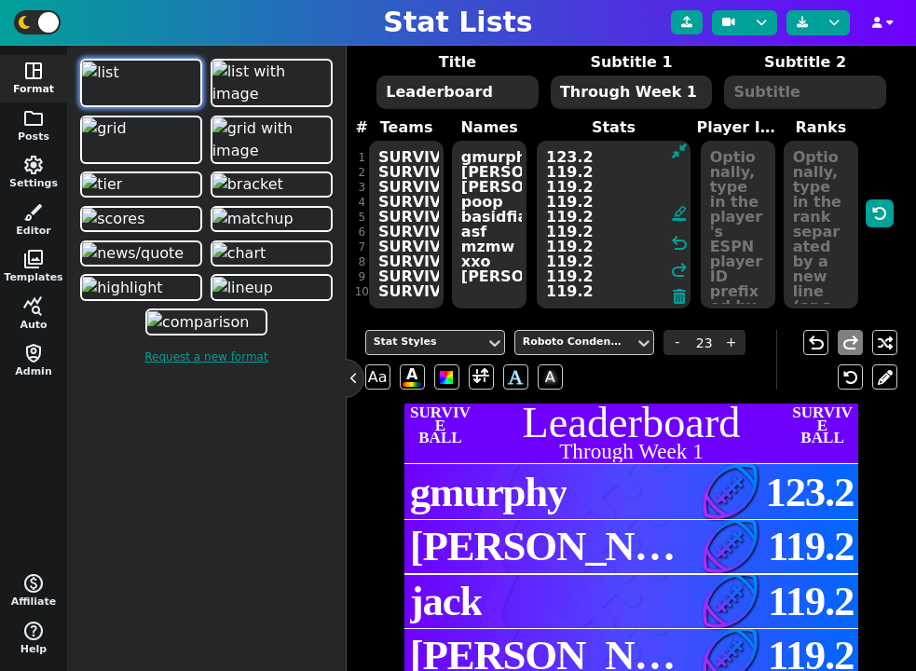
scroll to position [123, 0]
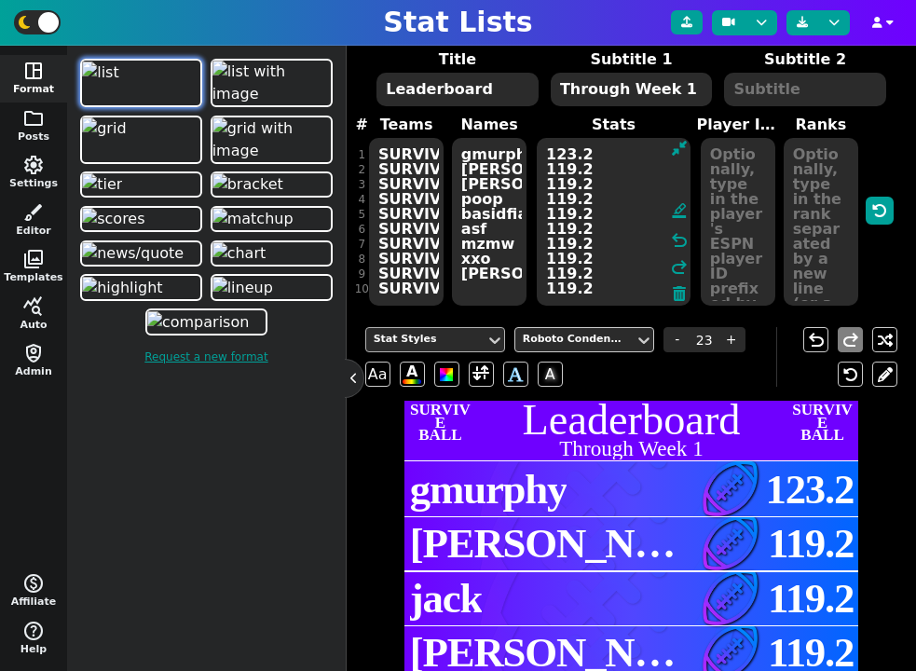
click at [449, 333] on div "Stat Styles" at bounding box center [426, 340] width 104 height 16
click at [594, 440] on h2 "Through Week 1" at bounding box center [631, 448] width 455 height 21
type input "9.5"
click at [36, 132] on button "folder Posts" at bounding box center [33, 126] width 67 height 48
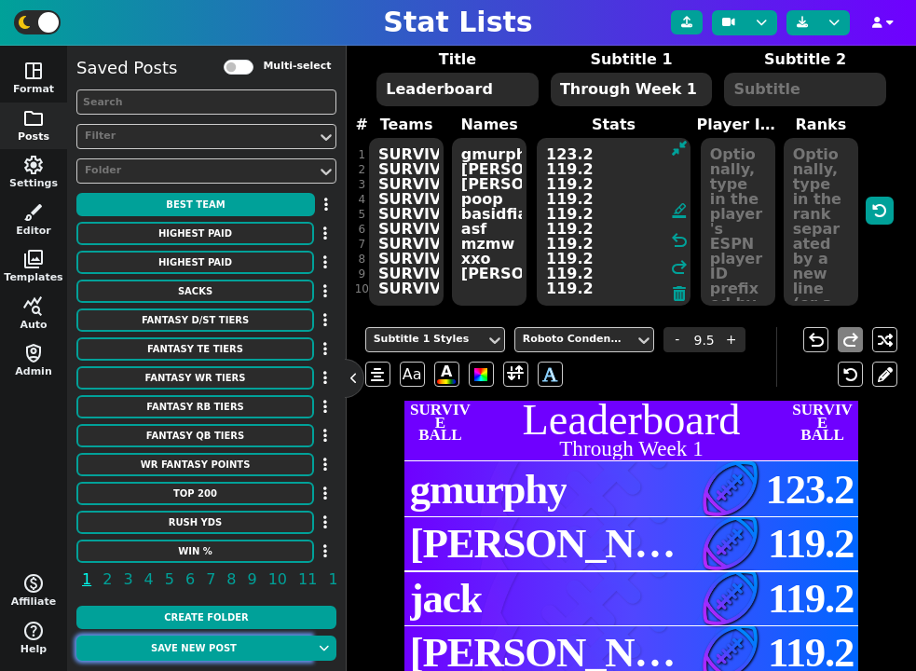
click at [204, 644] on button "Save new post" at bounding box center [193, 647] width 235 height 25
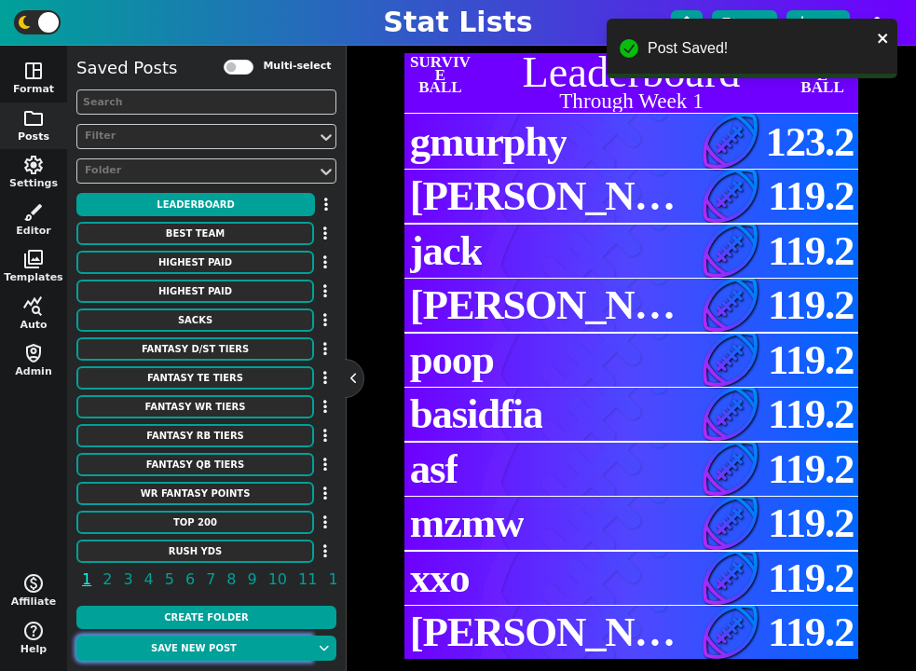
scroll to position [467, 0]
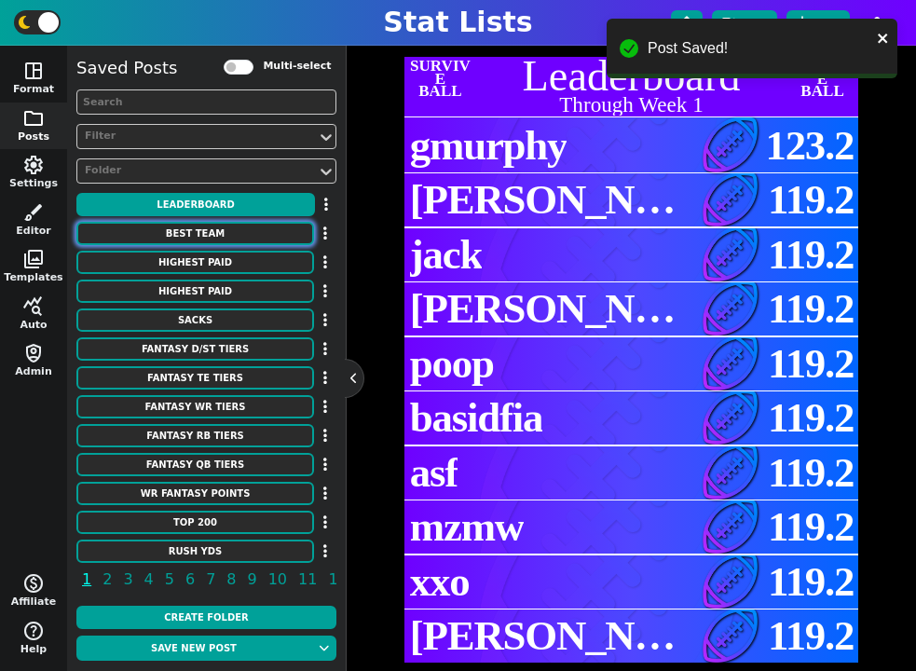
click at [213, 229] on button "Best Team" at bounding box center [195, 233] width 238 height 23
type textarea "Best Team"
type textarea "Week 1 - By GMURPH - 153.4 PTS"
type textarea "BUF BAL PHI CIN MIN SF DEN DEN PIT"
type textarea "QB $$ 20.1 RB1 $$ 19.9 RB2 $$ 19.9 WR1 $$ 19.9 WR2 $$ 19.9 TE $$ 19.9 FLEX $$ 1…"
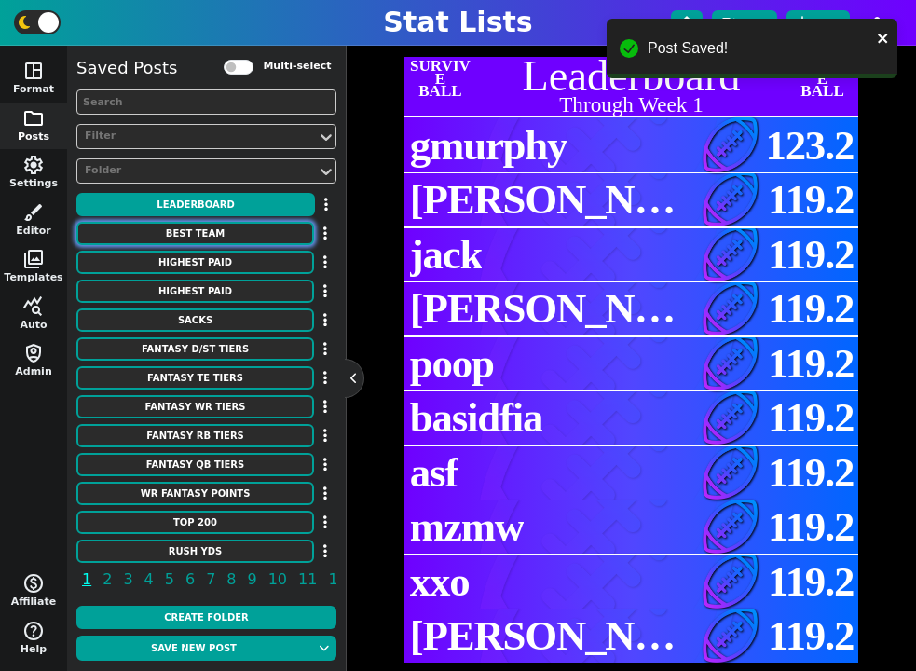
type textarea "Josh Allen Derrick Henry Saquon Barkley Ja'Marr Chase Justin Jefferson George K…"
type textarea "3918298 3043078 3929630 4362628 4262921 3040151 3128429 17372"
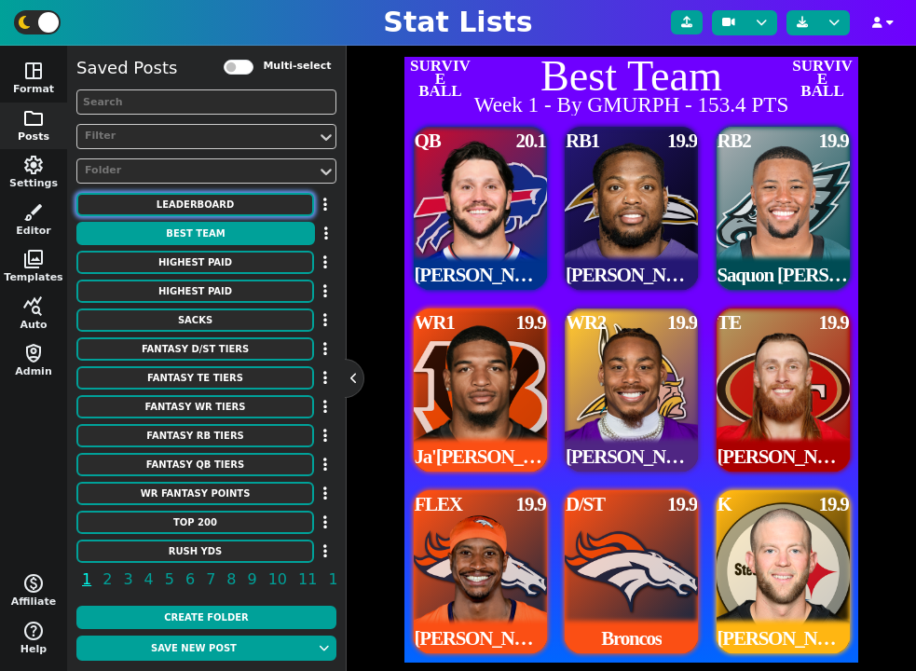
click at [222, 212] on button "Leaderboard" at bounding box center [195, 204] width 238 height 23
type textarea "Leaderboard"
type textarea "Through Week 1"
type textarea "SURVIVE SURVIVE SURVIVE SURVIVE SURVIVE SURVIVE SURVIVE SURVIVE SURVIVE SURVIVE"
type textarea "gmurphy mike jack bob poop basidfia asf mzmw xxo peter"
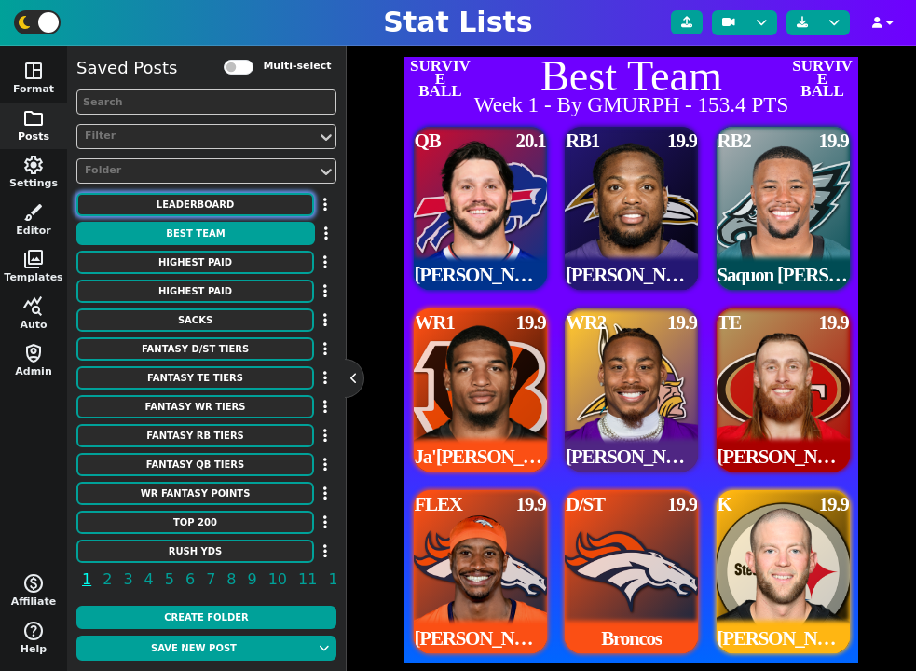
type textarea "123.2 119.2 119.2 119.2 119.2 119.2 119.2 119.2 119.2 119.2"
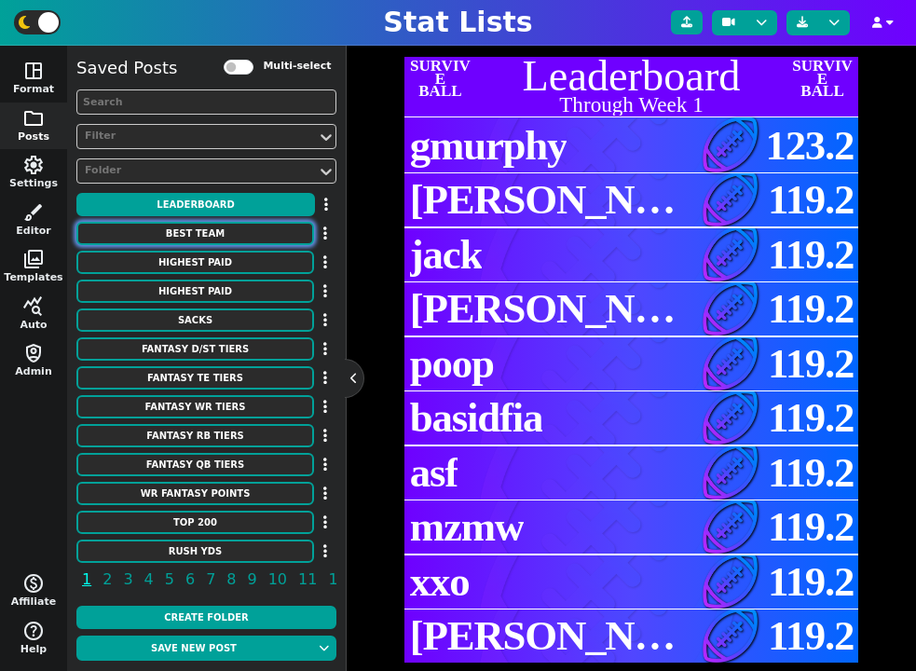
click at [218, 238] on button "Best Team" at bounding box center [195, 233] width 238 height 23
type textarea "Best Team"
type textarea "Week 1 - By GMURPH - 153.4 PTS"
type textarea "BUF BAL PHI CIN MIN SF DEN DEN PIT"
type textarea "QB $$ 20.1 RB1 $$ 19.9 RB2 $$ 19.9 WR1 $$ 19.9 WR2 $$ 19.9 TE $$ 19.9 FLEX $$ 1…"
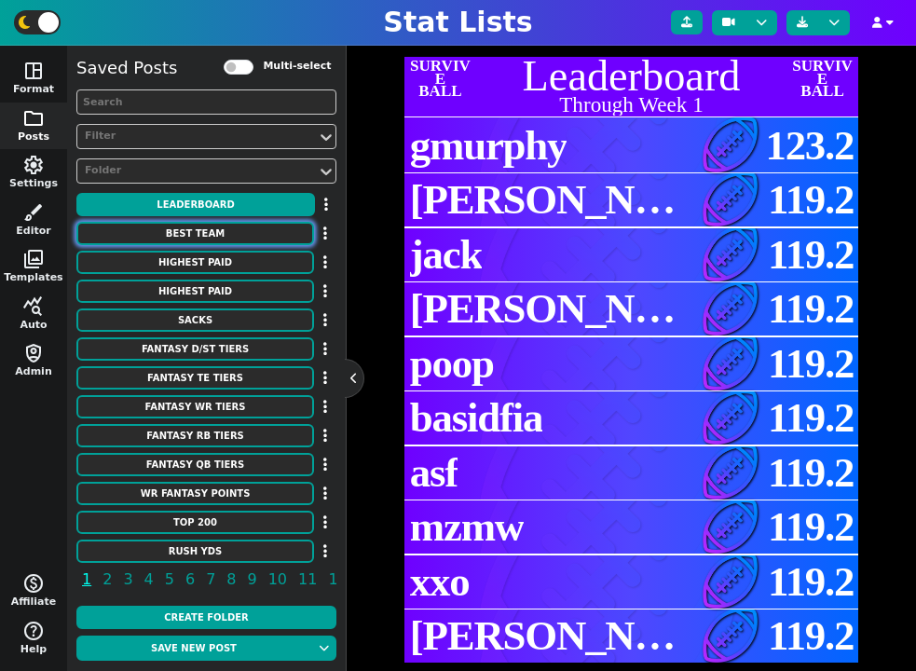
type textarea "Josh Allen Derrick Henry Saquon Barkley Ja'Marr Chase Justin Jefferson George K…"
type textarea "3918298 3043078 3929630 4362628 4262921 3040151 3128429 17372"
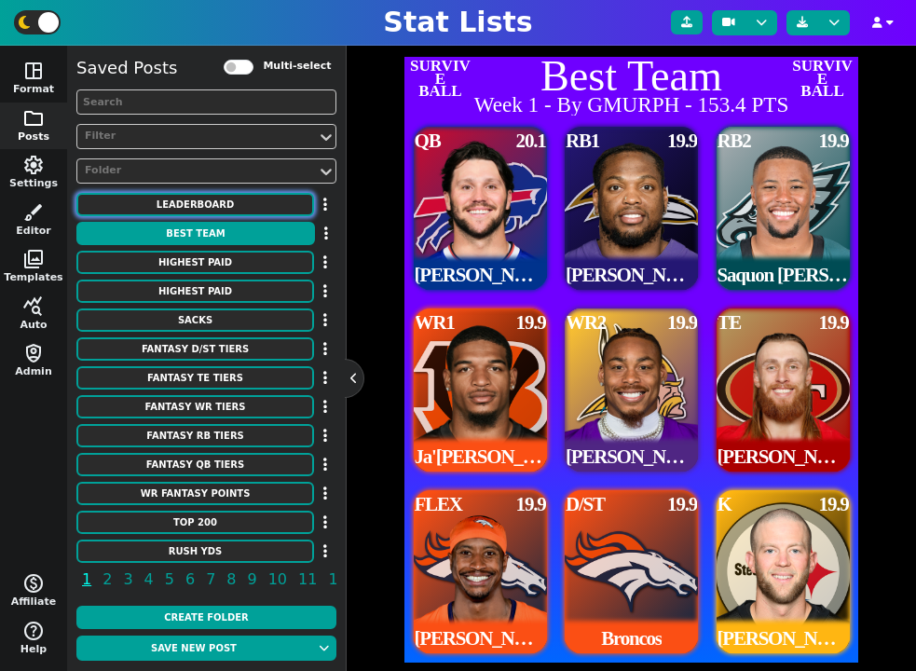
click at [215, 212] on button "Leaderboard" at bounding box center [195, 204] width 238 height 23
type textarea "Leaderboard"
type textarea "Through Week 1"
type textarea "SURVIVE SURVIVE SURVIVE SURVIVE SURVIVE SURVIVE SURVIVE SURVIVE SURVIVE SURVIVE"
type textarea "gmurphy mike jack bob poop basidfia asf mzmw xxo peter"
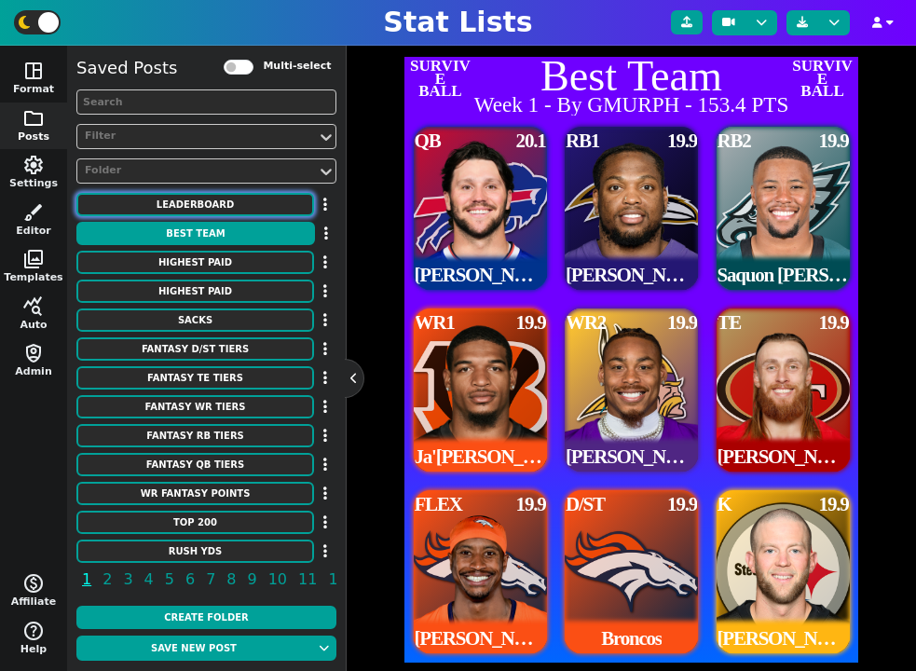
type textarea "123.2 119.2 119.2 119.2 119.2 119.2 119.2 119.2 119.2 119.2"
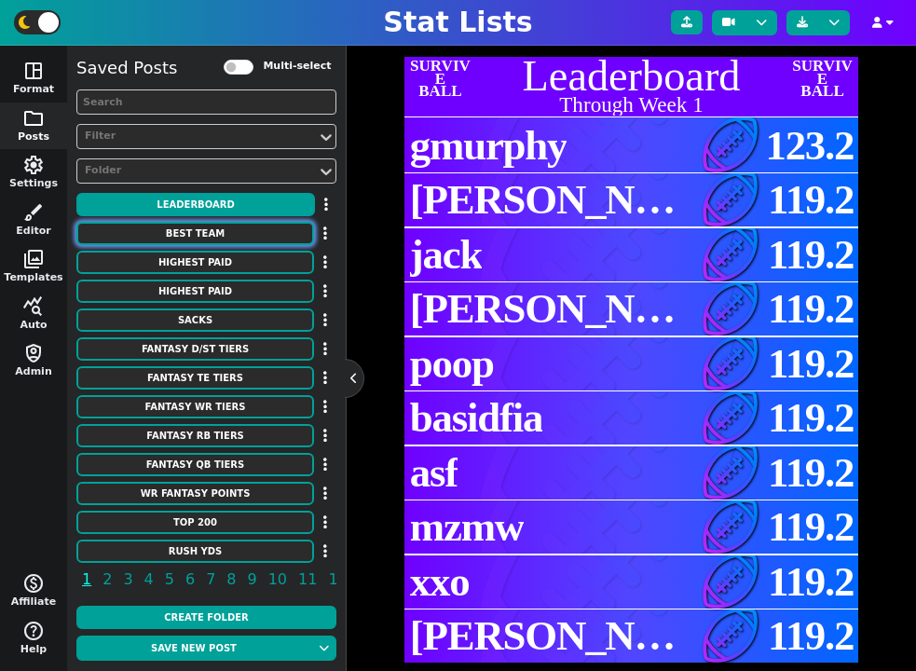
click at [221, 227] on button "Best Team" at bounding box center [195, 233] width 238 height 23
type textarea "Best Team"
type textarea "Week 1 - By GMURPH - 153.4 PTS"
type textarea "BUF BAL PHI CIN MIN SF DEN DEN PIT"
type textarea "QB $$ 20.1 RB1 $$ 19.9 RB2 $$ 19.9 WR1 $$ 19.9 WR2 $$ 19.9 TE $$ 19.9 FLEX $$ 1…"
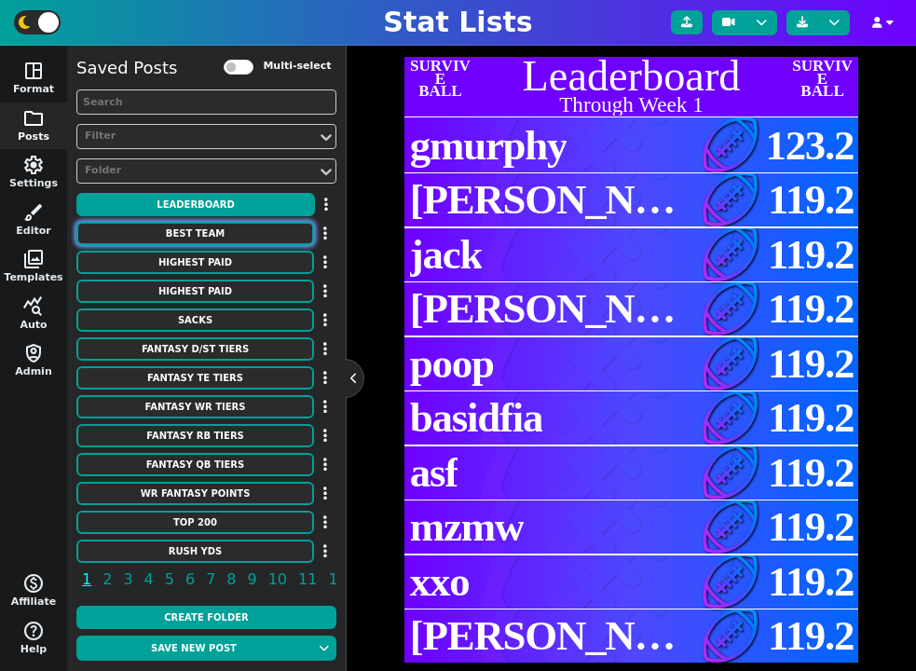
type textarea "Josh Allen Derrick Henry Saquon Barkley Ja'Marr Chase Justin Jefferson George K…"
type textarea "3918298 3043078 3929630 4362628 4262921 3040151 3128429 17372"
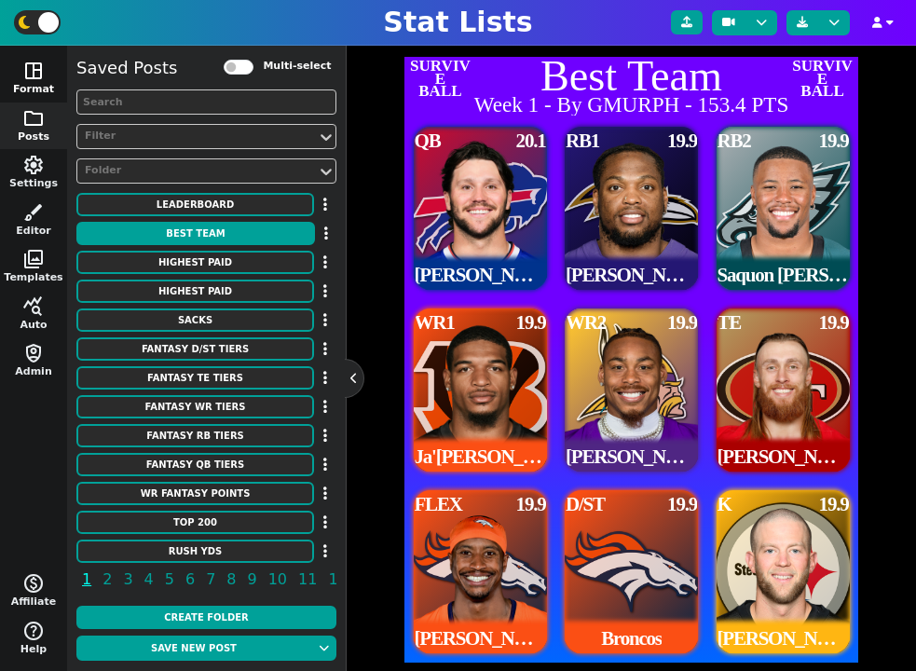
click at [34, 83] on button "space_dashboard Format" at bounding box center [33, 79] width 67 height 48
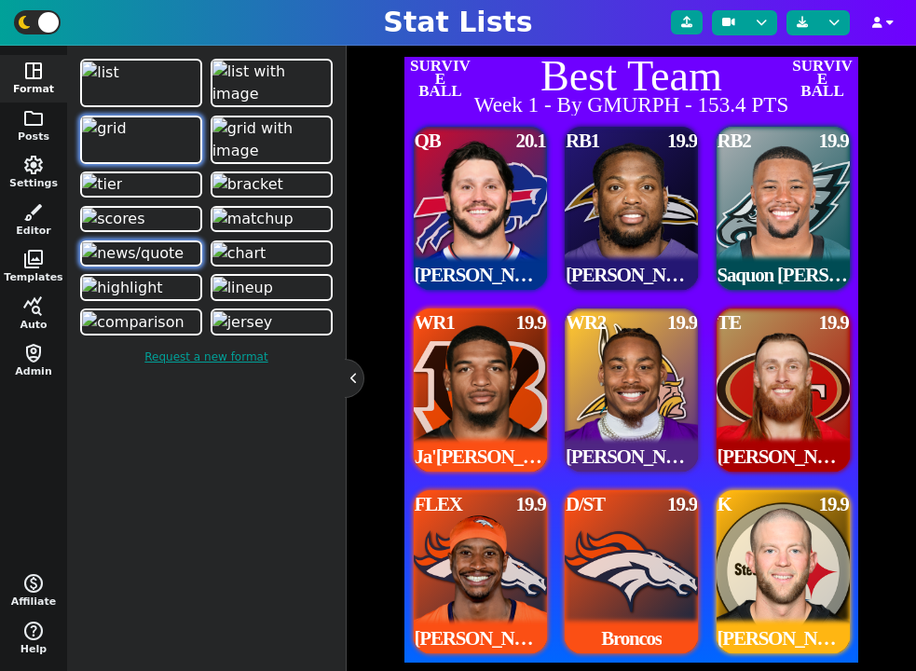
click at [145, 265] on img at bounding box center [133, 253] width 102 height 22
type input "20"
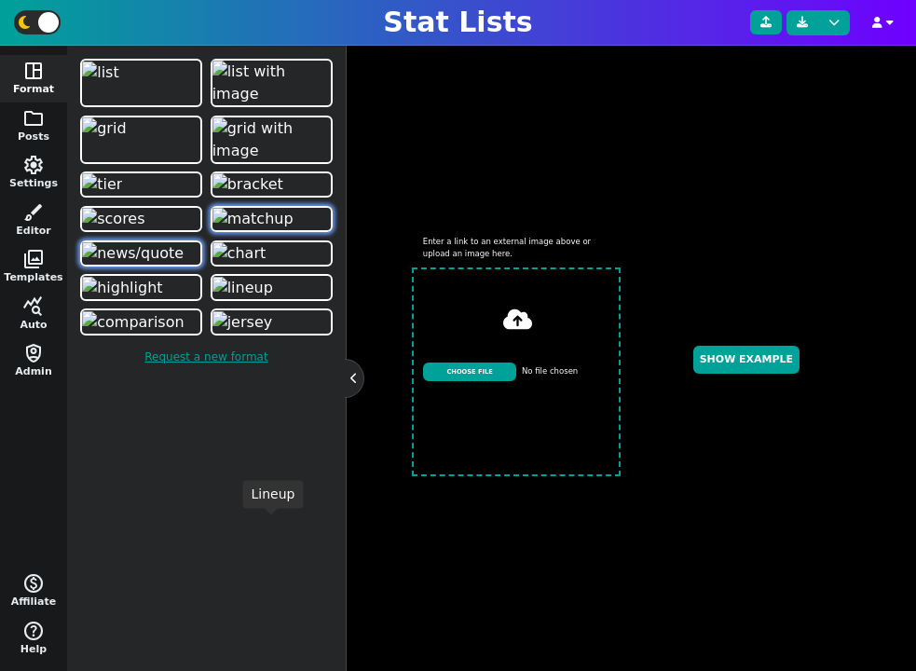
scroll to position [191, 0]
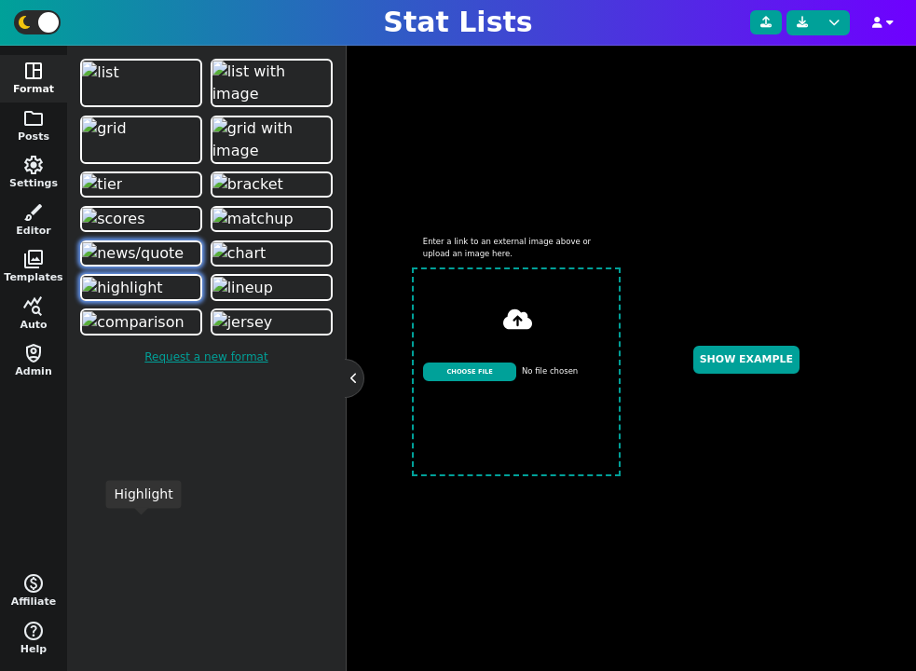
click at [162, 299] on img at bounding box center [122, 288] width 80 height 22
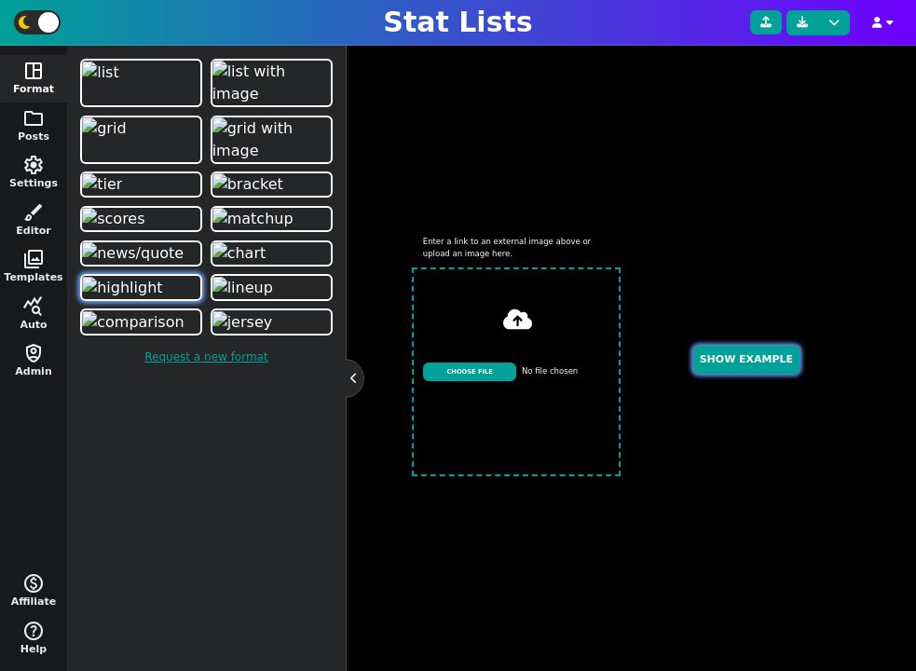
click at [722, 363] on button "Show Example" at bounding box center [746, 360] width 106 height 29
type textarea "NE"
type textarea "https://upload.wikimedia.org/wikipedia/commons/0/03/Joe_Burrow_Bengals.jpg"
type textarea "8 REC 152 YDS 1 TD"
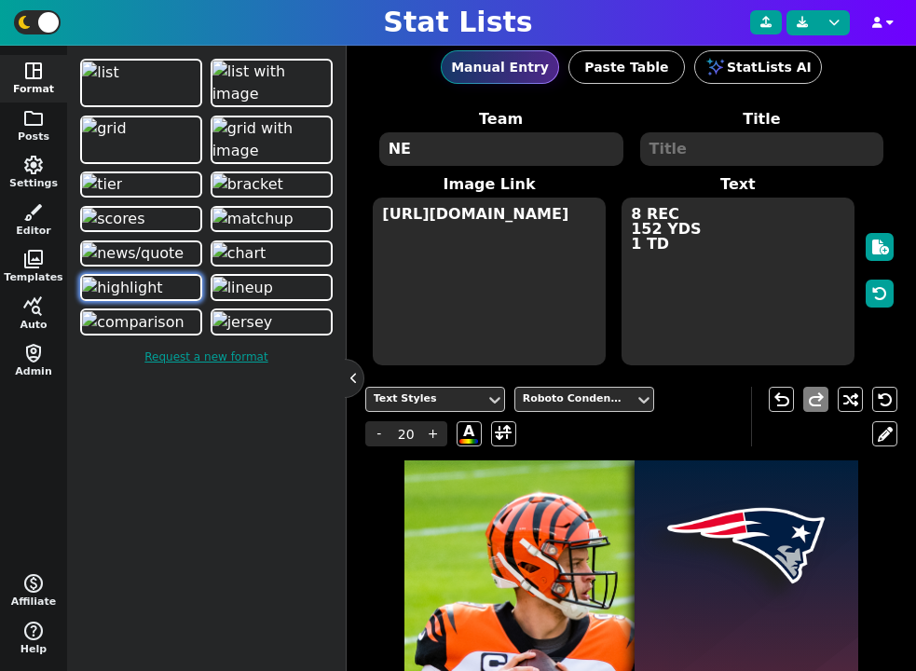
scroll to position [27, 0]
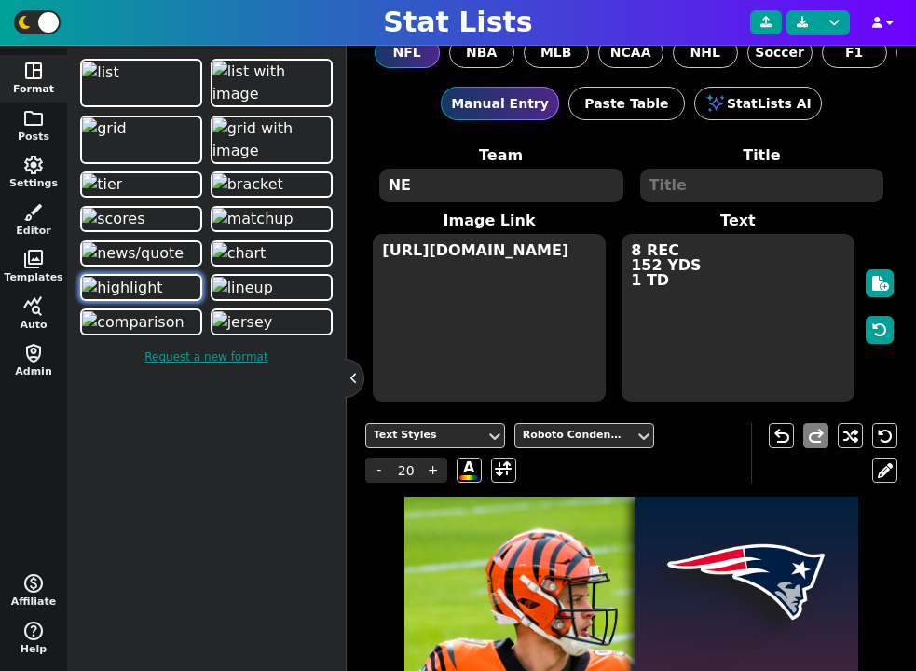
click at [677, 304] on textarea "8 REC 152 YDS 1 TD" at bounding box center [737, 318] width 233 height 168
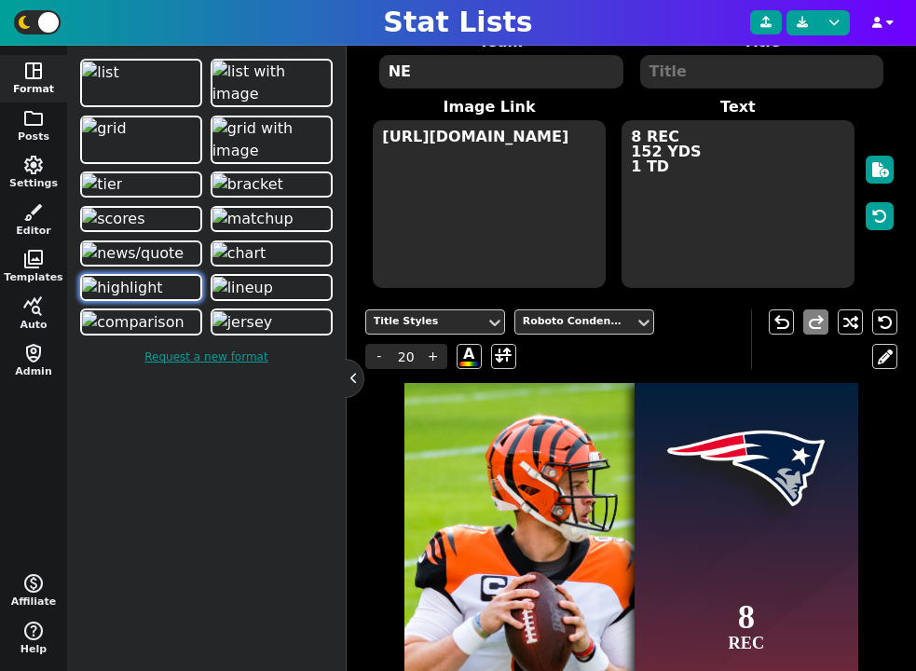
scroll to position [0, 0]
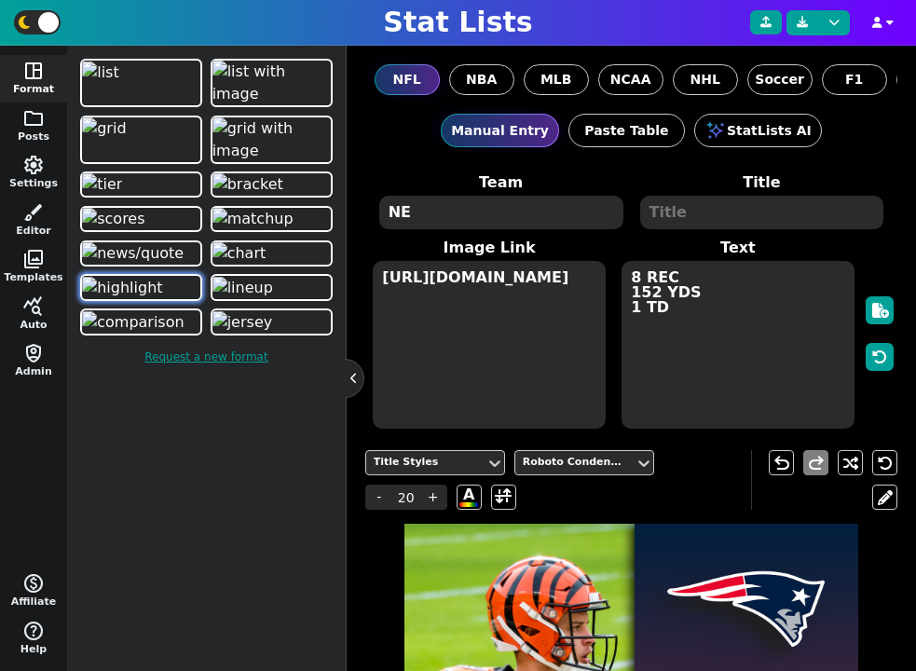
click at [693, 221] on textarea at bounding box center [762, 213] width 244 height 34
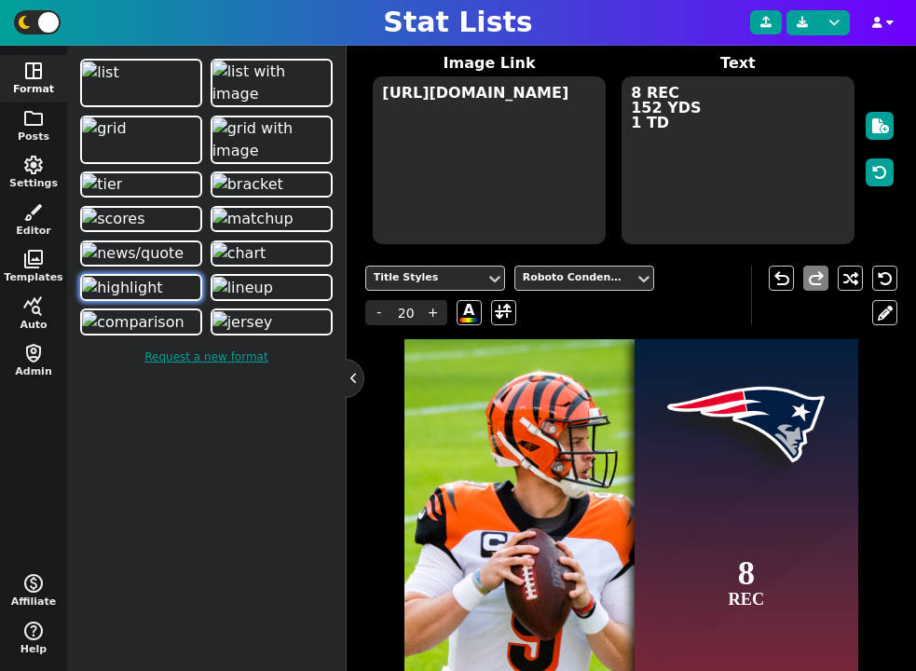
scroll to position [157, 0]
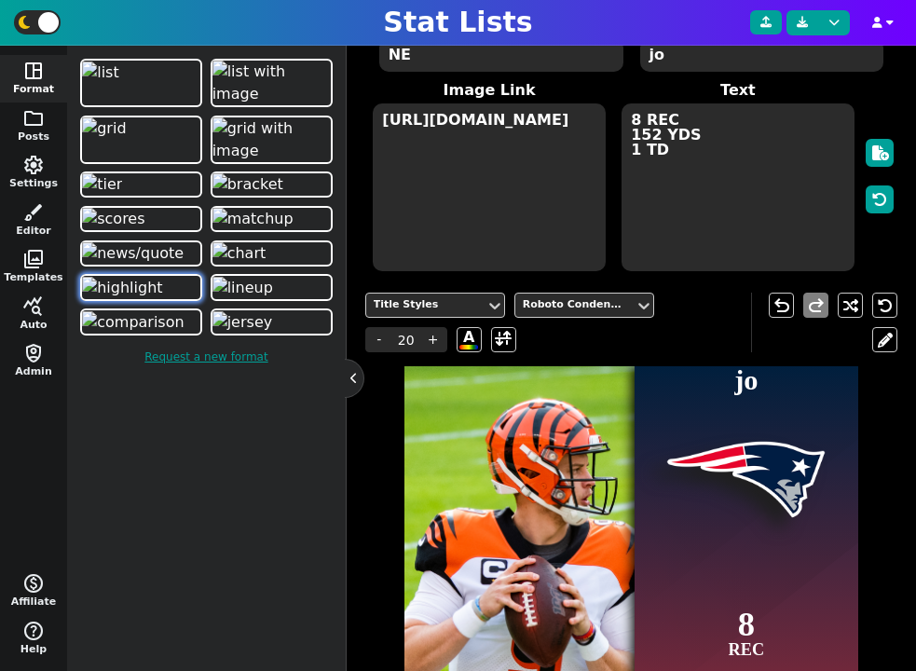
type textarea "j"
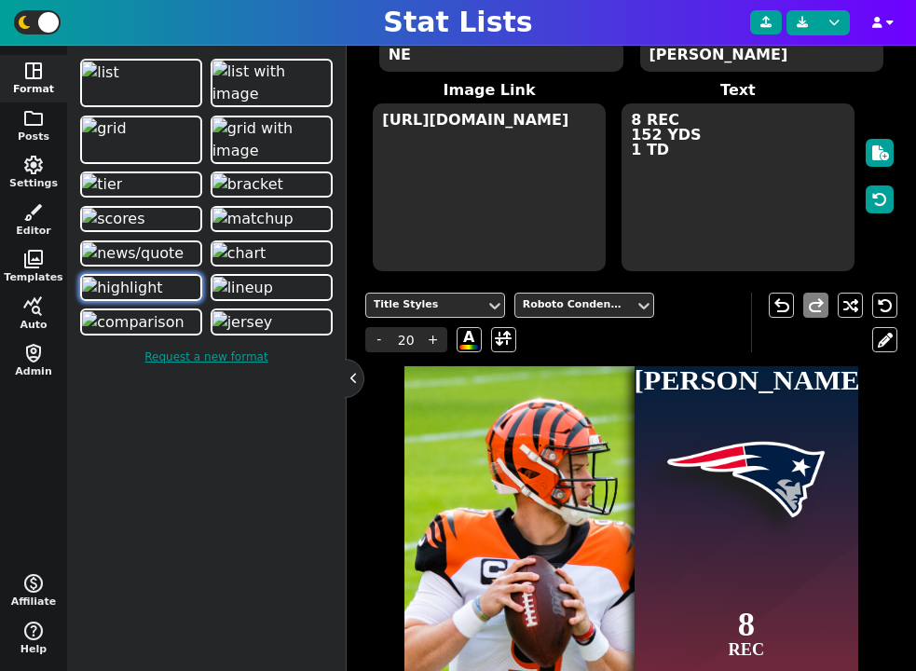
type textarea "JOSEPH BURROW"
click at [488, 207] on textarea "https://upload.wikimedia.org/wikipedia/commons/0/03/Joe_Burrow_Bengals.jpg" at bounding box center [489, 187] width 233 height 168
click at [463, 57] on textarea "NE" at bounding box center [501, 55] width 244 height 34
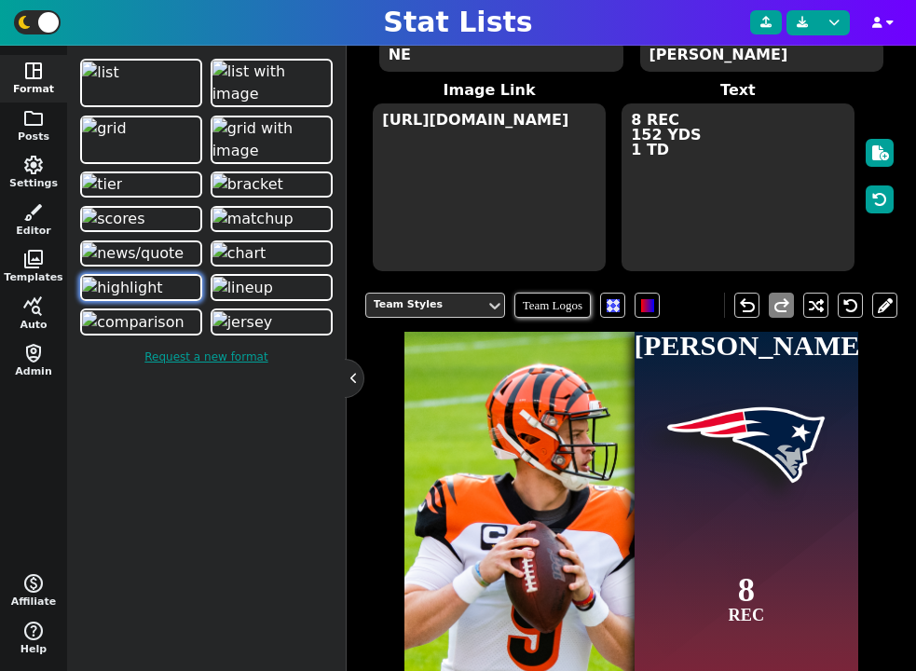
click at [463, 57] on textarea "NE" at bounding box center [501, 55] width 244 height 34
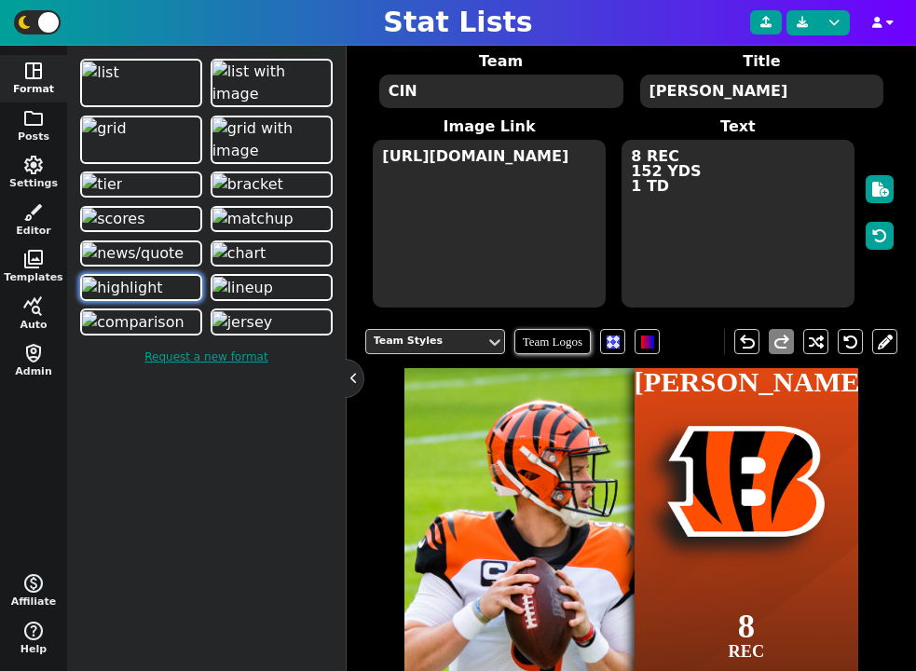
scroll to position [89, 0]
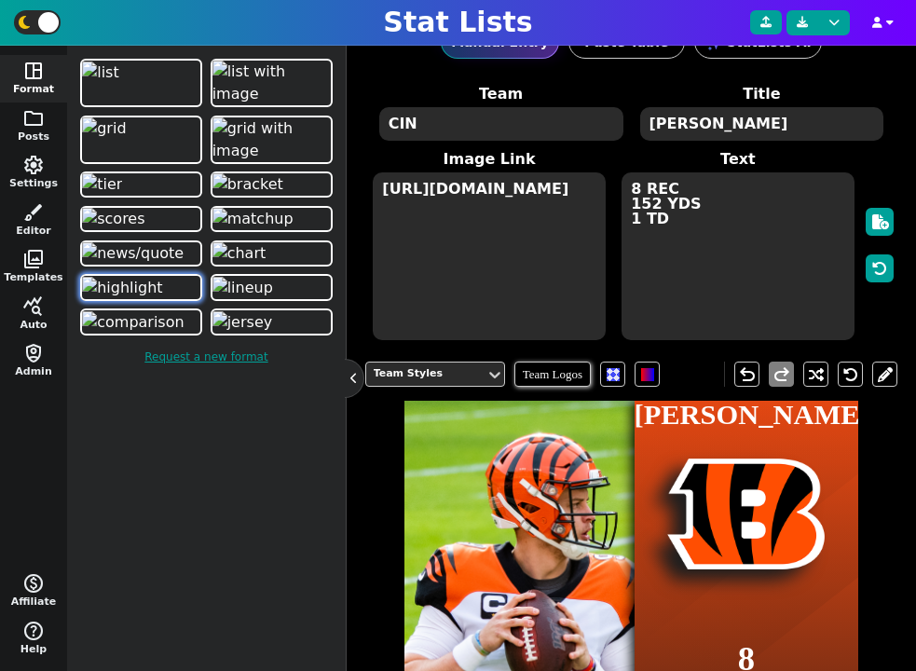
type textarea "CIN"
click at [752, 419] on div "JOSEPH BURROW" at bounding box center [747, 415] width 225 height 28
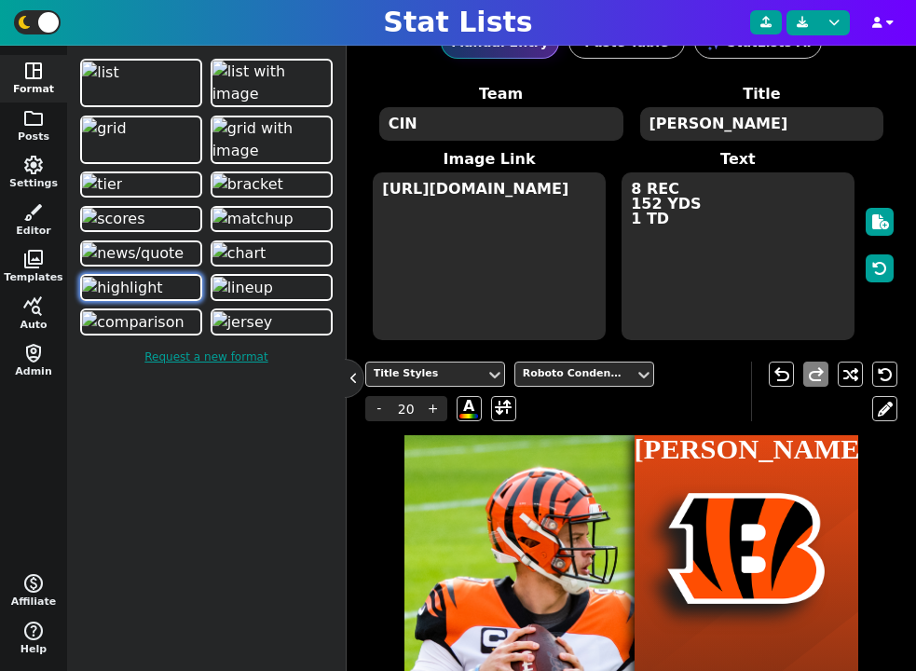
click at [711, 117] on textarea "JOSEPH BURROW" at bounding box center [762, 124] width 244 height 34
type textarea "JOSEPH BURROW"
click at [436, 407] on span "+" at bounding box center [433, 408] width 28 height 25
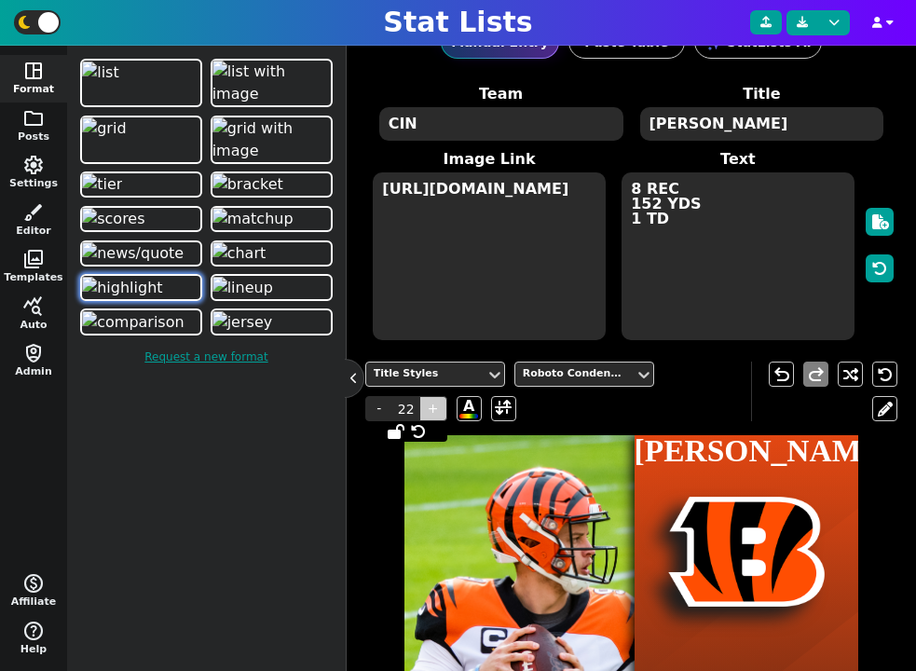
click at [436, 407] on span "+" at bounding box center [433, 408] width 28 height 25
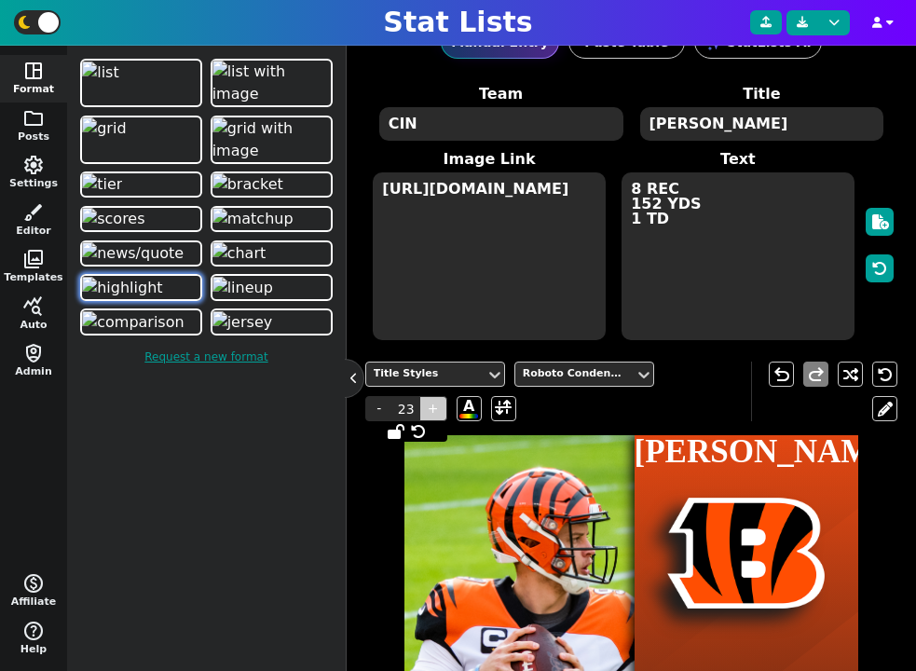
click at [436, 407] on span "+" at bounding box center [433, 408] width 28 height 25
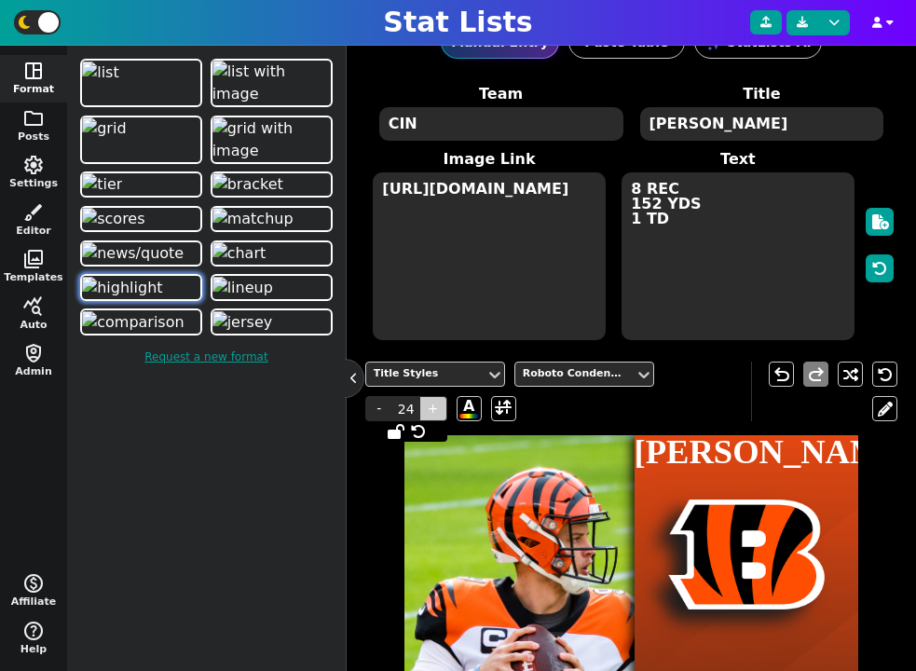
click at [436, 407] on span "+" at bounding box center [433, 408] width 28 height 25
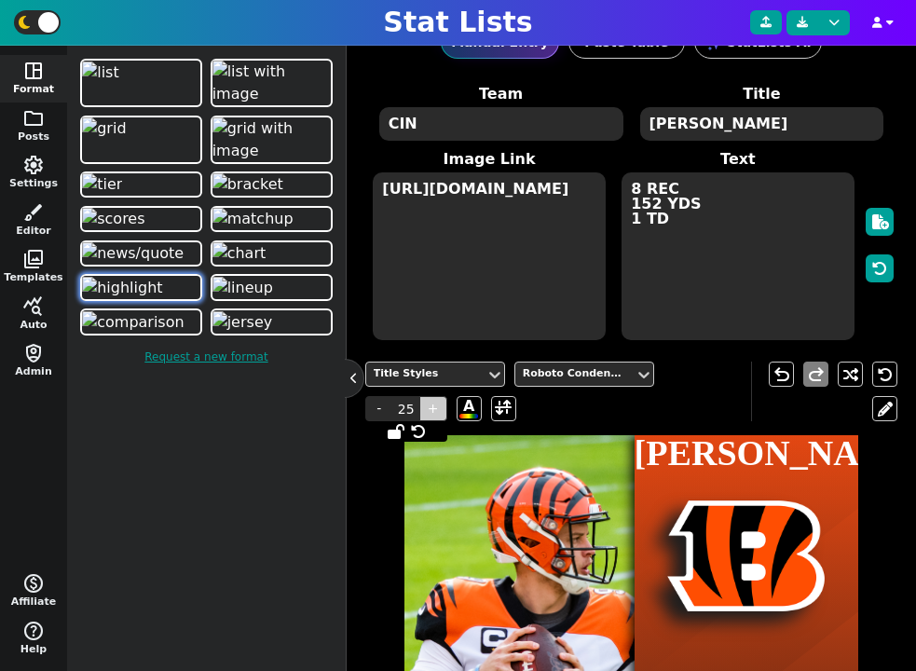
click at [436, 407] on span "+" at bounding box center [433, 408] width 28 height 25
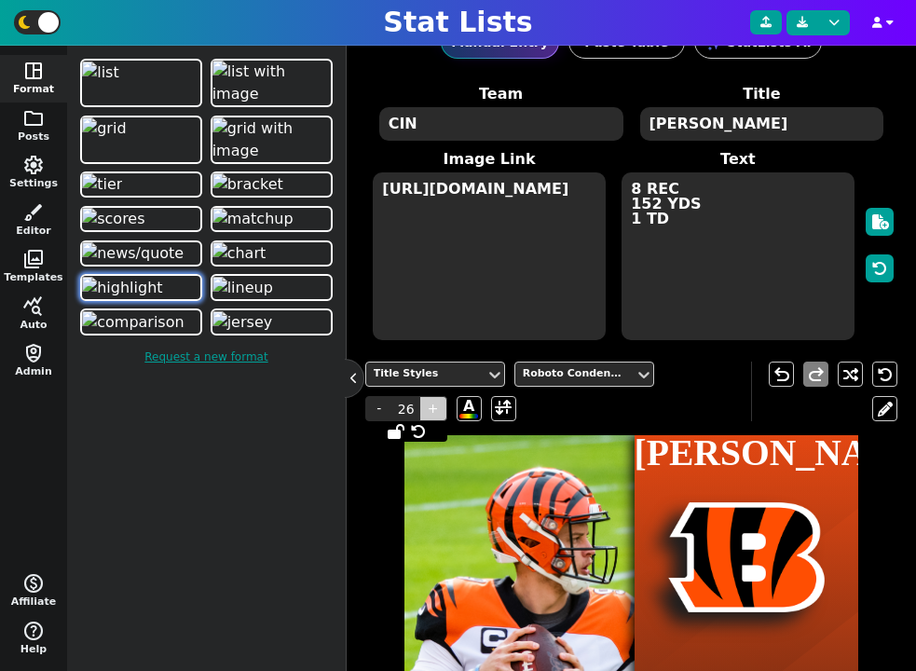
click at [436, 407] on span "+" at bounding box center [433, 408] width 28 height 25
type input "27"
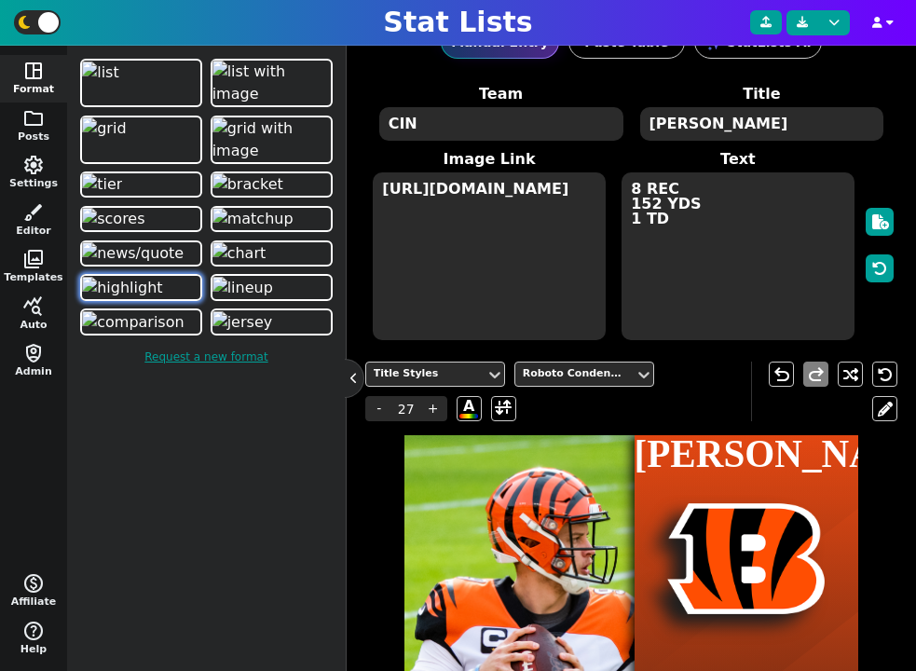
click at [683, 121] on textarea "JOSEPH BURROW" at bounding box center [762, 124] width 244 height 34
click at [731, 126] on textarea "Joseph BURROW" at bounding box center [762, 124] width 244 height 34
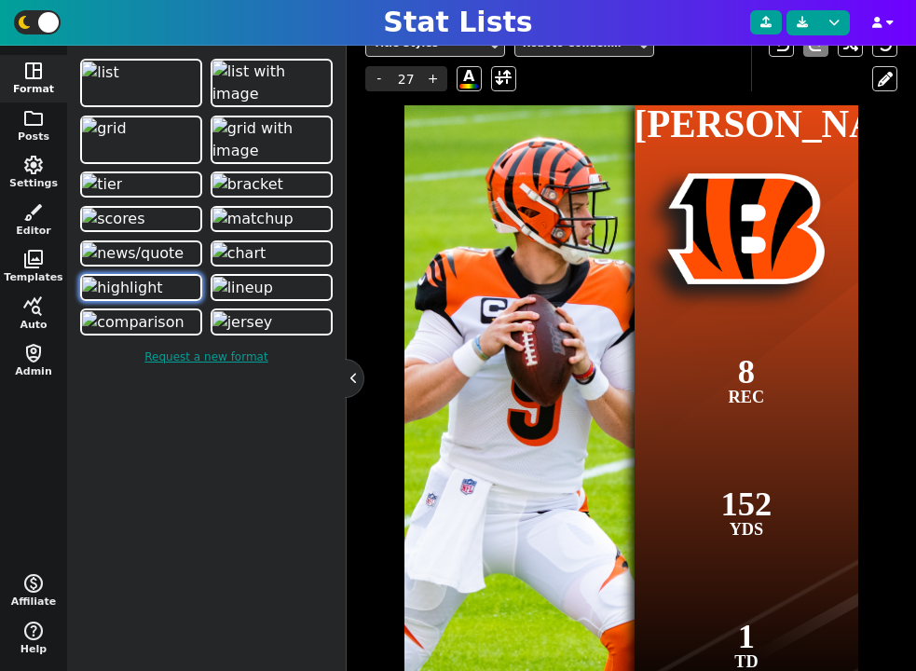
scroll to position [376, 0]
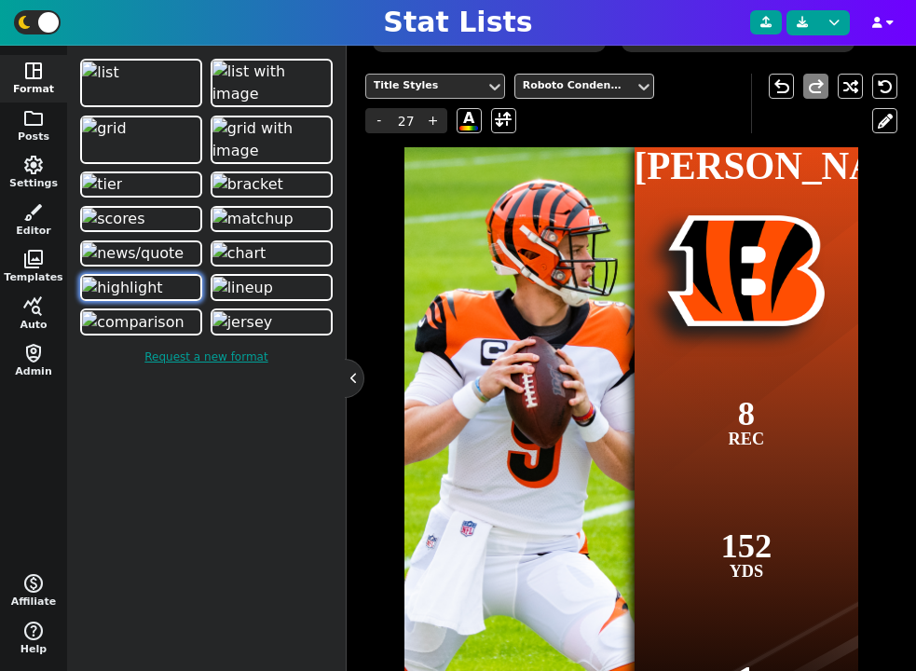
type textarea "Joseph Burrow"
click at [471, 94] on div "Title Styles" at bounding box center [425, 86] width 119 height 25
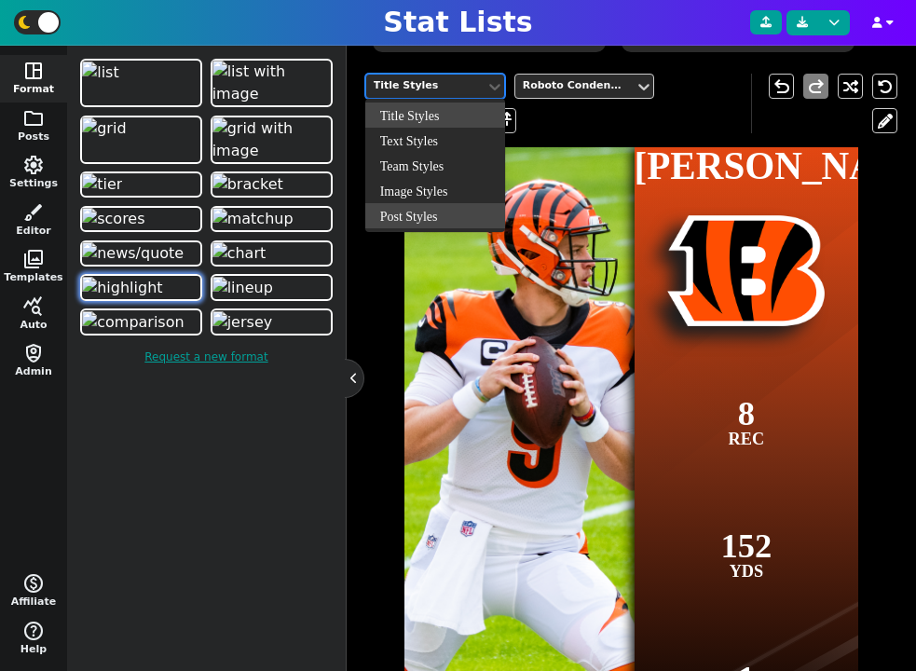
click at [467, 216] on div "Post Styles" at bounding box center [435, 215] width 140 height 25
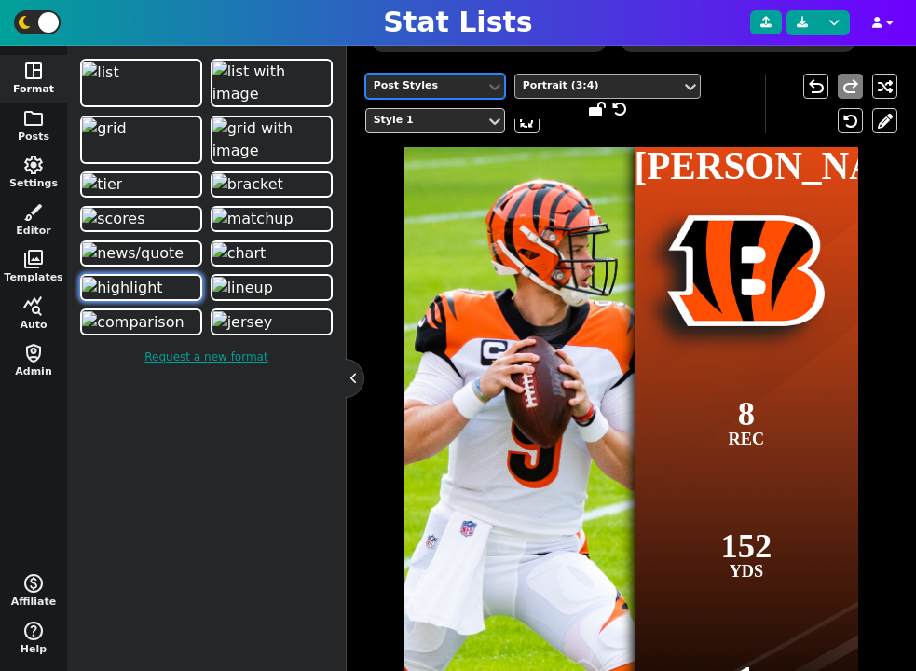
click at [595, 89] on div "Portrait (3:4)" at bounding box center [598, 86] width 151 height 16
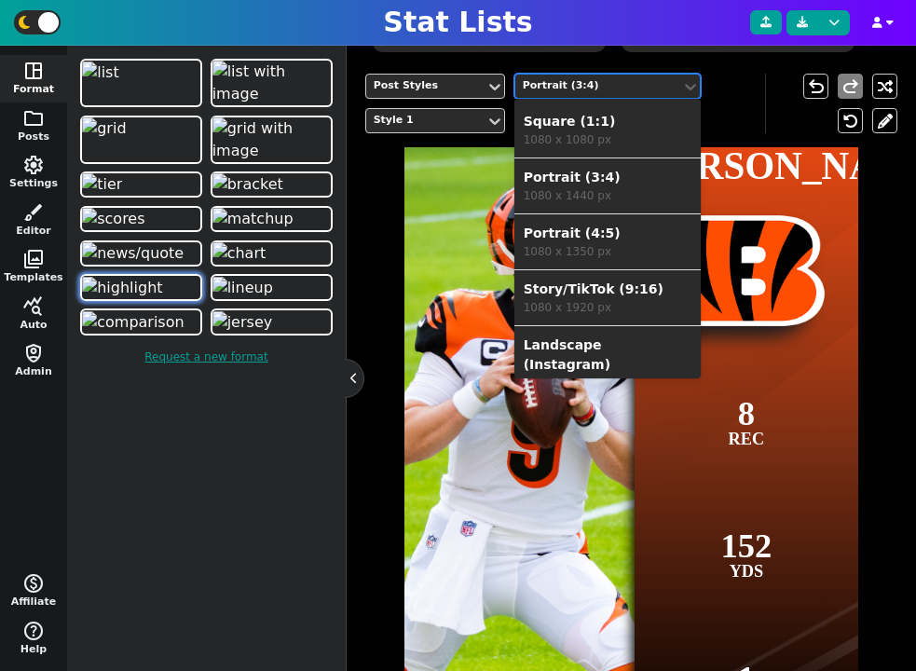
click at [571, 85] on div "Portrait (3:4)" at bounding box center [598, 86] width 151 height 16
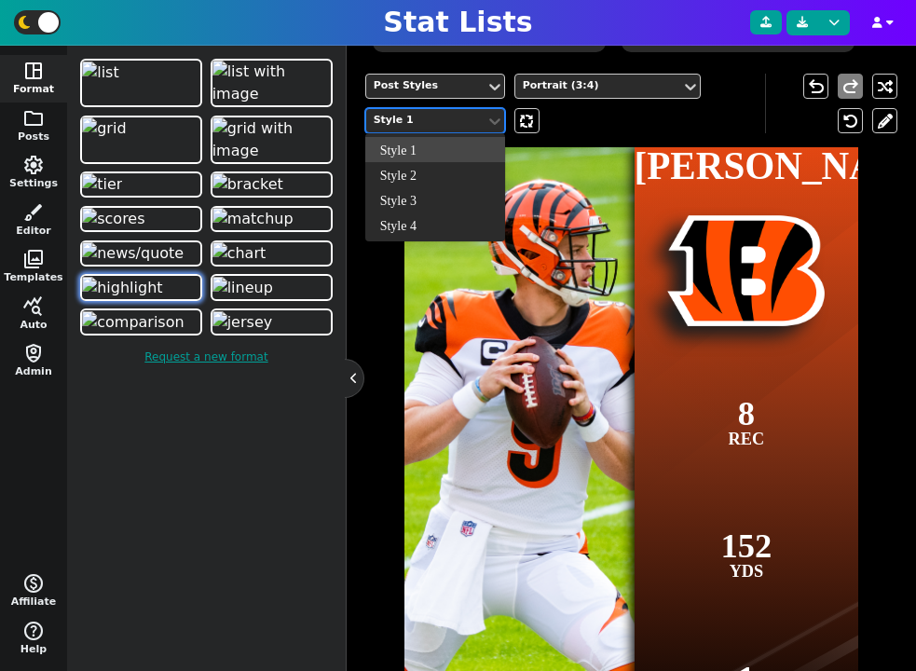
click at [463, 110] on div "Style 1" at bounding box center [425, 120] width 119 height 25
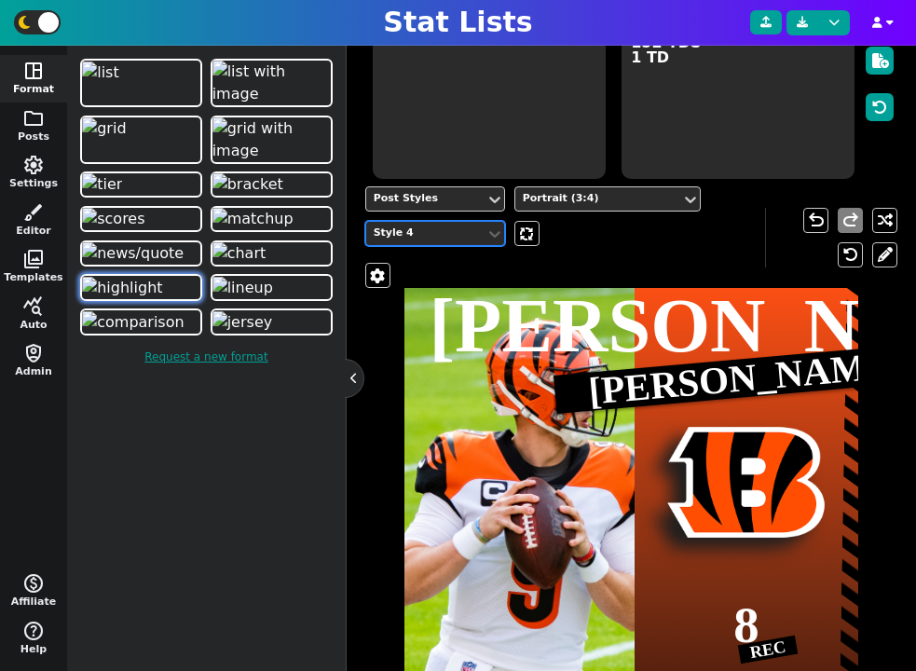
scroll to position [151, 0]
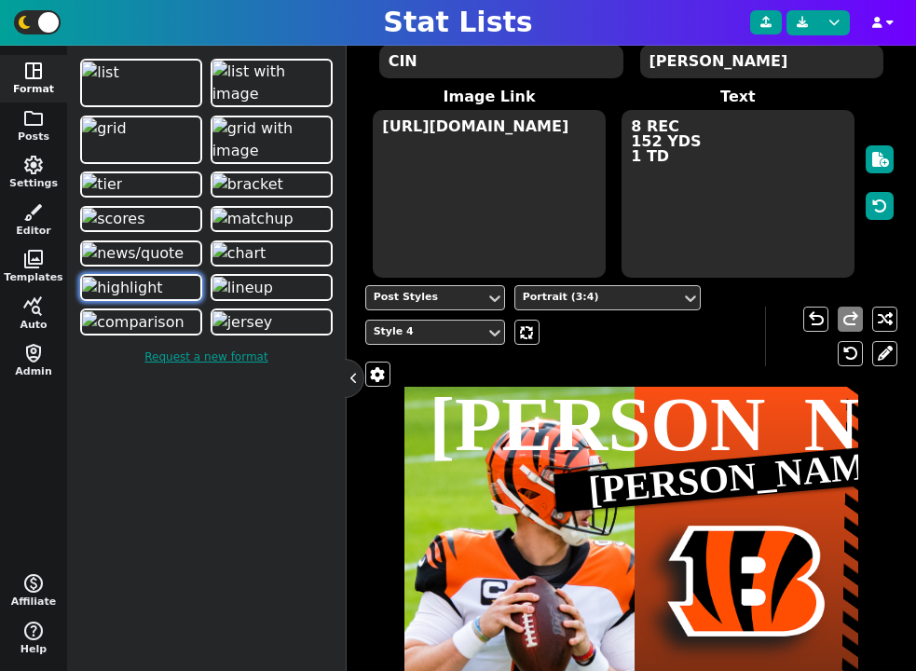
click at [447, 67] on textarea "CIN" at bounding box center [501, 62] width 244 height 34
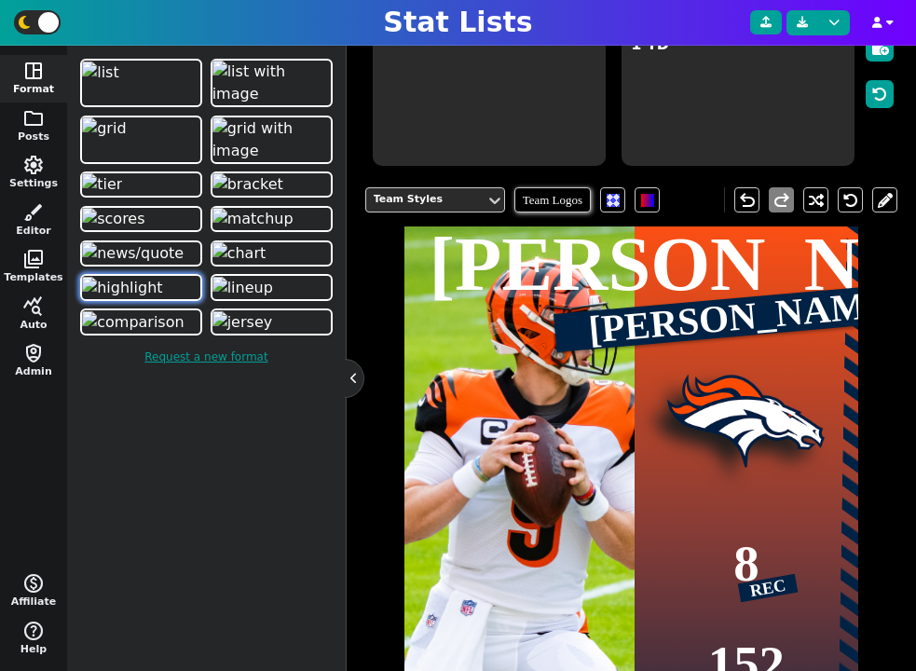
scroll to position [230, 0]
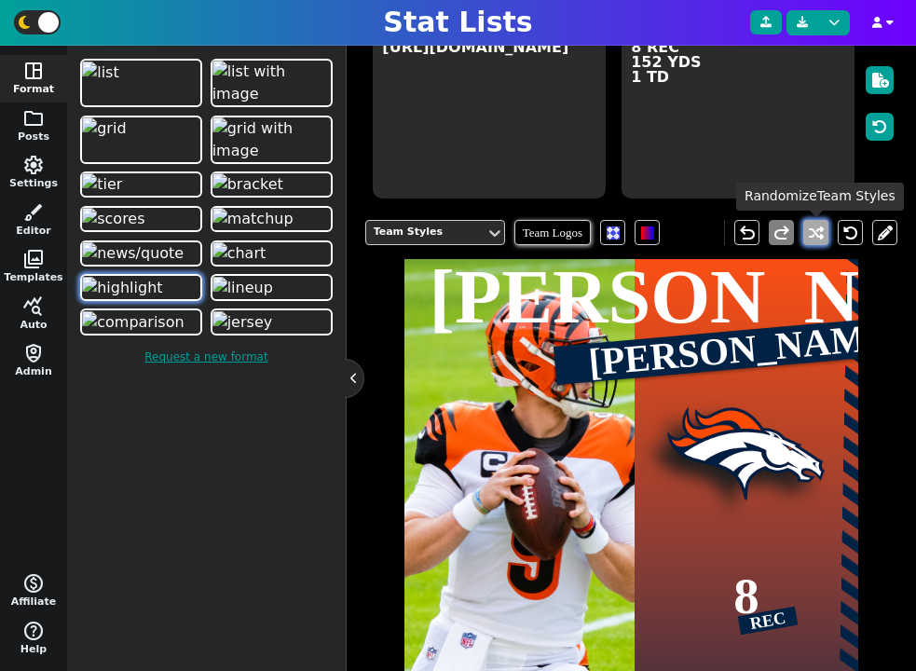
click at [827, 229] on button at bounding box center [815, 232] width 25 height 25
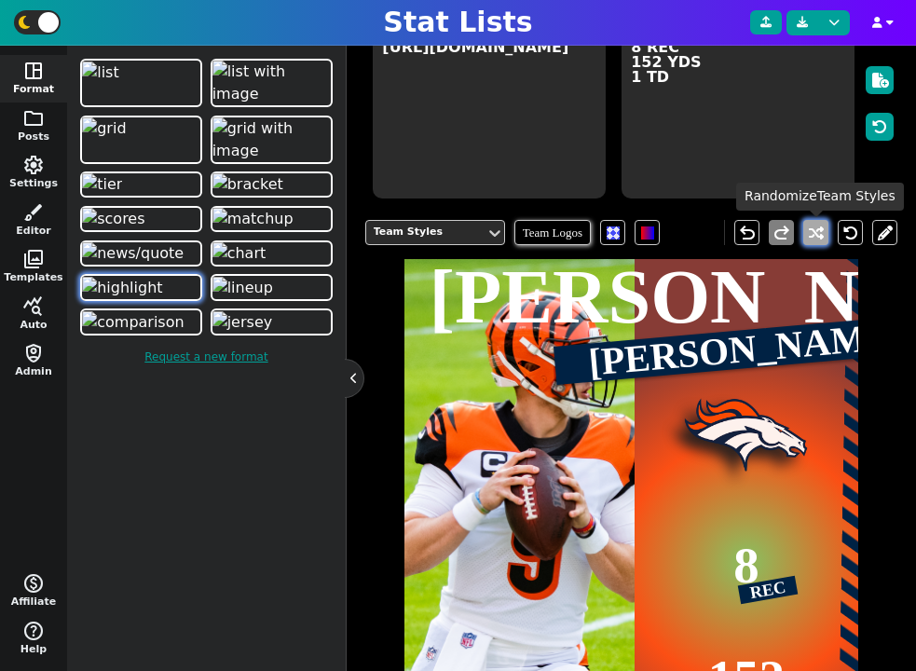
click at [823, 225] on button at bounding box center [815, 232] width 25 height 25
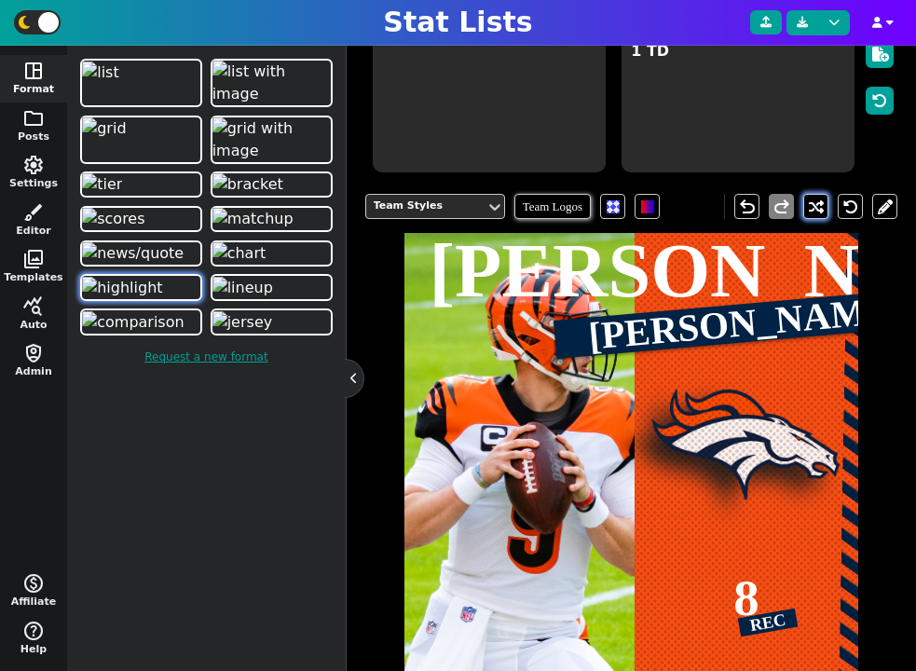
scroll to position [261, 0]
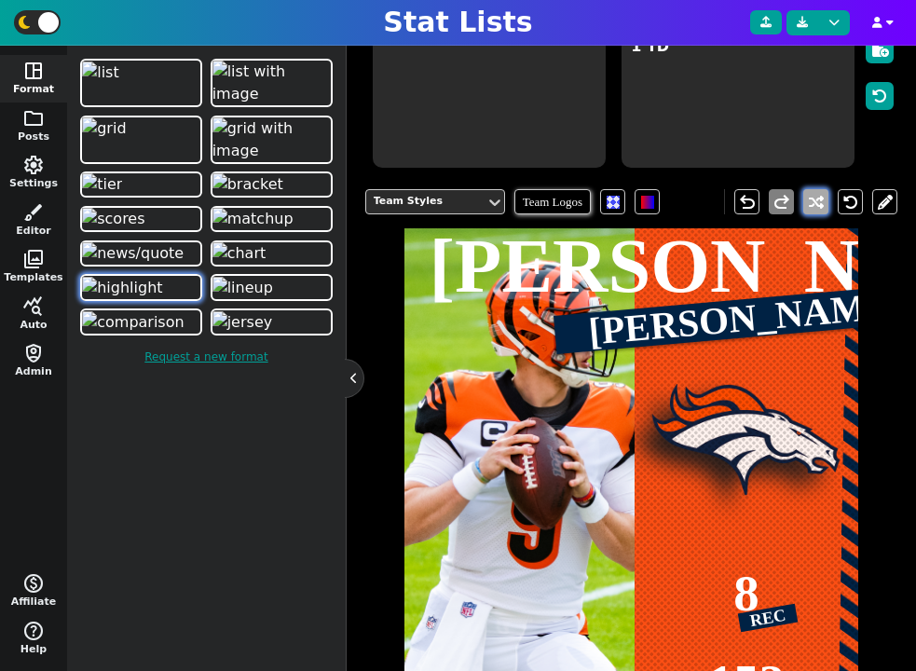
click at [810, 198] on button at bounding box center [815, 201] width 25 height 25
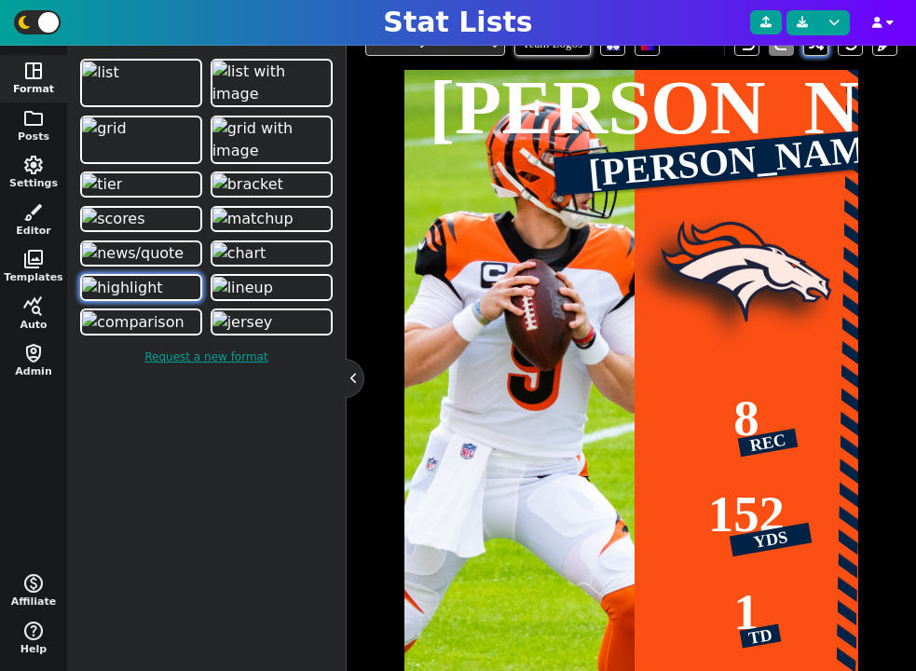
scroll to position [408, 0]
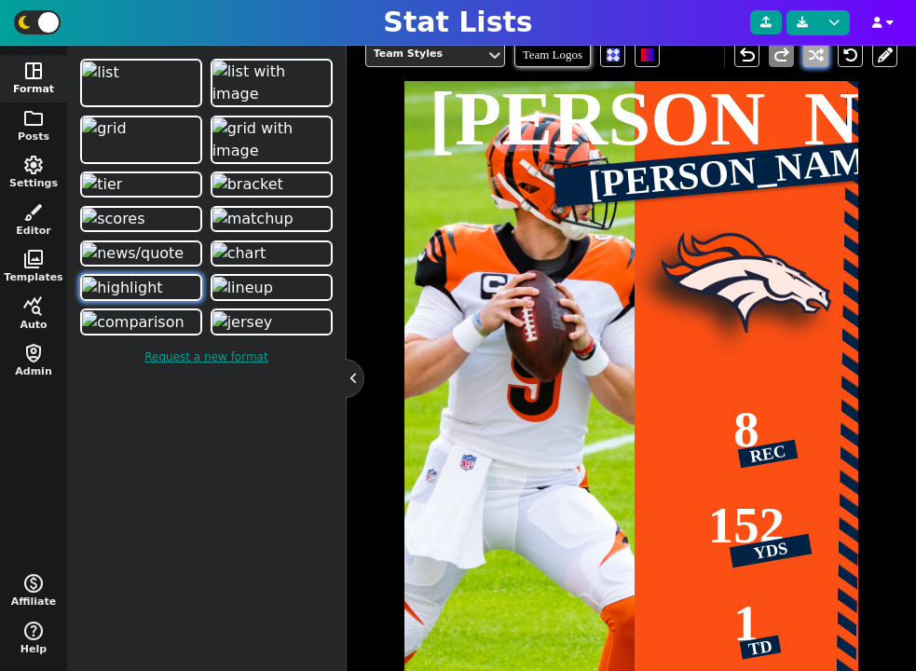
click at [813, 49] on button at bounding box center [815, 54] width 25 height 25
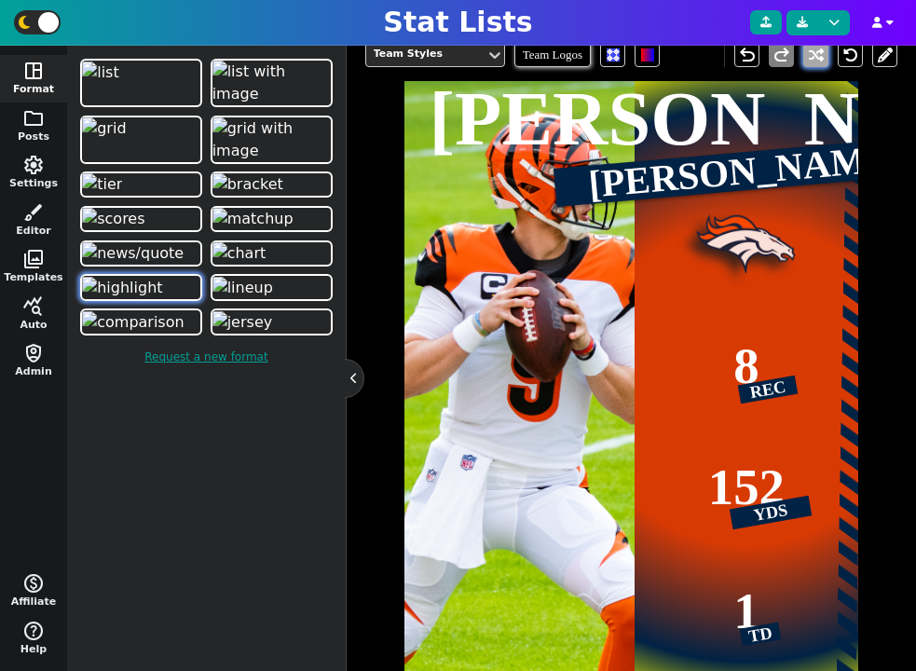
click at [813, 50] on button at bounding box center [815, 54] width 25 height 25
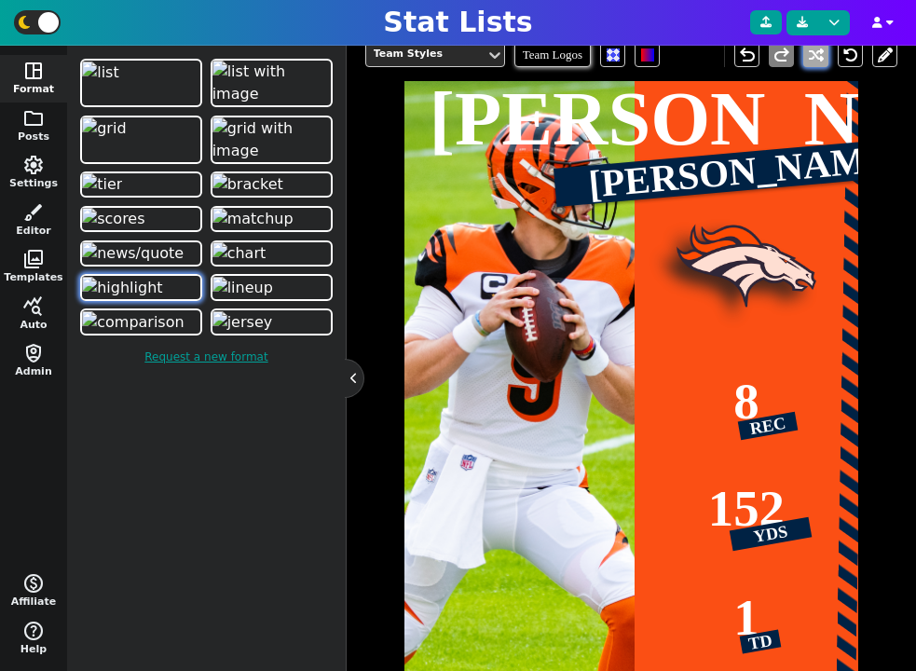
click at [813, 50] on button at bounding box center [815, 54] width 25 height 25
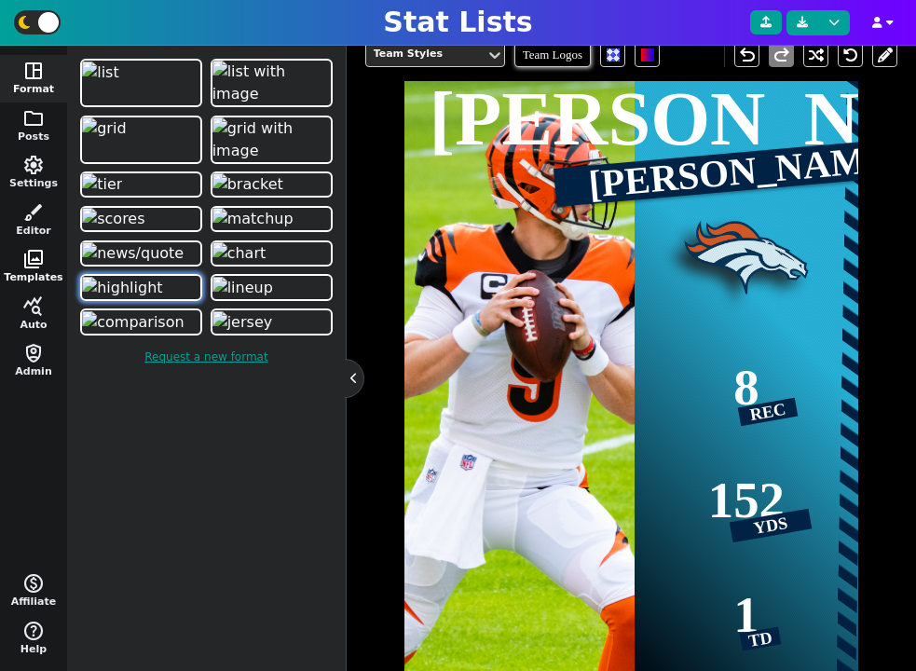
click at [34, 257] on span "photo_library" at bounding box center [33, 259] width 22 height 22
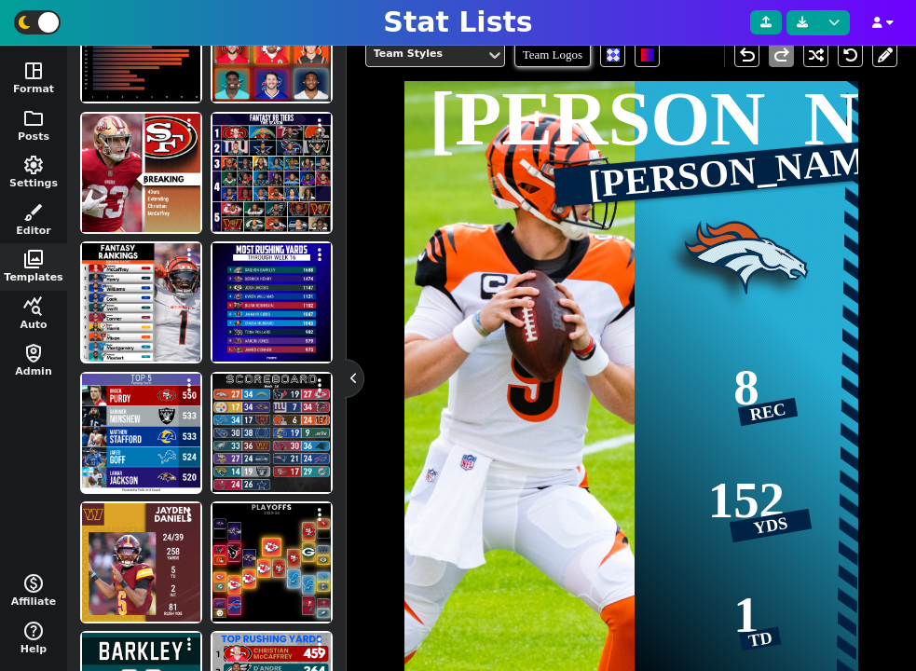
scroll to position [458, 0]
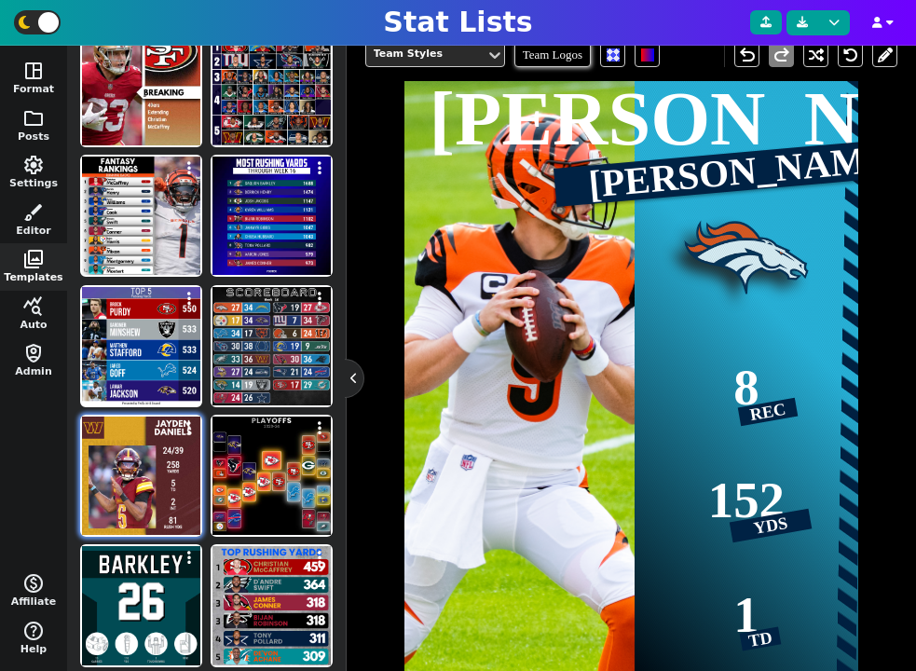
click at [132, 496] on img at bounding box center [141, 476] width 118 height 118
type textarea "WSH"
type textarea "JAYDEN DANIELS"
type textarea "https://media.video-cdn.espn.com/motion/2024/1222/dm_241222_cockcroft_jayden_da…"
type textarea "24/39 258 YARDS 5 TD 2 INT 81 RUSH YDS"
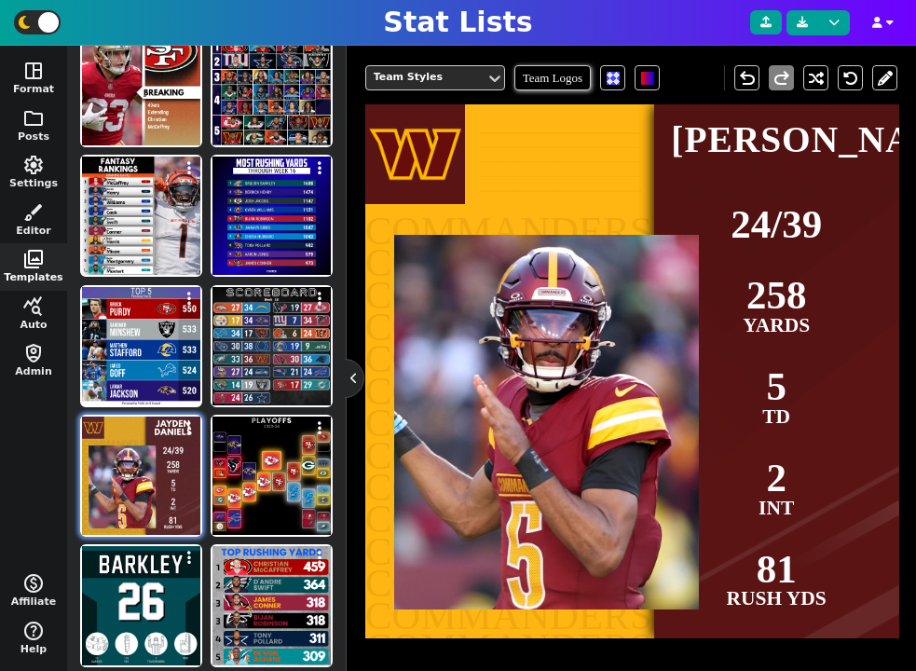
scroll to position [385, 0]
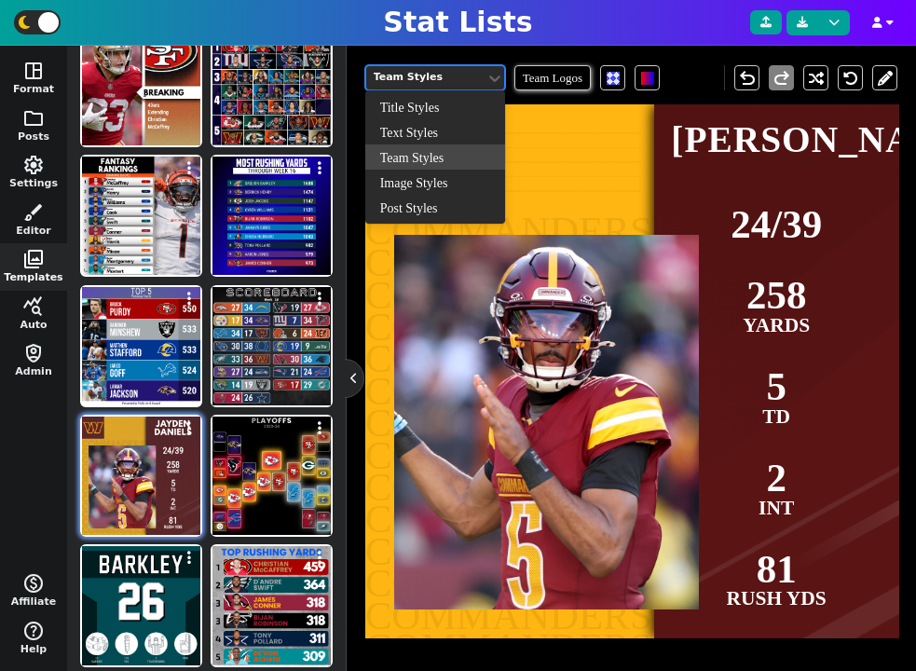
click at [416, 70] on div "Team Styles" at bounding box center [426, 78] width 104 height 16
click at [427, 216] on div "Post Styles" at bounding box center [435, 207] width 140 height 25
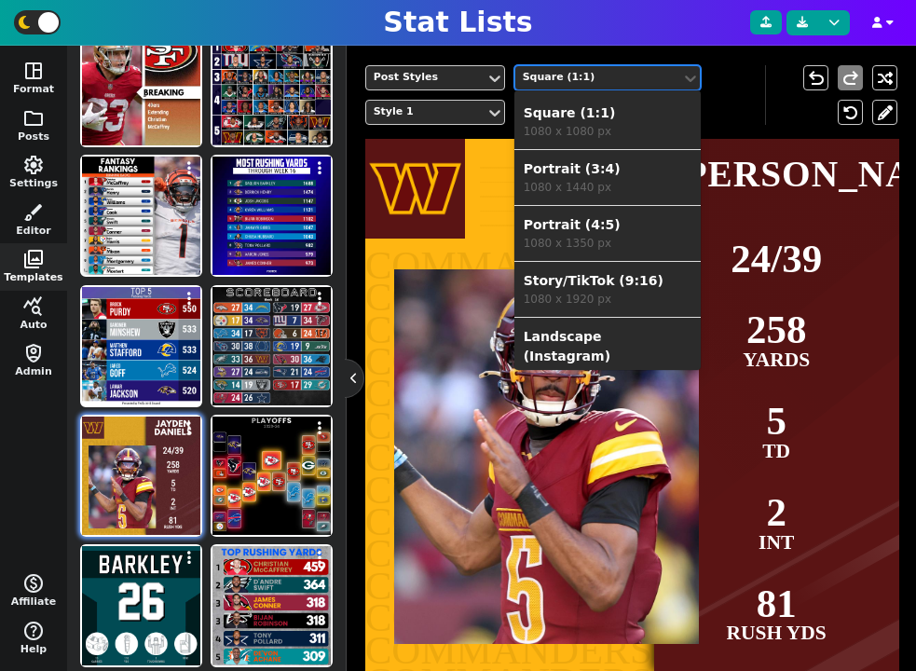
click at [592, 77] on div "Square (1:1)" at bounding box center [598, 78] width 151 height 16
click at [575, 179] on div "1080 x 1440 px" at bounding box center [608, 187] width 168 height 17
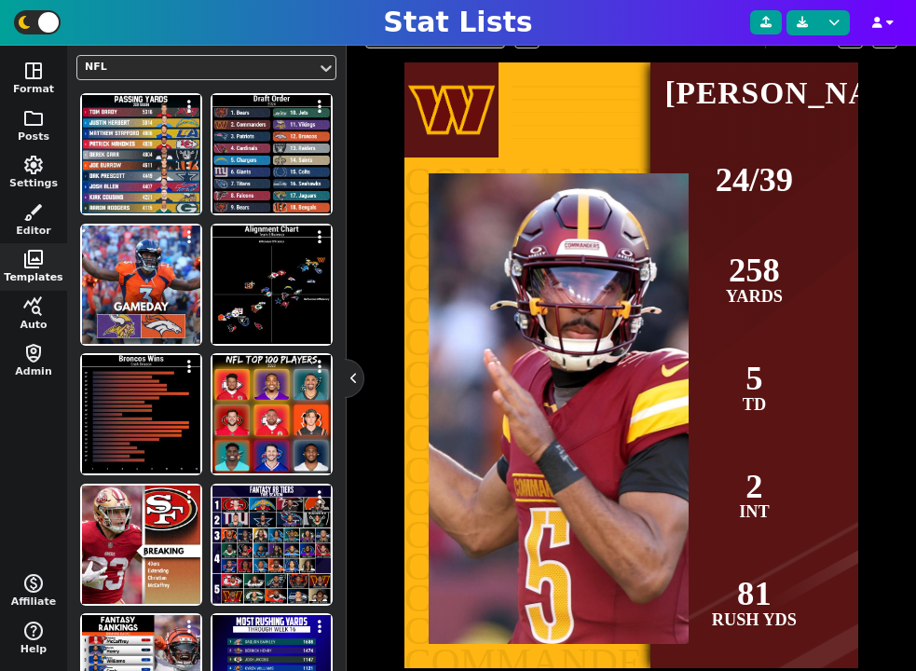
scroll to position [491, 0]
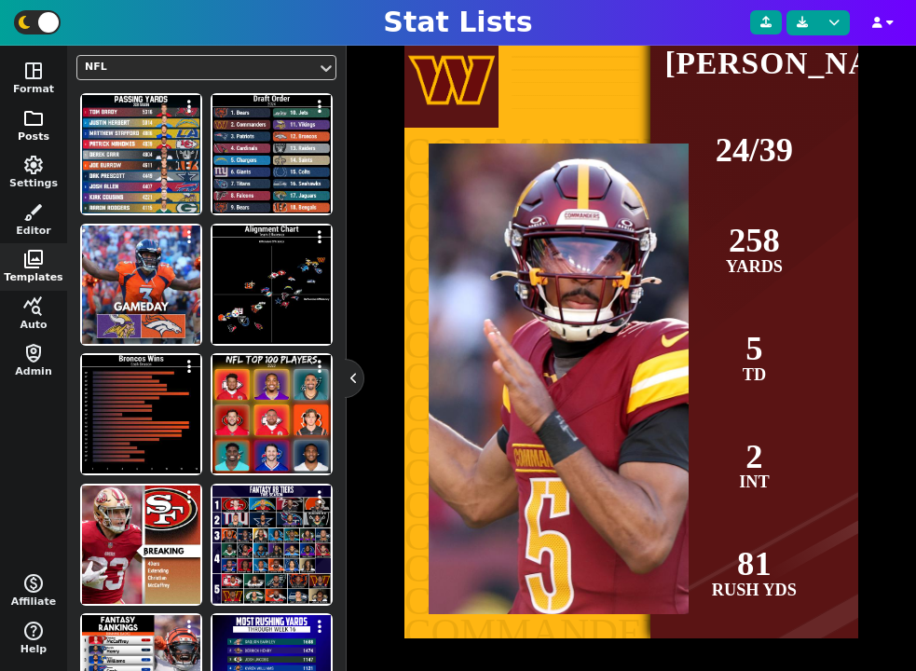
click at [34, 120] on span "folder" at bounding box center [33, 118] width 22 height 22
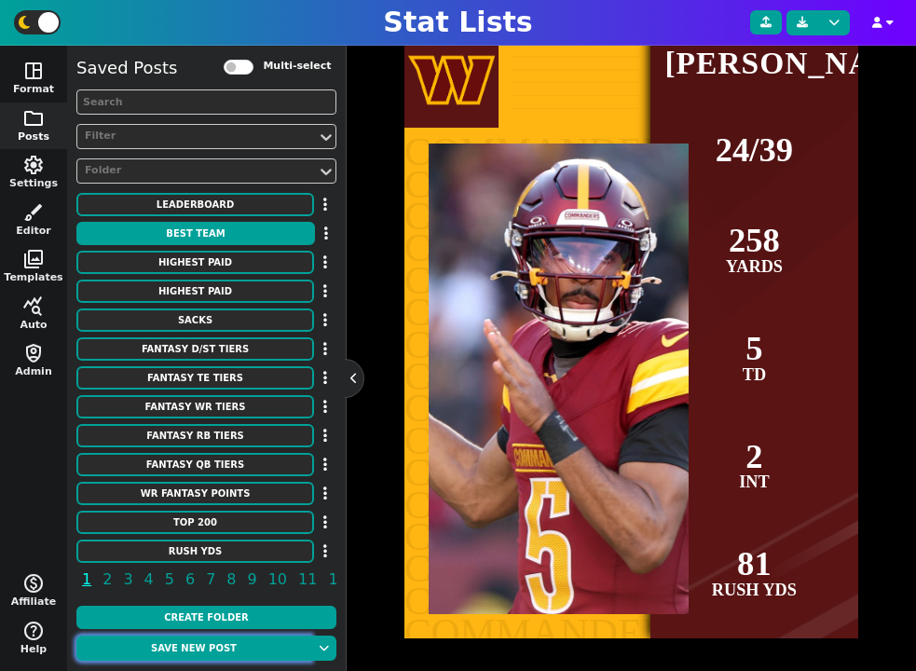
click at [204, 652] on button "Save new post" at bounding box center [193, 647] width 235 height 25
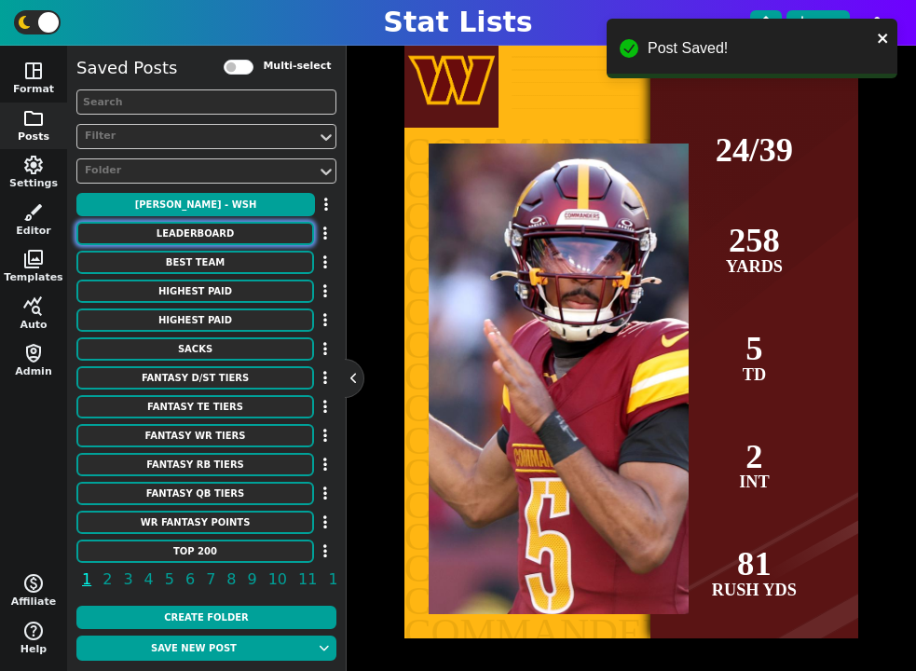
click at [240, 225] on button "Leaderboard" at bounding box center [195, 233] width 238 height 23
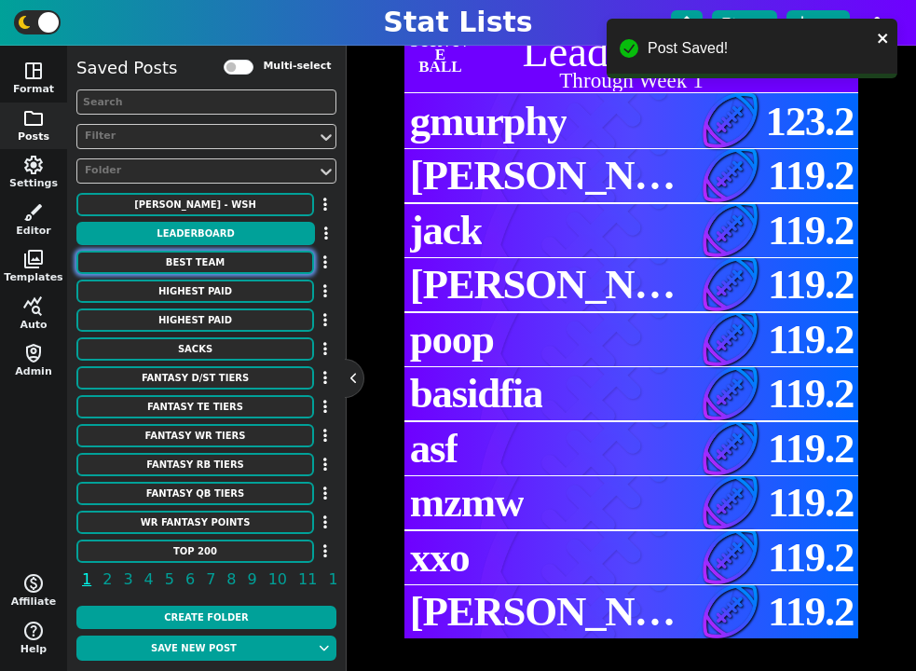
click at [231, 262] on button "Best Team" at bounding box center [195, 262] width 238 height 23
type textarea "Best Team"
type textarea "Week 1 - By GMURPH - 153.4 PTS"
type textarea "BUF BAL PHI CIN MIN SF DEN DEN PIT"
type textarea "QB $$ 20.1 RB1 $$ 19.9 RB2 $$ 19.9 WR1 $$ 19.9 WR2 $$ 19.9 TE $$ 19.9 FLEX $$ 1…"
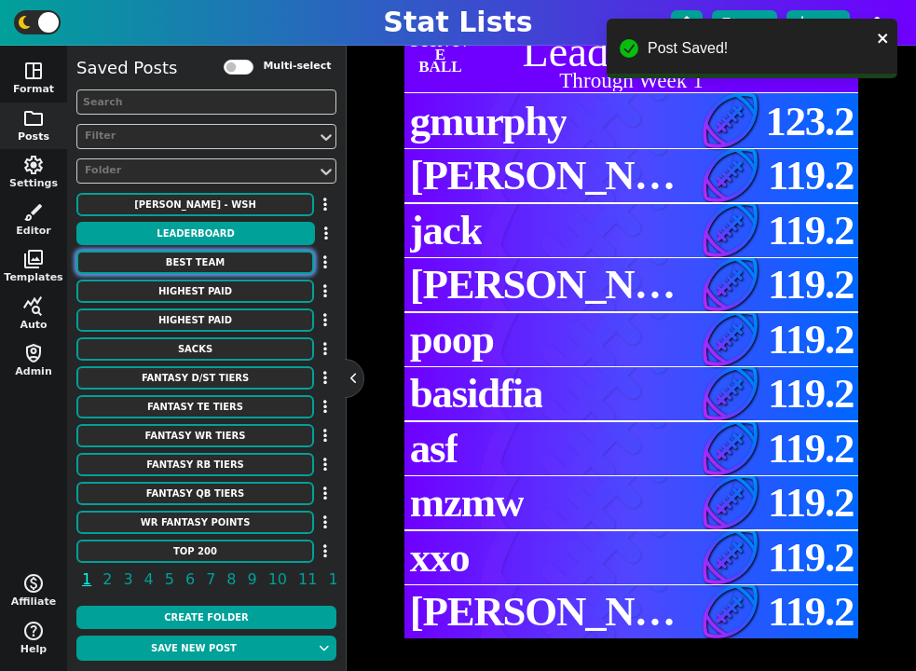
type textarea "Josh Allen Derrick Henry Saquon Barkley Ja'Marr Chase Justin Jefferson George K…"
type textarea "3918298 3043078 3929630 4362628 4262921 3040151 3128429 17372"
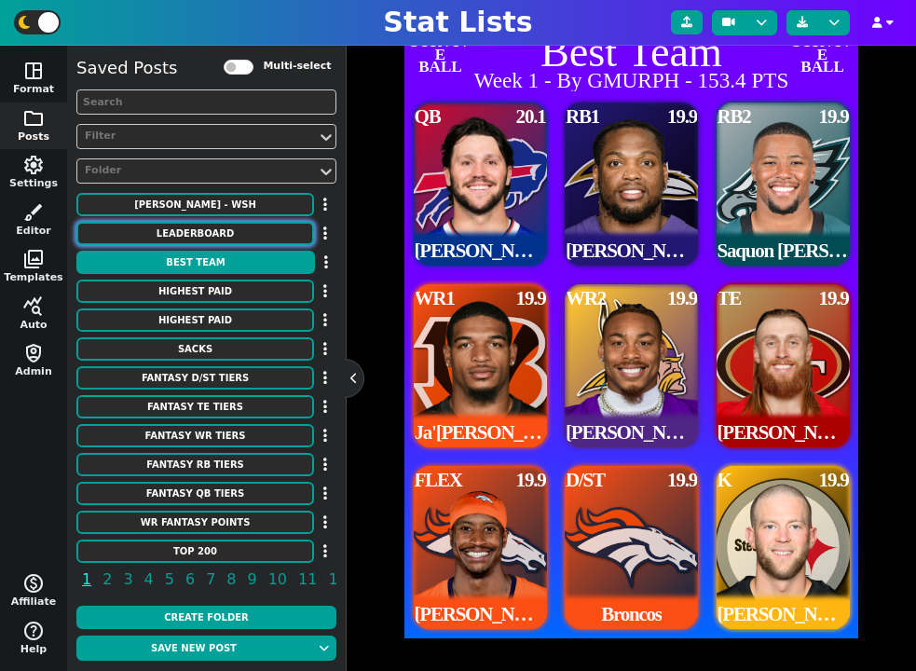
click at [240, 237] on button "Leaderboard" at bounding box center [195, 233] width 238 height 23
type textarea "Leaderboard"
type textarea "Through Week 1"
type textarea "SURVIVE SURVIVE SURVIVE SURVIVE SURVIVE SURVIVE SURVIVE SURVIVE SURVIVE SURVIVE"
type textarea "gmurphy mike jack bob poop basidfia asf mzmw xxo peter"
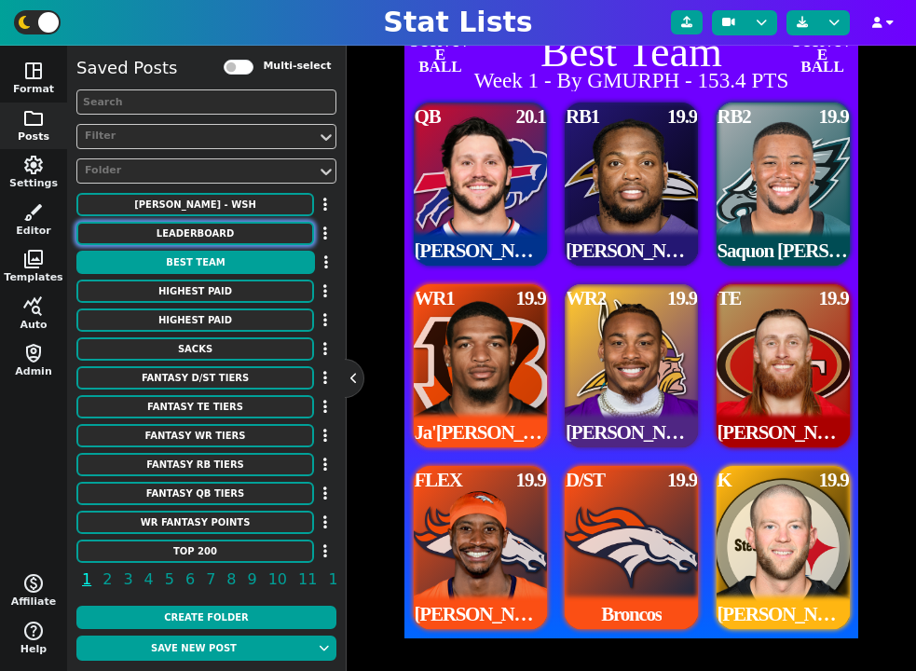
type textarea "123.2 119.2 119.2 119.2 119.2 119.2 119.2 119.2 119.2 119.2"
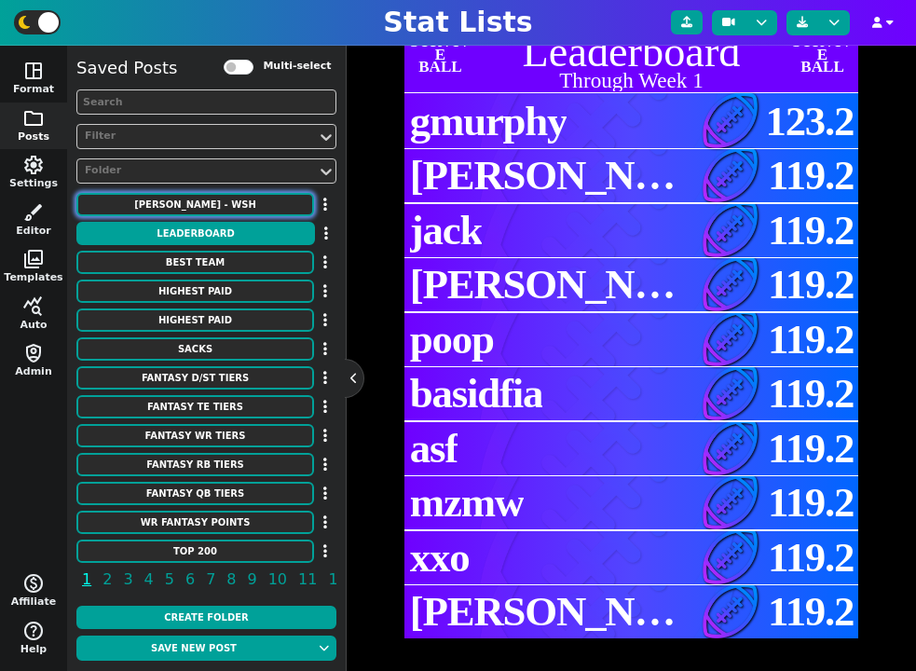
click at [226, 211] on button "JAYDEN DANIELS - WSH" at bounding box center [195, 204] width 238 height 23
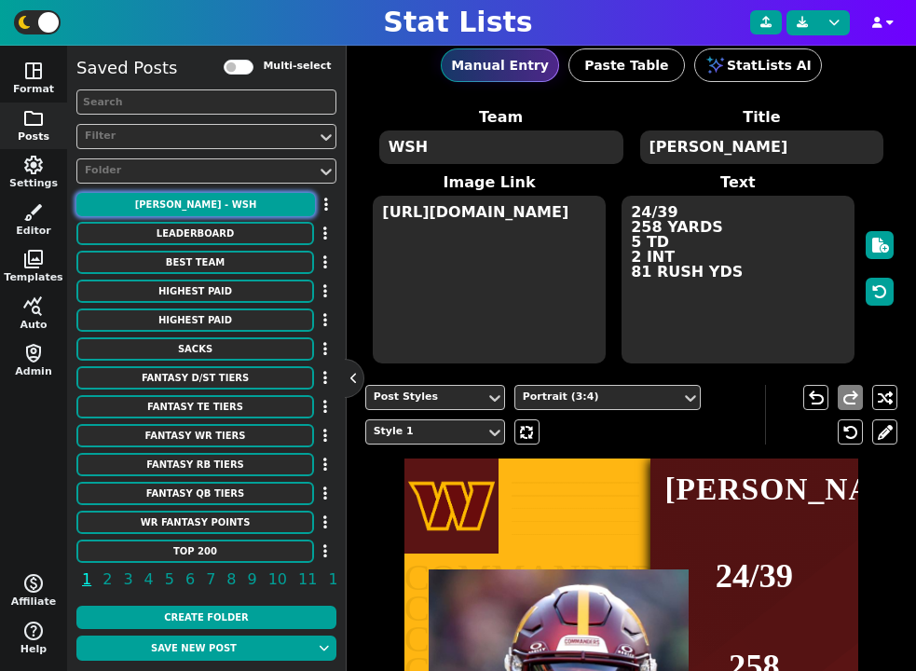
scroll to position [0, 0]
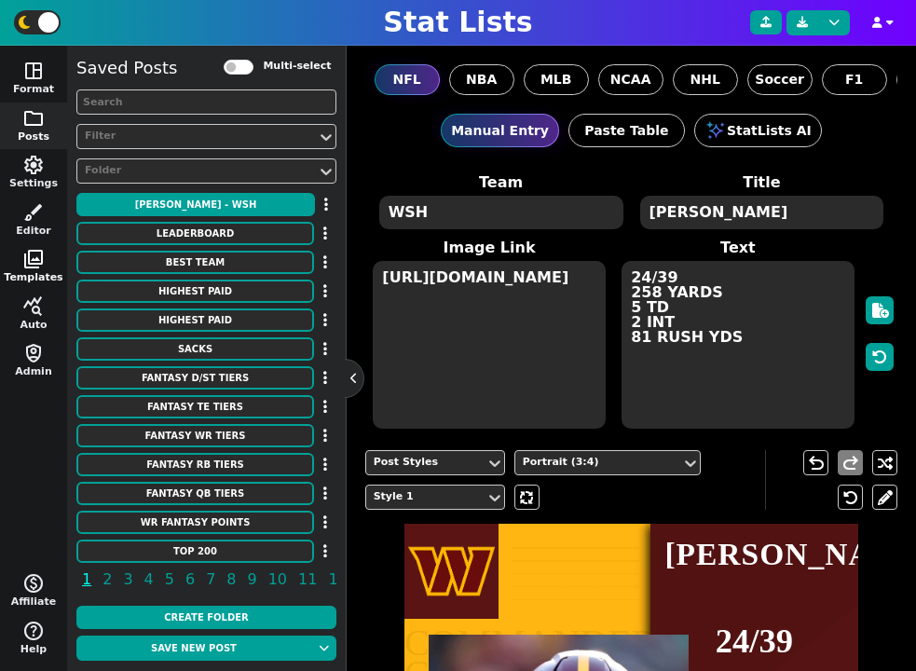
click at [30, 253] on span "photo_library" at bounding box center [33, 259] width 22 height 22
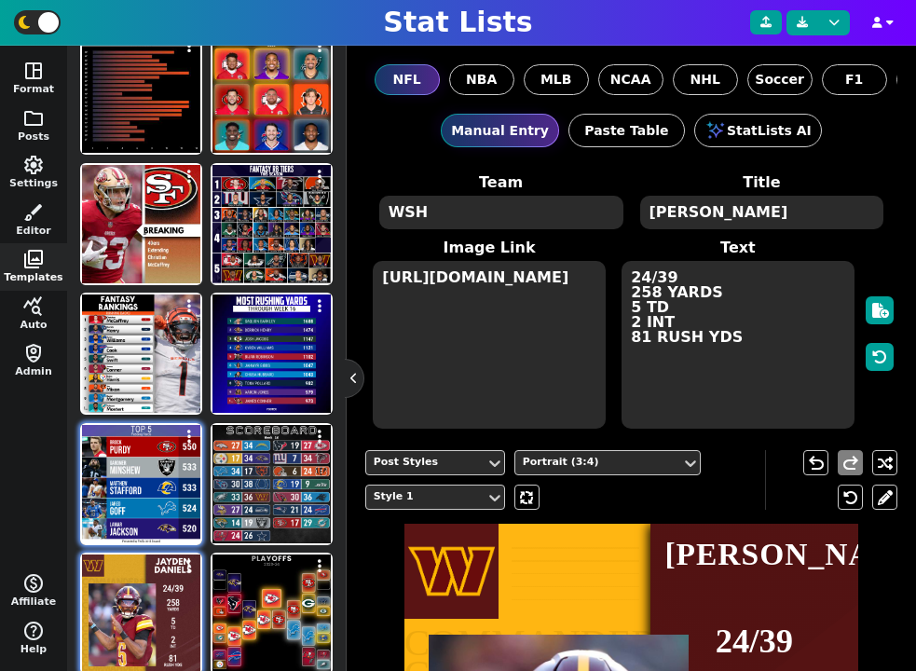
scroll to position [458, 0]
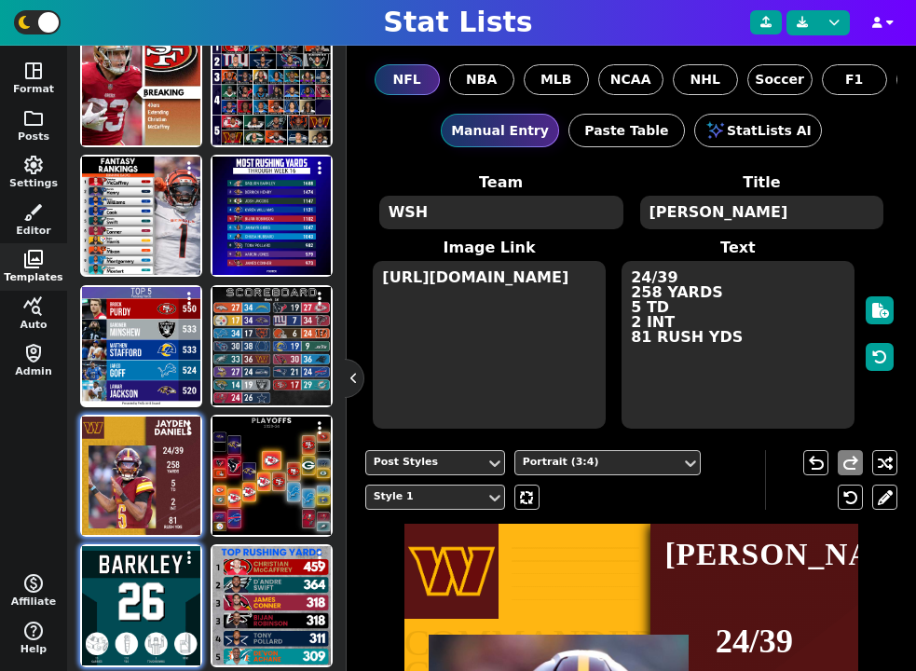
click at [157, 619] on img at bounding box center [141, 605] width 118 height 118
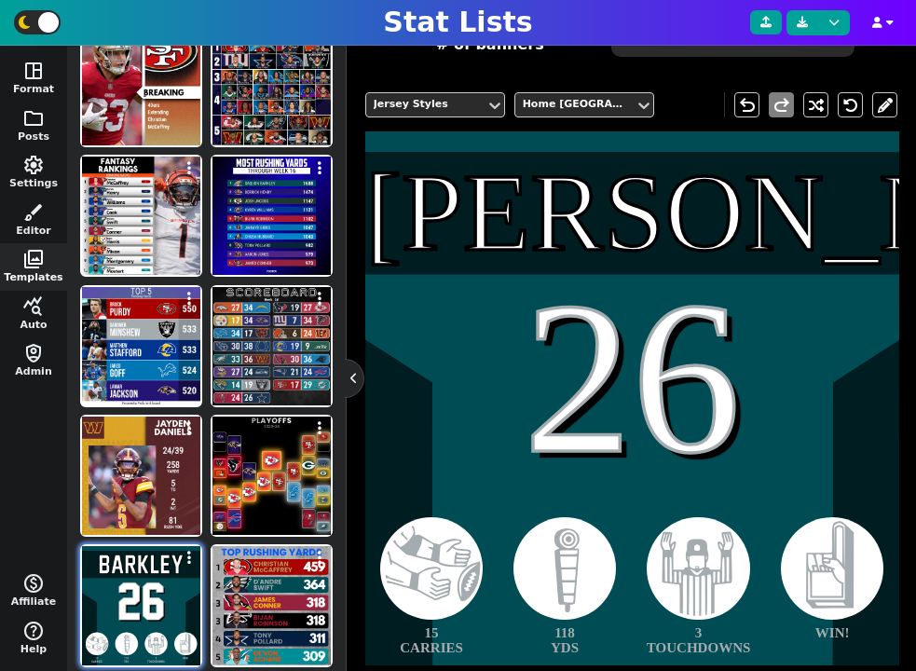
scroll to position [347, 0]
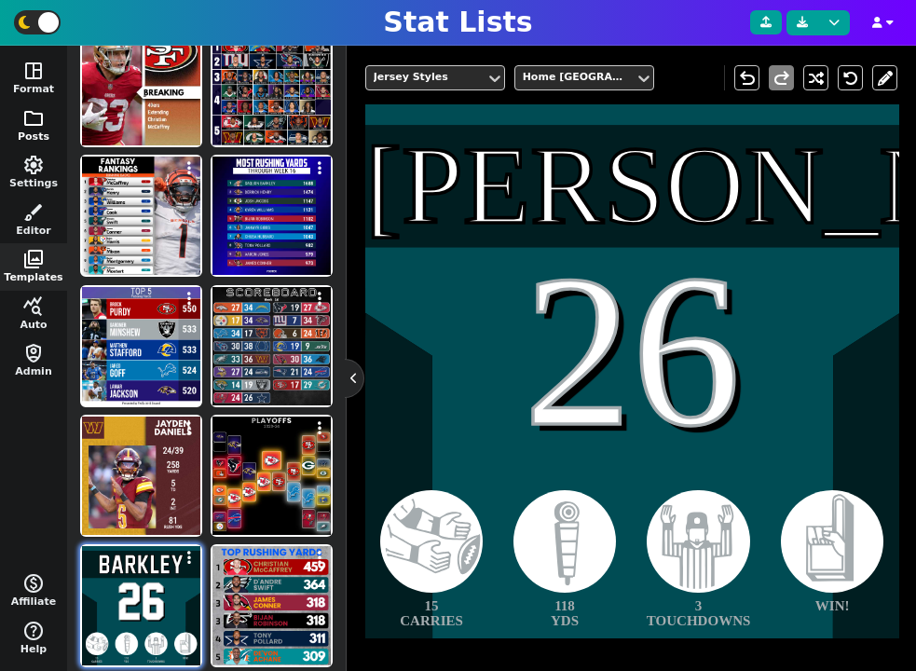
click at [36, 131] on button "folder Posts" at bounding box center [33, 126] width 67 height 48
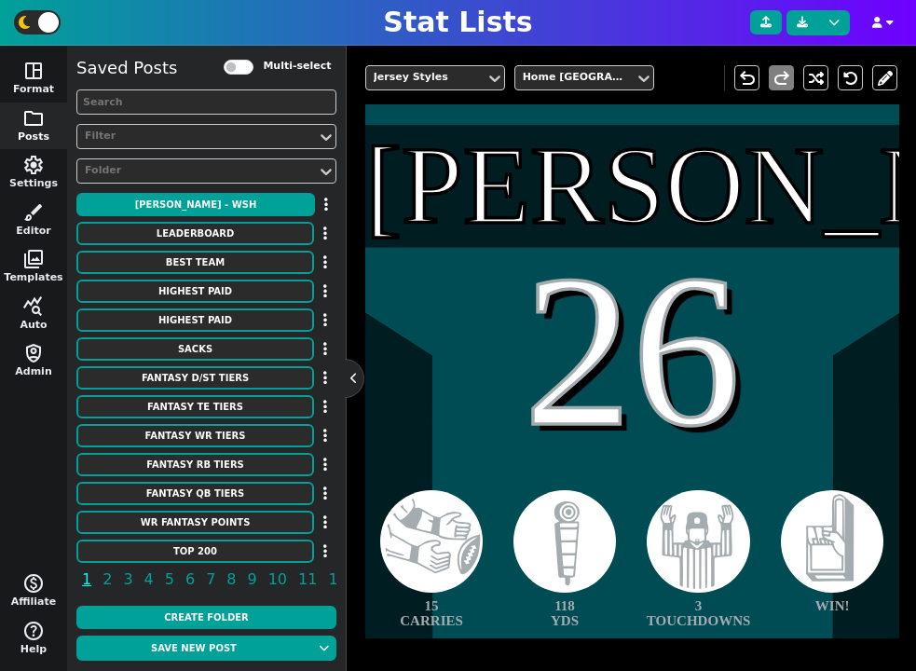
scroll to position [0, 0]
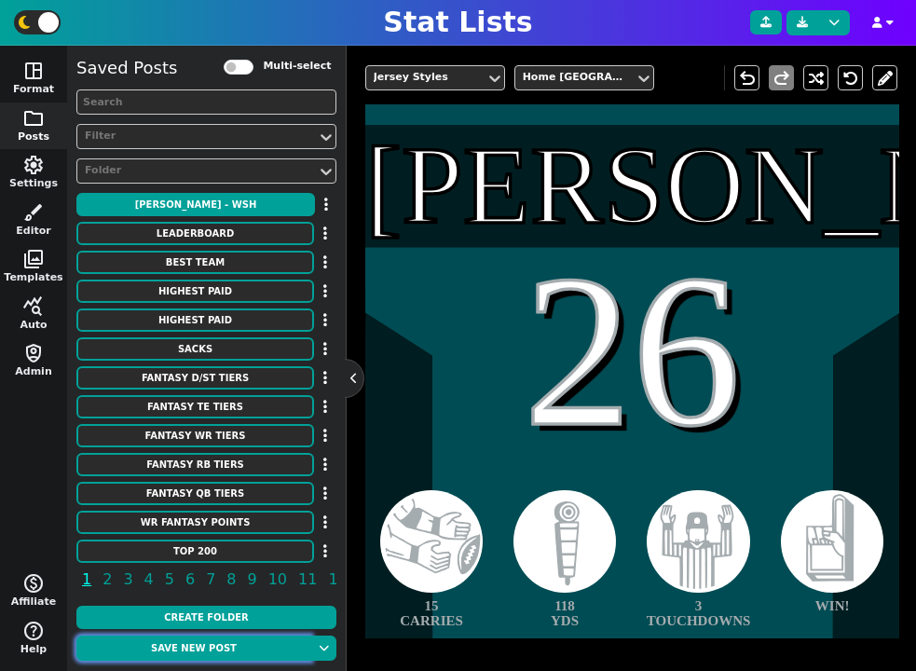
click at [209, 649] on button "Save new post" at bounding box center [193, 647] width 235 height 25
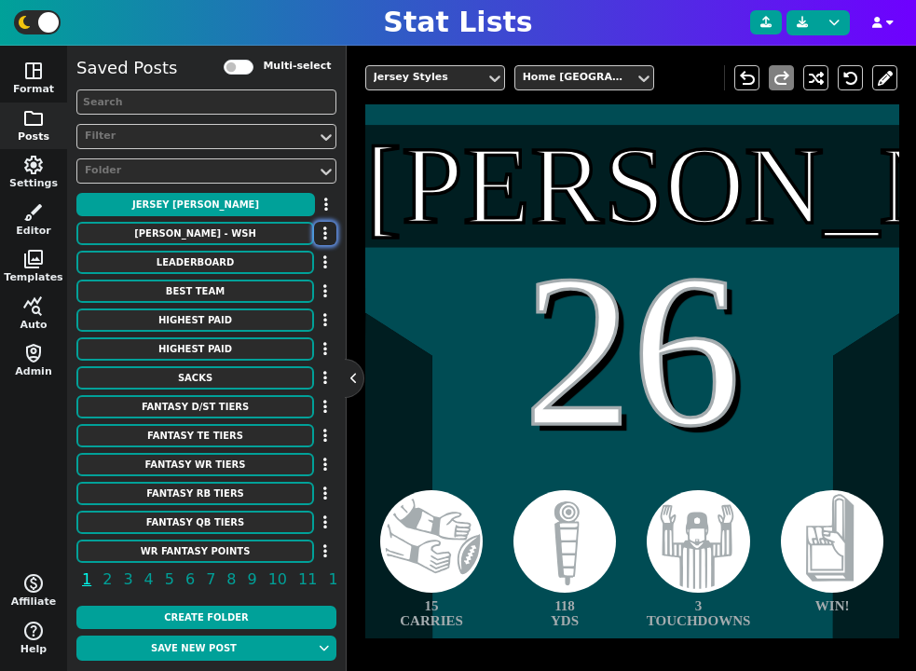
click at [328, 238] on button "button" at bounding box center [325, 233] width 22 height 23
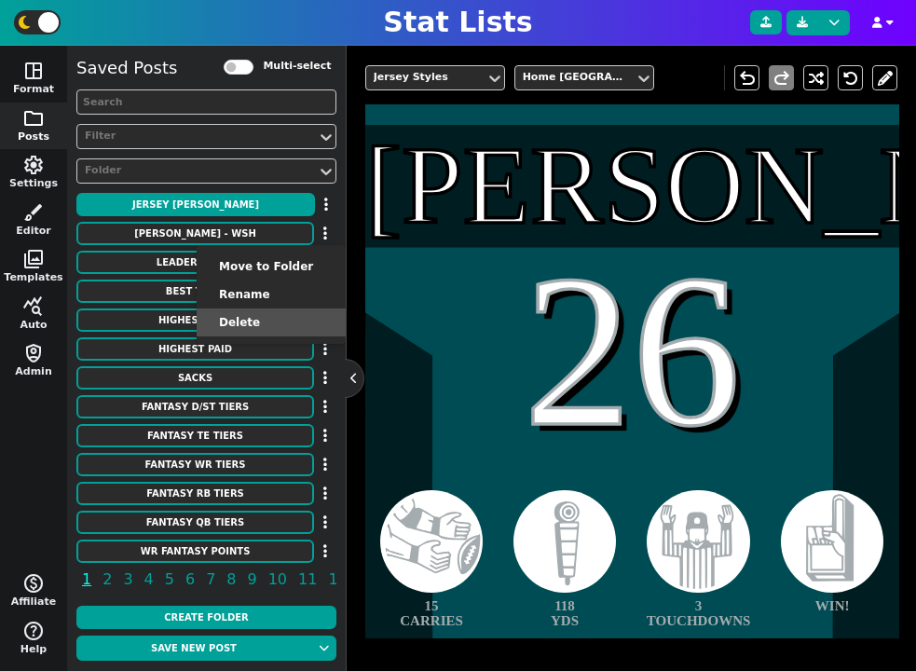
click at [291, 318] on li "Delete" at bounding box center [271, 322] width 149 height 28
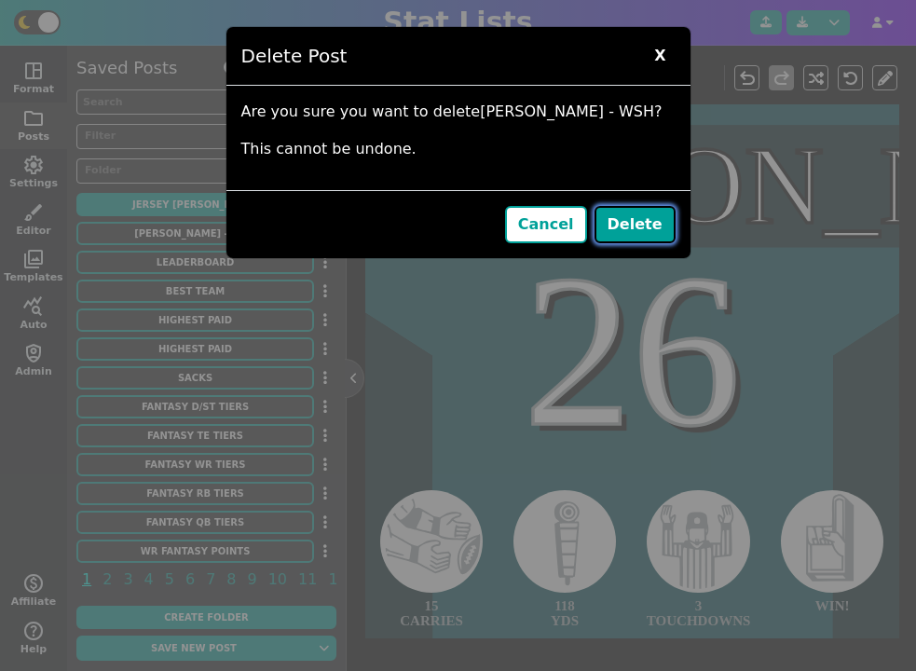
click at [647, 227] on button "Delete" at bounding box center [634, 224] width 81 height 37
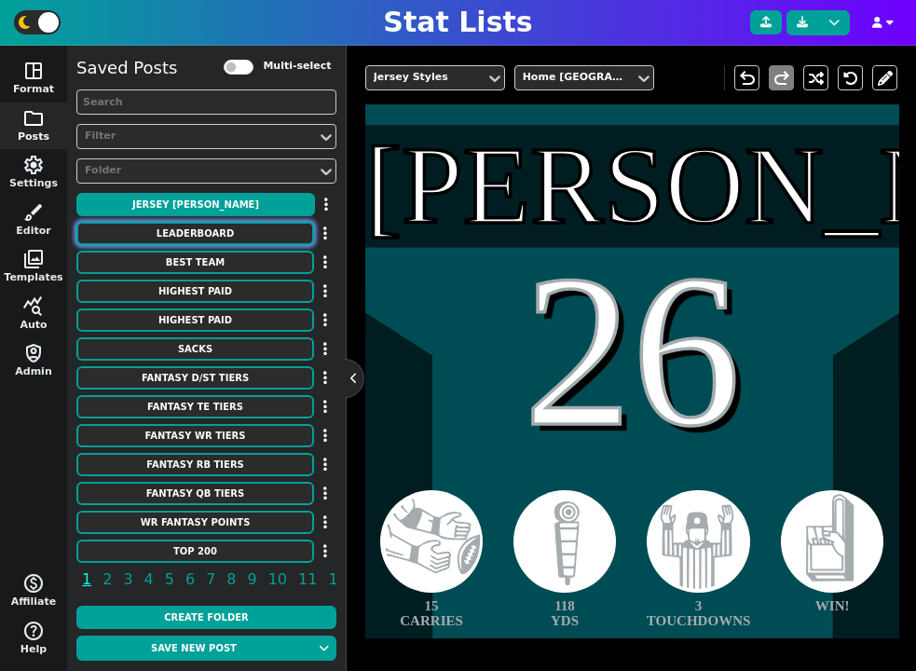
click at [212, 238] on button "Leaderboard" at bounding box center [195, 233] width 238 height 23
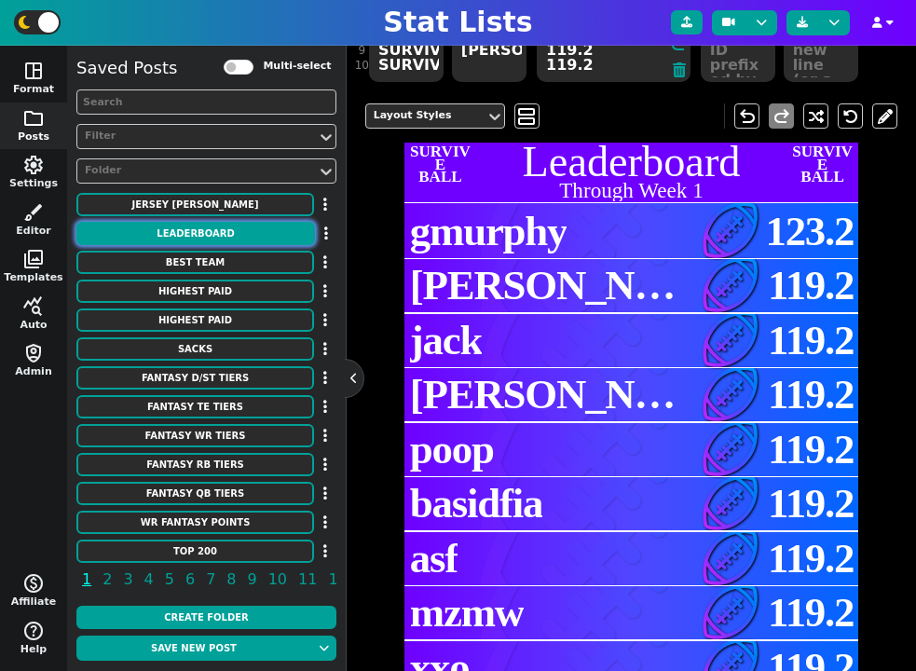
scroll to position [385, 0]
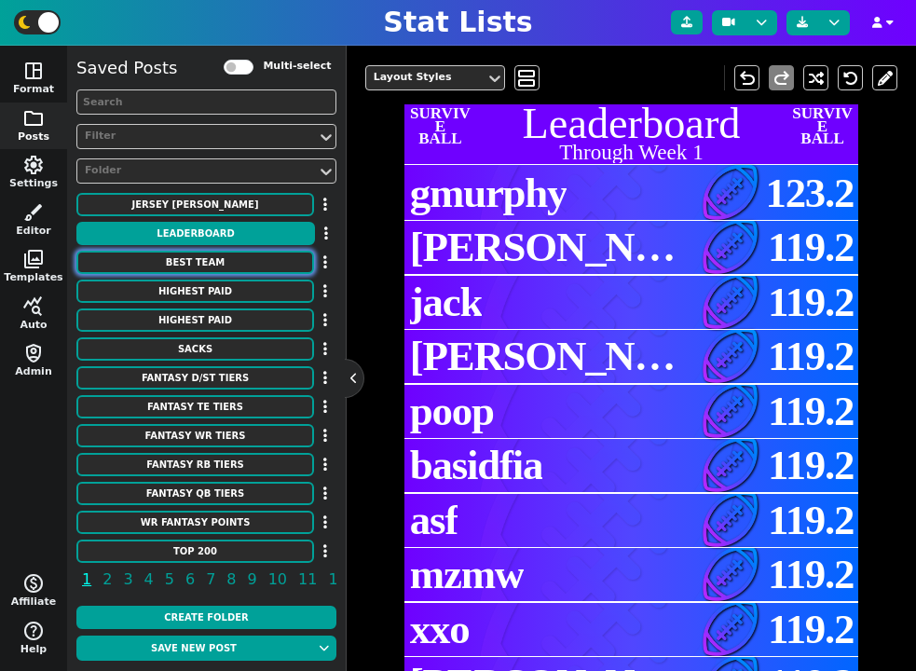
click at [219, 264] on button "Best Team" at bounding box center [195, 262] width 238 height 23
type textarea "Best Team"
type textarea "Week 1 - By GMURPH - 153.4 PTS"
type textarea "BUF BAL PHI CIN MIN SF DEN DEN PIT"
type textarea "QB $$ 20.1 RB1 $$ 19.9 RB2 $$ 19.9 WR1 $$ 19.9 WR2 $$ 19.9 TE $$ 19.9 FLEX $$ 1…"
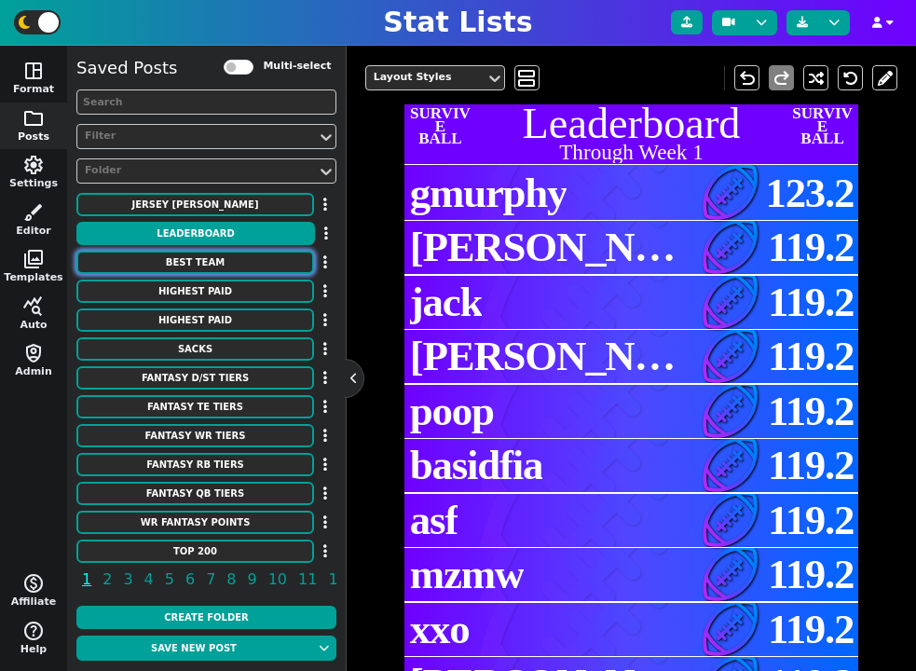
type textarea "Josh Allen Derrick Henry Saquon Barkley Ja'Marr Chase Justin Jefferson George K…"
type textarea "3918298 3043078 3929630 4362628 4262921 3040151 3128429 17372"
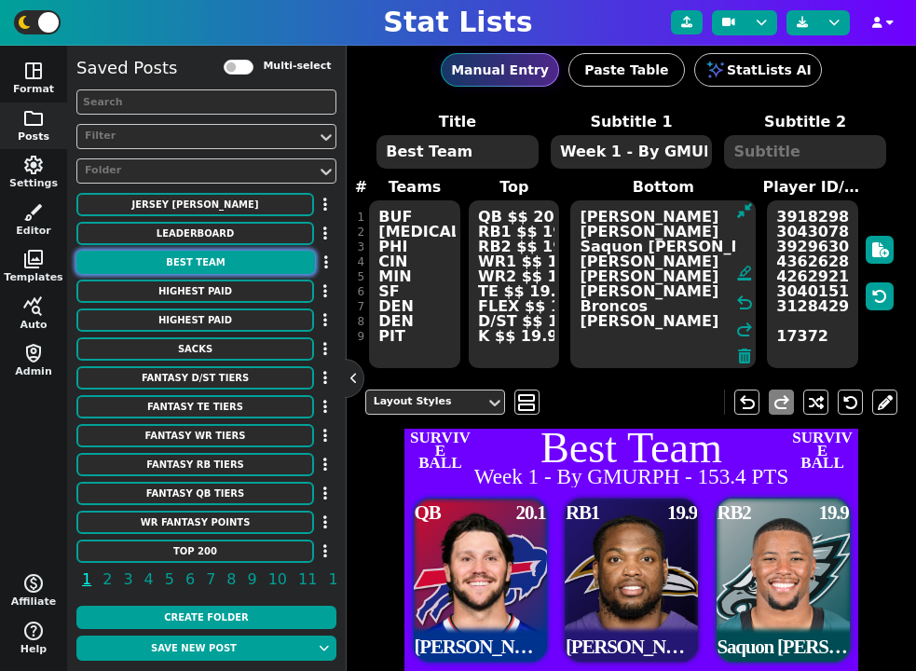
scroll to position [0, 0]
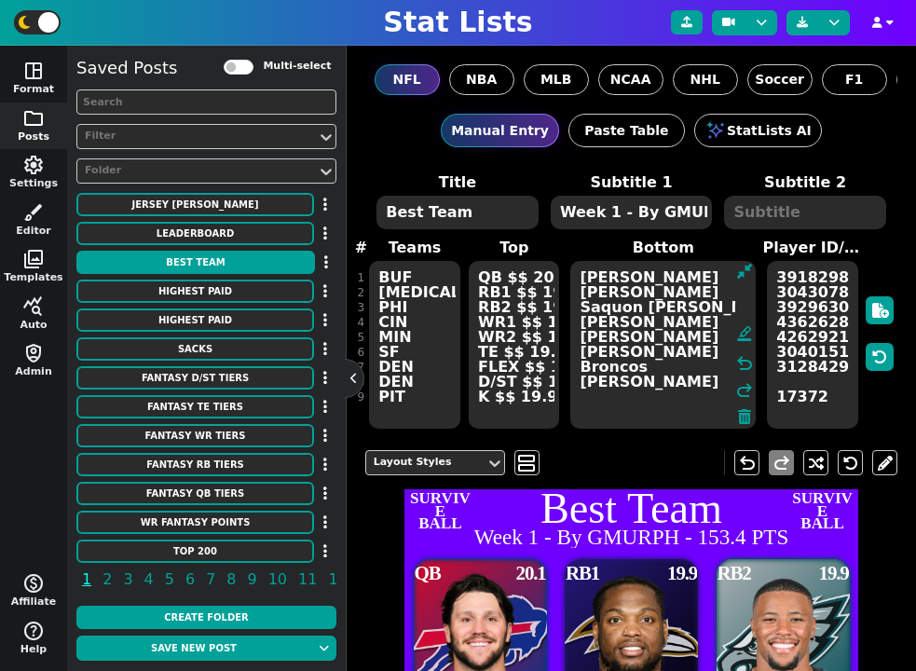
click at [525, 286] on textarea "QB $$ 20.1 RB1 $$ 19.9 RB2 $$ 19.9 WR1 $$ 19.9 WR2 $$ 19.9 TE $$ 19.9 FLEX $$ 1…" at bounding box center [514, 345] width 90 height 168
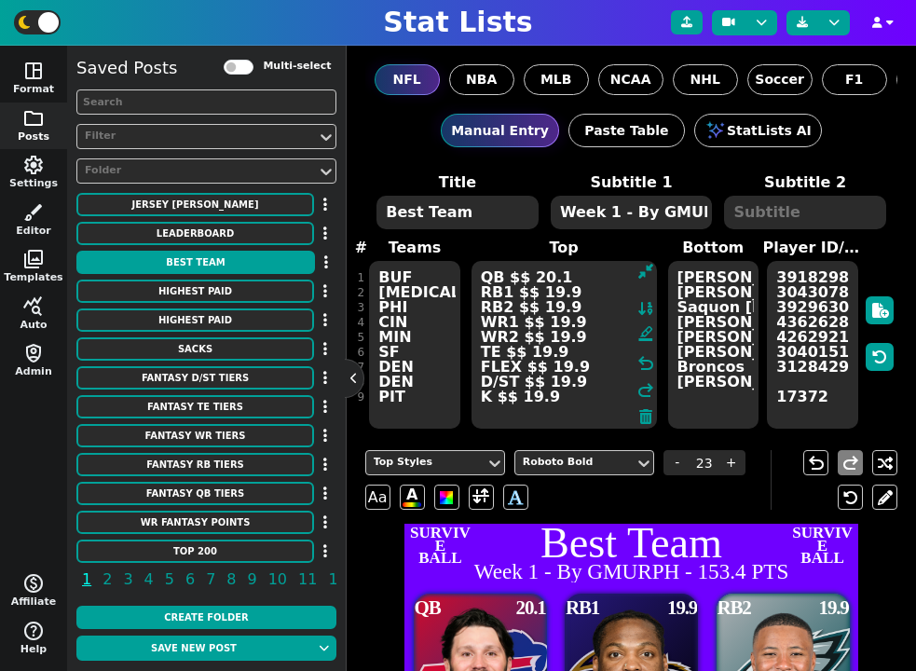
click at [566, 280] on textarea "QB $$ 20.1 RB1 $$ 19.9 RB2 $$ 19.9 WR1 $$ 19.9 WR2 $$ 19.9 TE $$ 19.9 FLEX $$ 1…" at bounding box center [563, 345] width 185 height 168
type textarea "QB $$ 20.1 RB1 $$ 19.9 RB2 $$ 19.9 WR1 $$ 19.9 WR2 $$ 19.9 TE $$ 19.9 FLEX $$ 1…"
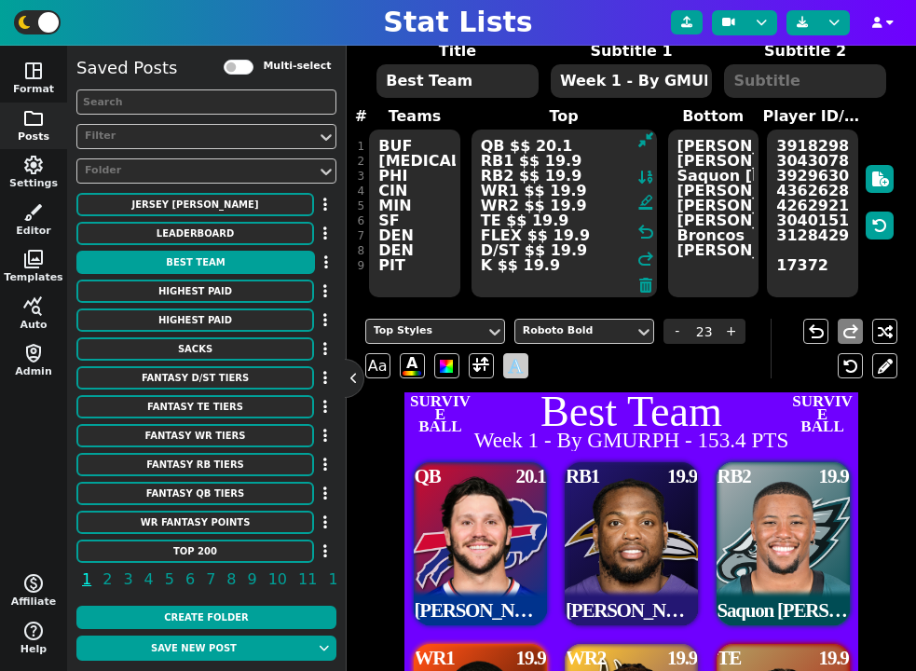
scroll to position [151, 0]
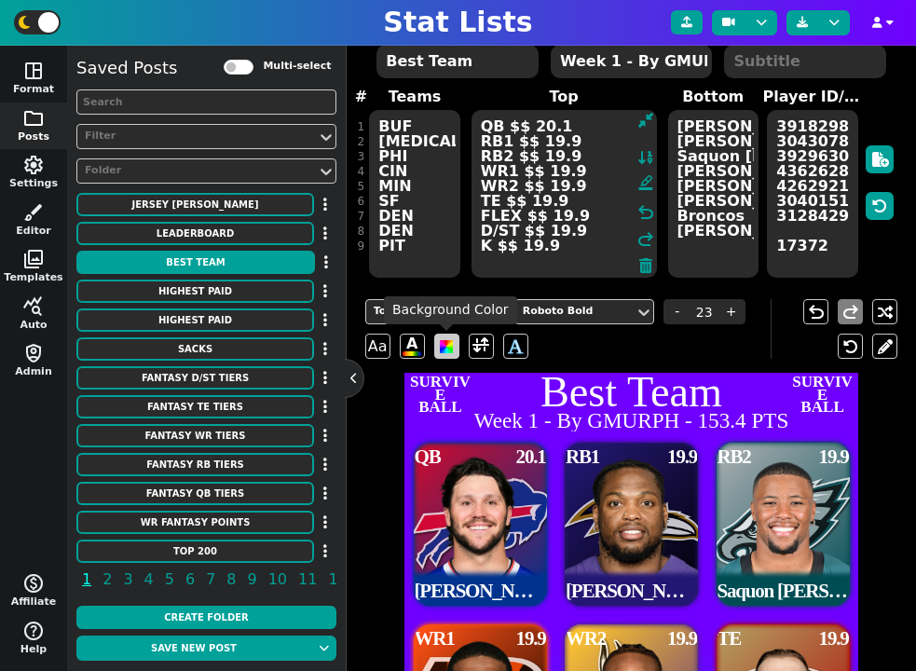
click at [443, 346] on span at bounding box center [446, 346] width 13 height 13
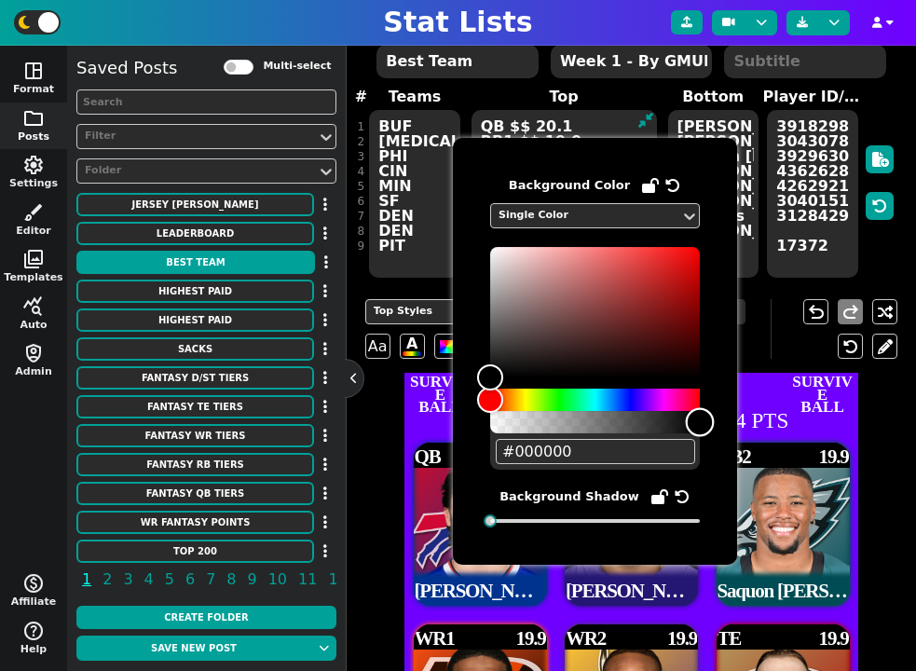
drag, startPoint x: 493, startPoint y: 401, endPoint x: 711, endPoint y: 421, distance: 219.0
click at [711, 421] on div "Alpha" at bounding box center [700, 422] width 29 height 29
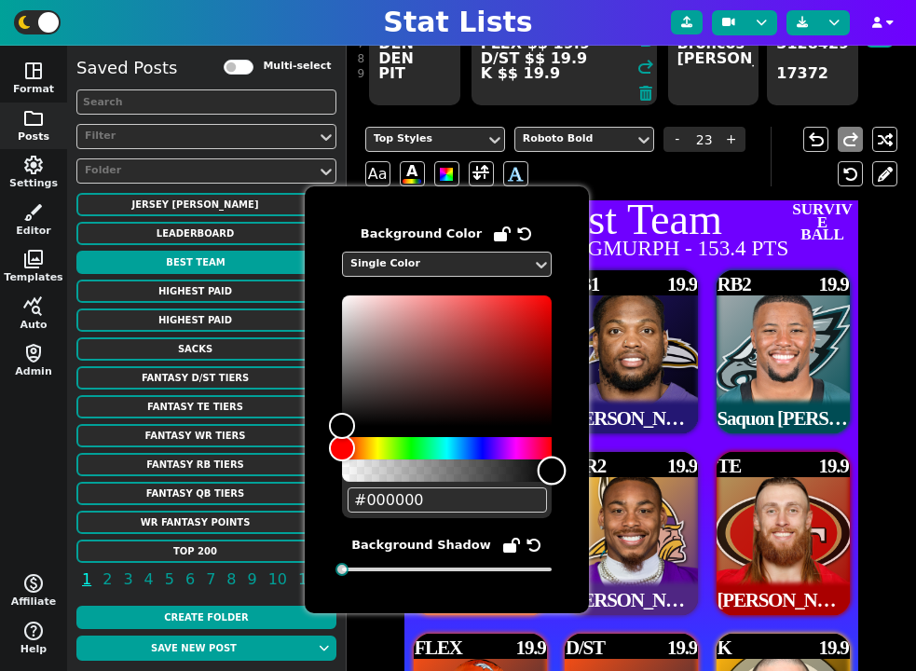
scroll to position [327, 0]
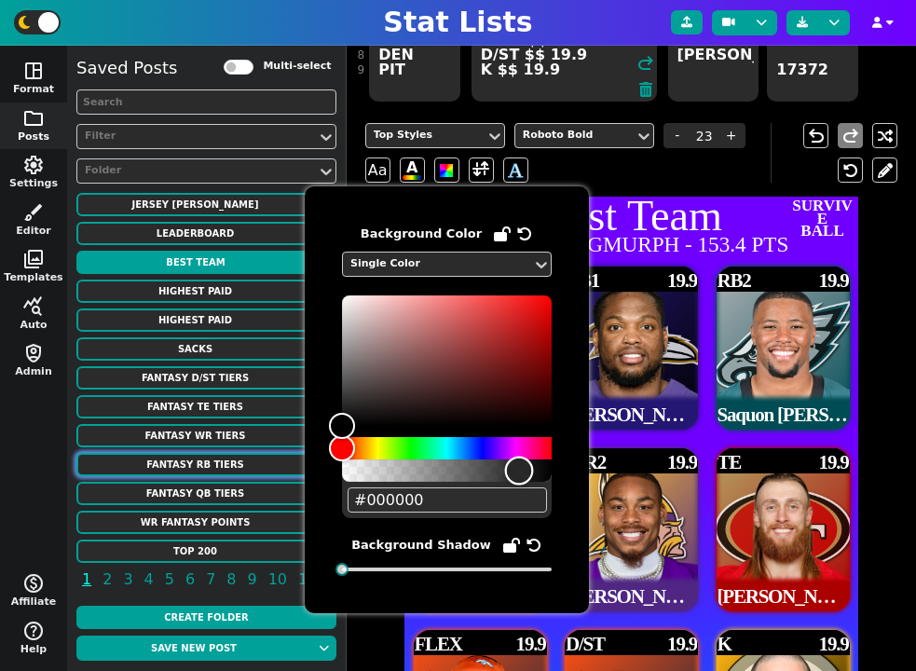
type input "#00000000"
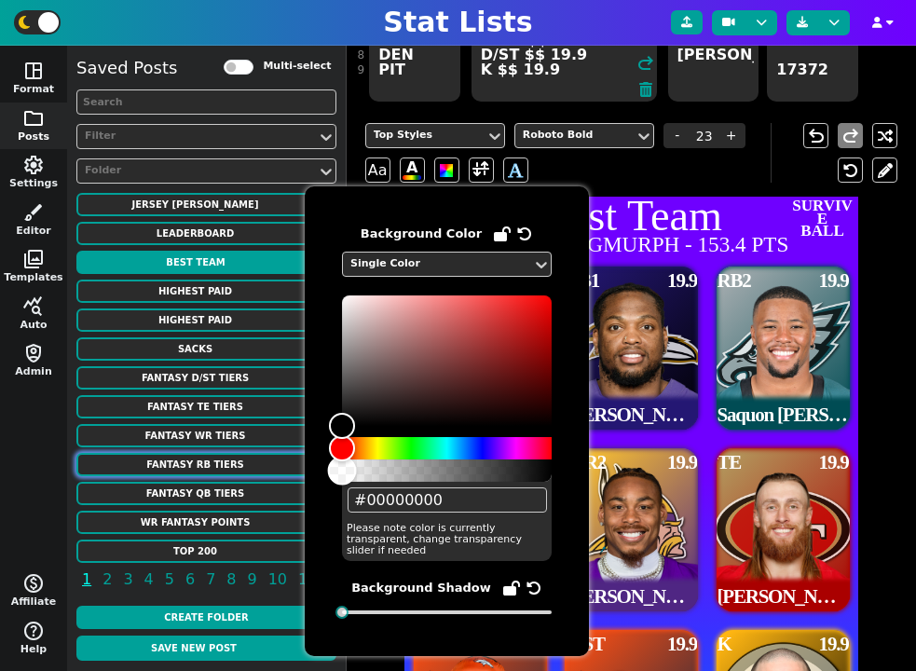
drag, startPoint x: 547, startPoint y: 473, endPoint x: 254, endPoint y: 473, distance: 292.6
click at [254, 473] on body "Stat Lists space_dashboard Format folder Posts settings Settings brush Editor p…" at bounding box center [458, 335] width 916 height 671
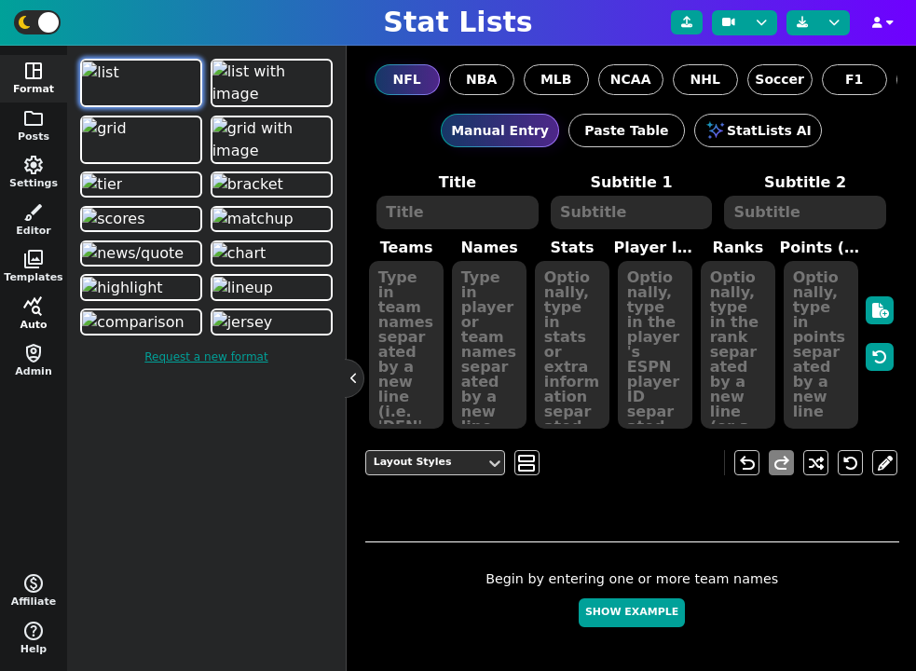
click at [37, 314] on span "query_stats" at bounding box center [33, 306] width 22 height 22
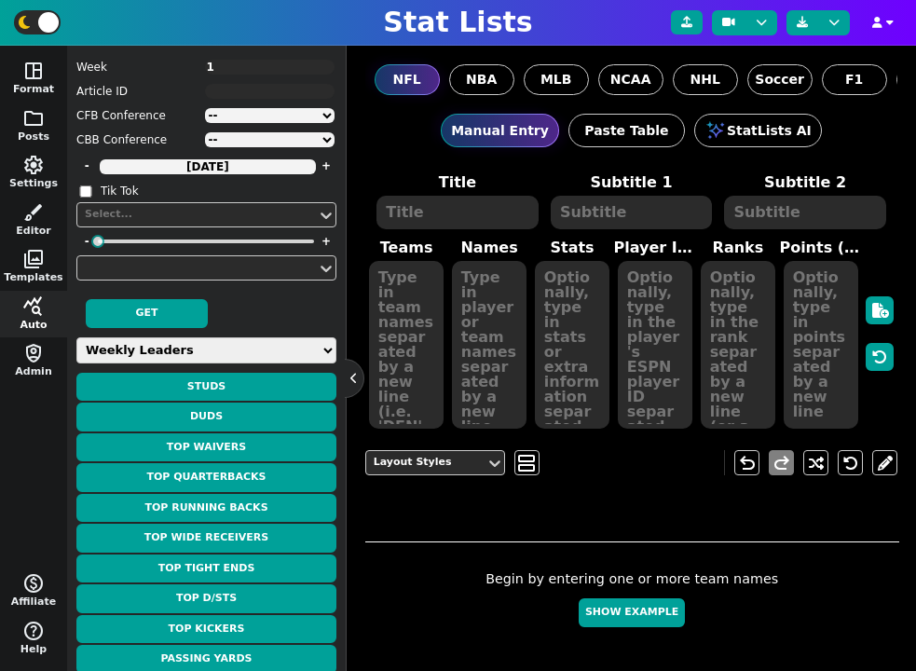
click at [239, 353] on select "Weekly Leaders Slate Leaders QB Stats RB Stats REC Stats IDP Stats Other Stats …" at bounding box center [206, 350] width 260 height 26
select select "gridstats"
click at [76, 337] on select "Weekly Leaders Slate Leaders QB Stats RB Stats REC Stats IDP Stats Other Stats …" at bounding box center [206, 350] width 260 height 26
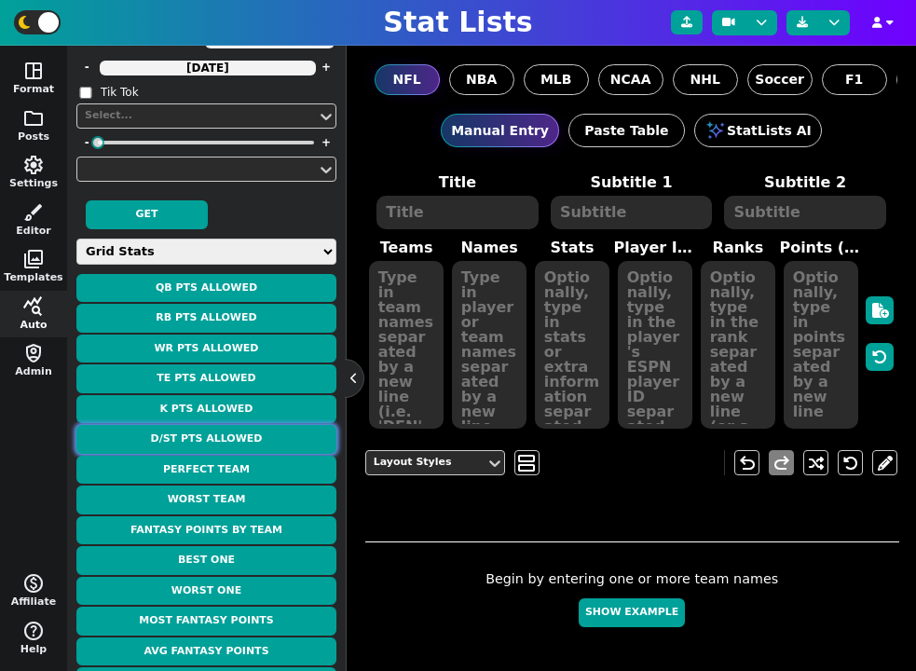
scroll to position [156, 0]
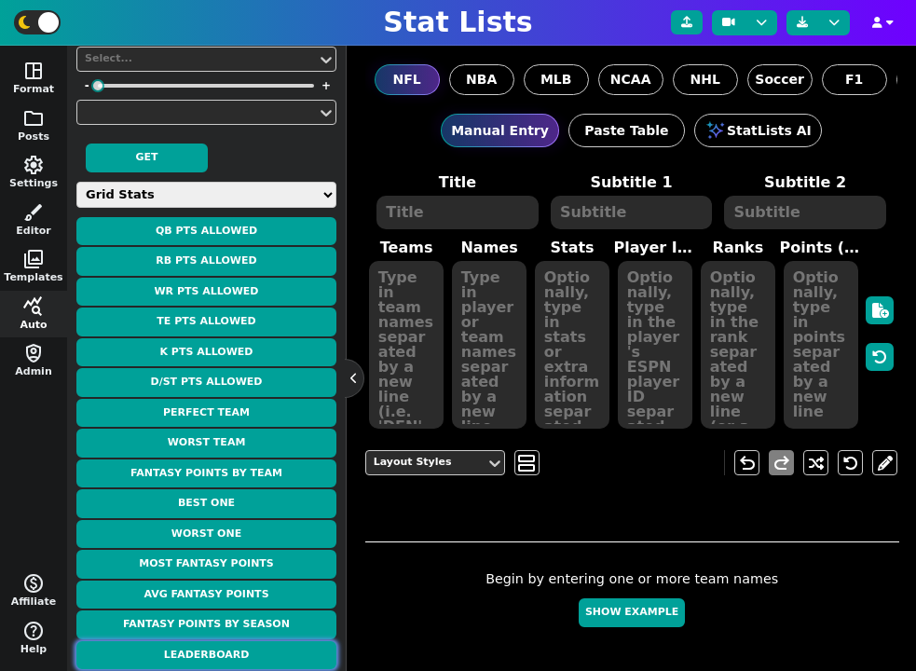
click at [246, 658] on button "Leaderboard" at bounding box center [206, 655] width 260 height 29
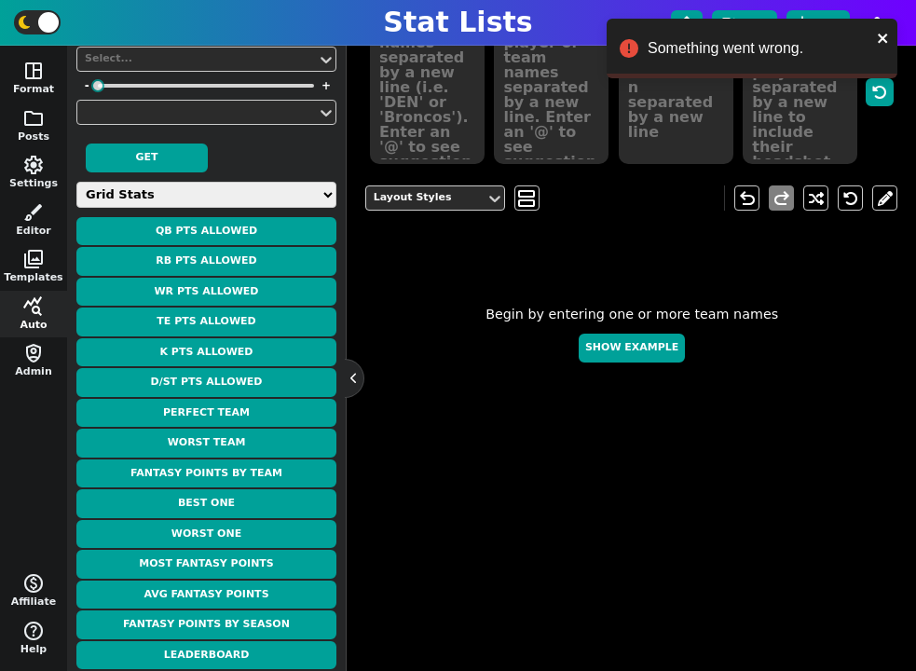
scroll to position [385, 0]
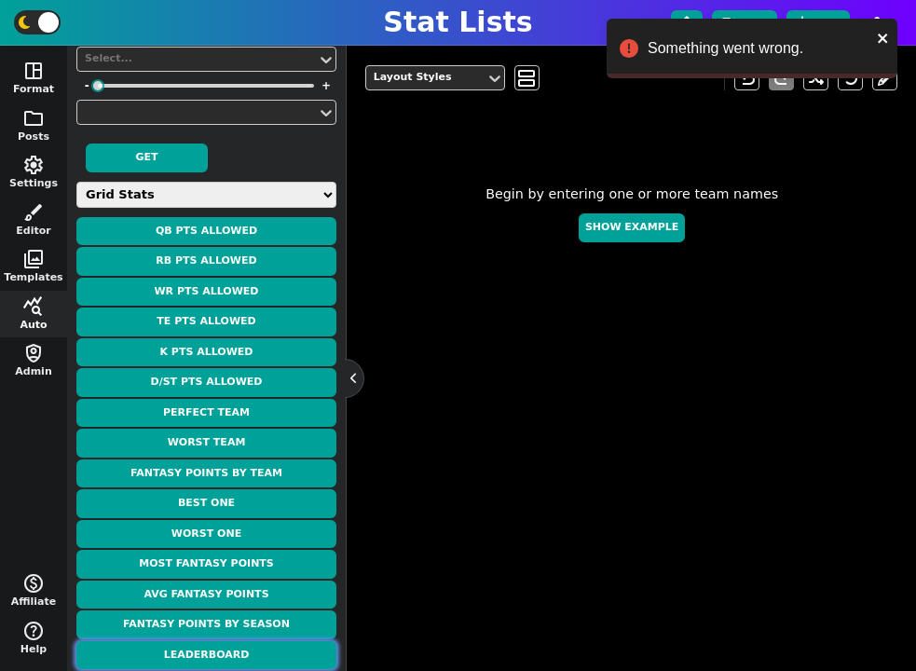
click at [254, 647] on button "Leaderboard" at bounding box center [206, 655] width 260 height 29
click at [258, 650] on button "Leaderboard" at bounding box center [206, 655] width 260 height 29
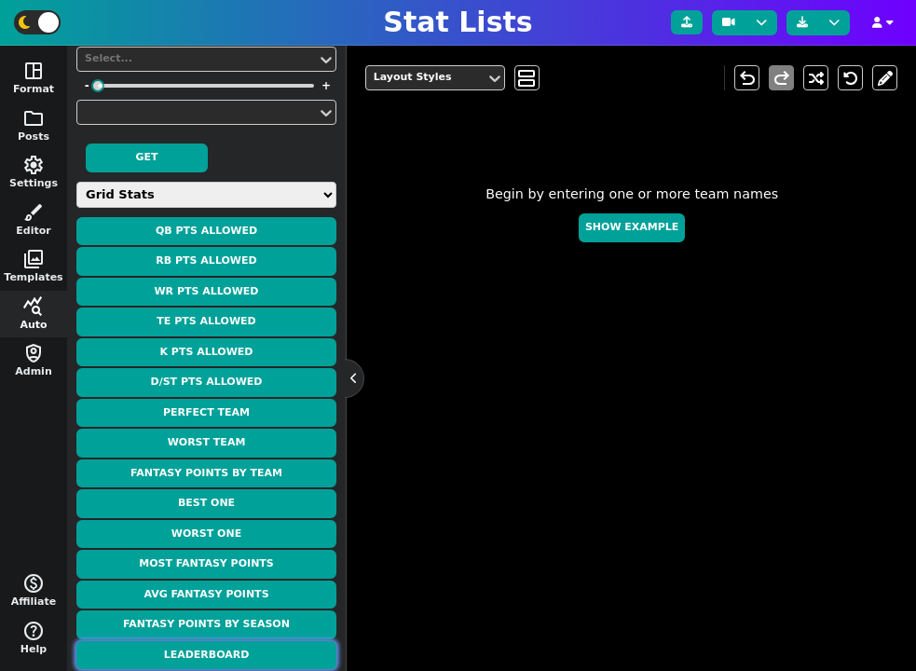
click at [273, 659] on button "Leaderboard" at bounding box center [206, 655] width 260 height 29
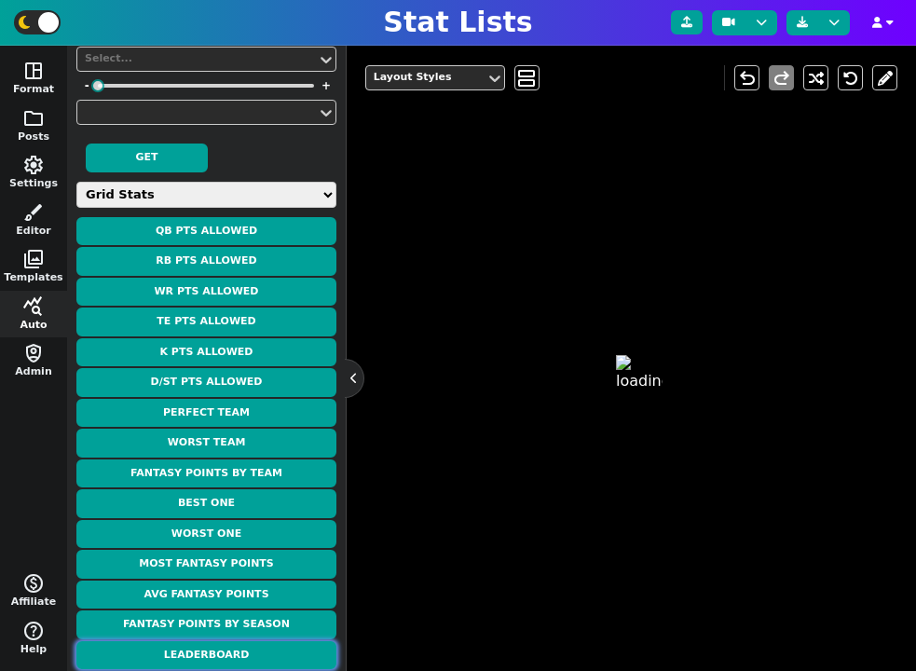
type textarea "LEADERBOARD"
type textarea "Week 0"
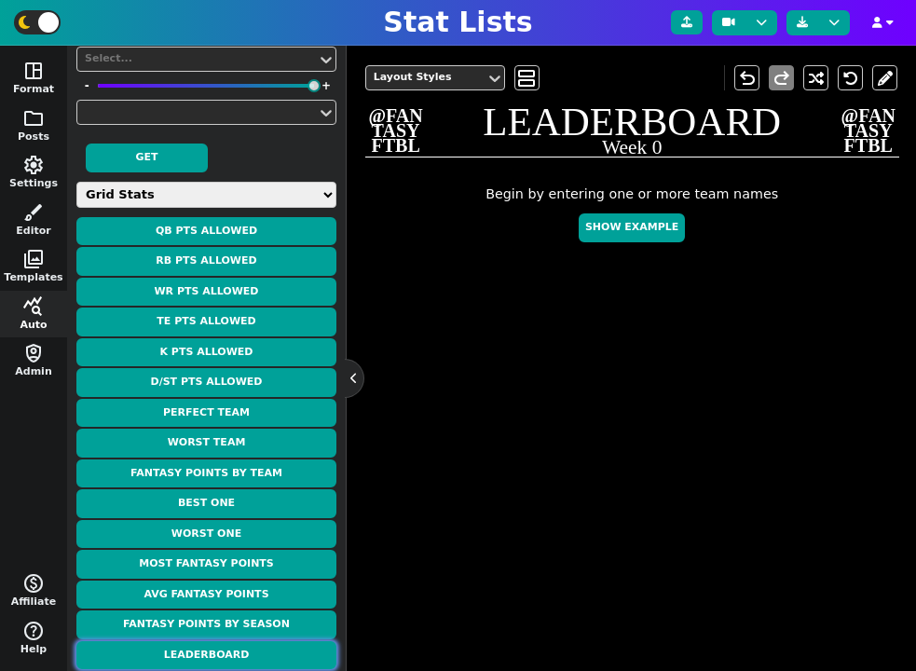
click at [269, 653] on button "Leaderboard" at bounding box center [206, 655] width 260 height 29
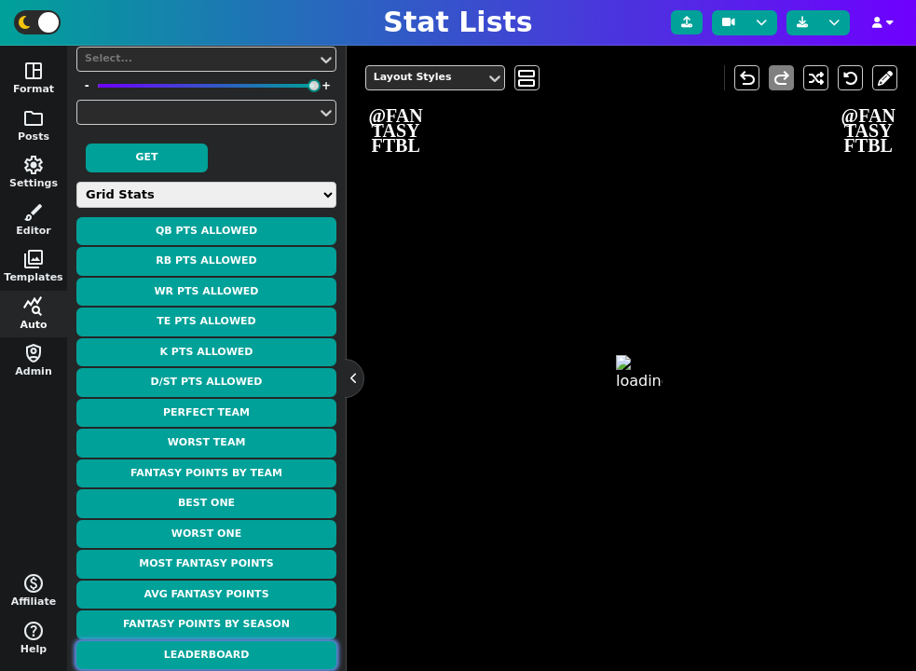
type textarea "LEADERBOARD"
type textarea "Week 0"
type textarea "CUSTOM*SURVIVE CUSTOM*SURVIVE CUSTOM*SURVIVE CUSTOM*SURVIVE CUSTOM*SURVIVE CUST…"
type textarea "greg3 tojorez [PERSON_NAME] ALPHA [PERSON_NAME] C50hager [PERSON_NAME]"
type textarea "0.0 0.0 0.0 0.0 0.0 0.0 0.0"
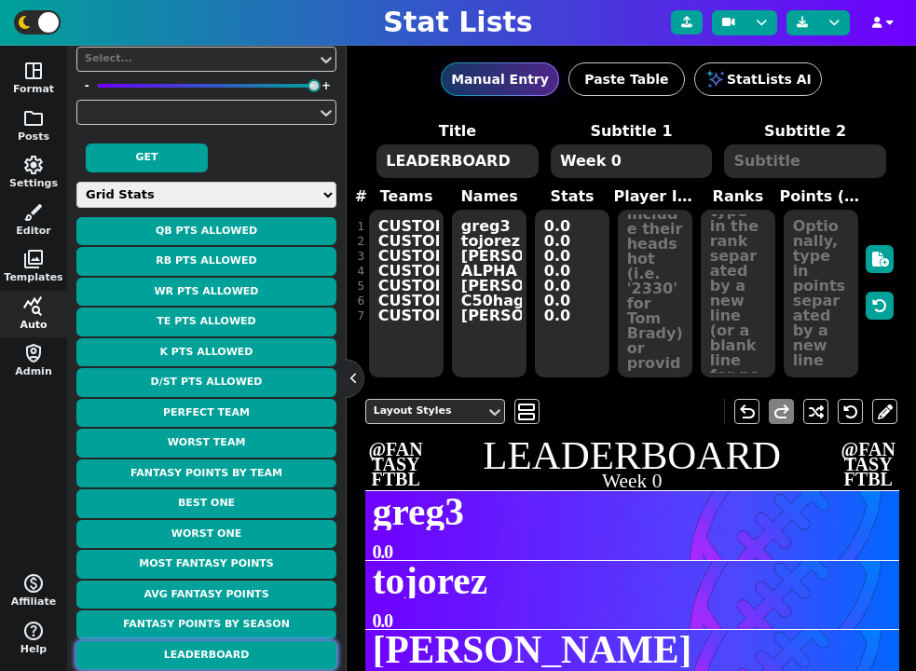
scroll to position [268, 0]
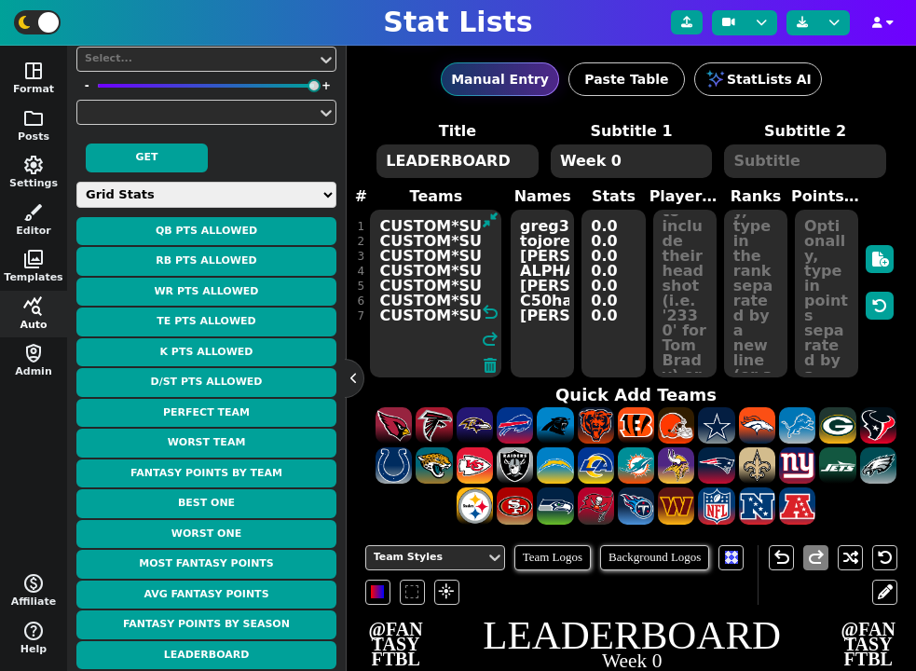
click at [412, 322] on textarea "CUSTOM*SURVIVE CUSTOM*SURVIVE CUSTOM*SURVIVE CUSTOM*SURVIVE CUSTOM*SURVIVE CUST…" at bounding box center [435, 294] width 131 height 168
click at [381, 317] on textarea "CUSTOM*SURVIVE CUSTOM*SURVIVE CUSTOM*SURVIVE CUSTOM*SURVIVE CUSTOM*SURVIVE CUST…" at bounding box center [435, 294] width 131 height 168
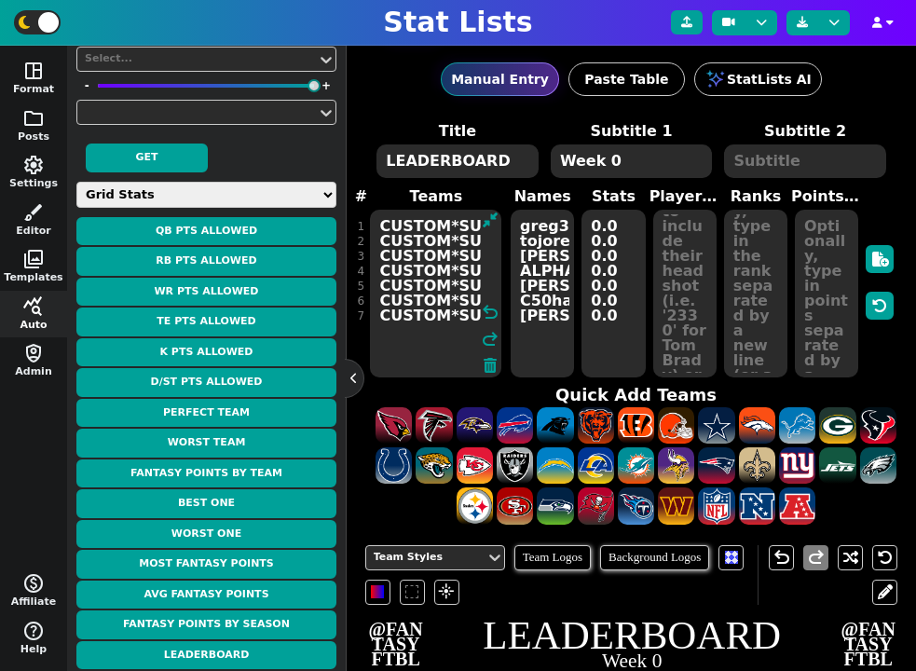
click at [423, 336] on textarea "CUSTOM*SURVIVE CUSTOM*SURVIVE CUSTOM*SURVIVE CUSTOM*SURVIVE CUSTOM*SURVIVE CUST…" at bounding box center [435, 294] width 131 height 168
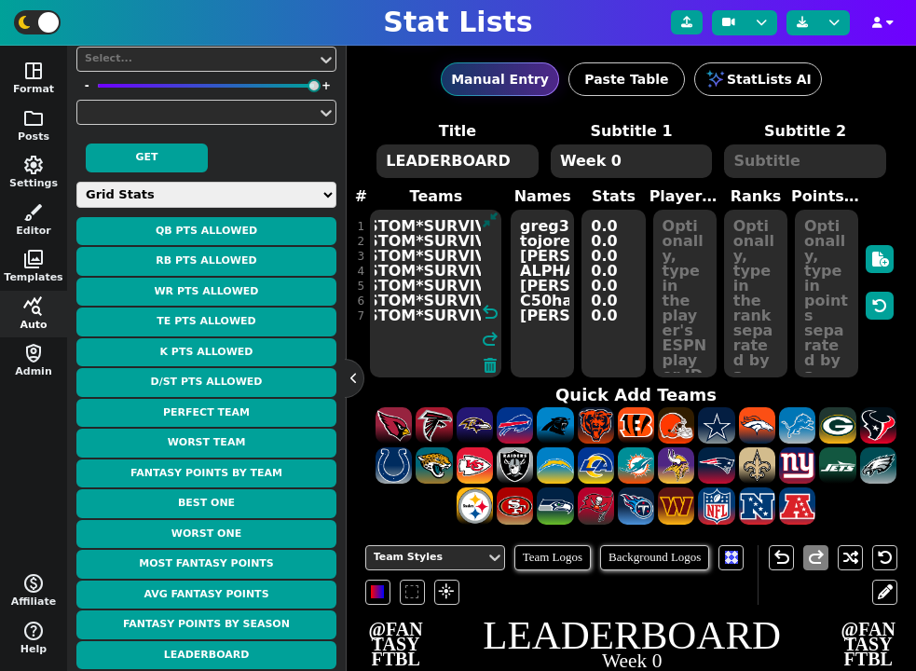
click at [489, 223] on icon at bounding box center [490, 219] width 15 height 15
click at [417, 310] on textarea "CUSTOM*SURVIVE CUSTOM*SURVIVE CUSTOM*SURVIVE CUSTOM*SURVIVE CUSTOM*SURVIVE CUST…" at bounding box center [435, 294] width 131 height 168
drag, startPoint x: 455, startPoint y: 315, endPoint x: 567, endPoint y: 312, distance: 112.8
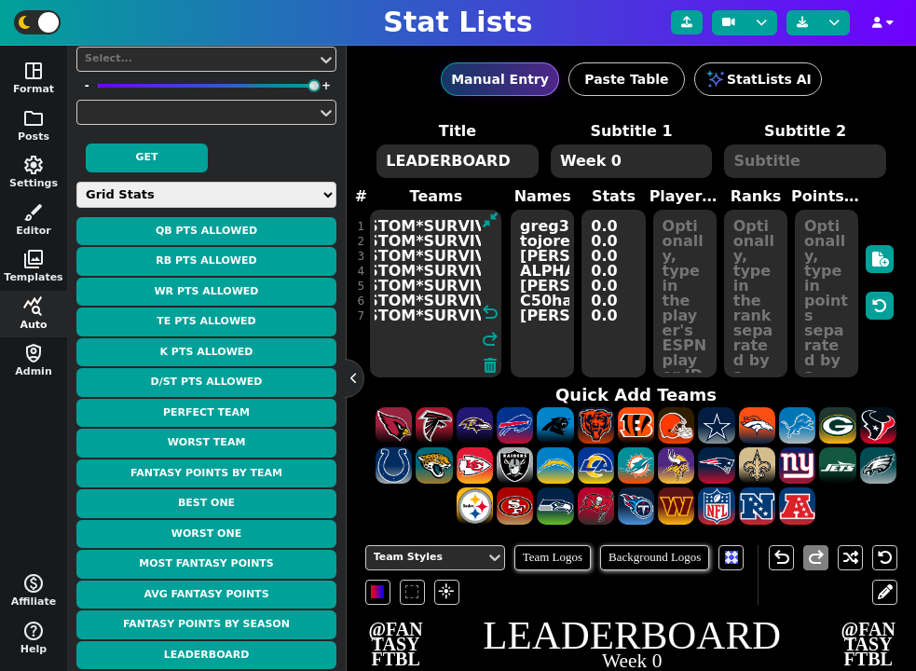
click at [567, 312] on span "Teams CUSTOM*SURVIVE CUSTOM*SURVIVE CUSTOM*SURVIVE CUSTOM*SURVIVE CUSTOM*SURVIV…" at bounding box center [631, 282] width 533 height 194
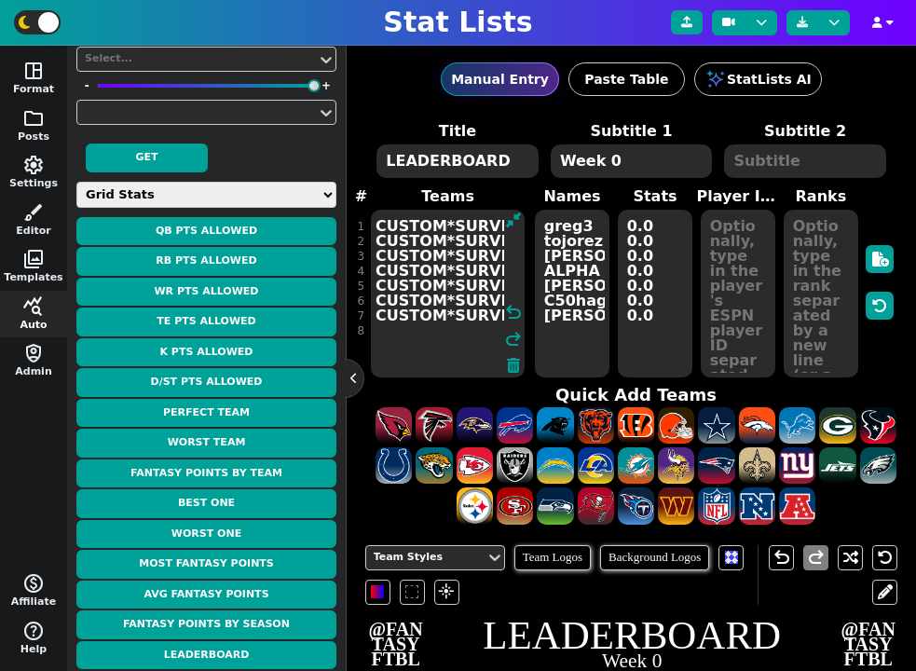
paste textarea "CUSTOM*SURVIVE CUSTOM*SURVIVE CUSTOM*SURVIVE CUSTOM*SURVIVE CUSTOM*SURVIVE CUST…"
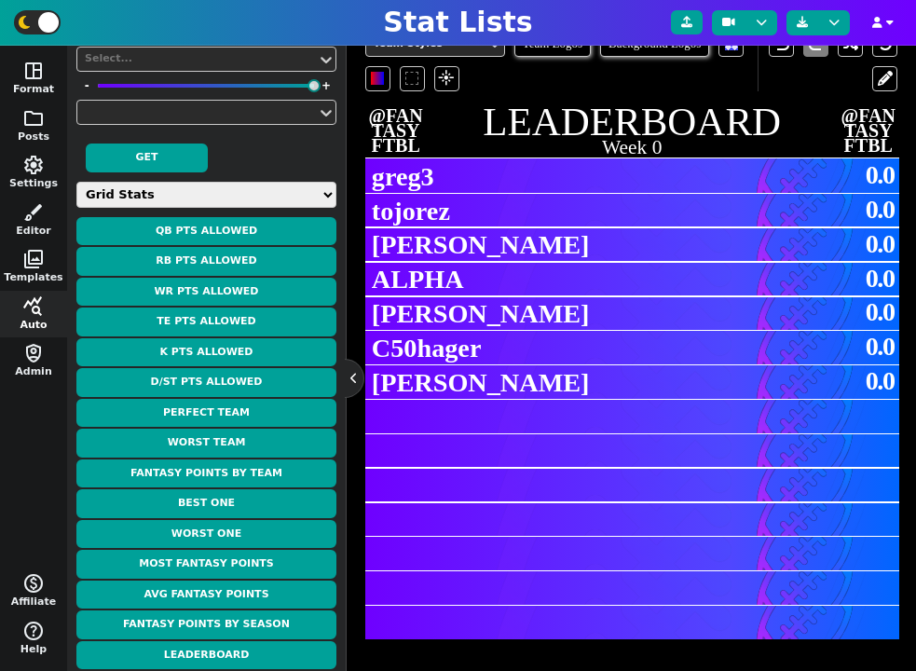
scroll to position [486, 0]
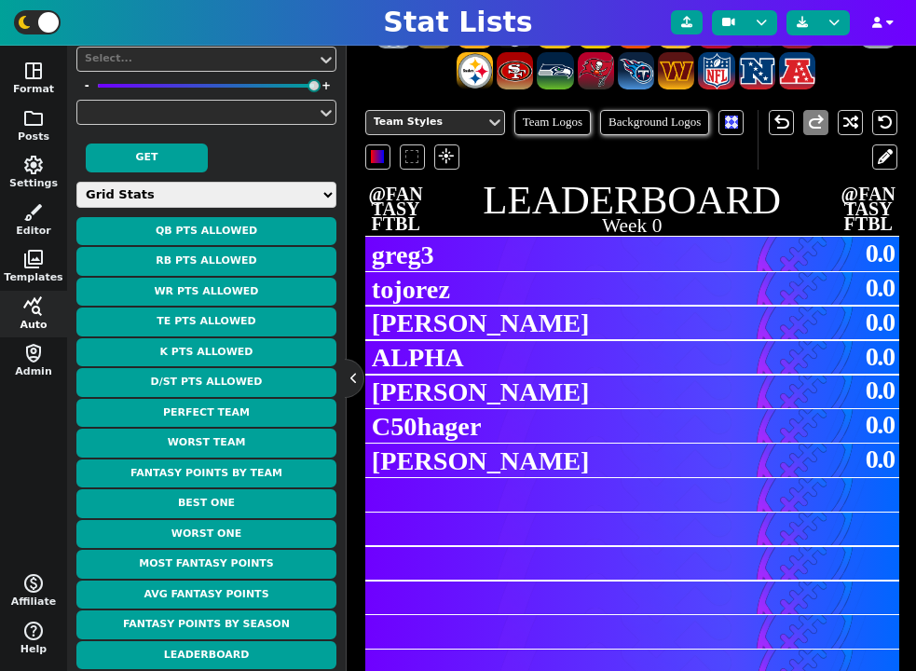
type textarea "CUSTOM*SURVIVE CUSTOM*SURVIVE CUSTOM*SURVIVE CUSTOM*SURVIVE CUSTOM*SURVIVE CUST…"
click at [34, 118] on span "folder" at bounding box center [33, 118] width 22 height 22
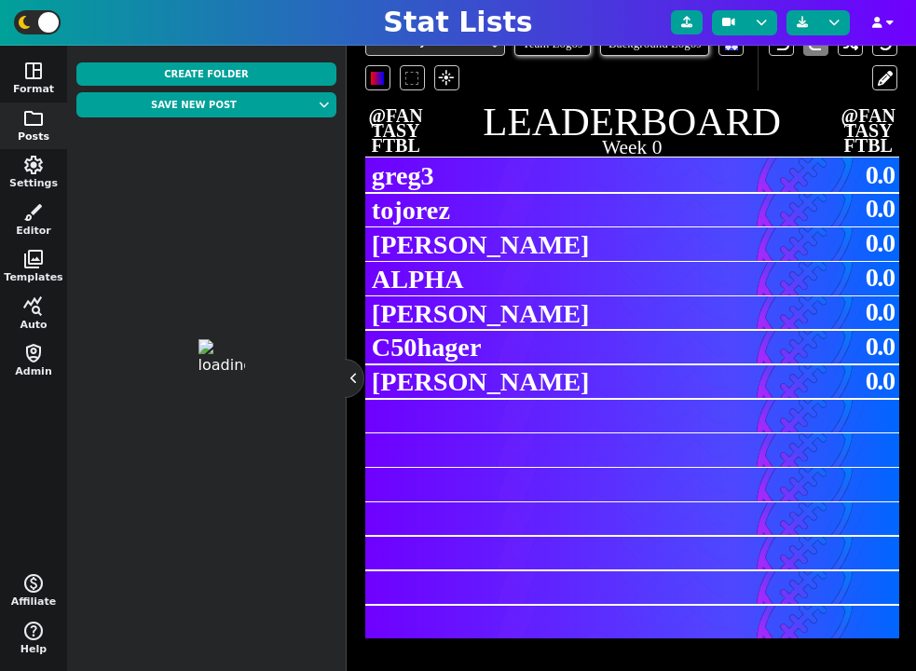
scroll to position [0, 0]
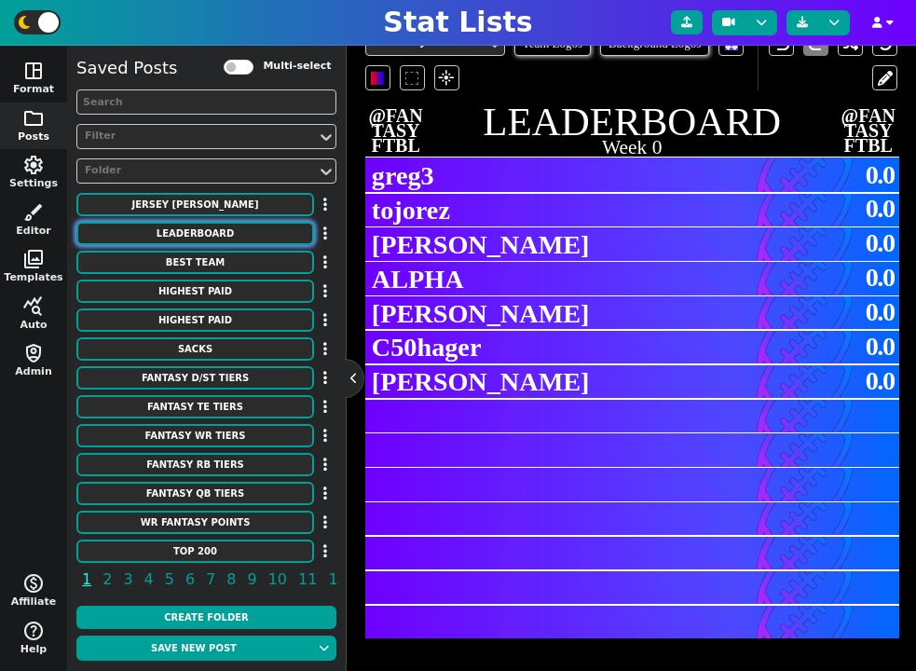
click at [222, 239] on button "Leaderboard" at bounding box center [195, 233] width 238 height 23
type textarea "Leaderboard"
type textarea "Through Week 1"
type textarea "SURVIVE SURVIVE SURVIVE SURVIVE SURVIVE SURVIVE SURVIVE SURVIVE SURVIVE SURVIVE"
type textarea "gmurphy mike jack bob poop basidfia asf mzmw xxo peter"
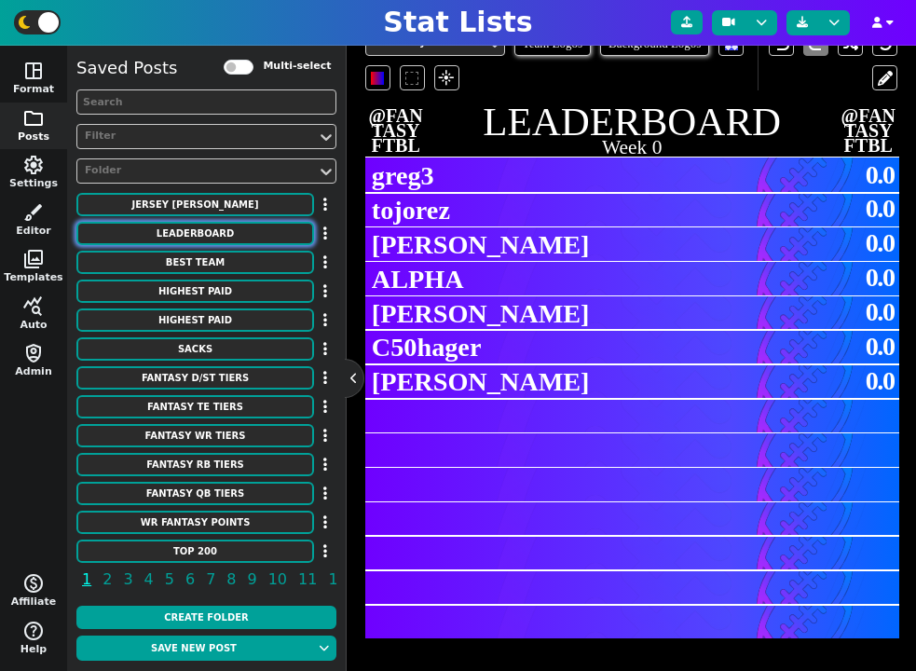
type textarea "123.2 119.2 119.2 119.2 119.2 119.2 119.2 119.2 119.2 119.2"
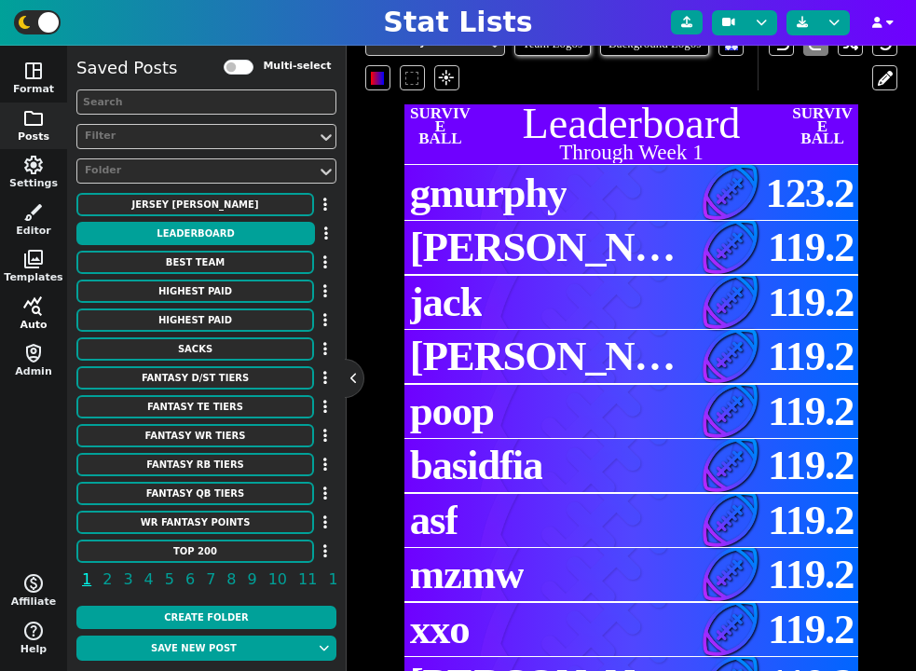
click at [36, 303] on span "query_stats" at bounding box center [33, 306] width 22 height 22
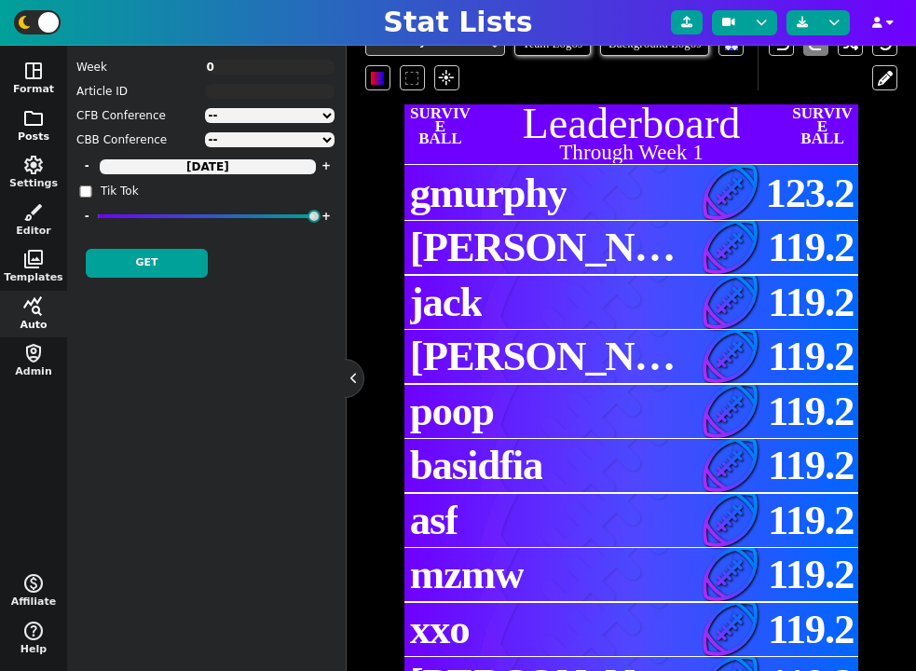
click at [26, 121] on span "folder" at bounding box center [33, 118] width 22 height 22
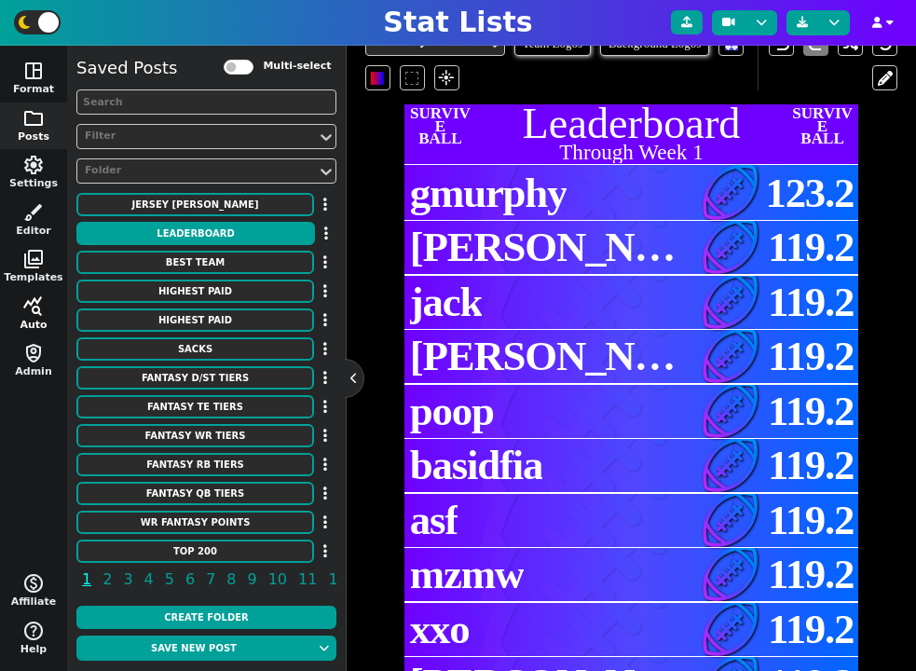
click at [34, 312] on span "query_stats" at bounding box center [33, 306] width 22 height 22
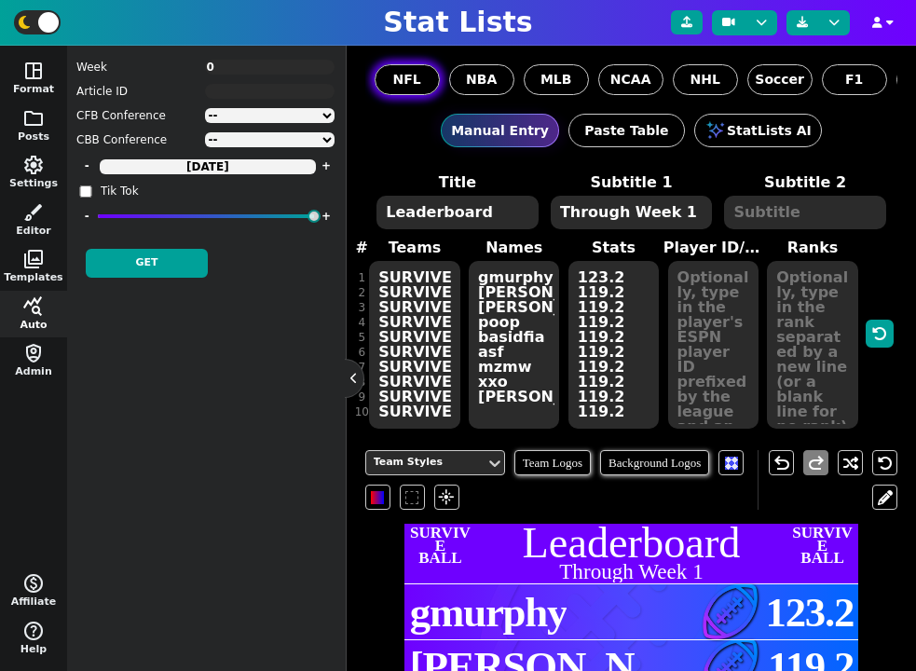
click at [422, 79] on label "NFL" at bounding box center [407, 79] width 65 height 31
click at [0, 0] on input "NFL" at bounding box center [0, 0] width 0 height 0
type textarea "1"
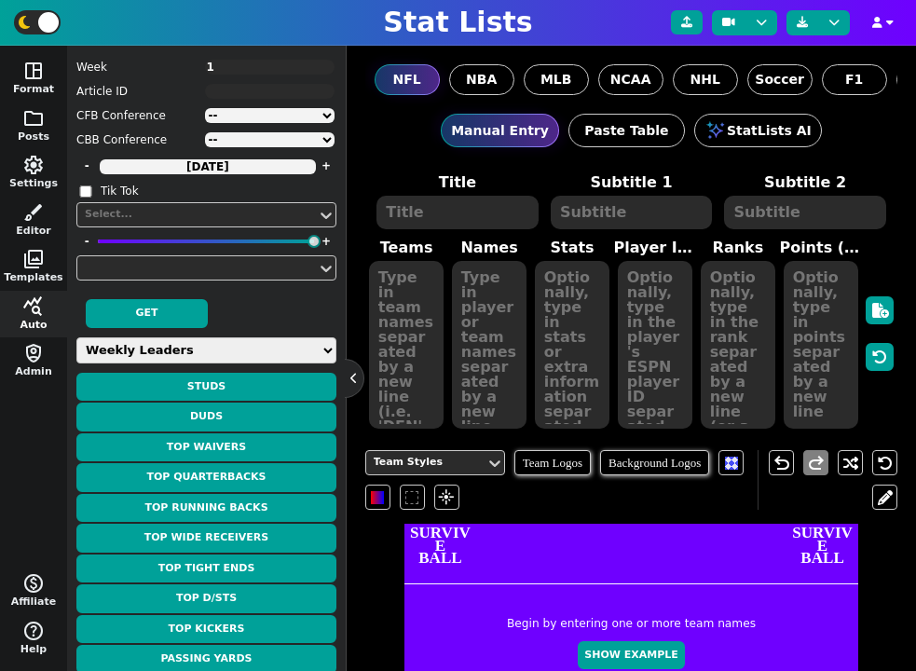
click at [201, 359] on select "Weekly Leaders Slate Leaders QB Stats RB Stats REC Stats IDP Stats Other Stats …" at bounding box center [206, 350] width 260 height 26
click at [76, 337] on select "Weekly Leaders Slate Leaders QB Stats RB Stats REC Stats IDP Stats Other Stats …" at bounding box center [206, 350] width 260 height 26
click at [185, 342] on select "Weekly Leaders Slate Leaders QB Stats RB Stats REC Stats IDP Stats Other Stats …" at bounding box center [206, 350] width 260 height 26
select select "gridstats"
click at [76, 337] on select "Weekly Leaders Slate Leaders QB Stats RB Stats REC Stats IDP Stats Other Stats …" at bounding box center [206, 350] width 260 height 26
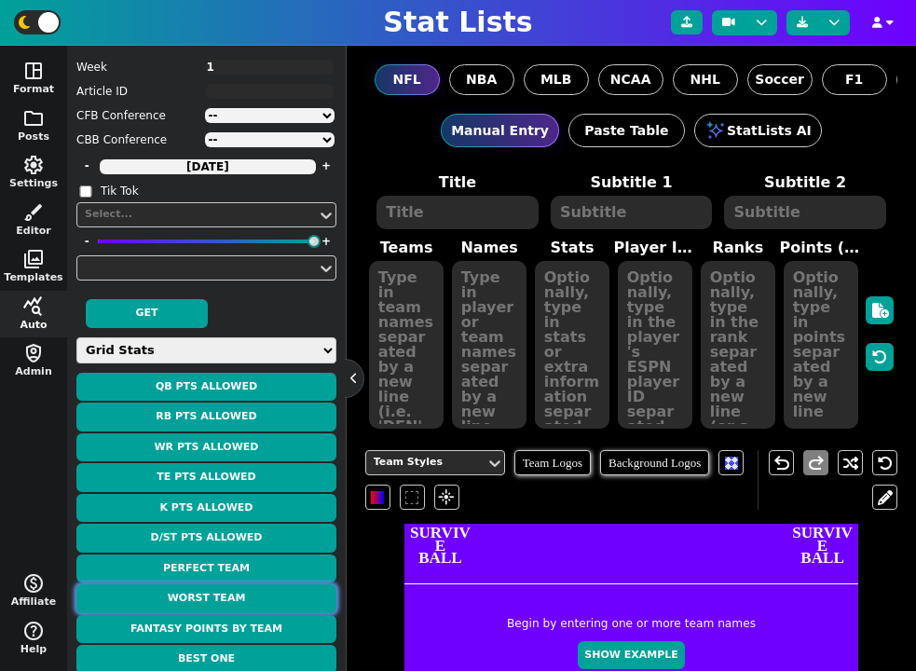
scroll to position [156, 0]
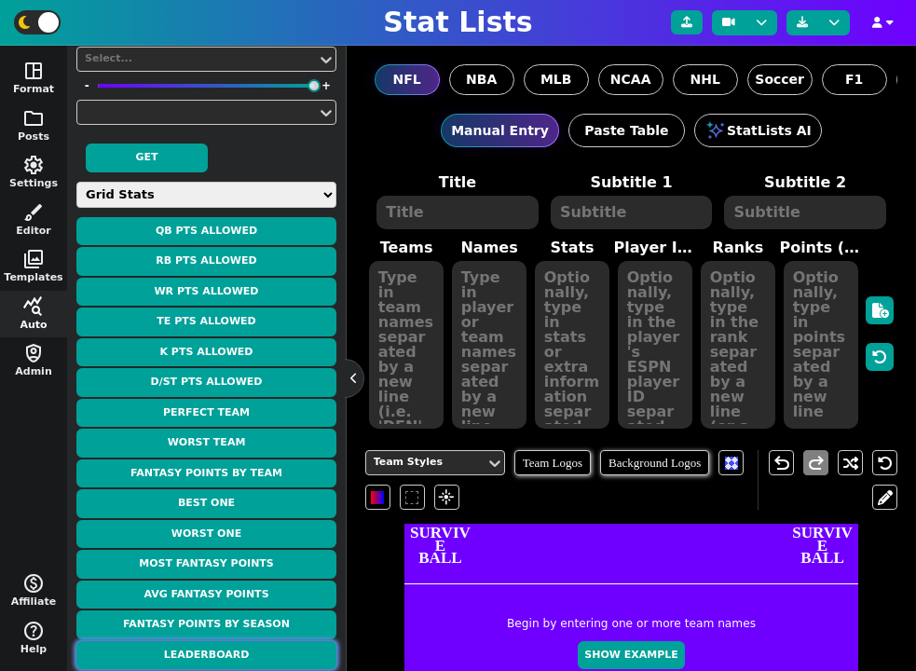
click at [212, 655] on button "Leaderboard" at bounding box center [206, 655] width 260 height 29
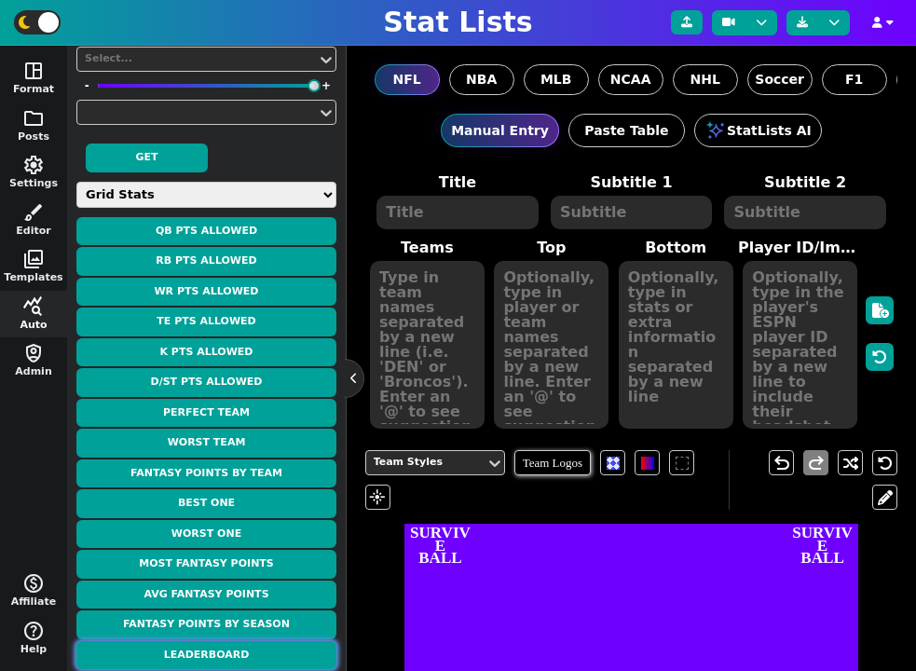
type textarea "LEADERBOARD"
type textarea "Week 0"
type textarea "CUSTOM*SURVIVE CUSTOM*SURVIVE CUSTOM*SURVIVE CUSTOM*SURVIVE CUSTOM*SURVIVE CUST…"
type textarea "greg3 tojorez [PERSON_NAME] ALPHA [PERSON_NAME] C50hager [PERSON_NAME]"
type textarea "0.0 0.0 0.0 0.0 0.0 0.0 0.0"
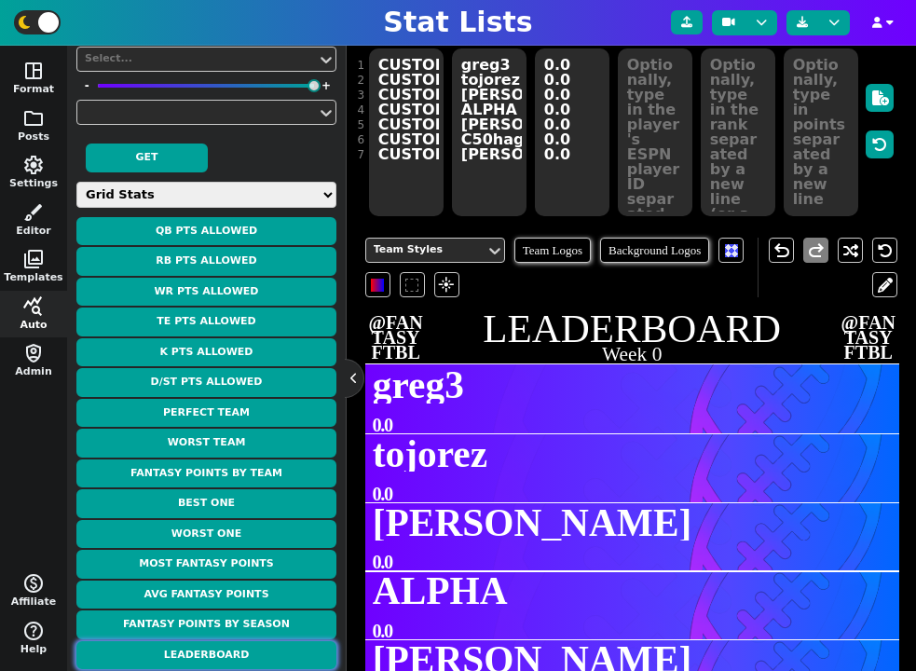
scroll to position [164, 0]
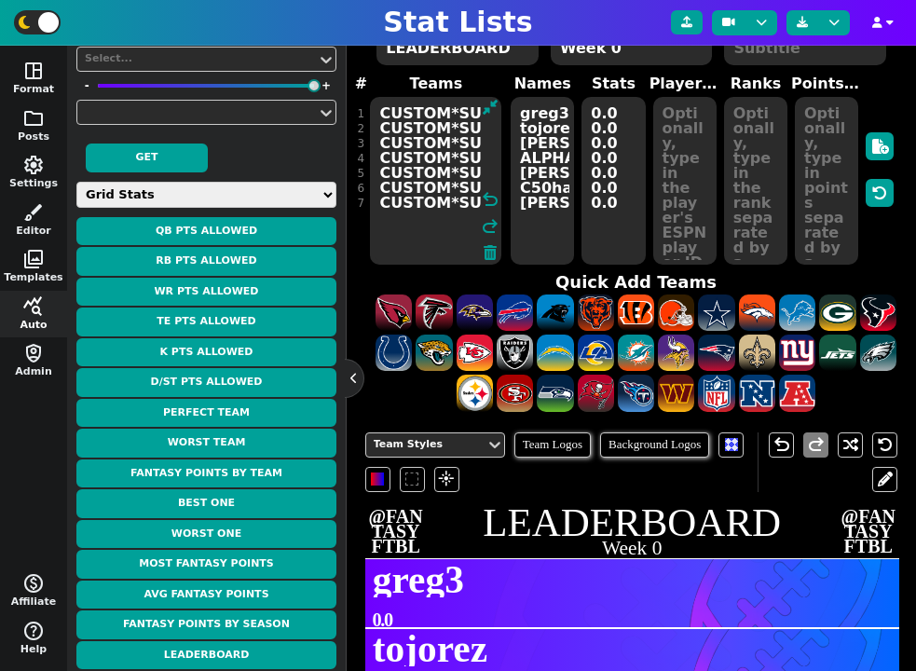
click at [416, 199] on textarea "CUSTOM*SURVIVE CUSTOM*SURVIVE CUSTOM*SURVIVE CUSTOM*SURVIVE CUSTOM*SURVIVE CUST…" at bounding box center [435, 181] width 131 height 168
drag, startPoint x: 448, startPoint y: 204, endPoint x: 659, endPoint y: 208, distance: 210.6
click at [659, 208] on span "Teams CUSTOM*SURVIVE CUSTOM*SURVIVE CUSTOM*SURVIVE CUSTOM*SURVIVE CUSTOM*SURVIV…" at bounding box center [631, 170] width 533 height 194
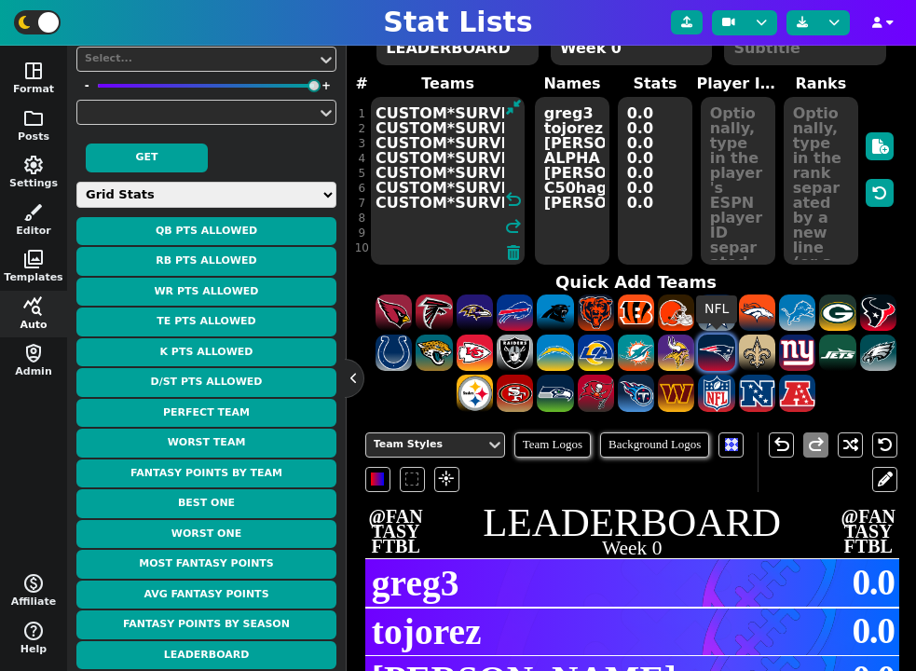
scroll to position [565, 0]
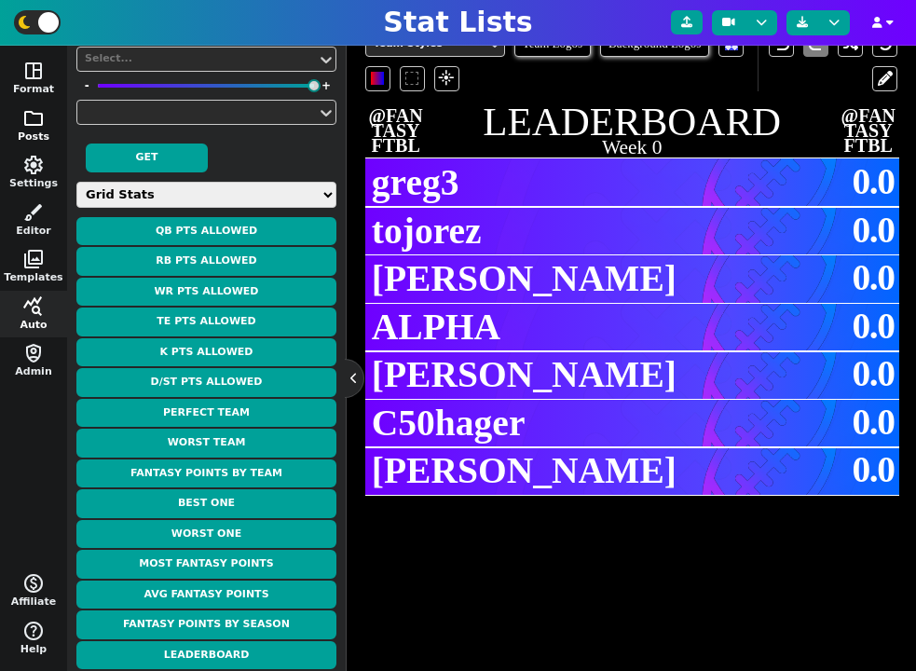
type textarea "CUSTOM*SURVIVE CUSTOM*SURVIVE CUSTOM*SURVIVE CUSTOM*SURVIVE CUSTOM*SURVIVE CUST…"
click at [32, 131] on button "folder Posts" at bounding box center [33, 126] width 67 height 48
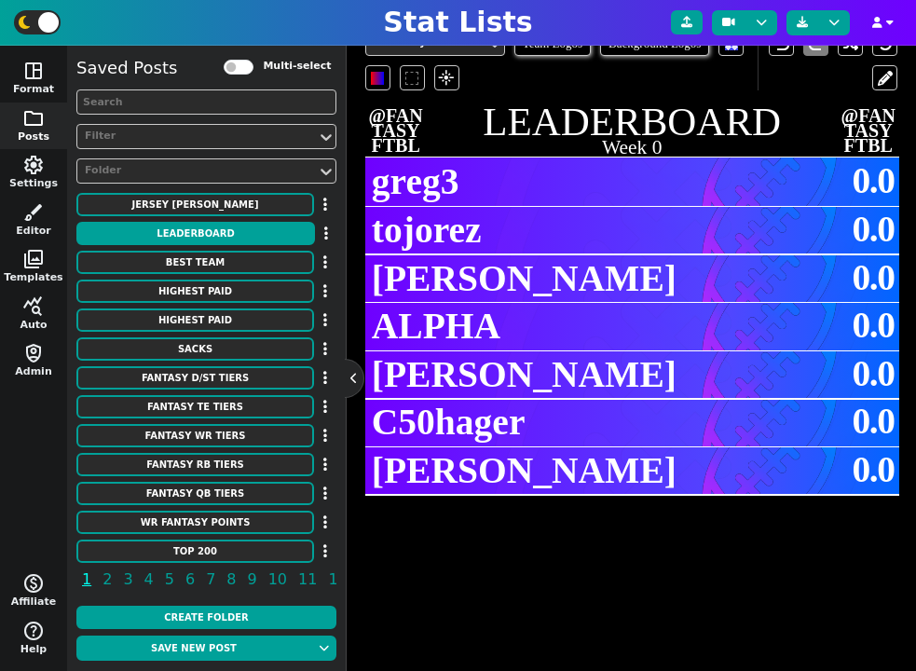
scroll to position [0, 0]
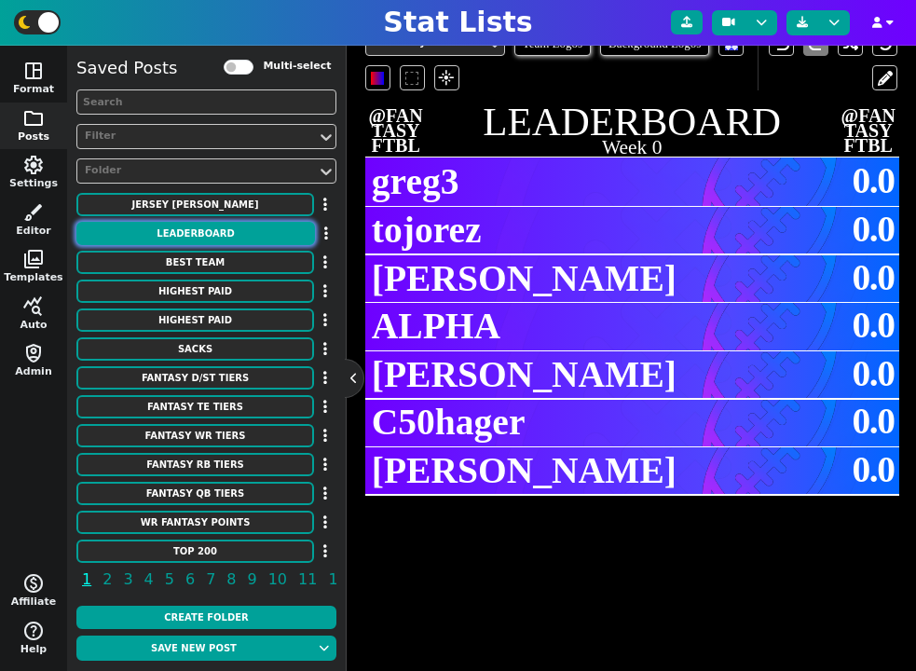
click at [205, 235] on button "Leaderboard" at bounding box center [195, 233] width 239 height 23
type textarea "Leaderboard"
type textarea "Through Week 1"
type textarea "SURVIVE SURVIVE SURVIVE SURVIVE SURVIVE SURVIVE SURVIVE SURVIVE SURVIVE SURVIVE"
type textarea "gmurphy mike jack bob poop basidfia asf mzmw xxo peter"
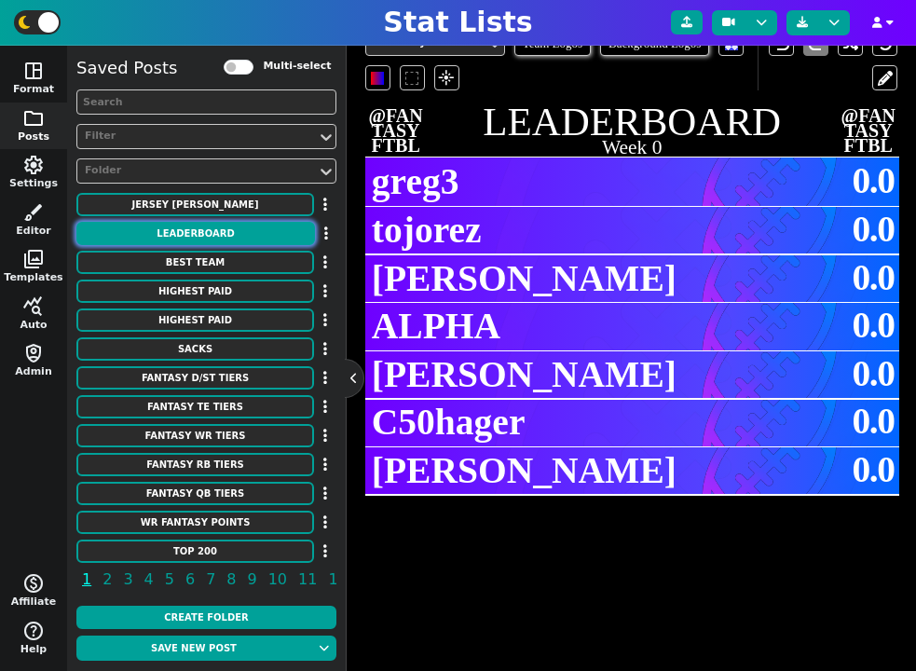
type textarea "123.2 119.2 119.2 119.2 119.2 119.2 119.2 119.2 119.2 119.2"
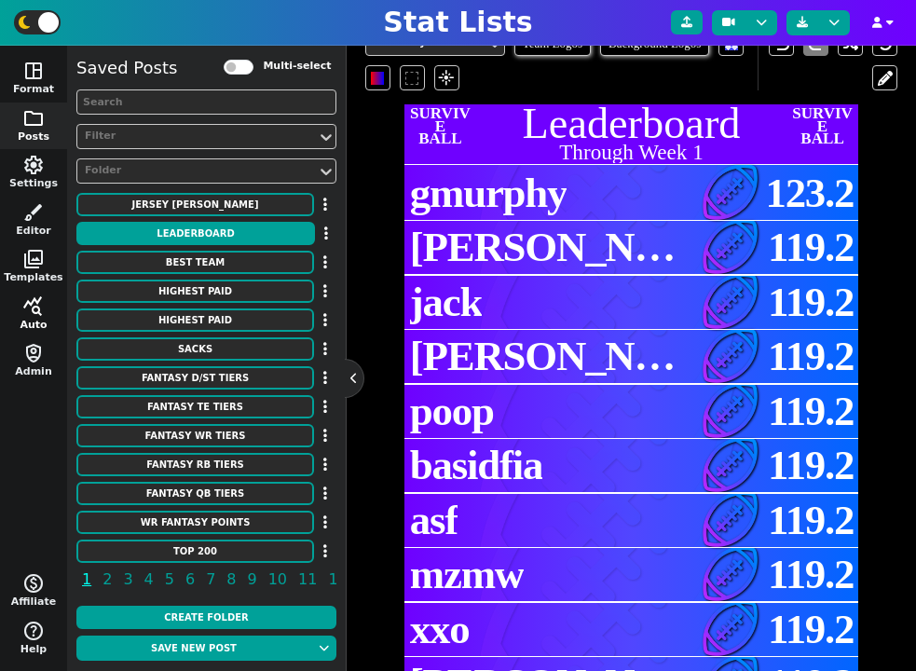
click at [43, 310] on span "query_stats" at bounding box center [33, 306] width 22 height 22
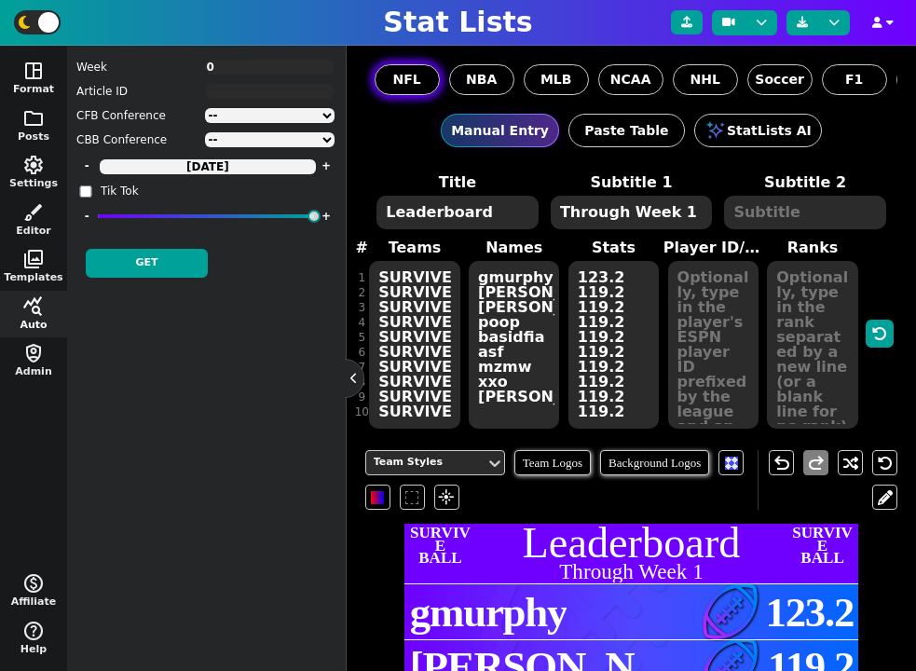
click at [396, 82] on span "NFL" at bounding box center [407, 80] width 28 height 20
click at [0, 0] on input "NFL" at bounding box center [0, 0] width 0 height 0
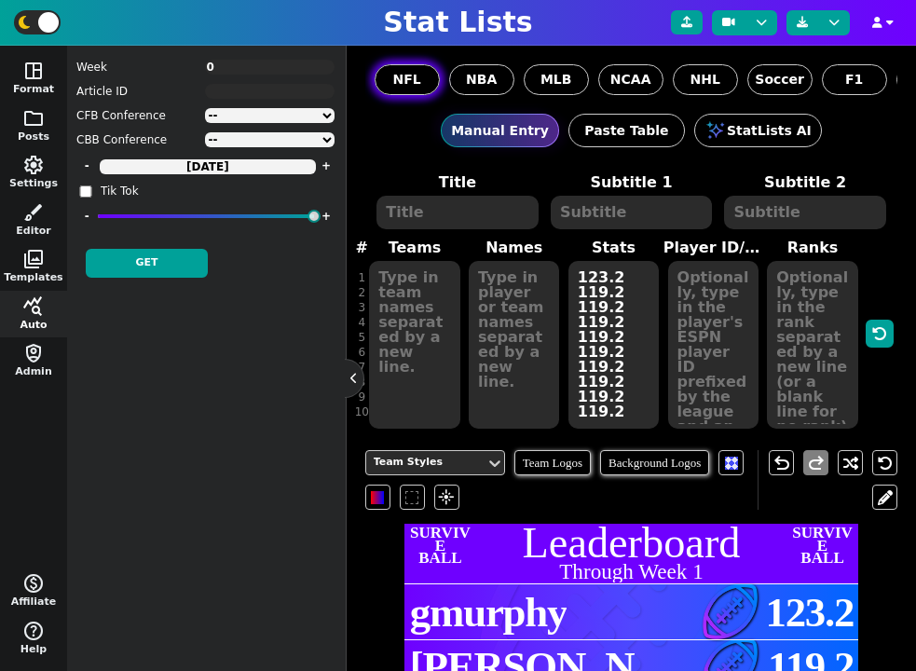
type textarea "1"
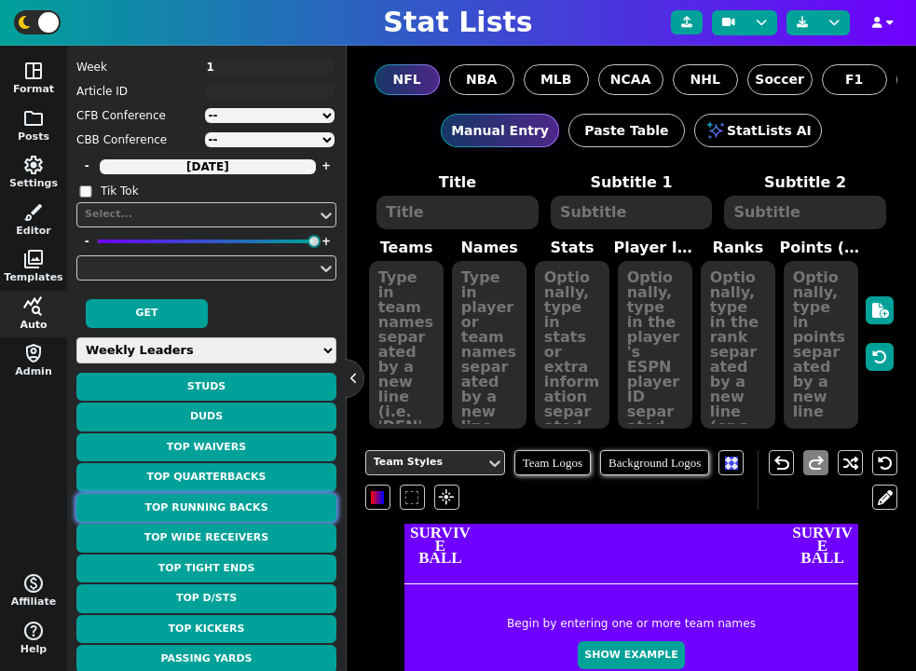
scroll to position [95, 0]
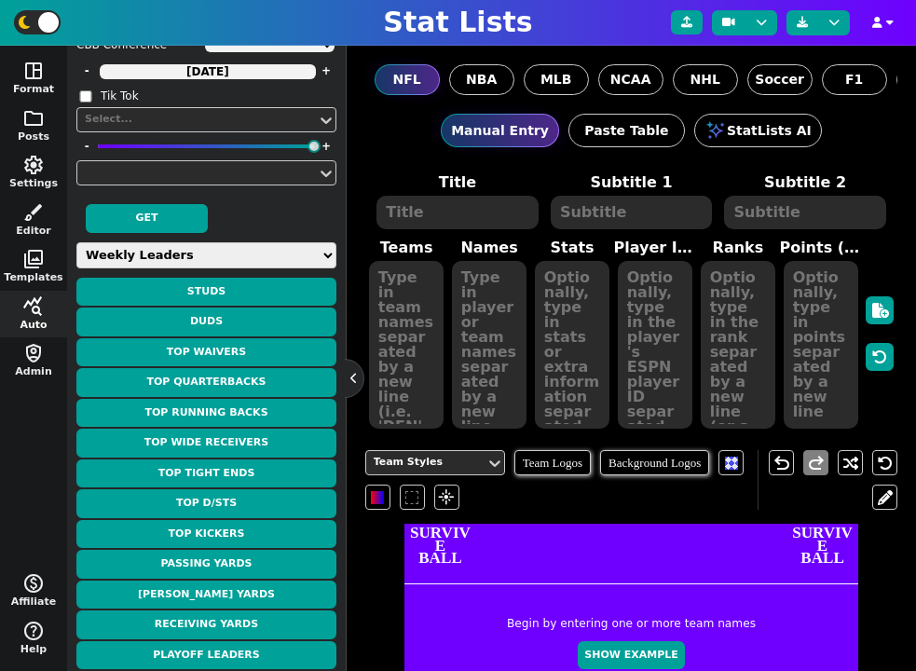
click at [168, 255] on select "Weekly Leaders Slate Leaders QB Stats RB Stats REC Stats IDP Stats Other Stats …" at bounding box center [206, 255] width 260 height 26
select select "gridstats"
click at [76, 242] on select "Weekly Leaders Slate Leaders QB Stats RB Stats REC Stats IDP Stats Other Stats …" at bounding box center [206, 255] width 260 height 26
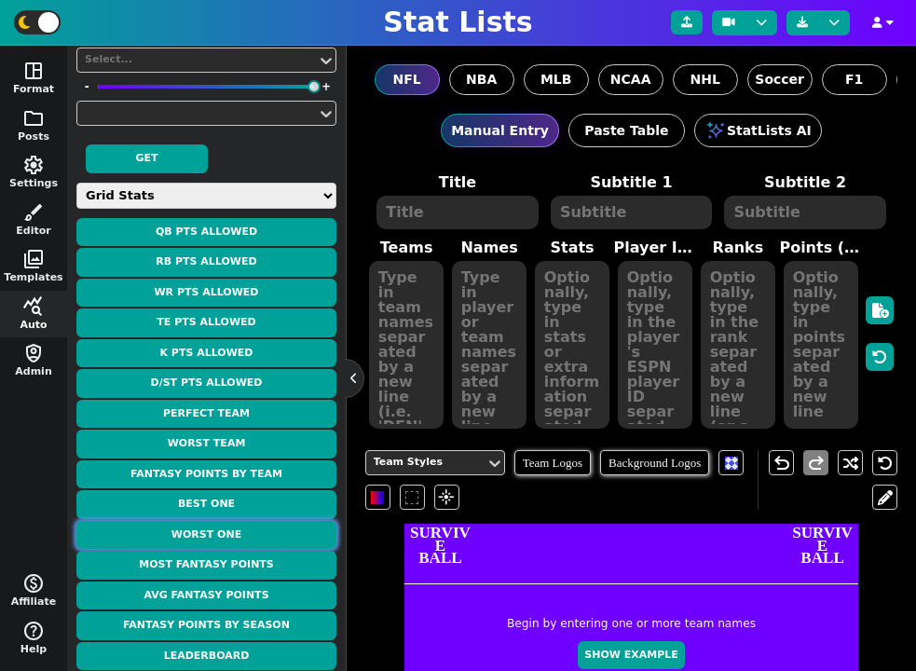
scroll to position [156, 0]
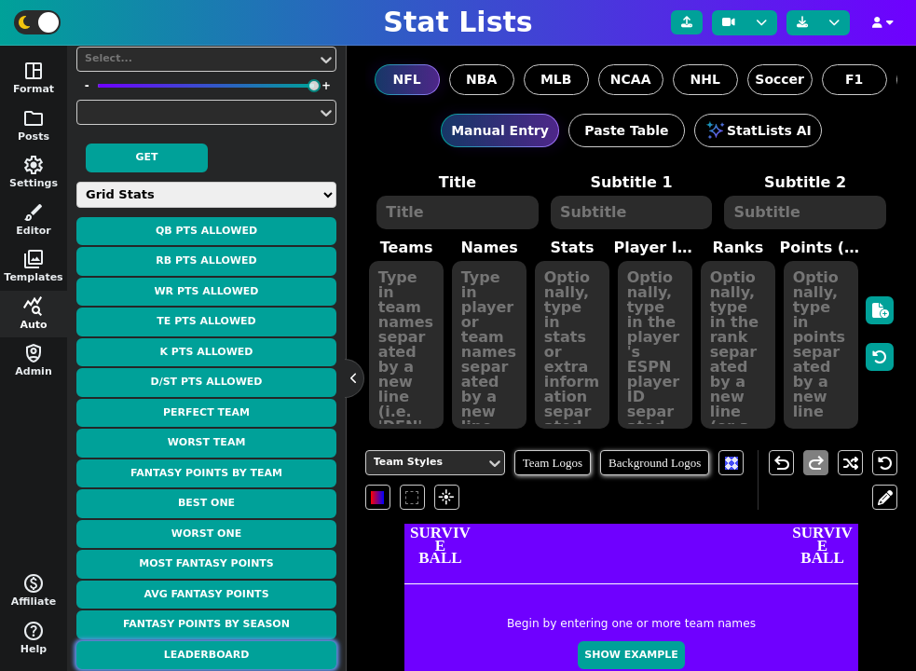
click at [236, 649] on button "Leaderboard" at bounding box center [206, 655] width 260 height 29
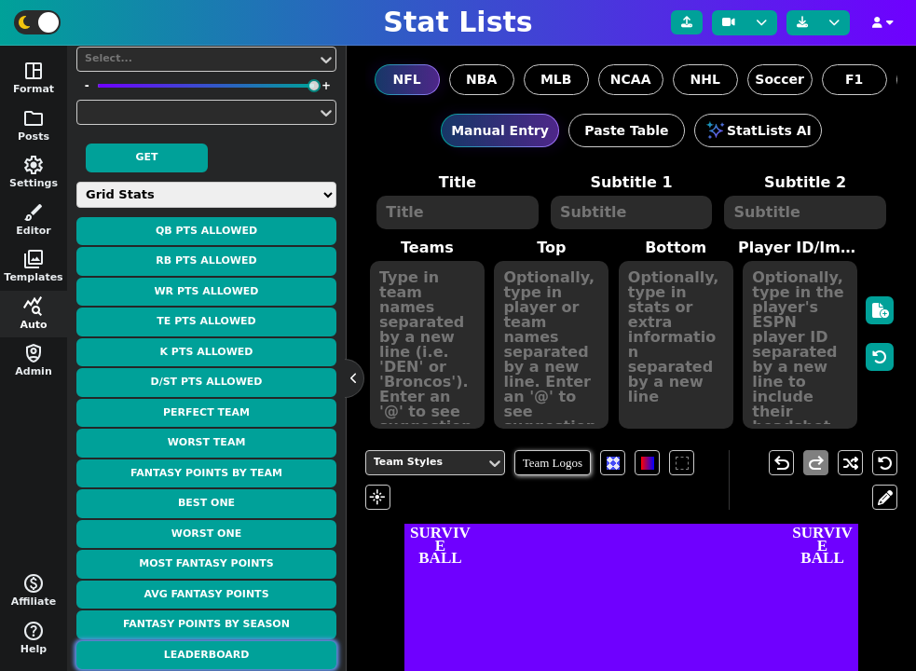
type textarea "LEADERBOARD"
type textarea "Week 0"
type textarea "CUSTOM*SURVIVE CUSTOM*SURVIVE CUSTOM*SURVIVE CUSTOM*SURVIVE CUSTOM*SURVIVE CUST…"
type textarea "greg3 tojorez Mike ALPHA Kirk C50hager greg"
type textarea "0.0 0.0 0.0 0.0 0.0 0.0 0.0"
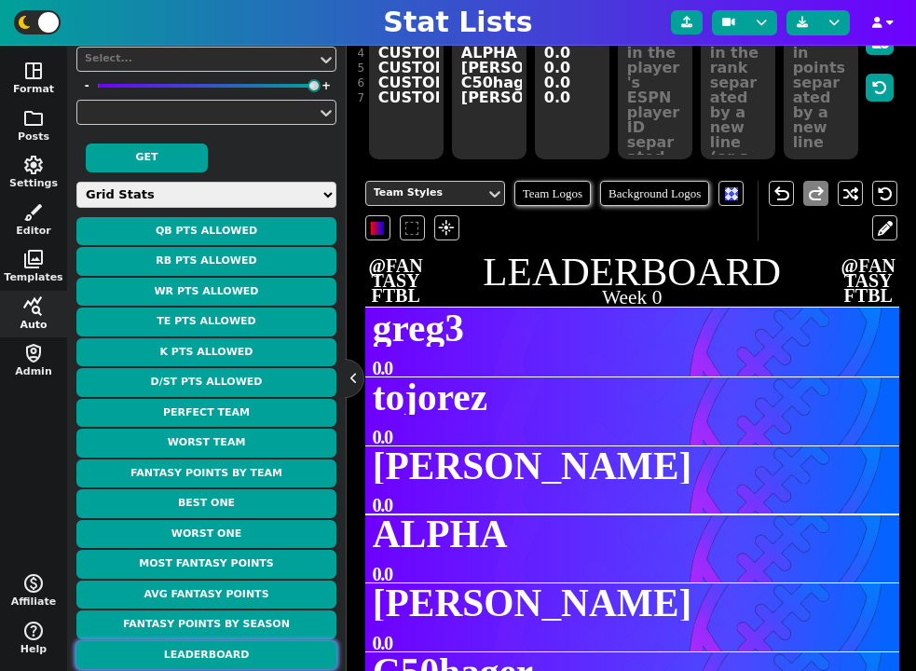
scroll to position [419, 0]
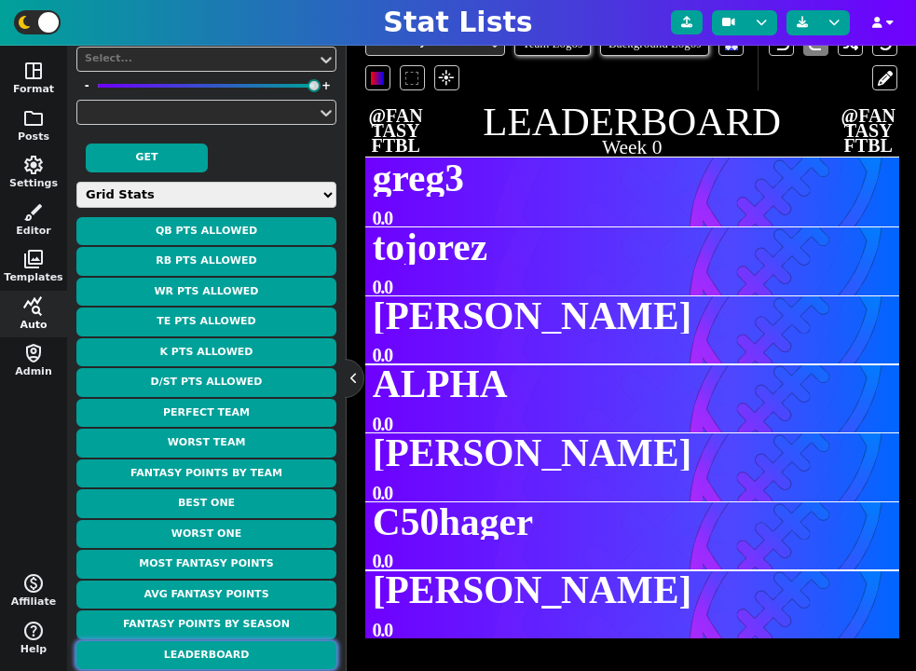
click at [250, 657] on button "Leaderboard" at bounding box center [206, 655] width 260 height 29
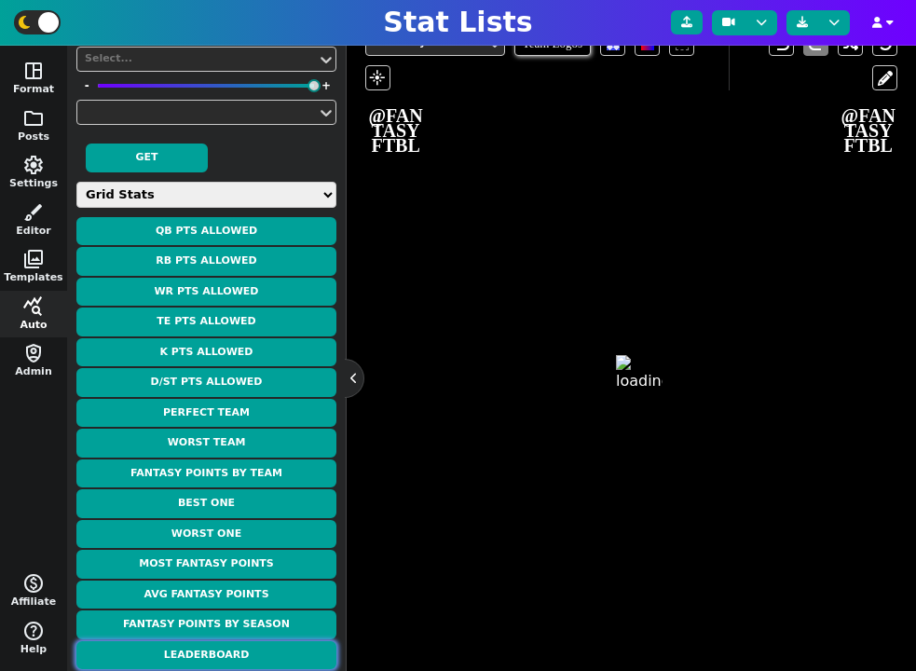
type textarea "LEADERBOARD"
type textarea "Week 0"
type textarea "CUSTOM*SURVIVE CUSTOM*SURVIVE CUSTOM*SURVIVE CUSTOM*SURVIVE CUSTOM*SURVIVE CUST…"
type textarea "greg3 tojorez Mike ALPHA Kirk C50hager greg"
type textarea "0.0 0.0 0.0 0.0 0.0 0.0 0.0"
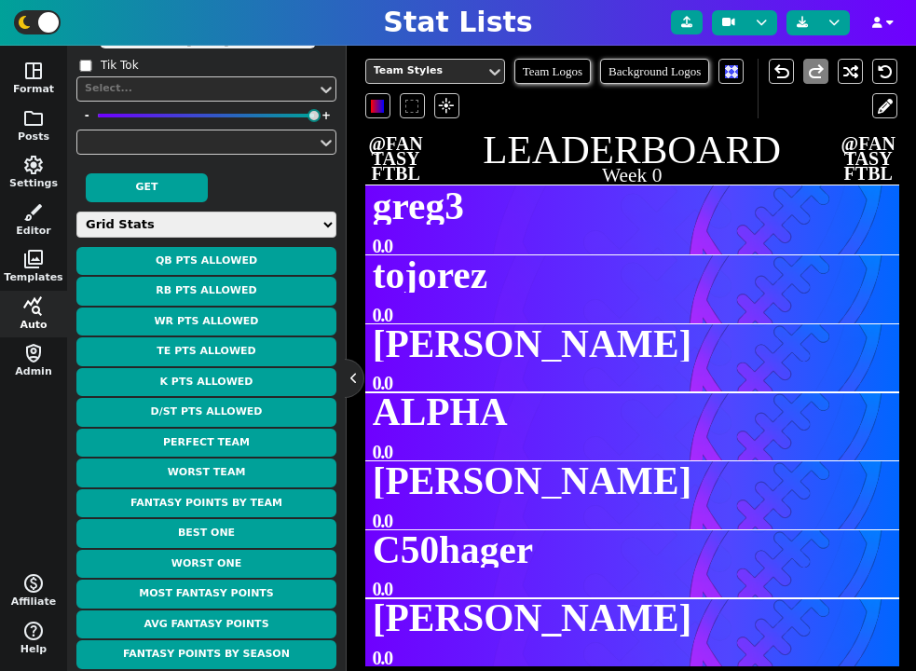
scroll to position [125, 0]
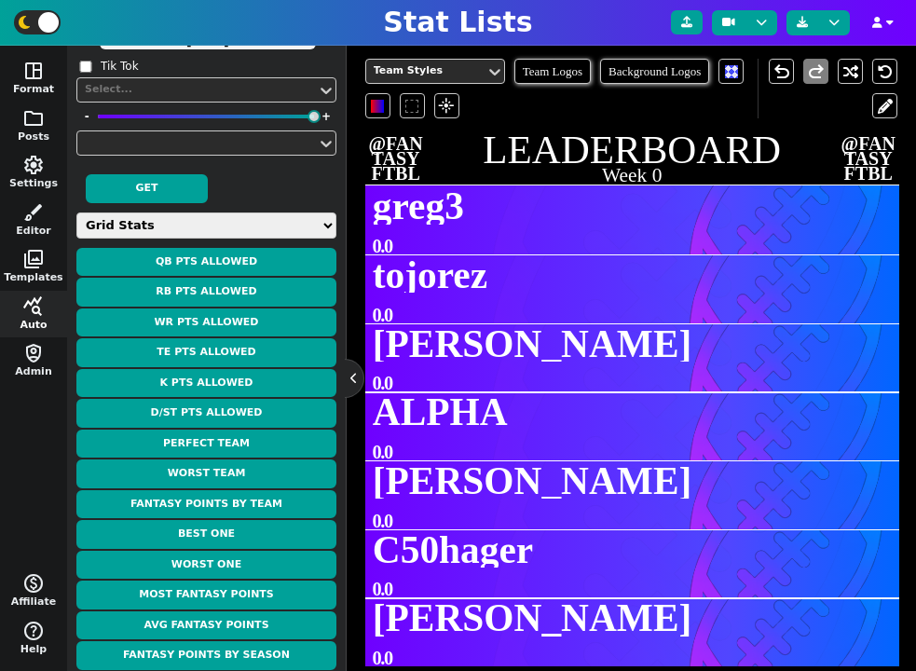
click at [173, 215] on select "Weekly Leaders Slate Leaders QB Stats RB Stats REC Stats IDP Stats Other Stats …" at bounding box center [206, 225] width 260 height 26
select select "surviveball"
click at [76, 239] on select "Weekly Leaders Slate Leaders QB Stats RB Stats REC Stats IDP Stats Other Stats …" at bounding box center [206, 225] width 260 height 26
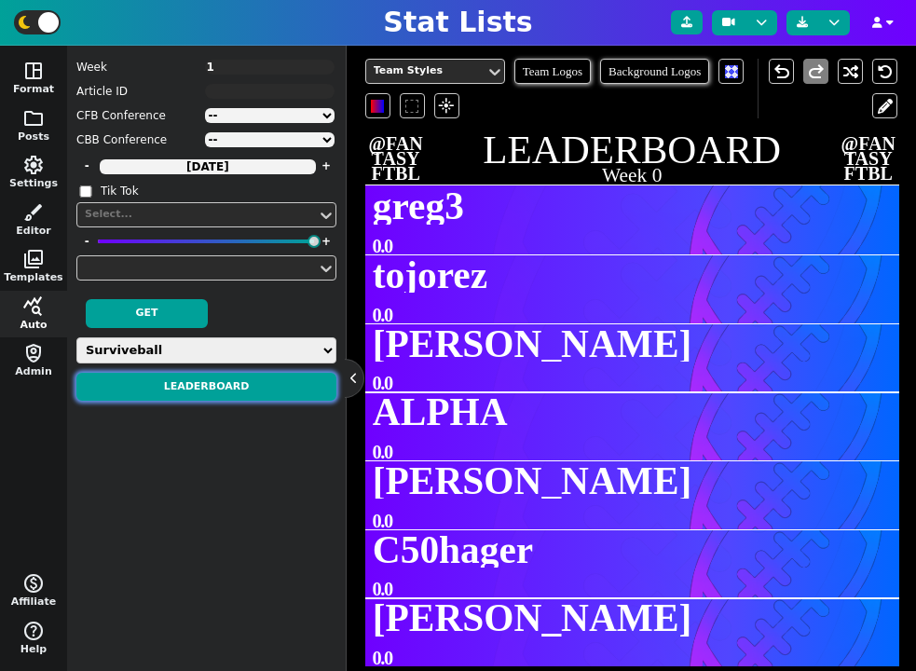
click at [224, 385] on button "Leaderboard" at bounding box center [206, 387] width 260 height 29
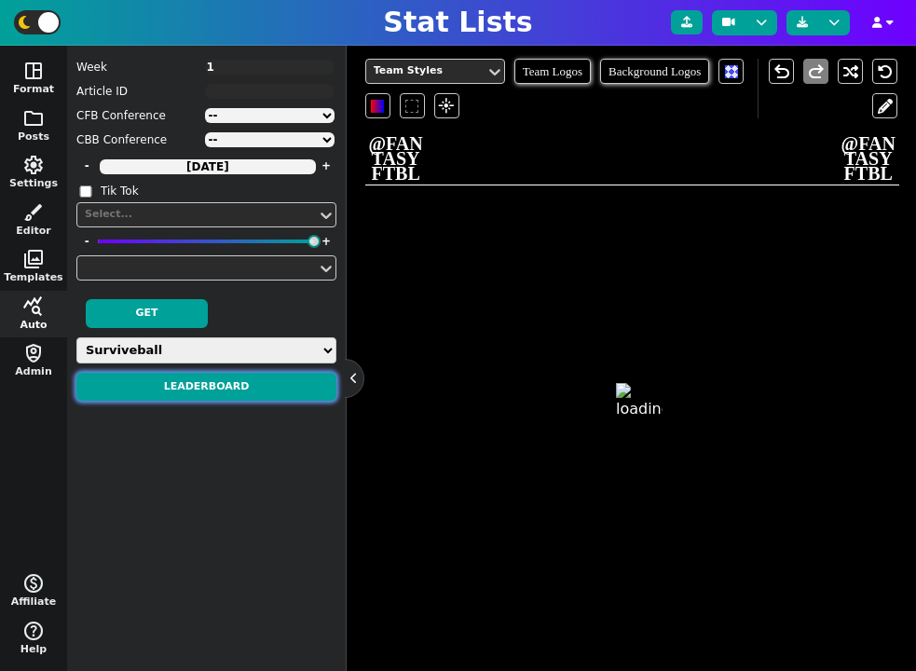
type textarea "LEADERBOARD"
type textarea "Week 1"
type textarea "CUSTOM*SURVIVE CUSTOM*SURVIVE CUSTOM*SURVIVE CUSTOM*SURVIVE CUSTOM*SURVIVE CUST…"
type textarea "greg3 tojorez Mike ALPHA Kirk C50hager greg"
type textarea "0.0 0.0 0.0 0.0 0.0 0.0 0.0"
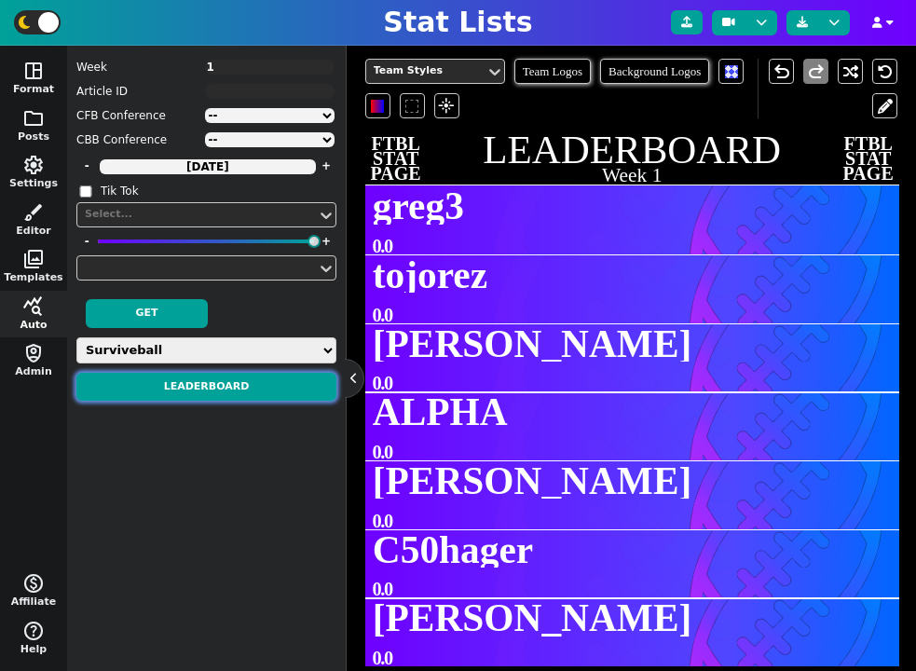
scroll to position [419, 0]
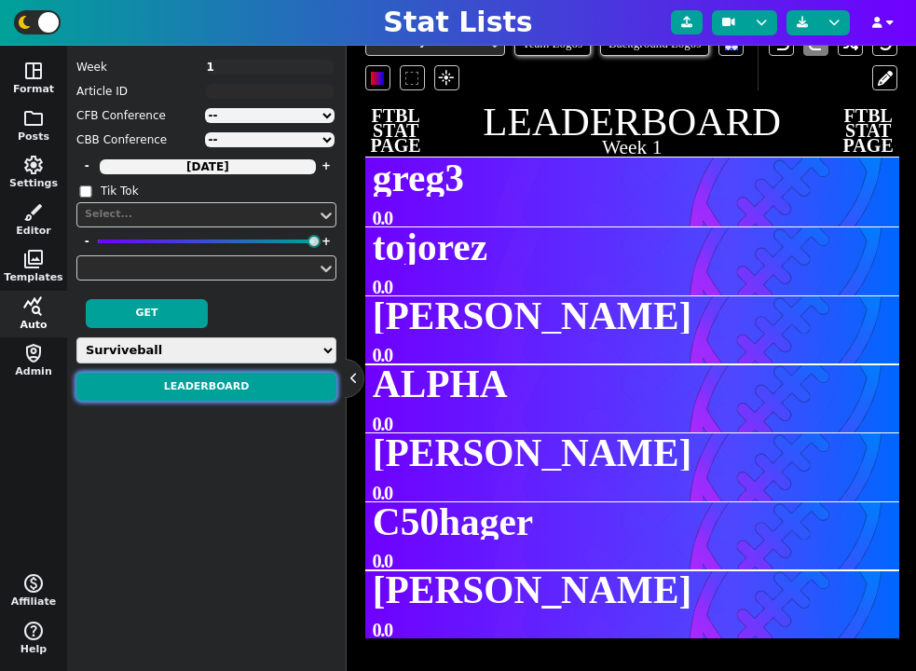
click at [235, 391] on button "Leaderboard" at bounding box center [206, 387] width 260 height 29
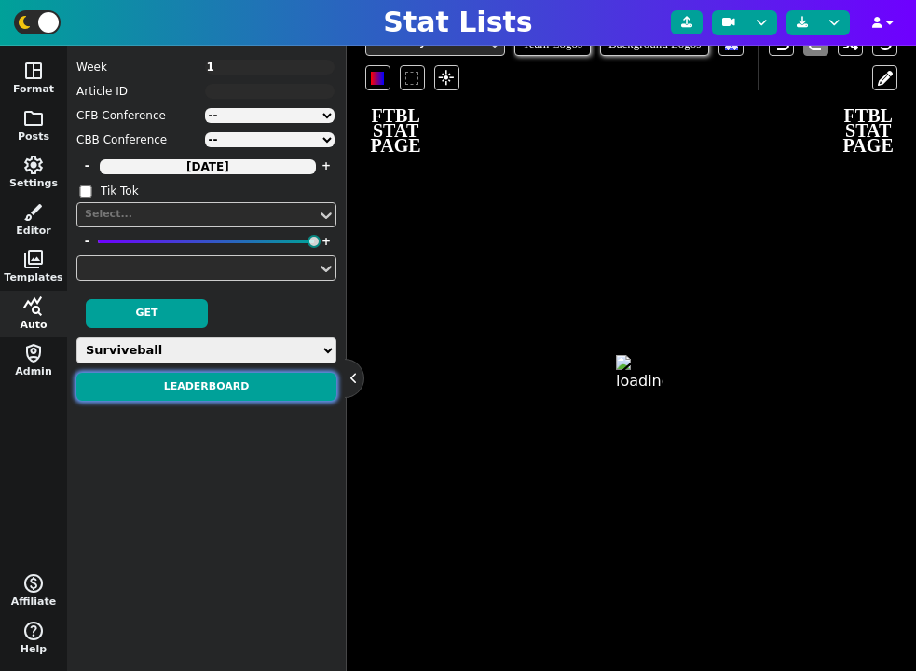
type textarea "LEADERBOARD"
type textarea "Week 1"
type textarea "CUSTOM*SURVIVE CUSTOM*SURVIVE CUSTOM*SURVIVE CUSTOM*SURVIVE CUSTOM*SURVIVE CUST…"
type textarea "greg3 tojorez Mike ALPHA Kirk C50hager greg"
type textarea "0.0 0.0 0.0 0.0 0.0 0.0 0.0"
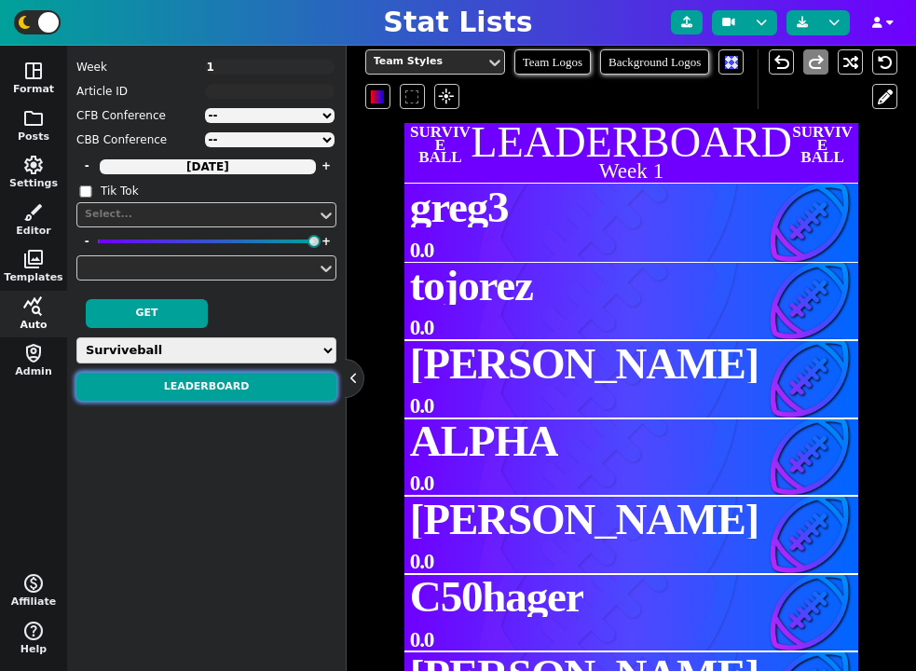
scroll to position [426, 0]
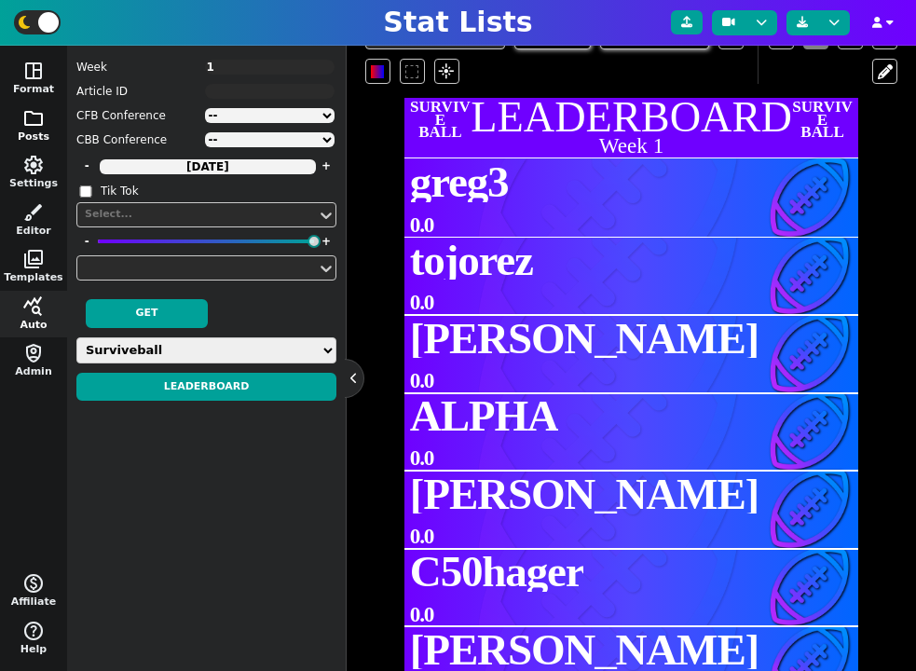
click at [42, 111] on span "folder" at bounding box center [33, 118] width 22 height 22
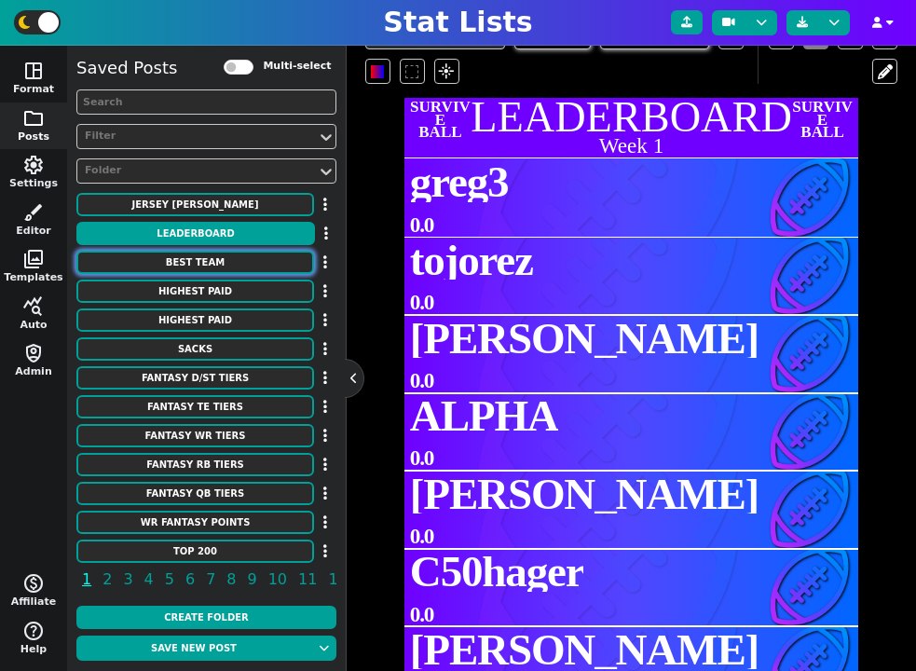
click at [258, 256] on button "Best Team" at bounding box center [195, 262] width 238 height 23
type textarea "Best Team"
type textarea "Week 1 - By GMURPH - 153.4 PTS"
type textarea "BUF BAL PHI CIN MIN SF DEN DEN PIT"
type textarea "QB $$ 20.1 RB1 $$ 19.9 RB2 $$ 19.9 WR1 $$ 19.9 WR2 $$ 19.9 TE $$ 19.9 FLEX $$ 1…"
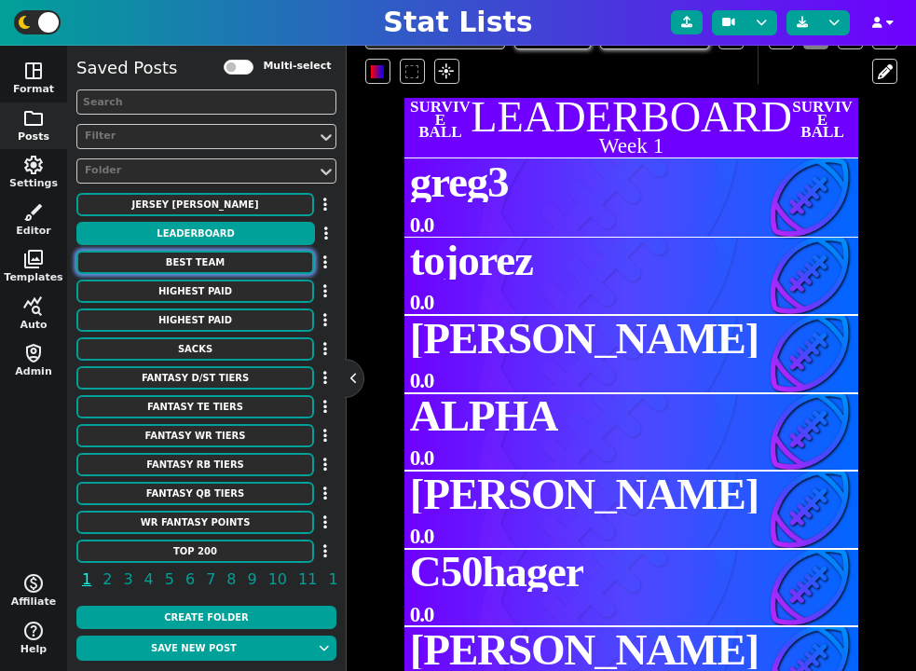
type textarea "Josh Allen Derrick Henry Saquon Barkley Ja'Marr Chase Justin Jefferson George K…"
type textarea "3918298 3043078 3929630 4362628 4262921 3040151 3128429 17372"
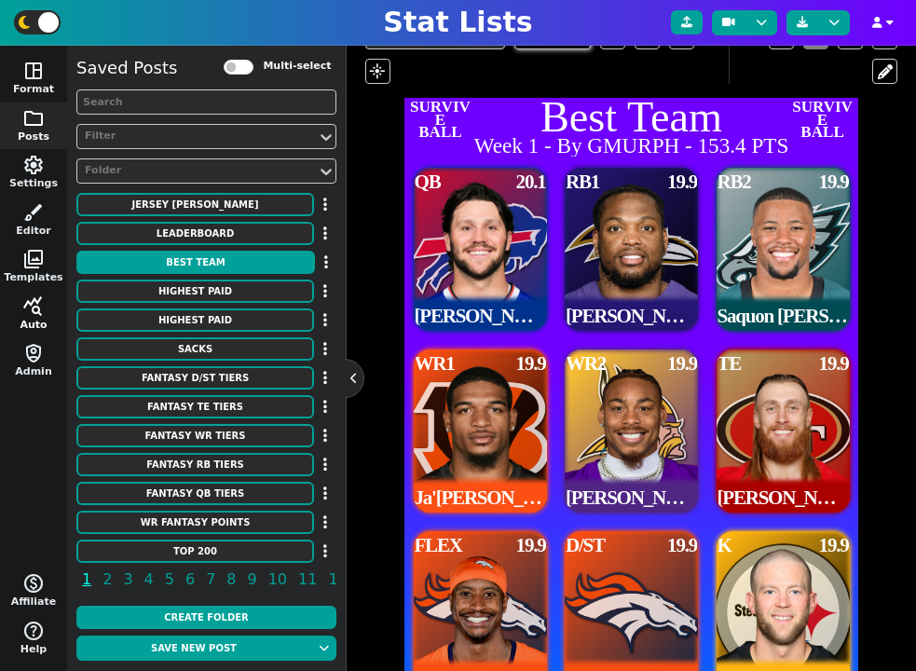
click at [30, 306] on span "query_stats" at bounding box center [33, 306] width 22 height 22
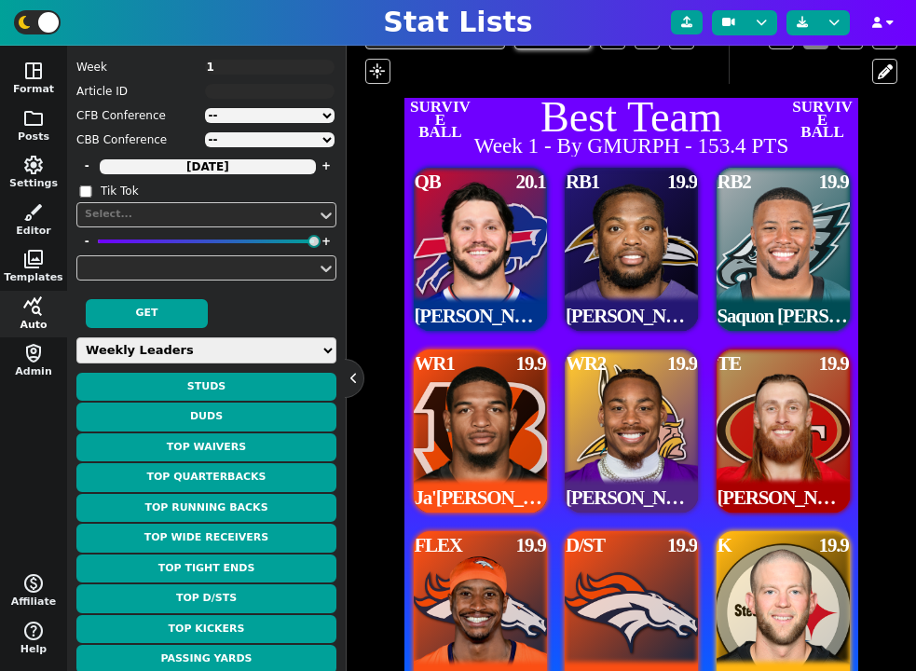
click at [254, 350] on select "Weekly Leaders Slate Leaders QB Stats RB Stats REC Stats IDP Stats Other Stats …" at bounding box center [206, 350] width 260 height 26
select select "surviveball"
click at [76, 337] on select "Weekly Leaders Slate Leaders QB Stats RB Stats REC Stats IDP Stats Other Stats …" at bounding box center [206, 350] width 260 height 26
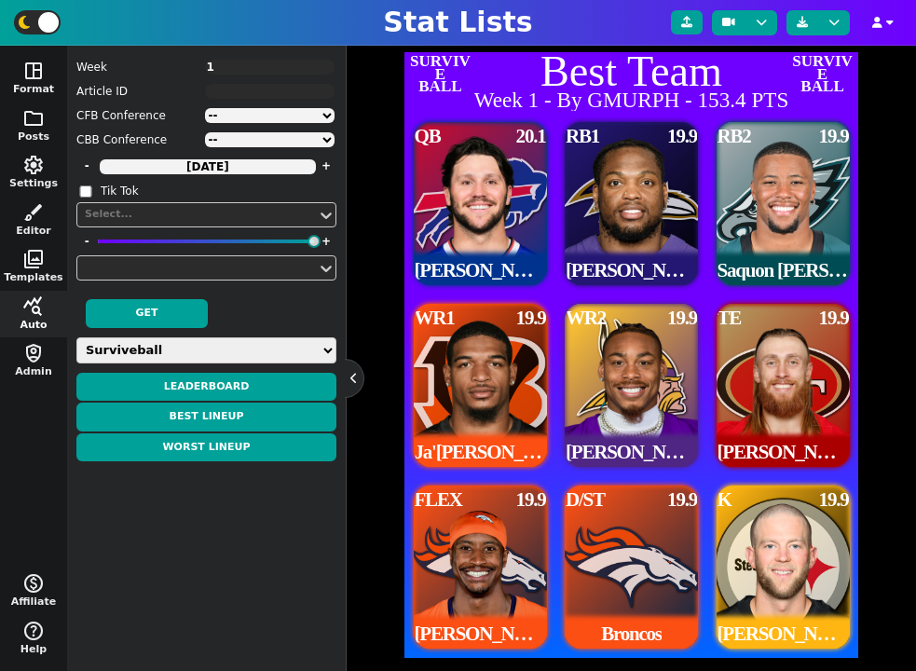
scroll to position [468, 0]
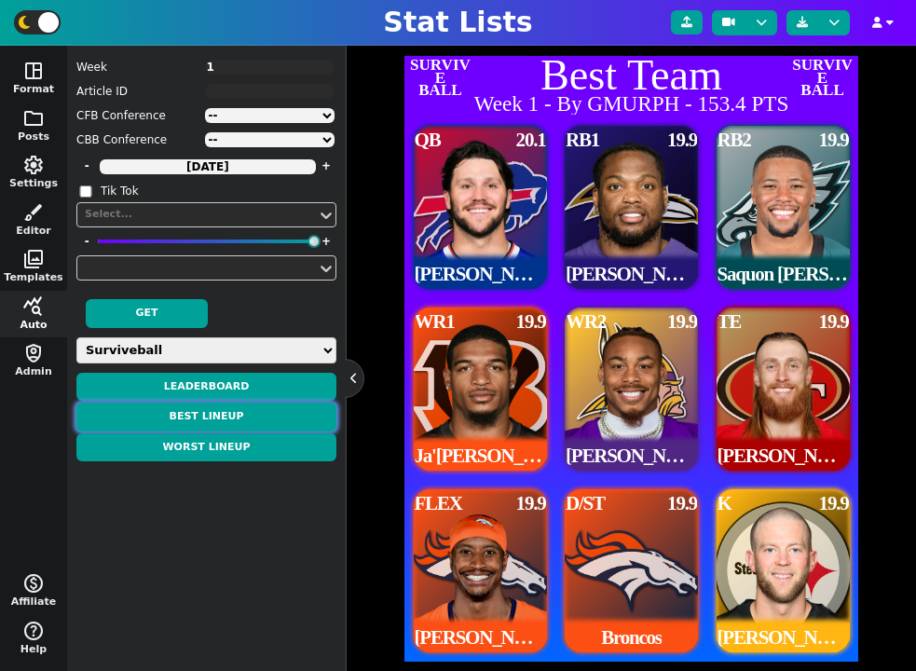
click at [226, 423] on button "Best Lineup" at bounding box center [206, 417] width 260 height 29
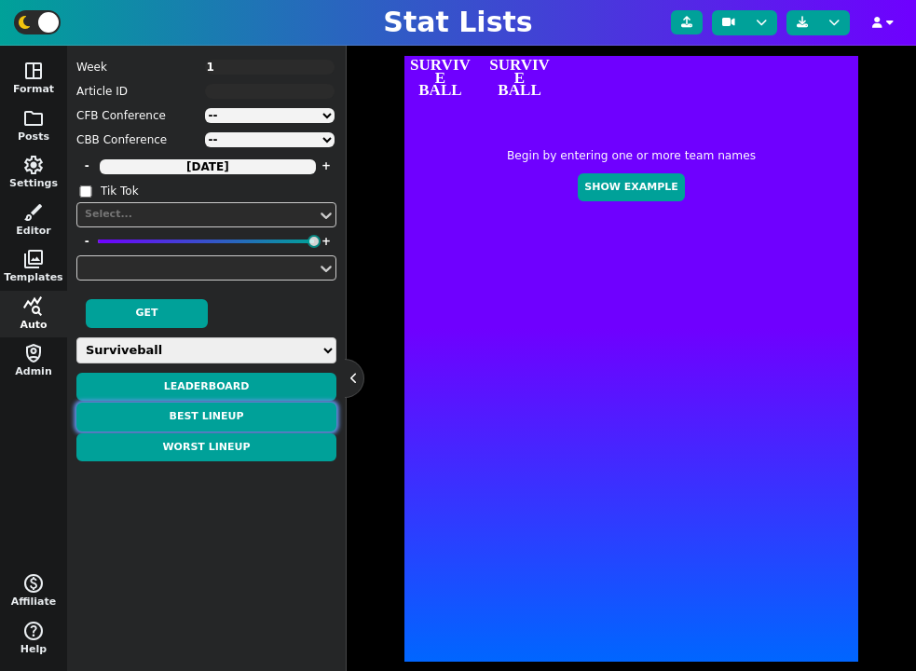
click at [263, 412] on button "Best Lineup" at bounding box center [206, 417] width 260 height 29
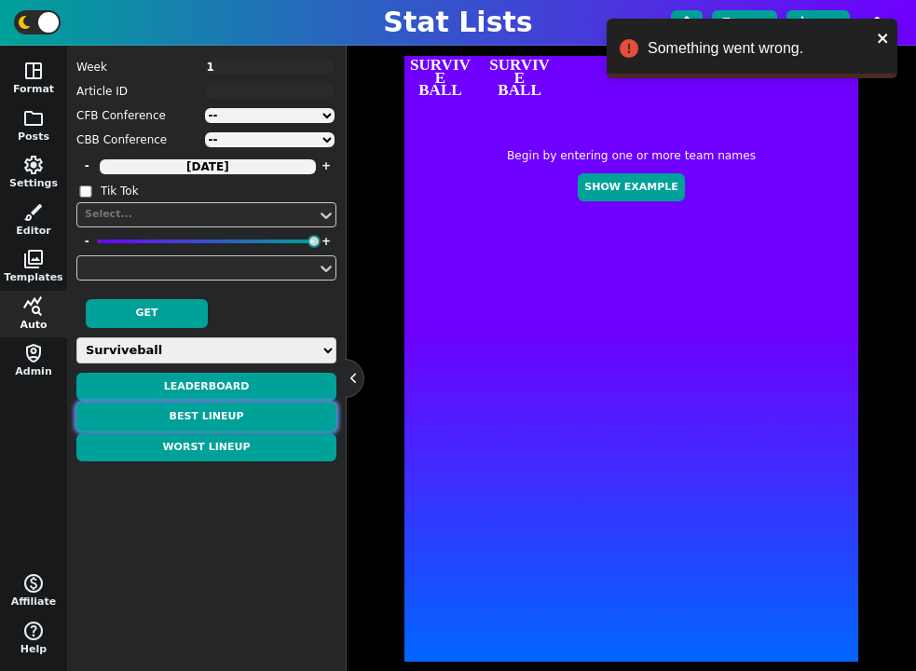
click at [239, 420] on button "Best Lineup" at bounding box center [206, 417] width 260 height 29
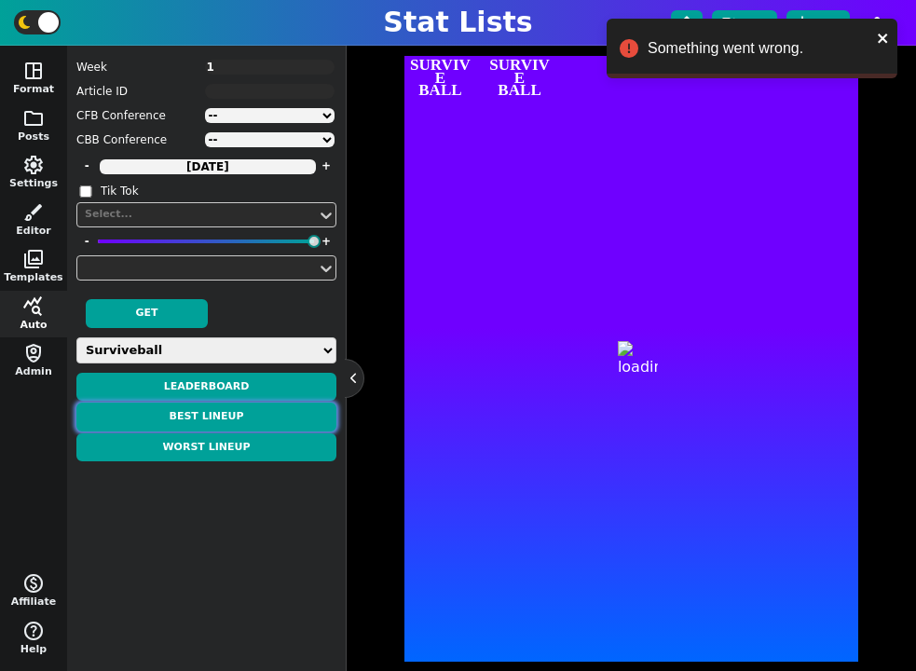
type textarea "BEST LINEUP"
type textarea "Week 1"
type textarea "CUSTOM*SURVIVE"
type textarea "greg3"
type textarea "0.0"
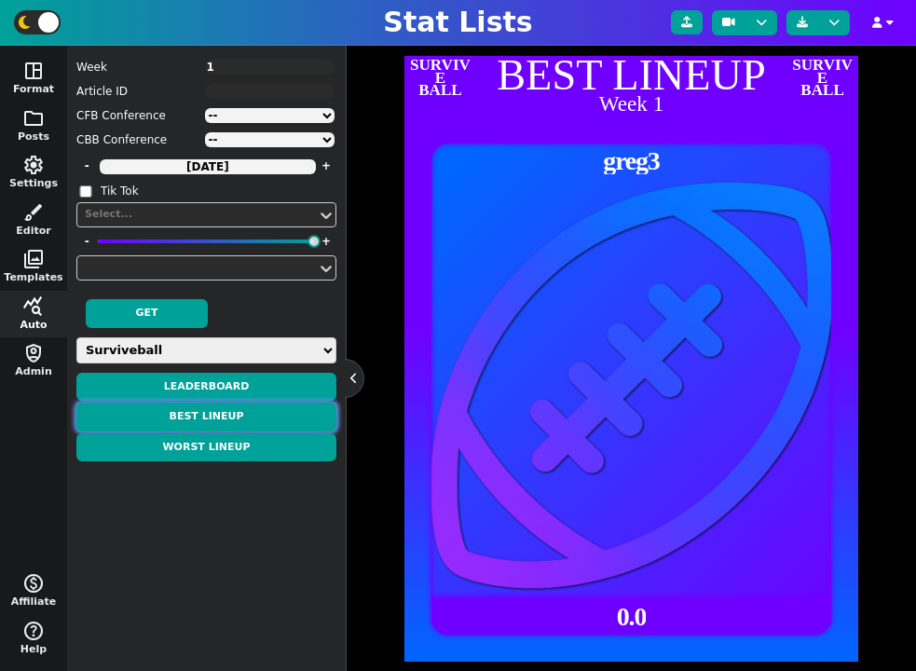
click at [198, 418] on button "Best Lineup" at bounding box center [206, 417] width 260 height 29
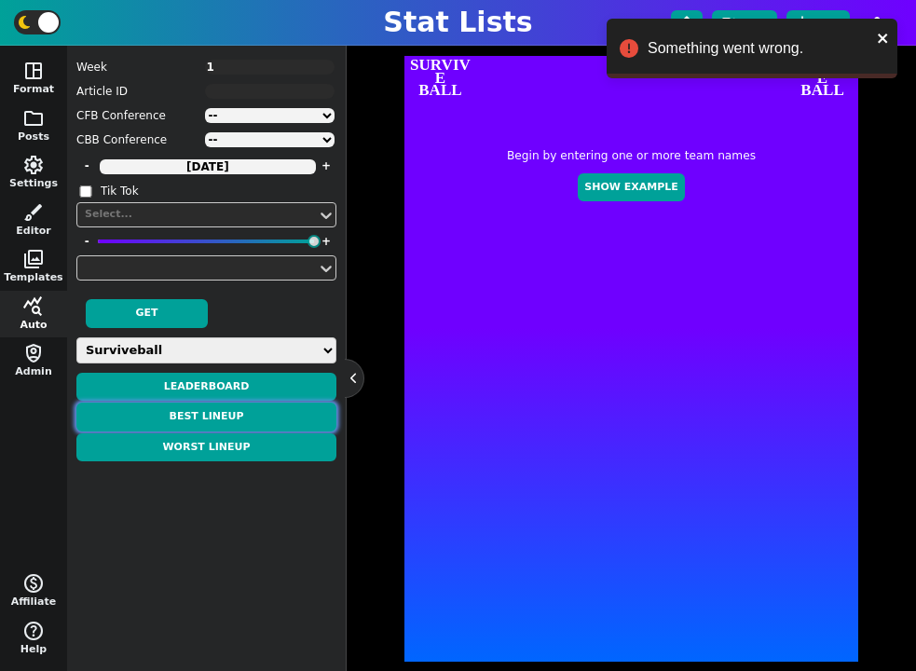
click at [270, 423] on button "Best Lineup" at bounding box center [206, 417] width 260 height 29
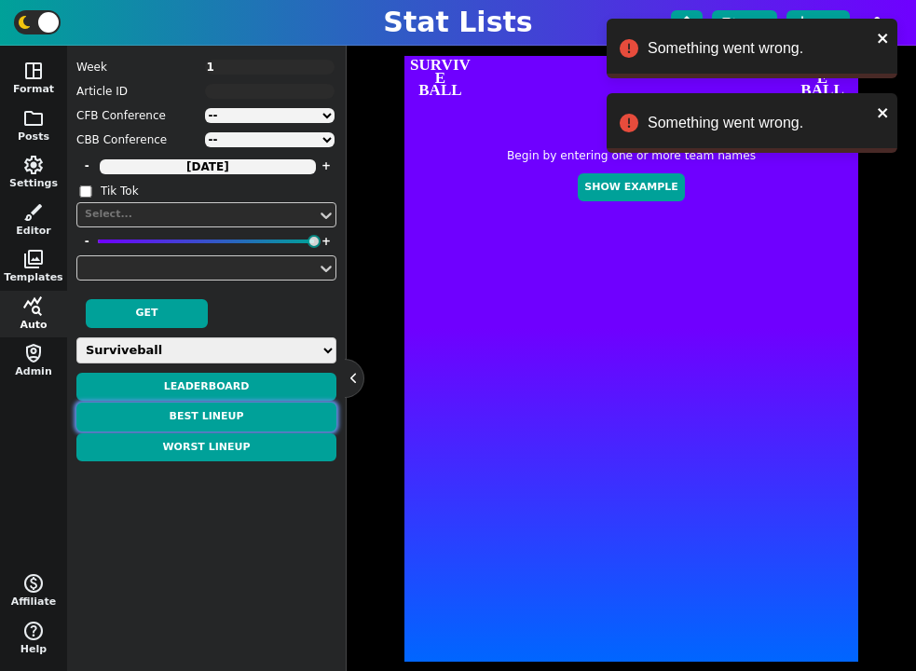
click at [245, 420] on button "Best Lineup" at bounding box center [206, 417] width 260 height 29
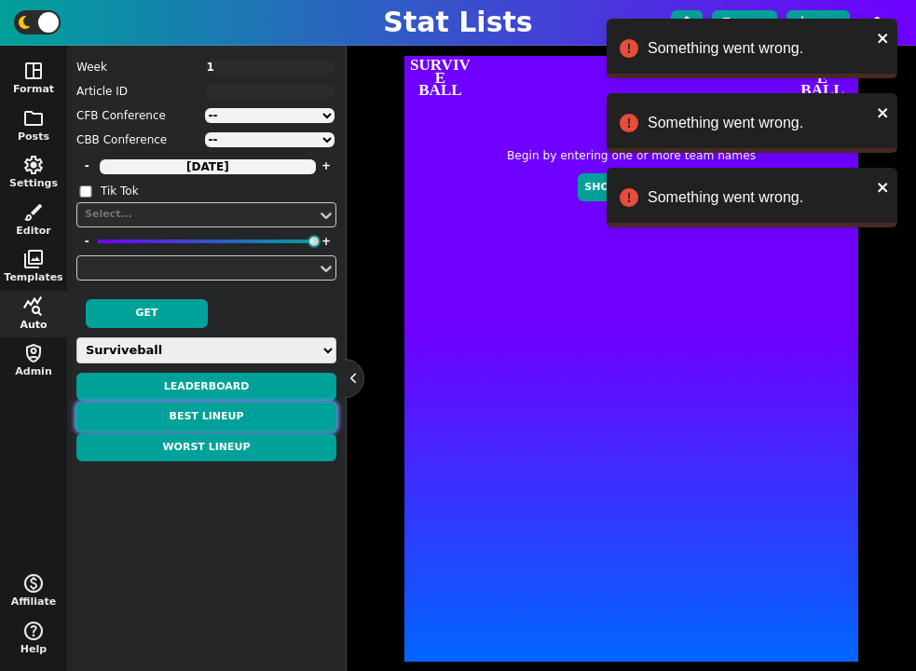
click at [239, 411] on button "Best Lineup" at bounding box center [206, 417] width 260 height 29
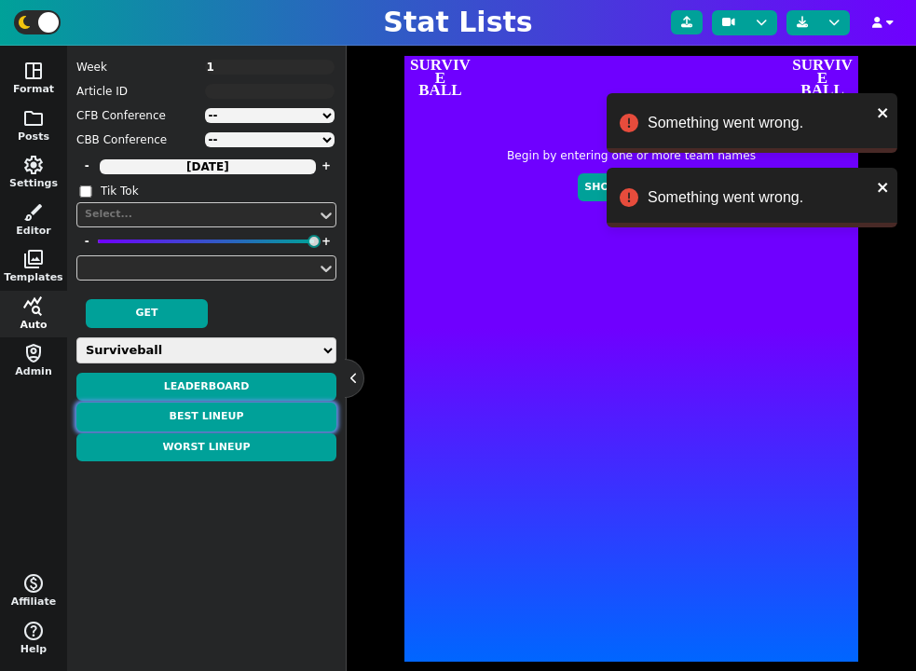
click at [266, 416] on button "Best Lineup" at bounding box center [206, 417] width 260 height 29
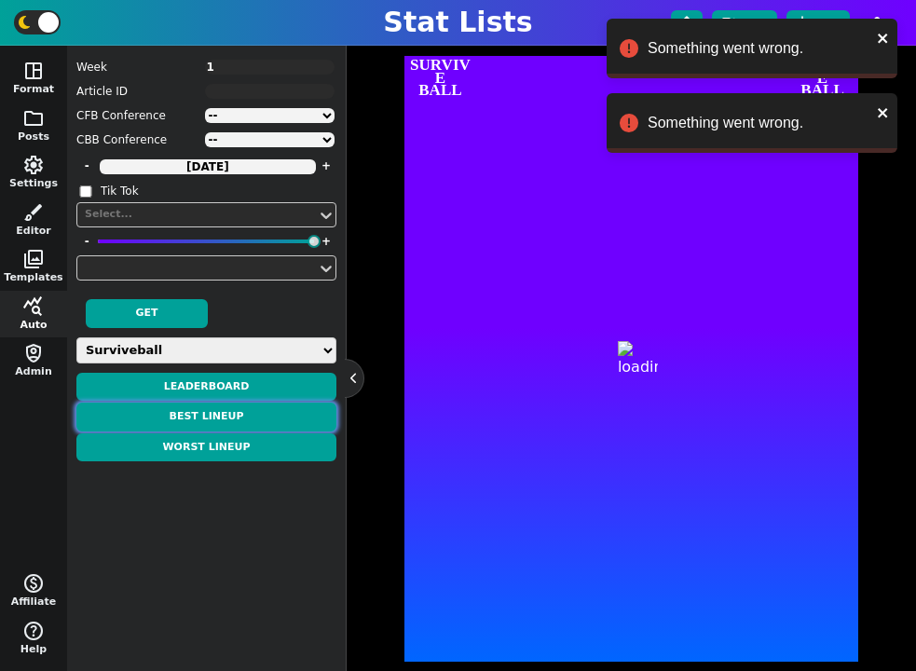
type textarea "BEST LINEUP"
type textarea "Week 1"
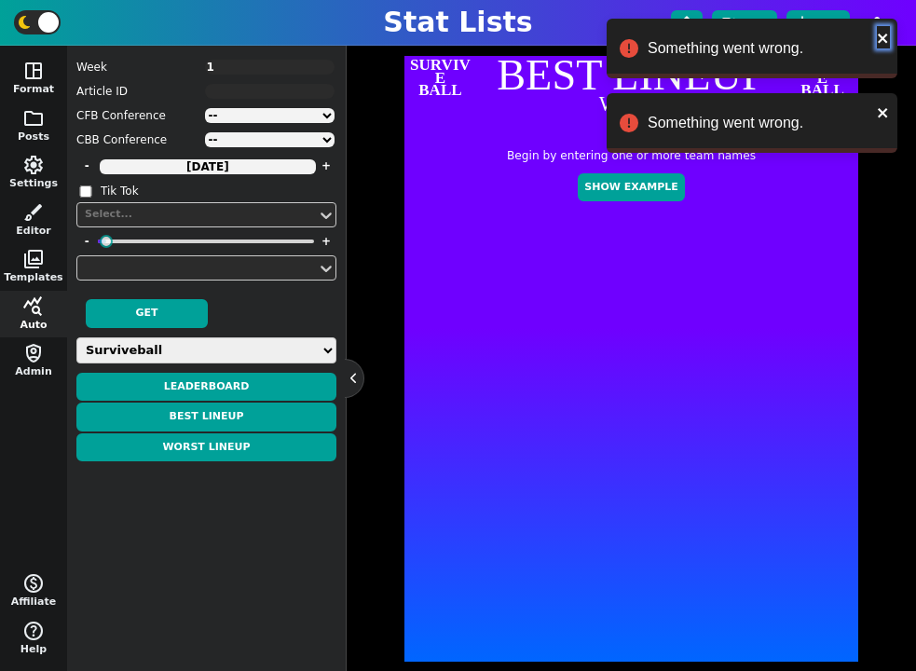
click at [881, 38] on icon "close" at bounding box center [882, 38] width 9 height 9
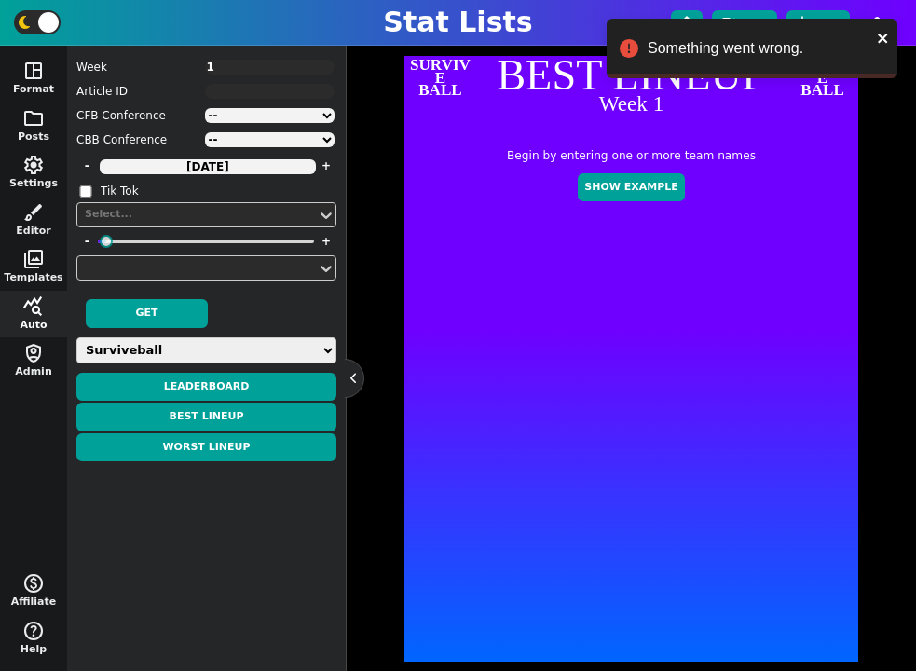
click at [884, 110] on div "Team Styles Team Logos flare undo redo SURVIVE BALL BEST LINEUP Week 1 SURVIVE …" at bounding box center [631, 314] width 533 height 693
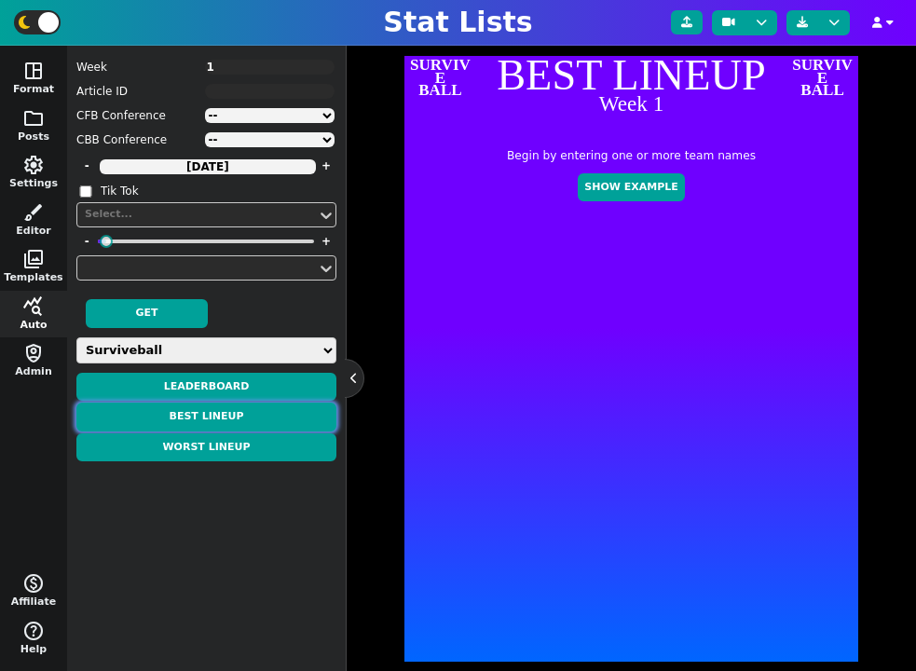
click at [247, 418] on button "Best Lineup" at bounding box center [206, 417] width 260 height 29
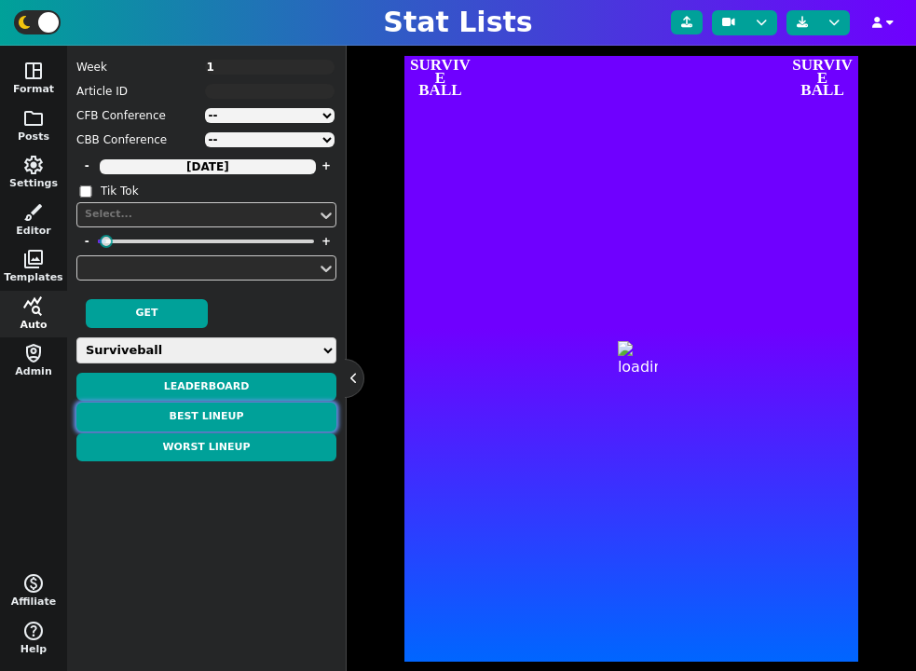
type textarea "BEST LINEUP"
type textarea "Week 1"
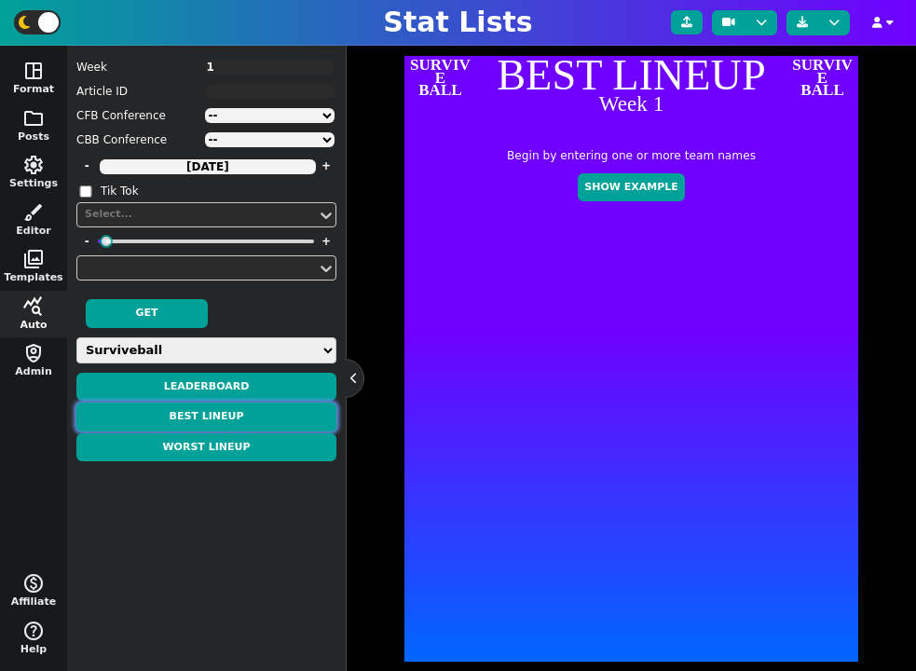
click at [260, 407] on button "Best Lineup" at bounding box center [206, 417] width 260 height 29
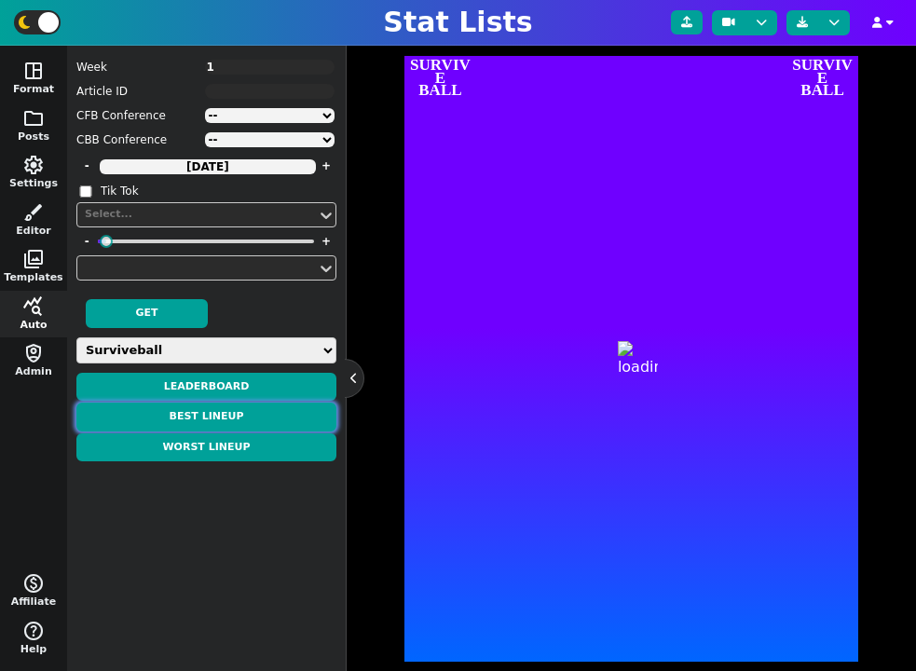
type textarea "BEST LINEUP"
type textarea "Week 1"
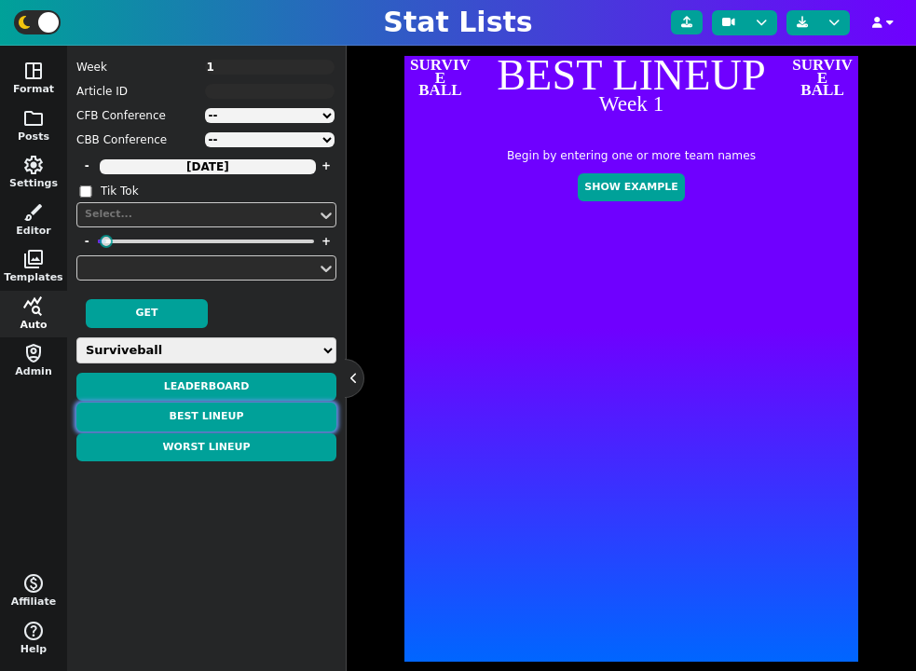
click at [259, 422] on button "Best Lineup" at bounding box center [206, 417] width 260 height 29
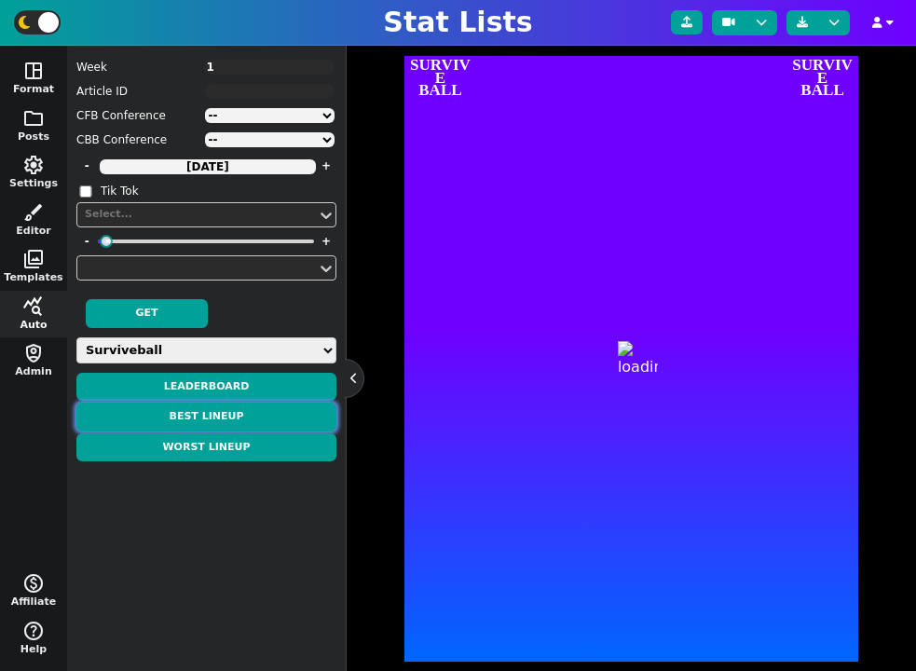
type textarea "BEST LINEUP"
type textarea "Week 1"
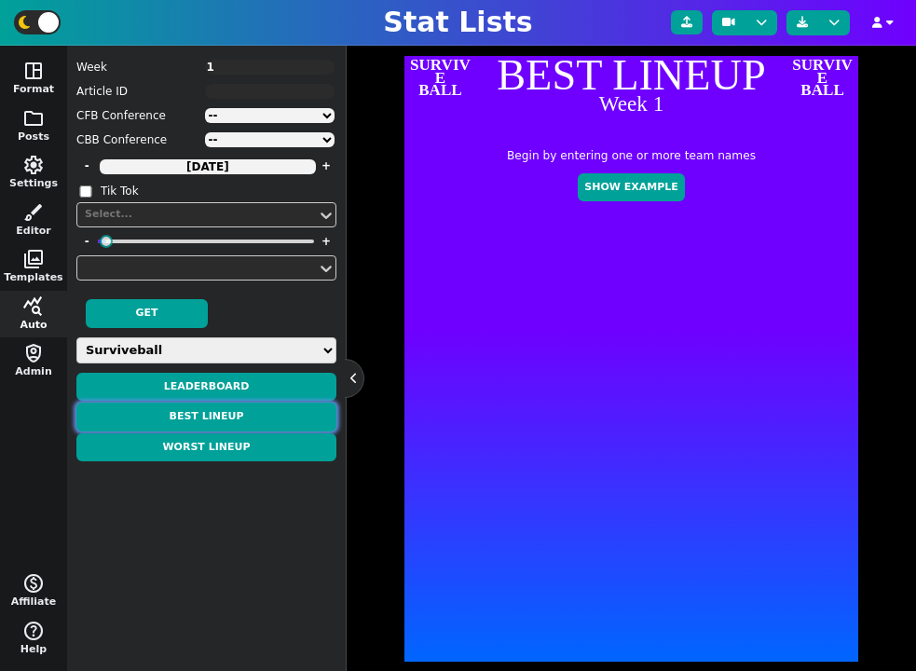
click at [240, 414] on button "Best Lineup" at bounding box center [206, 417] width 260 height 29
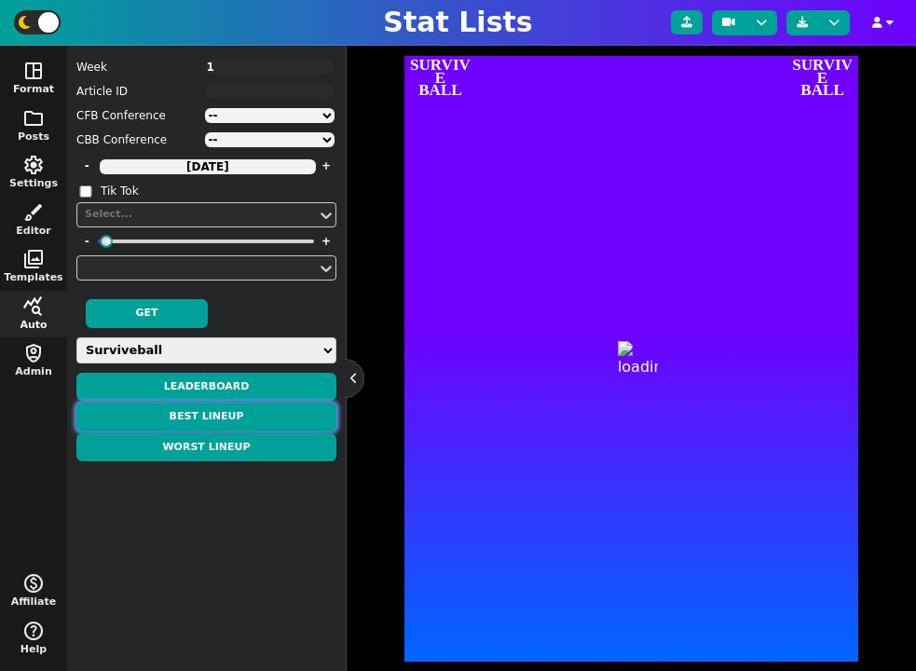
type textarea "BEST LINEUP"
type textarea "Week 1"
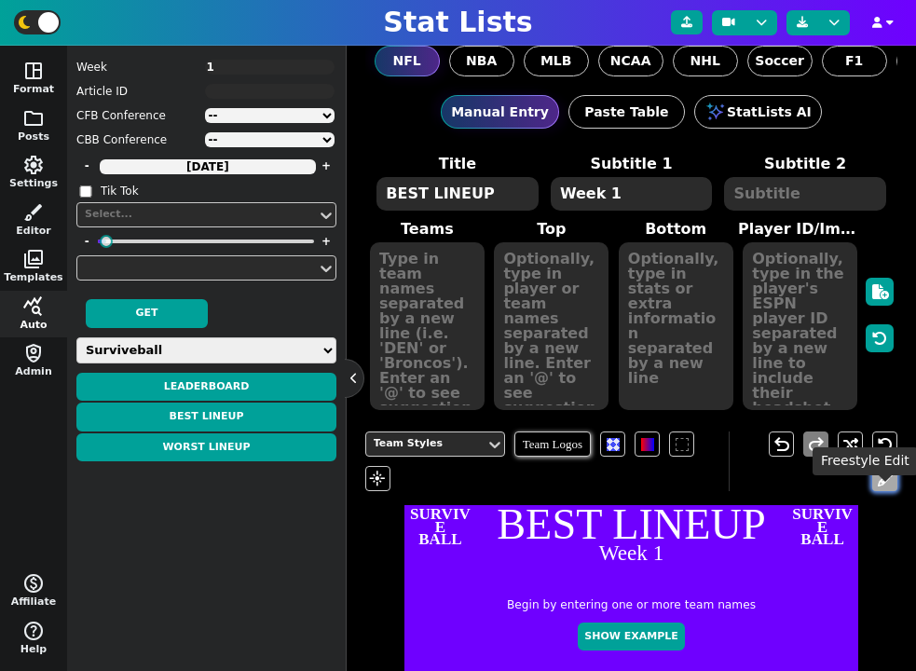
scroll to position [0, 0]
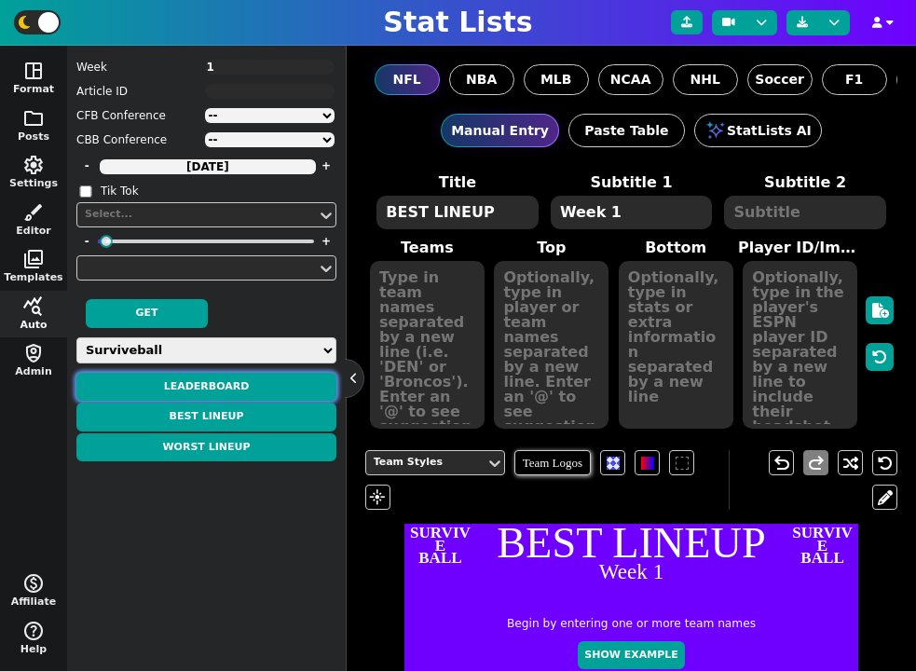
click at [254, 377] on button "Leaderboard" at bounding box center [206, 387] width 260 height 29
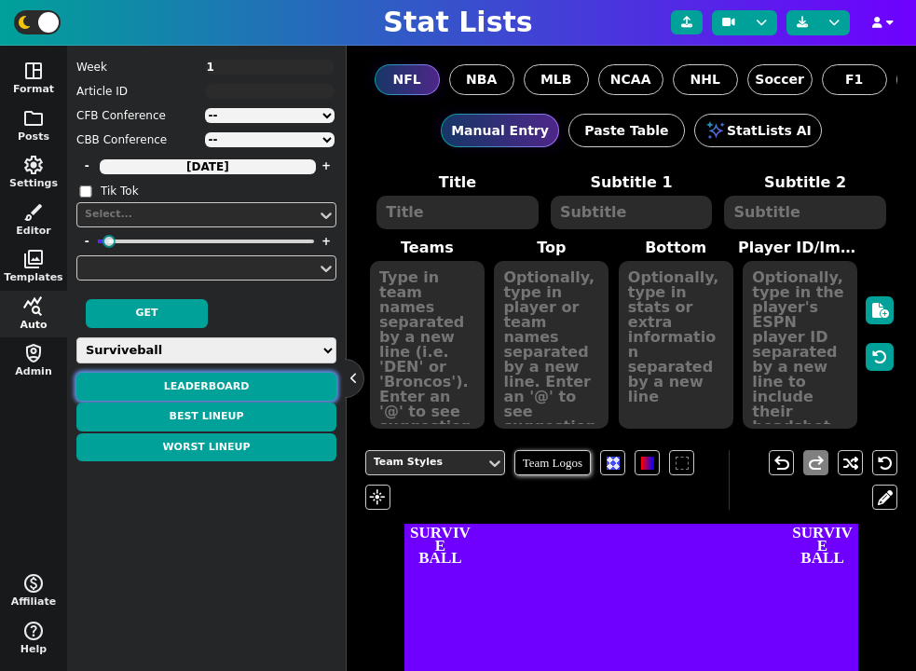
type textarea "LEADERBOARD"
type textarea "Week 1"
type textarea "CUSTOM*SURVIVE CUSTOM*SURVIVE CUSTOM*SURVIVE CUSTOM*SURVIVE CUSTOM*SURVIVE CUST…"
type textarea "greg3 tojorez Mike ALPHA Kirk C50hager greg"
type textarea "0.0 0.0 0.0 0.0 0.0 0.0 0.0"
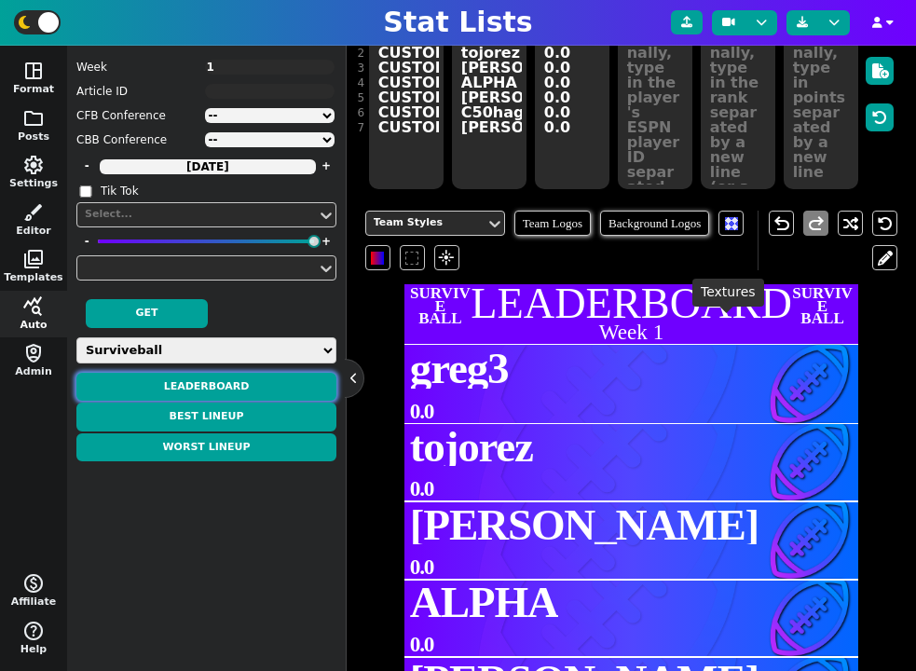
scroll to position [286, 0]
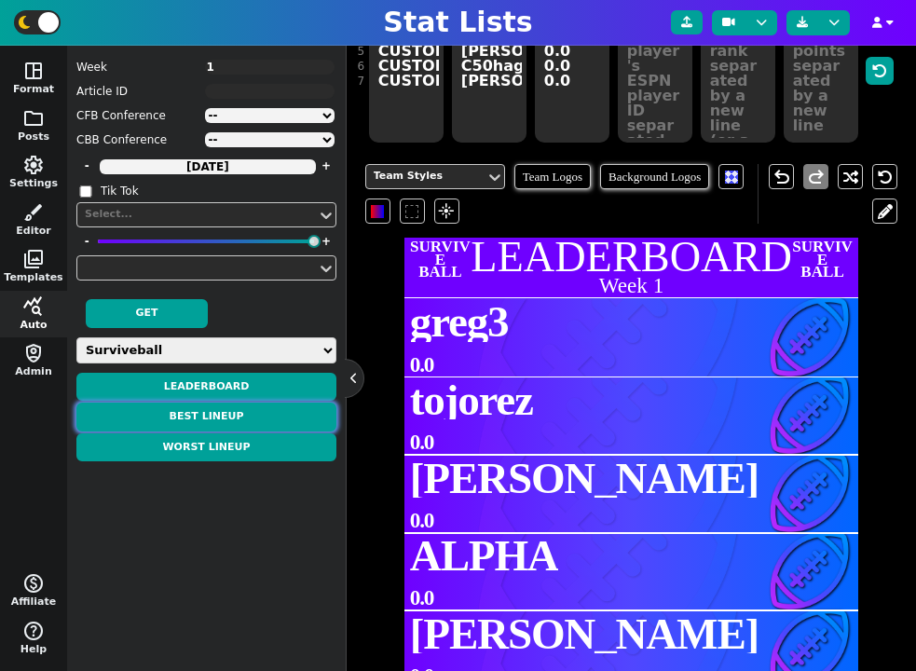
click at [262, 414] on button "Best Lineup" at bounding box center [206, 417] width 260 height 29
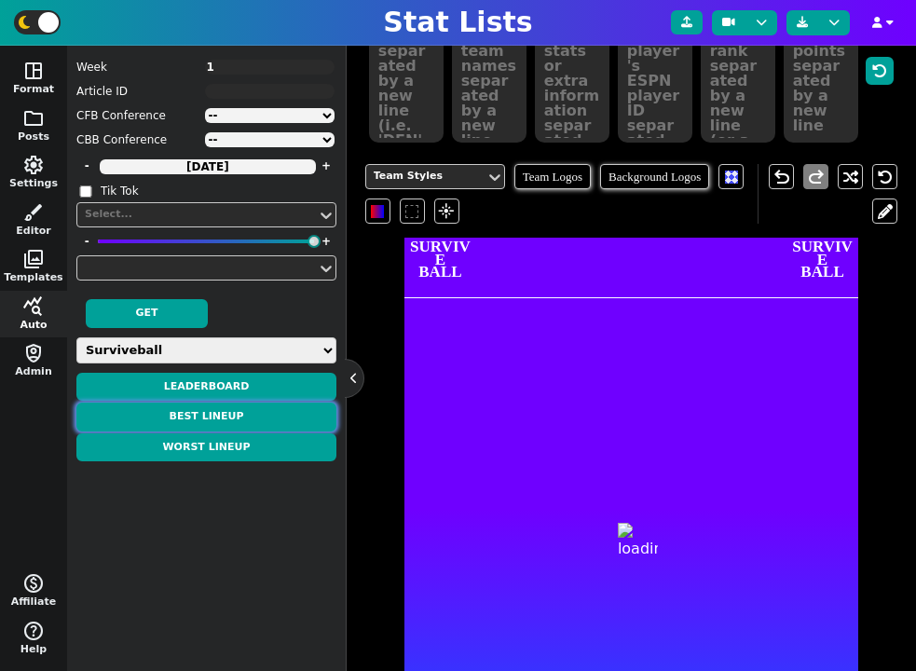
type textarea "BEST LINEUP"
type textarea "Week 1"
type textarea "N/A N/A N/A N/A N/A N/A N/A N/A N/A"
type textarea "Bo Nix De'Von Achane Chuba Hubbard Tee Higgins CeeDee Lamb Davante Adams Dallas…"
type textarea "0.0 0.0 0.0 0.0 0.0 0.0 0.0 0.0 0.0"
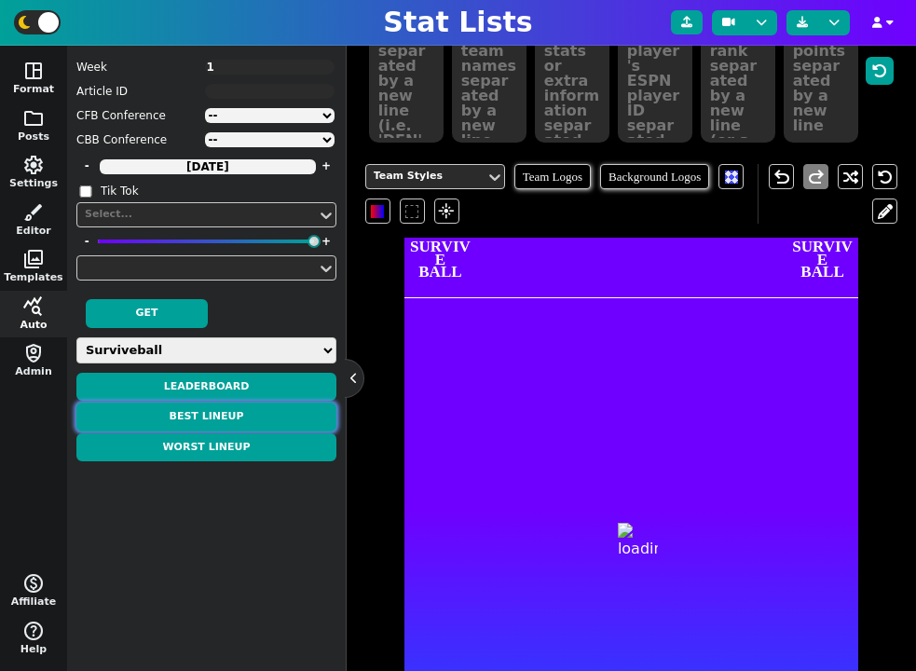
type textarea "4426338 4429160 4241416 4239993 4241389 16800 3121023 -16014 4689936"
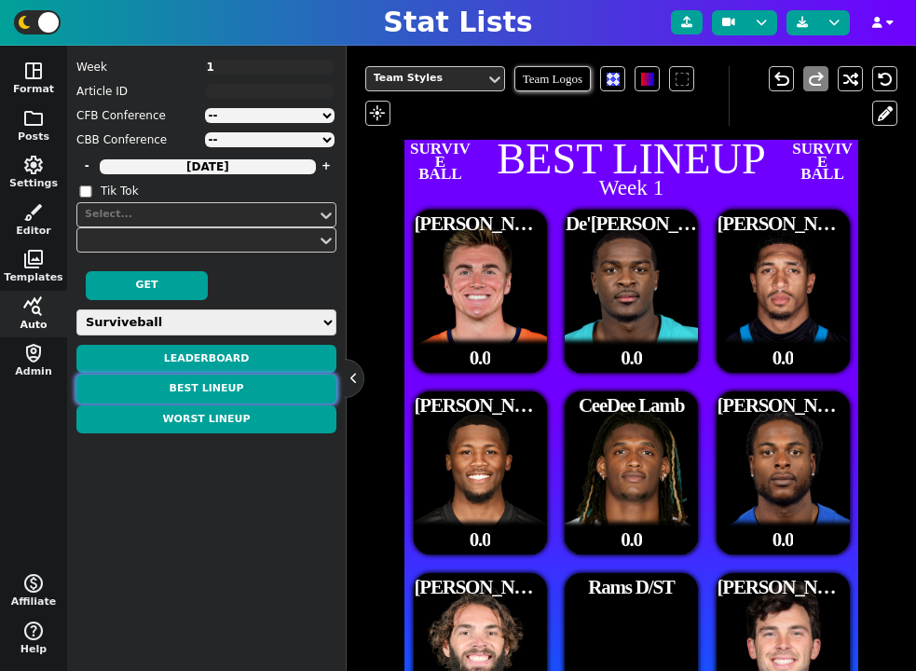
scroll to position [491, 0]
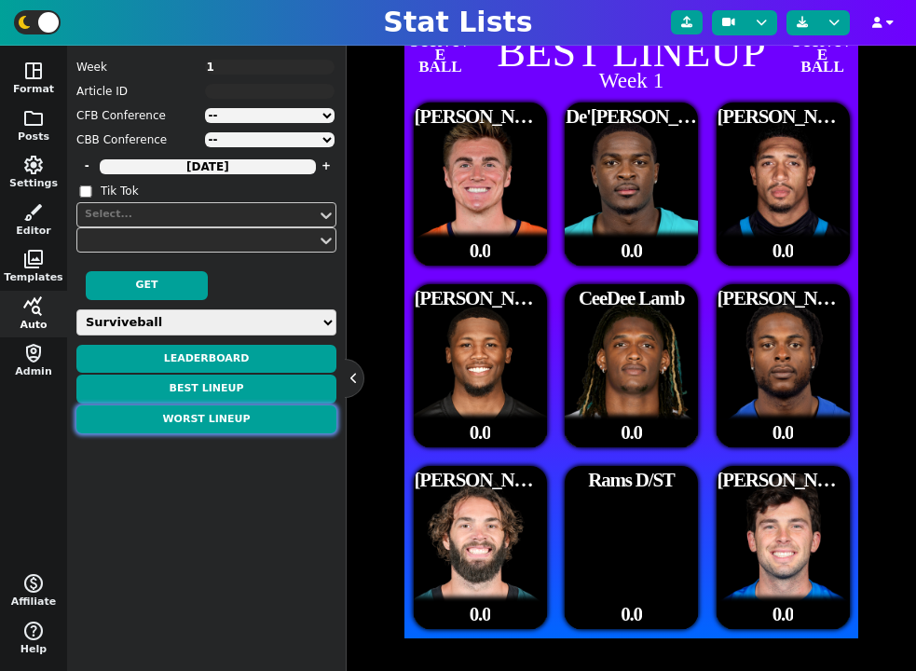
click at [225, 416] on button "Worst Lineup" at bounding box center [206, 419] width 260 height 29
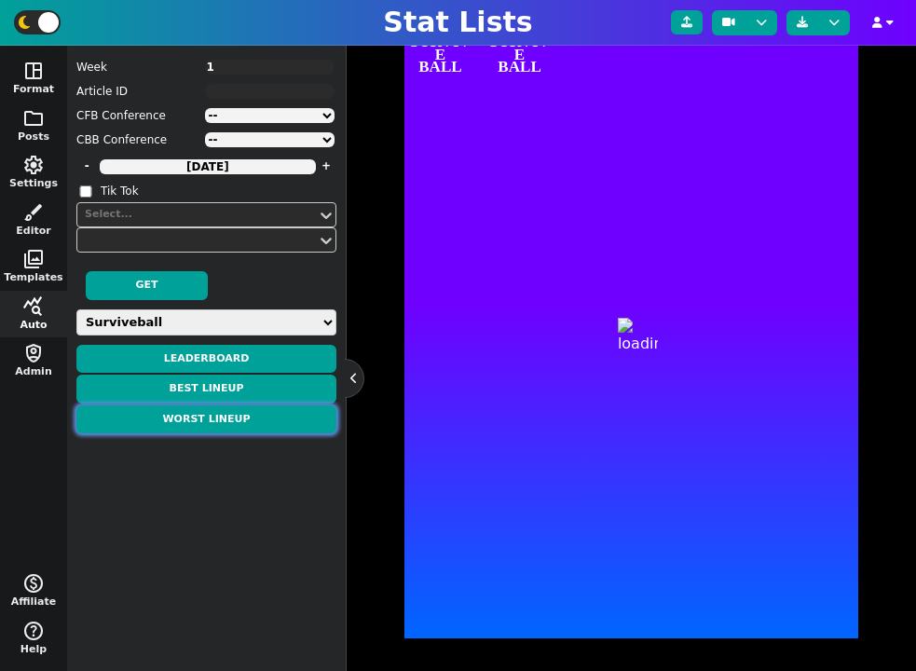
type textarea "WORST LINEUP"
type textarea "Week 1"
type textarea "N/A N/A N/A N/A N/A N/A N/A N/A N/A"
type textarea "Bo Nix Dallas Goedert Davante Adams Rams D/ST Jake Bates De'Von Achane Chuba Hu…"
type textarea "0.0 0.0 0.0 0.0 0.0 0.0 0.0 0.0 0.0"
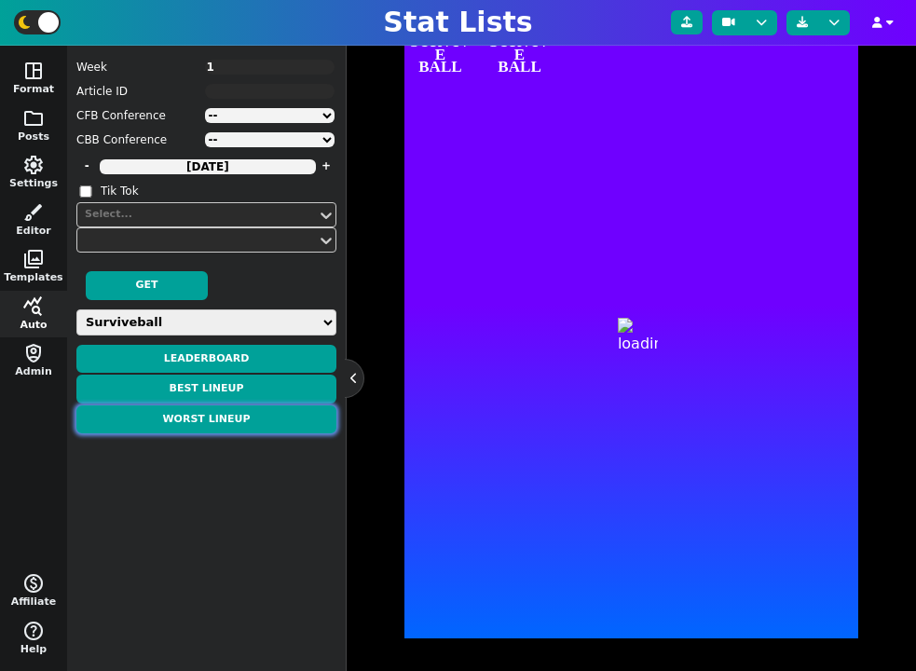
type textarea "4426338 3121023 16800 -16014 4689936 4429160 4241416 4239993 4241389"
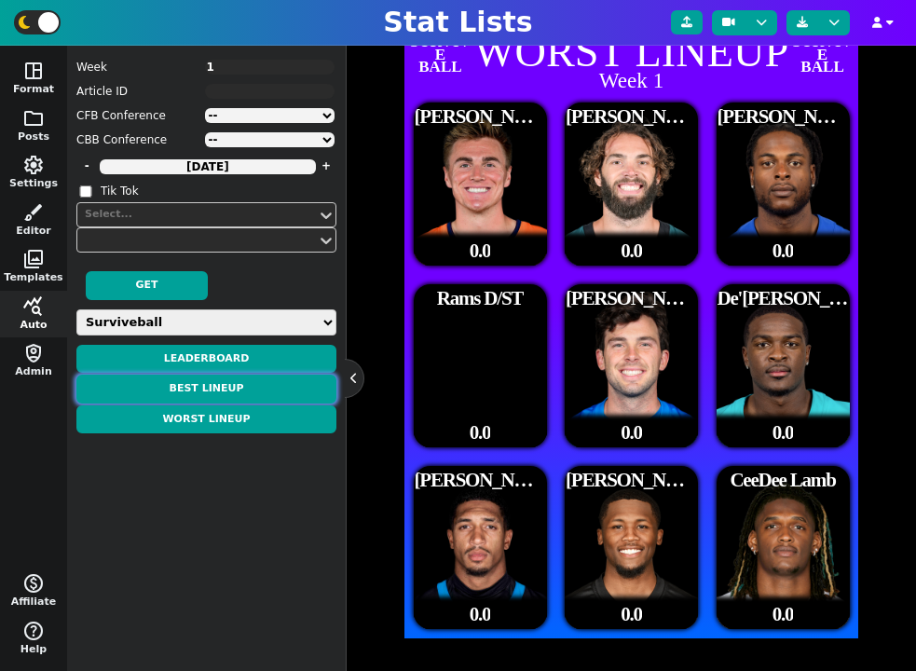
click at [224, 380] on button "Best Lineup" at bounding box center [206, 389] width 260 height 29
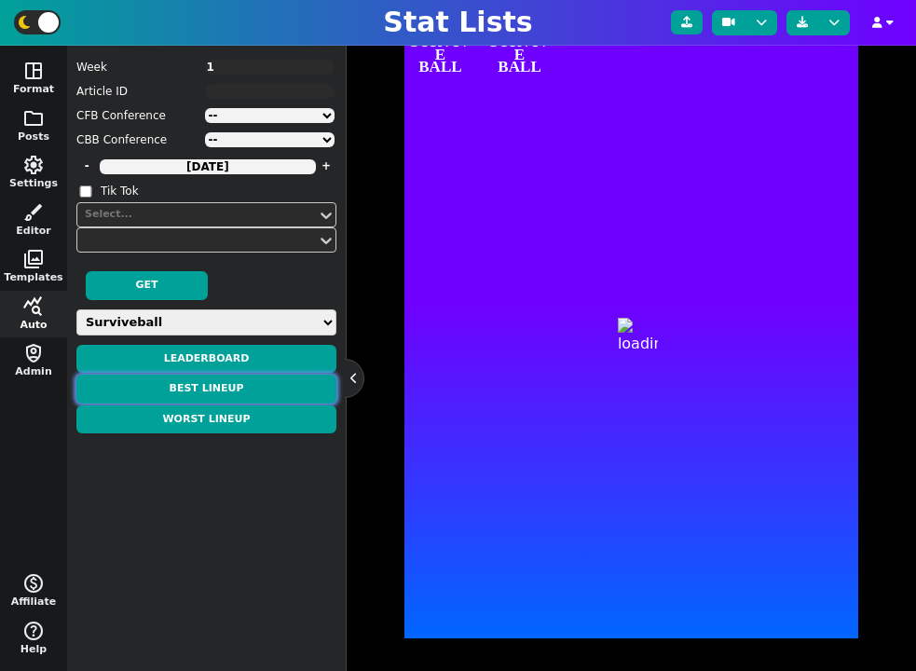
type textarea "BEST LINEUP"
type textarea "Week 1"
type textarea "N/A N/A N/A N/A N/A N/A N/A N/A N/A"
type textarea "Bo Nix De'Von Achane Chuba Hubbard Tee Higgins CeeDee Lamb Davante Adams Dallas…"
type textarea "0.0 0.0 0.0 0.0 0.0 0.0 0.0 0.0 0.0"
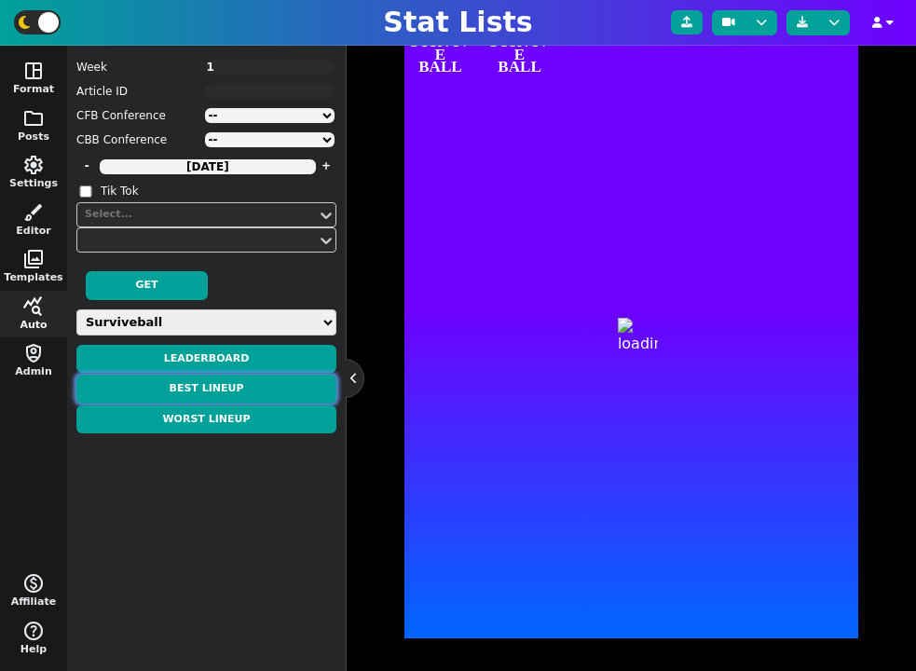
type textarea "4426338 4429160 4241416 4239993 4241389 16800 3121023 -16014 4689936"
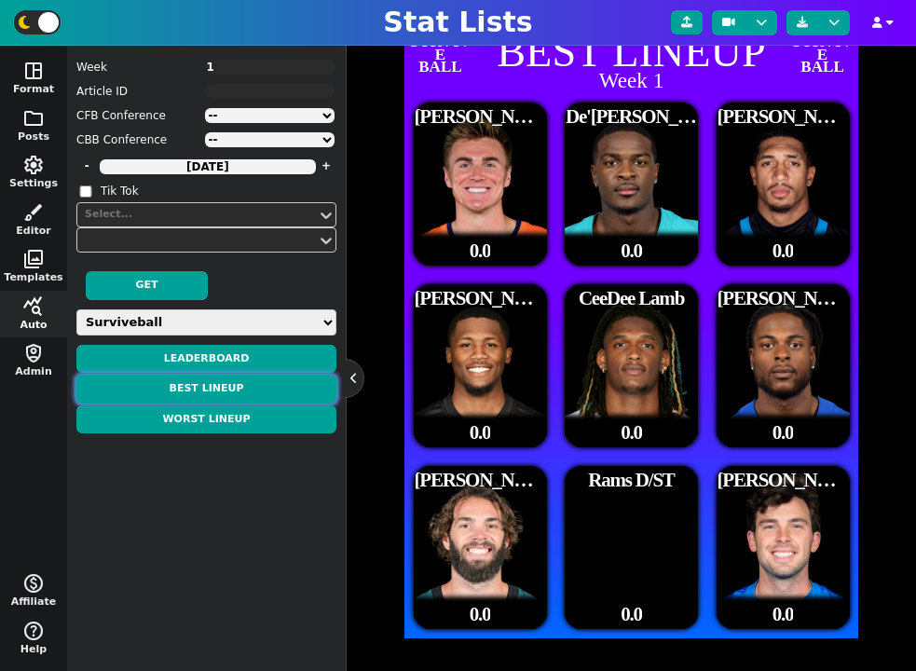
click at [191, 384] on button "Best Lineup" at bounding box center [206, 389] width 260 height 29
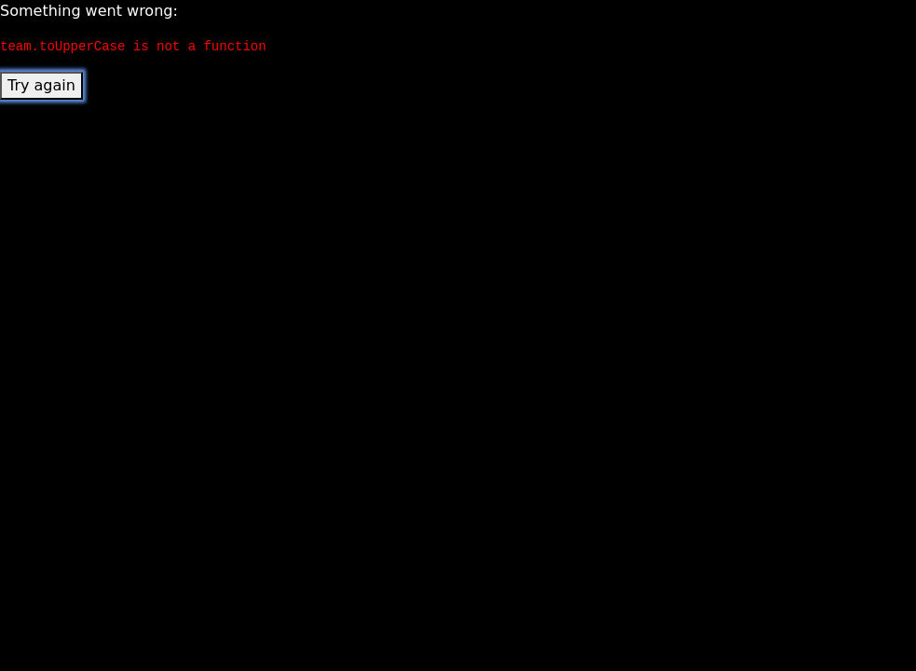
click at [35, 78] on button "Try again" at bounding box center [41, 86] width 83 height 28
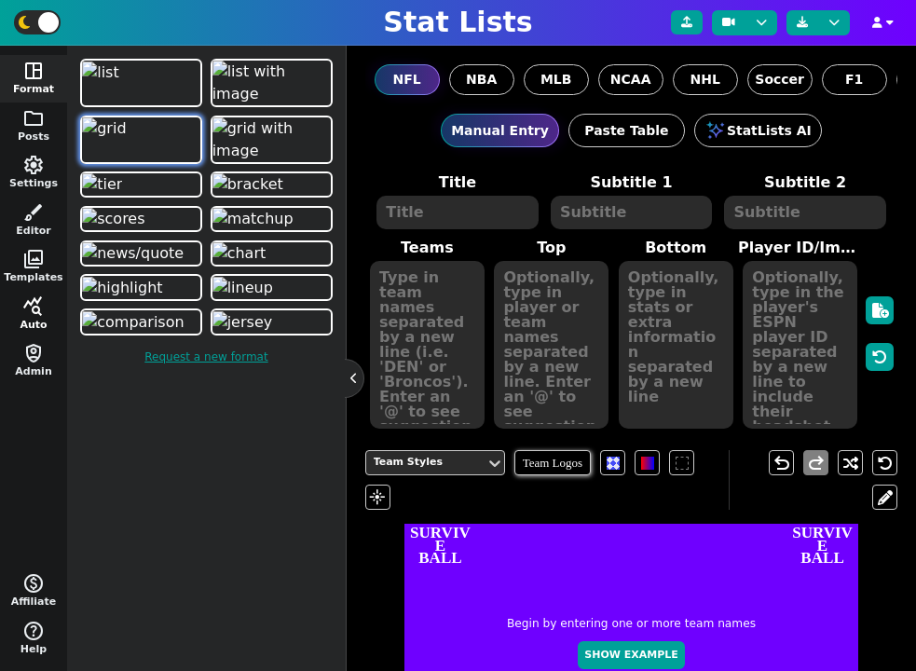
click at [37, 307] on span "query_stats" at bounding box center [33, 306] width 22 height 22
select select "surviveball"
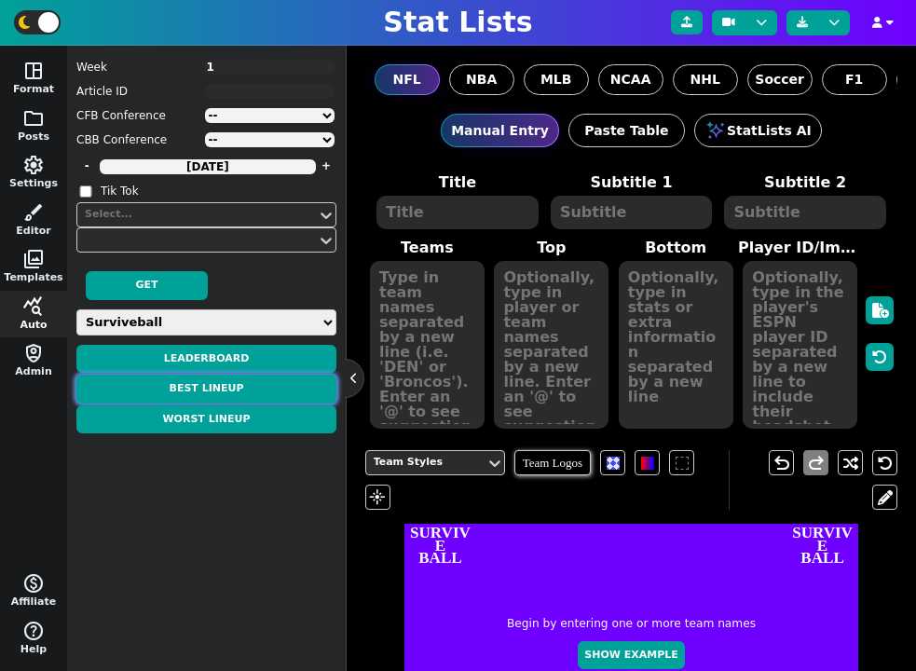
click at [224, 389] on button "Best Lineup" at bounding box center [206, 389] width 260 height 29
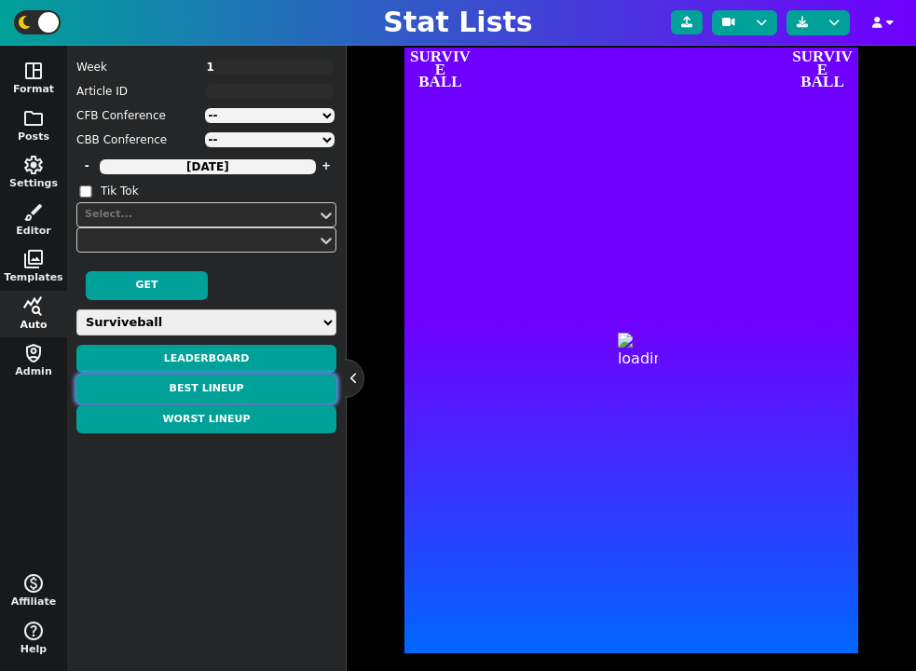
scroll to position [462, 0]
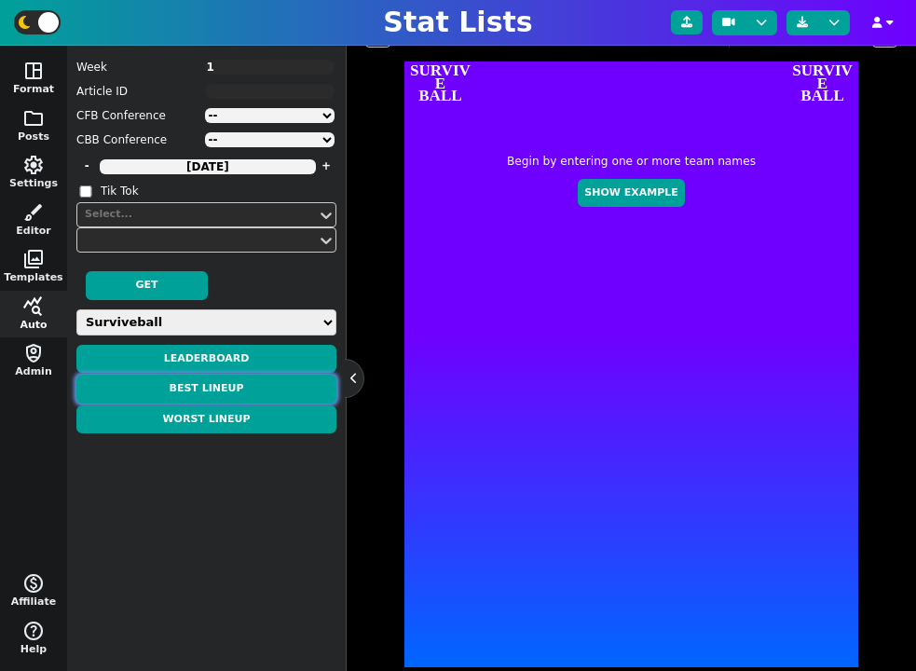
click at [253, 386] on button "Best Lineup" at bounding box center [206, 389] width 260 height 29
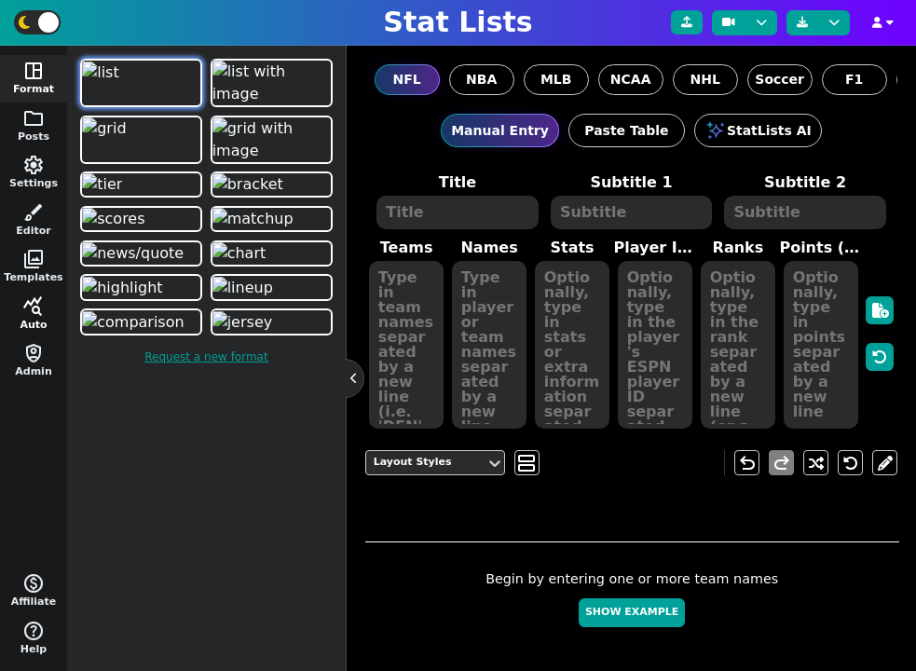
click at [53, 312] on button "query_stats Auto" at bounding box center [33, 315] width 67 height 48
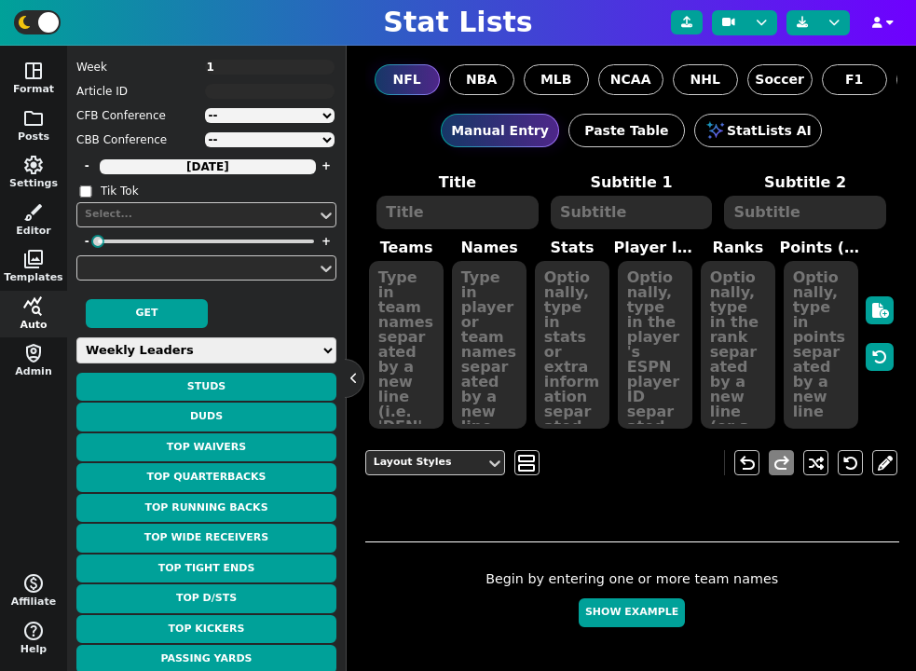
click at [175, 341] on select "Weekly Leaders Slate Leaders QB Stats RB Stats REC Stats IDP Stats Other Stats …" at bounding box center [206, 350] width 260 height 26
select select "surviveball"
click at [76, 337] on select "Weekly Leaders Slate Leaders QB Stats RB Stats REC Stats IDP Stats Other Stats …" at bounding box center [206, 350] width 260 height 26
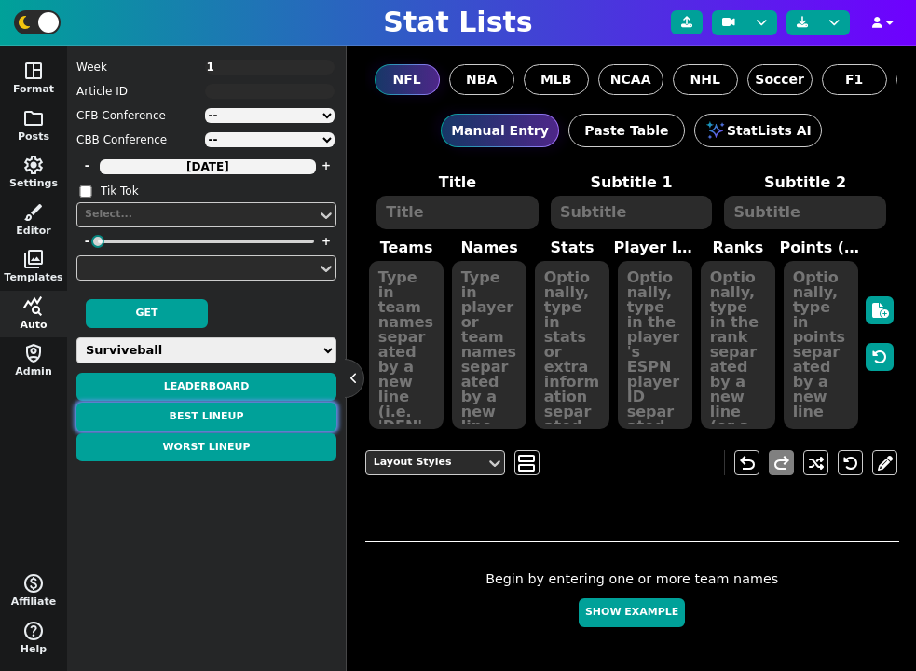
click at [219, 414] on button "Best Lineup" at bounding box center [206, 417] width 260 height 29
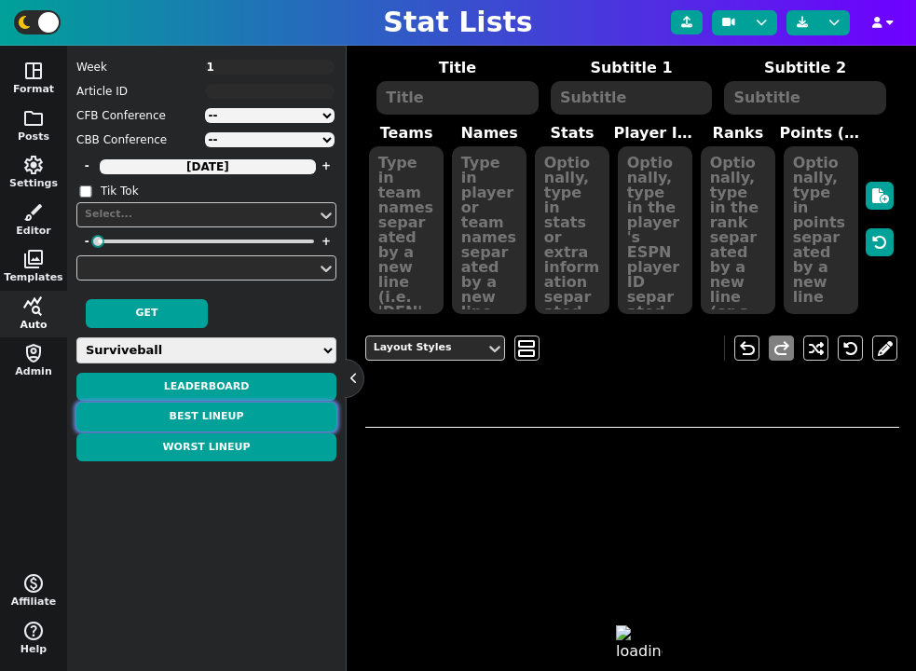
type textarea "BEST LINEUP"
type textarea "Week 1"
type textarea "DEN MIA CAR CIN DAL LAR PHI LAR DET"
type textarea "[PERSON_NAME][MEDICAL_DATA] De'[PERSON_NAME] [PERSON_NAME] [PERSON_NAME] CeeDee…"
type textarea "0.0 0.0 0.0 0.0 0.0 0.0 0.0 0.0 0.0"
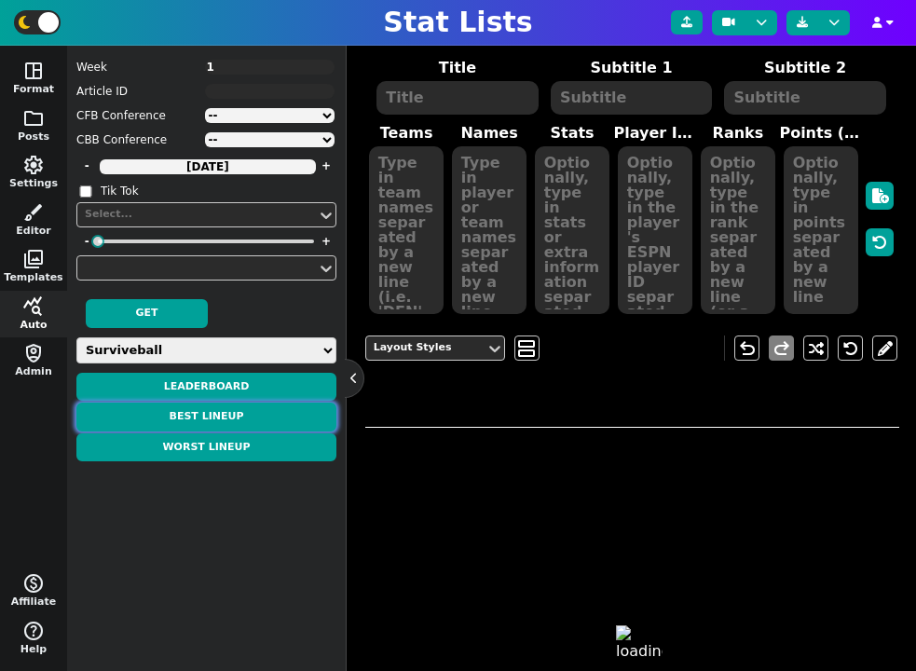
type textarea "4426338 4429160 4241416 4239993 4241389 16800 3121023 -16014 4689936"
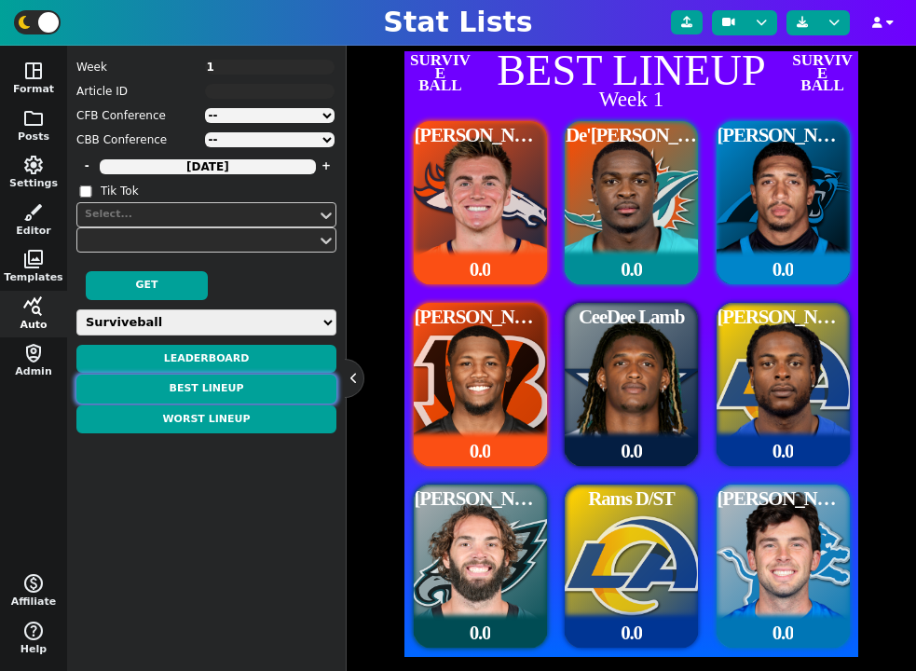
scroll to position [455, 0]
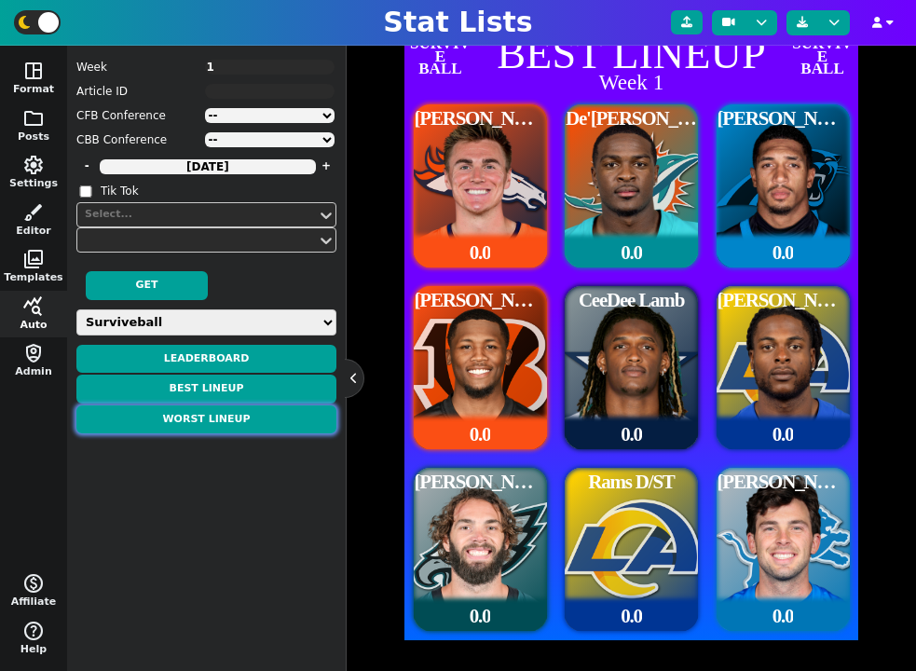
click at [280, 418] on button "Worst Lineup" at bounding box center [206, 419] width 260 height 29
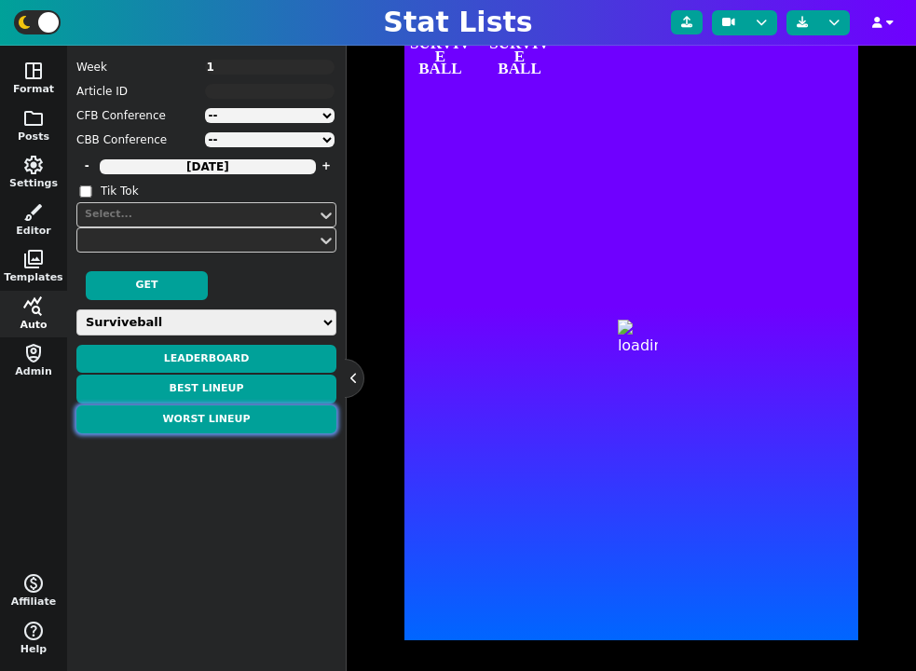
type textarea "WORST LINEUP"
type textarea "Week 1"
type textarea "DEN MIA CAR CIN DAL LAR PHI LAR DET"
type textarea "[PERSON_NAME][MEDICAL_DATA] De'[PERSON_NAME] [PERSON_NAME] [PERSON_NAME] CeeDee…"
type textarea "0.0 0.0 0.0 0.0 0.0 0.0 0.0 0.0 0.0"
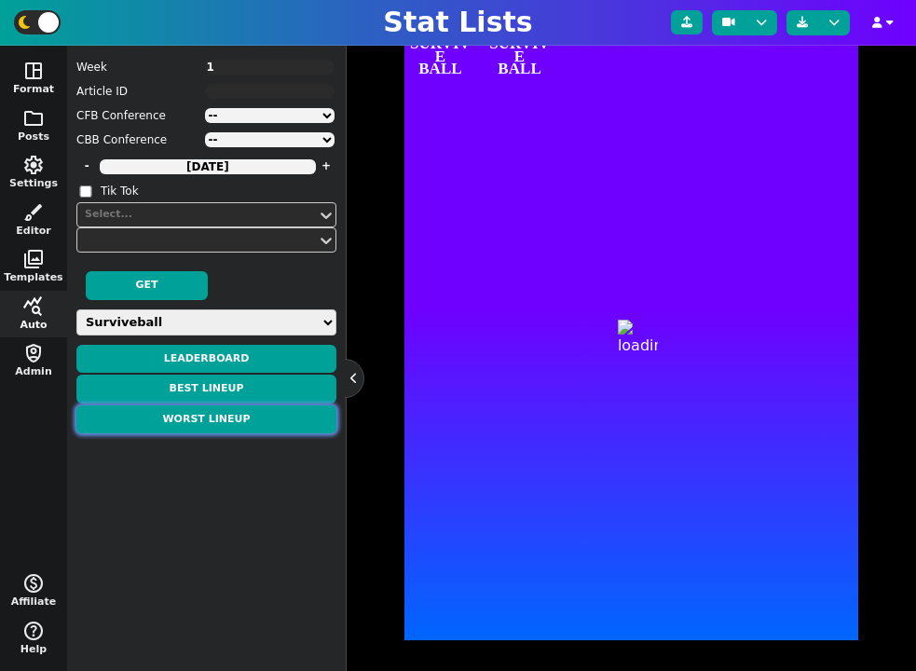
type textarea "4426338 4429160 4241416 4239993 4241389 16800 3121023 -16014 4689936"
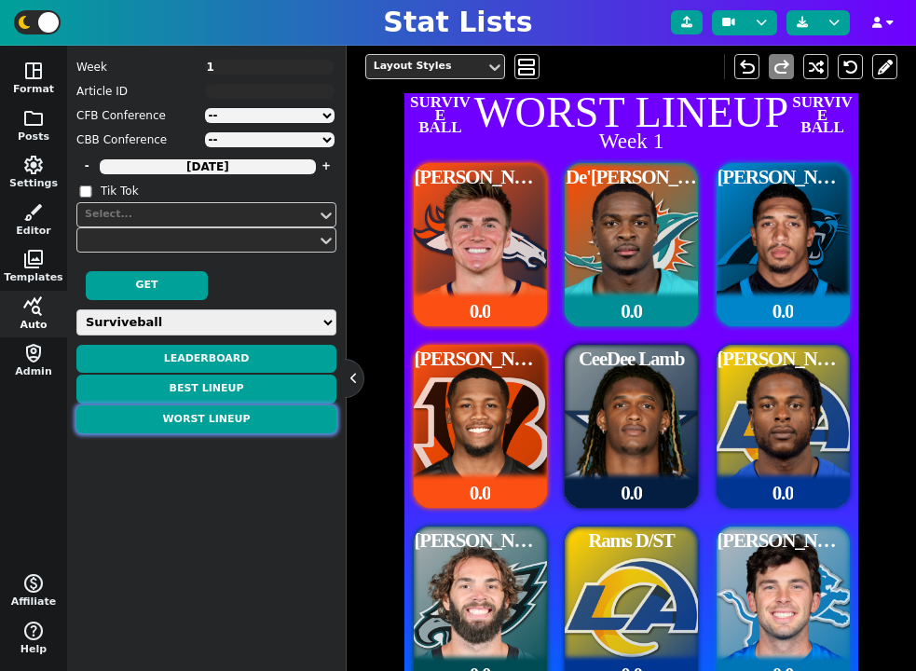
scroll to position [397, 0]
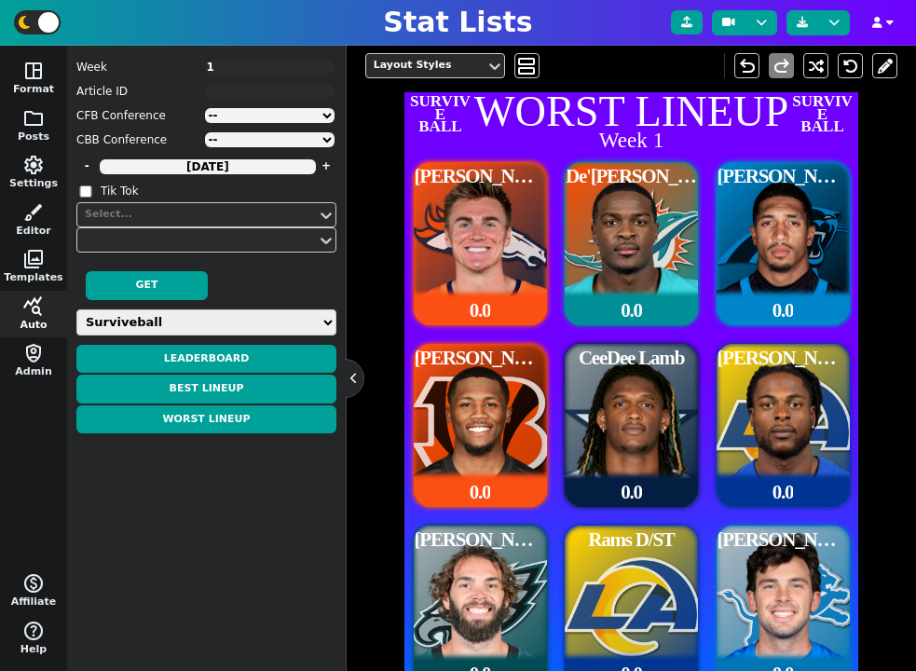
click at [157, 328] on select "Weekly Leaders Slate Leaders QB Stats RB Stats REC Stats IDP Stats Other Stats …" at bounding box center [206, 322] width 260 height 26
click at [25, 116] on span "folder" at bounding box center [33, 118] width 22 height 22
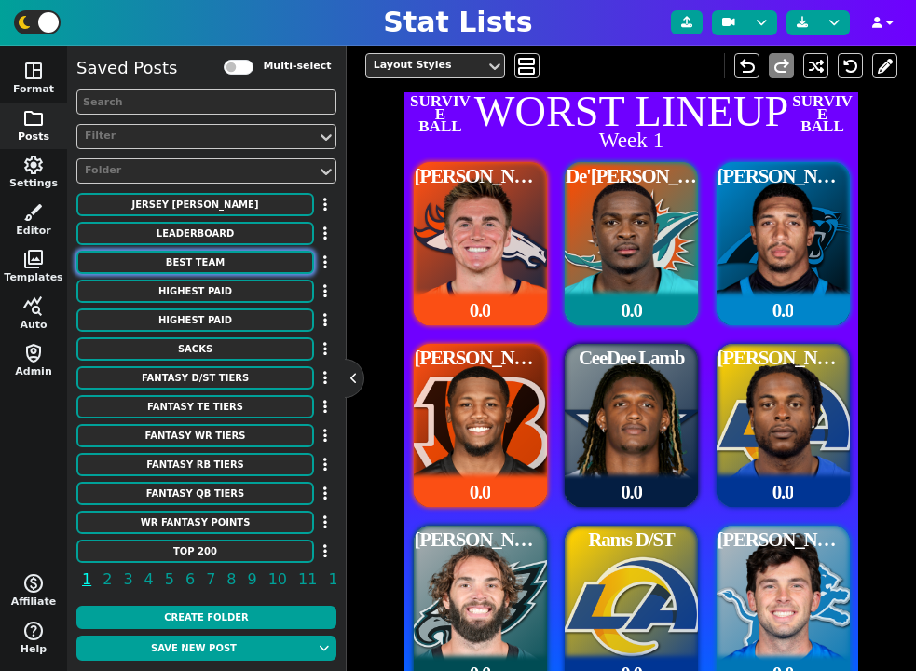
click at [213, 259] on button "Best Team" at bounding box center [195, 262] width 238 height 23
type textarea "Best Team"
type textarea "Week 1 - By GMURPH - 153.4 PTS"
type textarea "BUF [MEDICAL_DATA] PHI CIN MIN SF DEN DEN PIT"
type textarea "QB $$ 20.1 RB1 $$ 19.9 RB2 $$ 19.9 WR1 $$ 19.9 WR2 $$ 19.9 TE $$ 19.9 FLEX $$ 1…"
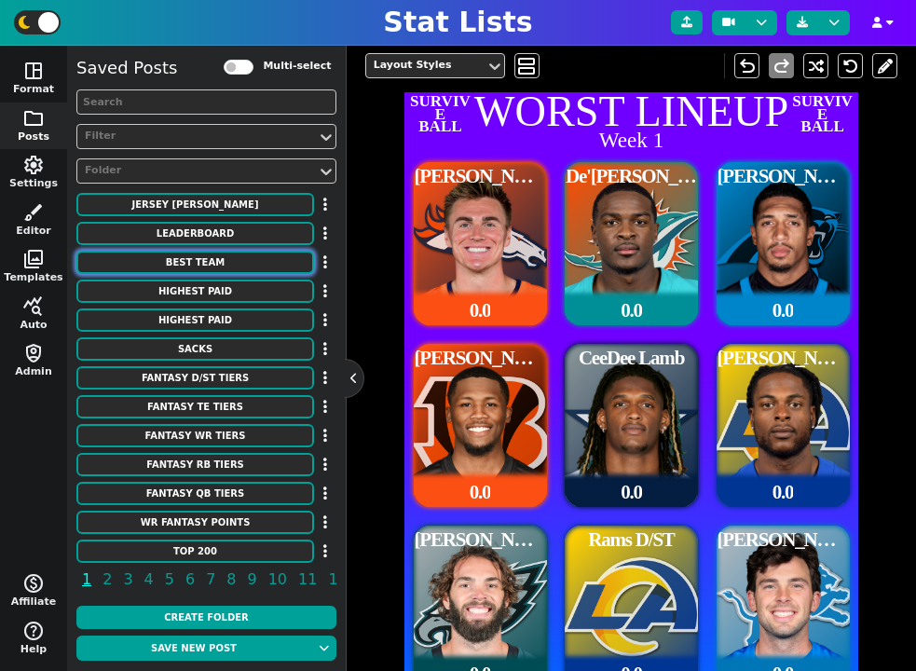
type textarea "[PERSON_NAME] [PERSON_NAME] Saquon [PERSON_NAME]'[PERSON_NAME] [PERSON_NAME] [P…"
type textarea "3918298 3043078 3929630 4362628 4262921 3040151 3128429 17372"
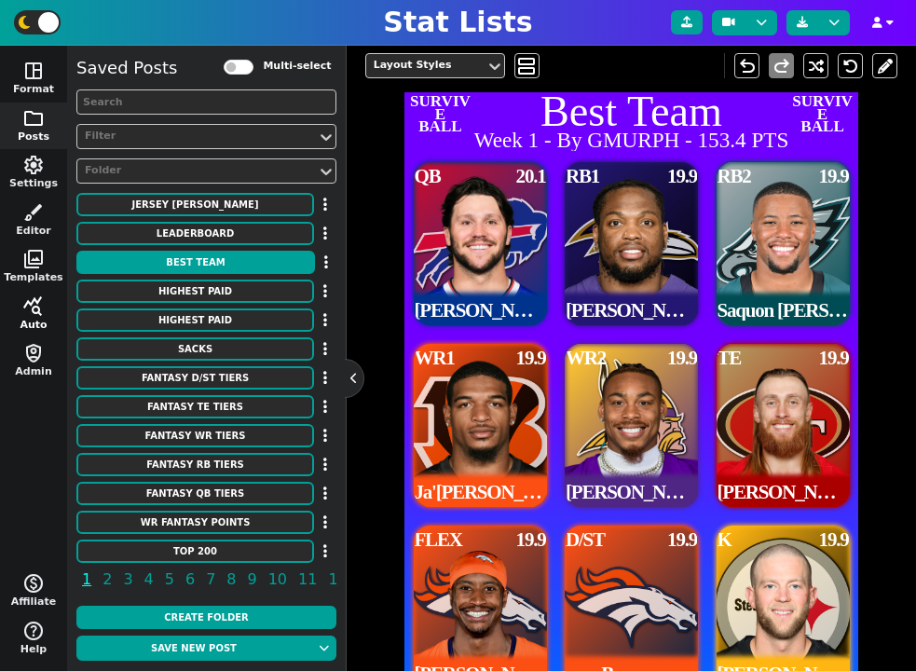
click at [33, 319] on button "query_stats Auto" at bounding box center [33, 315] width 67 height 48
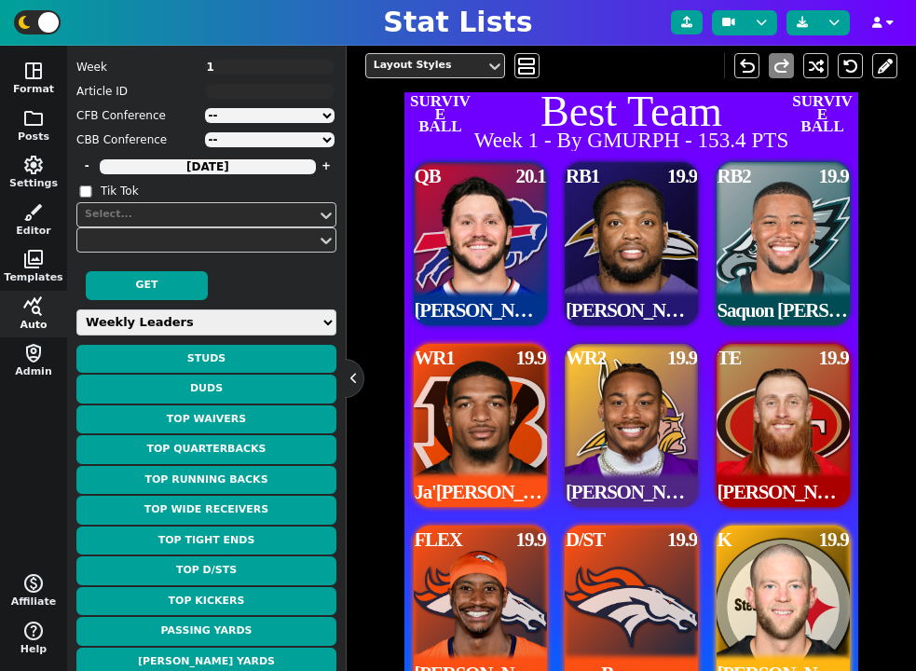
click at [376, 311] on div "Layout Styles view_agenda undo redo SURVIVE BALL Best Team Week 1 - By GMURPH -…" at bounding box center [631, 368] width 533 height 659
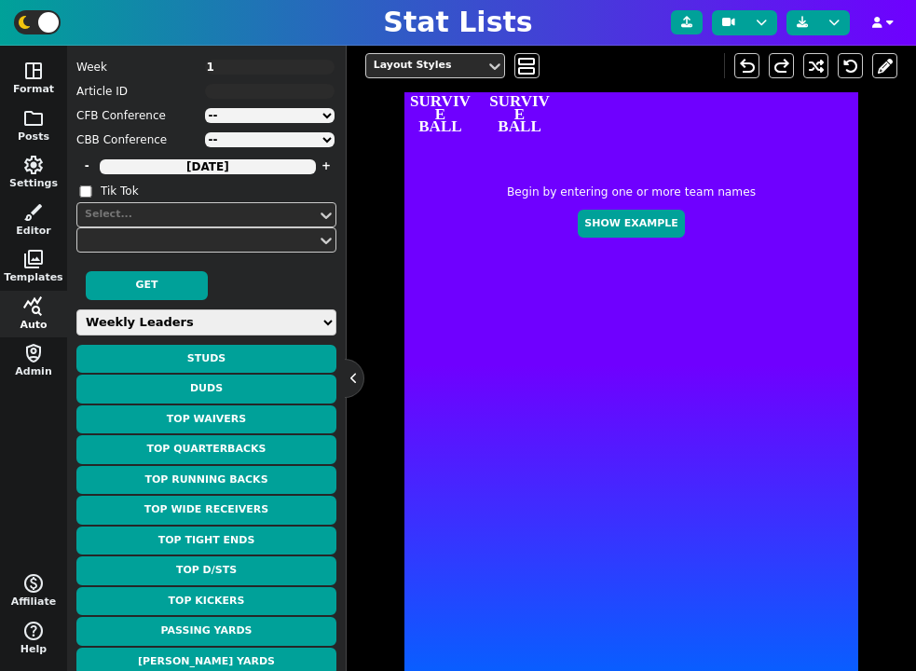
type textarea "WORST LINEUP"
type textarea "Week 1"
type textarea "DEN MIA CAR CIN DAL LAR PHI LAR DET"
type textarea "[PERSON_NAME][MEDICAL_DATA] De'[PERSON_NAME] [PERSON_NAME] [PERSON_NAME] CeeDee…"
type textarea "0.0 0.0 0.0 0.0 0.0 0.0 0.0 0.0 0.0"
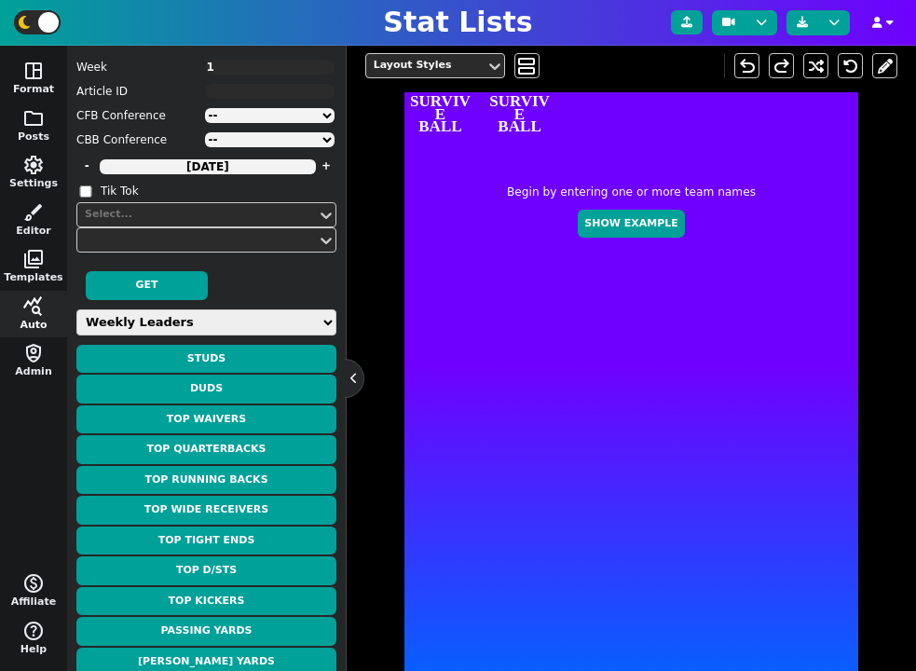
type textarea "4426338 4429160 4241416 4239993 4241389 16800 3121023 -16014 4689936"
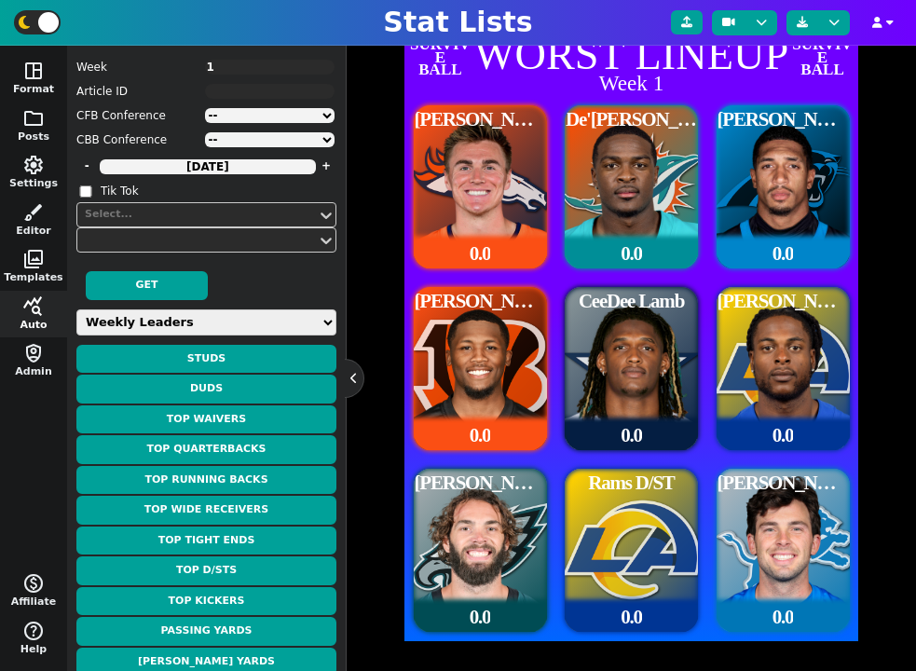
scroll to position [457, 0]
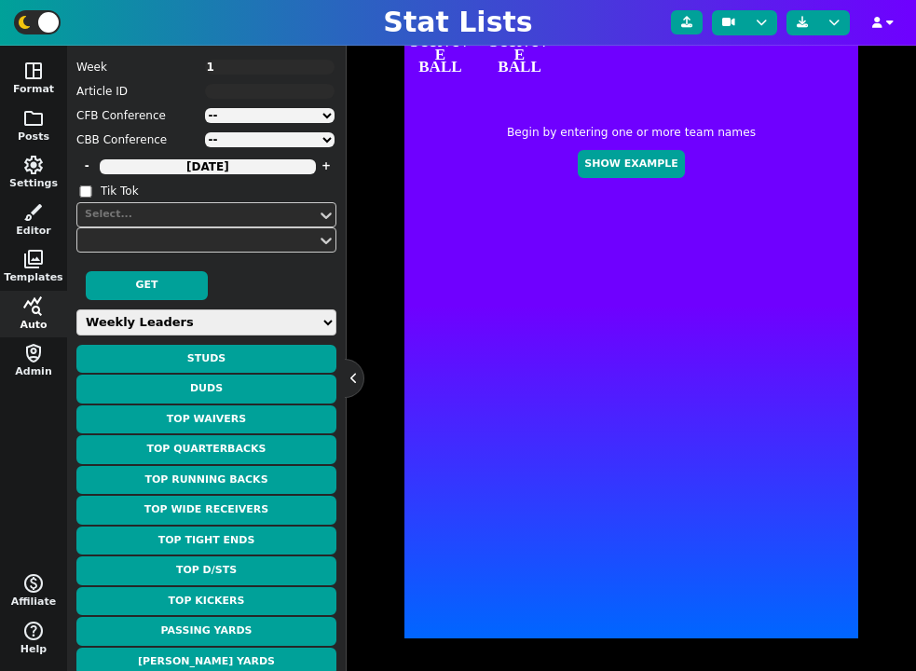
type textarea "Best Team"
type textarea "Week 1 - By GMURPH - 153.4 PTS"
type textarea "BUF [MEDICAL_DATA] PHI CIN MIN SF DEN DEN PIT"
type textarea "QB $$ 20.1 RB1 $$ 19.9 RB2 $$ 19.9 WR1 $$ 19.9 WR2 $$ 19.9 TE $$ 19.9 FLEX $$ 1…"
type textarea "[PERSON_NAME] [PERSON_NAME] Saquon [PERSON_NAME]'[PERSON_NAME] [PERSON_NAME] [P…"
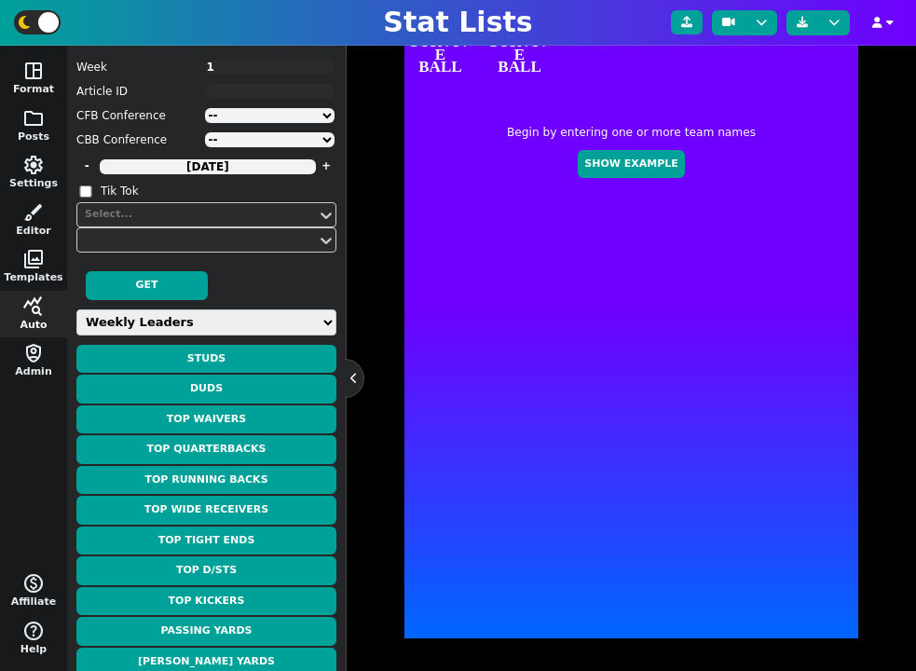
type textarea "3918298 3043078 3929630 4362628 4262921 3040151 3128429 17372"
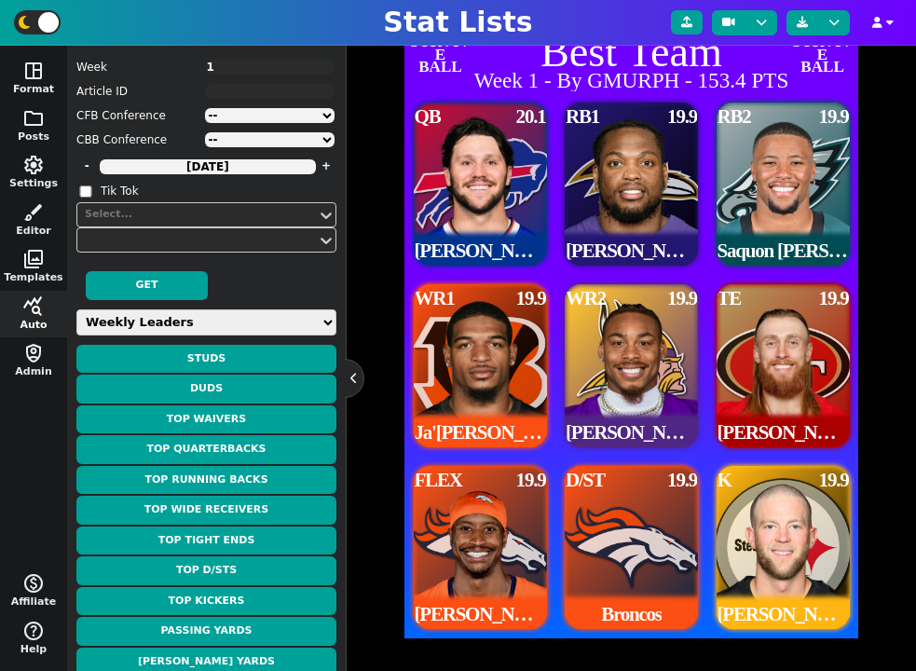
click at [892, 400] on div "Layout Styles view_agenda undo redo SURVIVE BALL Best Team Week 1 - By GMURPH -…" at bounding box center [631, 309] width 533 height 659
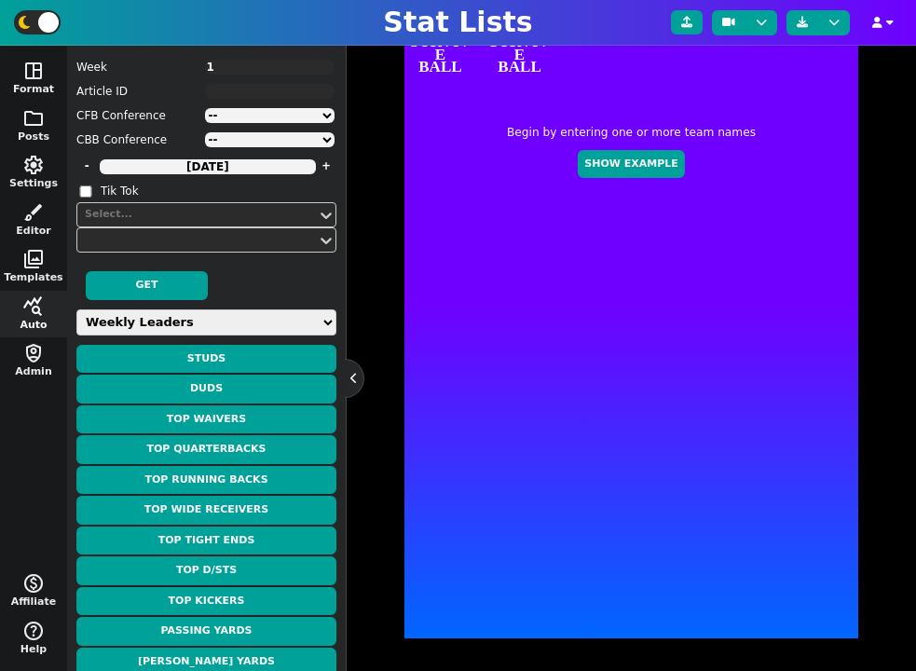
type textarea "WORST LINEUP"
type textarea "Week 1"
type textarea "DEN MIA CAR CIN DAL LAR PHI LAR DET"
type textarea "[PERSON_NAME][MEDICAL_DATA] De'[PERSON_NAME] [PERSON_NAME] [PERSON_NAME] CeeDee…"
type textarea "0.0 0.0 0.0 0.0 0.0 0.0 0.0 0.0 0.0"
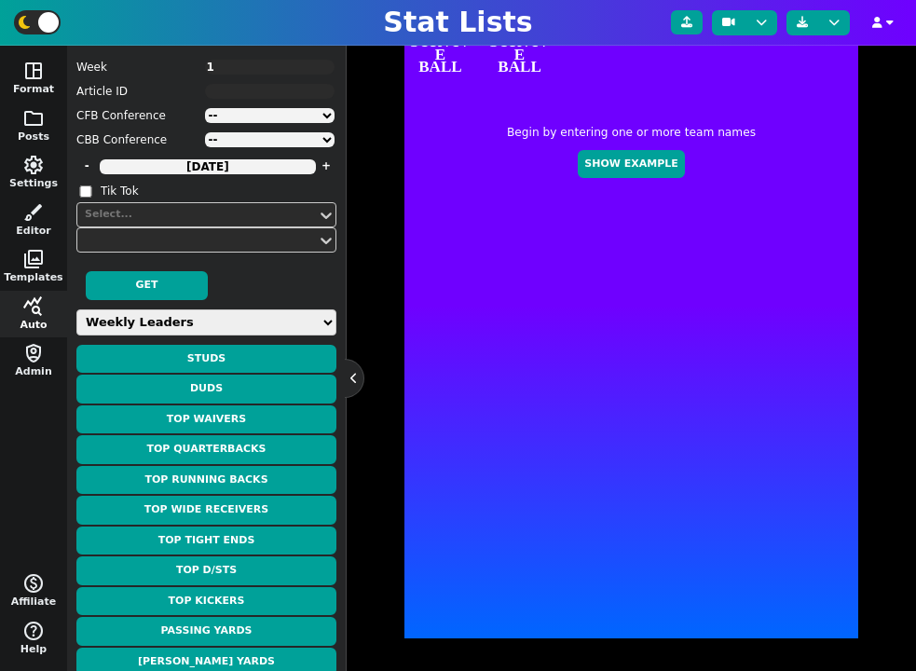
type textarea "4426338 4429160 4241416 4239993 4241389 16800 3121023 -16014 4689936"
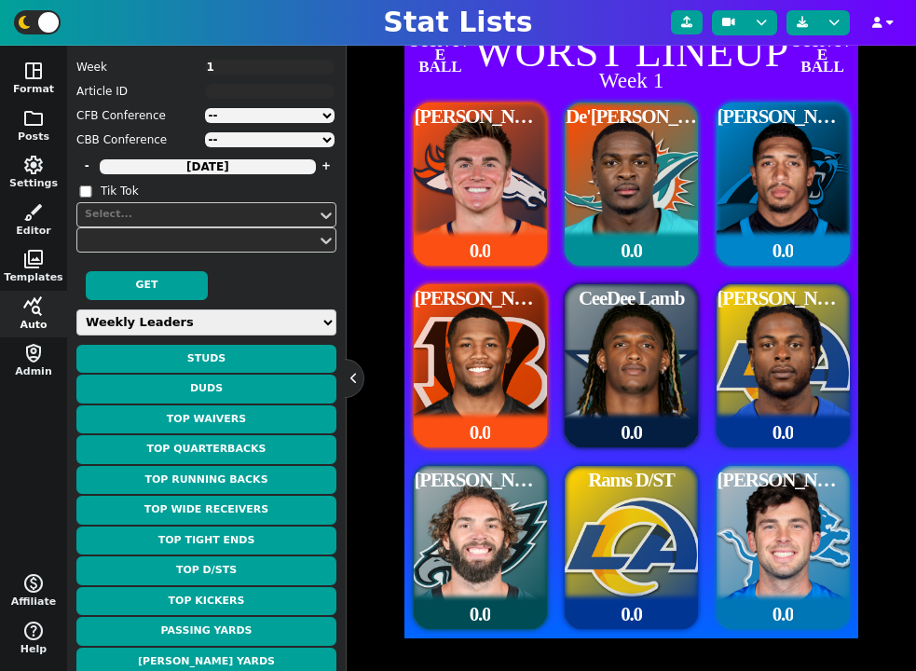
click at [211, 310] on select "Weekly Leaders Slate Leaders QB Stats RB Stats REC Stats IDP Stats Other Stats …" at bounding box center [206, 322] width 260 height 26
select select "surviveball"
click at [76, 309] on select "Weekly Leaders Slate Leaders QB Stats RB Stats REC Stats IDP Stats Other Stats …" at bounding box center [206, 322] width 260 height 26
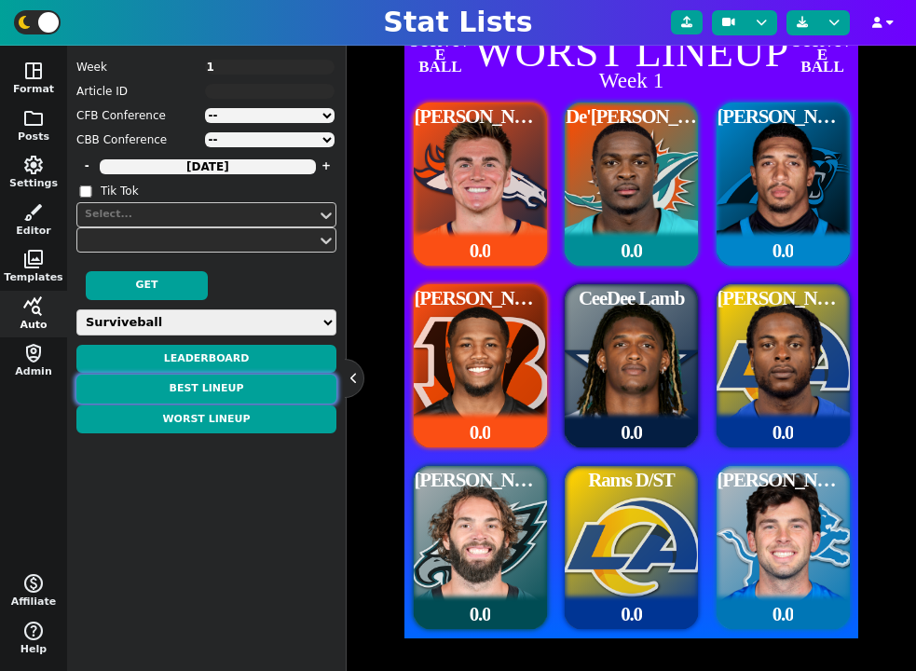
click at [219, 394] on button "Best Lineup" at bounding box center [206, 389] width 260 height 29
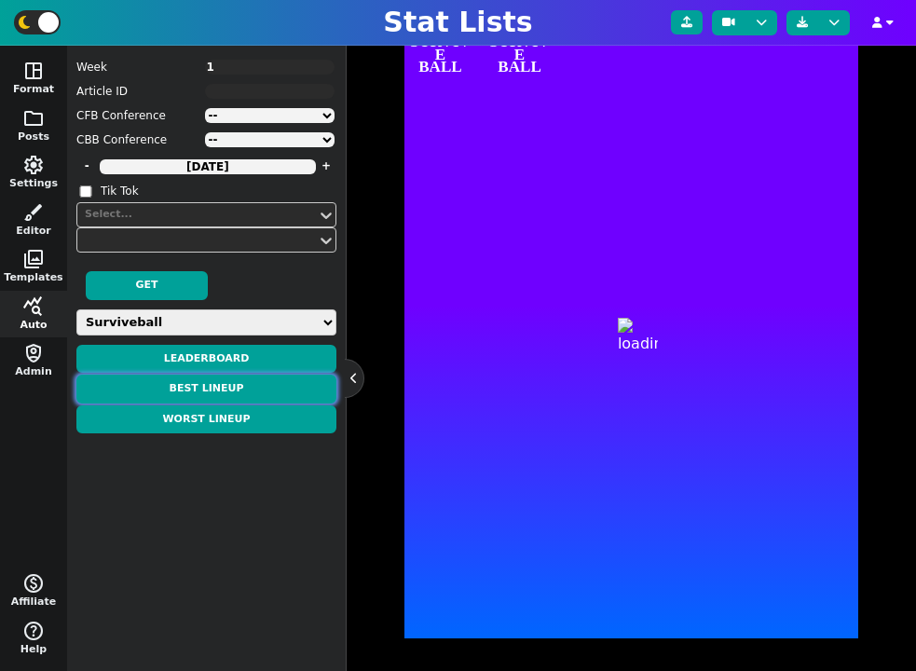
type textarea "BEST LINEUP"
type textarea "Week 1"
type textarea "DEN MIA CAR CIN DAL LAR PHI LAR DET"
type textarea "[PERSON_NAME][MEDICAL_DATA] De'[PERSON_NAME] [PERSON_NAME] [PERSON_NAME] CeeDee…"
type textarea "0.0 0.0 0.0 0.0 0.0 0.0 0.0 0.0 0.0"
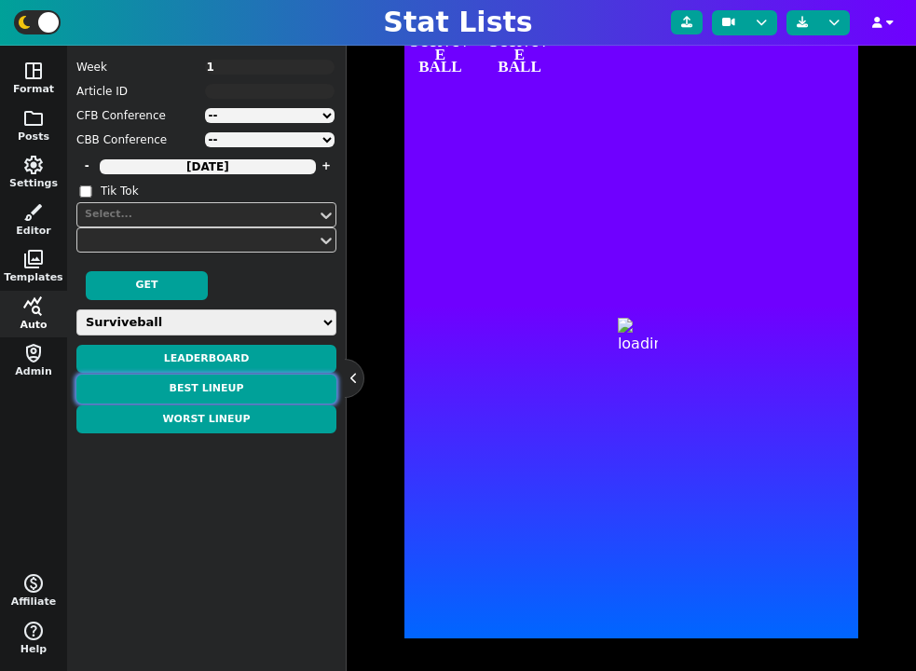
type textarea "4426338 4429160 4241416 4239993 4241389 16800 3121023 -16014 4689936"
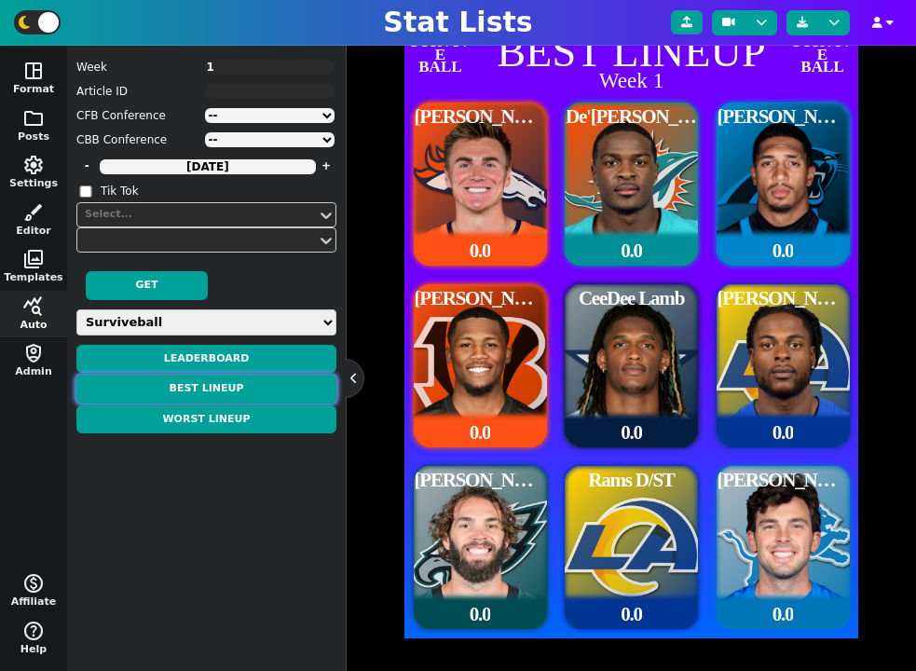
click at [245, 396] on button "Best Lineup" at bounding box center [206, 389] width 260 height 29
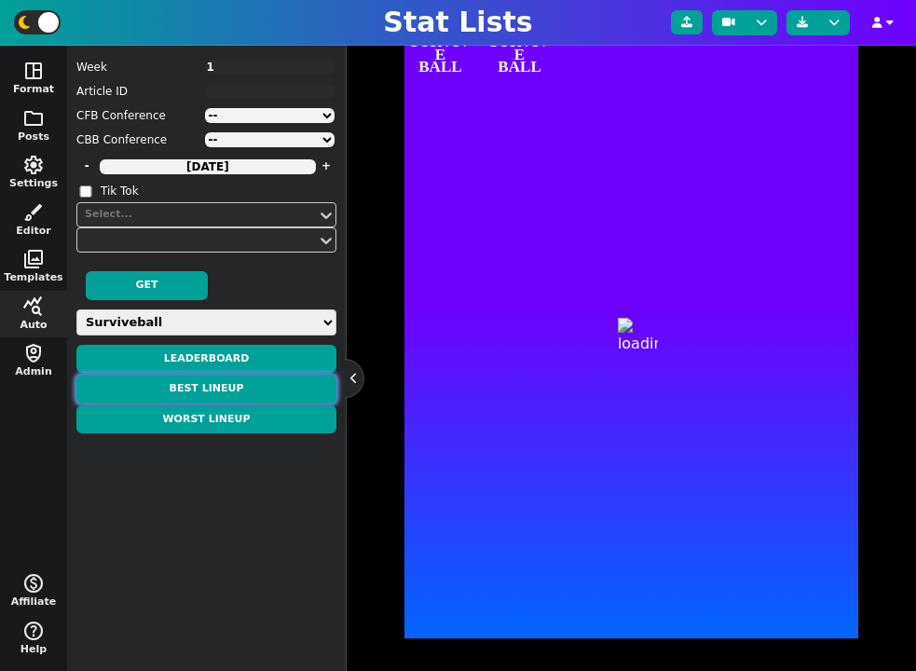
type textarea "BEST LINEUP"
type textarea "Week 1"
type textarea "DEN MIA CAR CIN DAL LAR PHI LAR DET"
type textarea "QB1$$0.0 RB1$$0.0 RB2$$0.0 WR1$$0.0 WR2$$0.0 FLEX1$$0.0 TE1$$0.0 DEF1$$0.0 K1$$…"
type textarea "[PERSON_NAME][MEDICAL_DATA] De'[PERSON_NAME] [PERSON_NAME] [PERSON_NAME] CeeDee…"
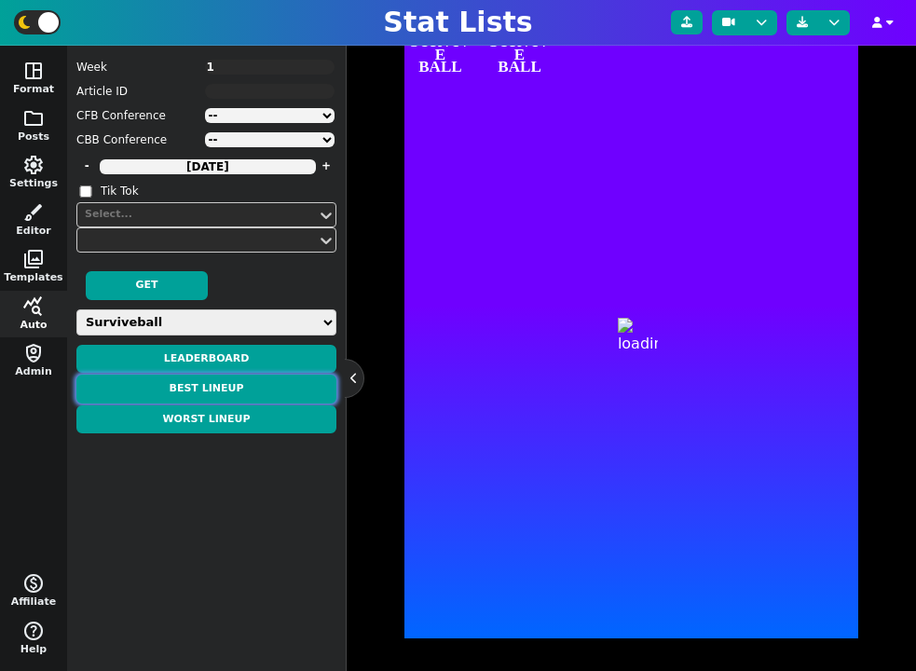
type textarea "4426338 4429160 4241416 4239993 4241389 16800 3121023 -16014 4689936"
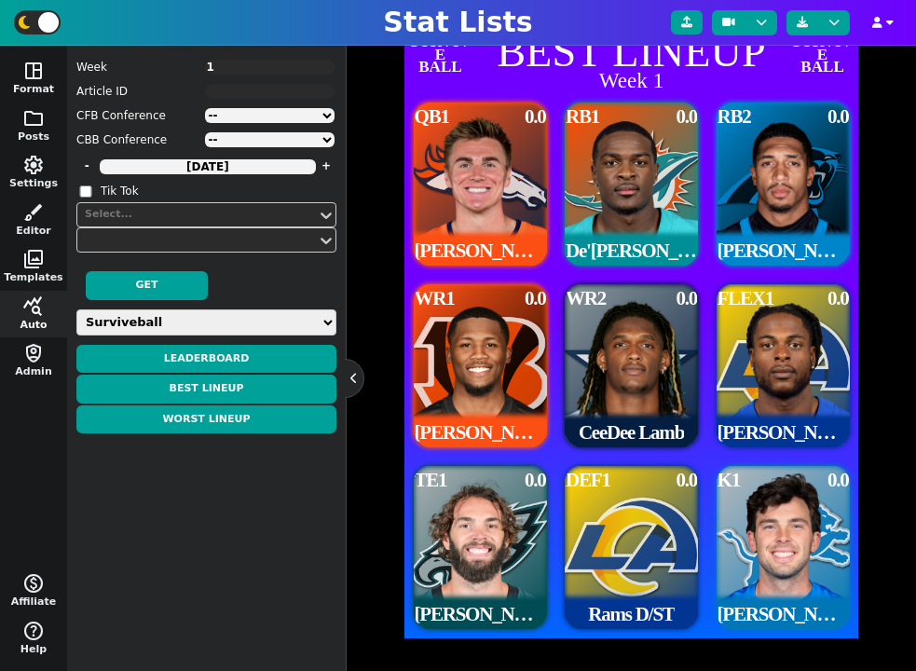
click at [198, 510] on span "Week 1 Article ID CFB Conference -- ACC American Big 12 Big Ten C-USA Independe…" at bounding box center [206, 358] width 260 height 607
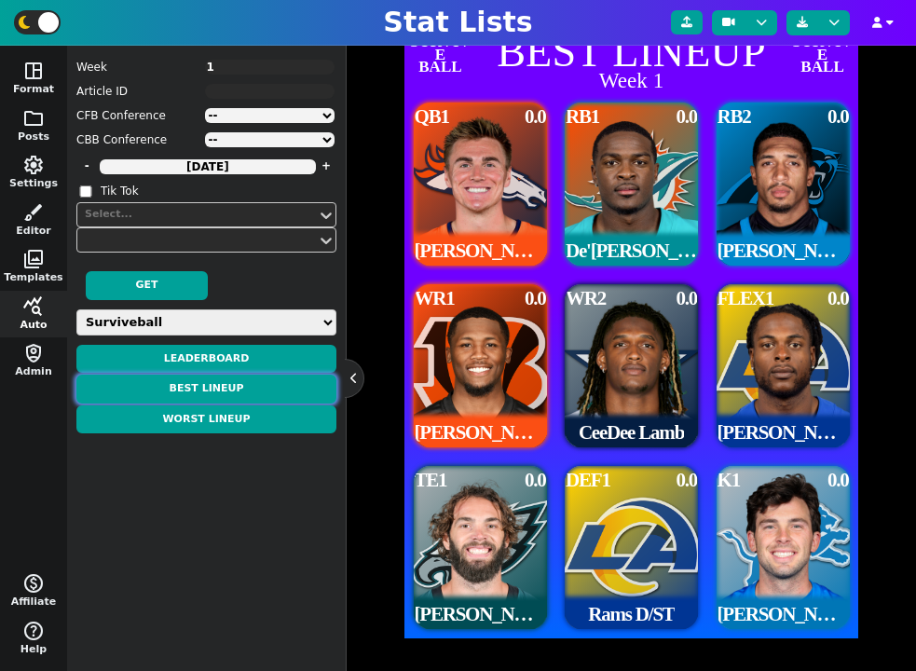
click at [232, 389] on button "Best Lineup" at bounding box center [206, 389] width 260 height 29
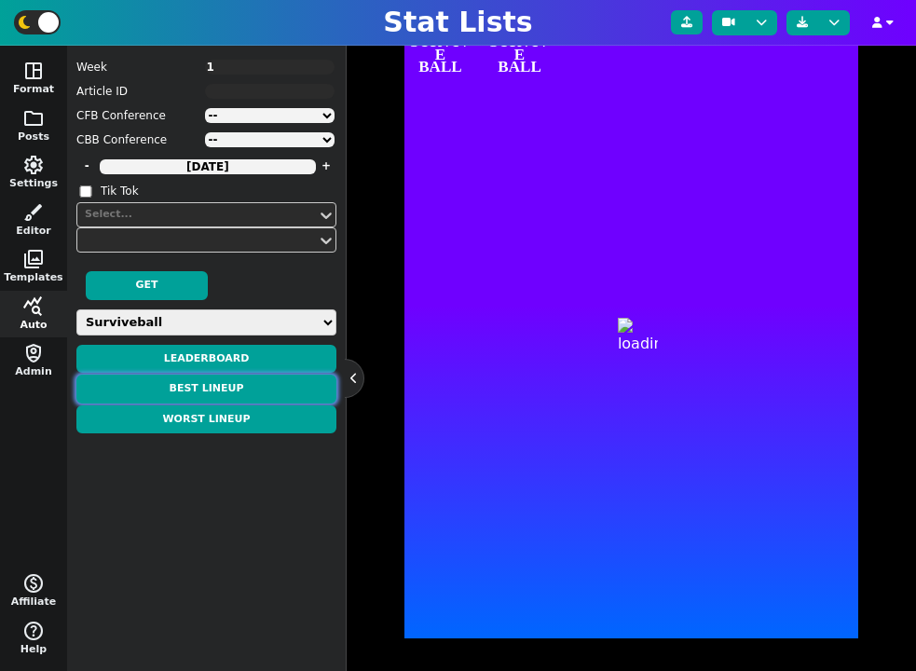
type textarea "BEST LINEUP"
type textarea "Week 1"
type textarea "DEN MIA CAR CIN DAL LAR PHI LAR DET"
type textarea "QB1$$0.0 RB1$$0.0 RB2$$0.0 WR1$$0.0 WR2$$0.0 FLEX1$$0.0 TE1$$0.0 DEF1$$0.0 K1$$…"
type textarea "[PERSON_NAME][MEDICAL_DATA] De'[PERSON_NAME] [PERSON_NAME] [PERSON_NAME] CeeDee…"
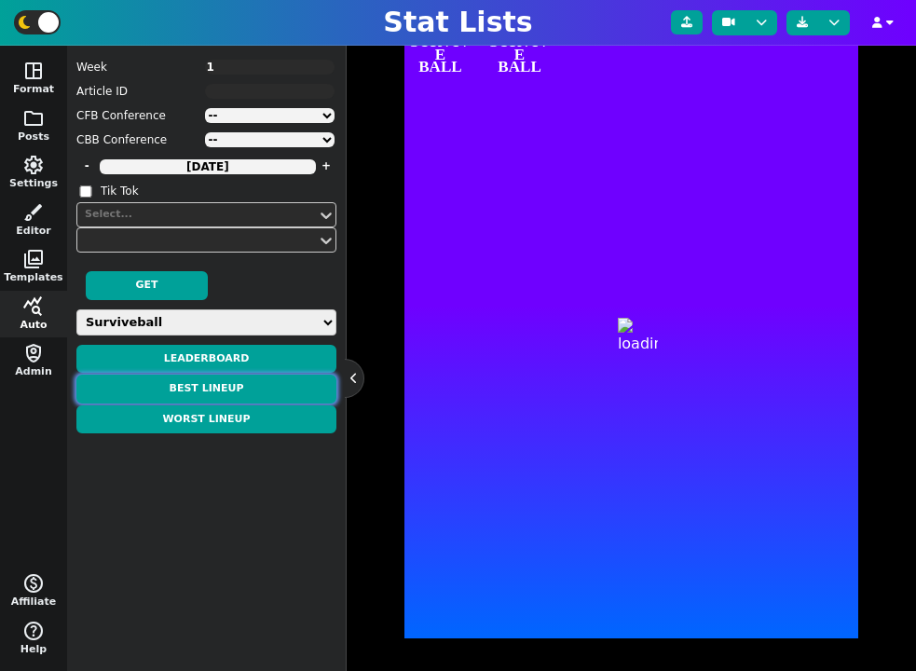
type textarea "4426338 4429160 4241416 4239993 4241389 16800 3121023 -16014 4689936"
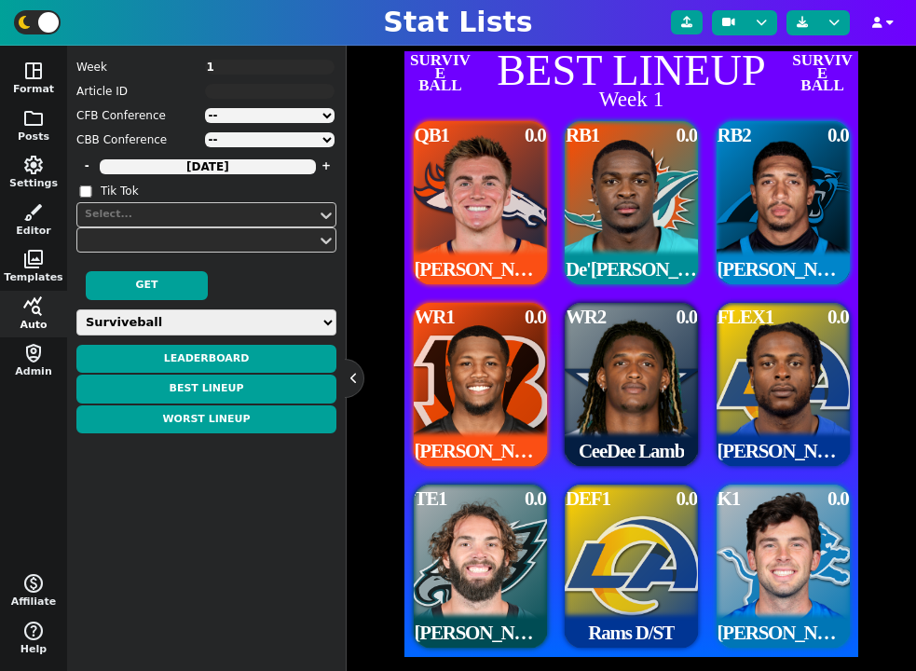
scroll to position [407, 0]
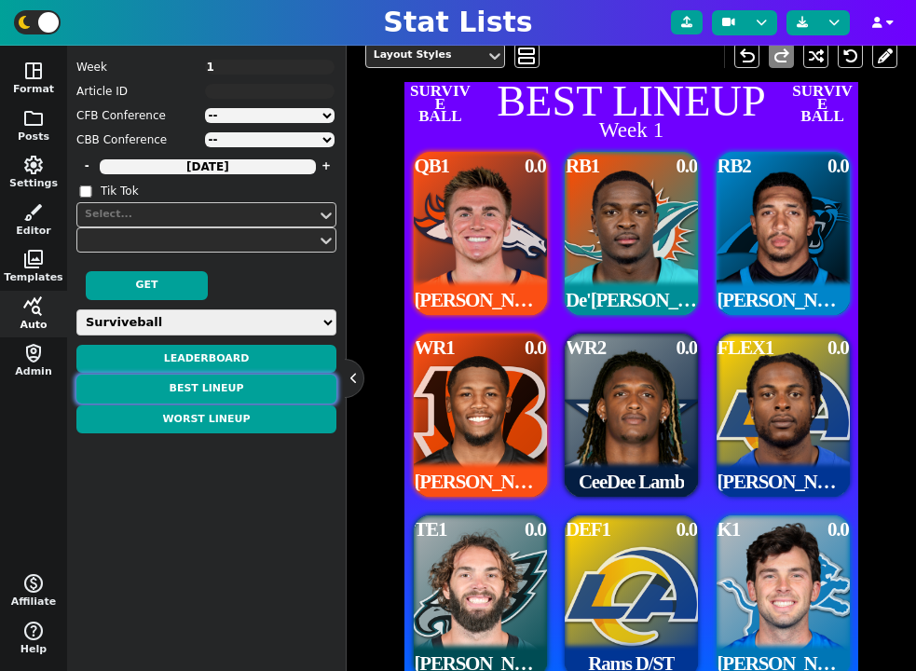
click at [223, 389] on button "Best Lineup" at bounding box center [206, 389] width 260 height 29
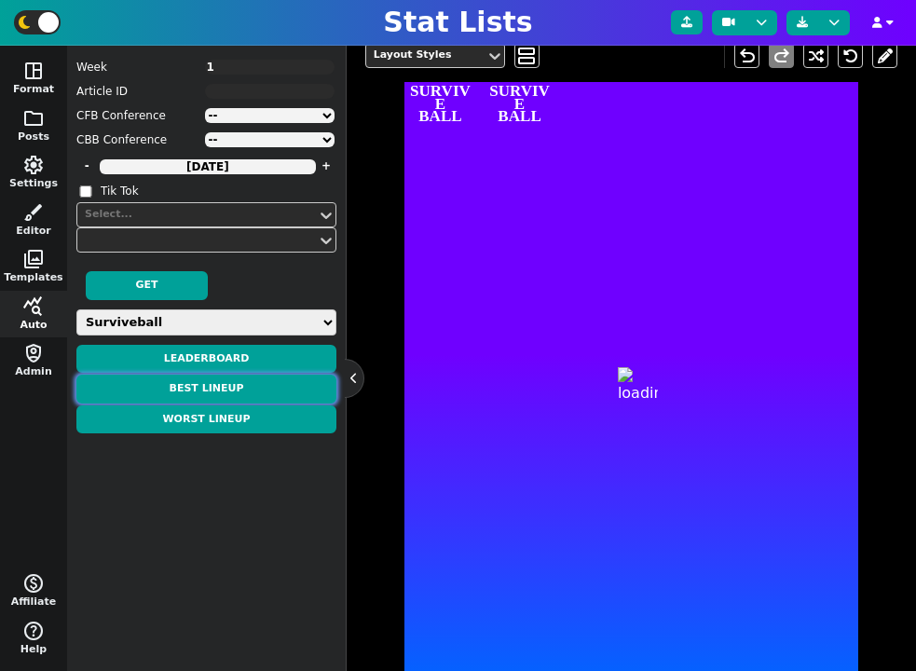
type textarea "BEST LINEUP"
type textarea "Week 1"
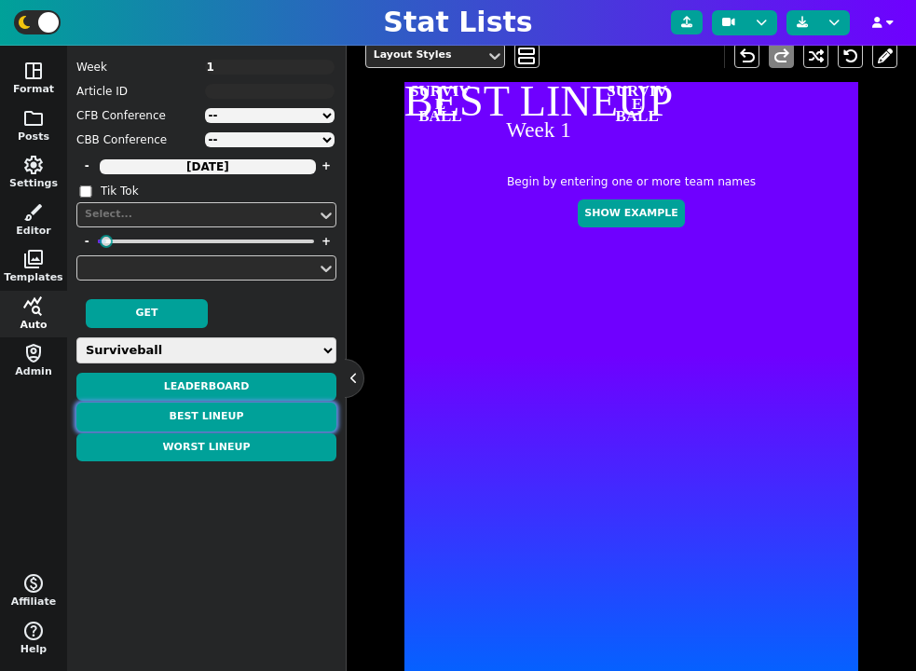
click at [267, 413] on button "Best Lineup" at bounding box center [206, 417] width 260 height 29
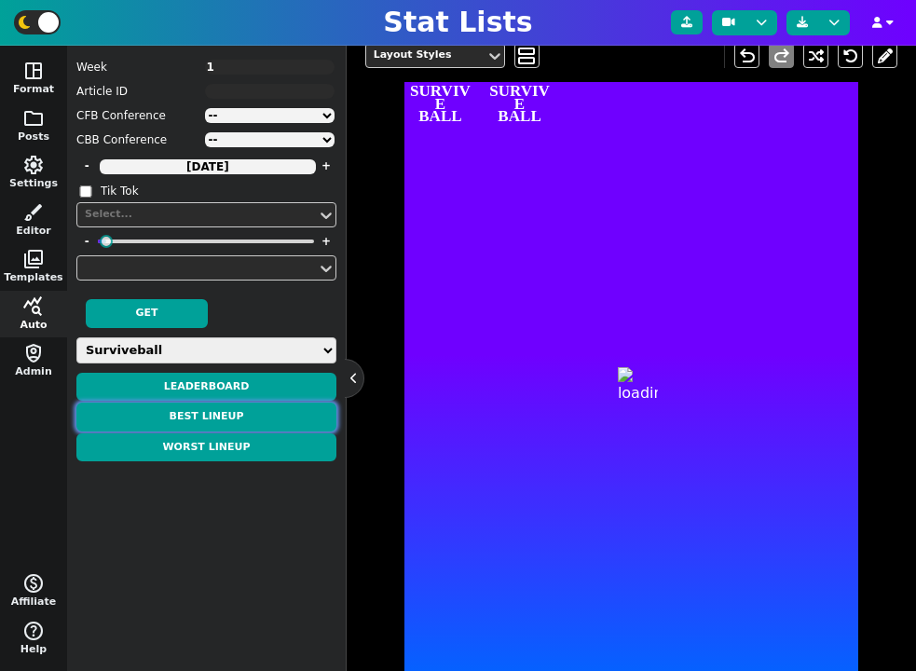
type textarea "BEST LINEUP"
type textarea "Week 1greg3 - 0.0"
type textarea "DEN MIA CAR CIN DAL LAR PHI LAR DET"
type textarea "QB1$$0.0 RB1$$0.0 RB2$$0.0 WR1$$0.0 WR2$$0.0 FLEX1$$0.0 TE1$$0.0 DEF1$$0.0 K1$$…"
type textarea "[PERSON_NAME][MEDICAL_DATA] De'[PERSON_NAME] [PERSON_NAME] [PERSON_NAME] CeeDee…"
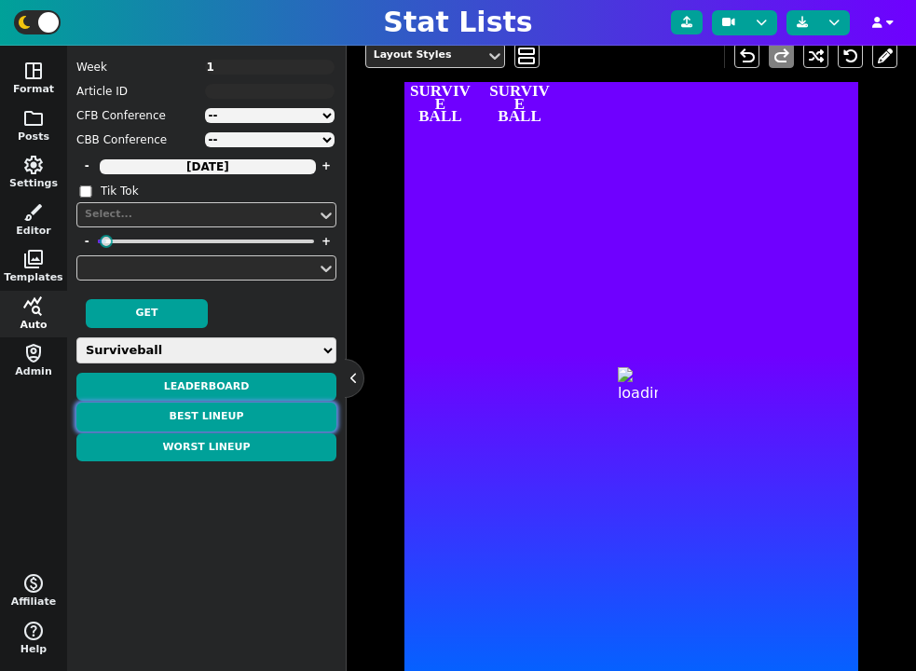
type textarea "4426338 4429160 4241416 4239993 4241389 16800 3121023 -16014 4689936"
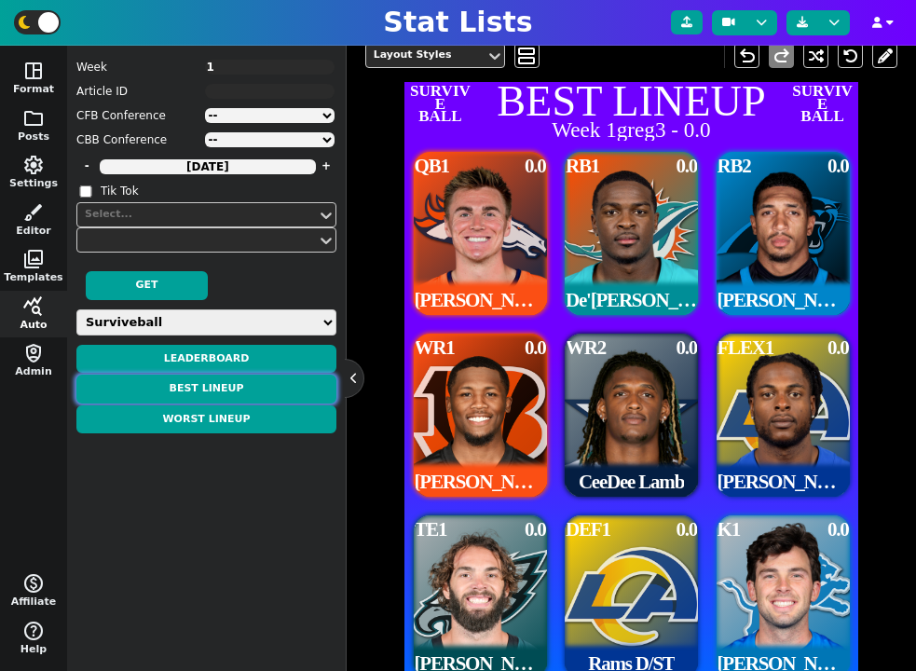
scroll to position [426, 0]
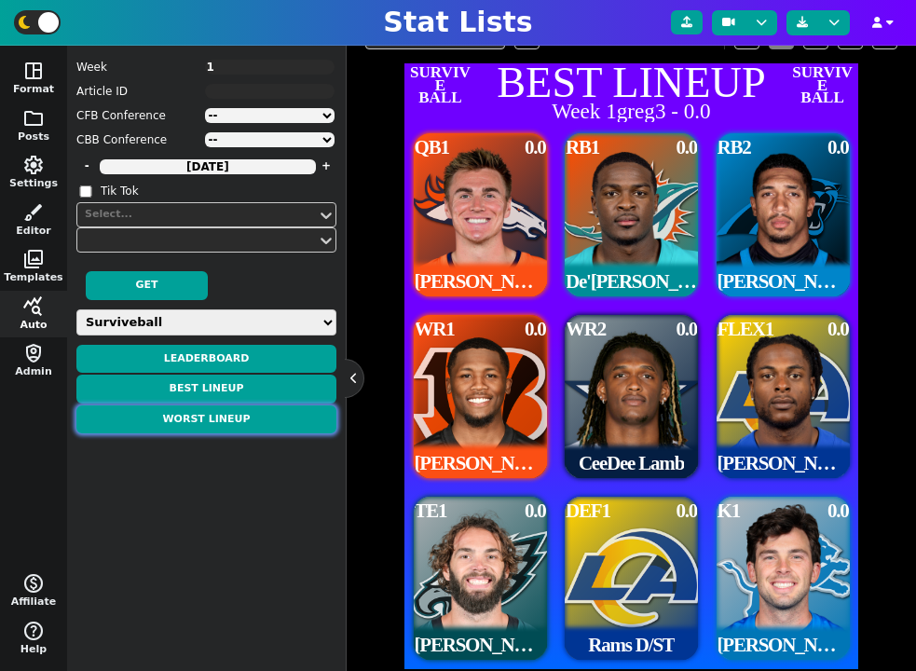
click at [256, 422] on button "Worst Lineup" at bounding box center [206, 419] width 260 height 29
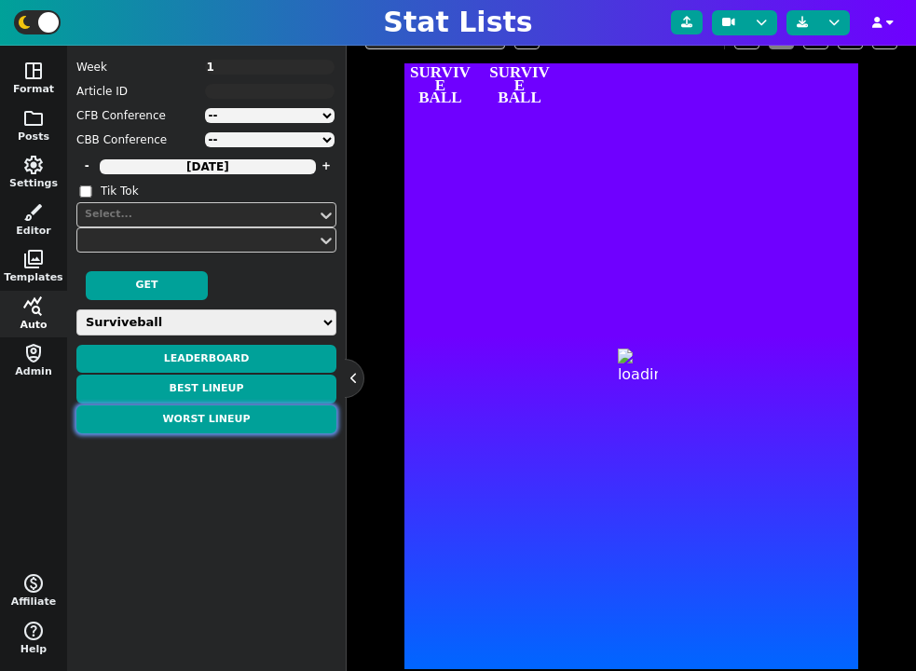
type textarea "WORST LINEUP"
type textarea "Week 1 - greg3 - 0.0"
type textarea "DEN MIA CAR CIN DAL LAR PHI LAR DET"
type textarea "QB1$$0.0 RB1$$0.0 RB2$$0.0 WR1$$0.0 WR2$$0.0 FLEX1$$0.0 TE1$$0.0 DEF1$$0.0 K1$$…"
type textarea "[PERSON_NAME][MEDICAL_DATA] De'[PERSON_NAME] [PERSON_NAME] [PERSON_NAME] CeeDee…"
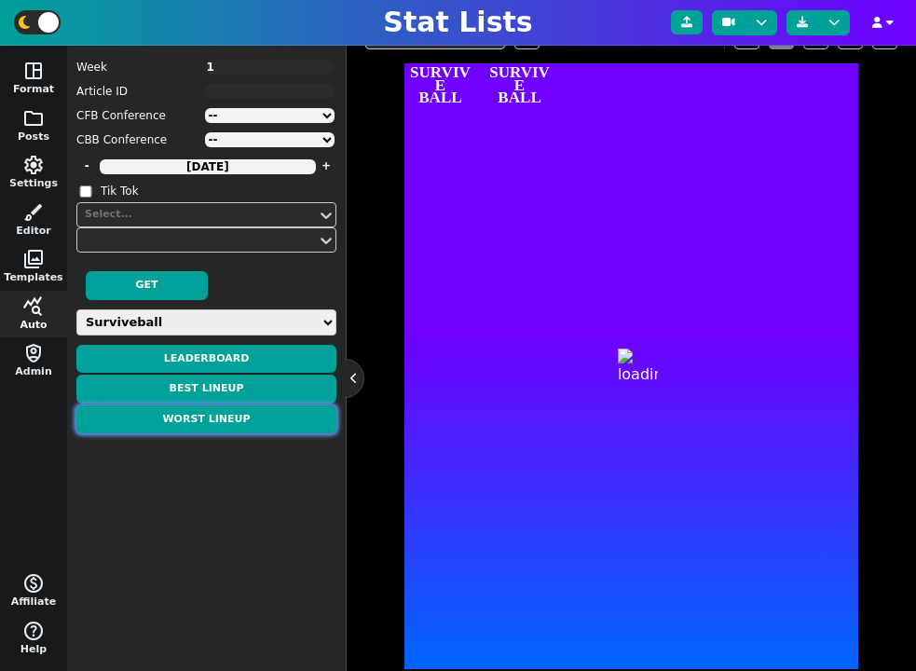
type textarea "4426338 4429160 4241416 4239993 4241389 16800 3121023 -16014 4689936"
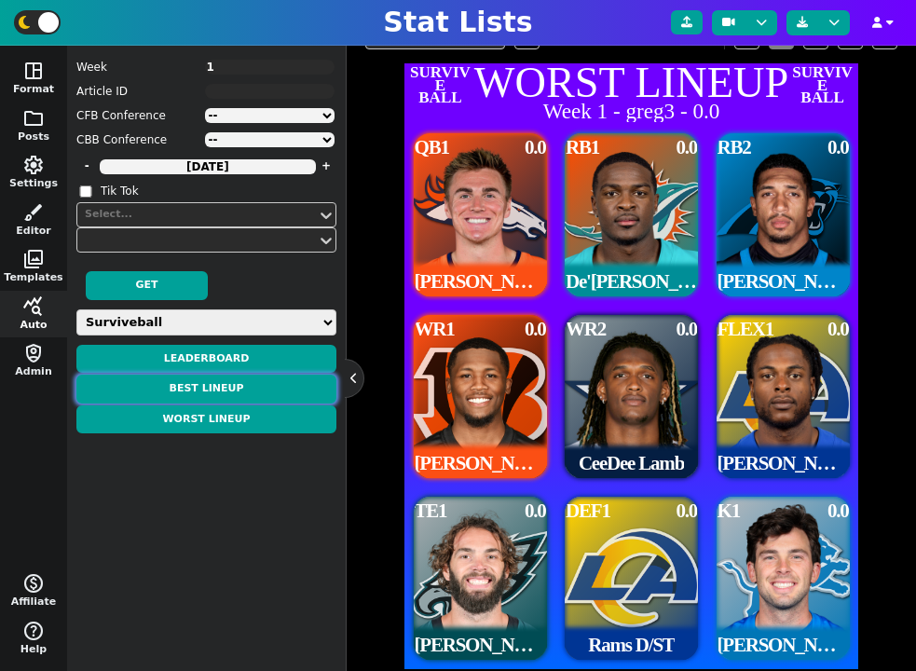
click at [218, 379] on button "Best Lineup" at bounding box center [206, 389] width 260 height 29
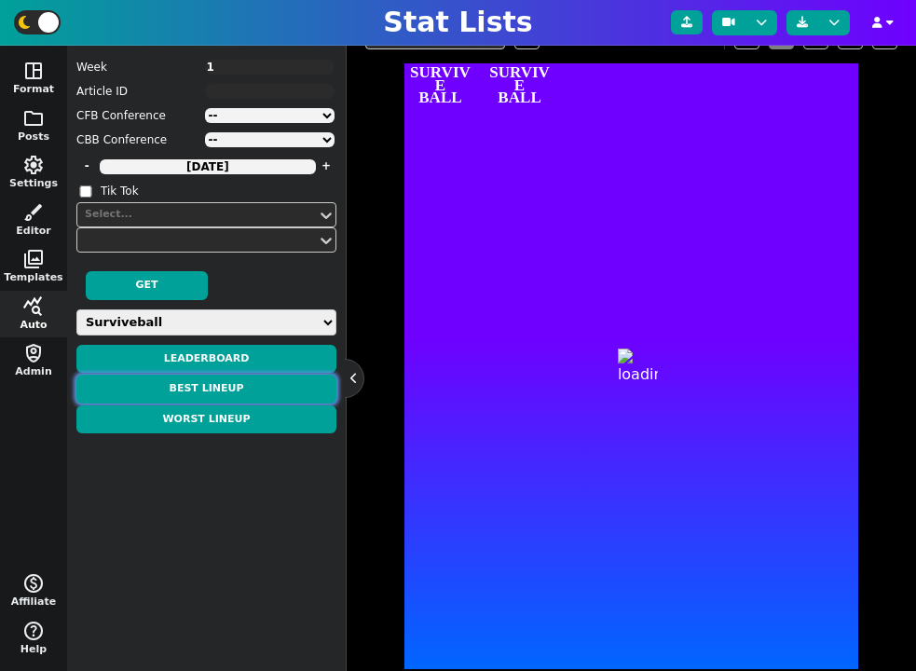
type textarea "BEST LINEUP"
type textarea "Week 1 - greg3 - 0.0 PTS"
type textarea "DEN MIA CAR CIN DAL LAR PHI LAR DET"
type textarea "QB1$$0.0 RB1$$0.0 RB2$$0.0 WR1$$0.0 WR2$$0.0 FLEX1$$0.0 TE1$$0.0 DEF1$$0.0 K1$$…"
type textarea "[PERSON_NAME][MEDICAL_DATA] De'[PERSON_NAME] [PERSON_NAME] [PERSON_NAME] CeeDee…"
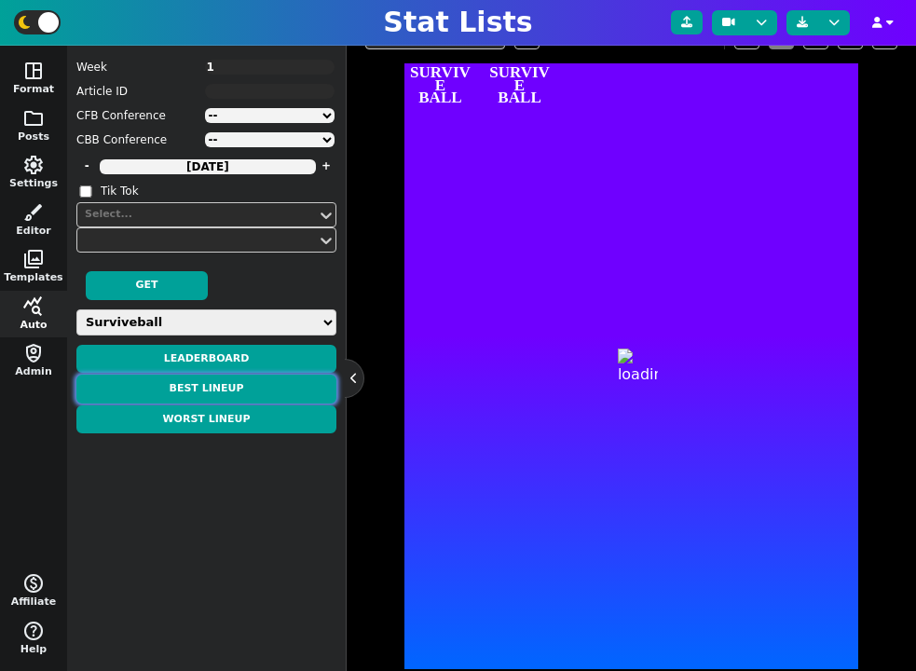
type textarea "4426338 4429160 4241416 4239993 4241389 16800 3121023 -16014 4689936"
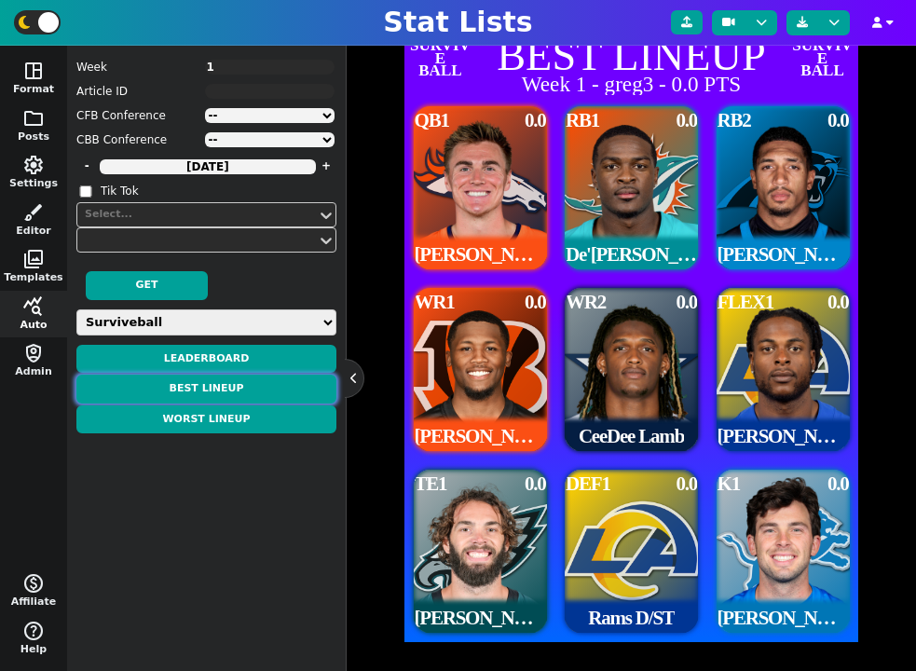
scroll to position [457, 0]
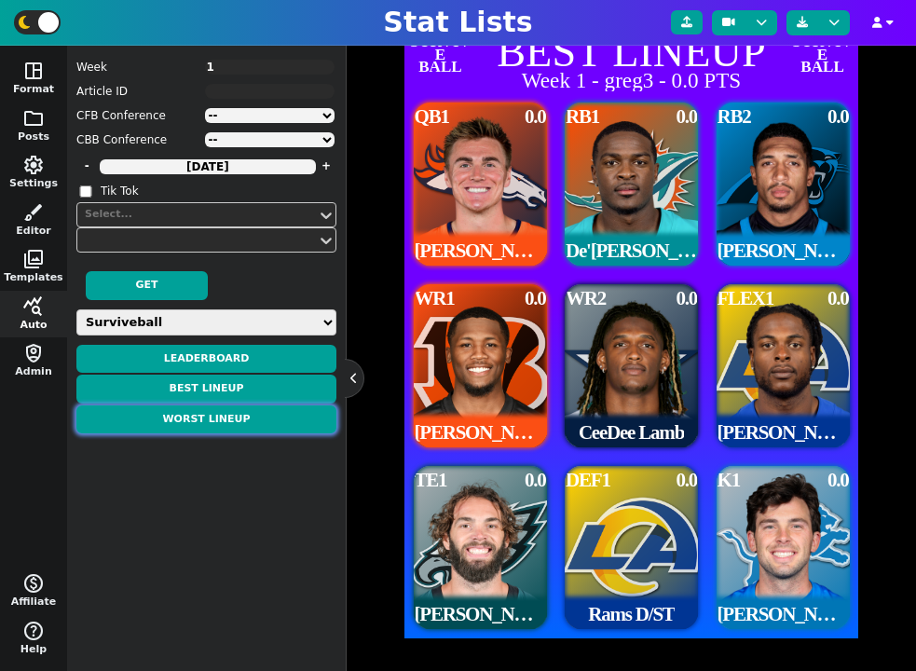
click at [294, 414] on button "Worst Lineup" at bounding box center [206, 419] width 260 height 29
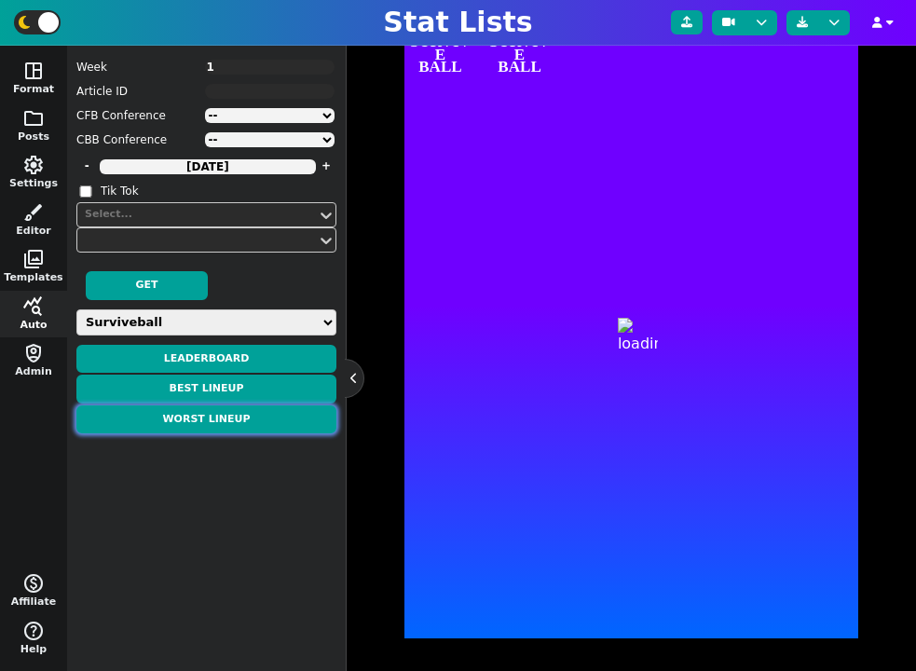
type textarea "WORST LINEUP"
type textarea "Week 1 - greg3 - 0.0 PTS"
type textarea "DEN MIA CAR CIN DAL LAR PHI LAR DET"
type textarea "QB1$$0.0 RB1$$0.0 RB2$$0.0 WR1$$0.0 WR2$$0.0 FLEX1$$0.0 TE1$$0.0 DEF1$$0.0 K1$$…"
type textarea "[PERSON_NAME][MEDICAL_DATA] De'[PERSON_NAME] [PERSON_NAME] [PERSON_NAME] CeeDee…"
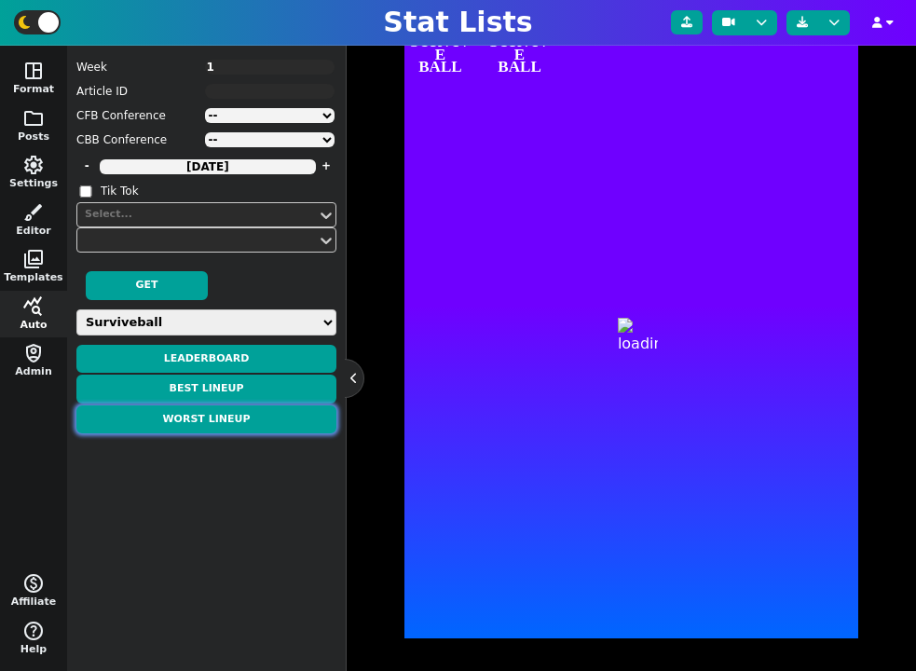
type textarea "4426338 4429160 4241416 4239993 4241389 16800 3121023 -16014 4689936"
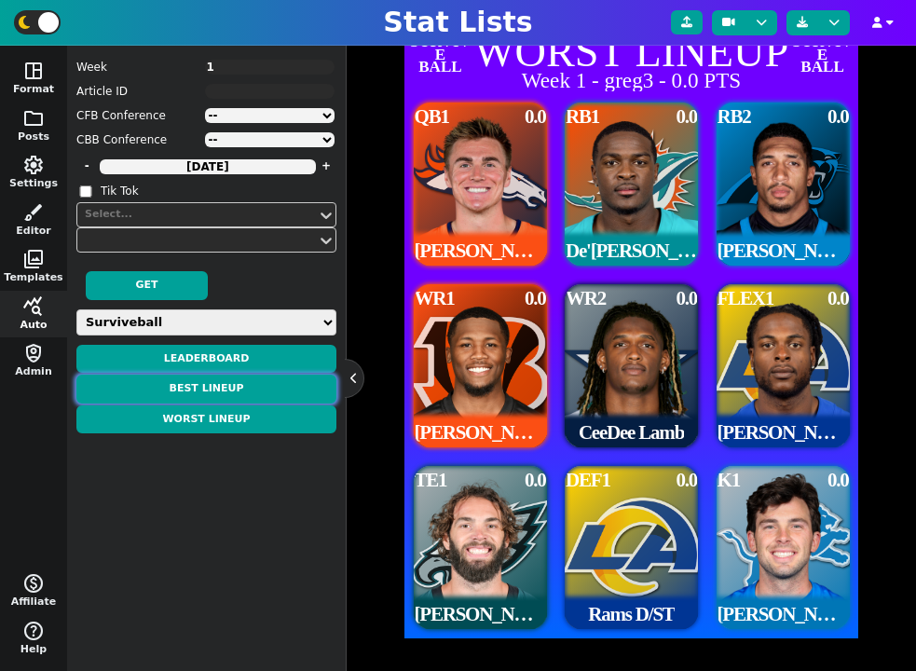
click at [276, 389] on button "Best Lineup" at bounding box center [206, 389] width 260 height 29
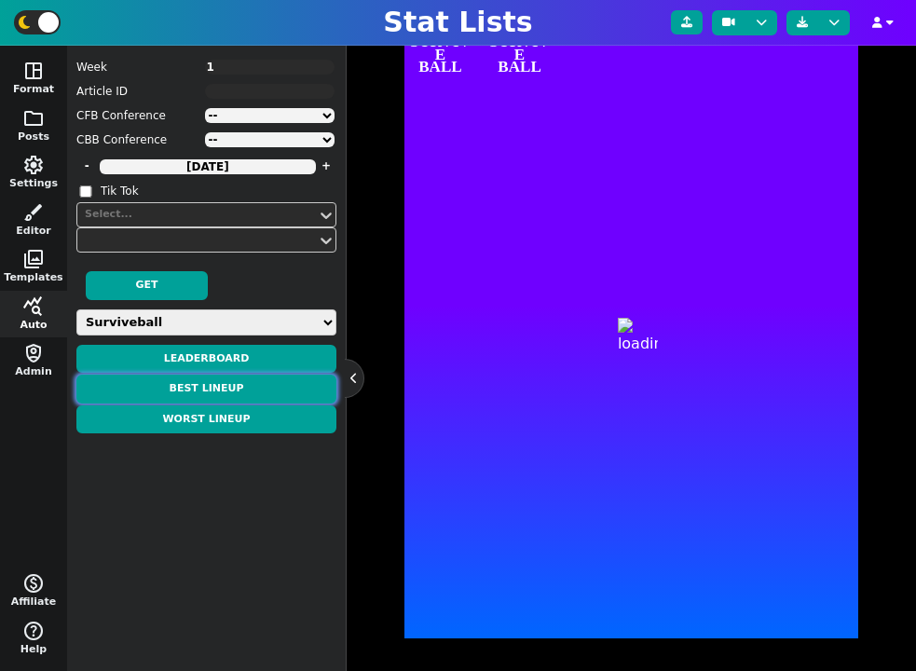
type textarea "BEST LINEUP"
type textarea "Week 1 - greg3 - 0.0 PTS"
type textarea "DEN MIA CAR CIN DAL LAR PHI LAR DET"
type textarea "QB1$$0.0 RB1$$0.0 RB2$$0.0 WR1$$0.0 WR2$$0.0 FLEX1$$0.0 TE1$$0.0 DEF1$$0.0 K1$$…"
type textarea "[PERSON_NAME][MEDICAL_DATA] De'[PERSON_NAME] [PERSON_NAME] [PERSON_NAME] CeeDee…"
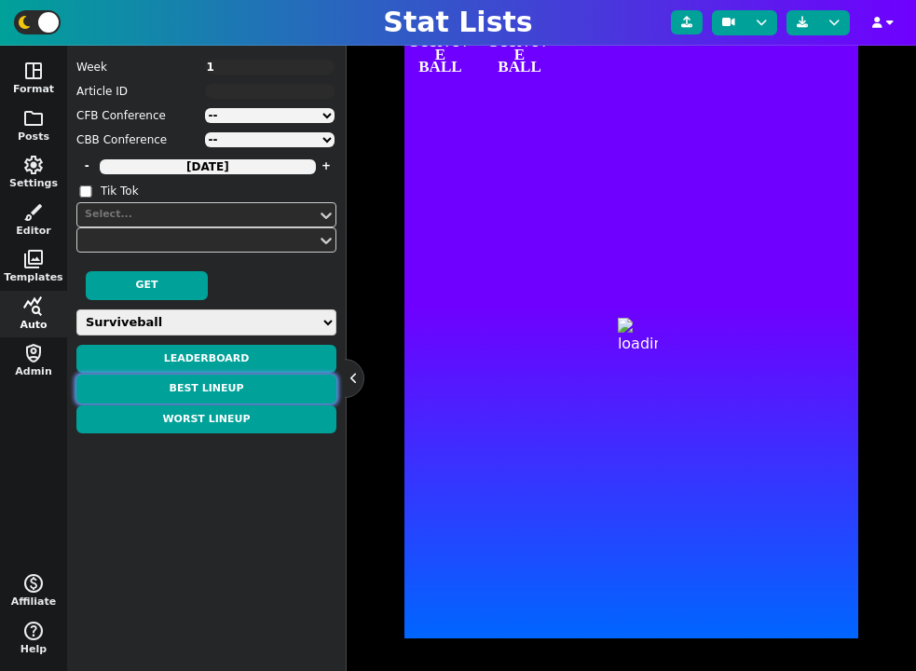
type textarea "4426338 4429160 4241416 4239993 4241389 16800 3121023 -16014 4689936"
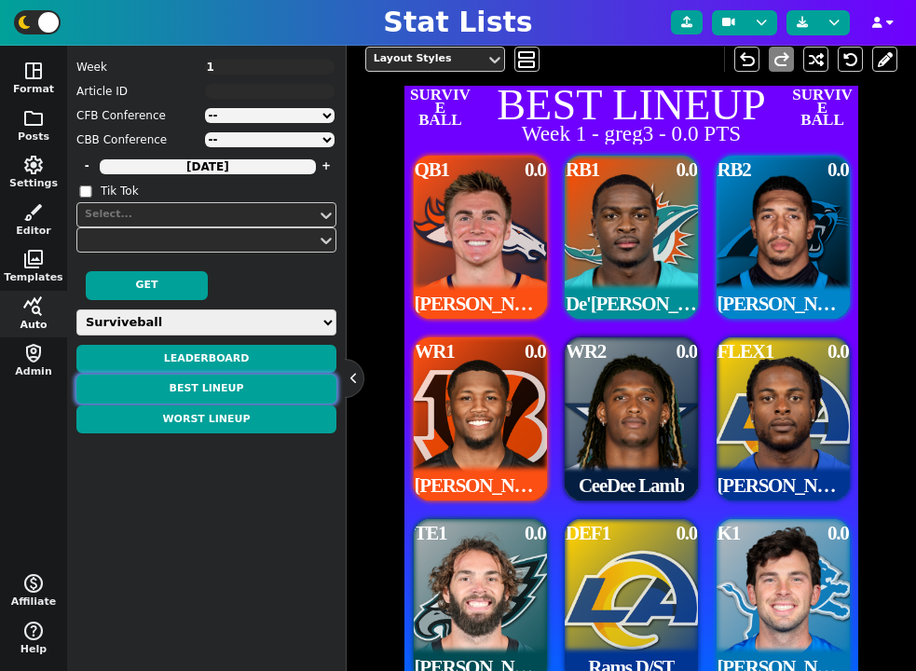
scroll to position [397, 0]
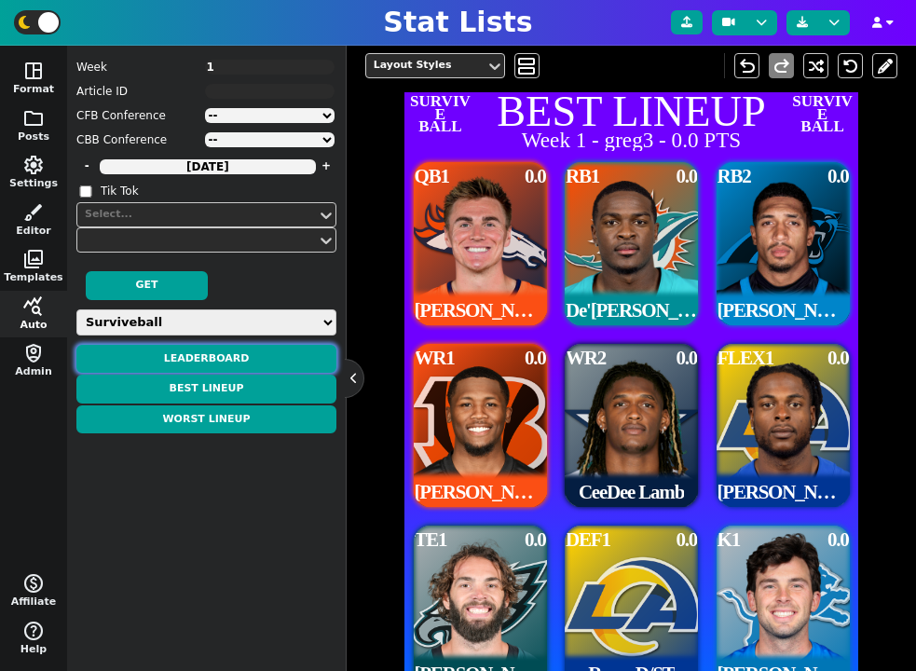
click at [274, 359] on button "Leaderboard" at bounding box center [206, 359] width 260 height 29
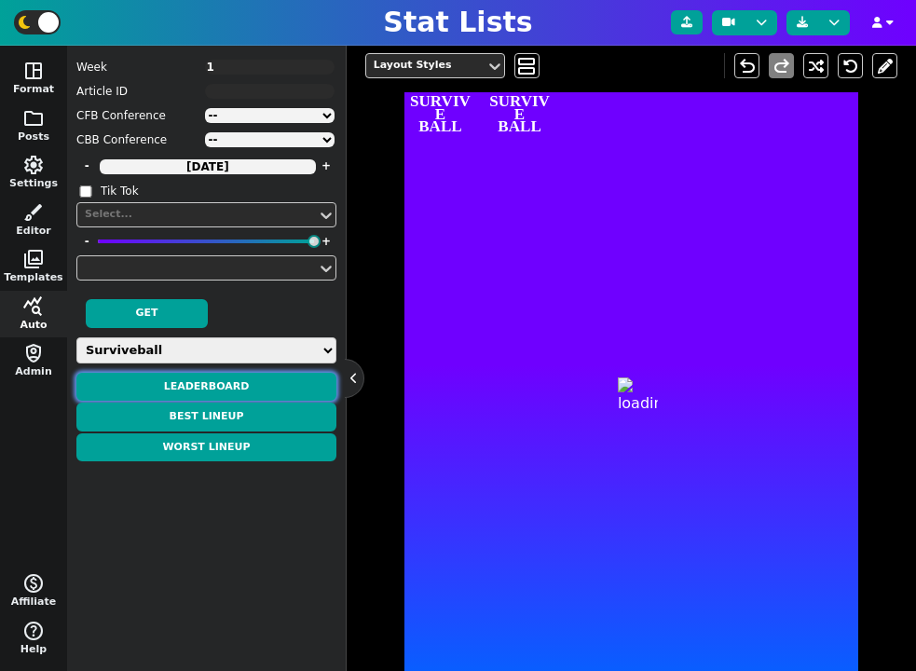
type textarea "LEADERBOARD"
type textarea "Week 1"
type textarea "CUSTOM*SURVIVE CUSTOM*SURVIVE CUSTOM*SURVIVE CUSTOM*SURVIVE CUSTOM*SURVIVE CUST…"
type textarea "greg3 tojorez [PERSON_NAME] ALPHA [PERSON_NAME] C50hager [PERSON_NAME]"
type textarea "0.0 0.0 0.0 0.0 0.0 0.0 0.0"
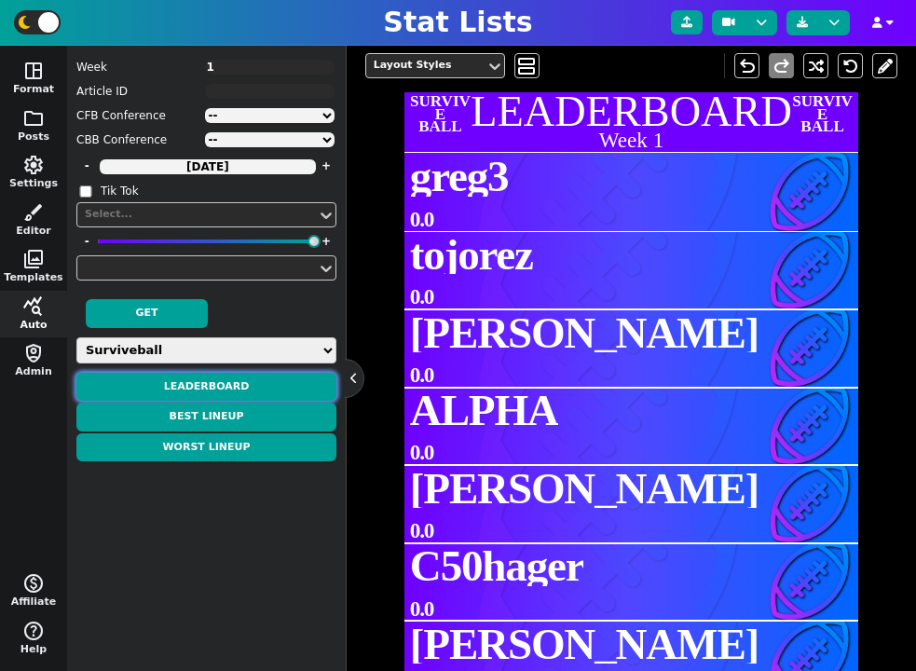
scroll to position [457, 0]
